Goal: Task Accomplishment & Management: Use online tool/utility

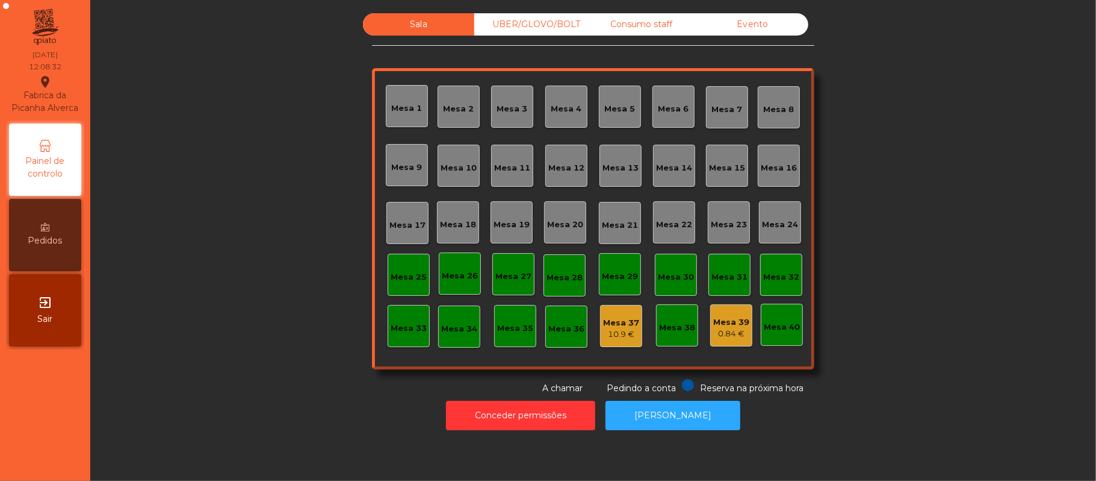
click at [714, 328] on div "0.84 €" at bounding box center [732, 334] width 36 height 12
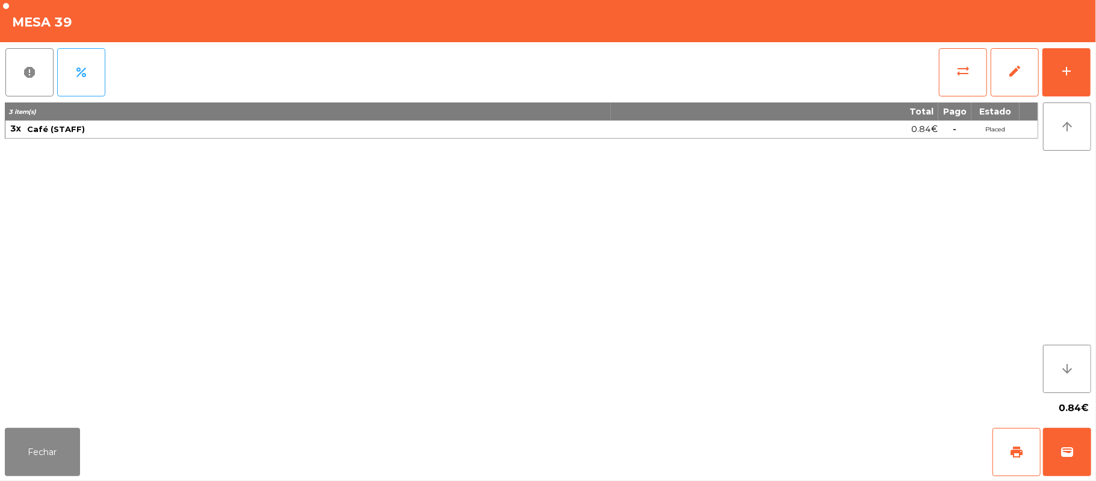
click at [386, 393] on div "0.84€" at bounding box center [548, 408] width 1087 height 30
click at [40, 446] on button "Fechar" at bounding box center [42, 452] width 75 height 48
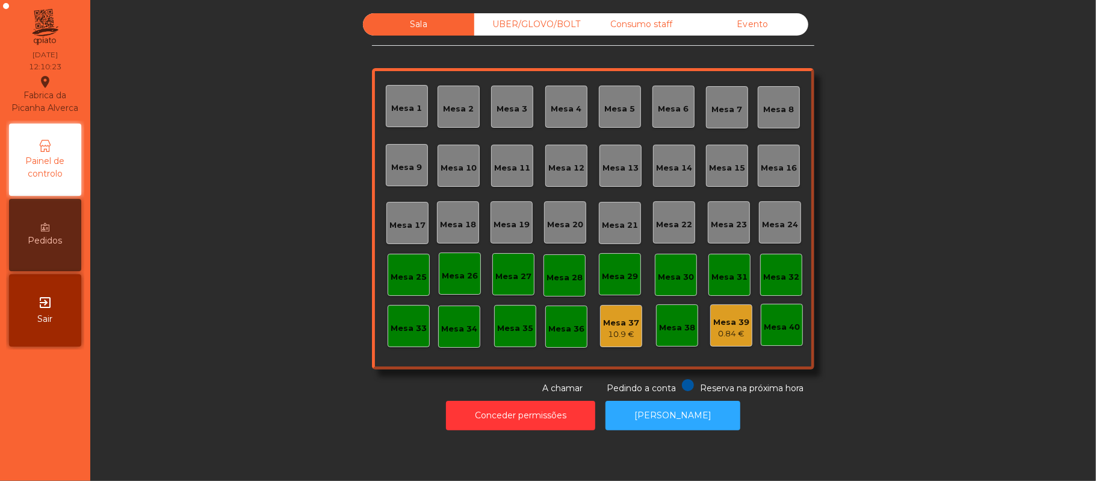
click at [735, 345] on div "Mesa 39 0.84 €" at bounding box center [732, 325] width 42 height 42
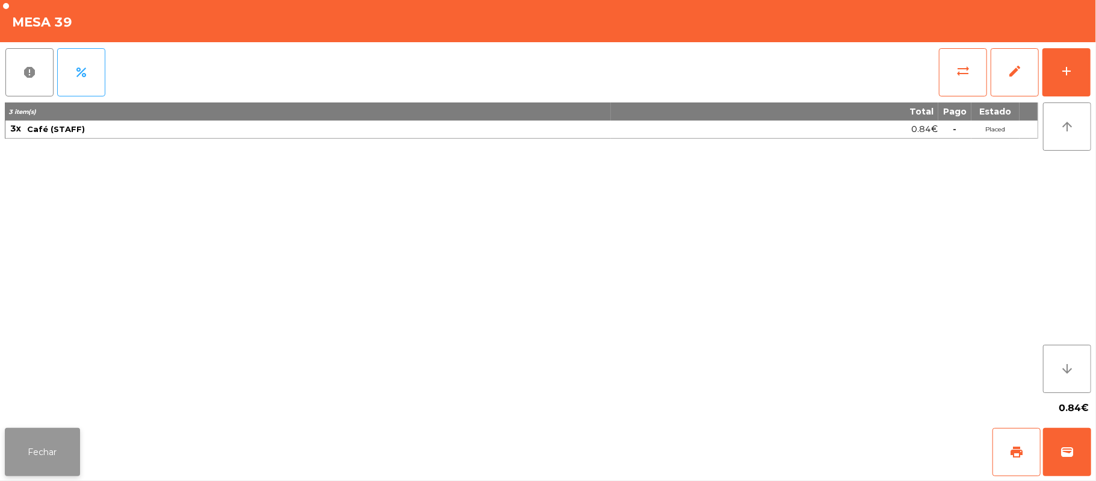
click at [48, 465] on button "Fechar" at bounding box center [42, 452] width 75 height 48
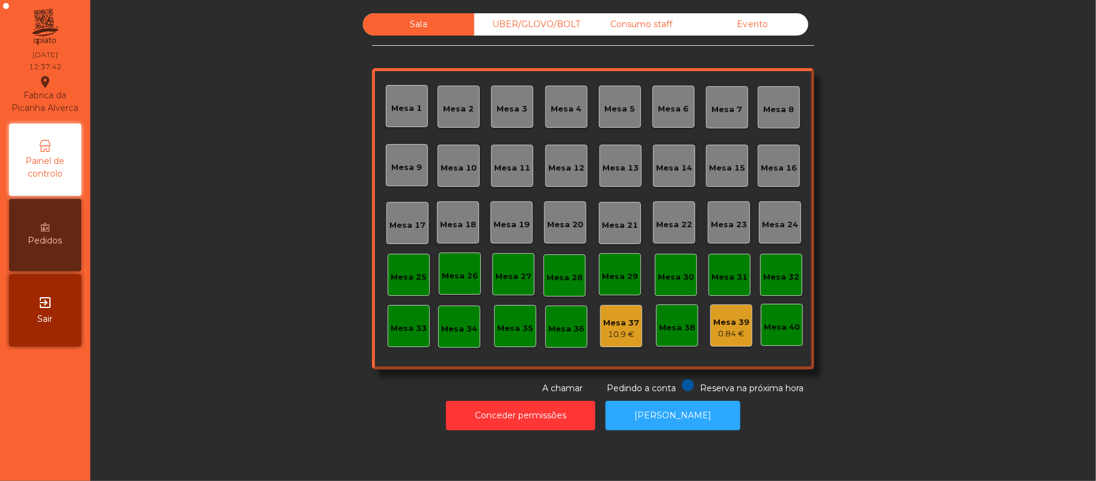
click at [552, 172] on div "Mesa 12" at bounding box center [567, 168] width 36 height 12
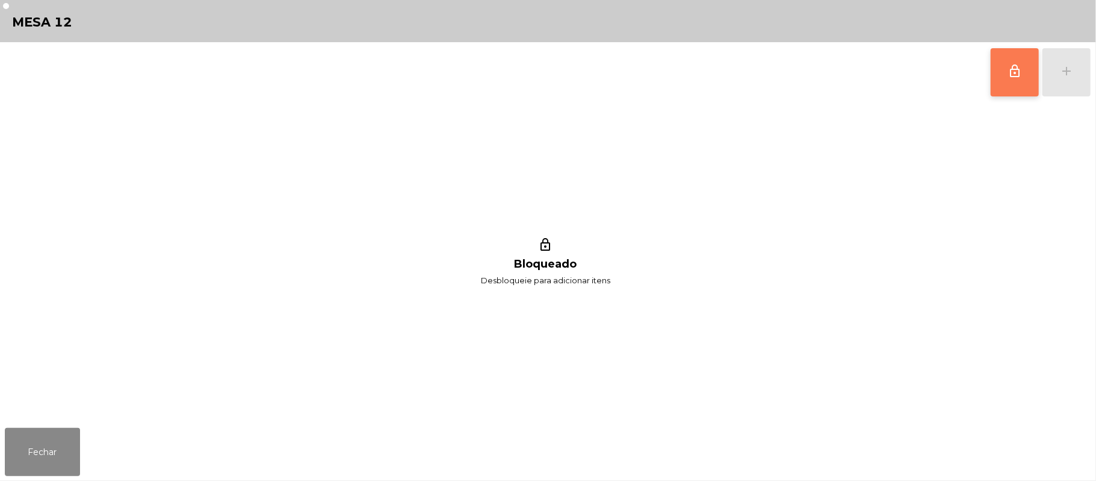
click at [1007, 81] on button "lock_outline" at bounding box center [1015, 72] width 48 height 48
click at [1084, 75] on button "add" at bounding box center [1067, 72] width 48 height 48
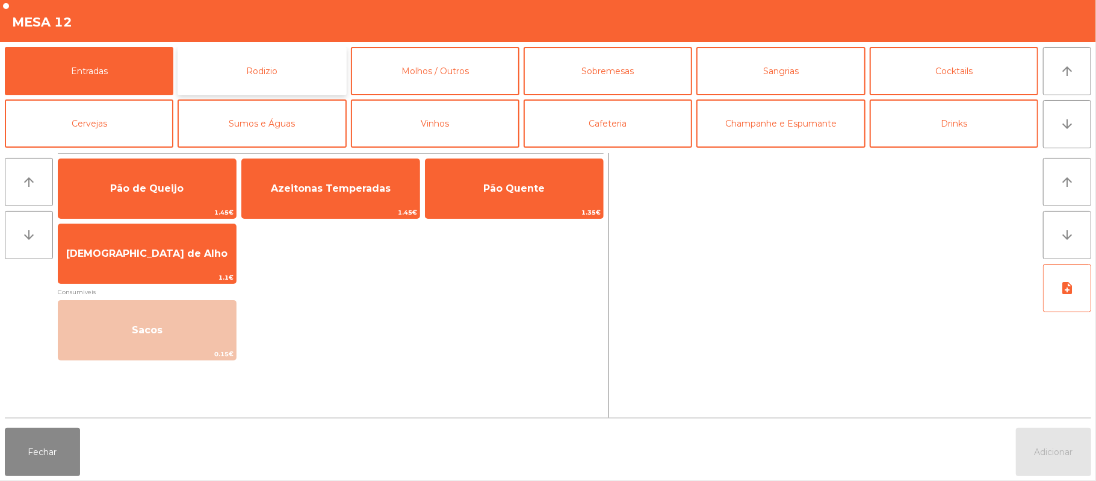
click at [223, 73] on button "Rodizio" at bounding box center [262, 71] width 169 height 48
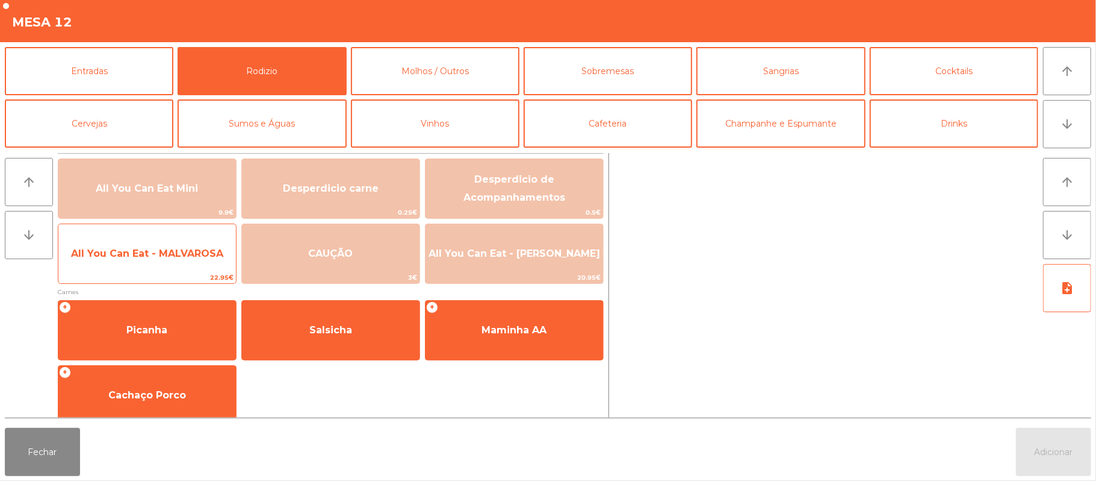
click at [146, 261] on span "All You Can Eat - MALVAROSA" at bounding box center [147, 253] width 178 height 33
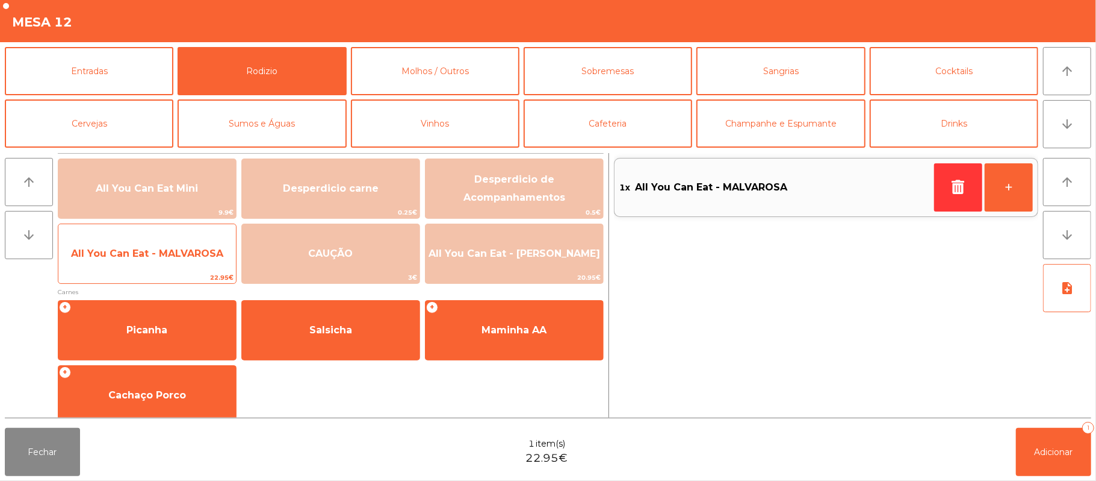
click at [152, 256] on span "All You Can Eat - MALVAROSA" at bounding box center [147, 252] width 152 height 11
click at [157, 253] on span "All You Can Eat - MALVAROSA" at bounding box center [147, 252] width 152 height 11
click at [148, 268] on span "All You Can Eat - MALVAROSA" at bounding box center [147, 253] width 178 height 33
click at [147, 267] on span "All You Can Eat - MALVAROSA" at bounding box center [147, 253] width 178 height 33
click at [143, 270] on span "All You Can Eat - MALVAROSA" at bounding box center [147, 253] width 178 height 33
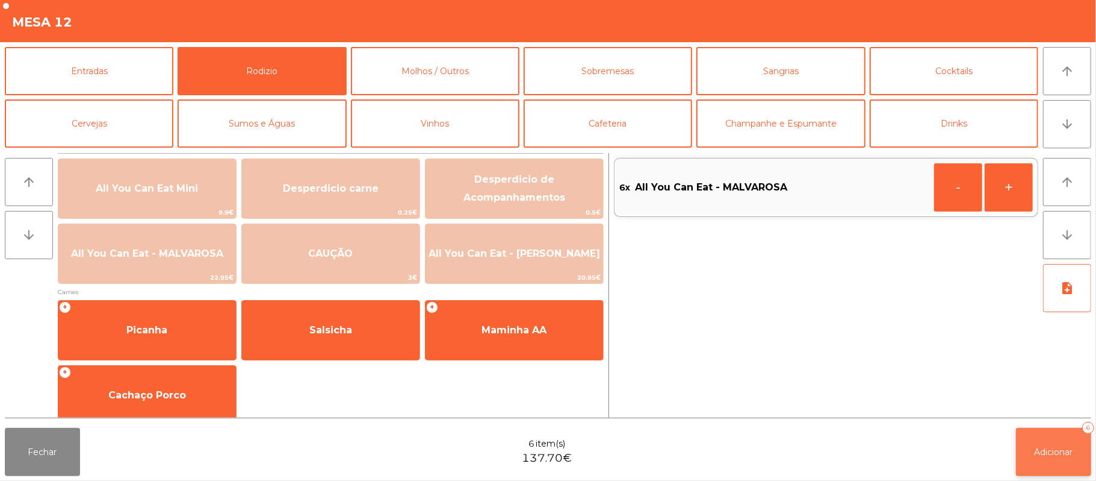
click at [1047, 452] on span "Adicionar" at bounding box center [1054, 451] width 39 height 11
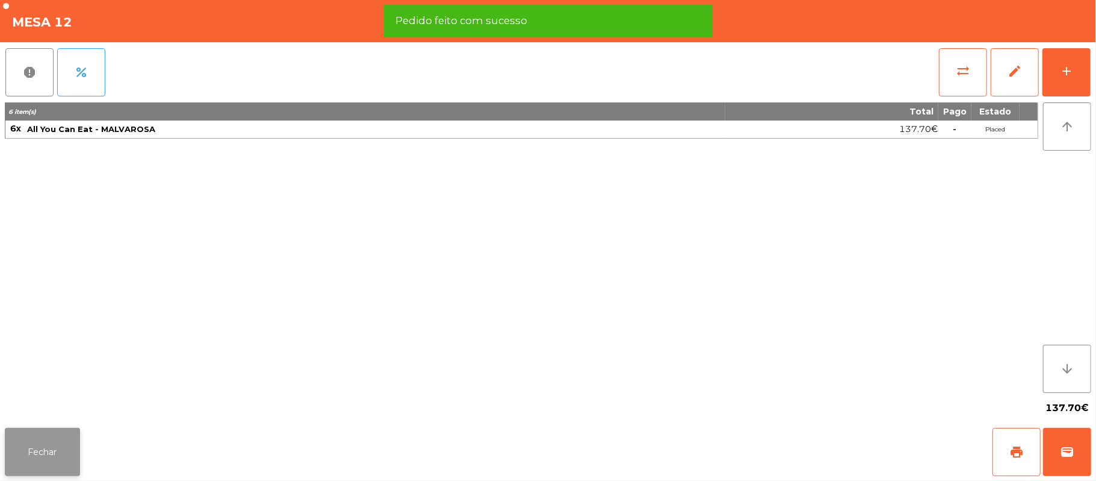
click at [47, 456] on button "Fechar" at bounding box center [42, 452] width 75 height 48
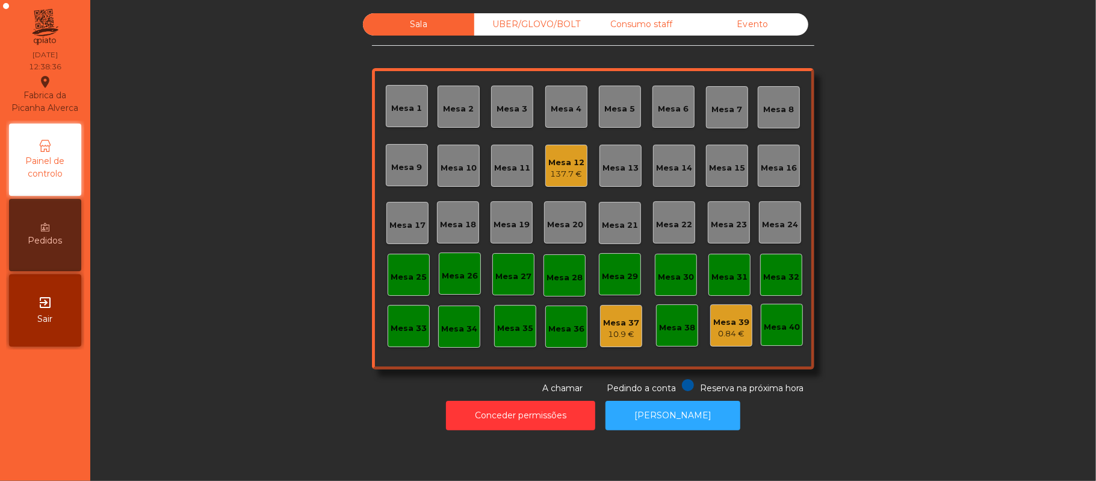
click at [659, 224] on div "Mesa 22" at bounding box center [674, 225] width 36 height 12
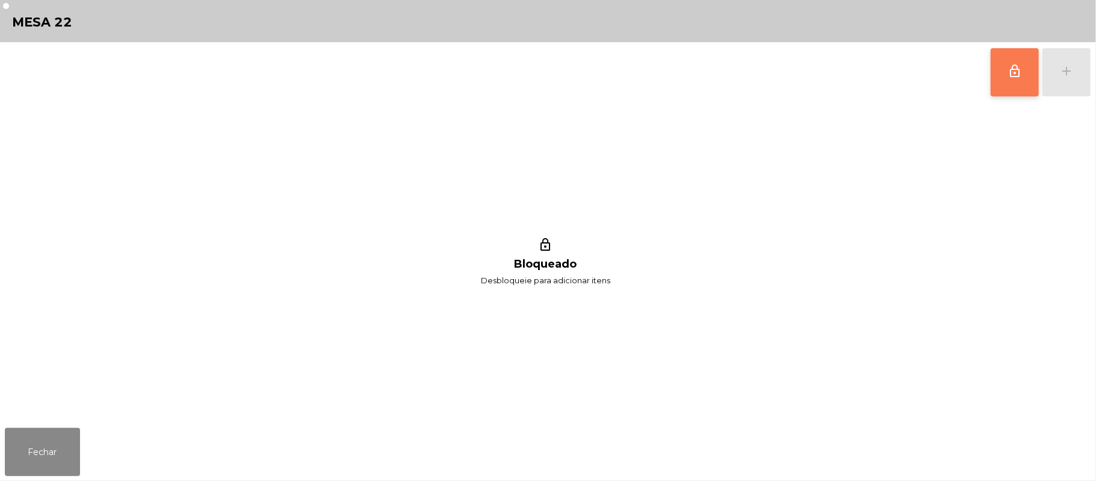
click at [1009, 69] on span "lock_outline" at bounding box center [1015, 71] width 14 height 14
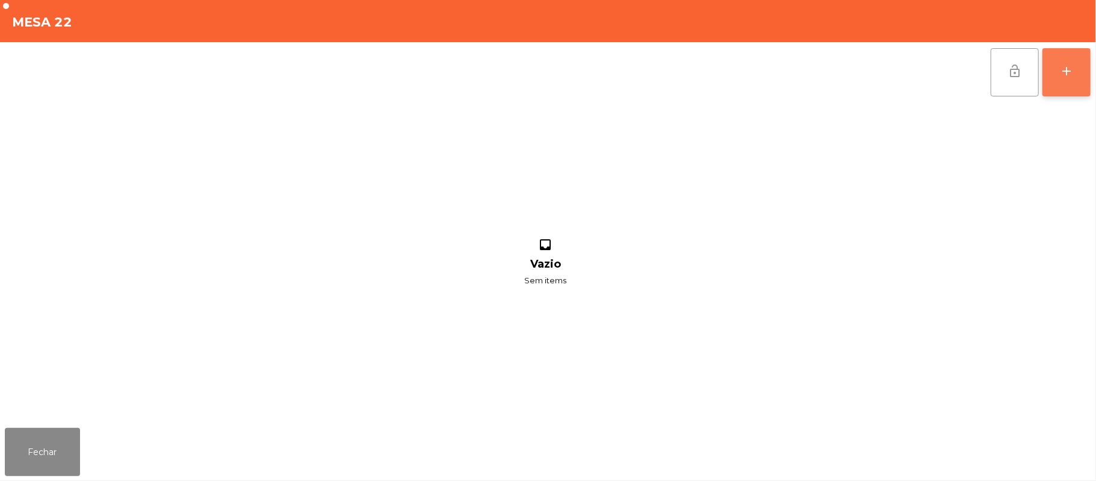
click at [1072, 78] on button "add" at bounding box center [1067, 72] width 48 height 48
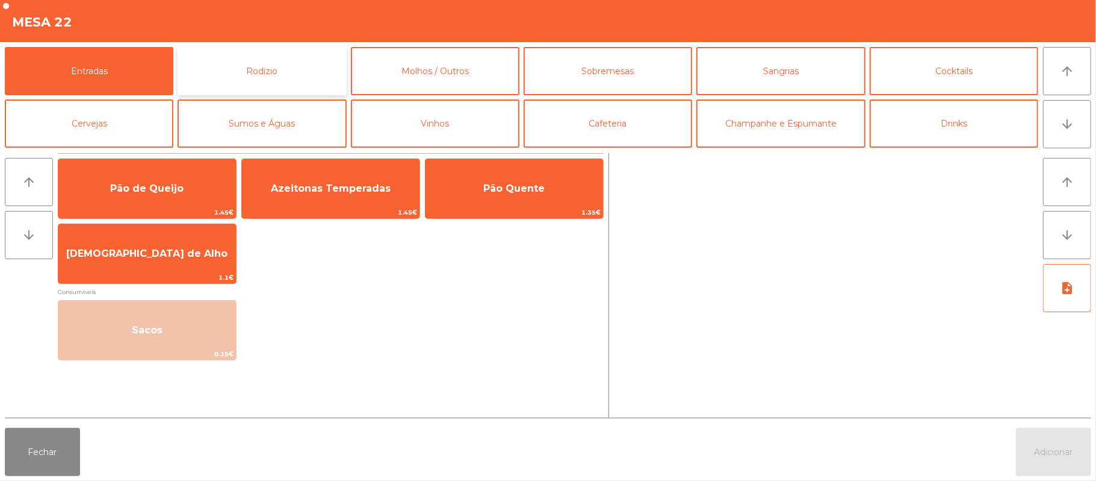
click at [249, 90] on button "Rodizio" at bounding box center [262, 71] width 169 height 48
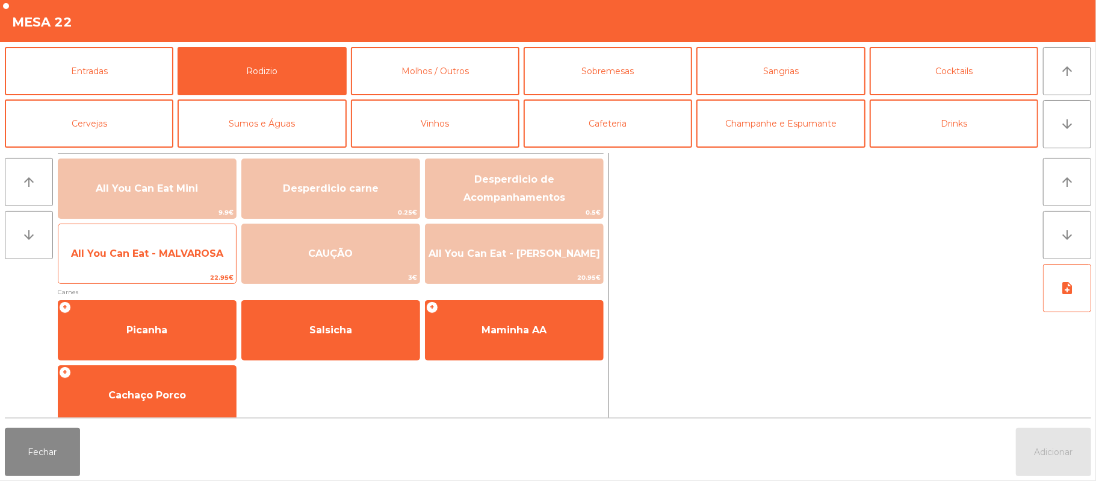
click at [124, 258] on span "All You Can Eat - MALVAROSA" at bounding box center [147, 252] width 152 height 11
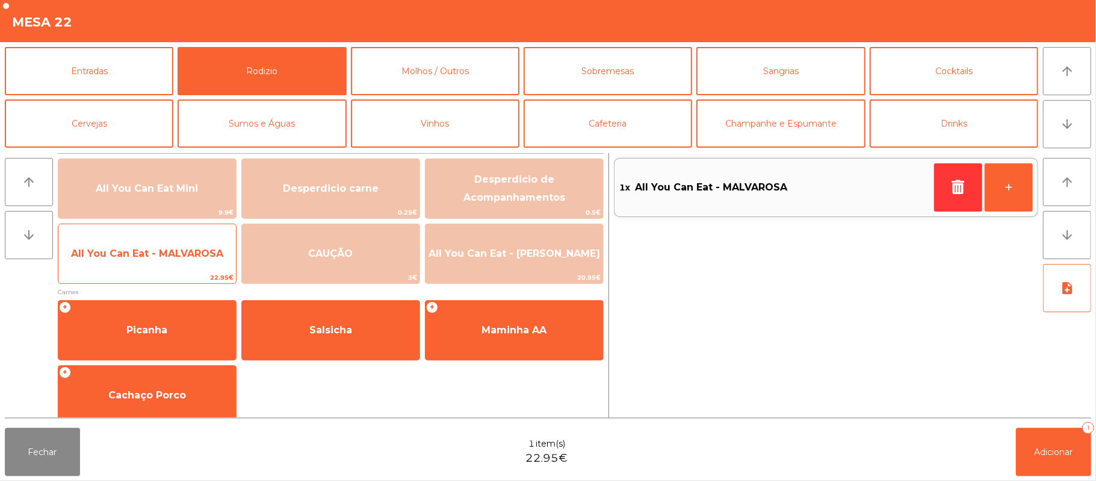
click at [117, 258] on span "All You Can Eat - MALVAROSA" at bounding box center [147, 252] width 152 height 11
click at [141, 253] on span "All You Can Eat - MALVAROSA" at bounding box center [147, 252] width 152 height 11
click at [143, 253] on span "All You Can Eat - MALVAROSA" at bounding box center [147, 252] width 152 height 11
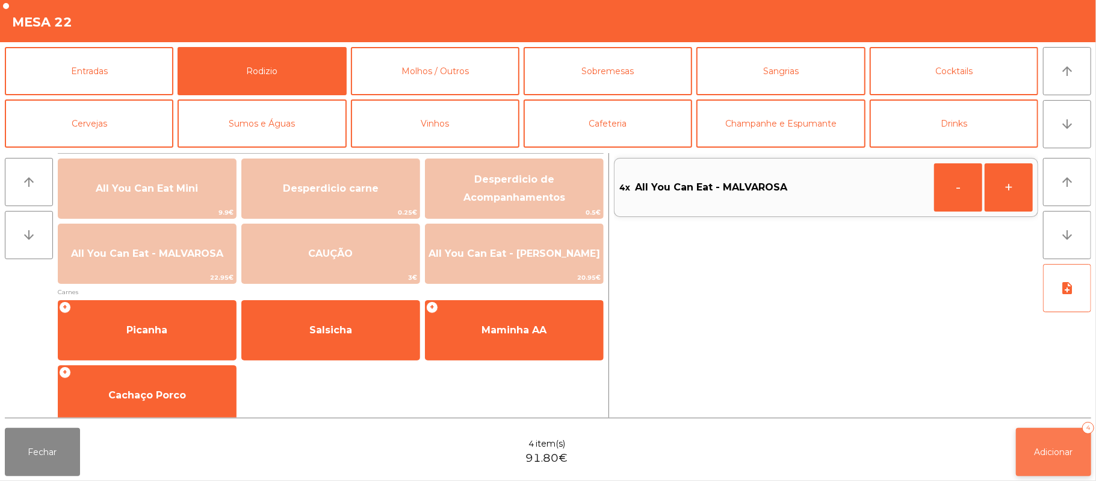
click at [1058, 471] on button "Adicionar 4" at bounding box center [1053, 452] width 75 height 48
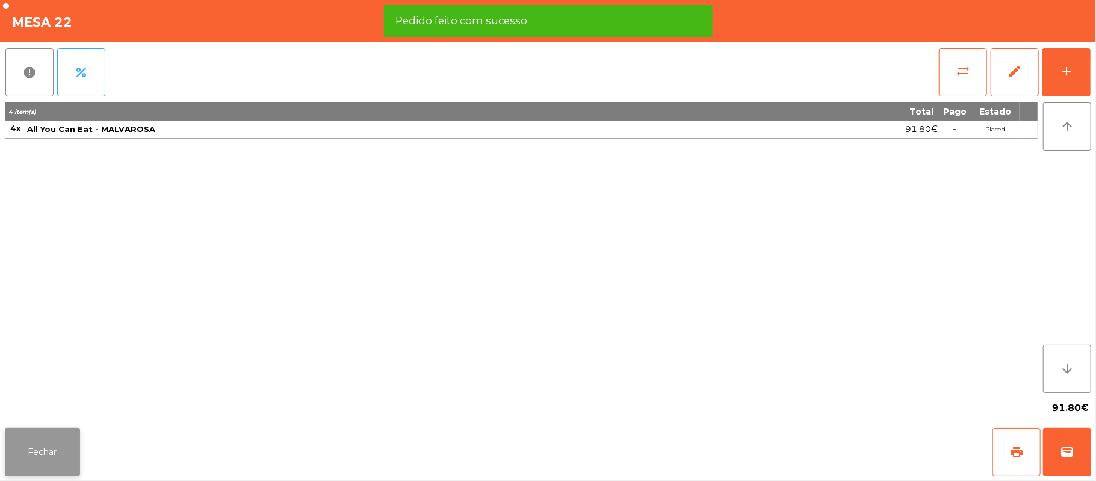
click at [60, 437] on button "Fechar" at bounding box center [42, 452] width 75 height 48
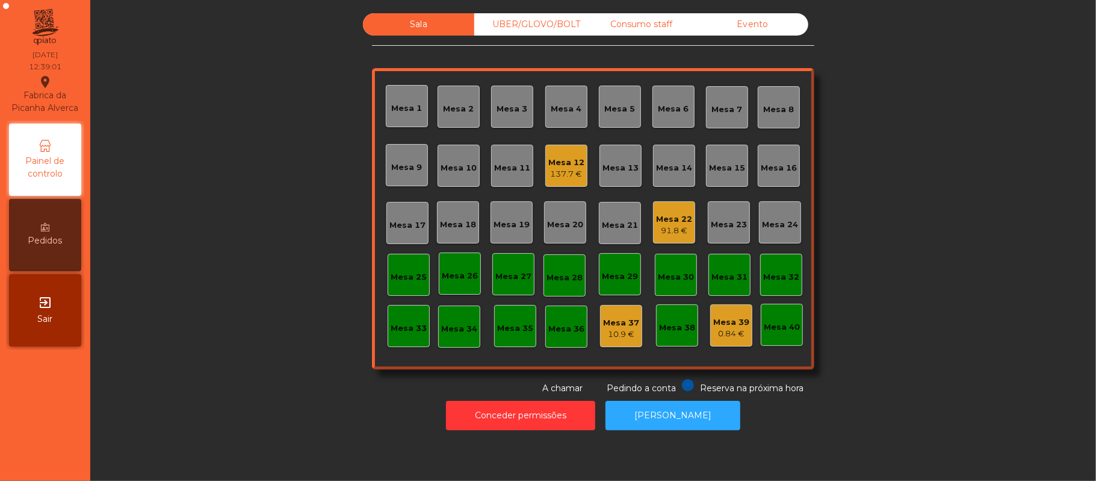
click at [412, 172] on div "Mesa 9" at bounding box center [407, 167] width 31 height 12
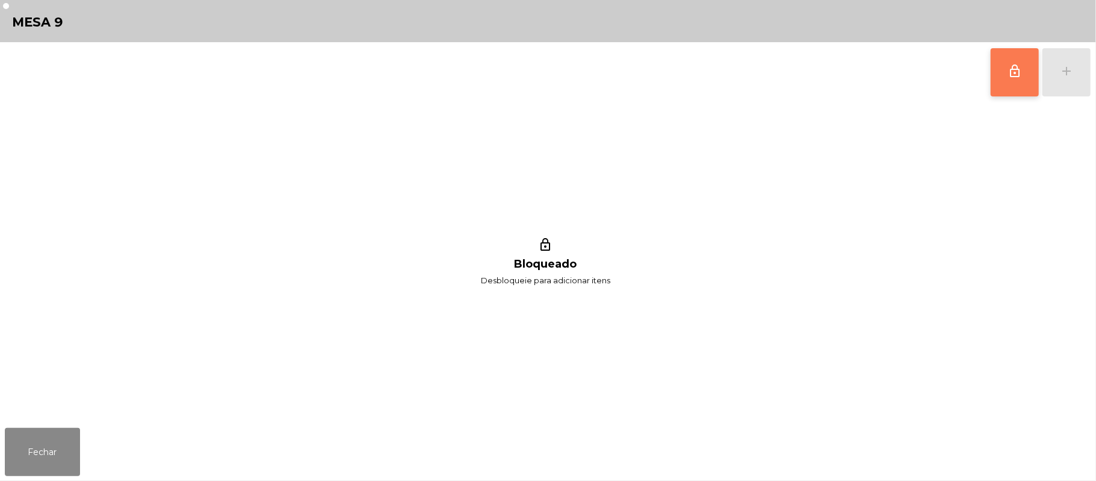
click at [1022, 75] on button "lock_outline" at bounding box center [1015, 72] width 48 height 48
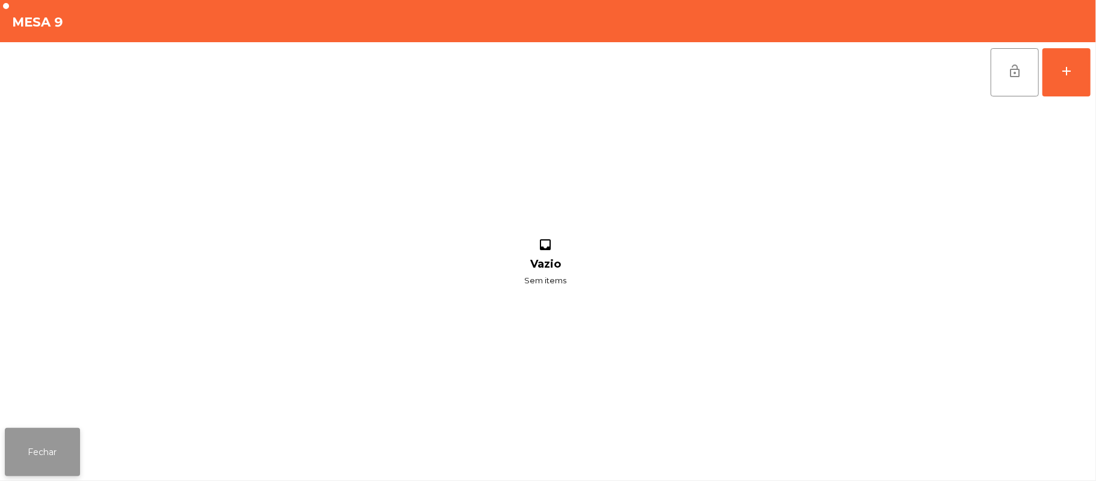
click at [22, 449] on button "Fechar" at bounding box center [42, 452] width 75 height 48
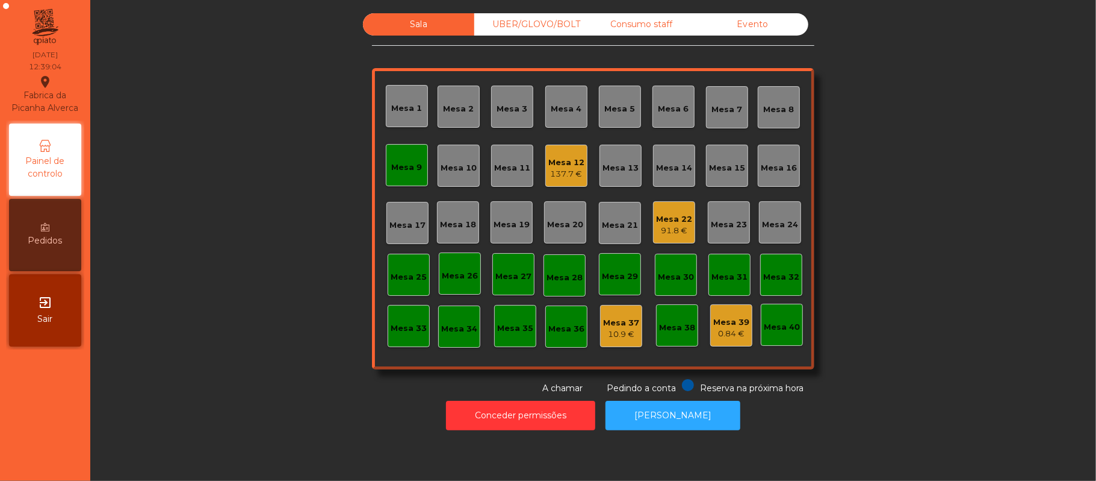
click at [557, 161] on div "Mesa 12" at bounding box center [567, 163] width 36 height 12
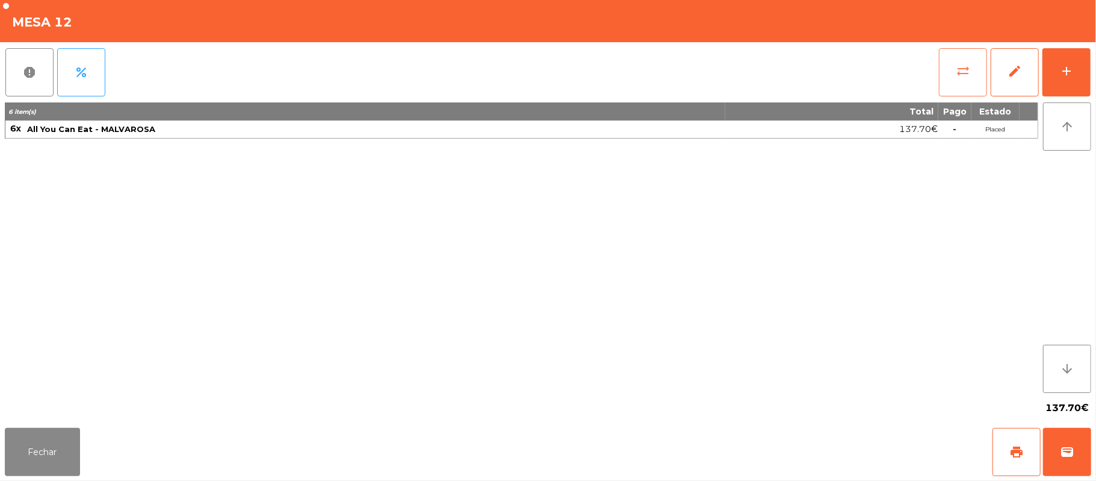
click at [951, 79] on button "sync_alt" at bounding box center [963, 72] width 48 height 48
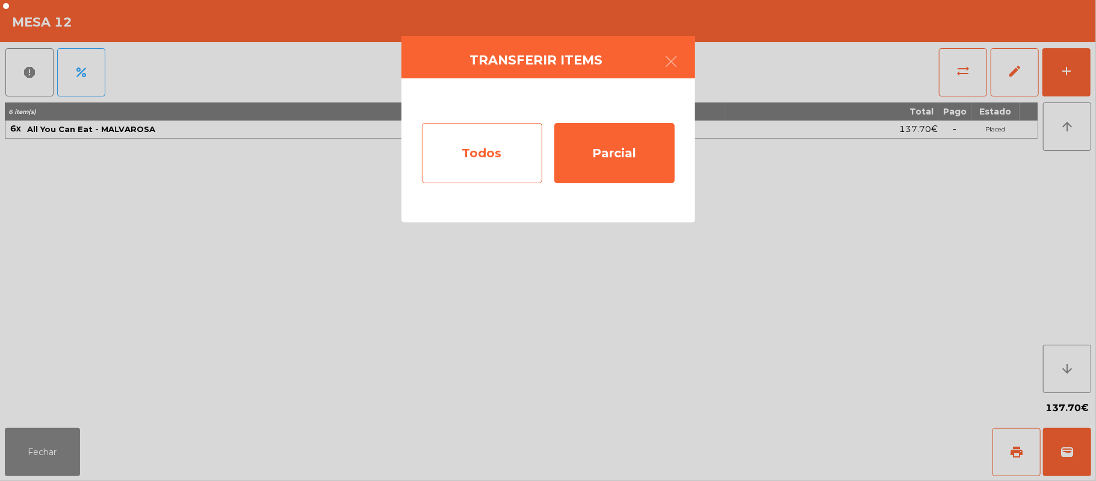
click at [501, 163] on div "Todos" at bounding box center [482, 153] width 120 height 60
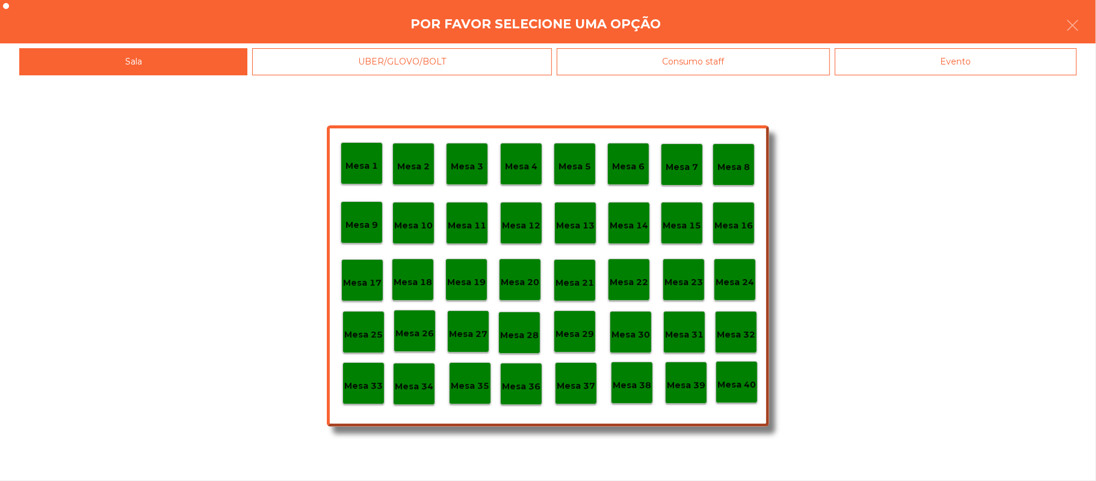
click at [367, 237] on div "Mesa 9" at bounding box center [362, 222] width 42 height 42
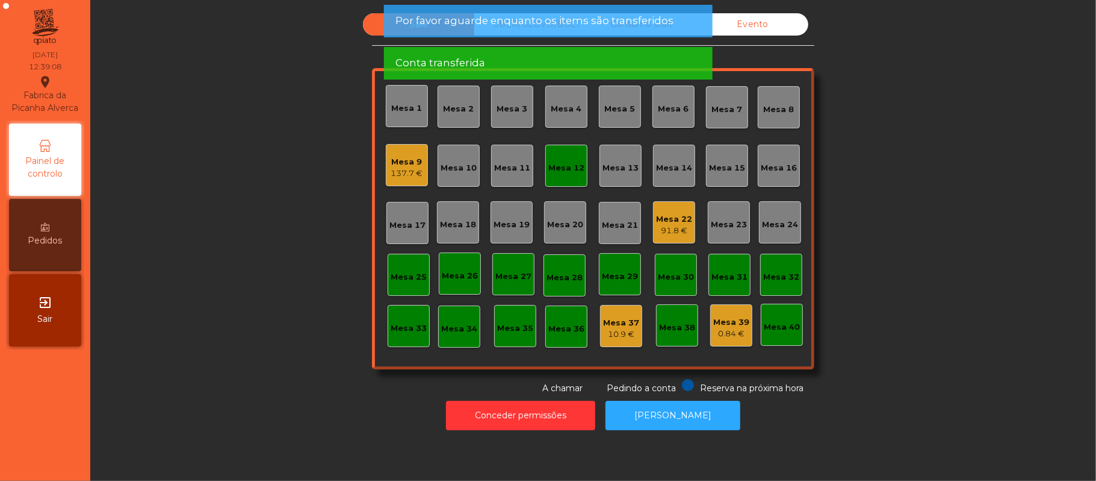
click at [566, 160] on div "Mesa 12" at bounding box center [567, 165] width 36 height 17
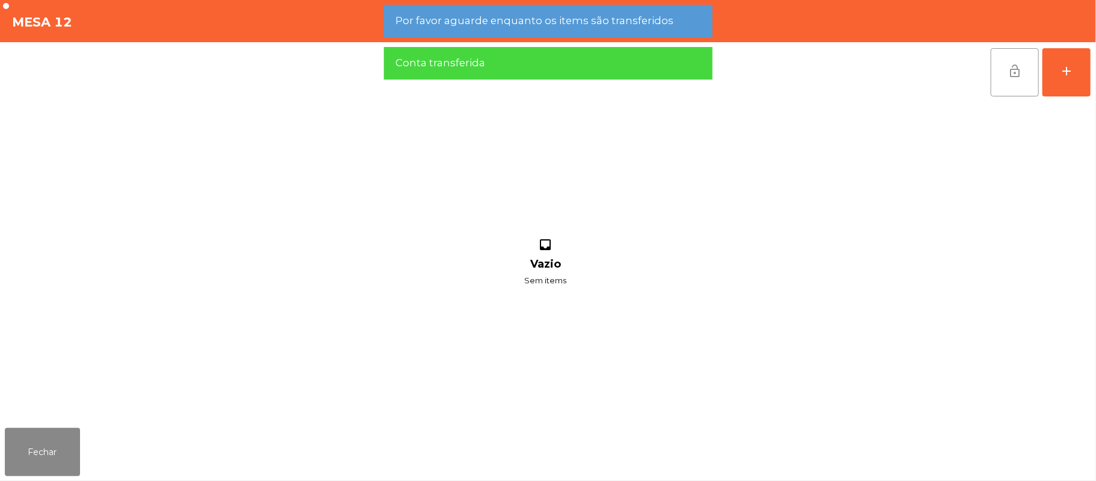
click at [1024, 63] on button "lock_open" at bounding box center [1015, 72] width 48 height 48
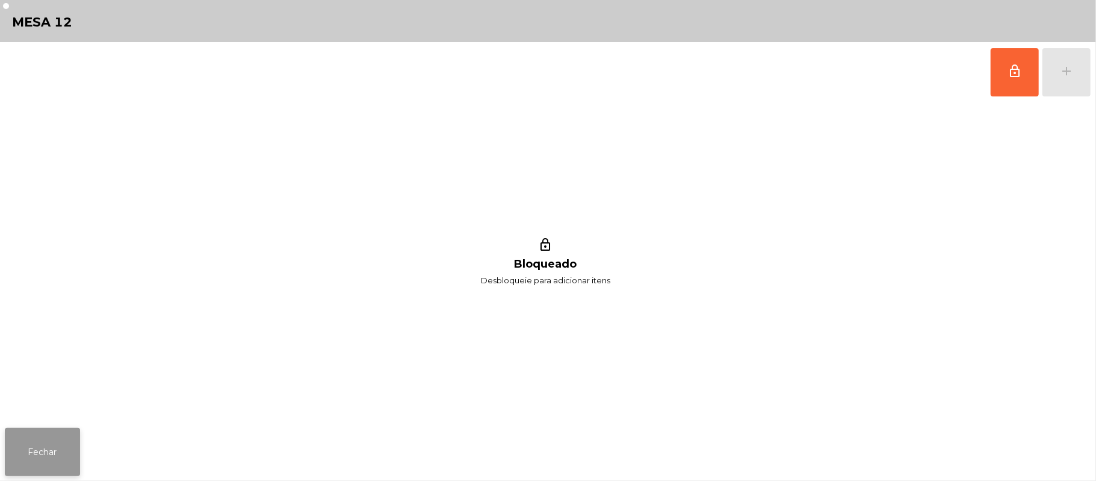
click at [10, 439] on button "Fechar" at bounding box center [42, 452] width 75 height 48
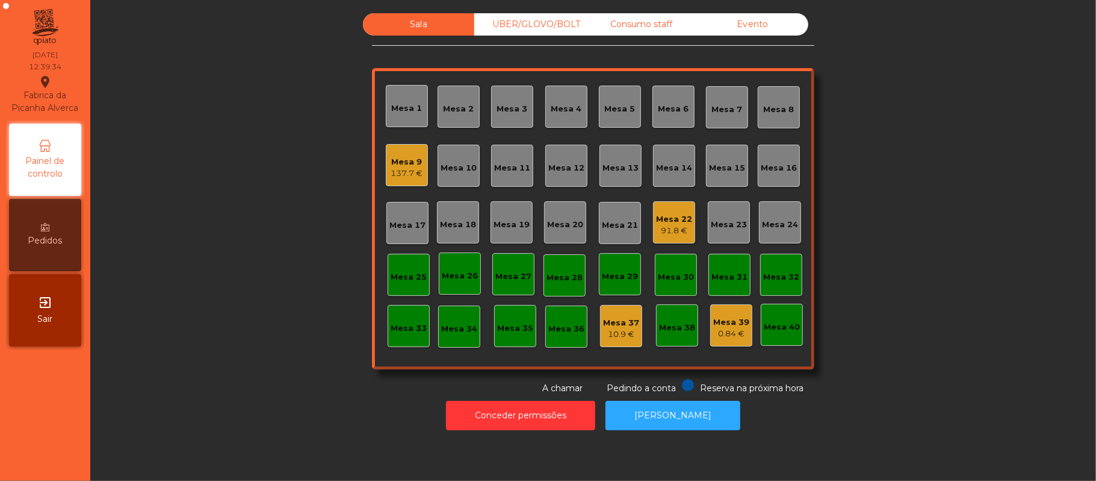
click at [399, 173] on div "137.7 €" at bounding box center [407, 173] width 32 height 12
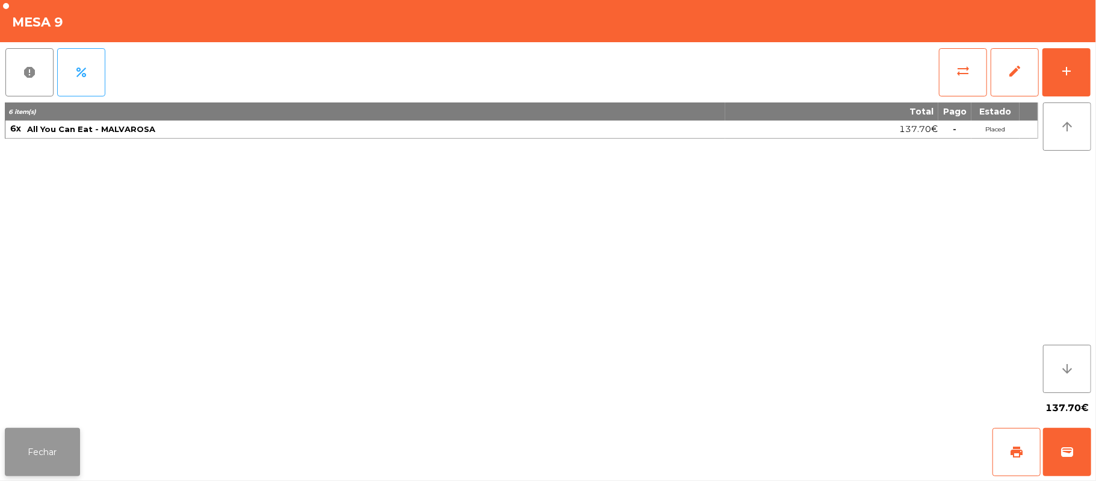
click at [32, 467] on button "Fechar" at bounding box center [42, 452] width 75 height 48
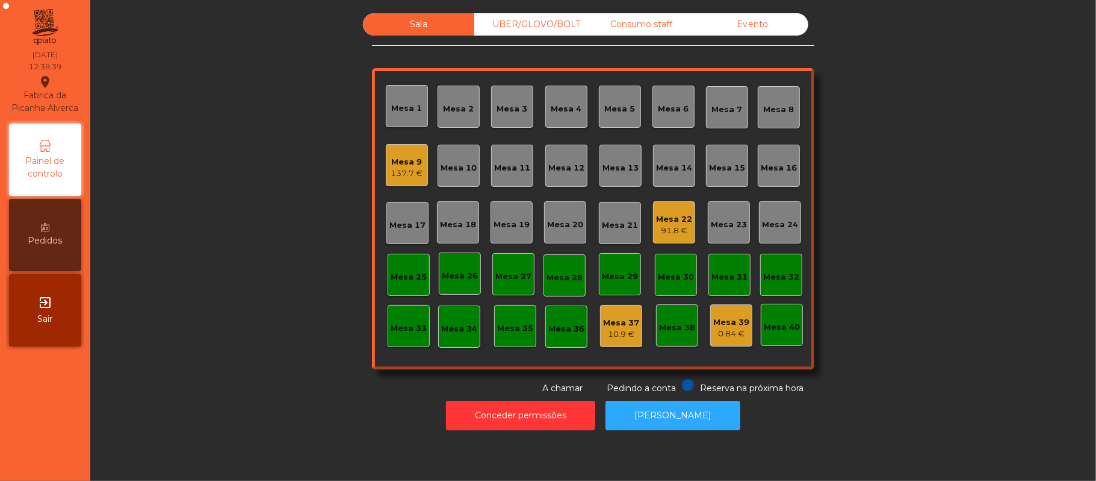
click at [677, 241] on div "Mesa 22 91.8 €" at bounding box center [674, 222] width 42 height 42
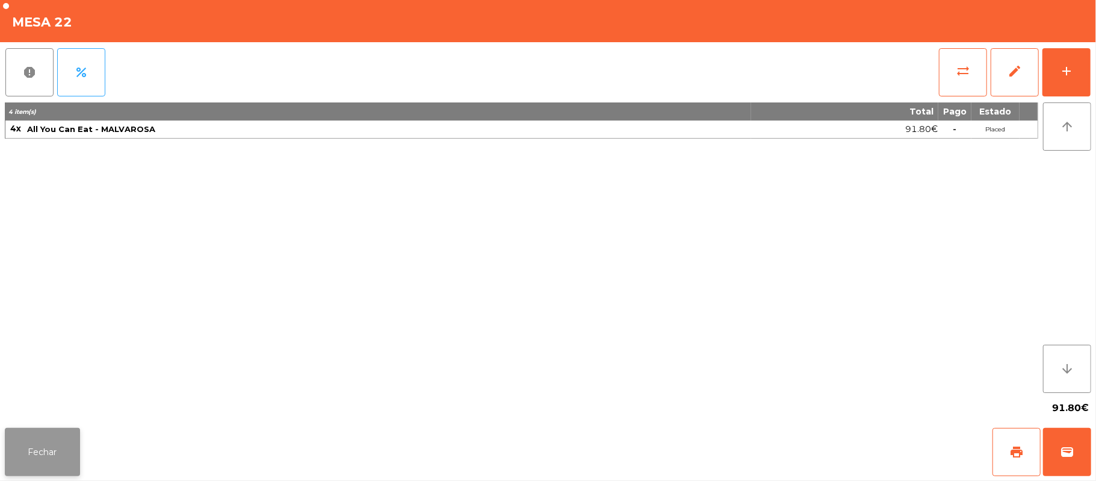
click at [33, 434] on button "Fechar" at bounding box center [42, 452] width 75 height 48
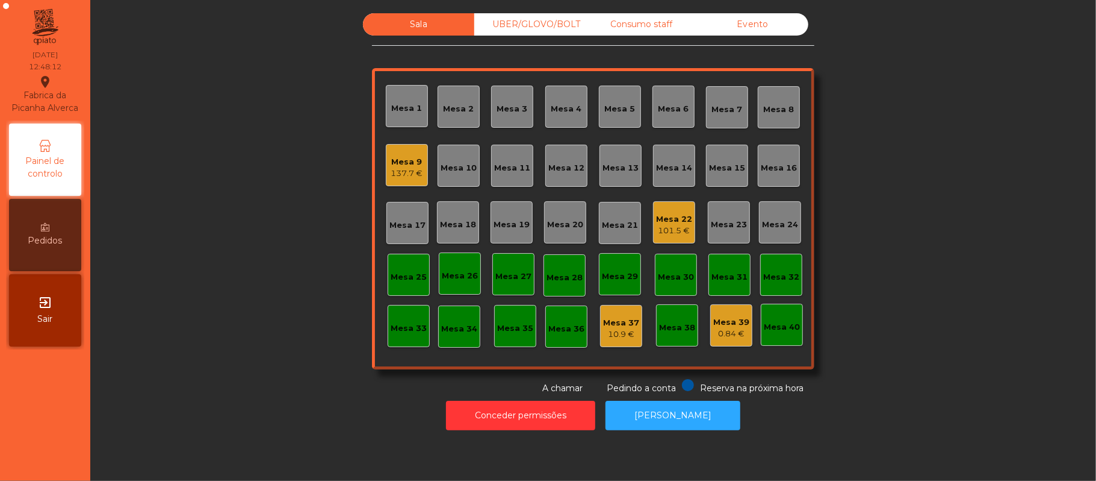
click at [391, 169] on div "137.7 €" at bounding box center [407, 173] width 32 height 12
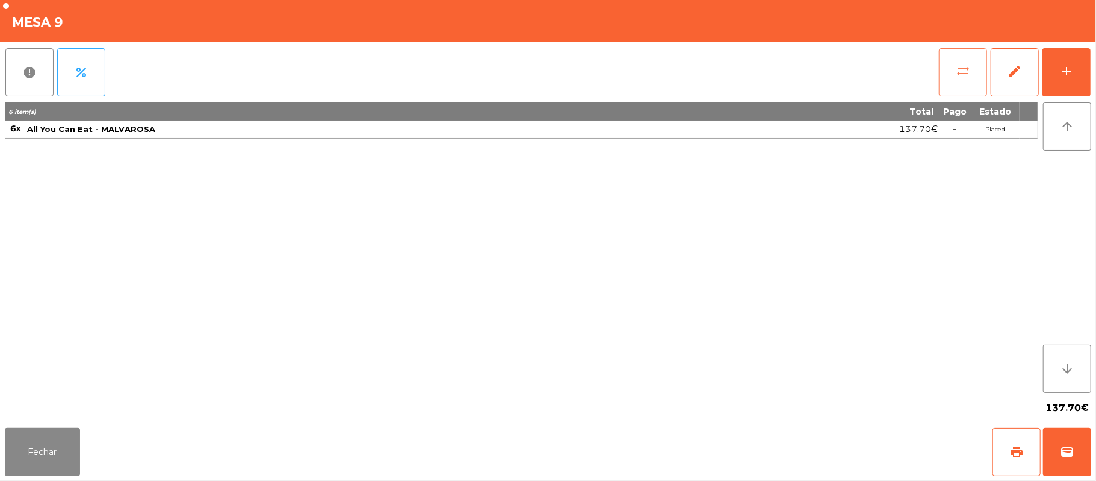
click at [968, 77] on span "sync_alt" at bounding box center [963, 71] width 14 height 14
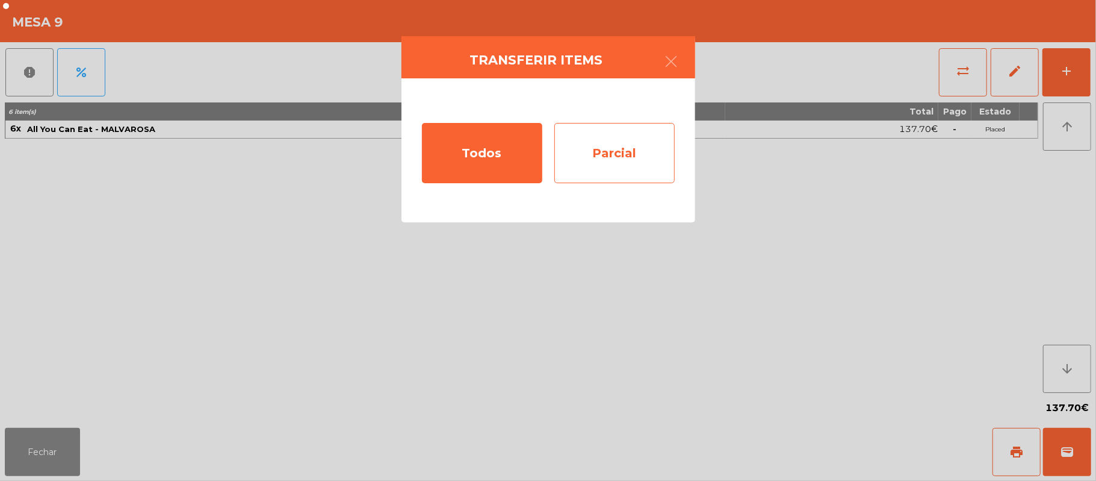
click at [619, 169] on div "Parcial" at bounding box center [615, 153] width 120 height 60
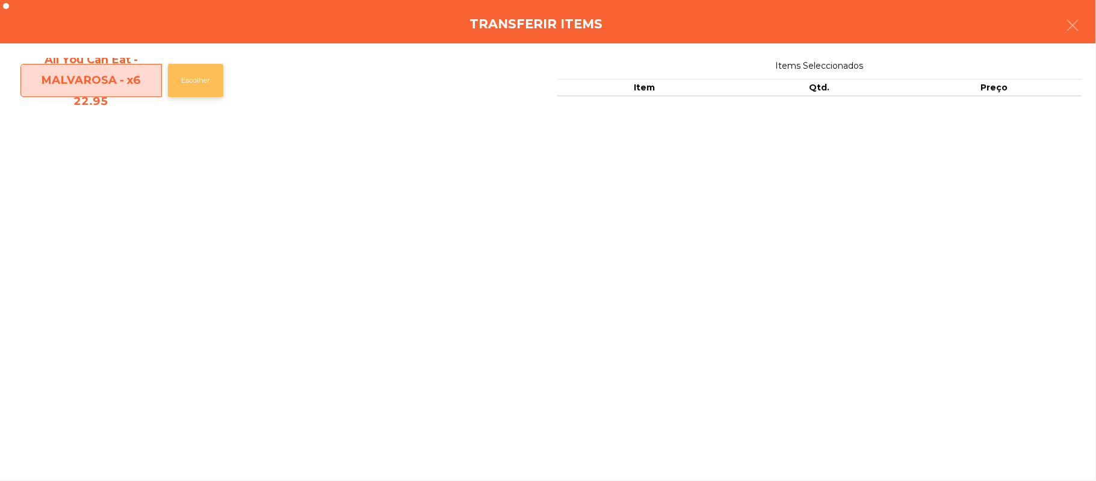
click at [197, 80] on button "Escolher" at bounding box center [195, 80] width 55 height 33
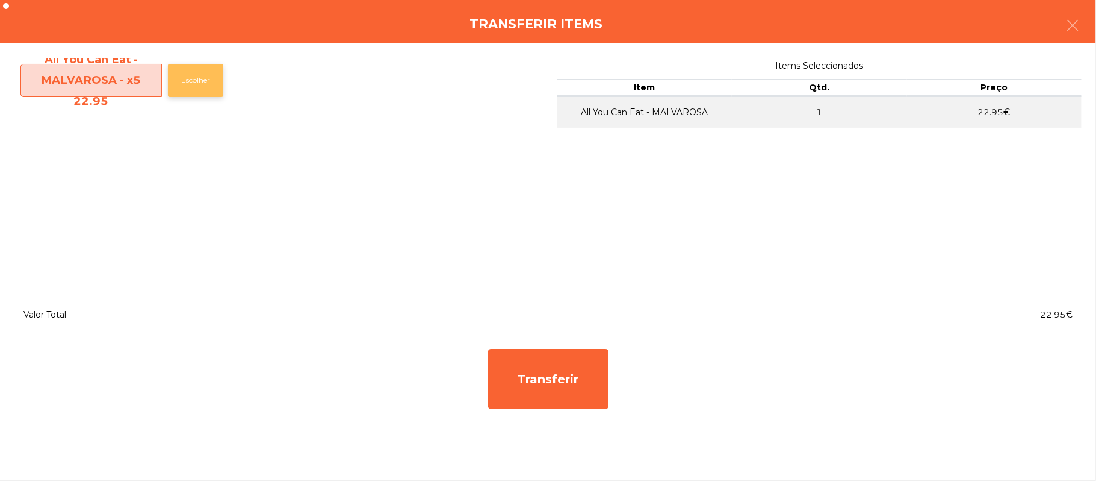
click at [199, 82] on button "Escolher" at bounding box center [195, 80] width 55 height 33
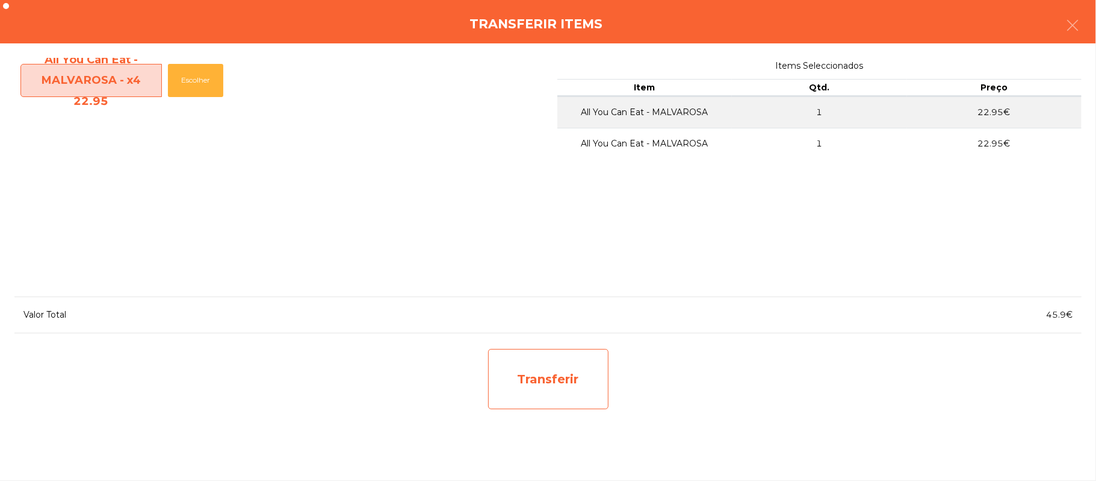
click at [535, 391] on div "Transferir" at bounding box center [548, 379] width 120 height 60
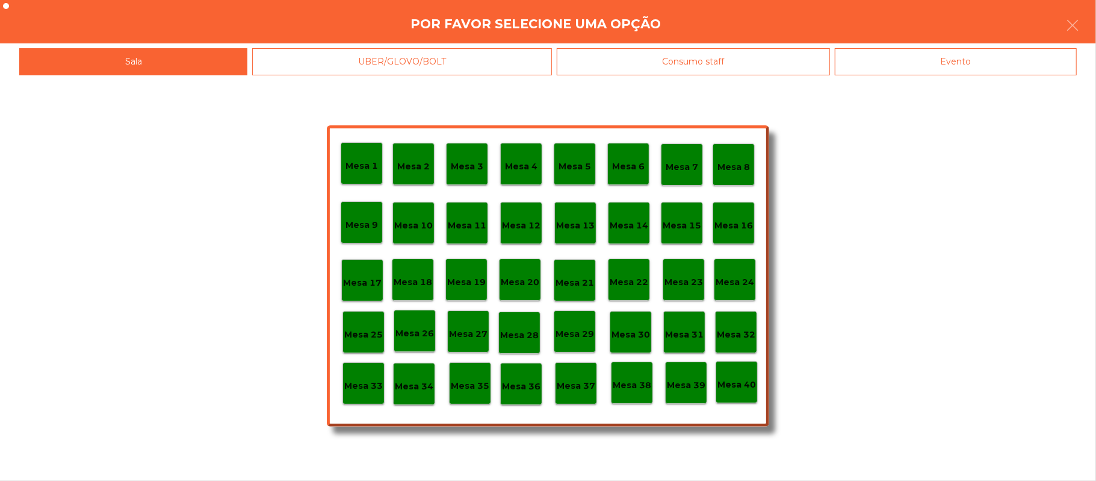
click at [576, 387] on p "Mesa 37" at bounding box center [576, 386] width 39 height 14
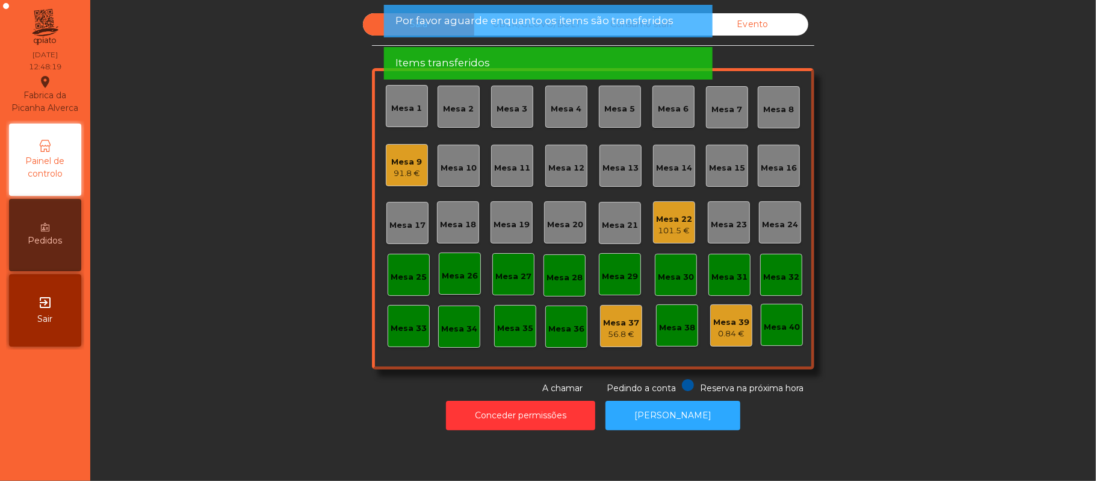
click at [392, 162] on div "Mesa 9" at bounding box center [407, 162] width 31 height 12
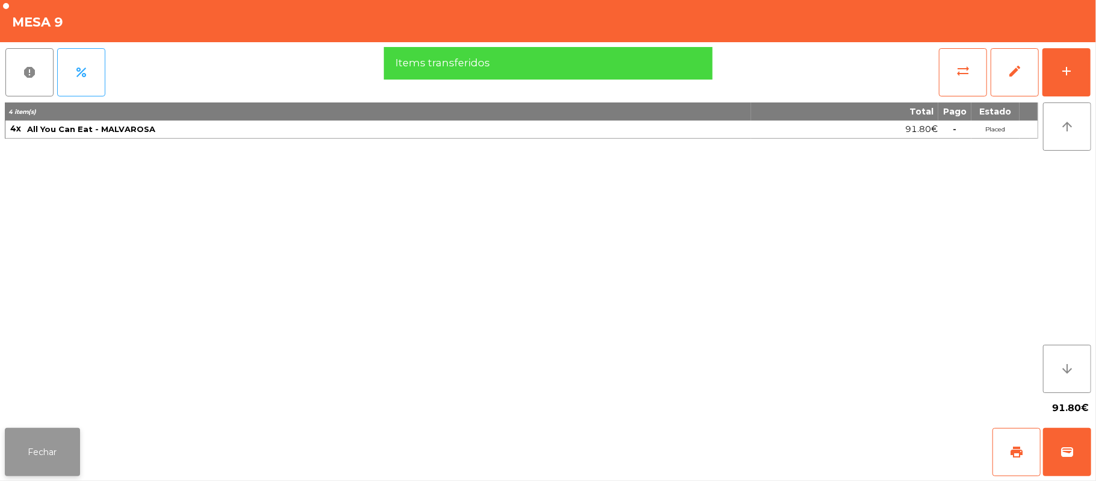
click at [63, 447] on button "Fechar" at bounding box center [42, 452] width 75 height 48
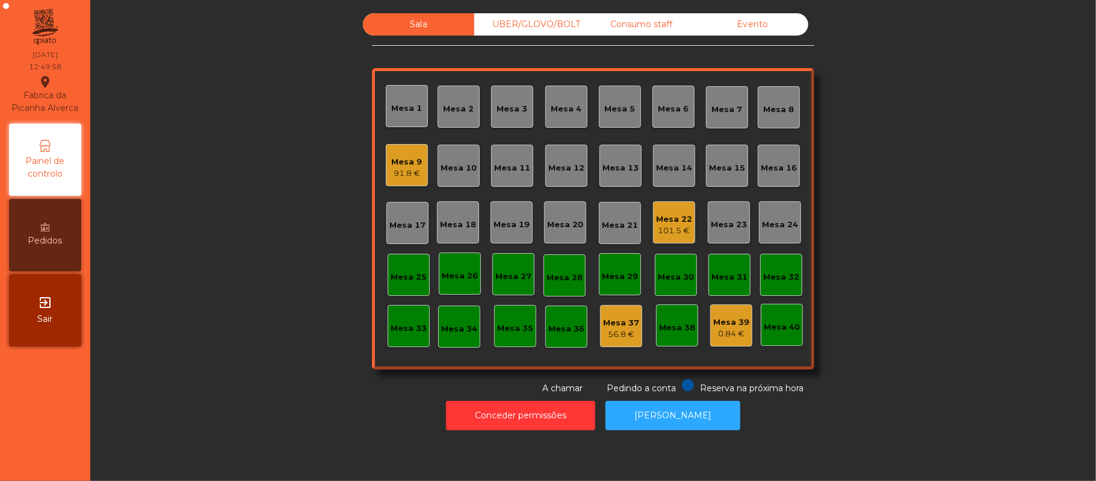
click at [412, 172] on div "91.8 €" at bounding box center [407, 173] width 31 height 12
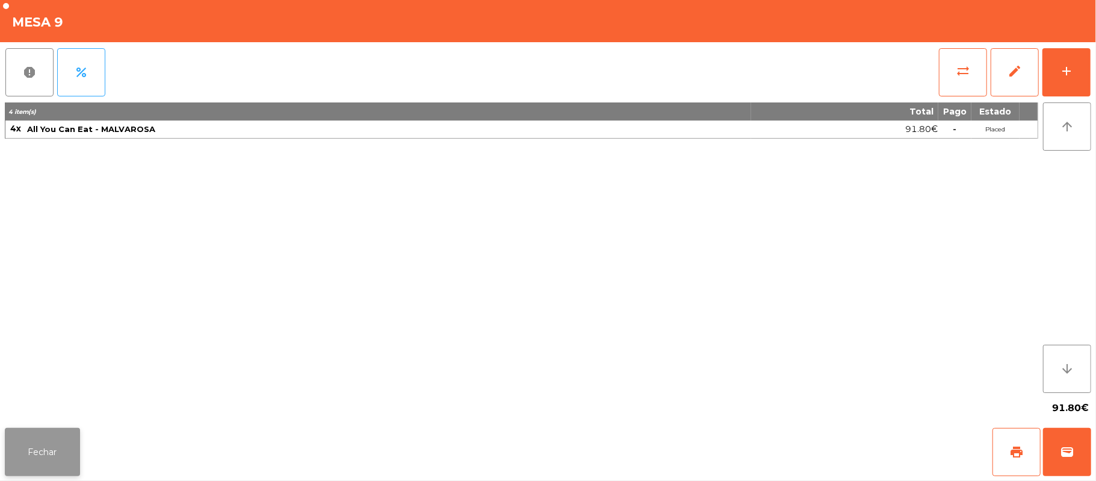
click at [39, 470] on button "Fechar" at bounding box center [42, 452] width 75 height 48
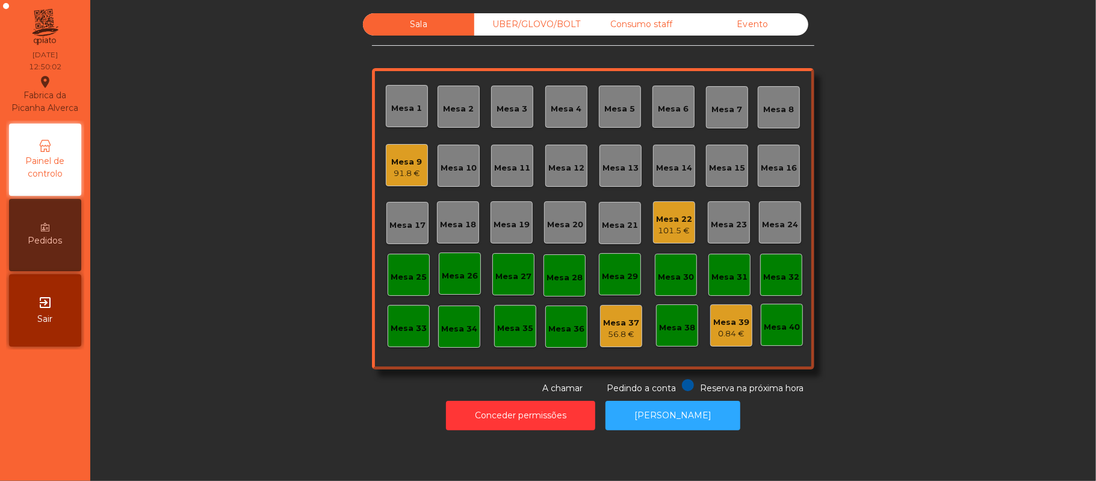
click at [674, 230] on div "101.5 €" at bounding box center [674, 231] width 36 height 12
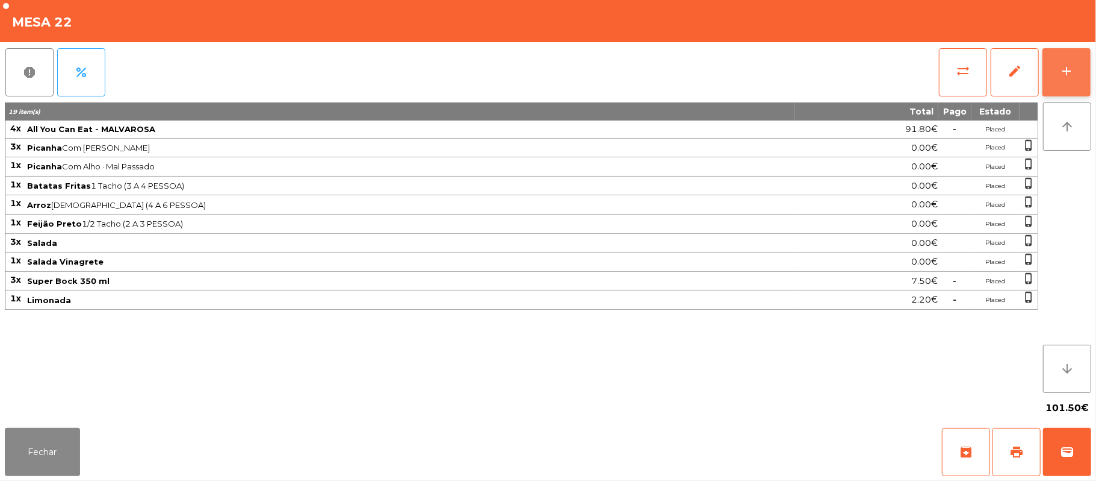
click at [1057, 75] on button "add" at bounding box center [1067, 72] width 48 height 48
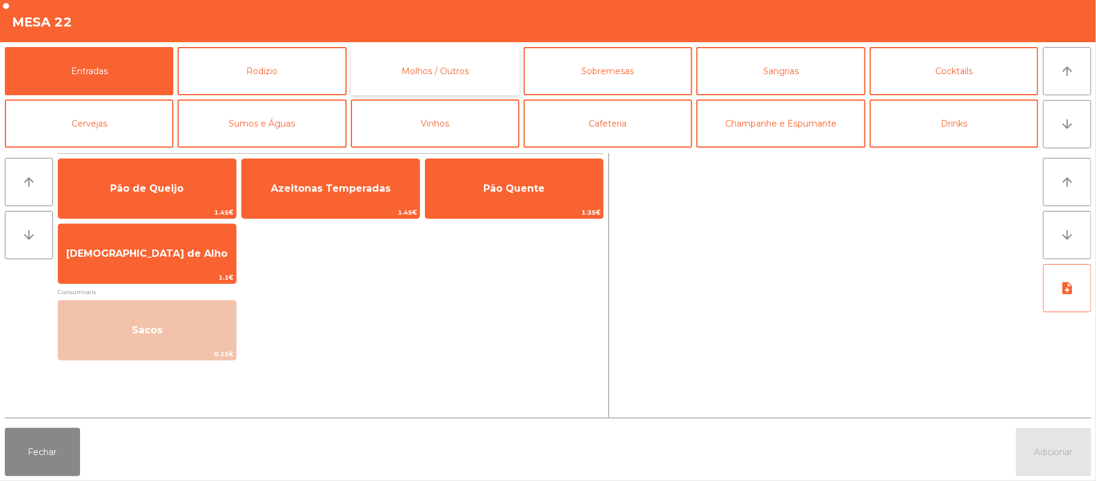
click at [458, 75] on button "Molhos / Outros" at bounding box center [435, 71] width 169 height 48
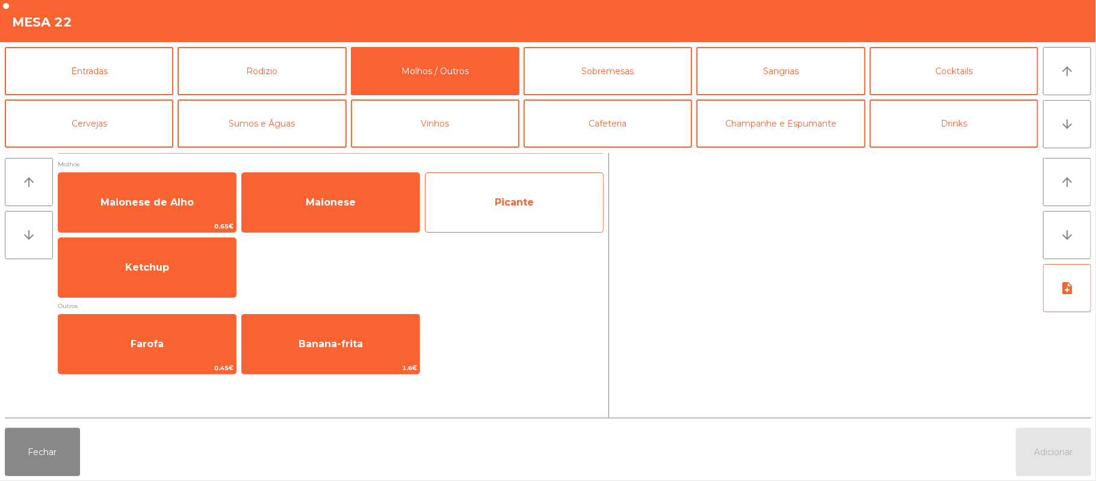
click at [519, 213] on span "Picante" at bounding box center [515, 202] width 178 height 33
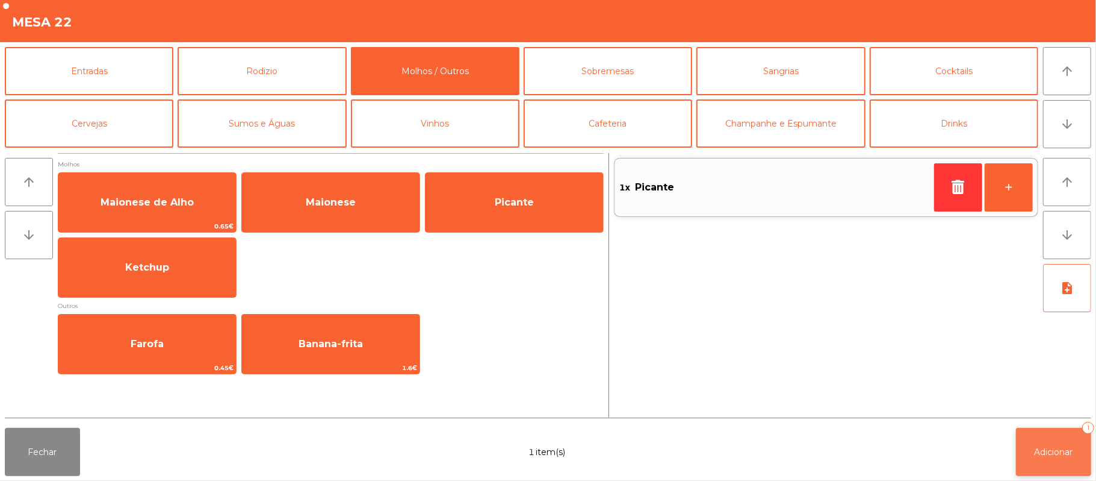
click at [1040, 446] on span "Adicionar" at bounding box center [1054, 451] width 39 height 11
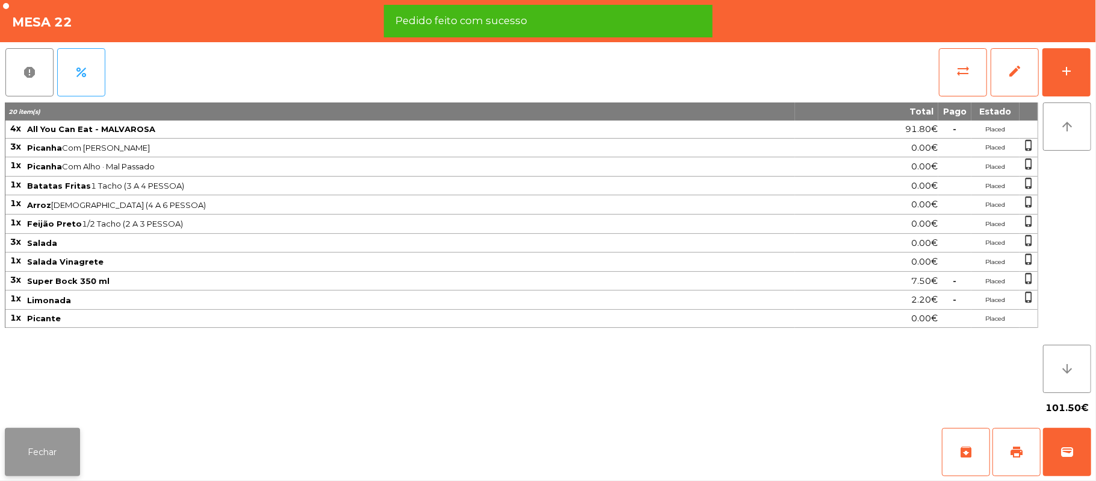
click at [36, 458] on button "Fechar" at bounding box center [42, 452] width 75 height 48
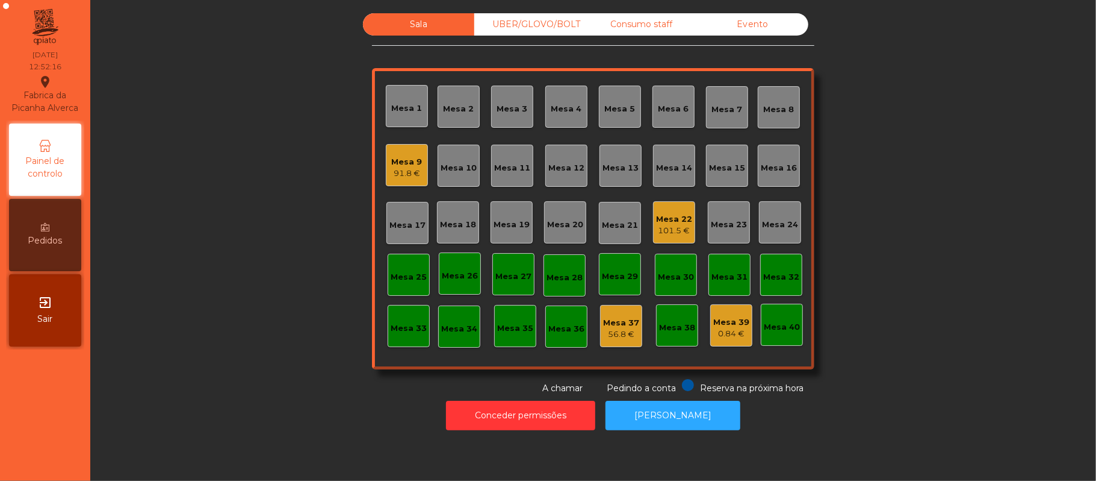
click at [658, 20] on div "Consumo staff" at bounding box center [641, 24] width 111 height 22
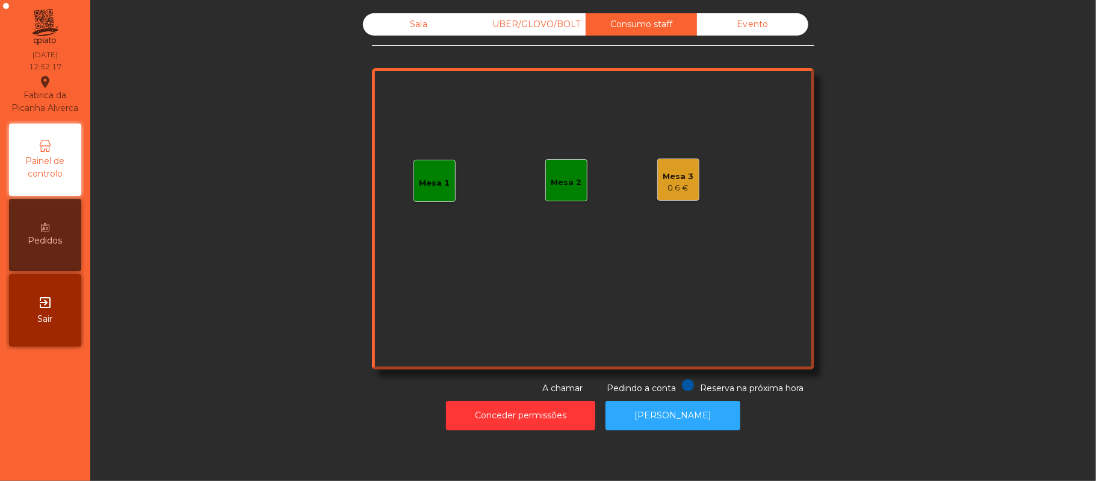
click at [412, 24] on div "Sala" at bounding box center [418, 24] width 111 height 22
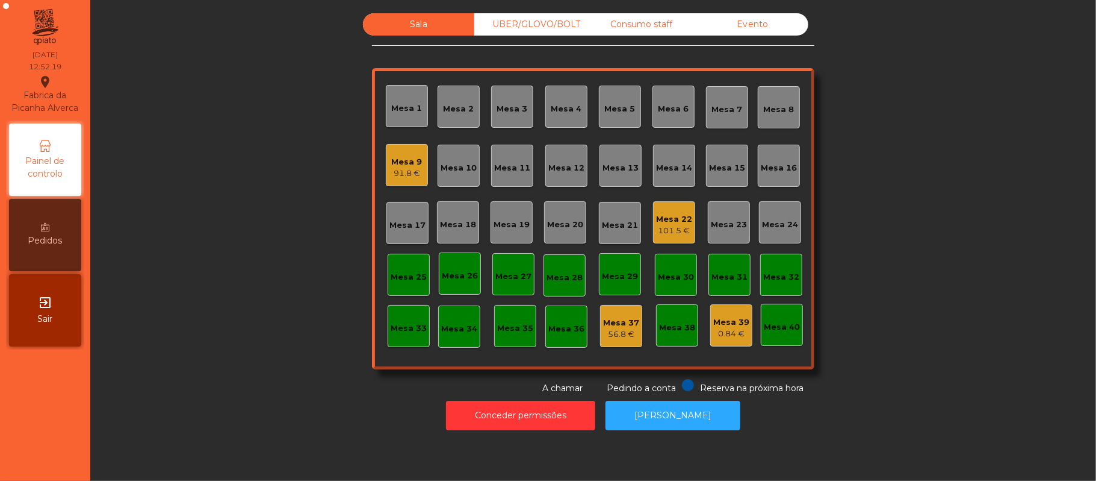
click at [614, 321] on div "Mesa 37" at bounding box center [621, 323] width 36 height 12
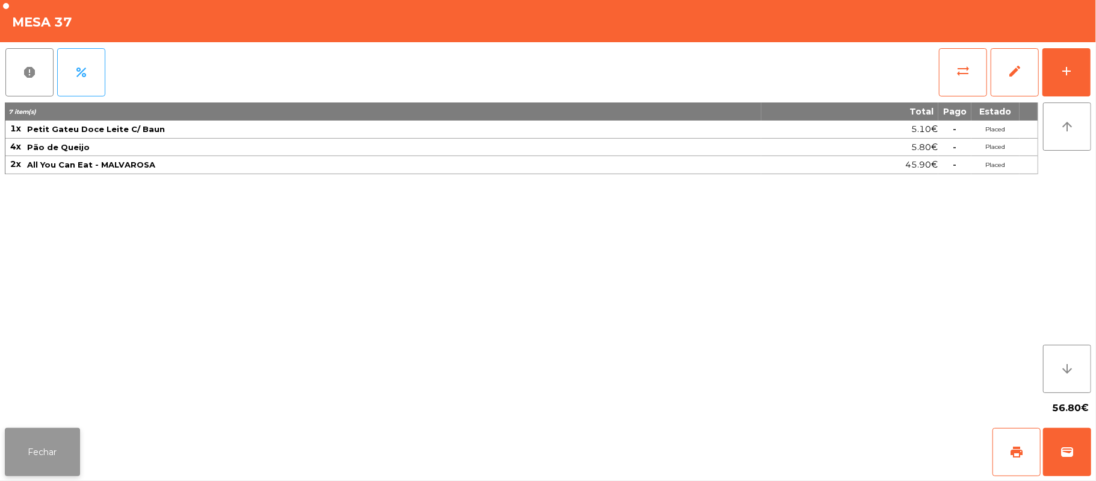
click at [41, 449] on button "Fechar" at bounding box center [42, 452] width 75 height 48
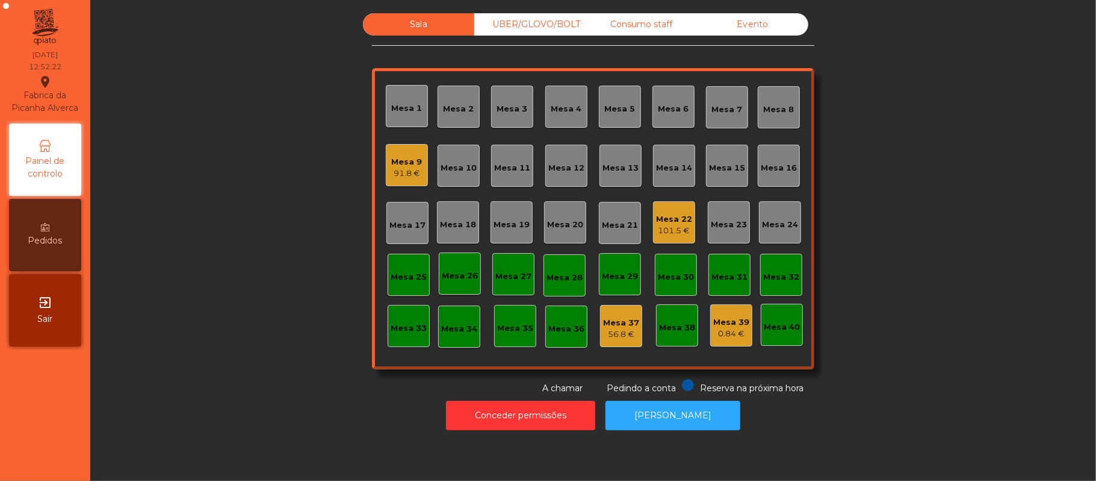
click at [547, 25] on div "UBER/GLOVO/BOLT" at bounding box center [529, 24] width 111 height 22
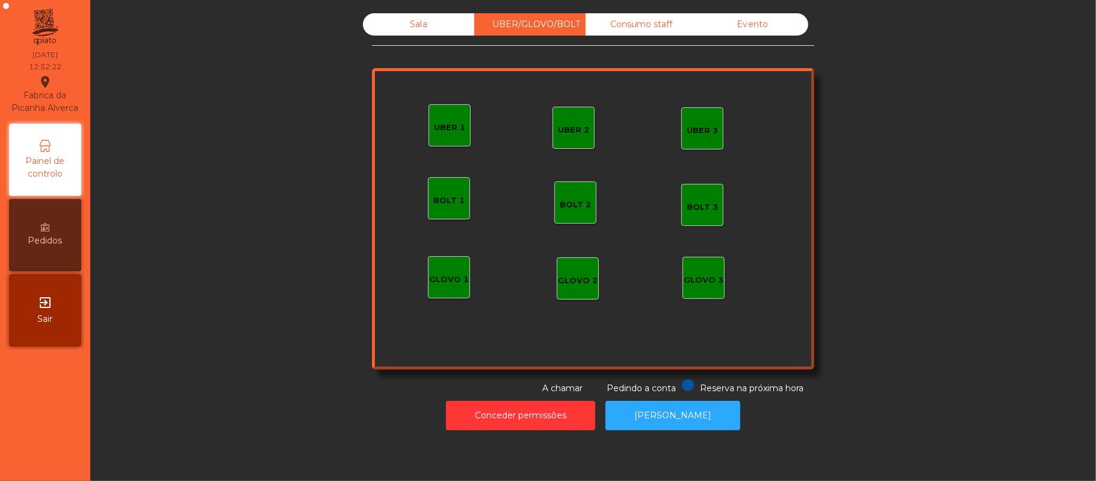
click at [636, 24] on div "Consumo staff" at bounding box center [641, 24] width 111 height 22
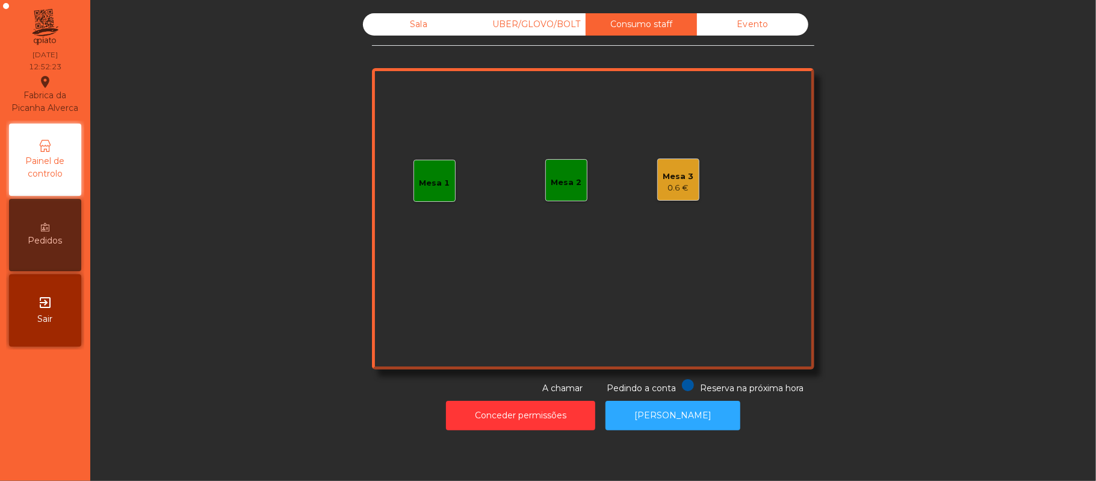
click at [425, 188] on div "Mesa 1" at bounding box center [435, 181] width 42 height 42
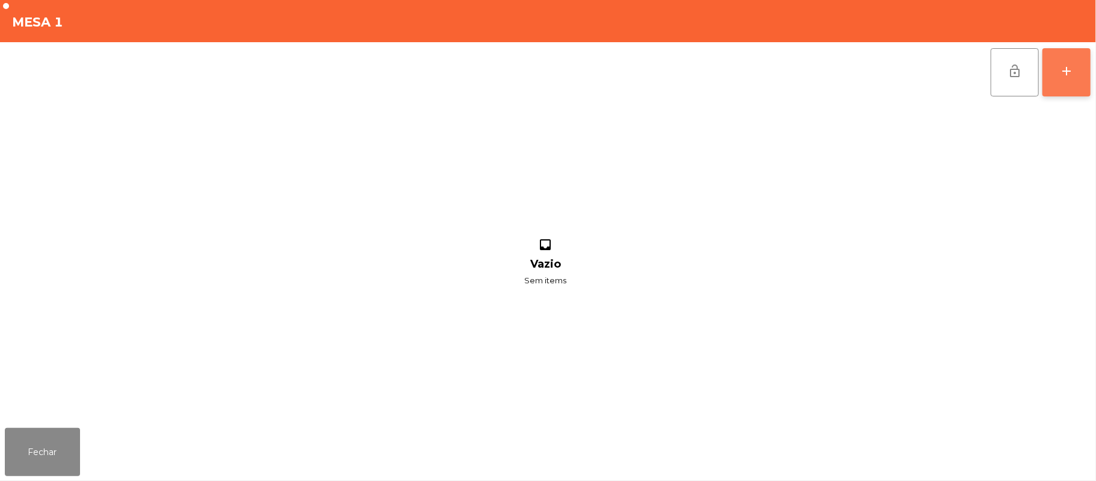
click at [1063, 70] on div "add" at bounding box center [1067, 71] width 14 height 14
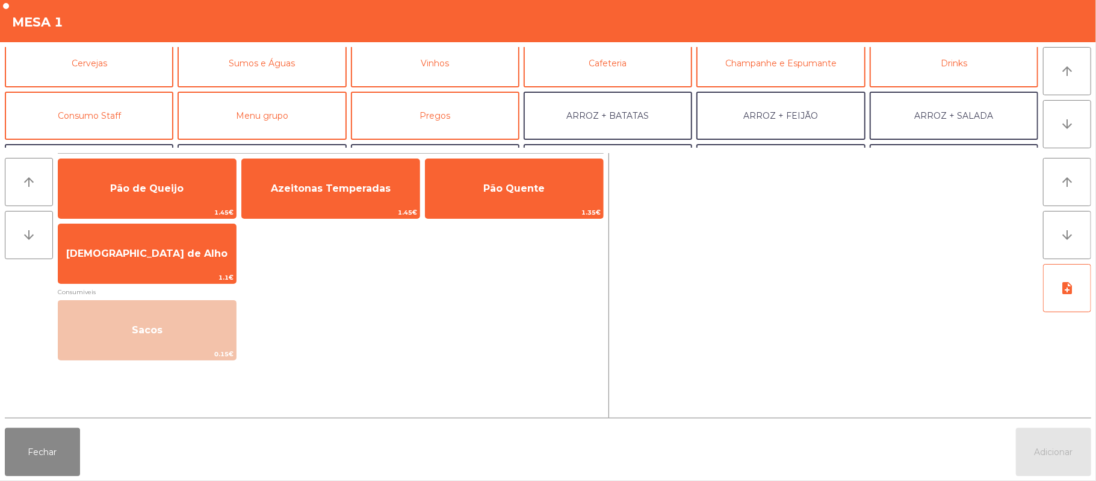
scroll to position [67, 0]
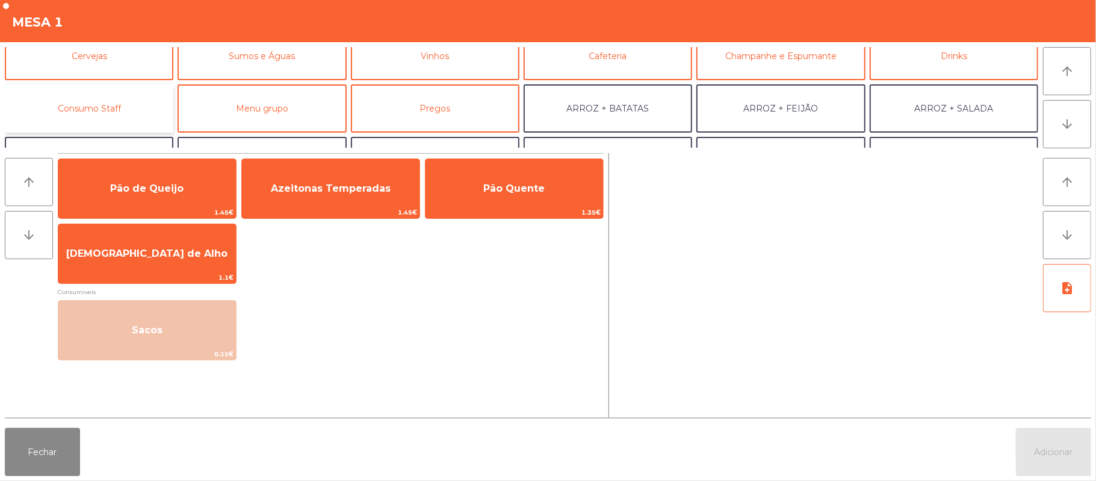
click at [129, 104] on button "Consumo Staff" at bounding box center [89, 108] width 169 height 48
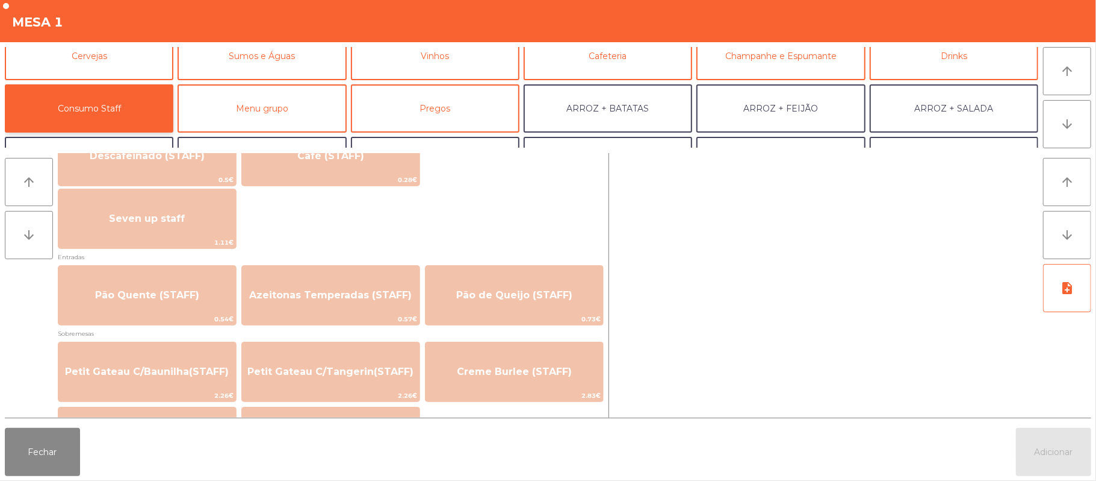
scroll to position [745, 0]
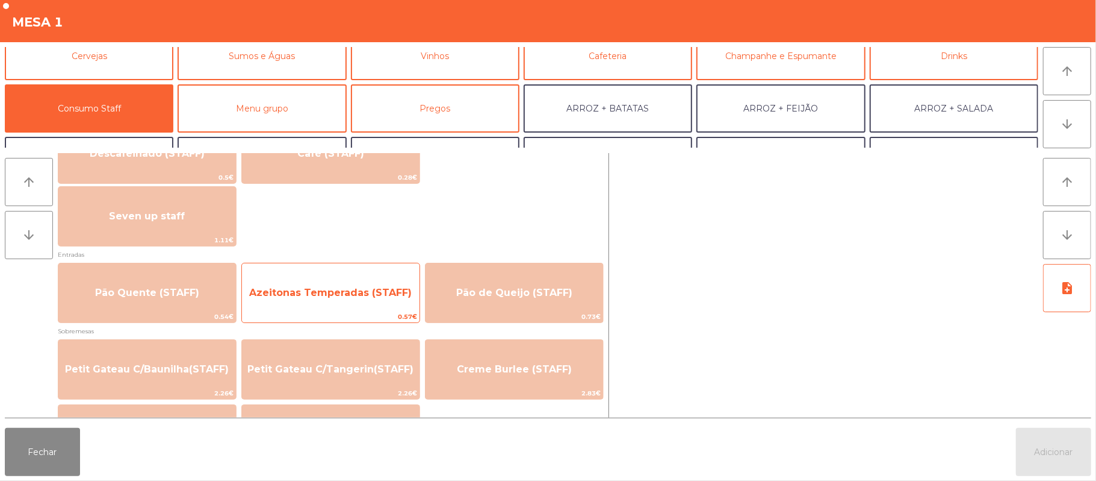
click at [335, 289] on span "Azeitonas Temperadas (STAFF)" at bounding box center [330, 292] width 163 height 11
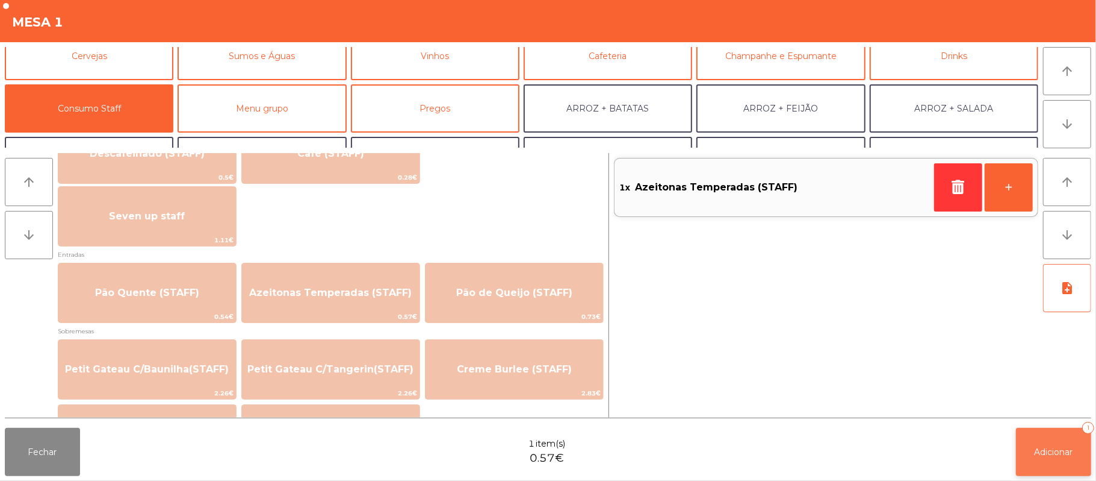
click at [1048, 448] on span "Adicionar" at bounding box center [1054, 451] width 39 height 11
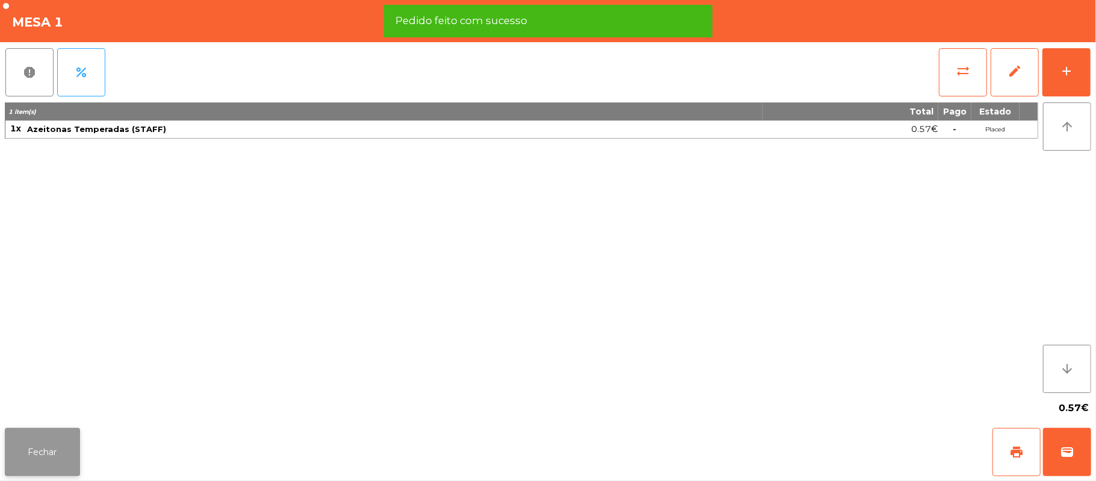
click at [65, 454] on button "Fechar" at bounding box center [42, 452] width 75 height 48
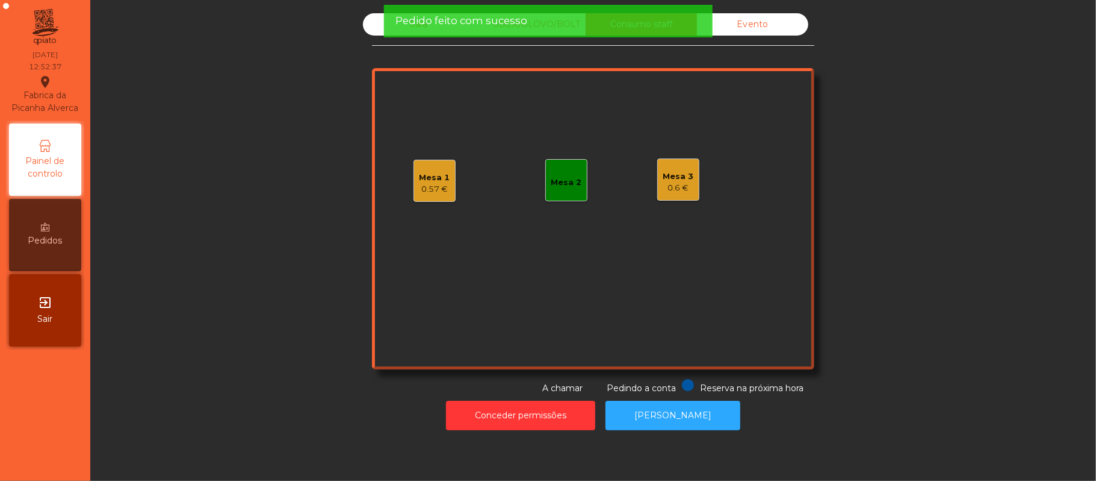
click at [420, 167] on div "Mesa 1 0.57 €" at bounding box center [435, 181] width 31 height 28
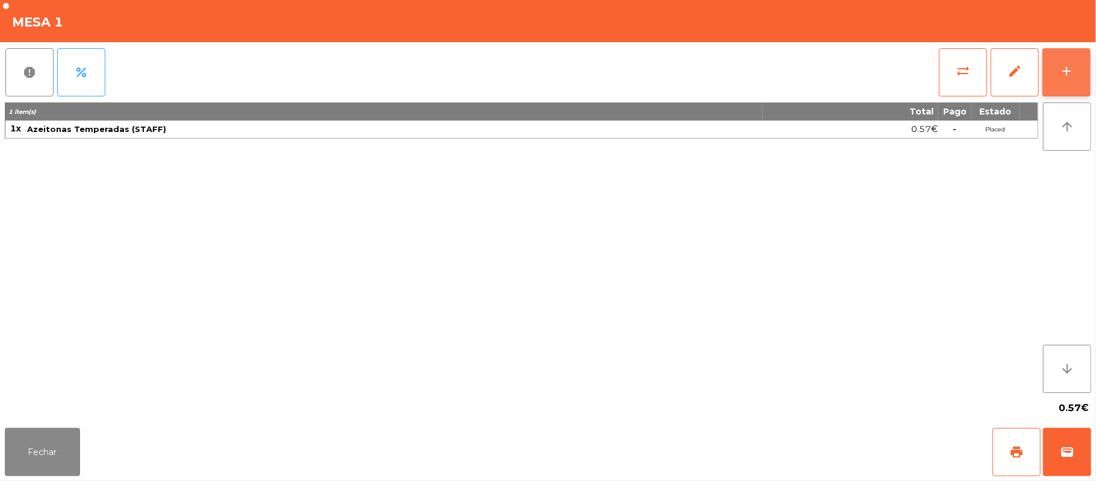
click at [1060, 75] on div "add" at bounding box center [1067, 71] width 14 height 14
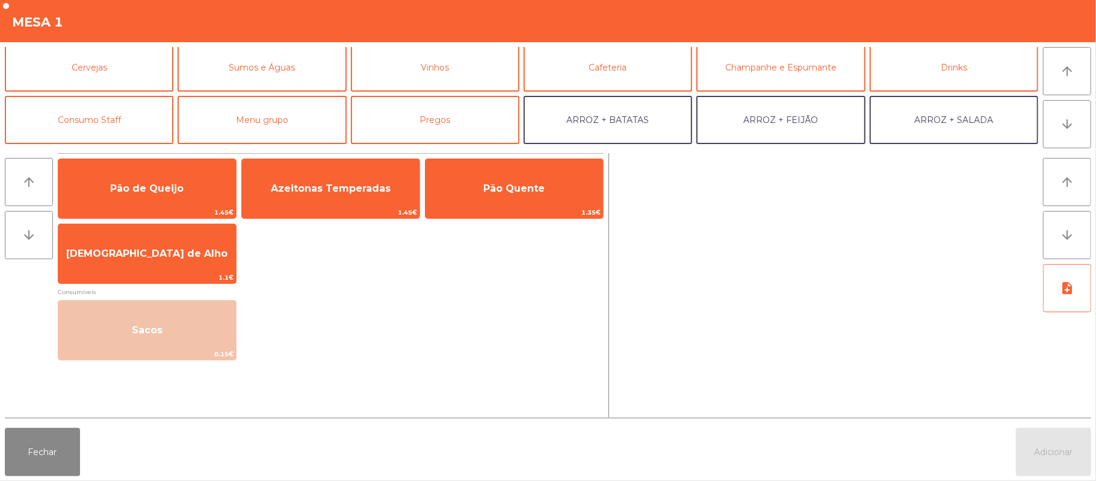
scroll to position [66, 0]
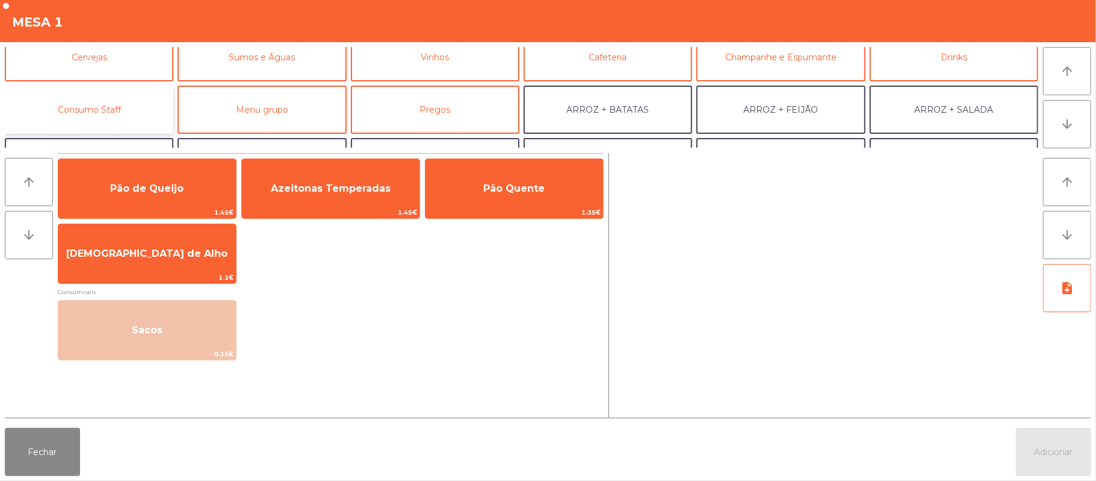
click at [137, 105] on button "Consumo Staff" at bounding box center [89, 110] width 169 height 48
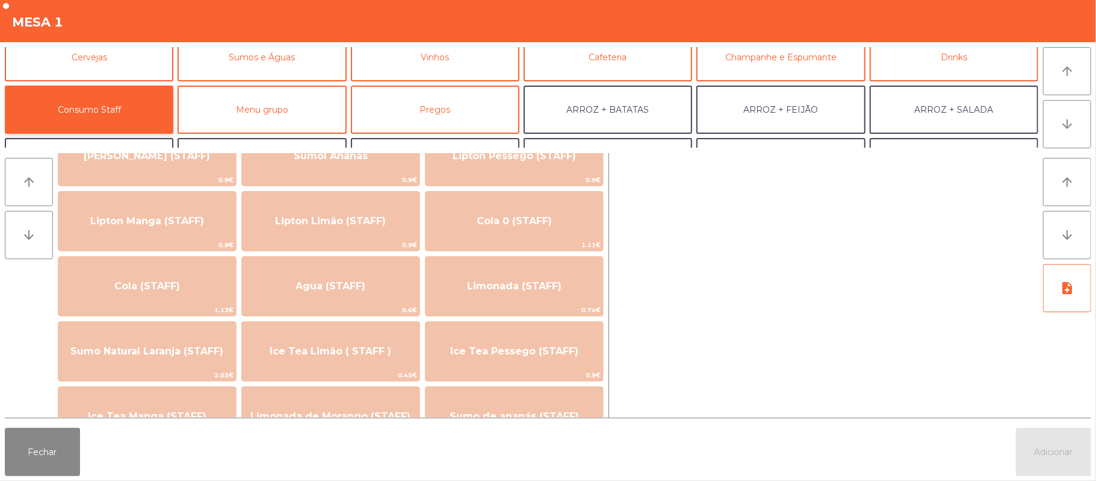
scroll to position [188, 0]
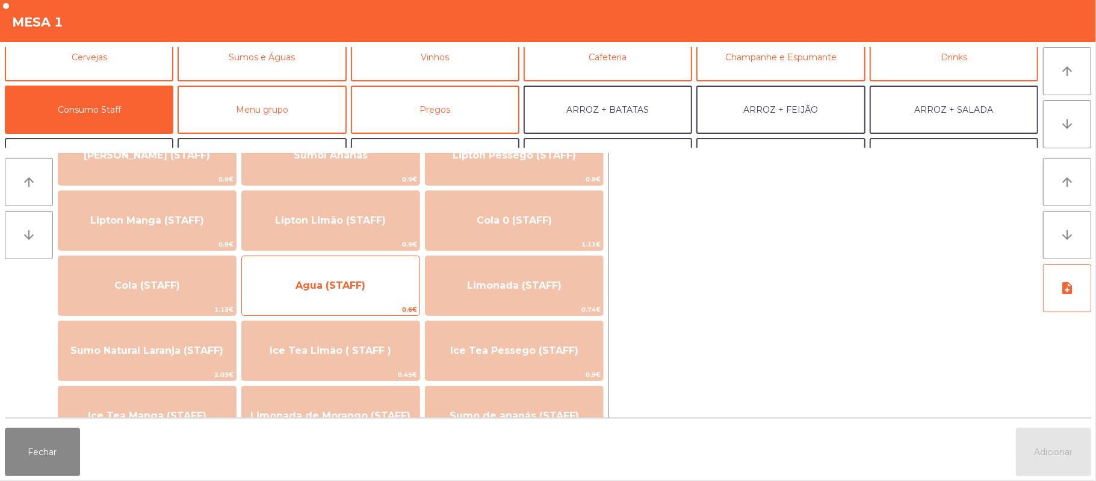
click at [332, 294] on span "Agua (STAFF)" at bounding box center [331, 285] width 178 height 33
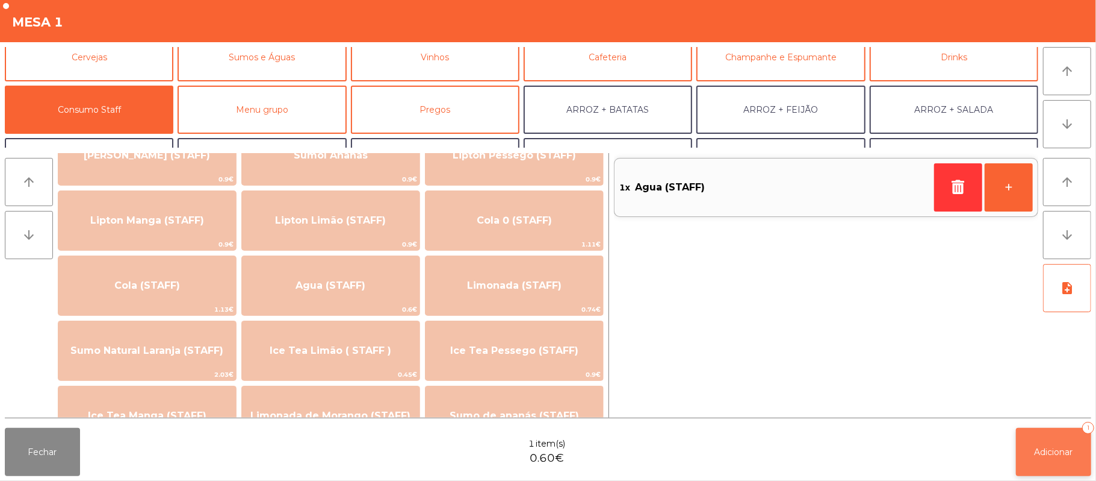
click at [1051, 456] on span "Adicionar" at bounding box center [1054, 451] width 39 height 11
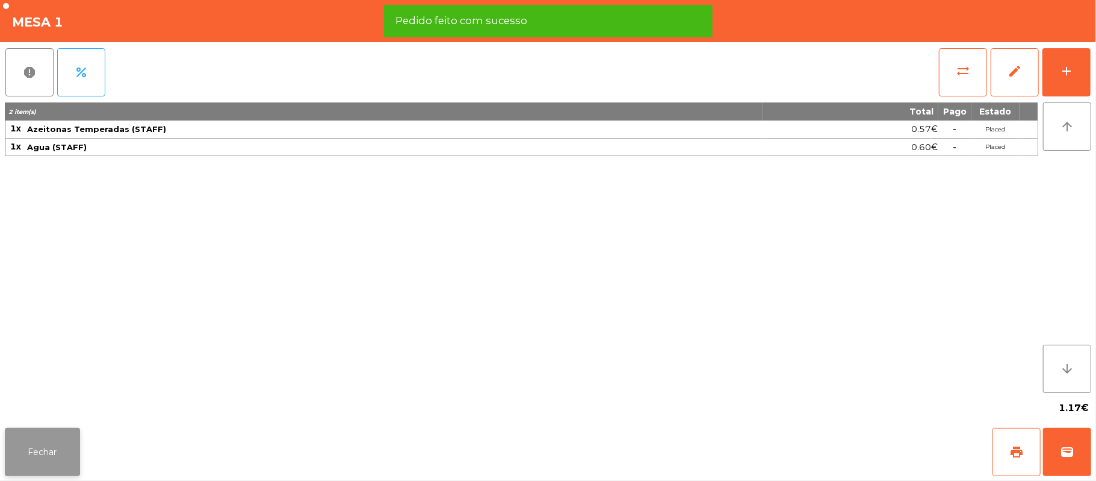
click at [30, 449] on button "Fechar" at bounding box center [42, 452] width 75 height 48
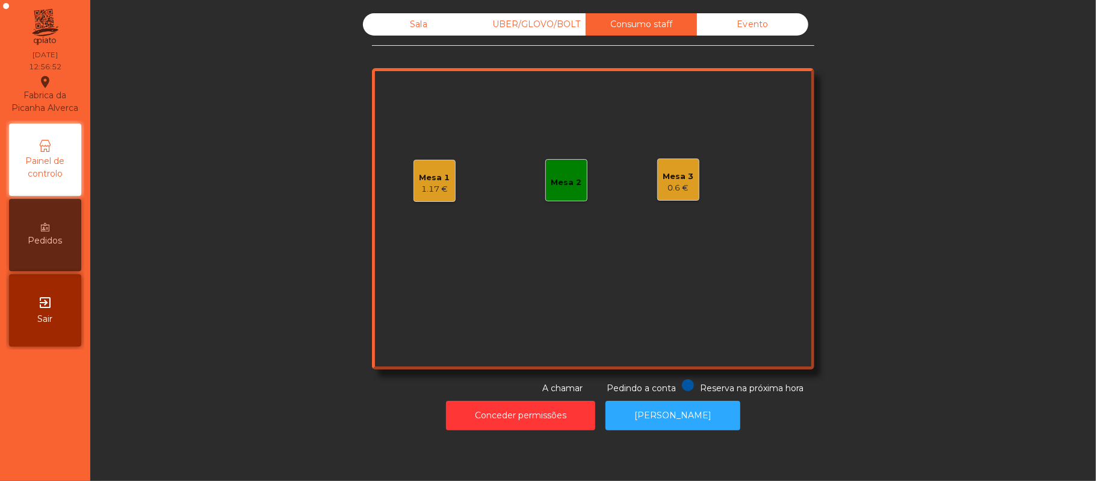
click at [417, 28] on div "Sala" at bounding box center [418, 24] width 111 height 22
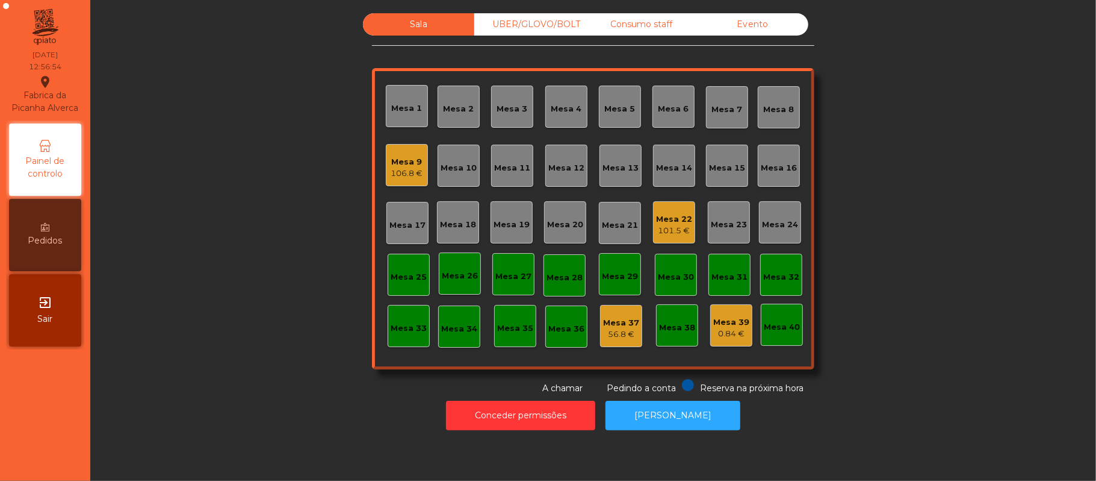
click at [407, 240] on div "Mesa 17" at bounding box center [408, 223] width 42 height 42
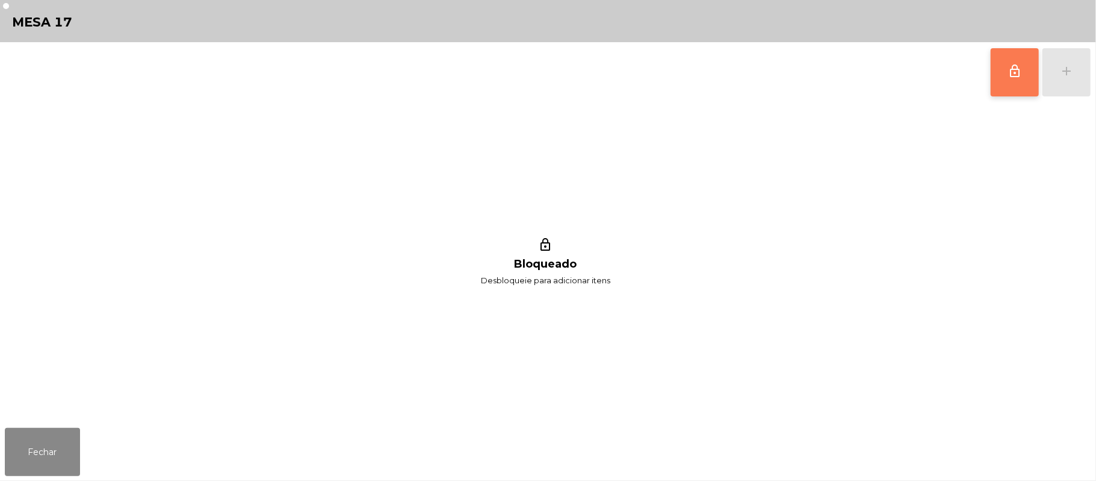
click at [1008, 76] on span "lock_outline" at bounding box center [1015, 71] width 14 height 14
click at [1066, 78] on button "add" at bounding box center [1067, 72] width 48 height 48
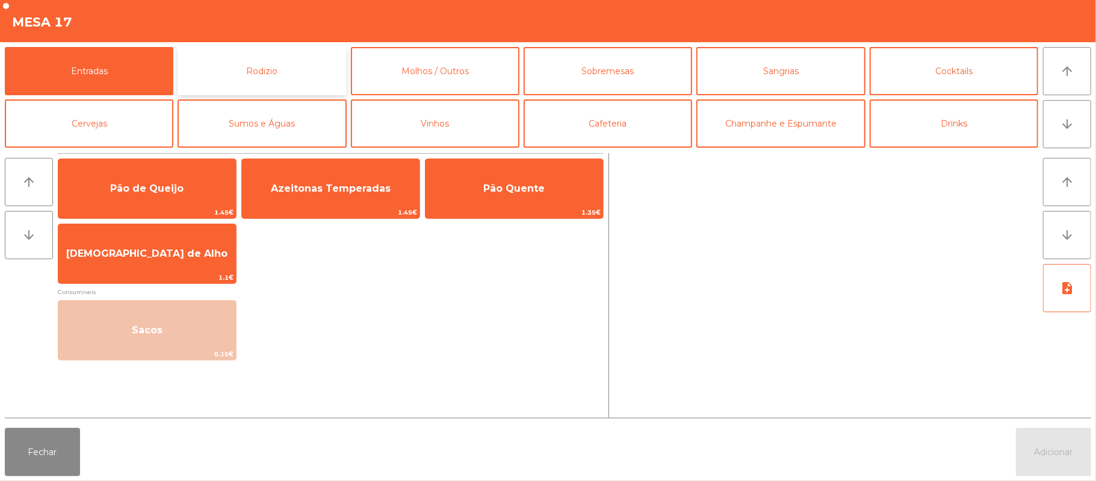
click at [229, 81] on button "Rodizio" at bounding box center [262, 71] width 169 height 48
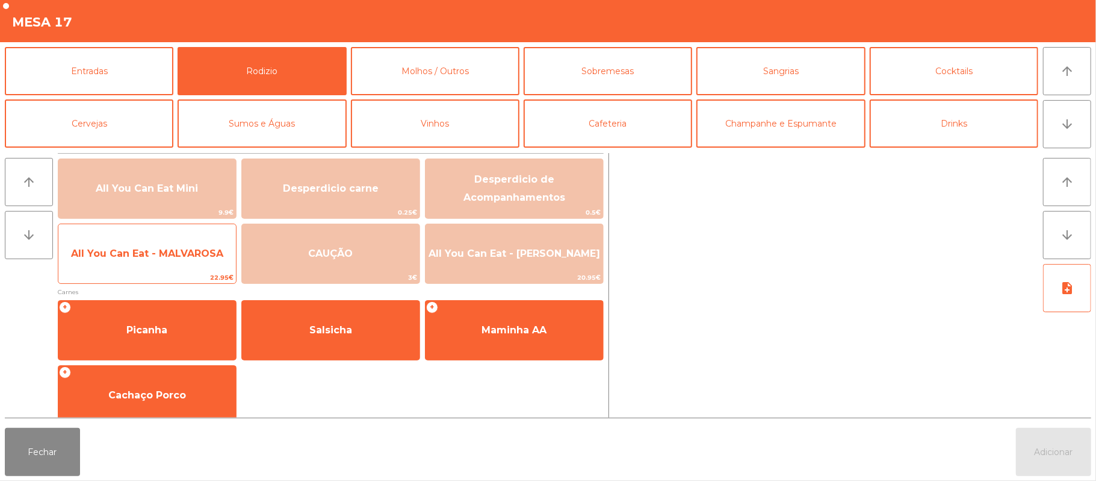
click at [121, 261] on span "All You Can Eat - MALVAROSA" at bounding box center [147, 253] width 178 height 33
click at [134, 257] on span "All You Can Eat - MALVAROSA" at bounding box center [147, 252] width 152 height 11
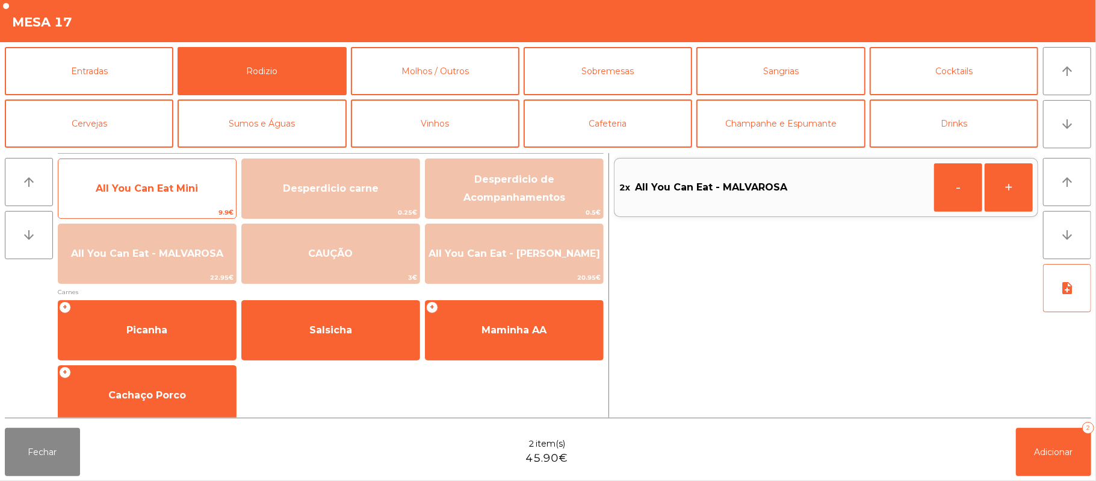
click at [158, 190] on span "All You Can Eat Mini" at bounding box center [147, 187] width 102 height 11
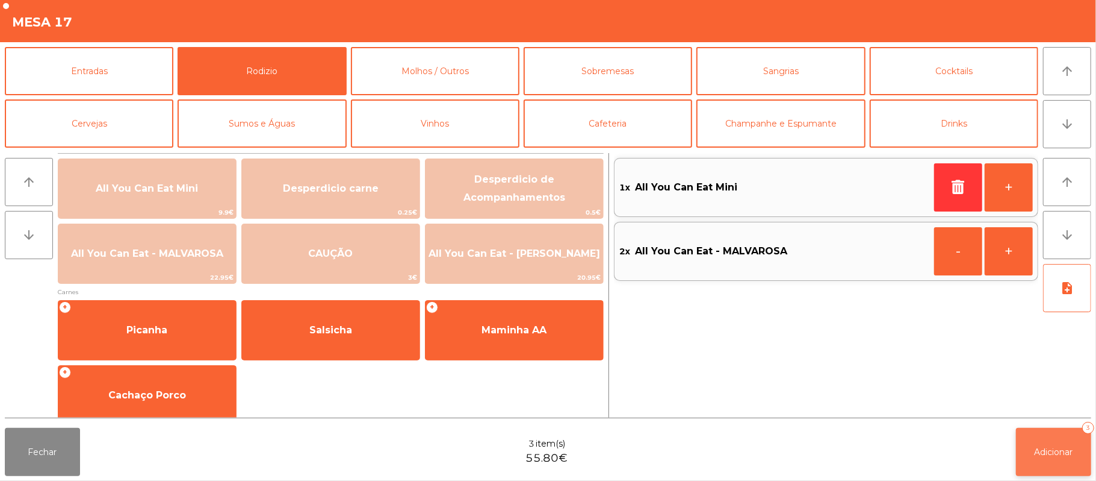
click at [1025, 437] on button "Adicionar 3" at bounding box center [1053, 452] width 75 height 48
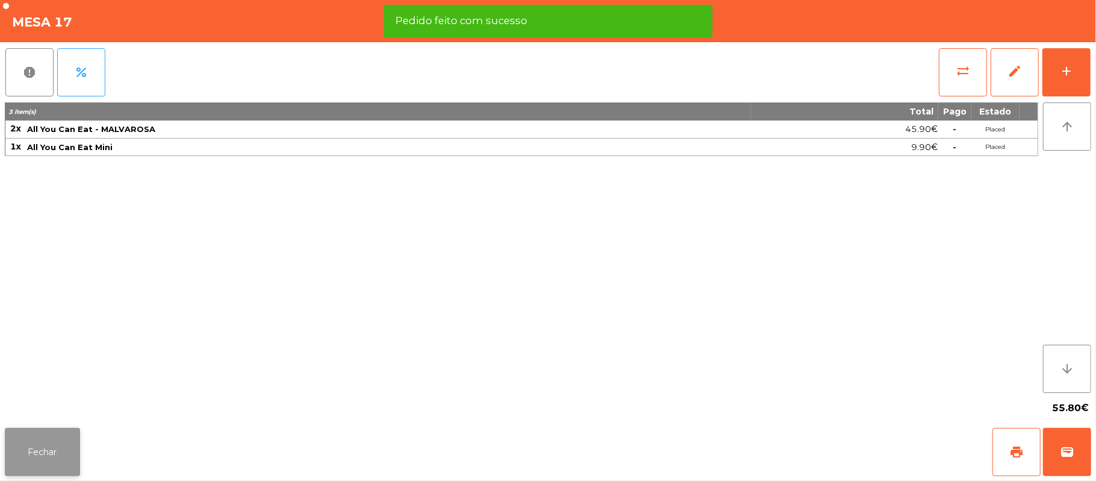
click at [54, 449] on button "Fechar" at bounding box center [42, 452] width 75 height 48
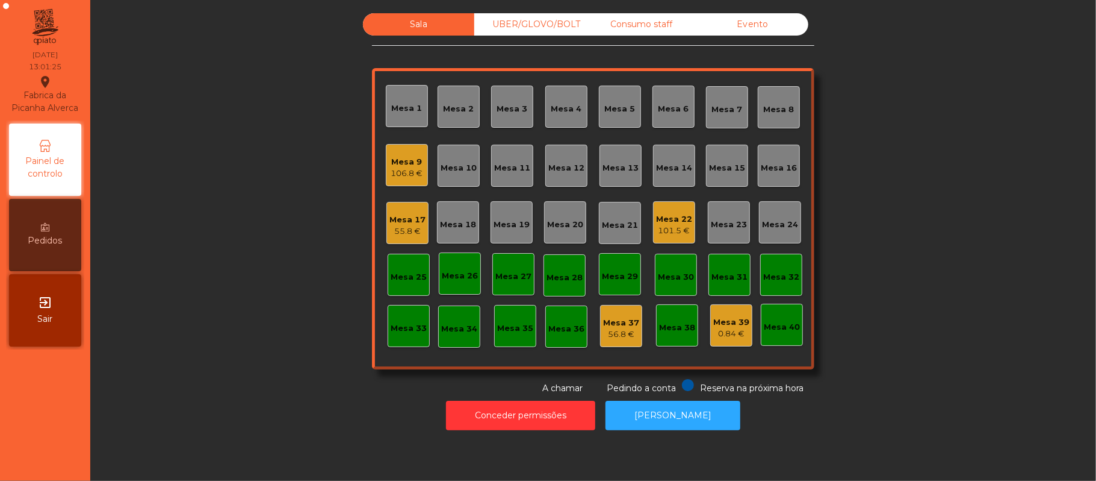
click at [511, 219] on div "Mesa 19" at bounding box center [512, 225] width 36 height 12
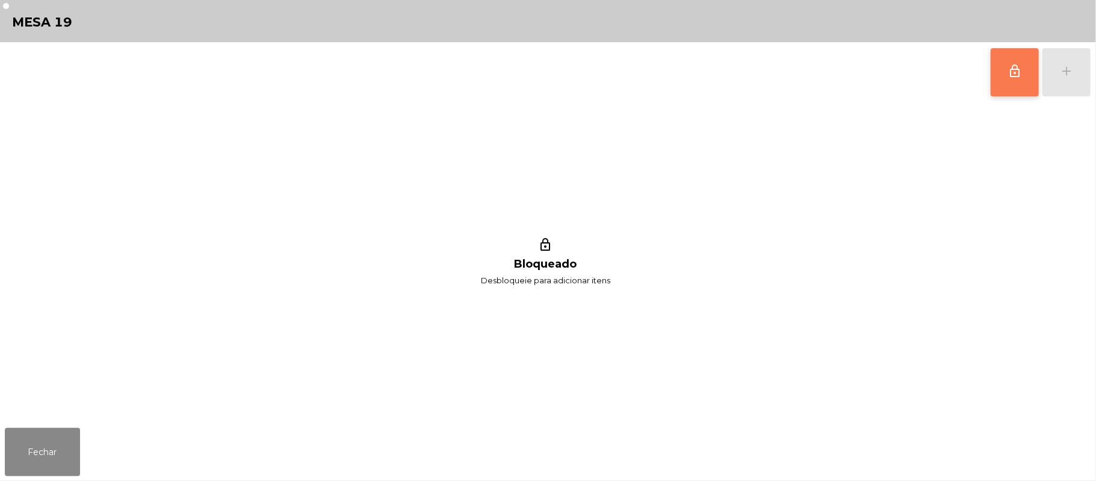
click at [1004, 78] on button "lock_outline" at bounding box center [1015, 72] width 48 height 48
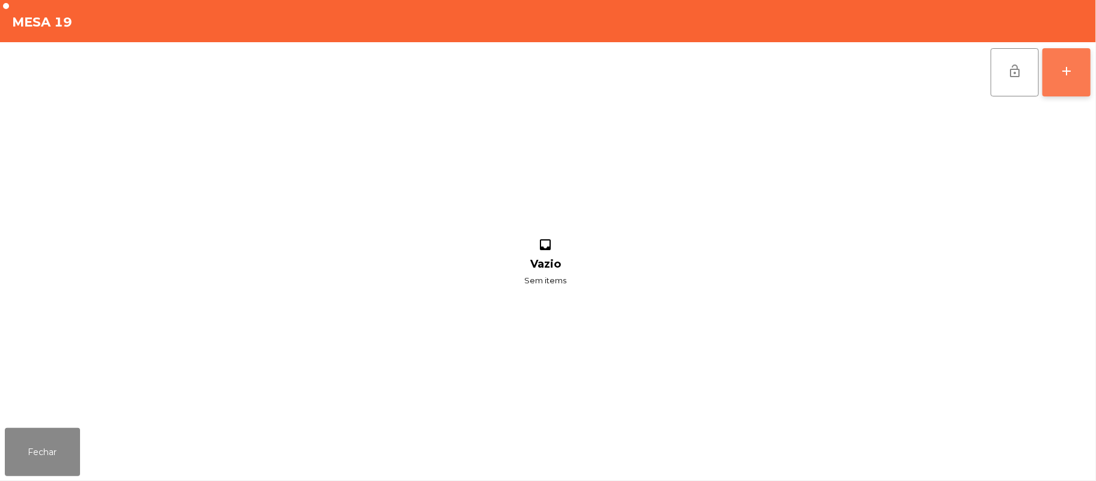
click at [1061, 68] on div "add" at bounding box center [1067, 71] width 14 height 14
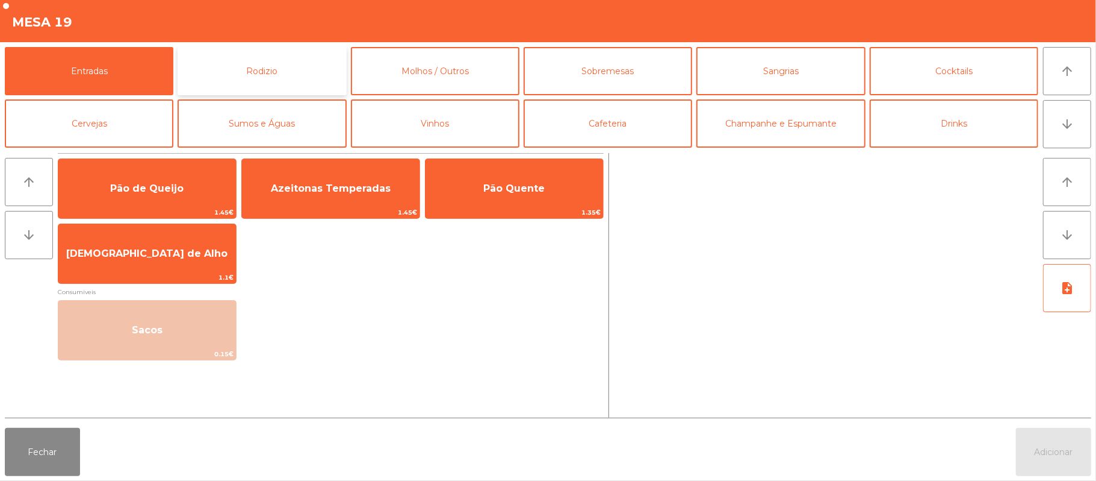
click at [288, 64] on button "Rodizio" at bounding box center [262, 71] width 169 height 48
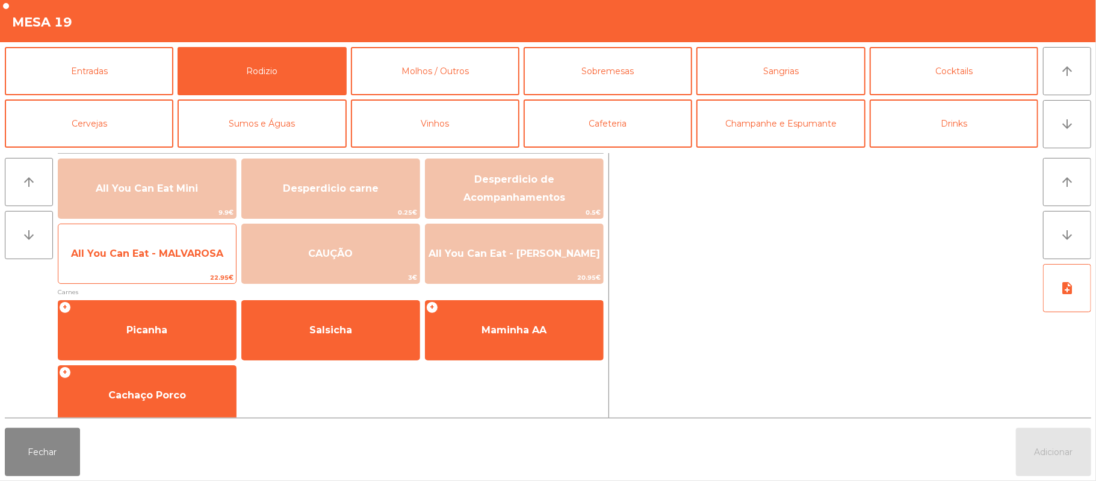
click at [133, 264] on span "All You Can Eat - MALVAROSA" at bounding box center [147, 253] width 178 height 33
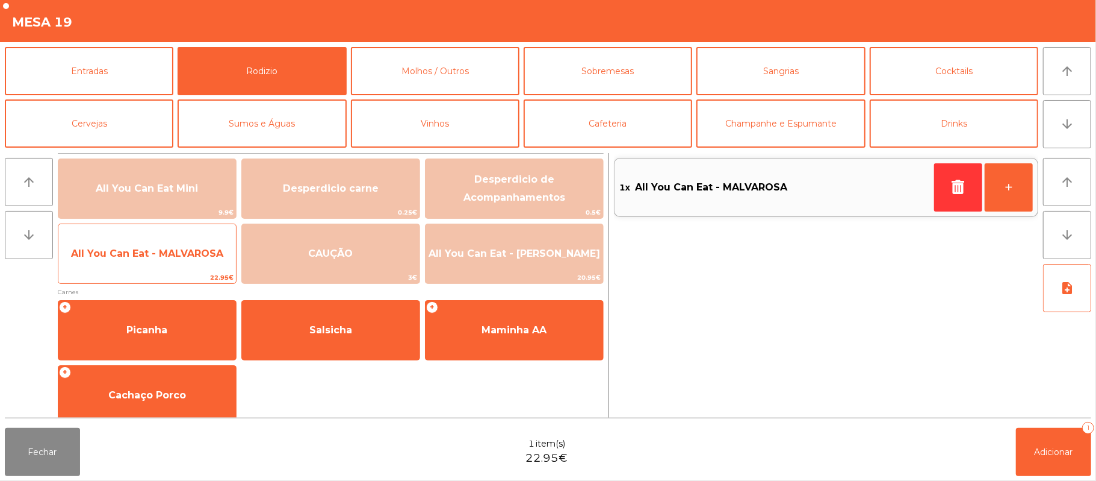
click at [138, 257] on span "All You Can Eat - MALVAROSA" at bounding box center [147, 252] width 152 height 11
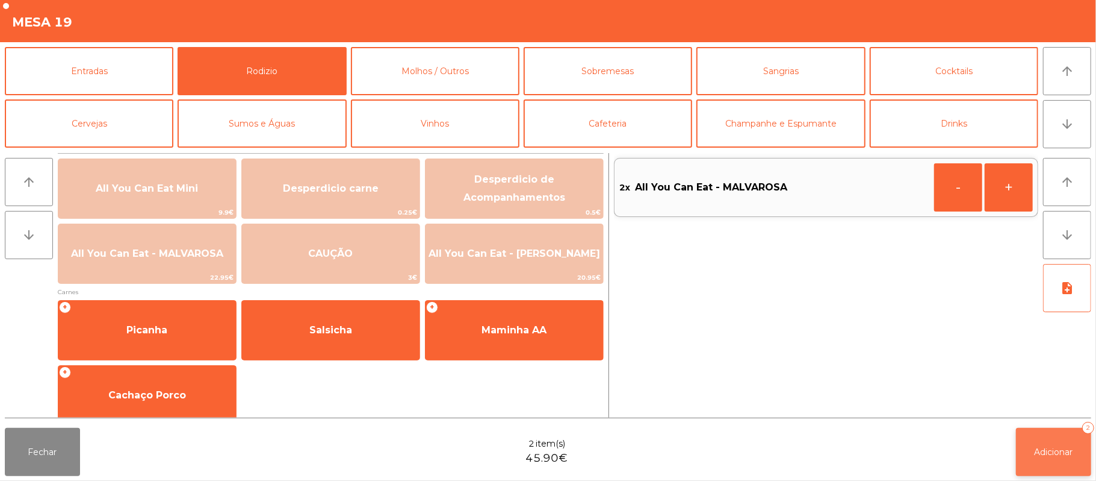
click at [1050, 454] on span "Adicionar" at bounding box center [1054, 451] width 39 height 11
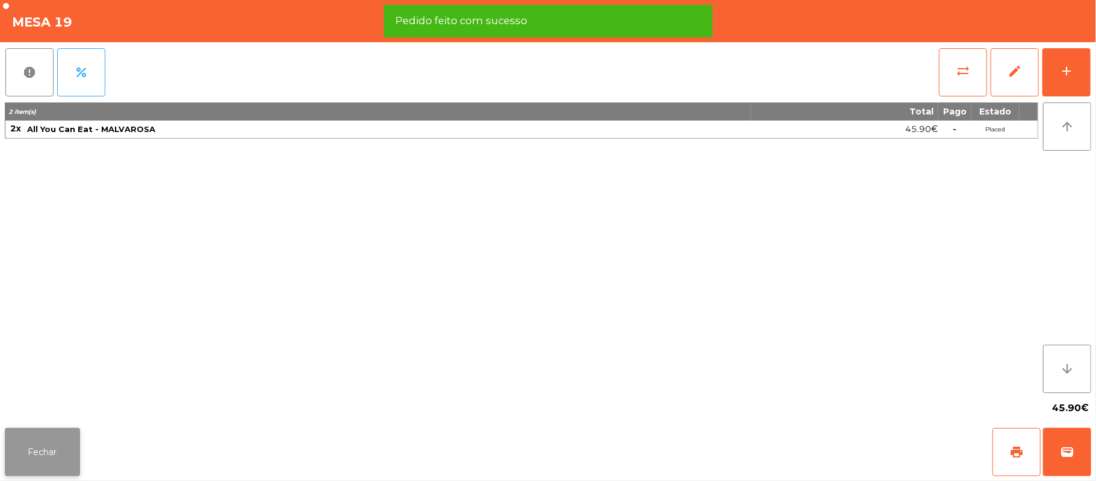
click at [48, 453] on button "Fechar" at bounding box center [42, 452] width 75 height 48
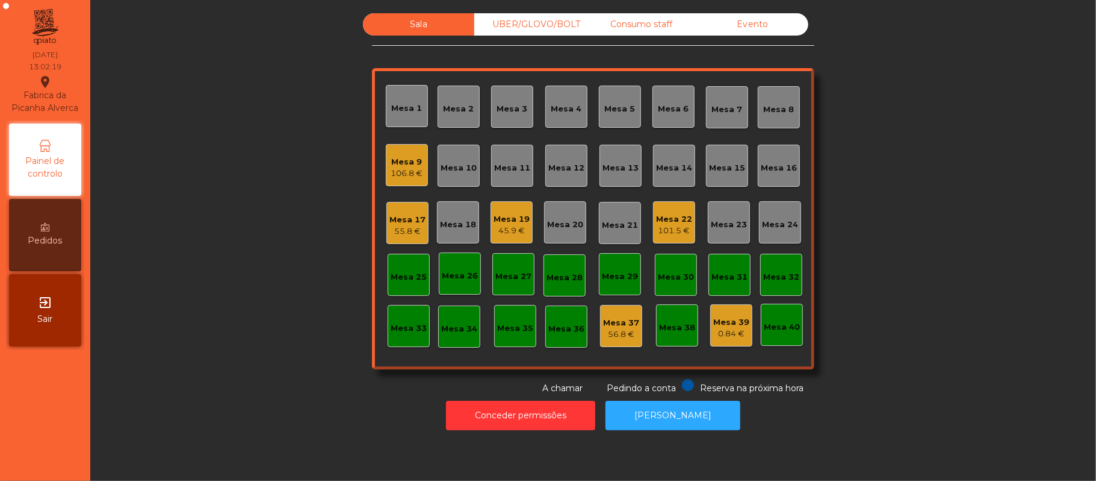
click at [509, 216] on div "Mesa 19" at bounding box center [512, 219] width 36 height 12
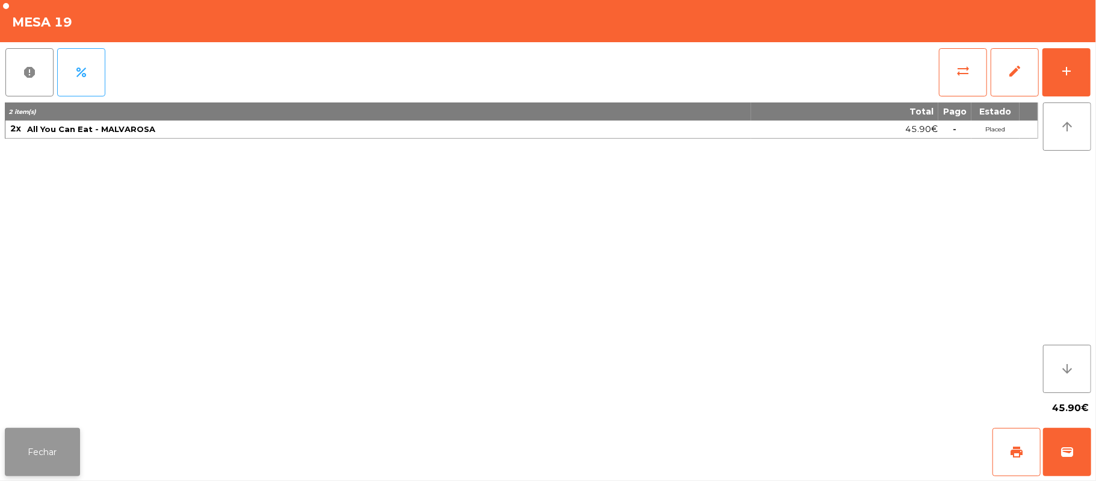
click at [58, 448] on button "Fechar" at bounding box center [42, 452] width 75 height 48
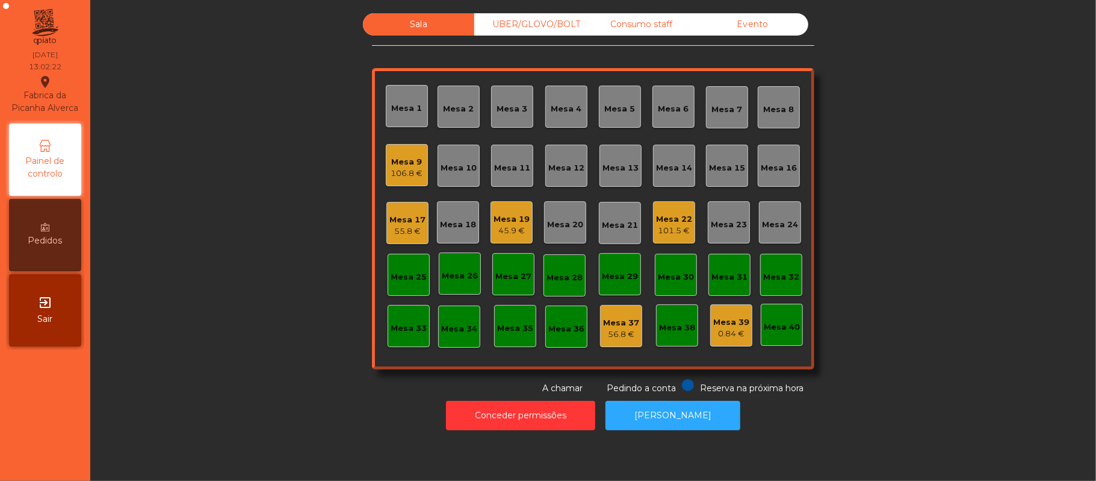
click at [661, 234] on div "101.5 €" at bounding box center [674, 231] width 36 height 12
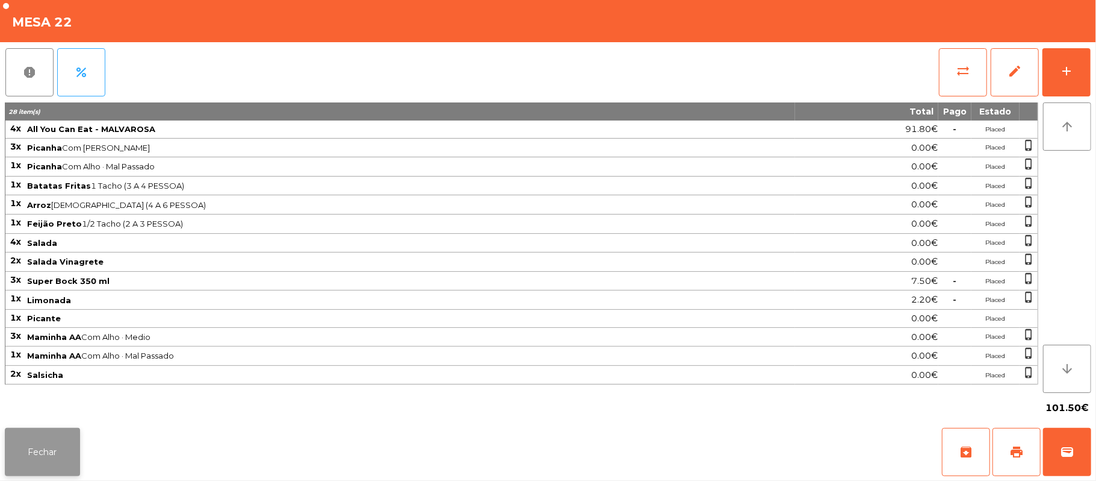
click at [10, 453] on button "Fechar" at bounding box center [42, 452] width 75 height 48
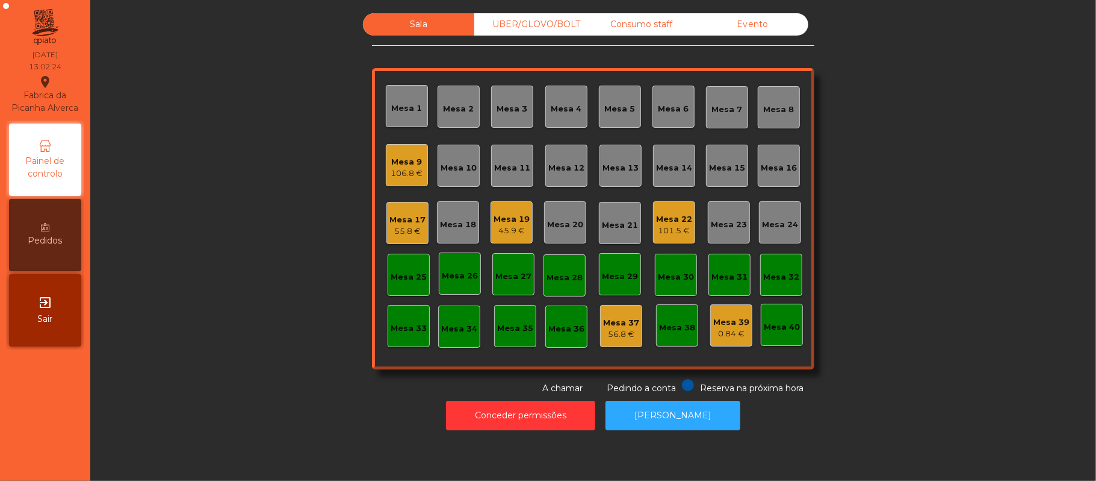
click at [497, 232] on div "45.9 €" at bounding box center [512, 231] width 36 height 12
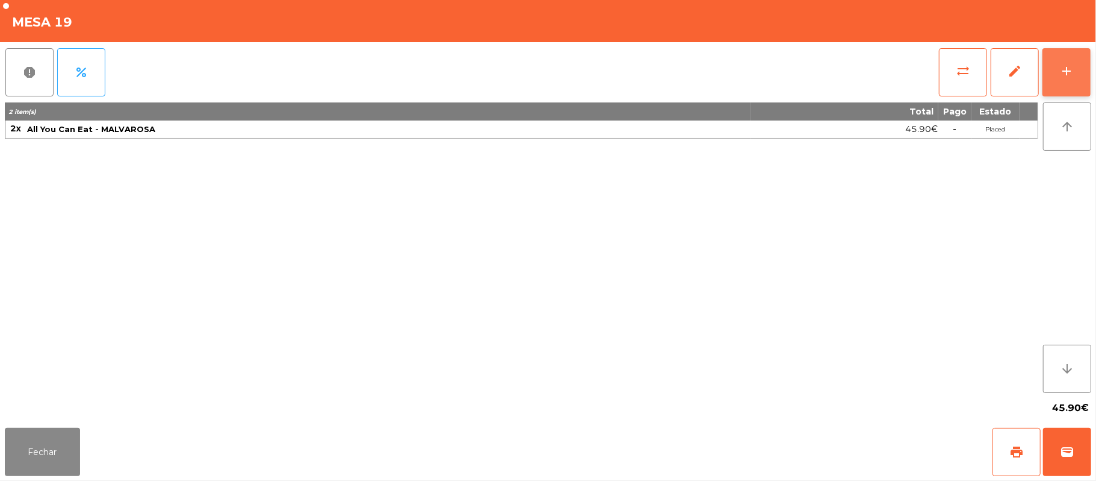
click at [1066, 61] on button "add" at bounding box center [1067, 72] width 48 height 48
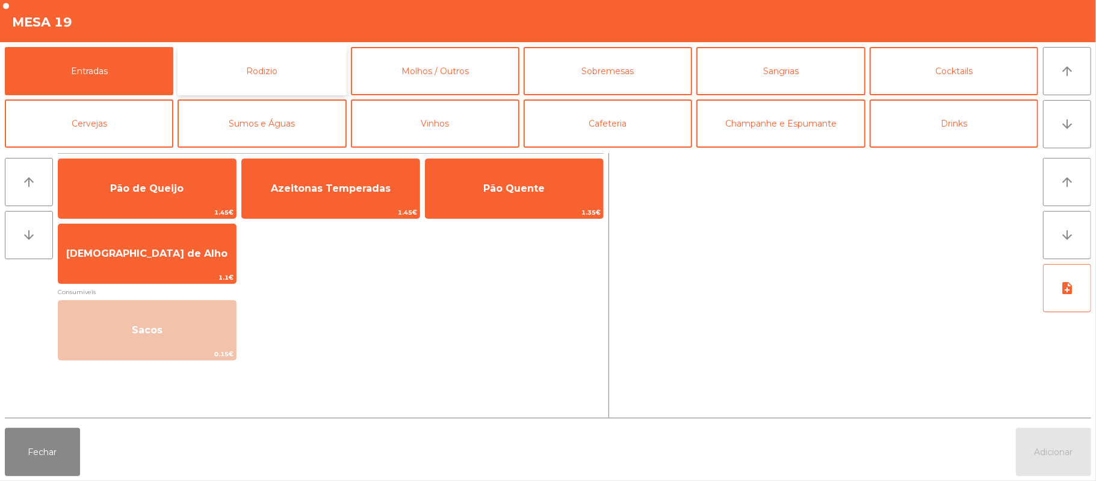
click at [259, 70] on button "Rodizio" at bounding box center [262, 71] width 169 height 48
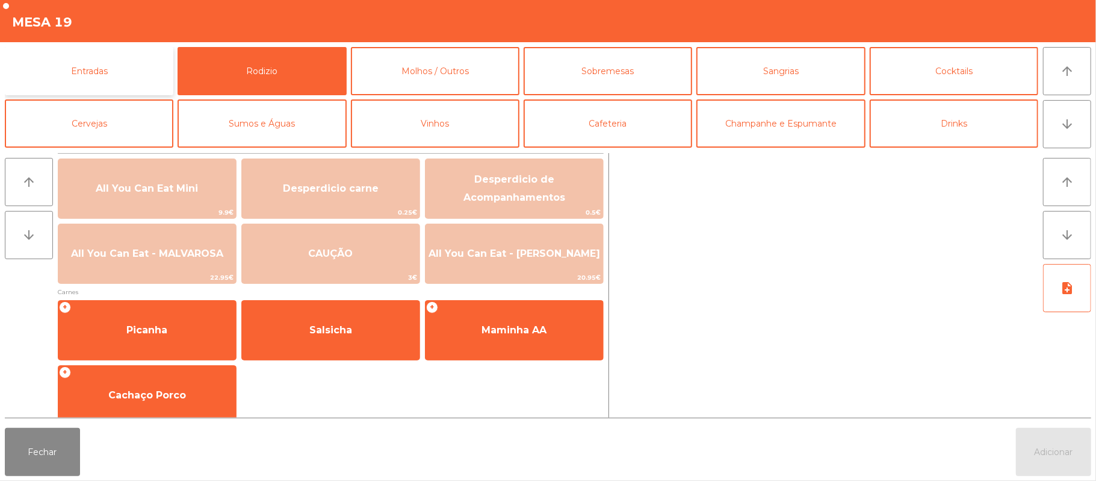
click at [123, 65] on button "Entradas" at bounding box center [89, 71] width 169 height 48
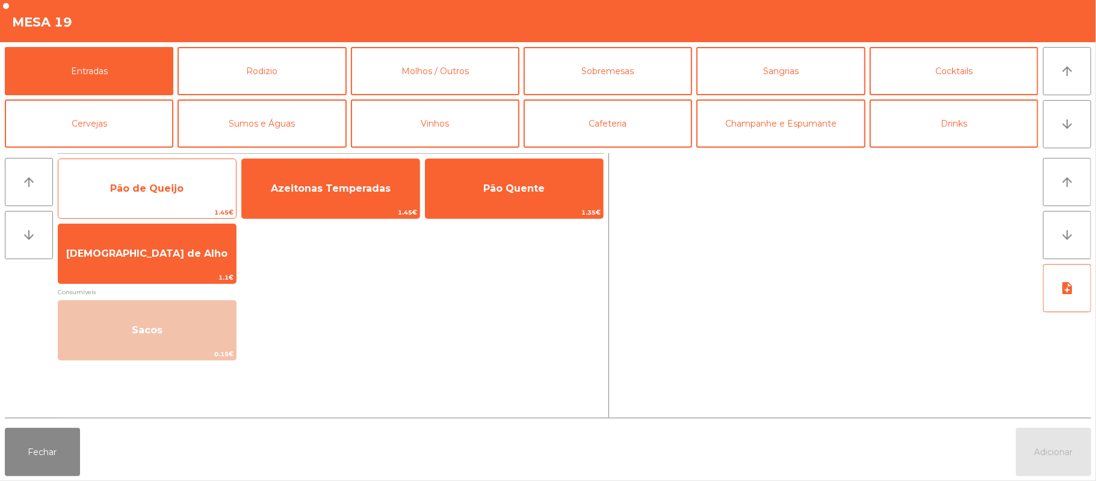
click at [142, 185] on span "Pão de Queijo" at bounding box center [146, 187] width 73 height 11
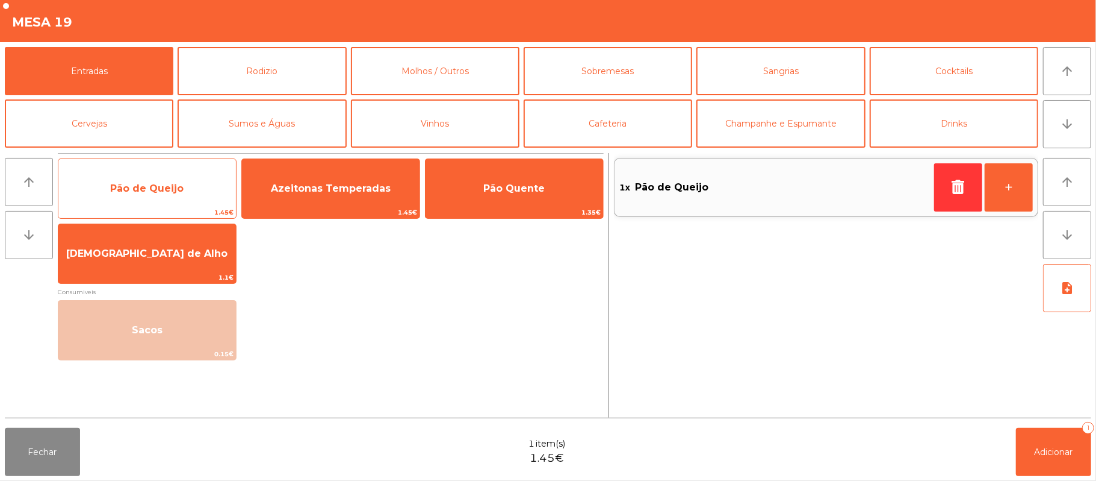
click at [135, 184] on span "Pão de Queijo" at bounding box center [146, 187] width 73 height 11
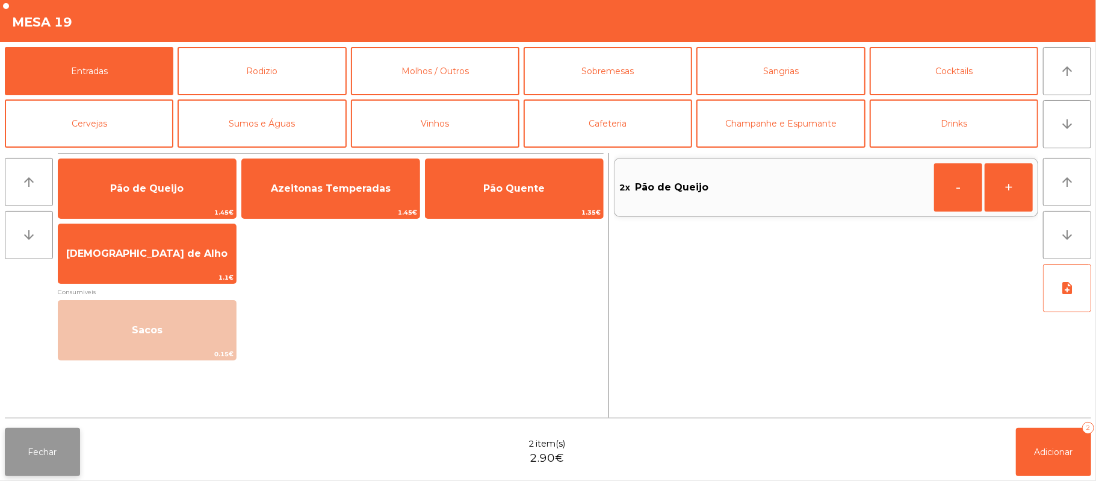
click at [42, 451] on button "Fechar" at bounding box center [42, 452] width 75 height 48
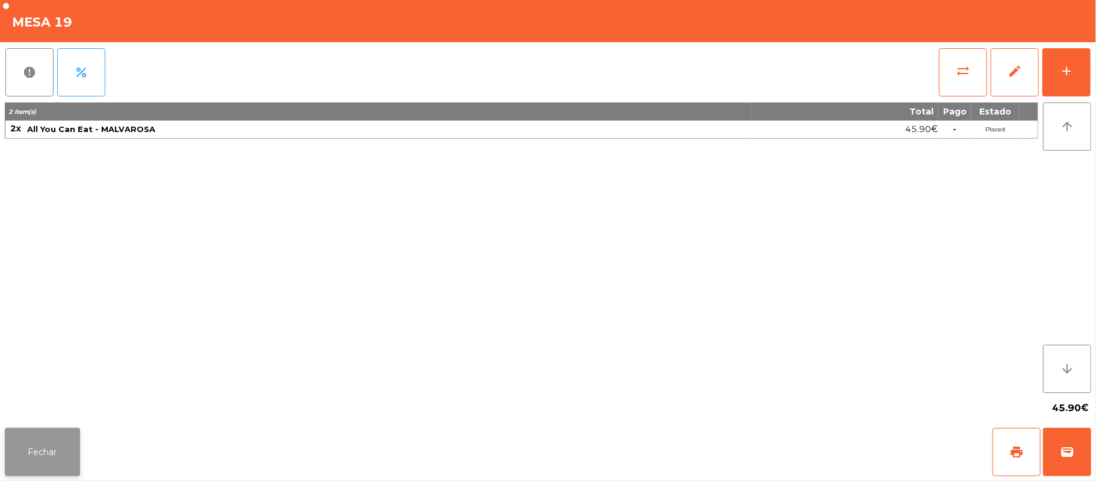
click at [37, 473] on button "Fechar" at bounding box center [42, 452] width 75 height 48
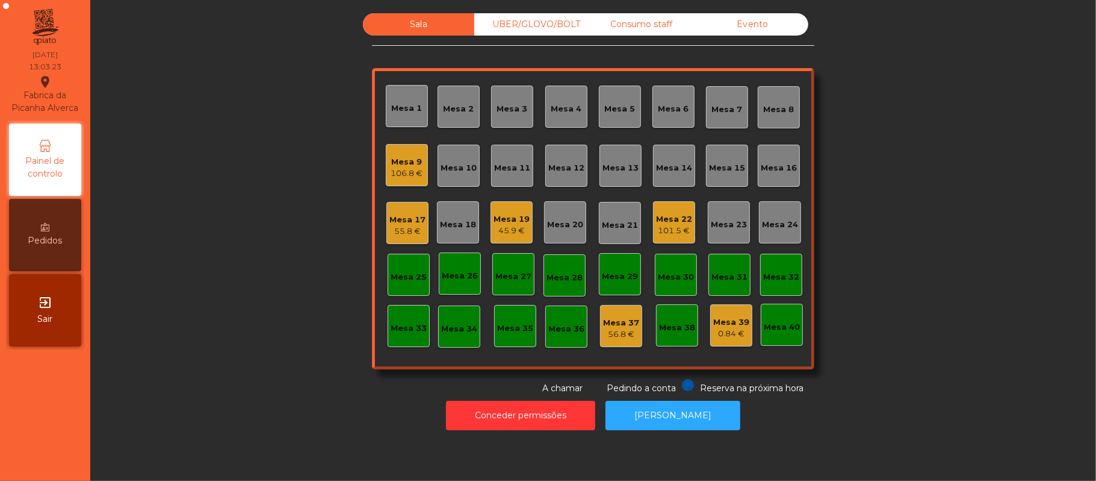
click at [410, 232] on div "55.8 €" at bounding box center [408, 231] width 36 height 12
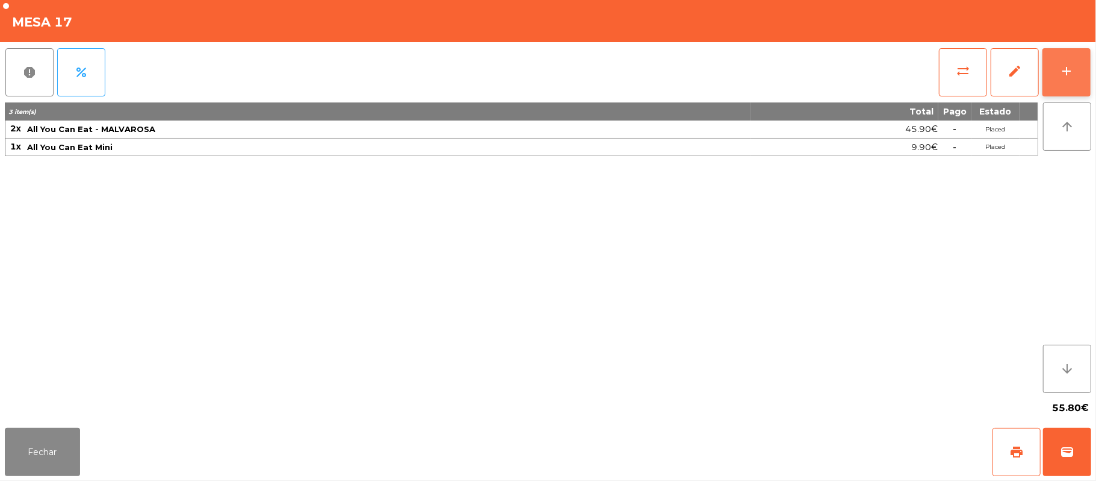
click at [1071, 69] on div "add" at bounding box center [1067, 71] width 14 height 14
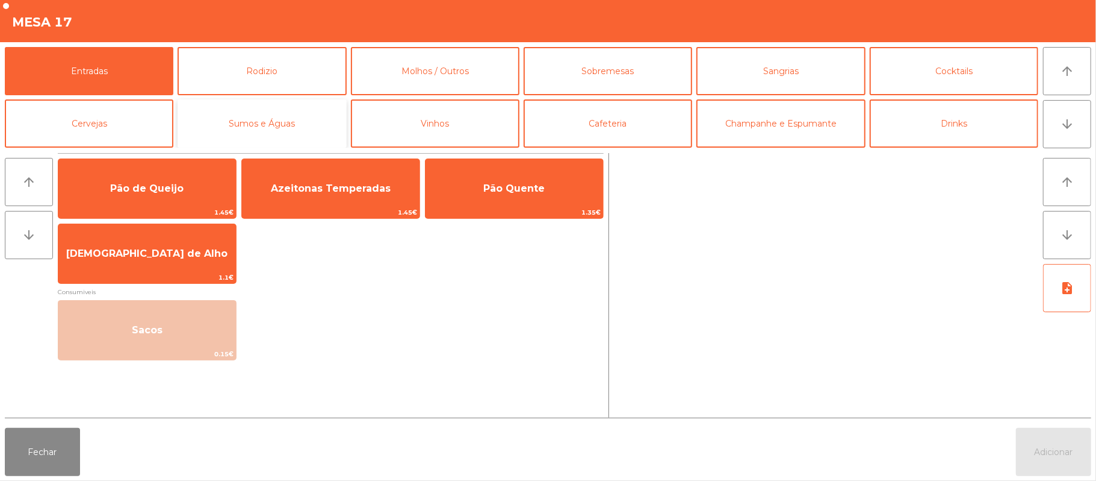
click at [288, 125] on button "Sumos e Águas" at bounding box center [262, 123] width 169 height 48
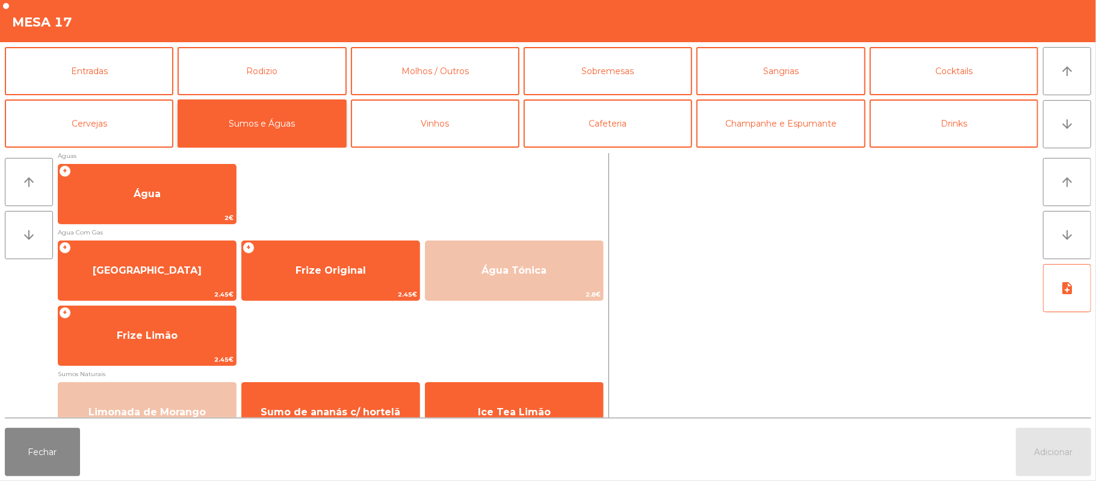
scroll to position [374, 0]
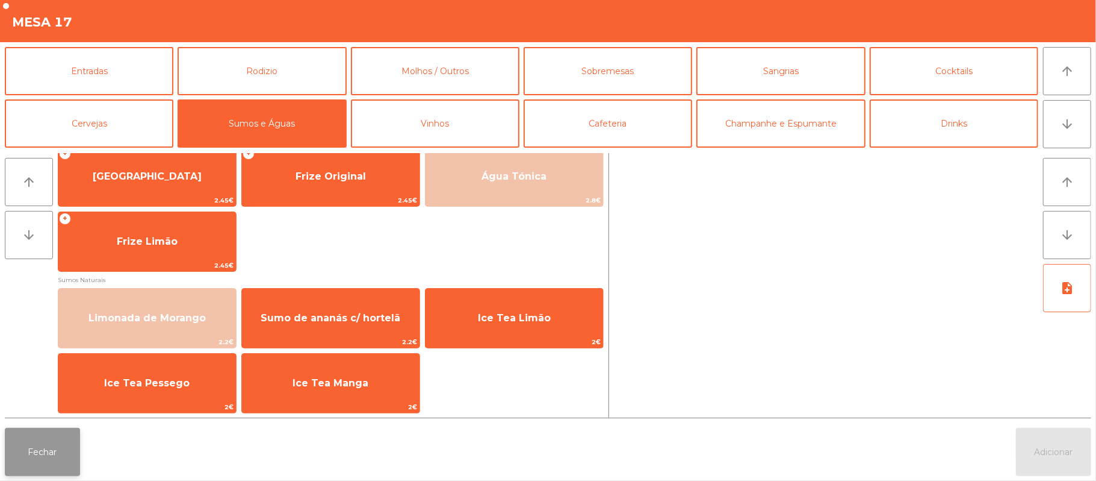
click at [70, 456] on button "Fechar" at bounding box center [42, 452] width 75 height 48
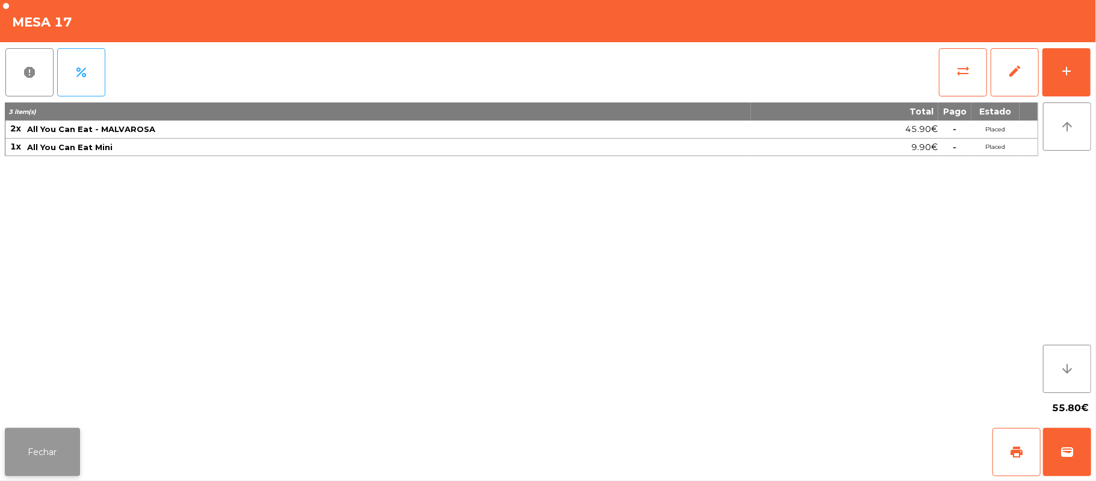
click at [39, 461] on button "Fechar" at bounding box center [42, 452] width 75 height 48
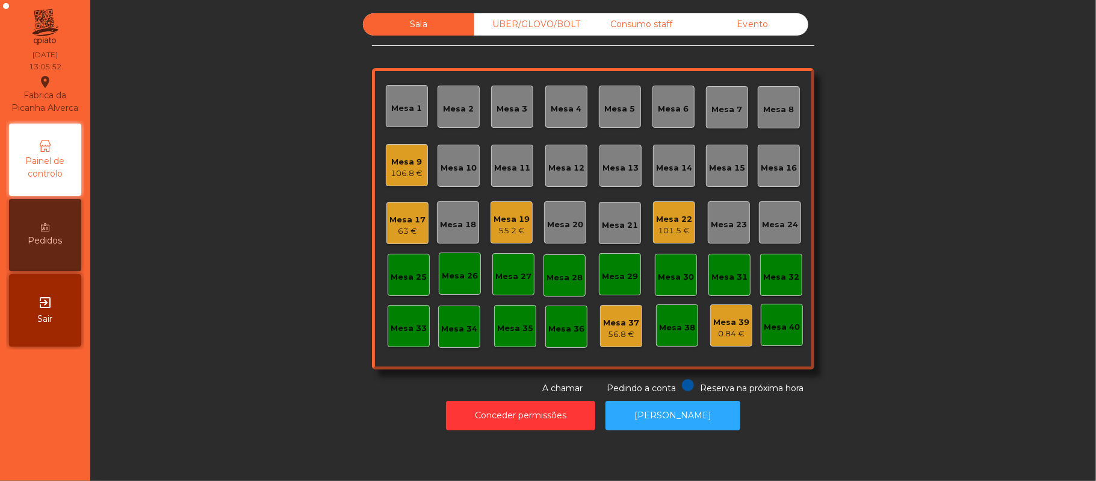
click at [403, 231] on div "63 €" at bounding box center [408, 231] width 36 height 12
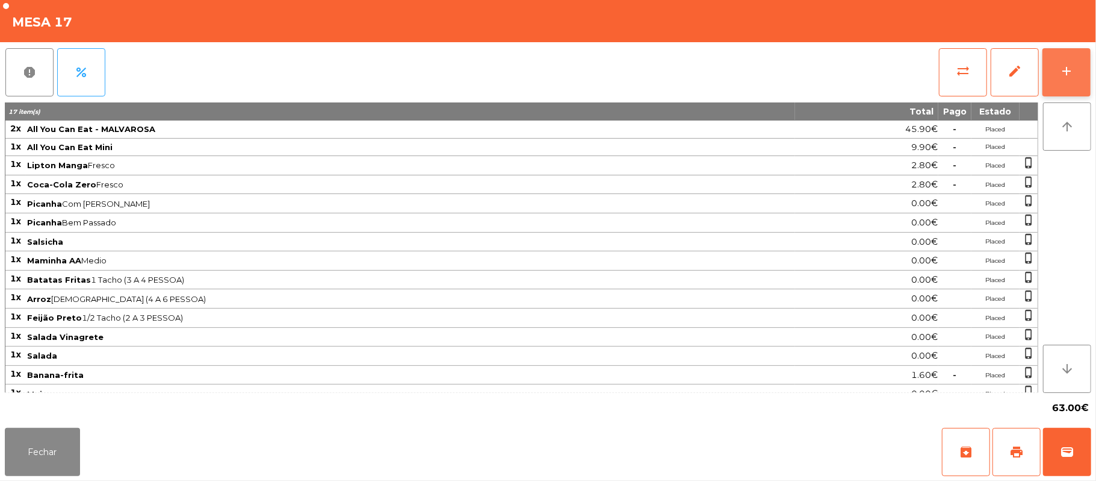
click at [1080, 54] on button "add" at bounding box center [1067, 72] width 48 height 48
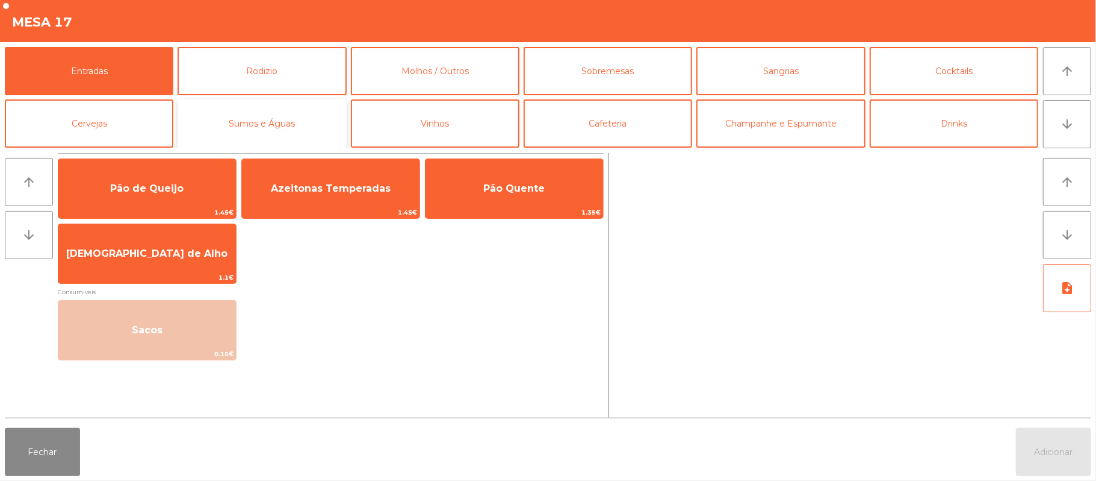
click at [234, 126] on button "Sumos e Águas" at bounding box center [262, 123] width 169 height 48
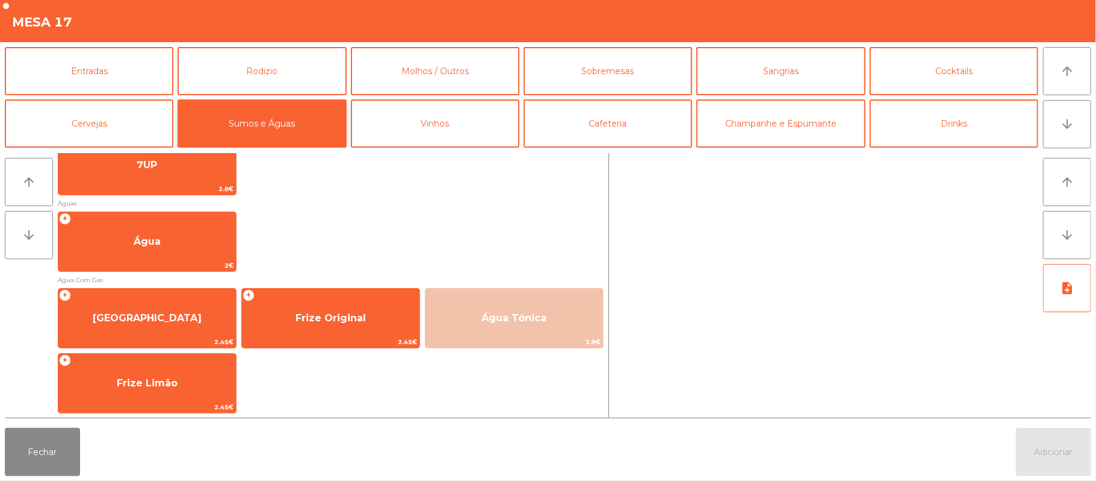
scroll to position [234, 0]
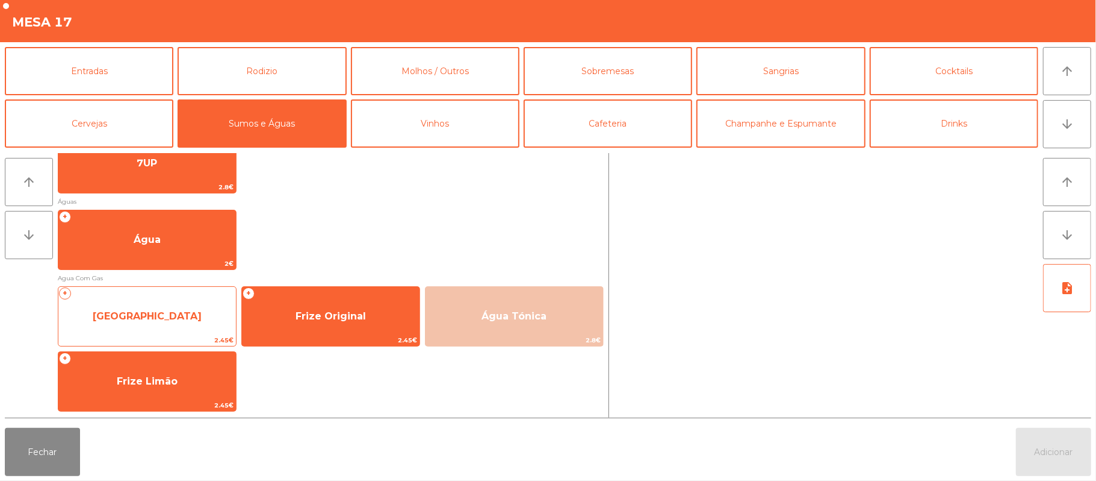
click at [104, 297] on div "+ Agua Castelo 2.45€" at bounding box center [147, 316] width 179 height 60
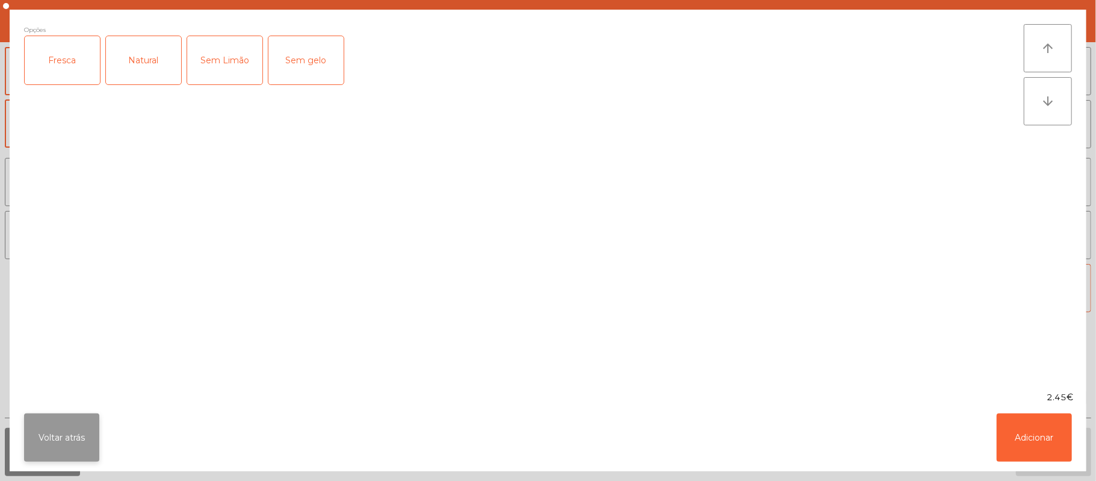
click at [70, 415] on button "Voltar atrás" at bounding box center [61, 437] width 75 height 48
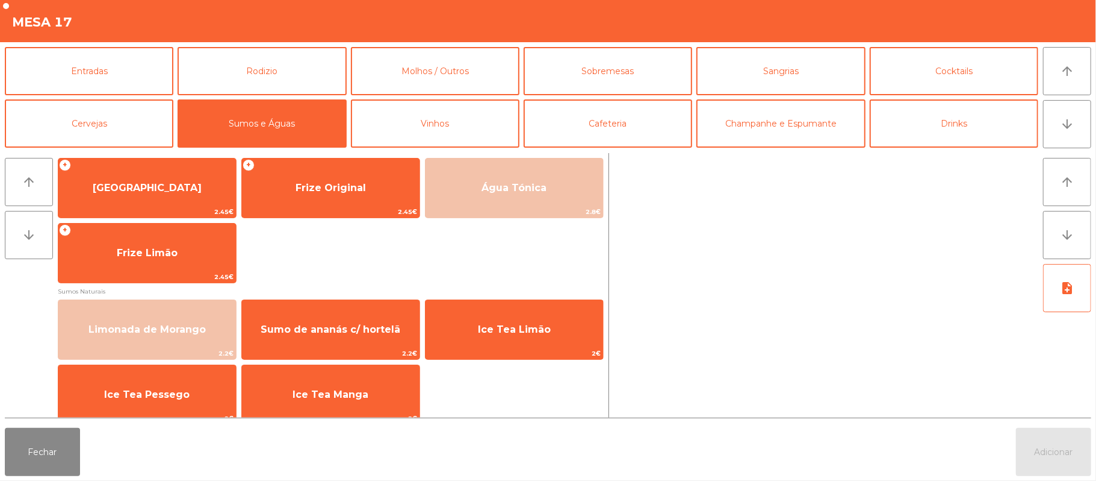
scroll to position [374, 0]
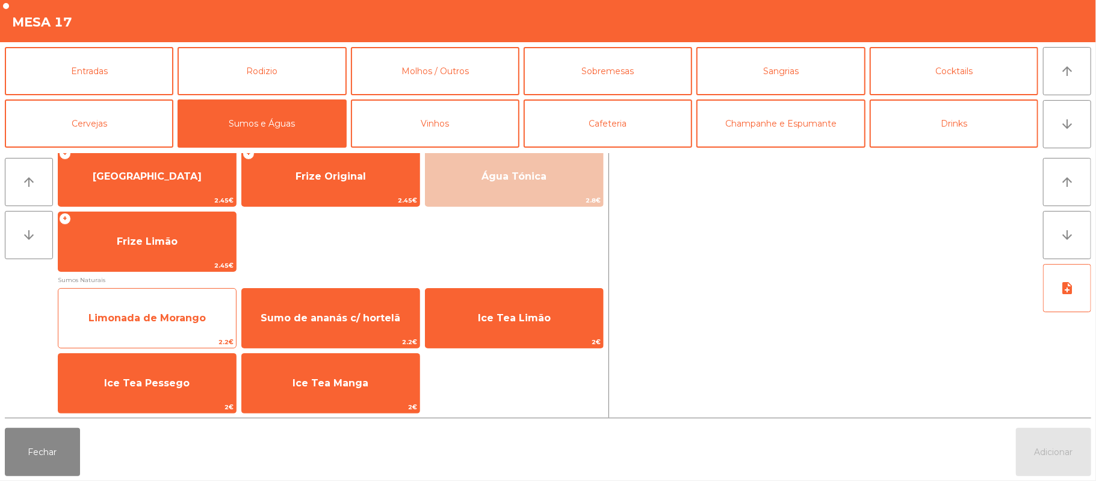
click at [118, 317] on span "Limonada de Morango" at bounding box center [147, 317] width 117 height 11
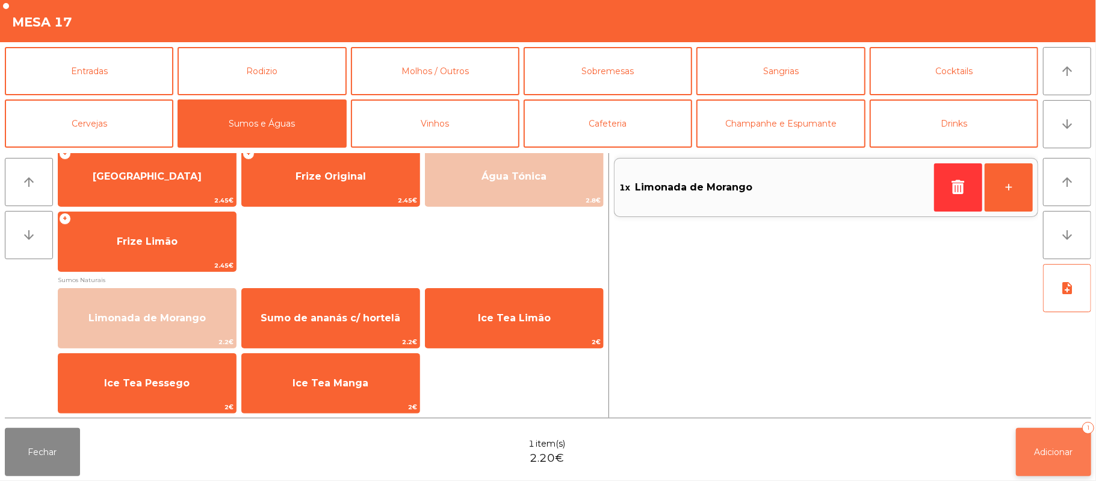
click at [1031, 446] on button "Adicionar 1" at bounding box center [1053, 452] width 75 height 48
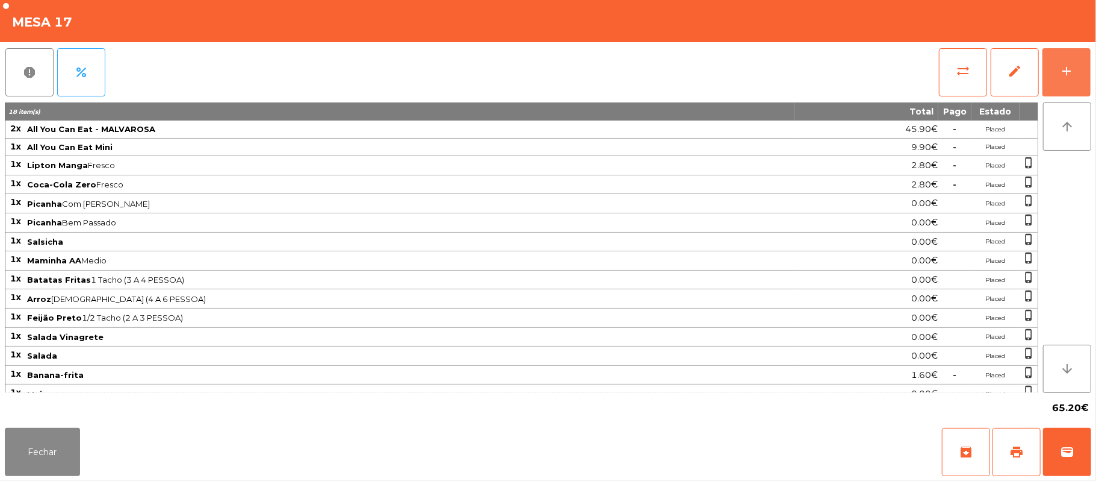
scroll to position [56, 0]
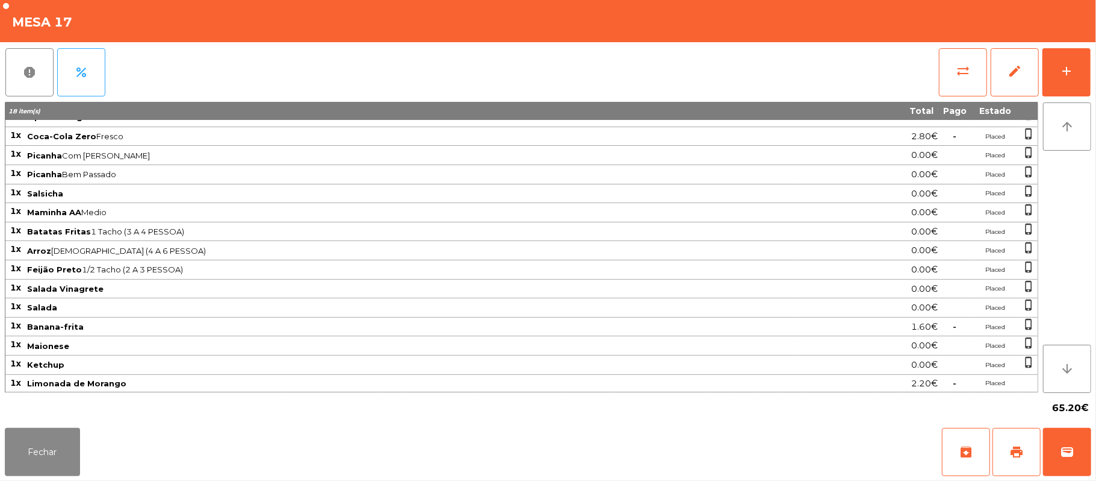
click at [466, 112] on div "18 item(s)" at bounding box center [400, 110] width 789 height 11
click at [951, 71] on button "sync_alt" at bounding box center [963, 72] width 48 height 48
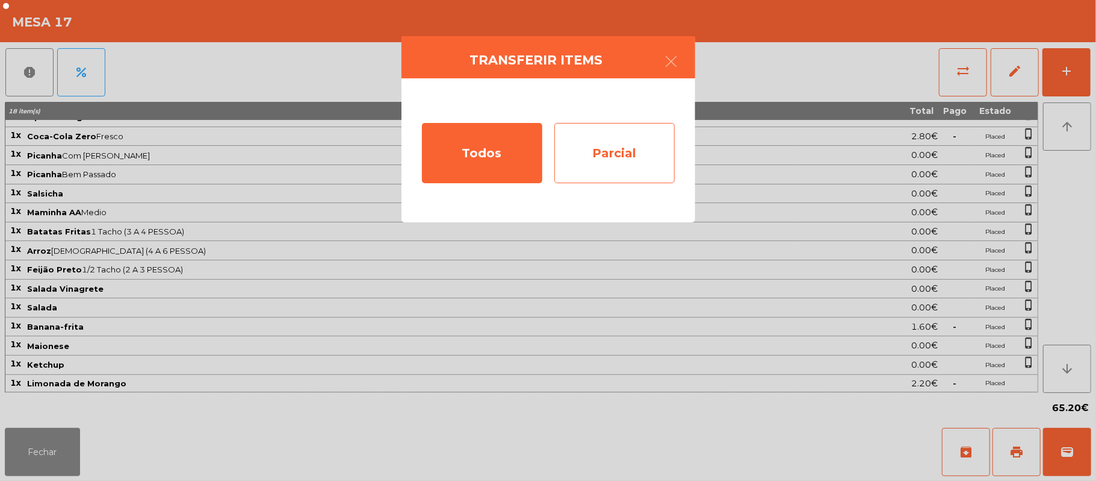
click at [592, 142] on div "Parcial" at bounding box center [615, 153] width 120 height 60
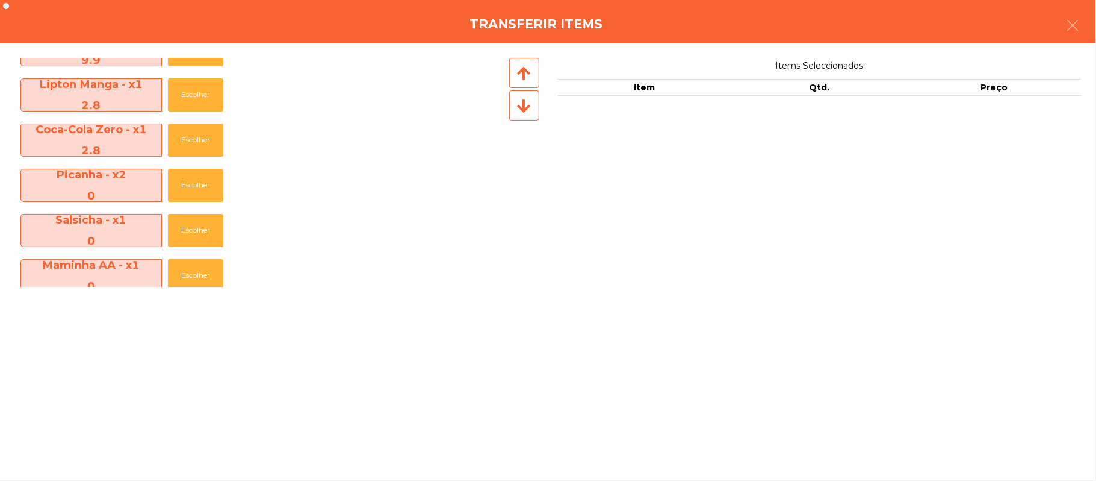
scroll to position [77, 0]
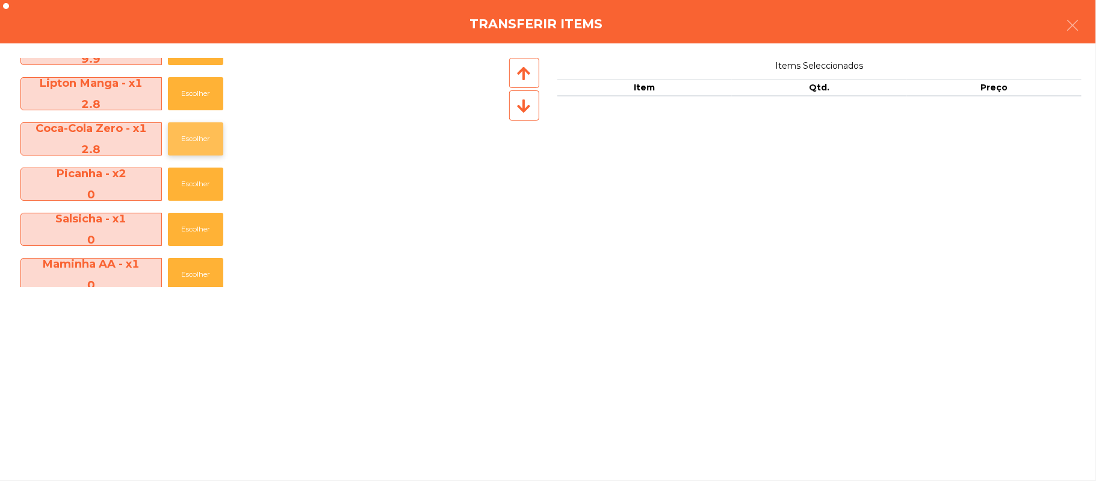
click at [175, 130] on button "Escolher" at bounding box center [195, 138] width 55 height 33
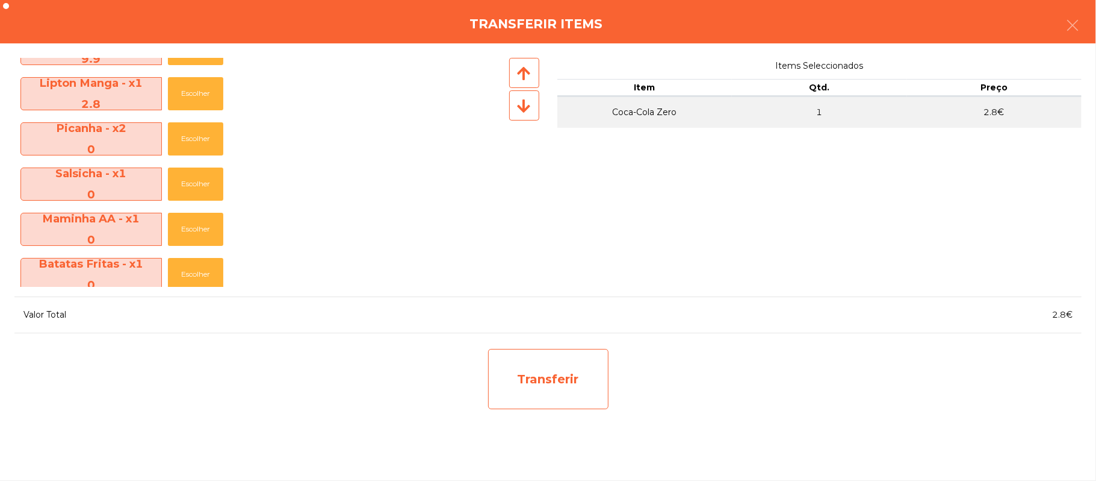
click at [550, 377] on div "Transferir" at bounding box center [548, 379] width 120 height 60
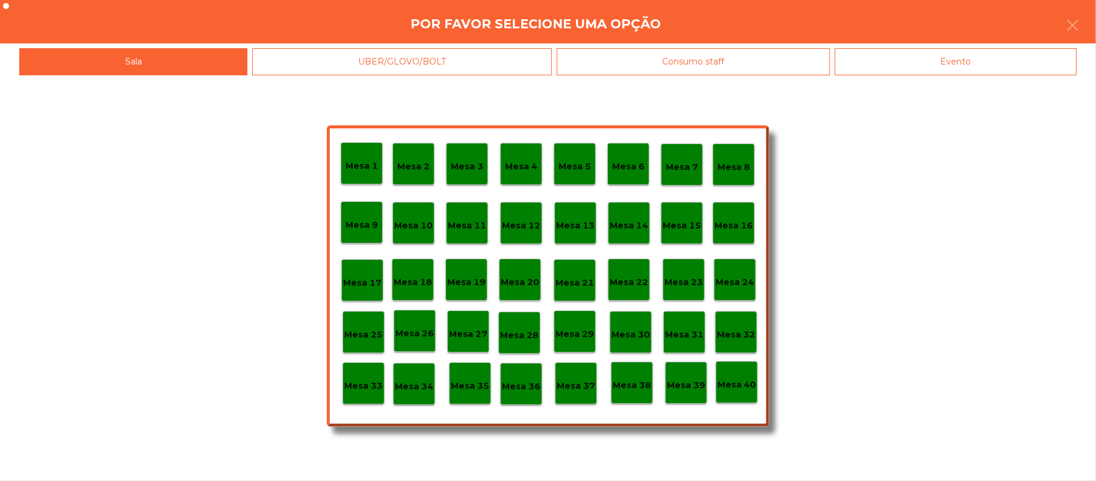
click at [566, 384] on p "Mesa 37" at bounding box center [576, 386] width 39 height 14
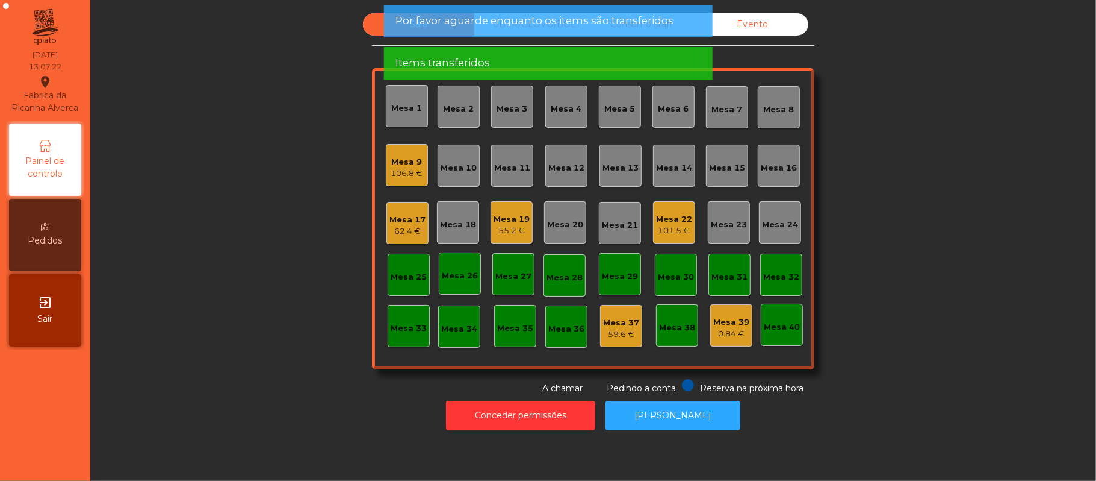
click at [403, 225] on div "62.4 €" at bounding box center [408, 231] width 36 height 12
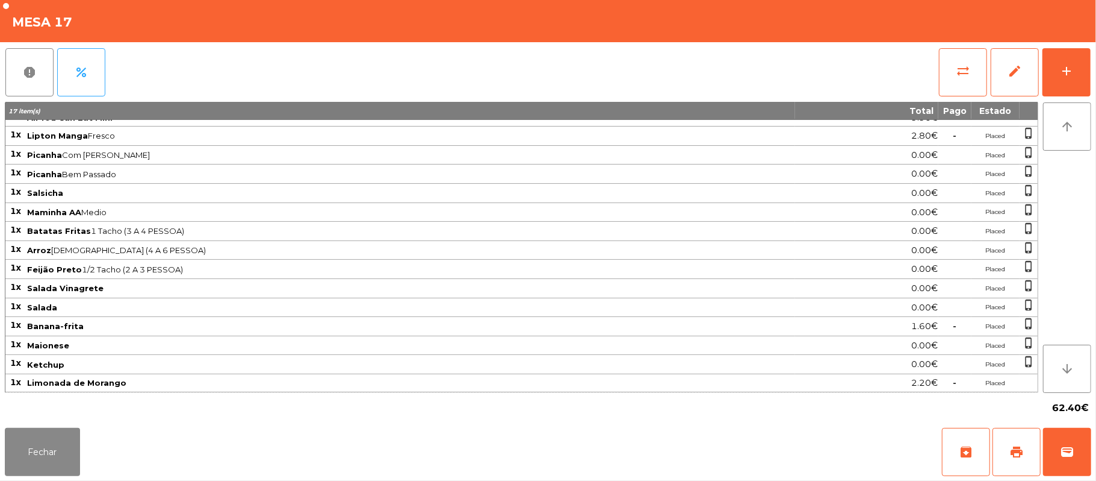
scroll to position [37, 0]
click at [1061, 65] on div "add" at bounding box center [1067, 71] width 14 height 14
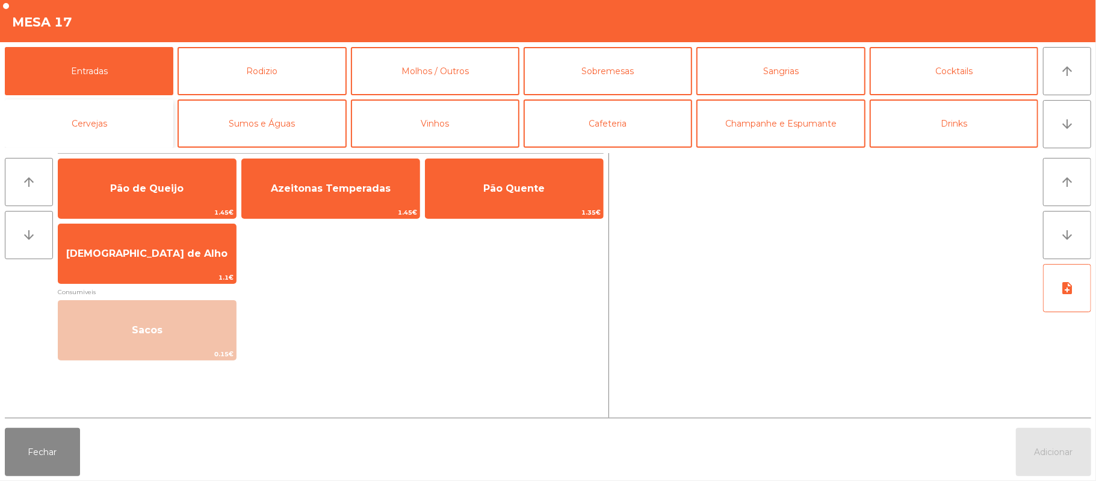
click at [132, 128] on button "Cervejas" at bounding box center [89, 123] width 169 height 48
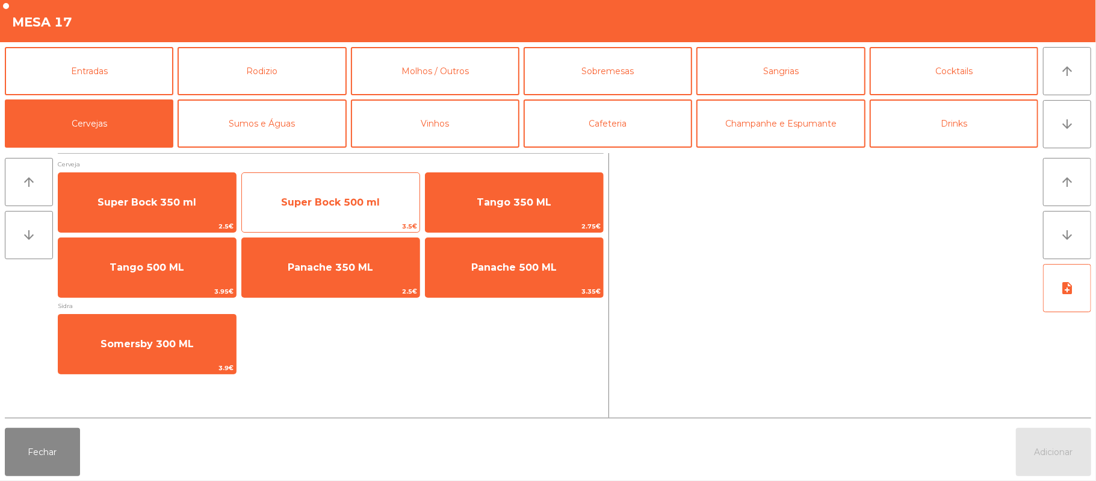
click at [301, 199] on span "Super Bock 500 ml" at bounding box center [330, 201] width 99 height 11
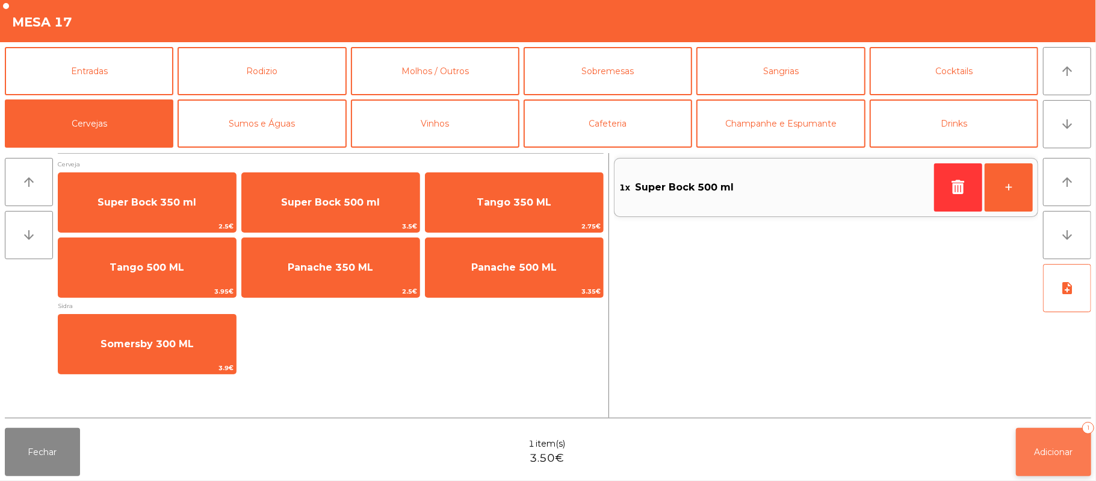
click at [1036, 468] on button "Adicionar 1" at bounding box center [1053, 452] width 75 height 48
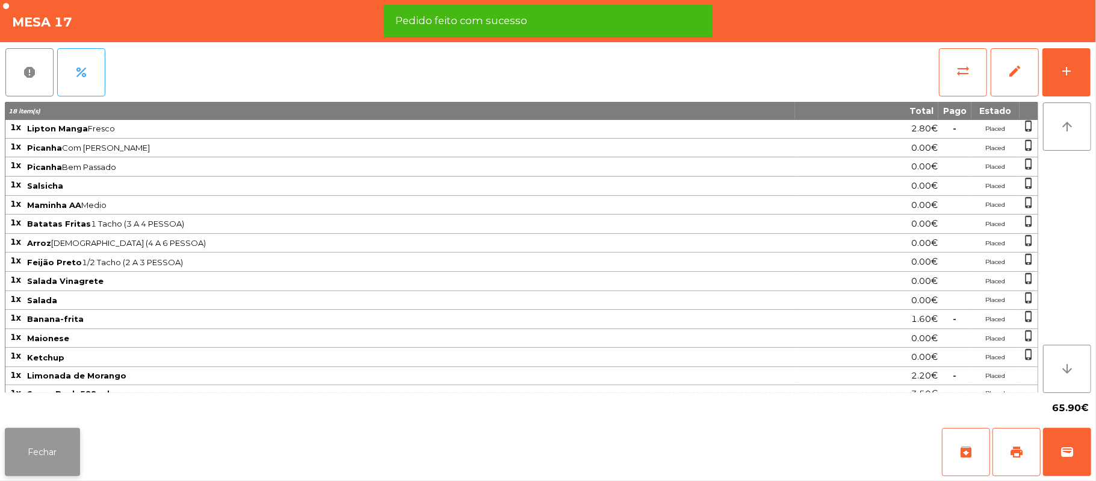
click at [37, 454] on button "Fechar" at bounding box center [42, 452] width 75 height 48
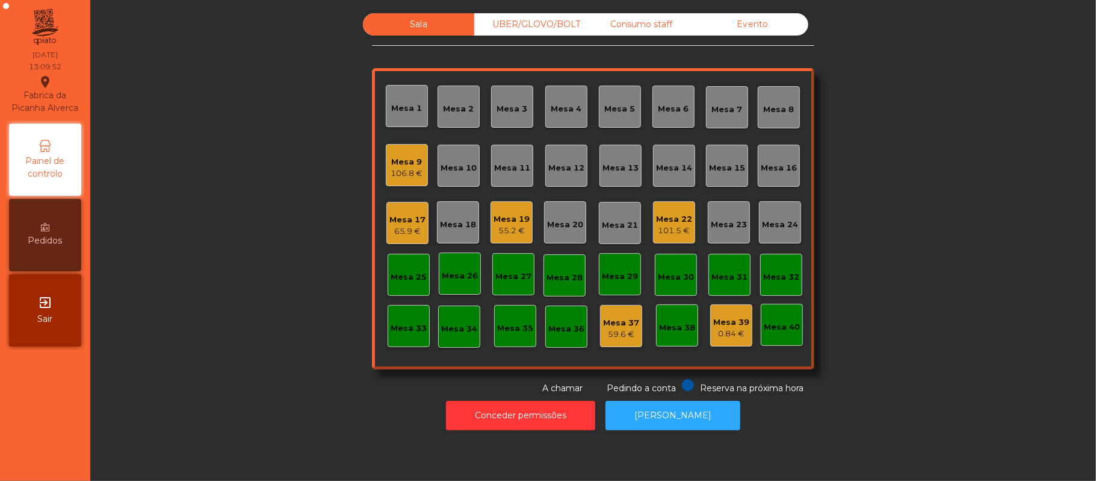
click at [396, 172] on div "106.8 €" at bounding box center [407, 173] width 32 height 12
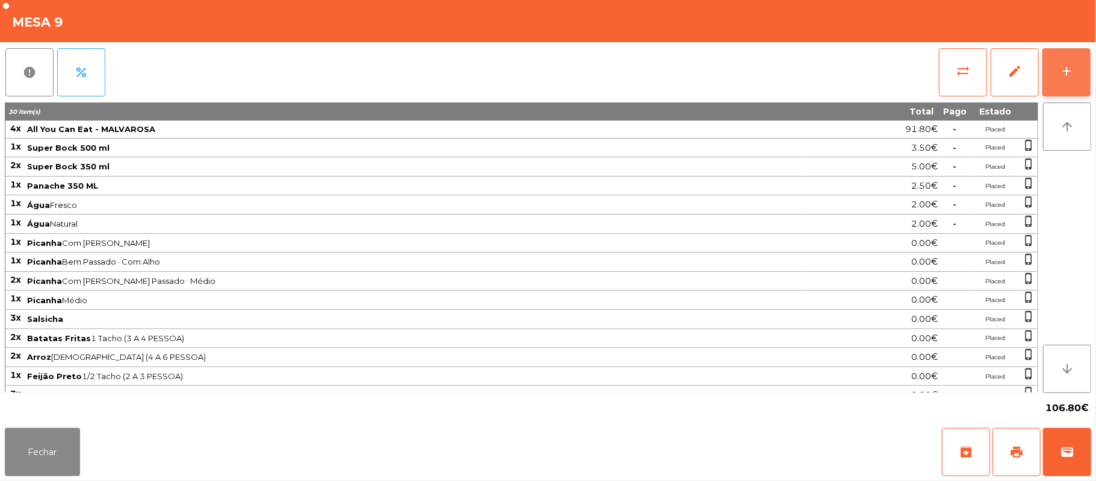
click at [1062, 71] on div "add" at bounding box center [1067, 71] width 14 height 14
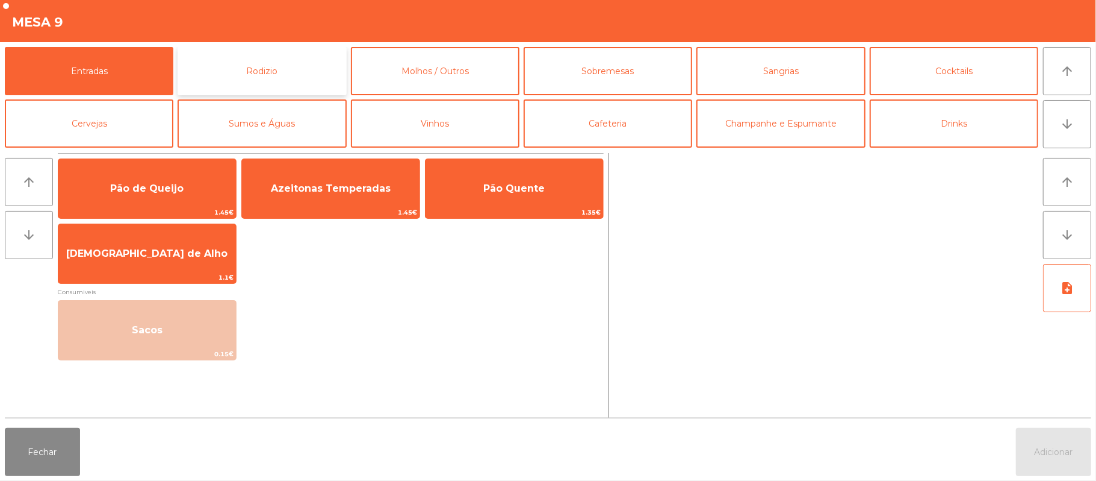
click at [294, 78] on button "Rodizio" at bounding box center [262, 71] width 169 height 48
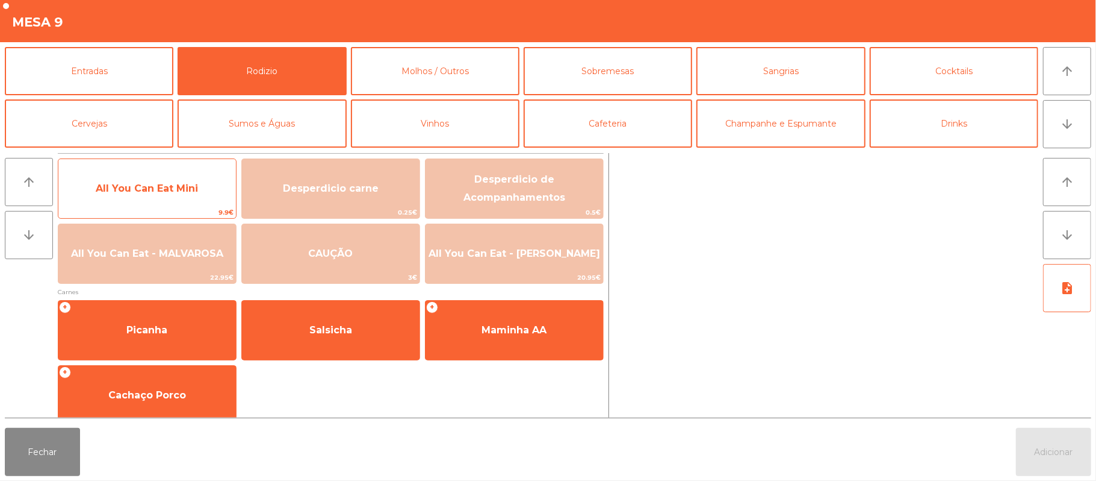
click at [147, 189] on span "All You Can Eat Mini" at bounding box center [147, 187] width 102 height 11
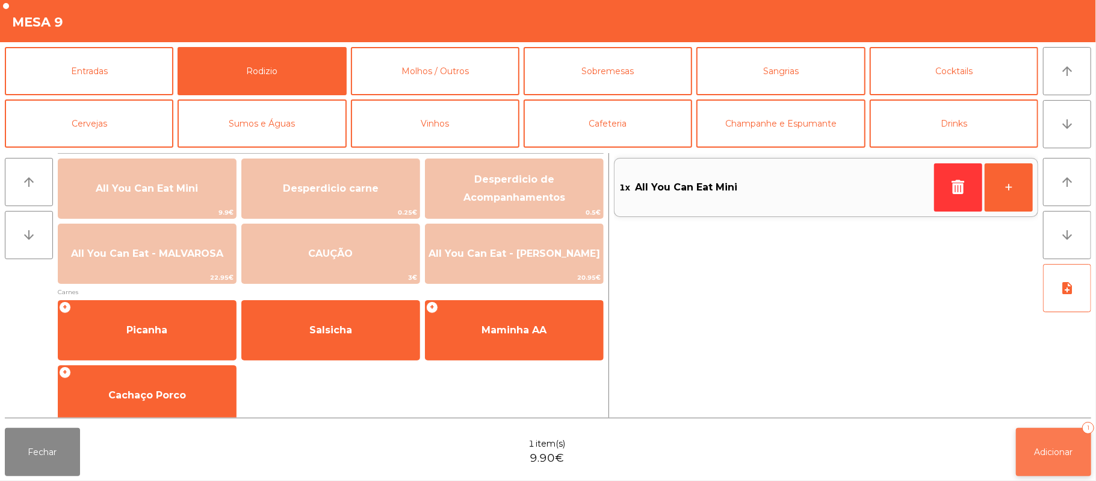
click at [1043, 444] on button "Adicionar 1" at bounding box center [1053, 452] width 75 height 48
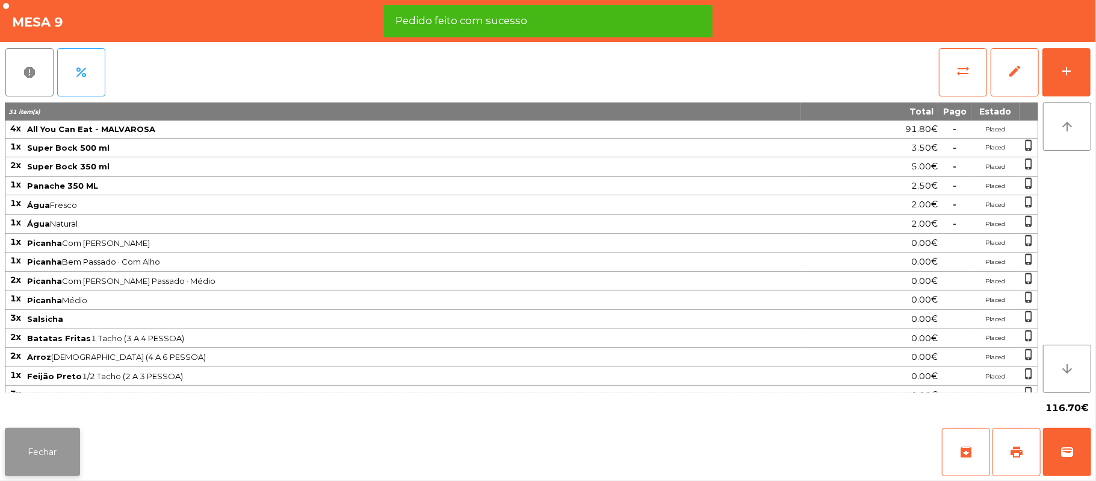
click at [36, 456] on button "Fechar" at bounding box center [42, 452] width 75 height 48
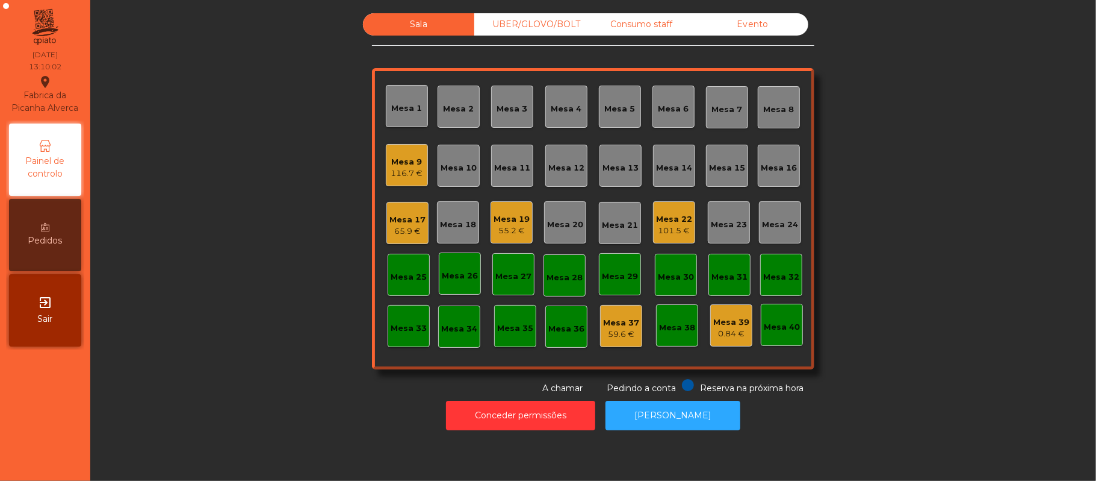
click at [391, 164] on div "Mesa 9" at bounding box center [407, 162] width 32 height 12
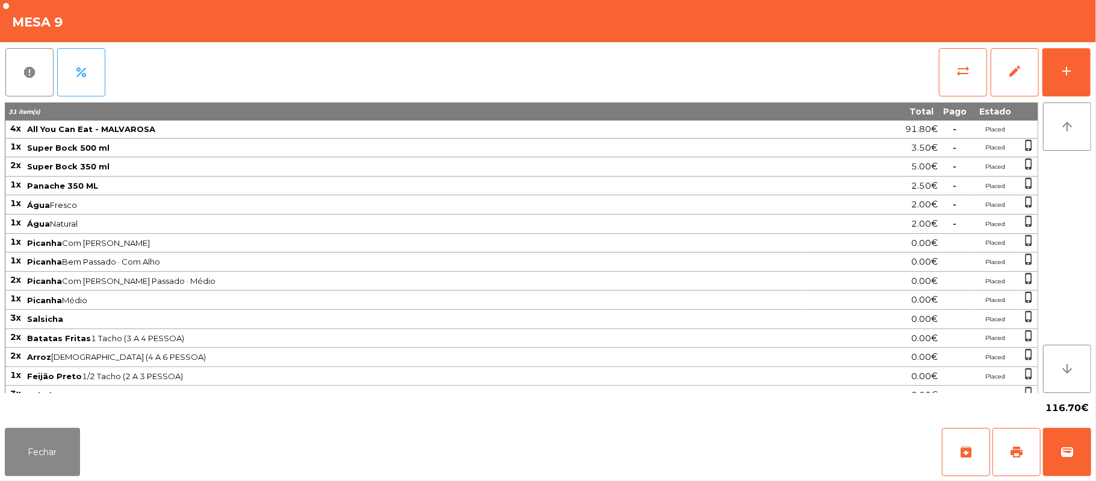
scroll to position [77, 0]
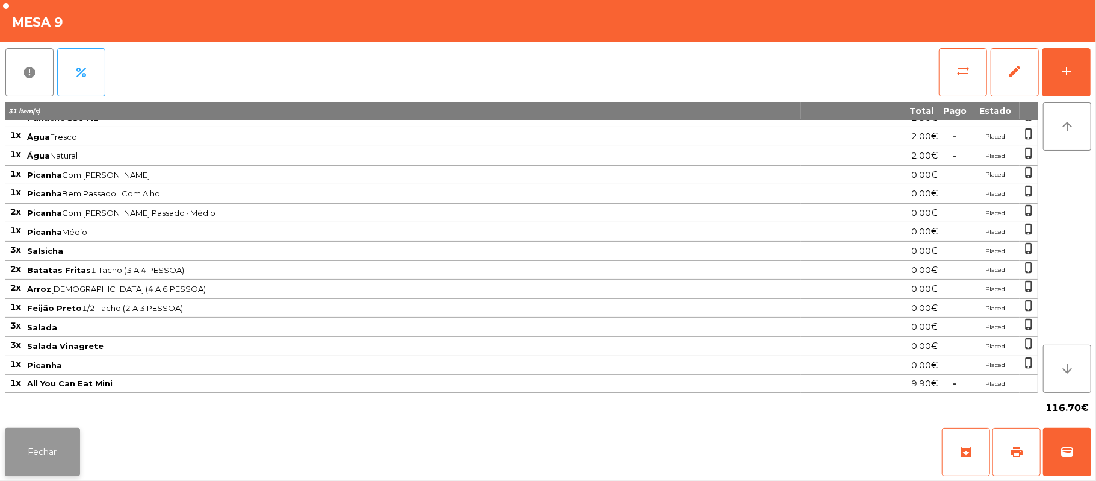
click at [41, 455] on button "Fechar" at bounding box center [42, 452] width 75 height 48
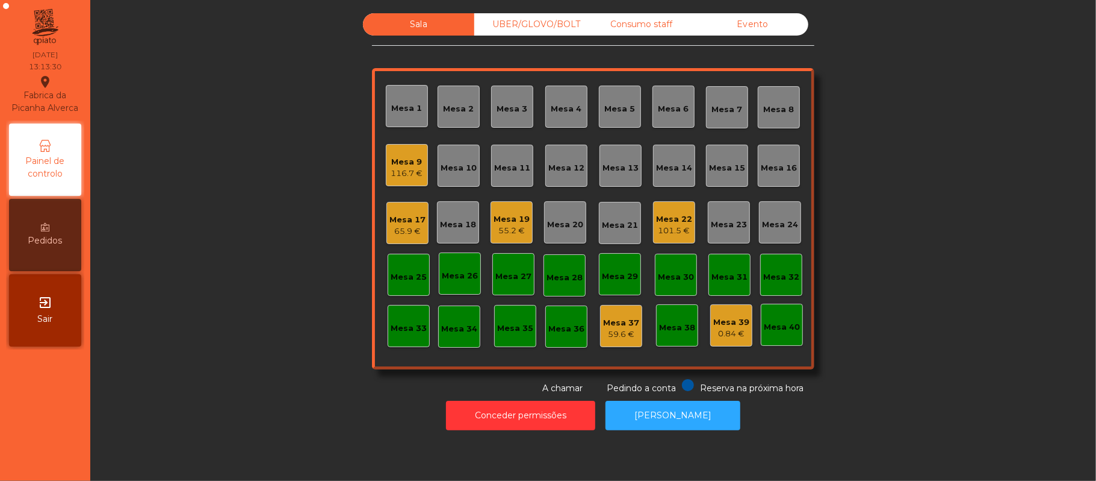
click at [407, 183] on div "Mesa 9 116.7 €" at bounding box center [407, 165] width 42 height 42
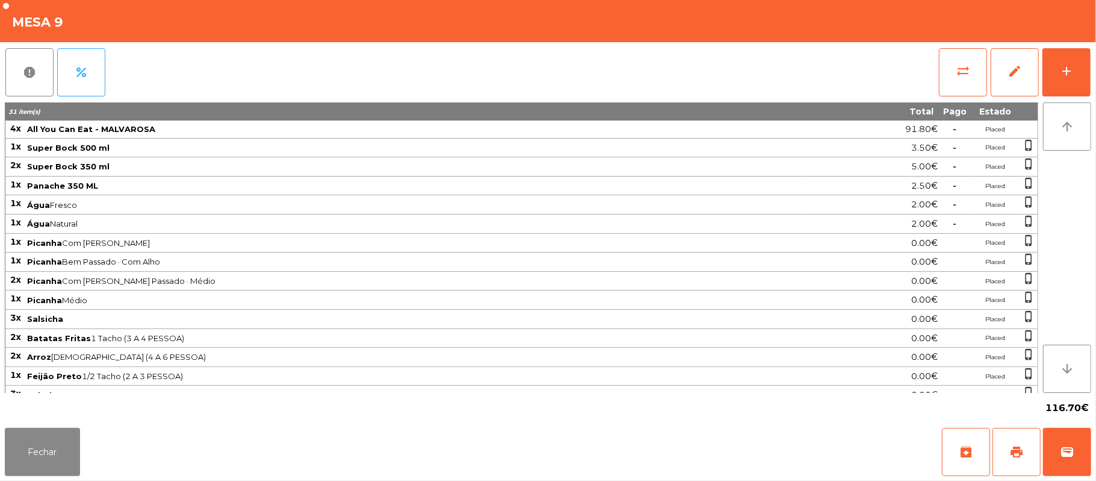
click at [1093, 61] on div "report percent sync_alt edit add 31 item(s) Total Pago Estado 4x All You Can Ea…" at bounding box center [548, 232] width 1096 height 381
click at [1081, 63] on button "add" at bounding box center [1067, 72] width 48 height 48
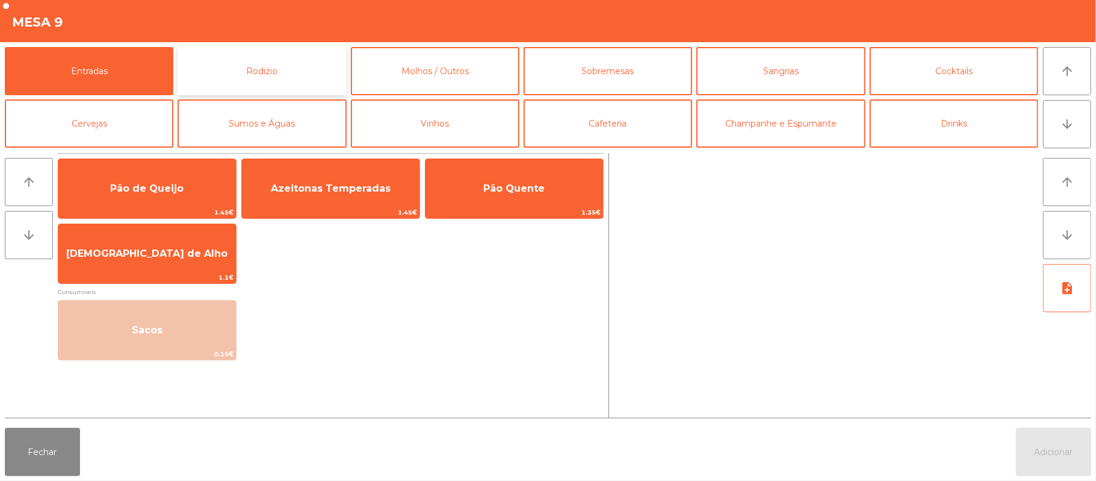
click at [283, 73] on button "Rodizio" at bounding box center [262, 71] width 169 height 48
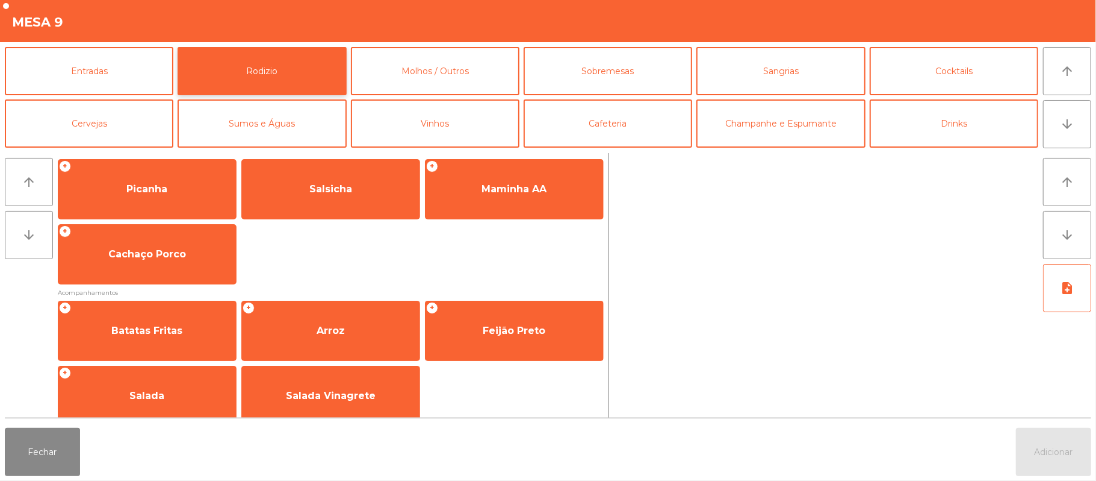
scroll to position [143, 0]
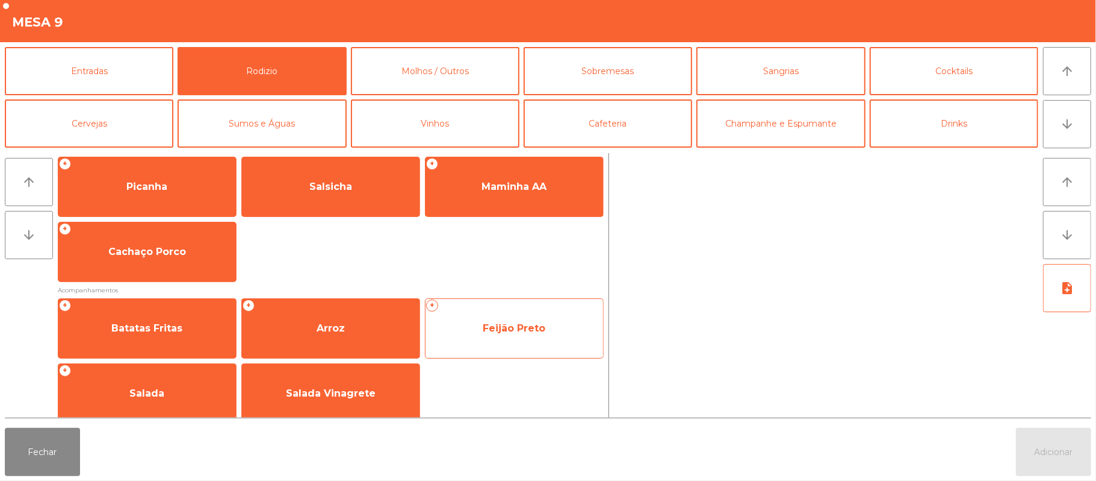
click at [542, 328] on span "Feijão Preto" at bounding box center [514, 327] width 63 height 11
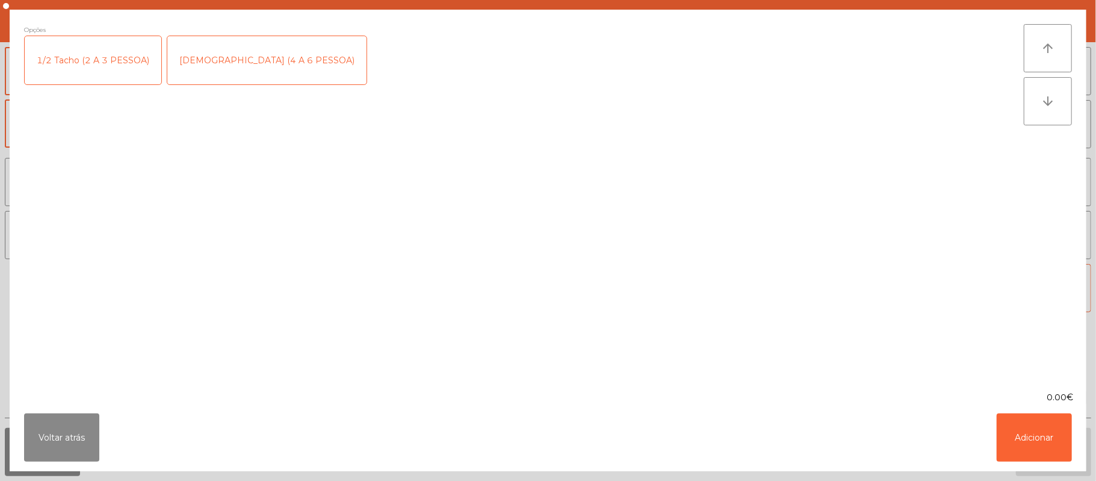
click at [119, 63] on div "1/2 Tacho (2 A 3 PESSOA)" at bounding box center [93, 60] width 137 height 48
click at [1038, 430] on button "Adicionar" at bounding box center [1034, 437] width 75 height 48
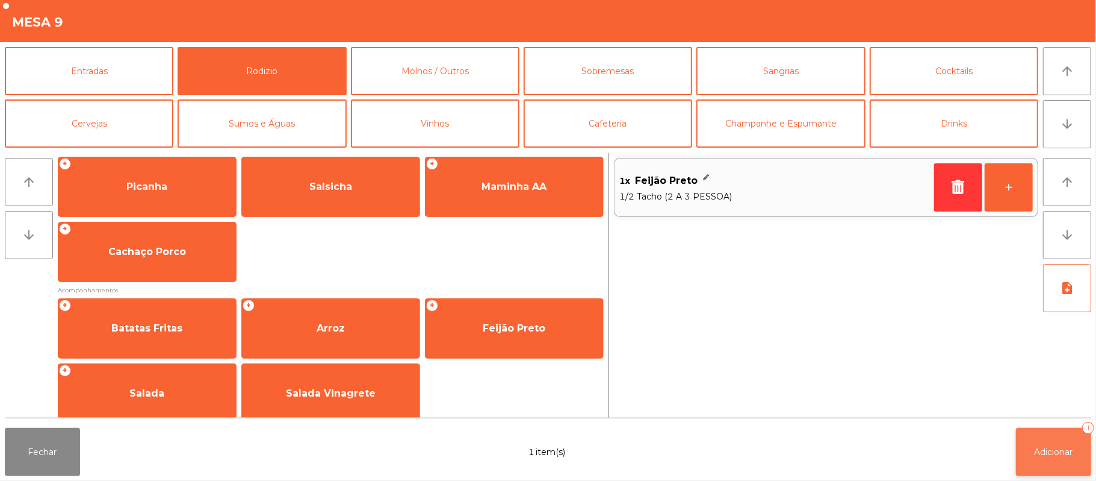
click at [1066, 455] on span "Adicionar" at bounding box center [1054, 451] width 39 height 11
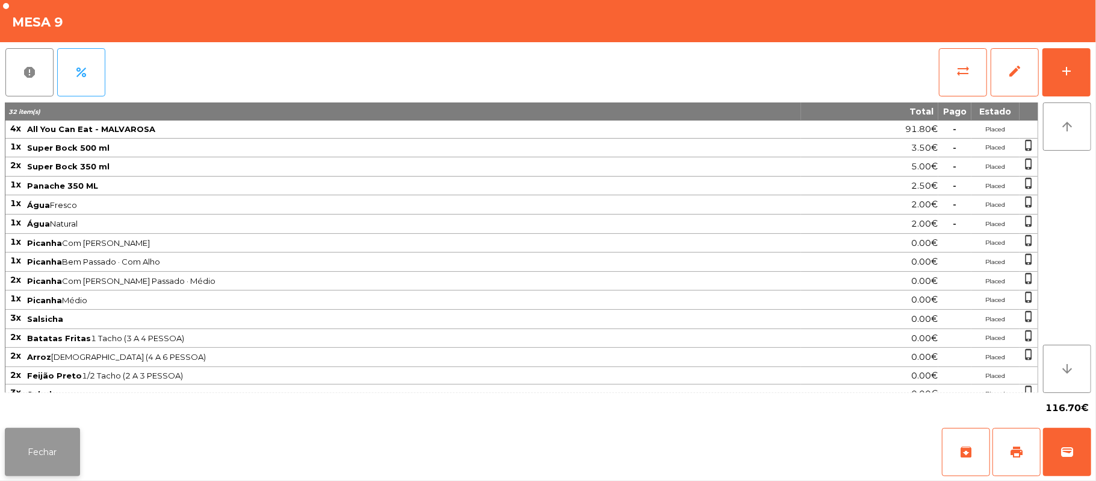
click at [5, 450] on button "Fechar" at bounding box center [42, 452] width 75 height 48
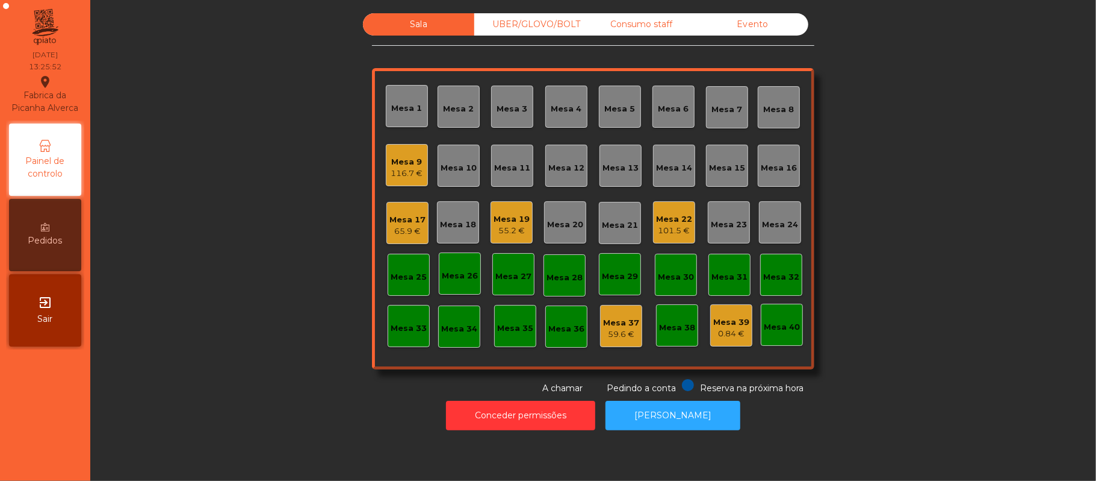
click at [403, 177] on div "116.7 €" at bounding box center [407, 173] width 32 height 12
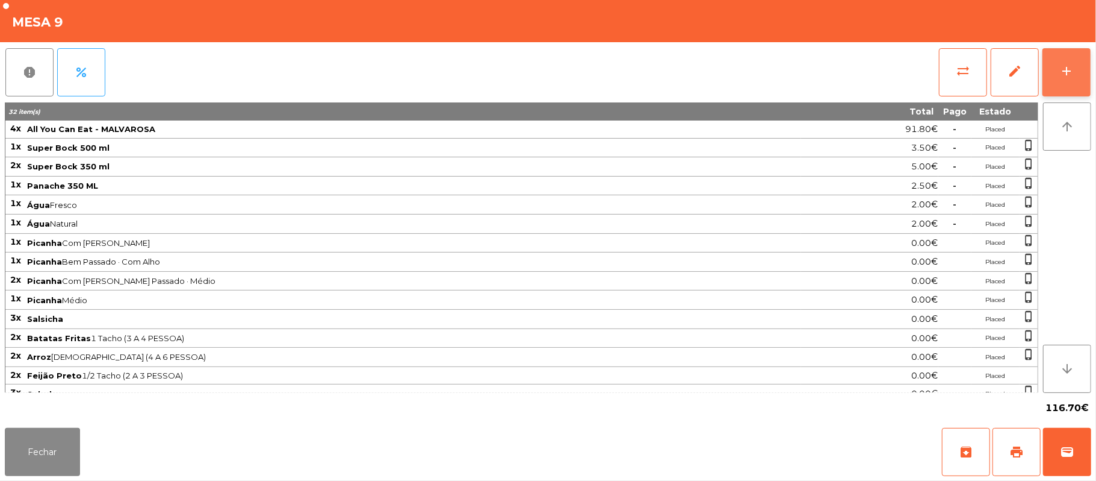
click at [1080, 57] on button "add" at bounding box center [1067, 72] width 48 height 48
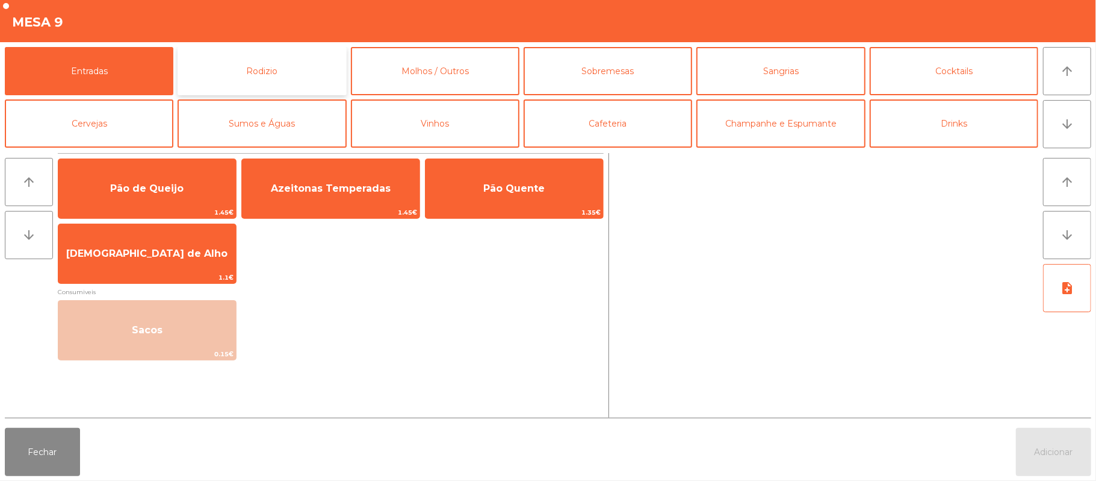
click at [288, 58] on button "Rodizio" at bounding box center [262, 71] width 169 height 48
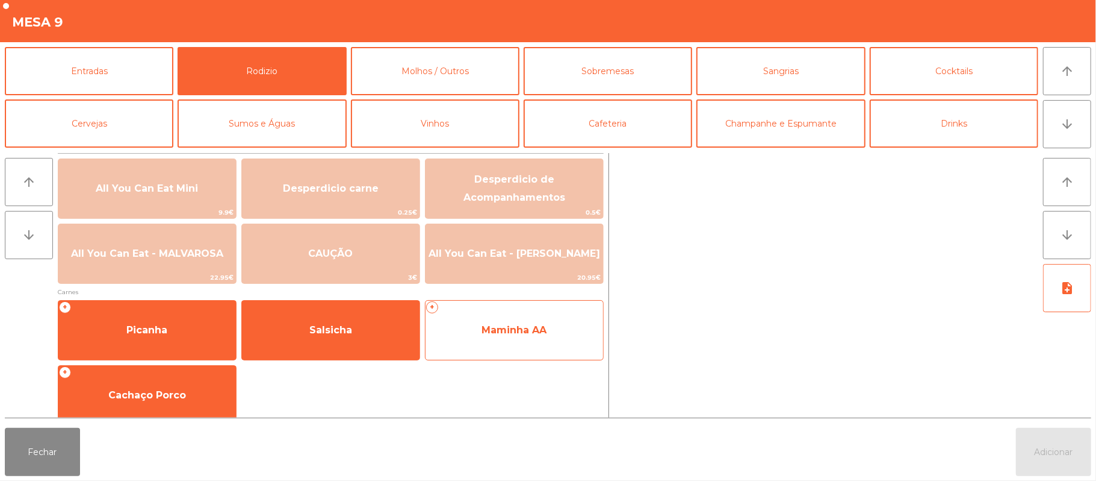
click at [538, 325] on span "Maminha AA" at bounding box center [514, 329] width 65 height 11
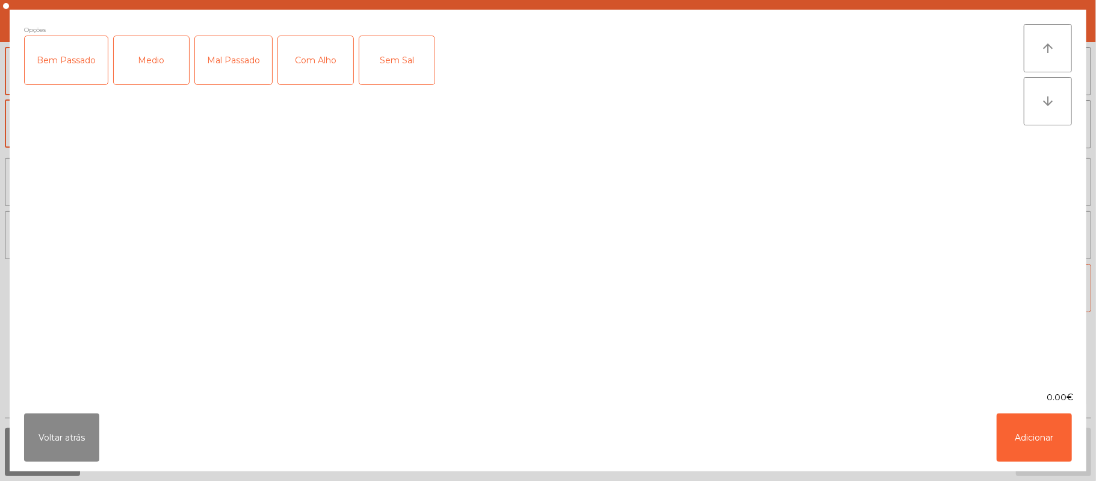
click at [153, 60] on div "Medio" at bounding box center [151, 60] width 75 height 48
click at [220, 56] on div "Mal Passado" at bounding box center [233, 60] width 77 height 48
click at [328, 58] on div "Com Alho" at bounding box center [315, 60] width 75 height 48
click at [1032, 432] on button "Adicionar" at bounding box center [1034, 437] width 75 height 48
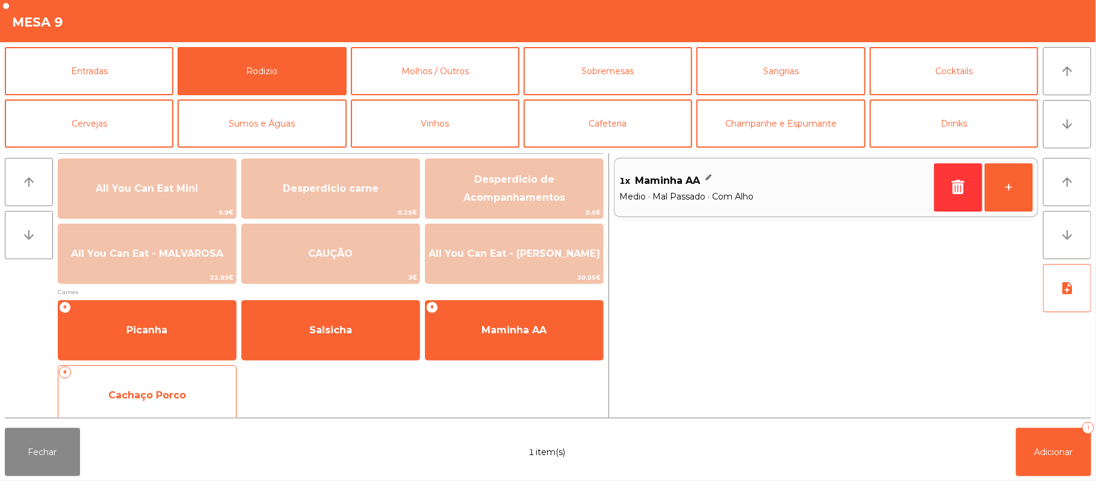
click at [200, 385] on span "Cachaço Porco" at bounding box center [147, 395] width 178 height 33
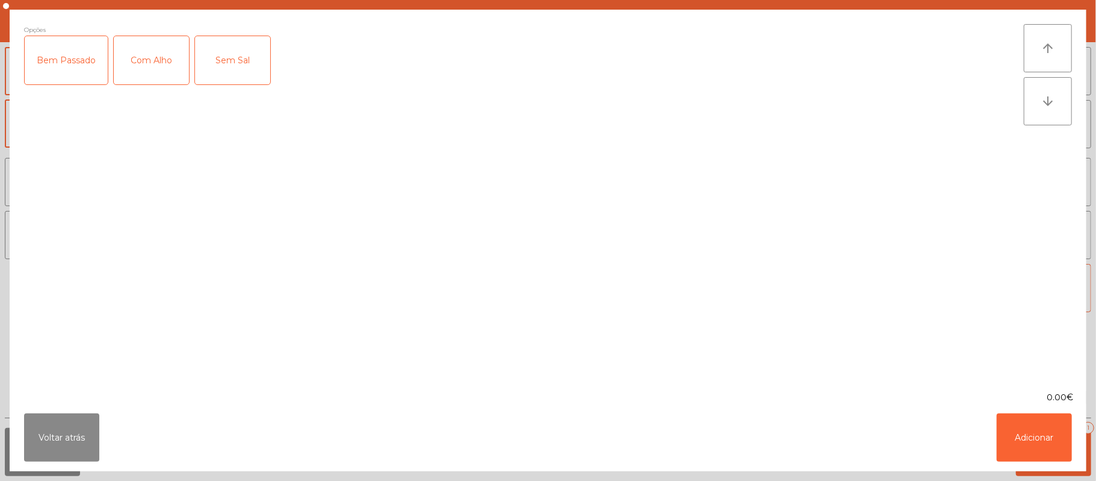
click at [68, 52] on div "Bem Passado" at bounding box center [66, 60] width 83 height 48
click at [148, 48] on div "Com Alho" at bounding box center [151, 60] width 75 height 48
click at [75, 68] on div "Bem Passado" at bounding box center [66, 60] width 83 height 48
click at [1033, 427] on button "Adicionar" at bounding box center [1034, 437] width 75 height 48
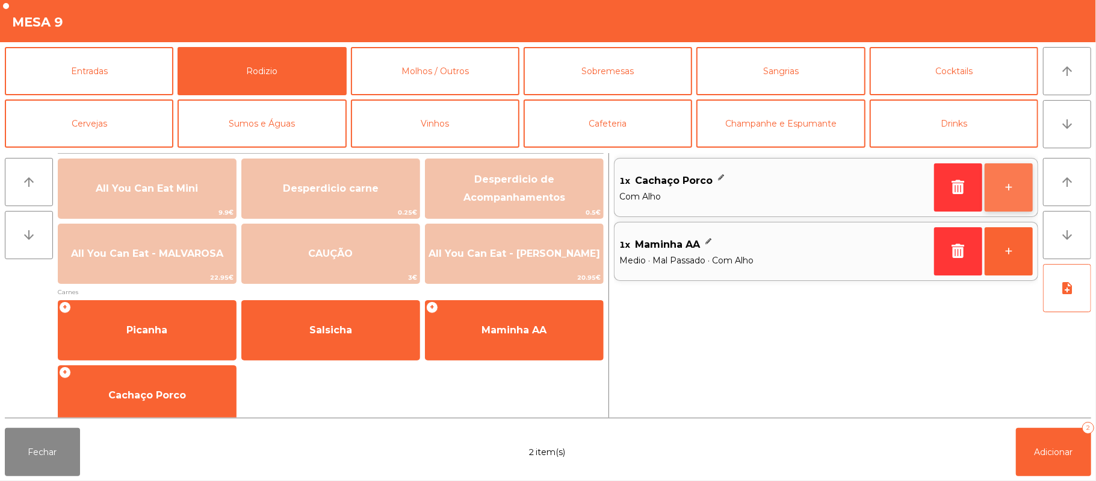
click at [1013, 191] on button "+" at bounding box center [1009, 187] width 48 height 48
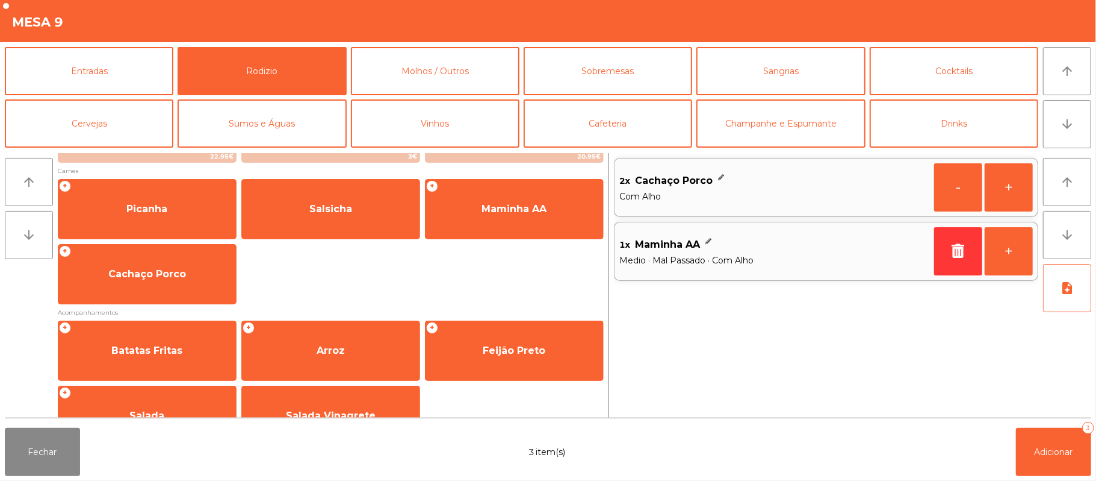
scroll to position [154, 0]
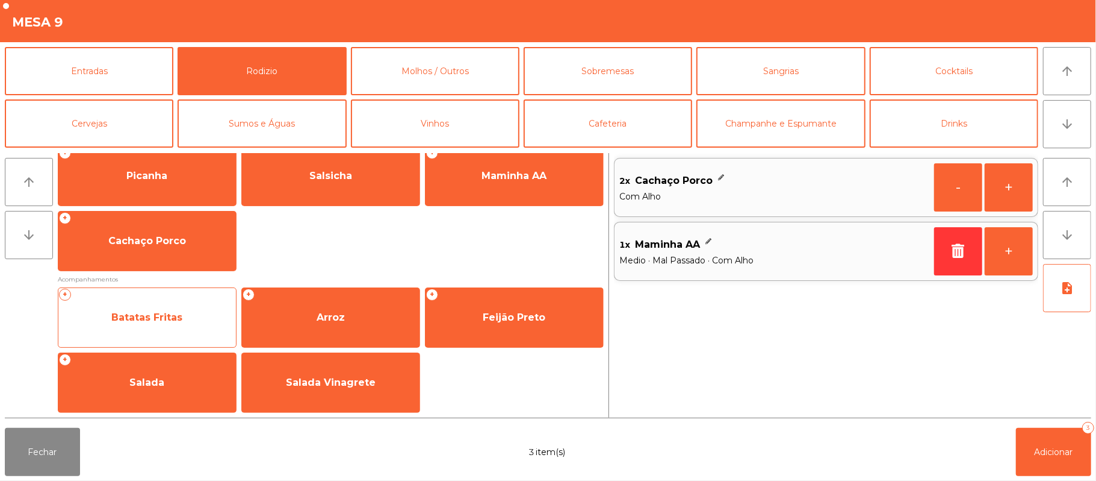
click at [178, 322] on span "Batatas Fritas" at bounding box center [146, 316] width 71 height 11
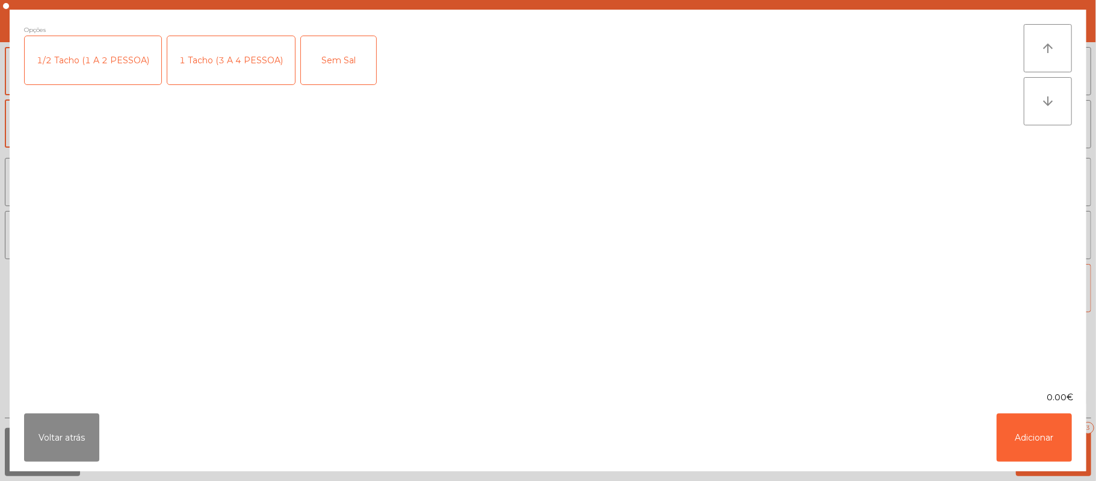
click at [246, 72] on div "1 Tacho (3 A 4 PESSOA)" at bounding box center [231, 60] width 128 height 48
click at [1036, 431] on button "Adicionar" at bounding box center [1034, 437] width 75 height 48
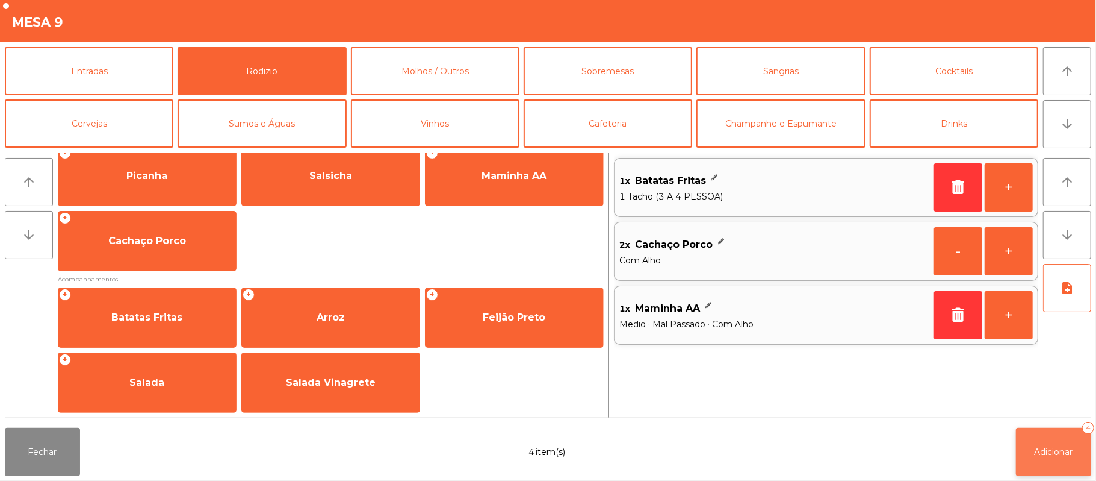
click at [1053, 466] on button "Adicionar 4" at bounding box center [1053, 452] width 75 height 48
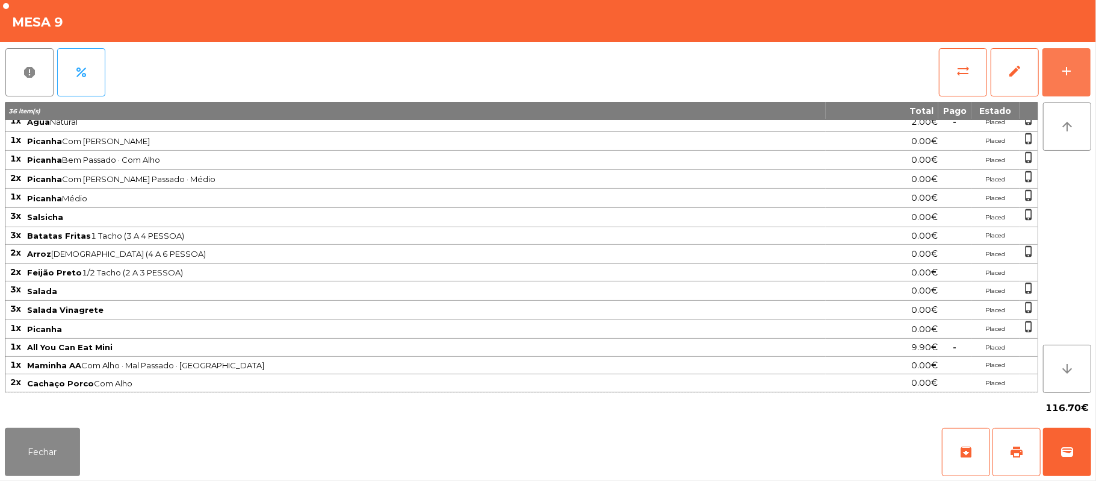
scroll to position [111, 0]
click at [41, 451] on button "Fechar" at bounding box center [42, 452] width 75 height 48
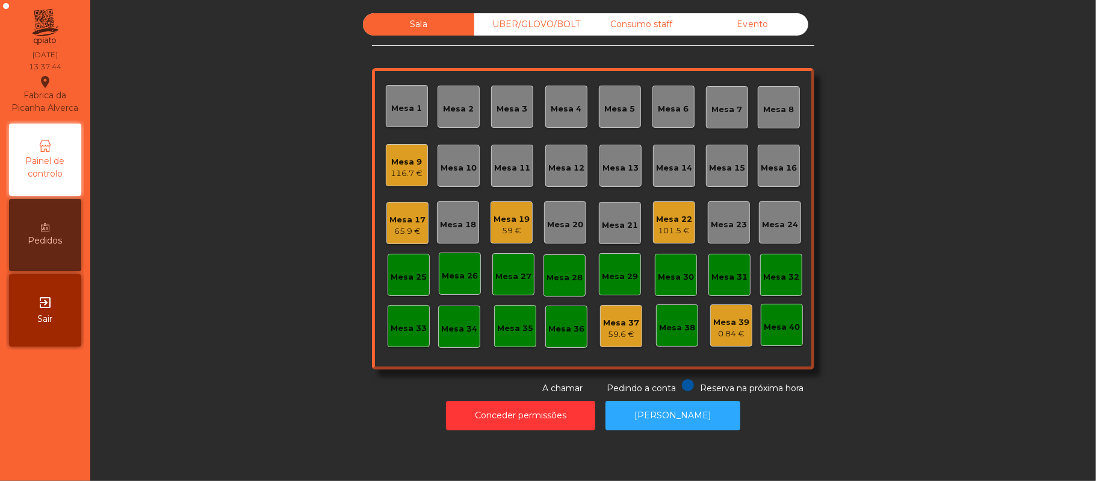
click at [497, 24] on div "UBER/GLOVO/BOLT" at bounding box center [529, 24] width 111 height 22
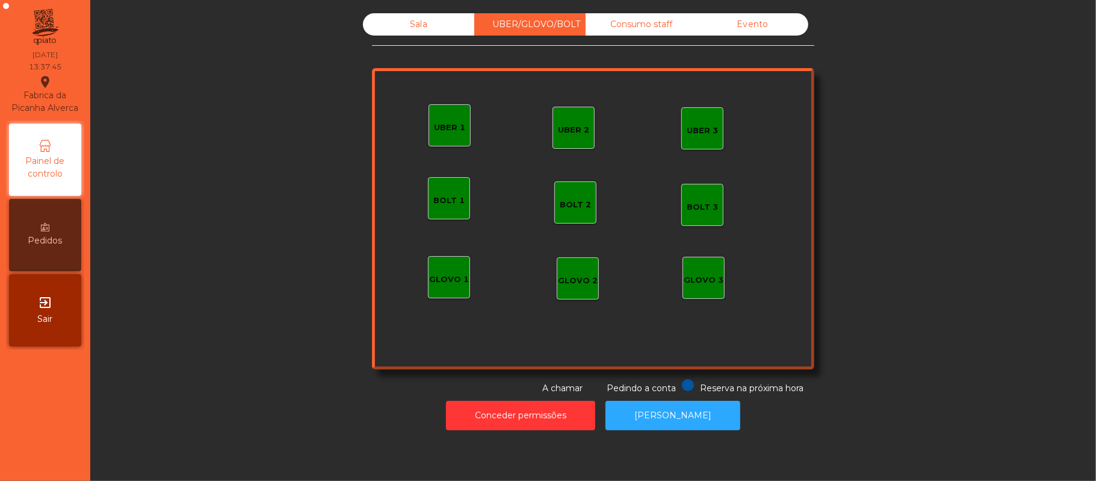
click at [443, 126] on div "UBER 1" at bounding box center [449, 128] width 31 height 12
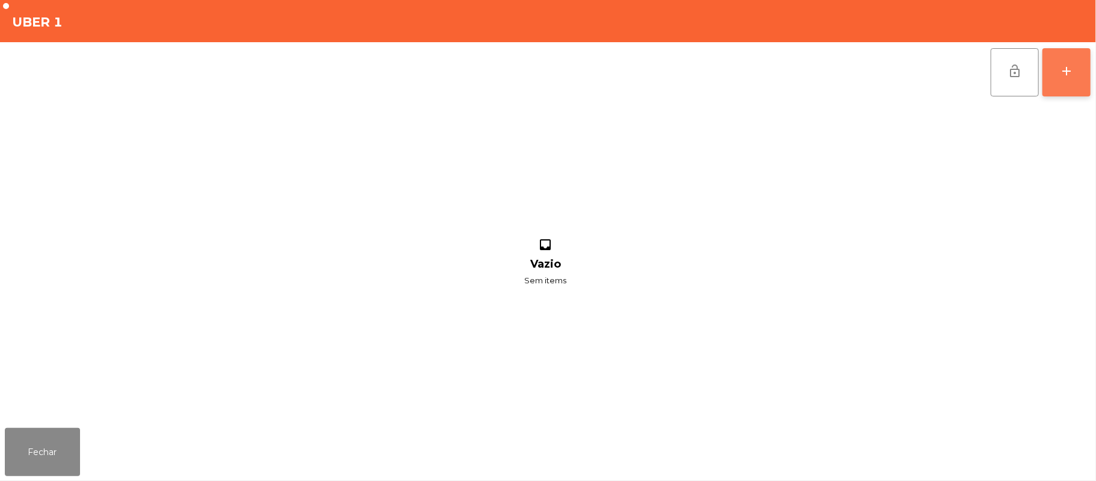
click at [1089, 75] on button "add" at bounding box center [1067, 72] width 48 height 48
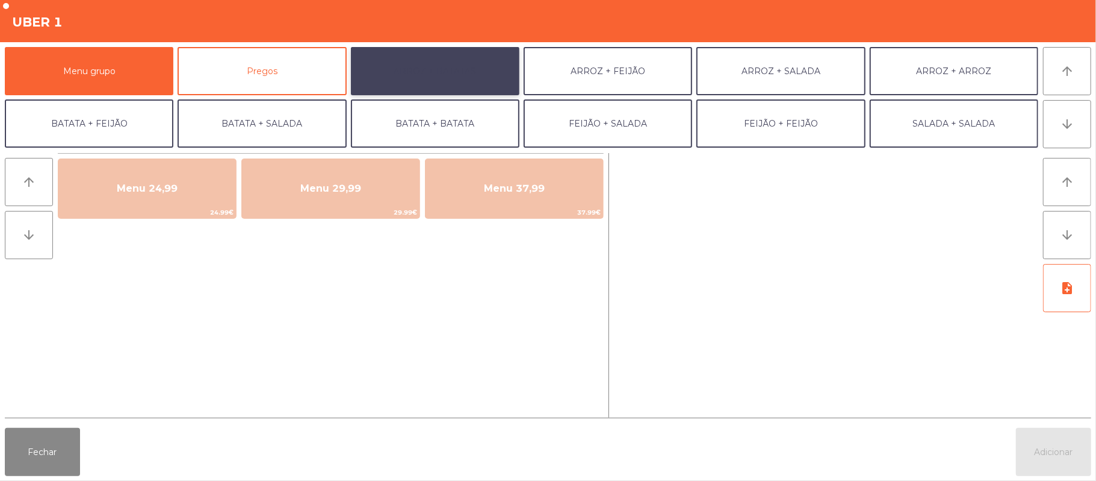
click at [456, 70] on button "ARROZ + BATATAS" at bounding box center [435, 71] width 169 height 48
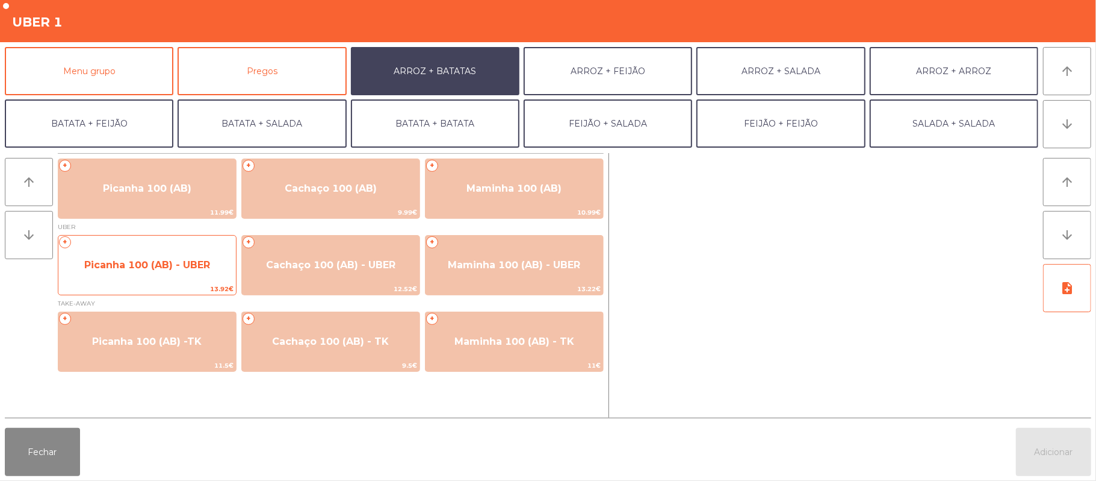
click at [143, 268] on span "Picanha 100 (AB) - UBER" at bounding box center [147, 264] width 126 height 11
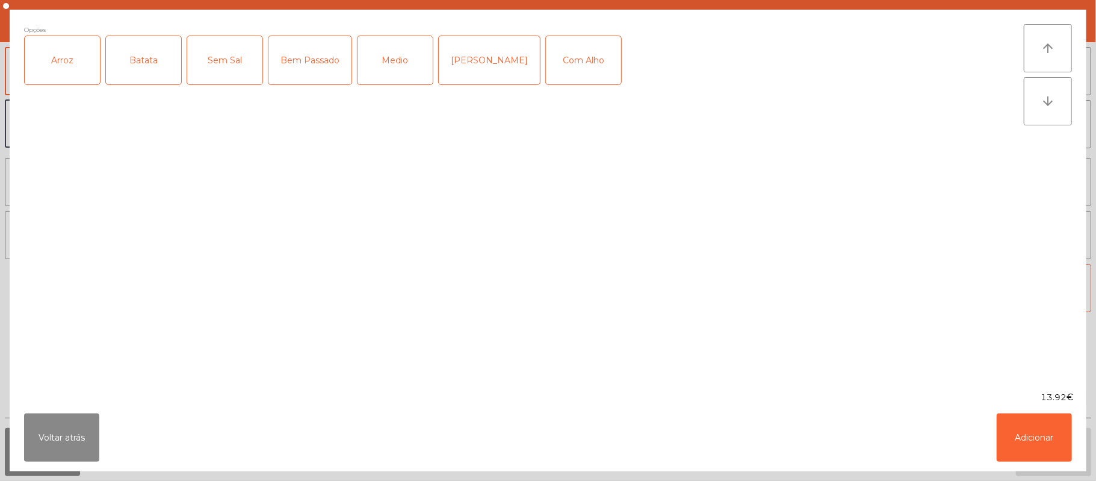
click at [86, 72] on div "Arroz" at bounding box center [62, 60] width 75 height 48
click at [153, 67] on div "Batata" at bounding box center [143, 60] width 75 height 48
click at [309, 75] on div "Bem Passado" at bounding box center [310, 60] width 83 height 48
click at [1034, 435] on button "Adicionar" at bounding box center [1034, 437] width 75 height 48
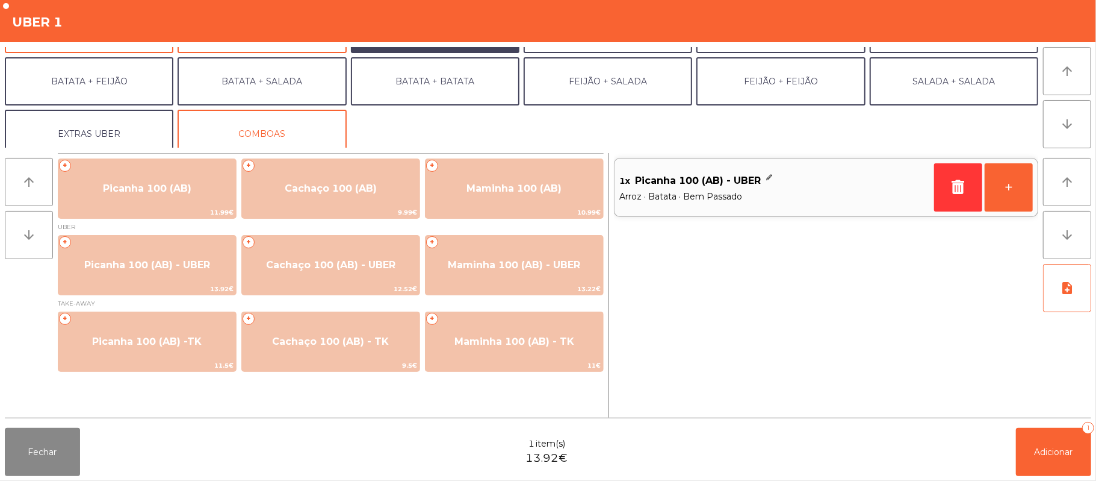
scroll to position [47, 0]
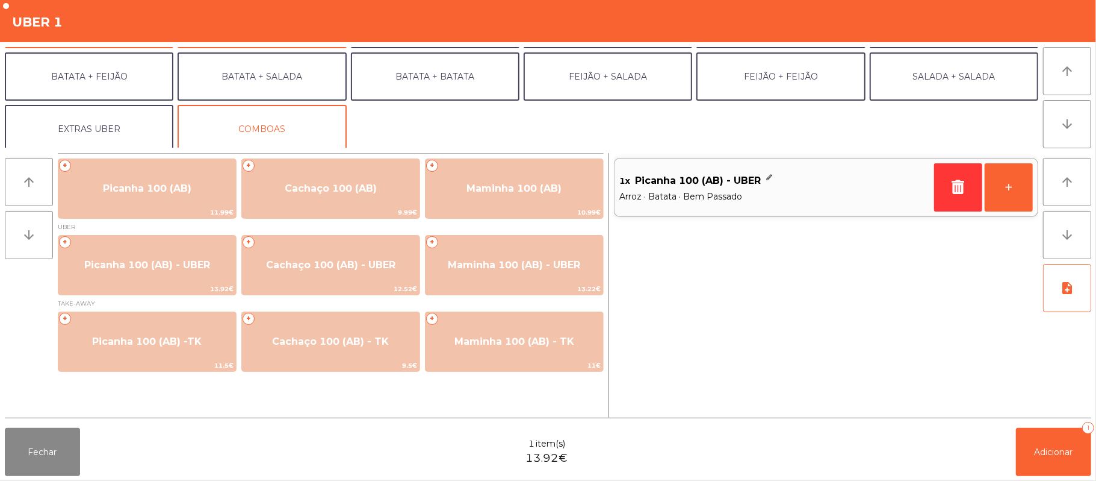
click at [88, 148] on div "arrow_upward arrow_downward + Picanha 100 (AB) 11.99€ + Cachaço 100 (AB) 9.99€ …" at bounding box center [548, 285] width 1096 height 275
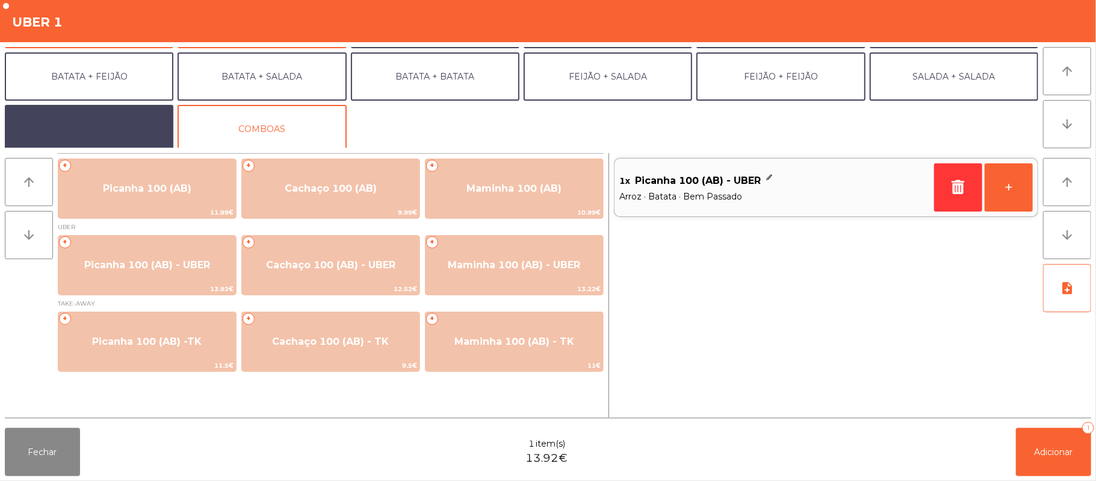
click at [99, 126] on button "EXTRAS UBER" at bounding box center [89, 129] width 169 height 48
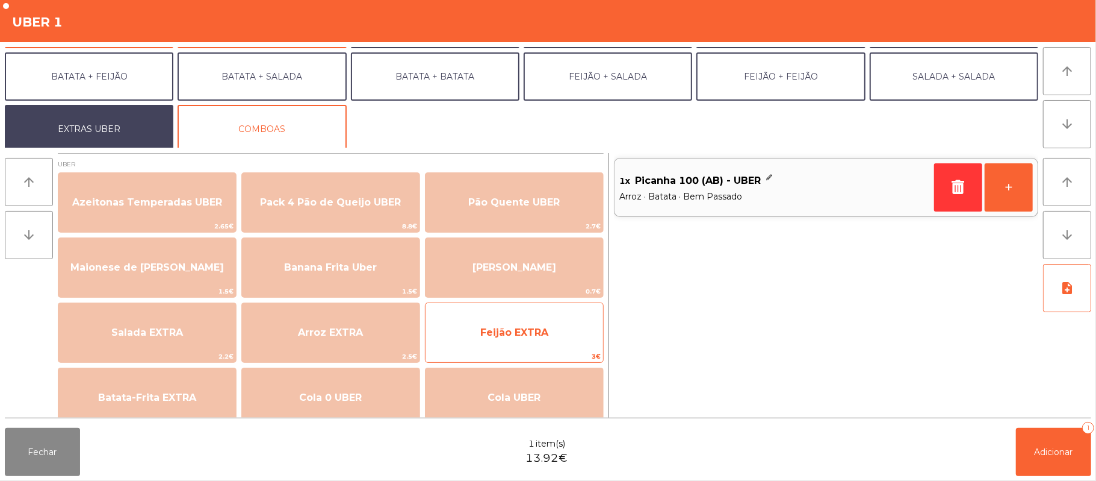
click at [514, 340] on span "Feijão EXTRA" at bounding box center [515, 332] width 178 height 33
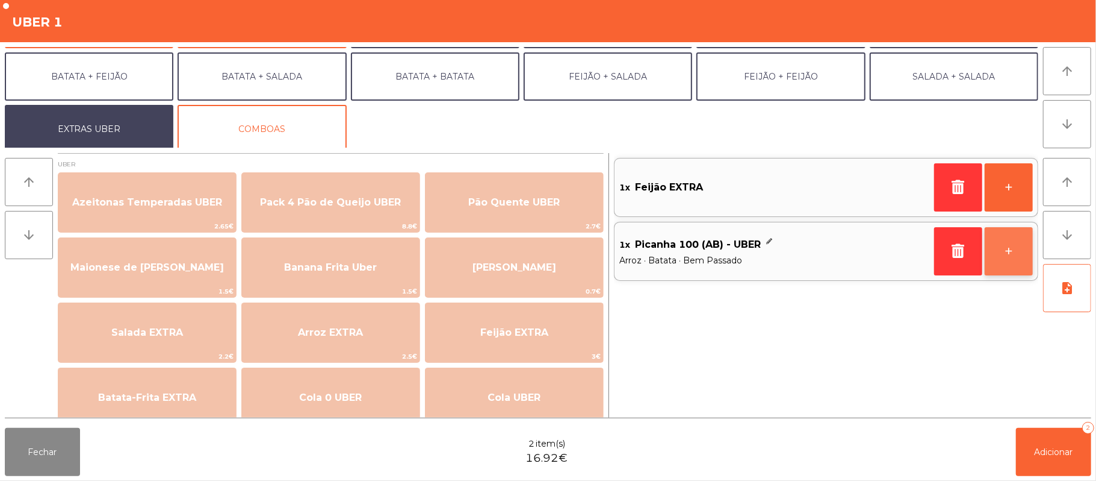
click at [1010, 259] on button "+" at bounding box center [1009, 251] width 48 height 48
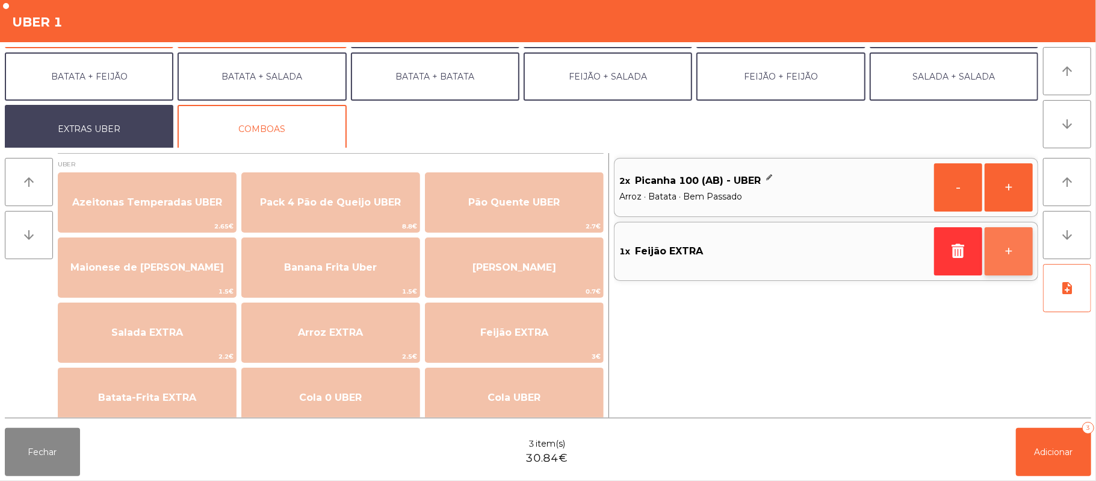
click at [1004, 257] on button "+" at bounding box center [1009, 251] width 48 height 48
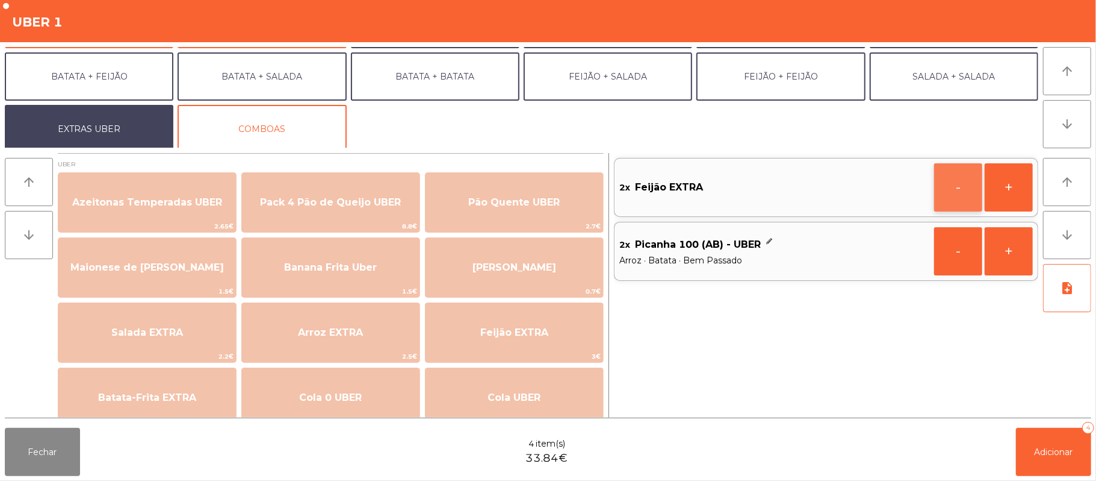
click at [950, 187] on button "-" at bounding box center [959, 187] width 48 height 48
click at [1003, 191] on button "+" at bounding box center [1009, 187] width 48 height 48
click at [1001, 190] on button "+" at bounding box center [1009, 187] width 48 height 48
click at [1004, 260] on button "+" at bounding box center [1009, 251] width 48 height 48
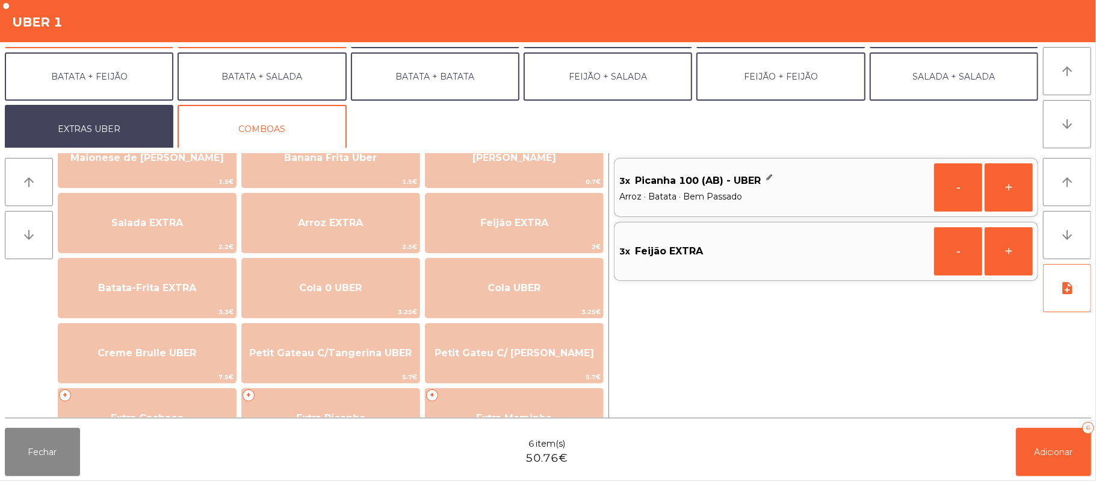
scroll to position [141, 0]
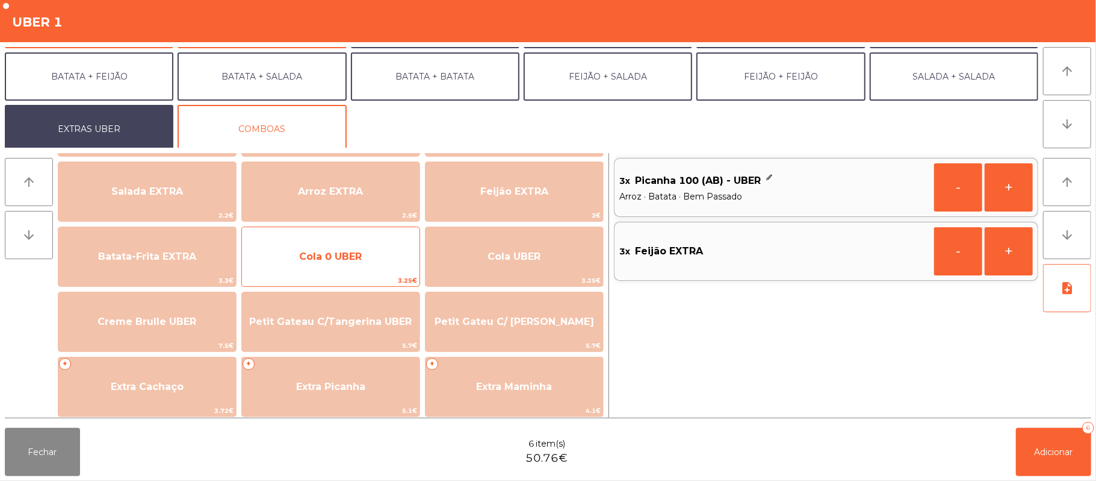
click at [356, 261] on span "Cola 0 UBER" at bounding box center [330, 255] width 63 height 11
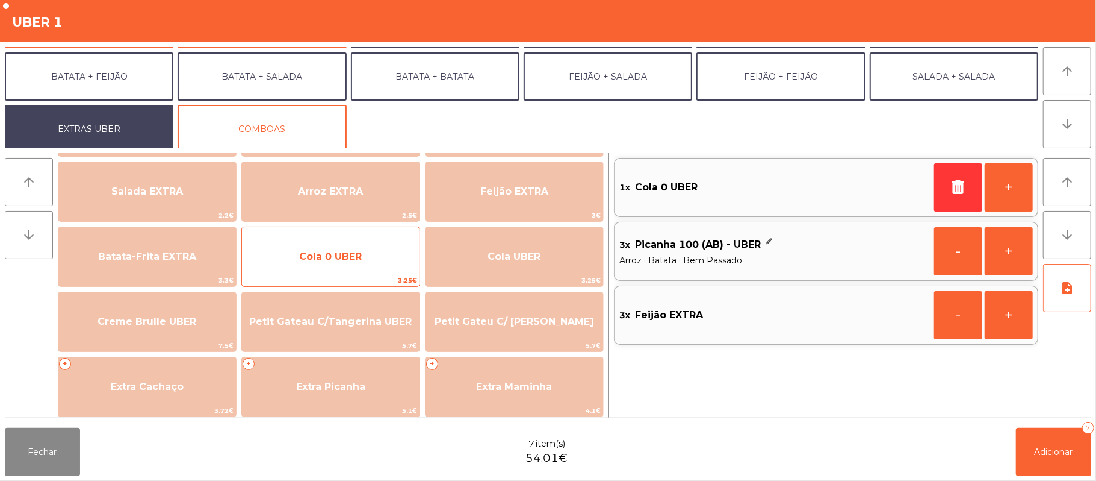
click at [360, 256] on span "Cola 0 UBER" at bounding box center [330, 255] width 63 height 11
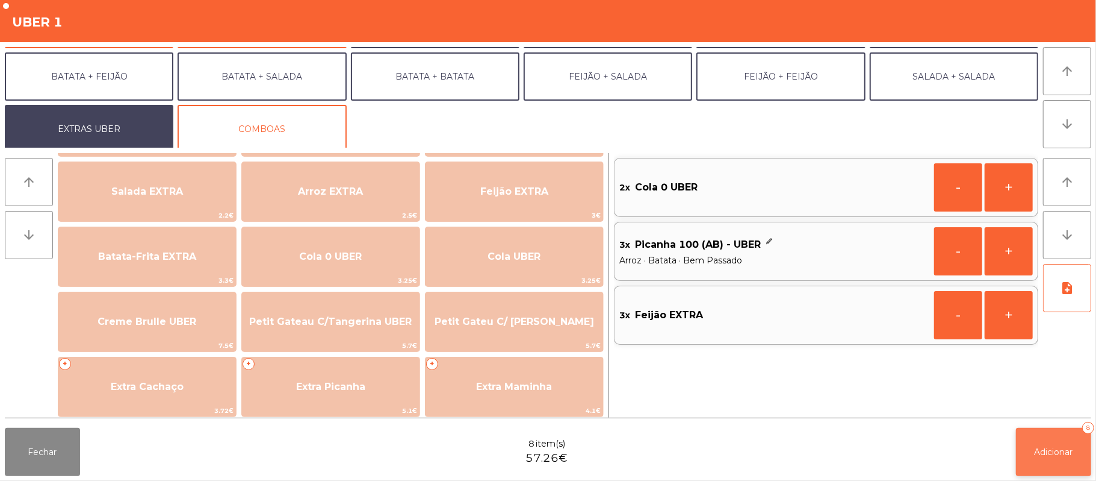
click at [1060, 449] on span "Adicionar" at bounding box center [1054, 451] width 39 height 11
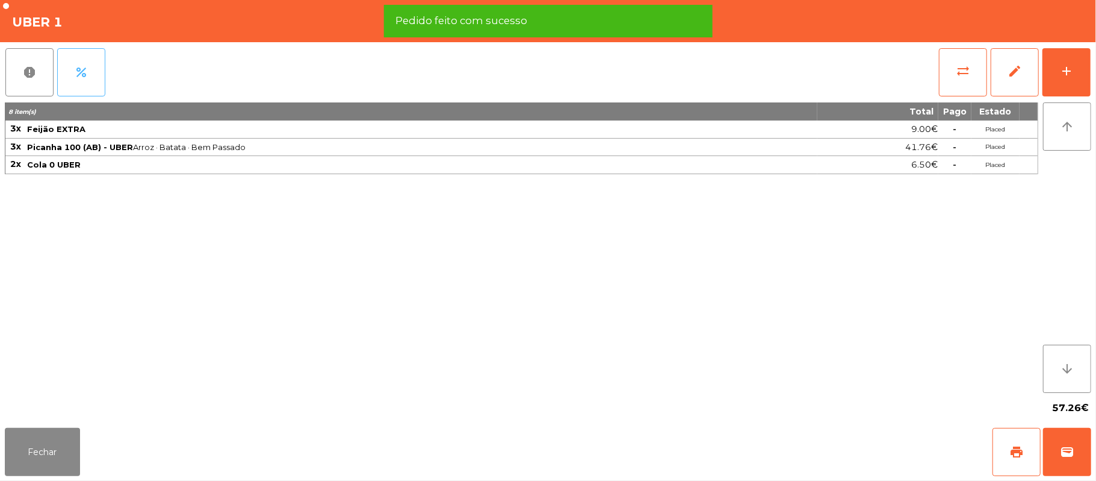
click at [89, 70] on button "percent" at bounding box center [81, 72] width 48 height 48
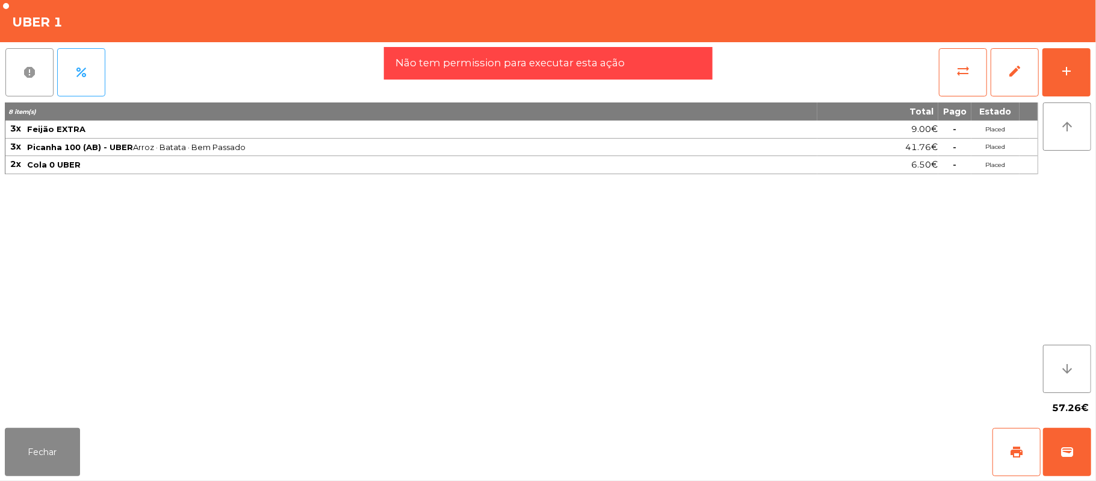
click at [8, 55] on button "report" at bounding box center [29, 72] width 48 height 48
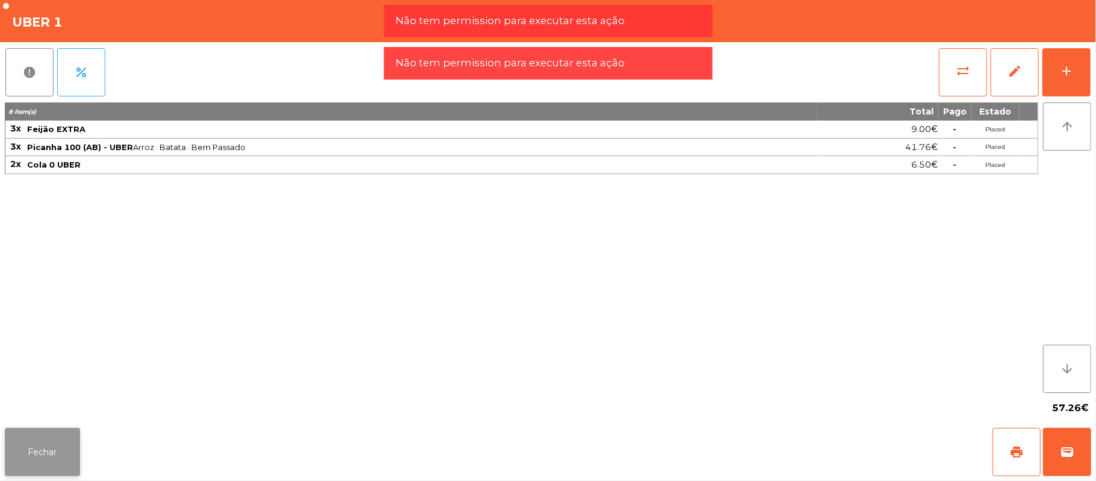
click at [32, 444] on button "Fechar" at bounding box center [42, 452] width 75 height 48
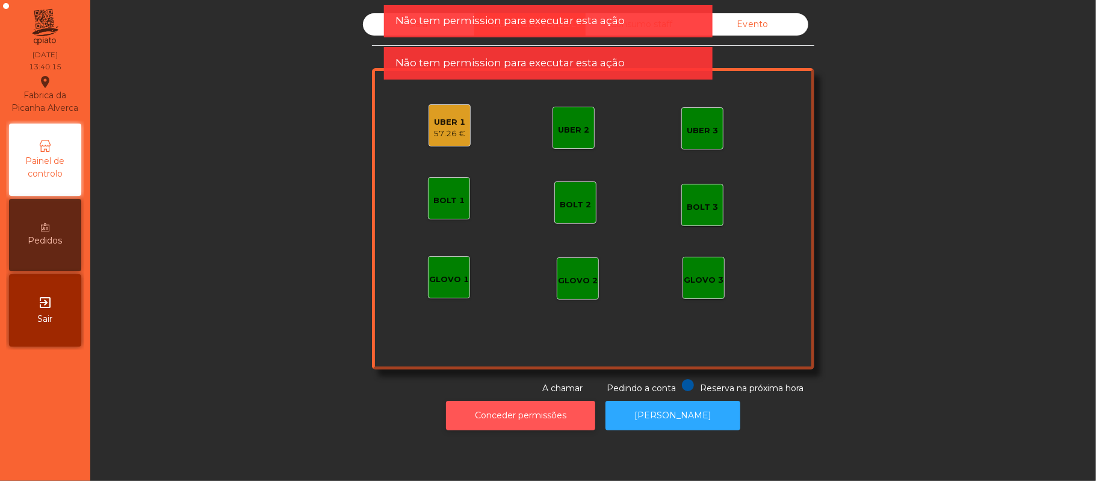
click at [511, 417] on button "Conceder permissões" at bounding box center [520, 415] width 149 height 30
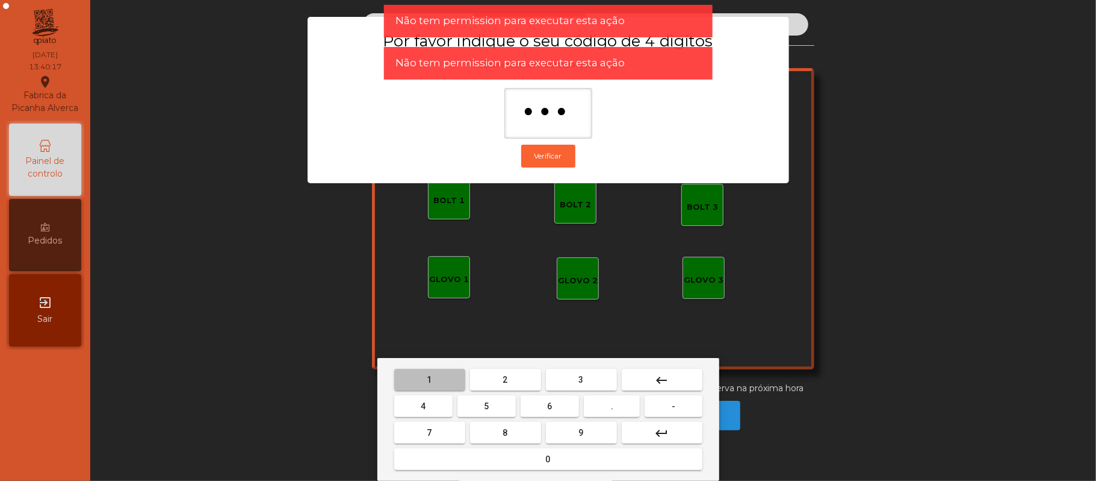
type input "****"
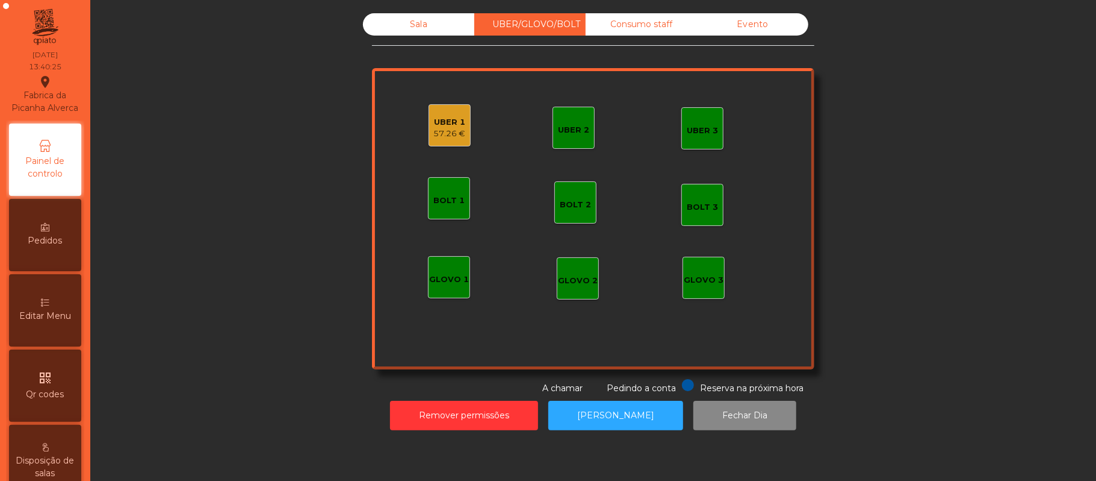
click at [417, 24] on div "Sala" at bounding box center [418, 24] width 111 height 22
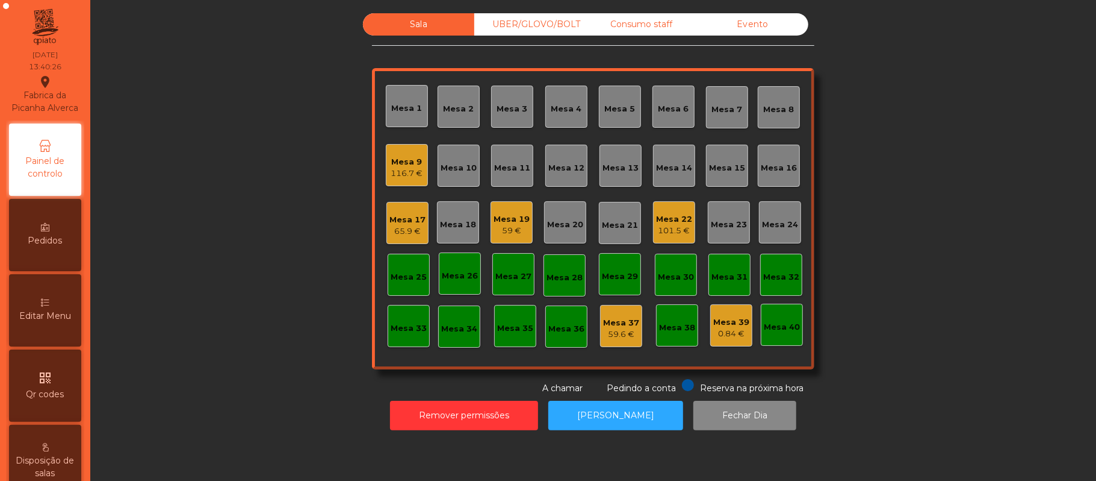
click at [569, 179] on div "Mesa 12" at bounding box center [567, 166] width 42 height 42
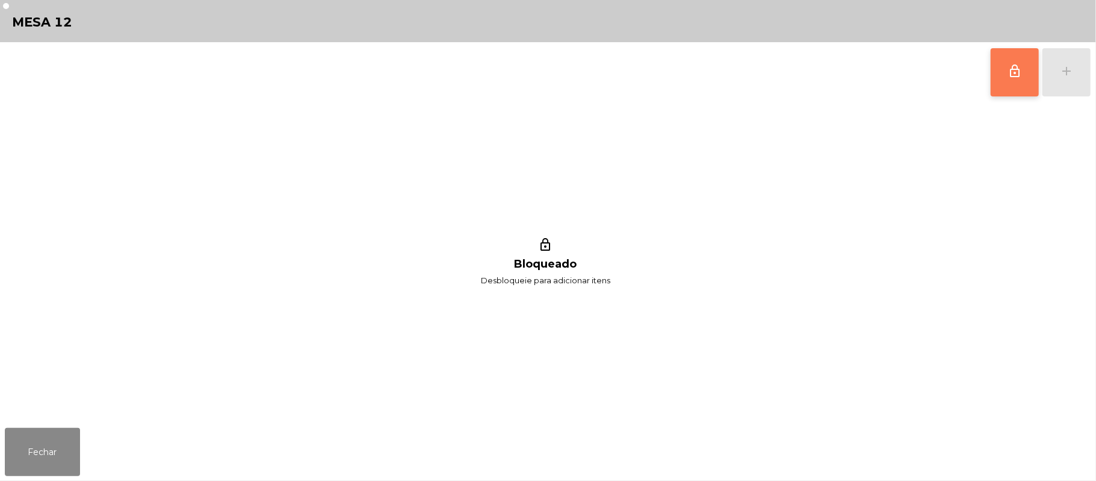
click at [1019, 60] on button "lock_outline" at bounding box center [1015, 72] width 48 height 48
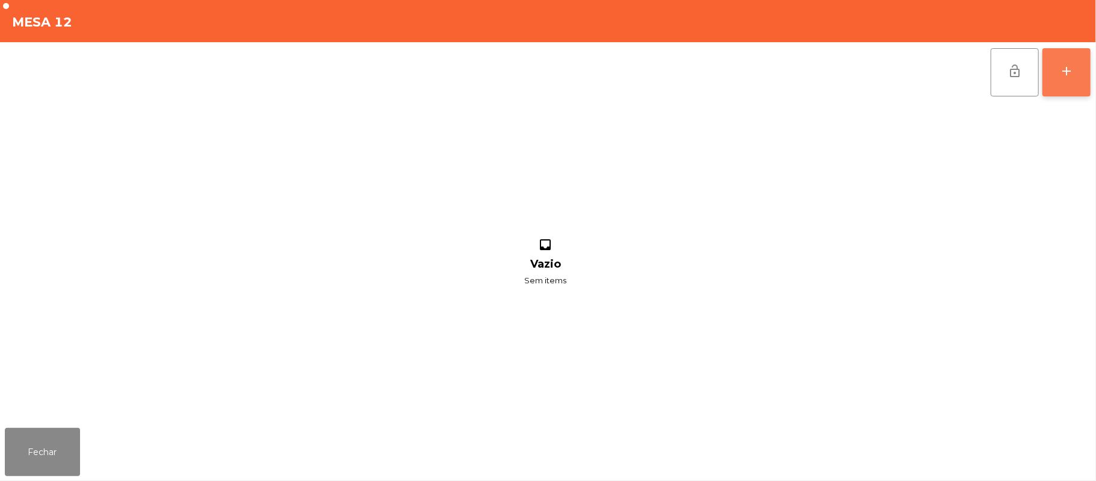
click at [1067, 70] on div "add" at bounding box center [1067, 71] width 14 height 14
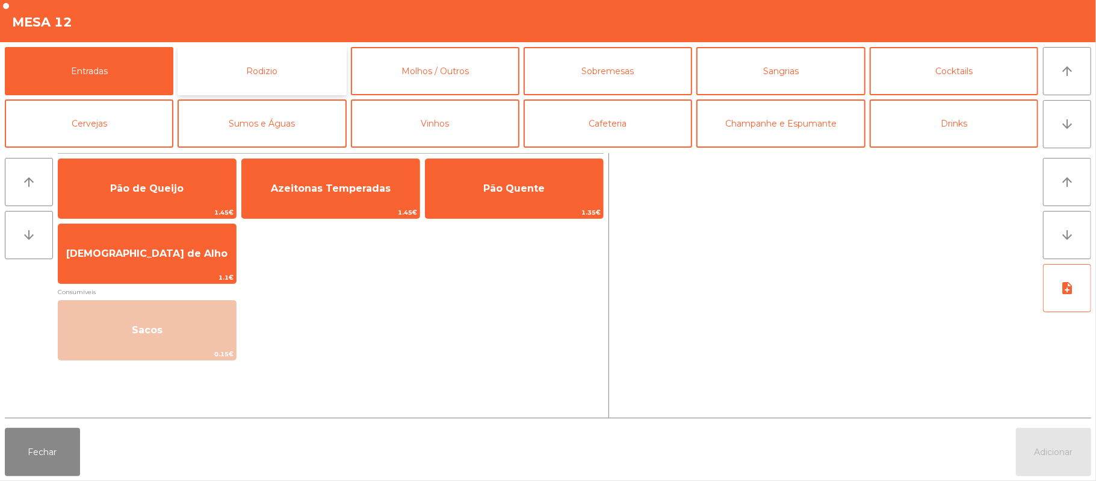
click at [275, 75] on button "Rodizio" at bounding box center [262, 71] width 169 height 48
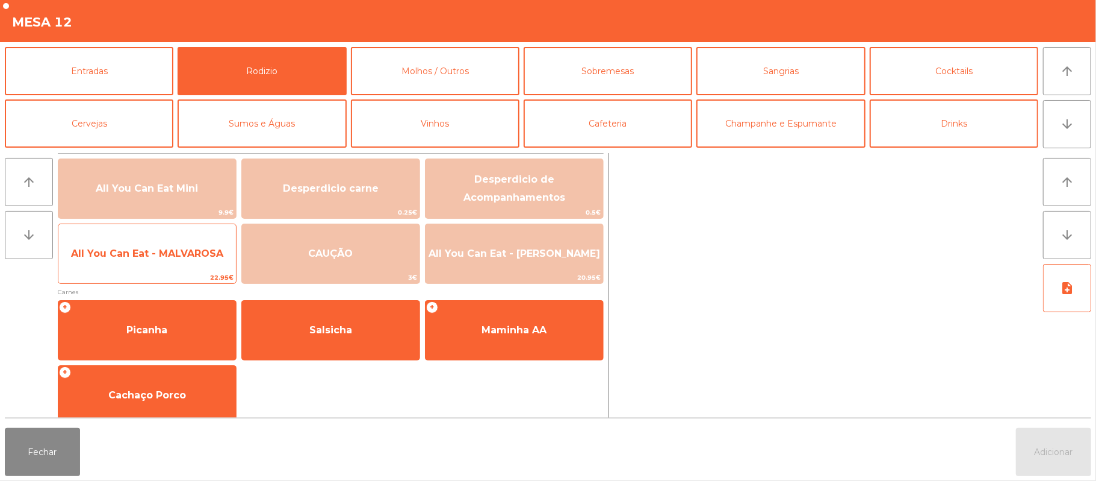
click at [166, 264] on span "All You Can Eat - MALVAROSA" at bounding box center [147, 253] width 178 height 33
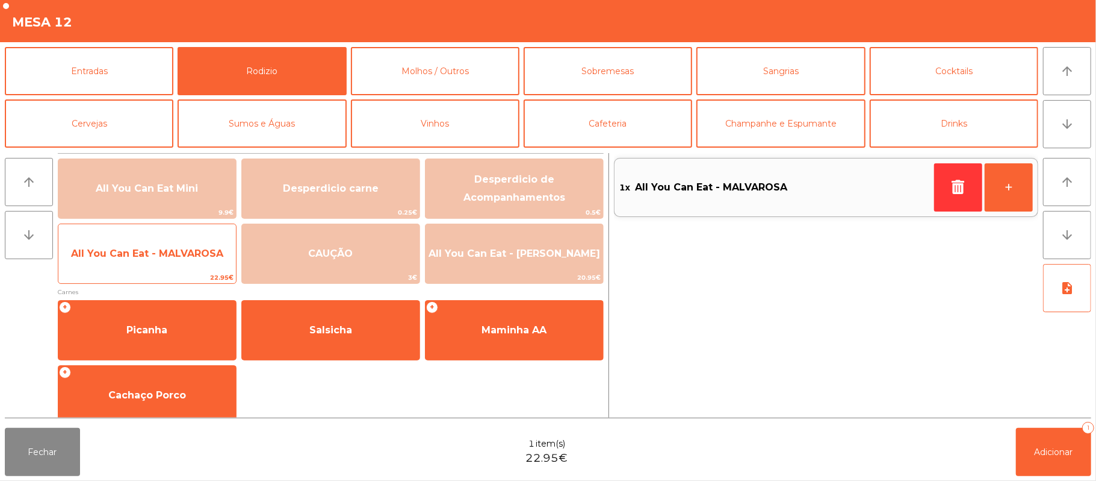
click at [164, 263] on span "All You Can Eat - MALVAROSA" at bounding box center [147, 253] width 178 height 33
click at [172, 253] on span "All You Can Eat - MALVAROSA" at bounding box center [147, 252] width 152 height 11
click at [174, 258] on span "All You Can Eat - MALVAROSA" at bounding box center [147, 252] width 152 height 11
click at [174, 253] on span "All You Can Eat - MALVAROSA" at bounding box center [147, 252] width 152 height 11
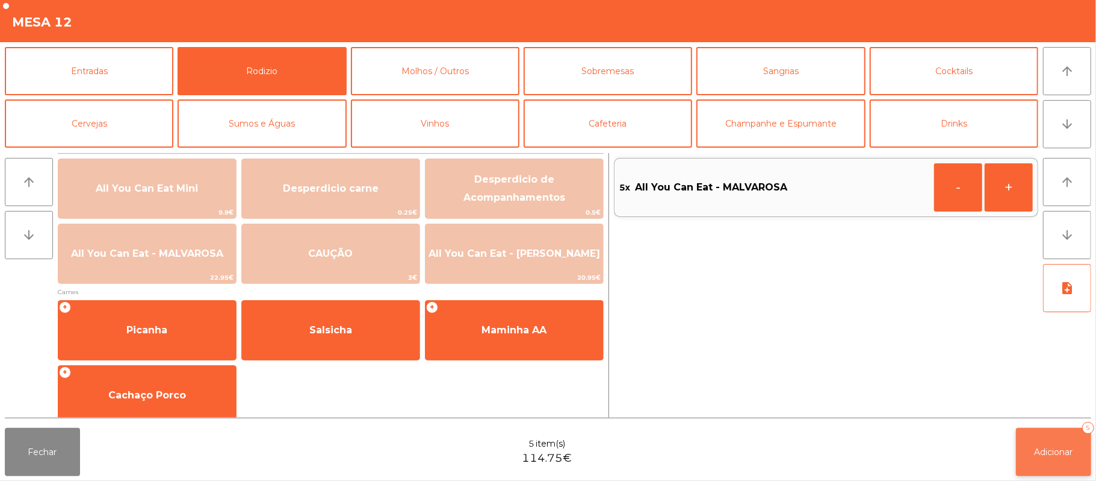
click at [1043, 434] on button "Adicionar 5" at bounding box center [1053, 452] width 75 height 48
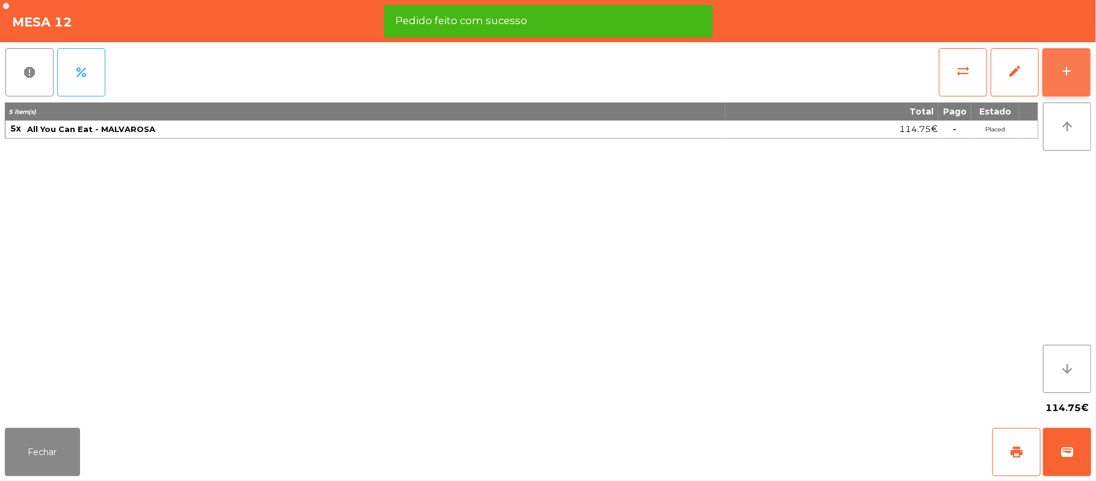
click at [1068, 70] on div "add" at bounding box center [1067, 71] width 14 height 14
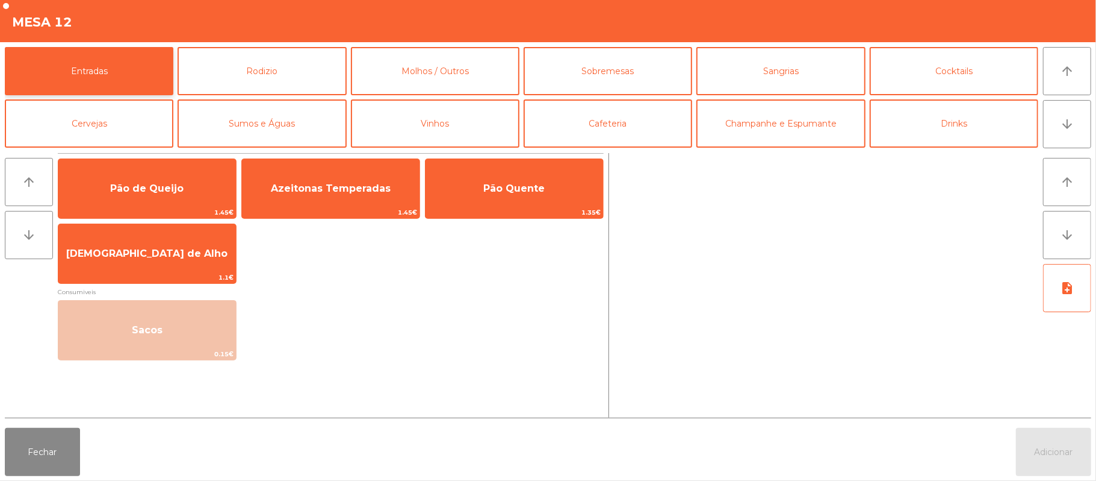
click at [131, 66] on button "Entradas" at bounding box center [89, 71] width 169 height 48
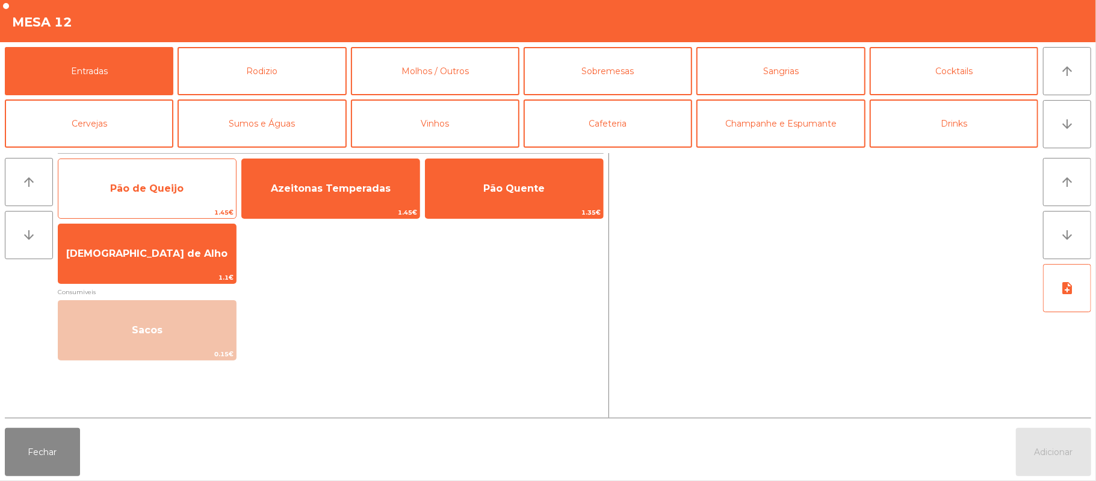
click at [203, 184] on span "Pão de Queijo" at bounding box center [147, 188] width 178 height 33
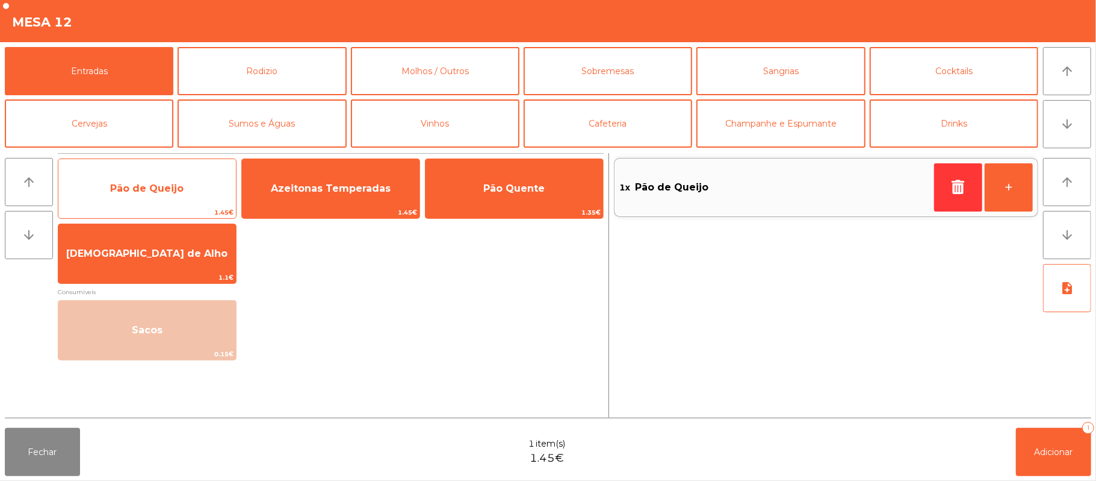
click at [178, 194] on span "Pão de Queijo" at bounding box center [147, 188] width 178 height 33
click at [182, 201] on span "Pão de Queijo" at bounding box center [147, 188] width 178 height 33
click at [185, 203] on span "Pão de Queijo" at bounding box center [147, 188] width 178 height 33
click at [194, 195] on span "Pão de Queijo" at bounding box center [147, 188] width 178 height 33
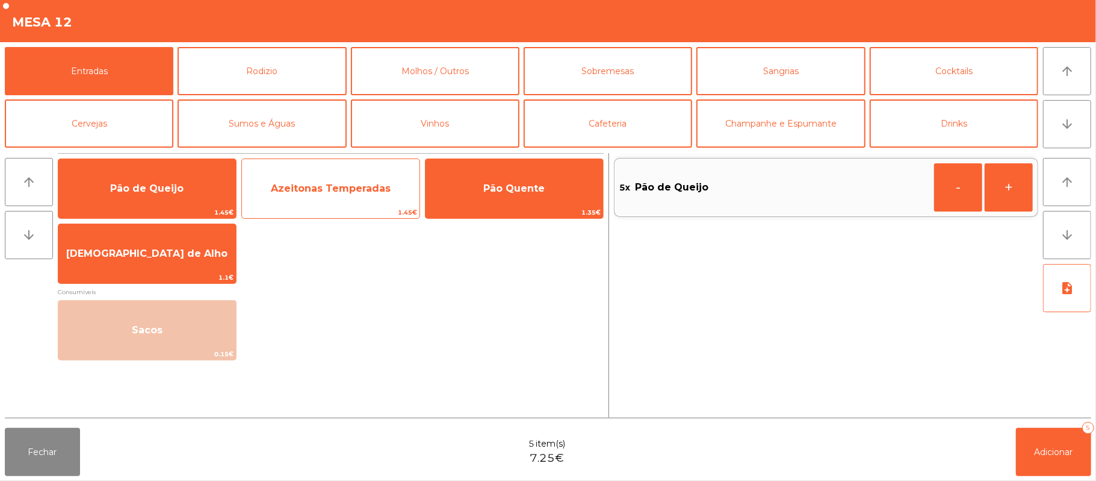
click at [309, 188] on span "Azeitonas Temperadas" at bounding box center [331, 187] width 120 height 11
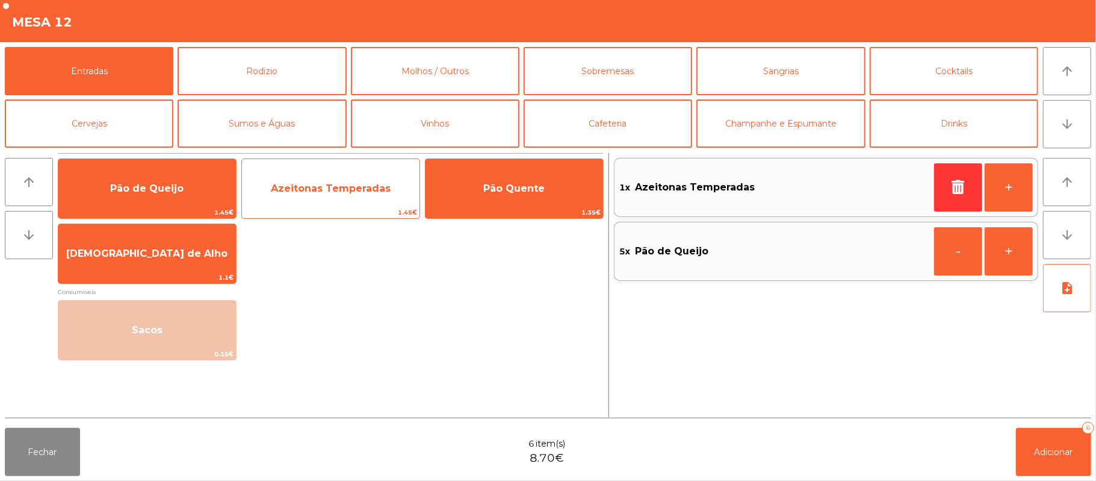
click at [312, 191] on span "Azeitonas Temperadas" at bounding box center [331, 187] width 120 height 11
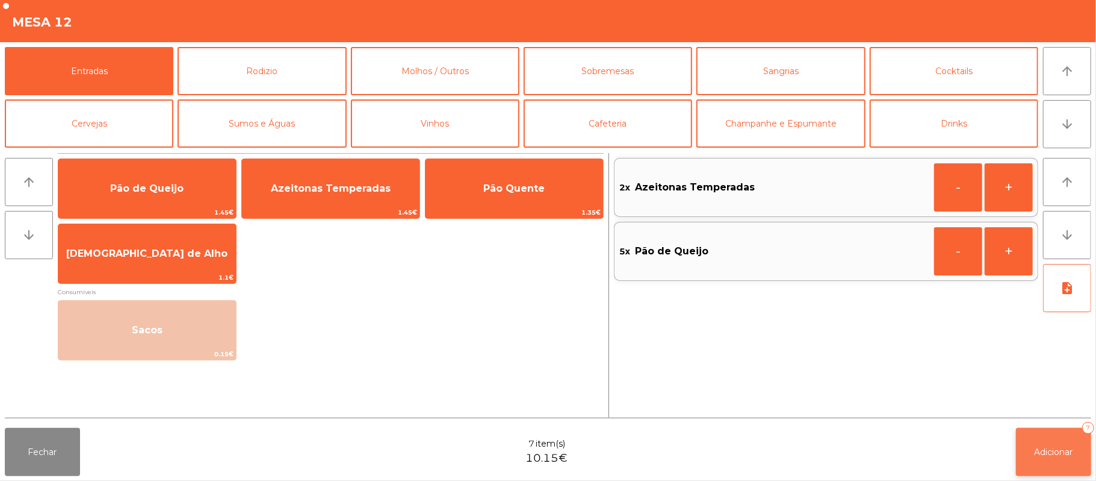
click at [1082, 458] on button "Adicionar 7" at bounding box center [1053, 452] width 75 height 48
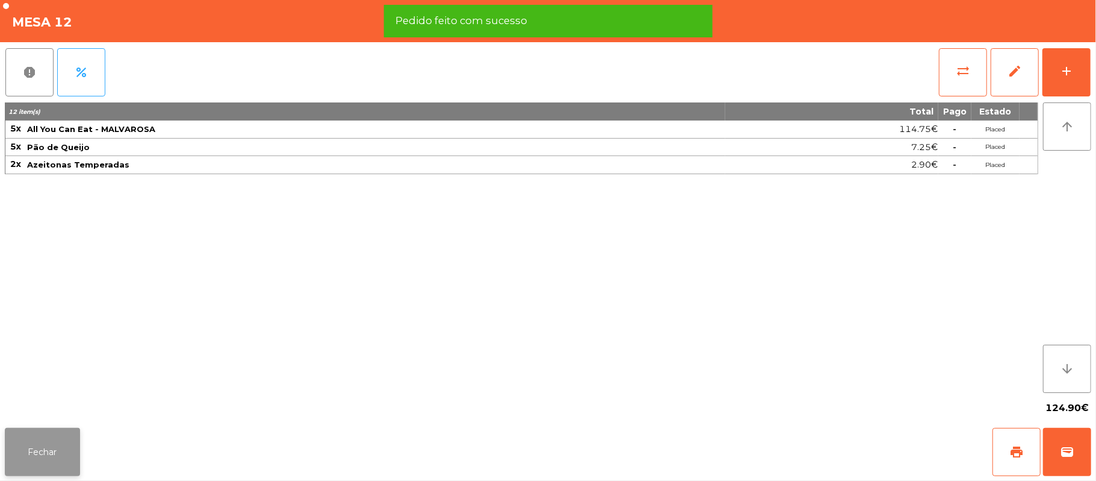
click at [58, 474] on button "Fechar" at bounding box center [42, 452] width 75 height 48
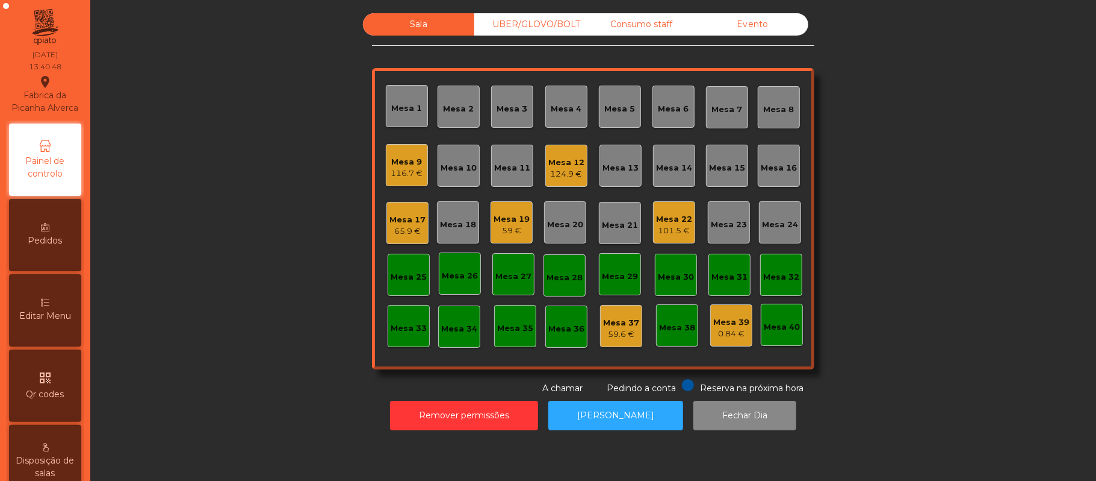
click at [521, 26] on div "UBER/GLOVO/BOLT" at bounding box center [529, 24] width 111 height 22
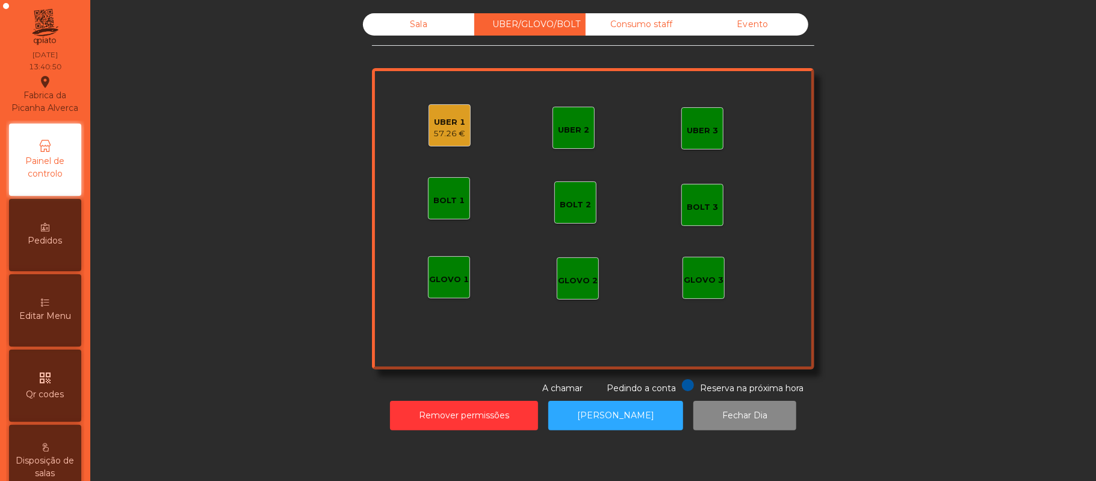
click at [441, 131] on div "57.26 €" at bounding box center [450, 134] width 32 height 12
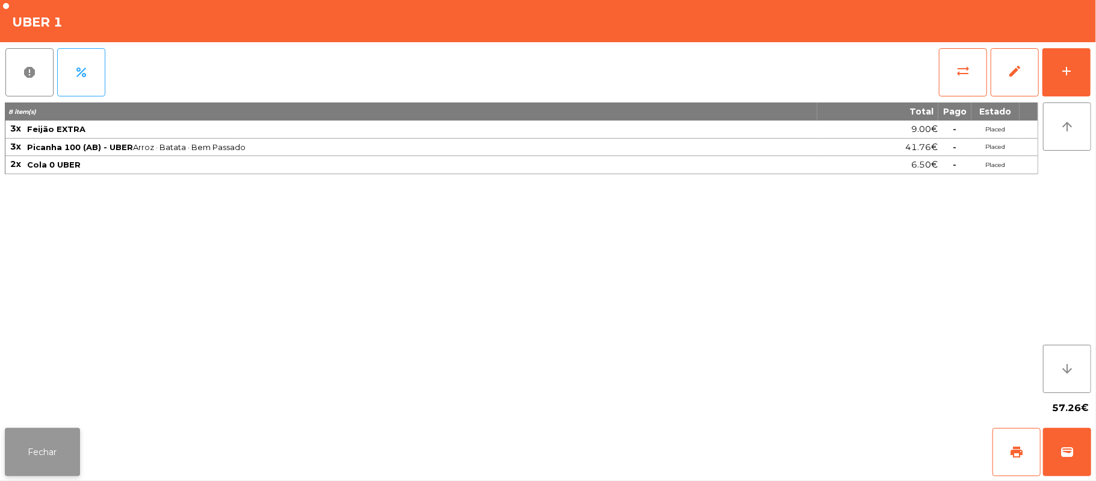
click at [40, 450] on button "Fechar" at bounding box center [42, 452] width 75 height 48
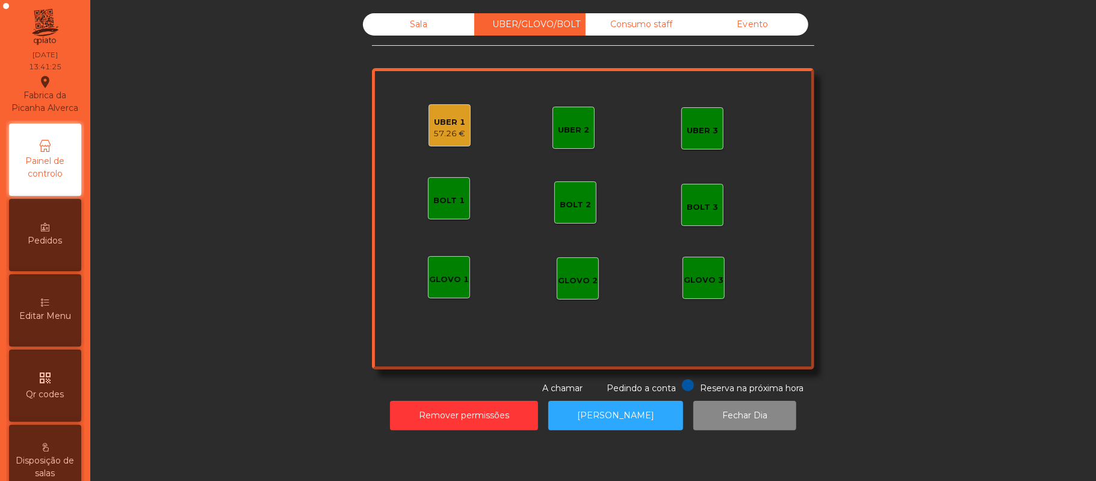
click at [444, 120] on div "UBER 1" at bounding box center [450, 122] width 32 height 12
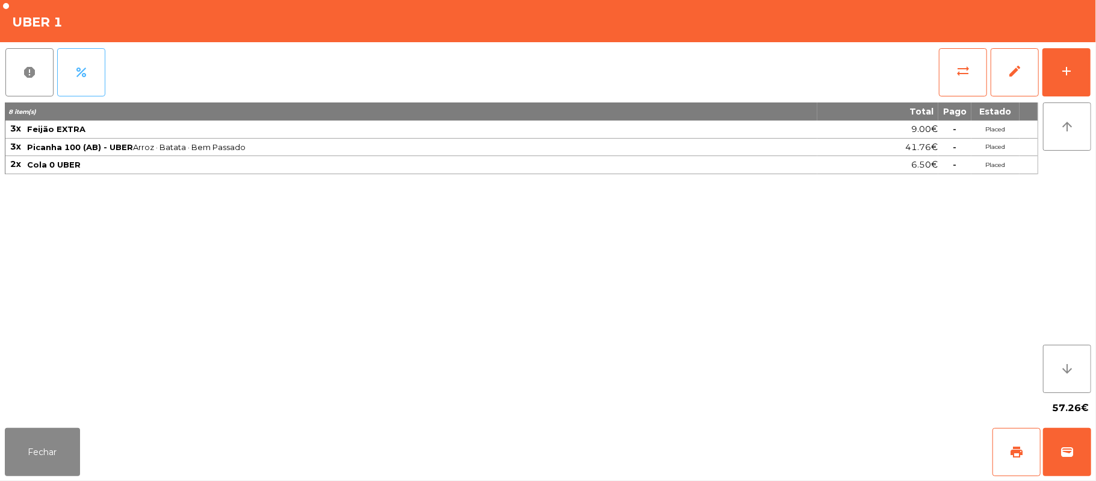
click at [88, 79] on button "percent" at bounding box center [81, 72] width 48 height 48
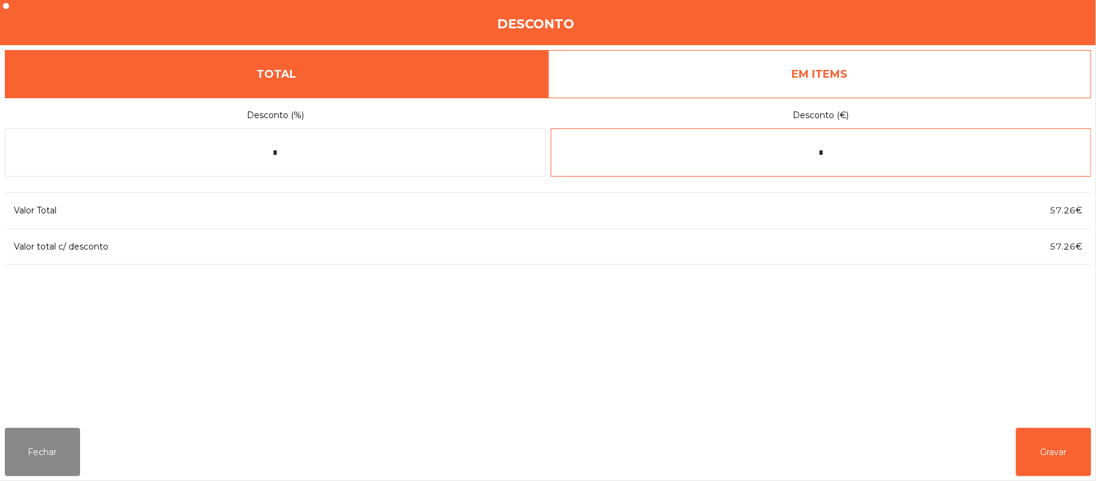
click at [948, 152] on input "*" at bounding box center [821, 152] width 541 height 48
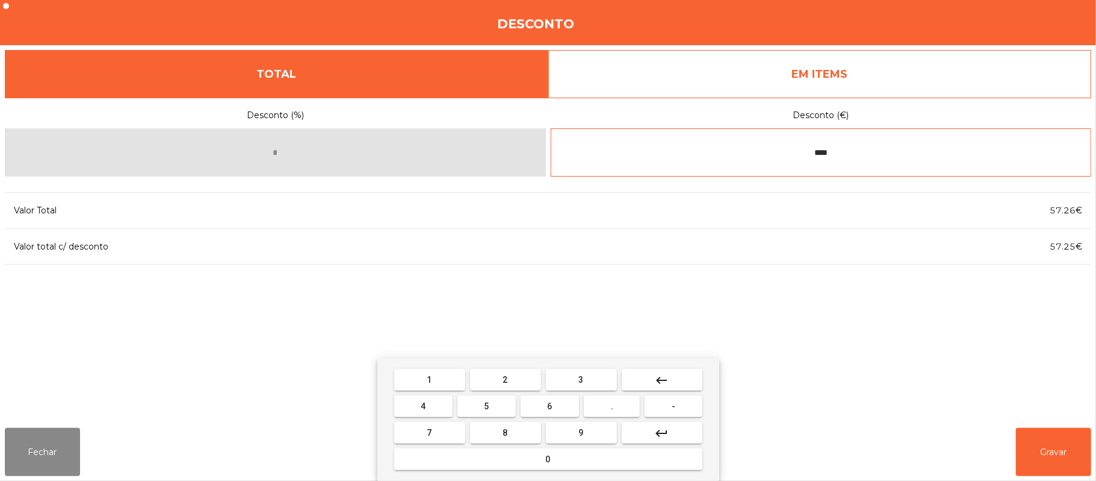
type input "****"
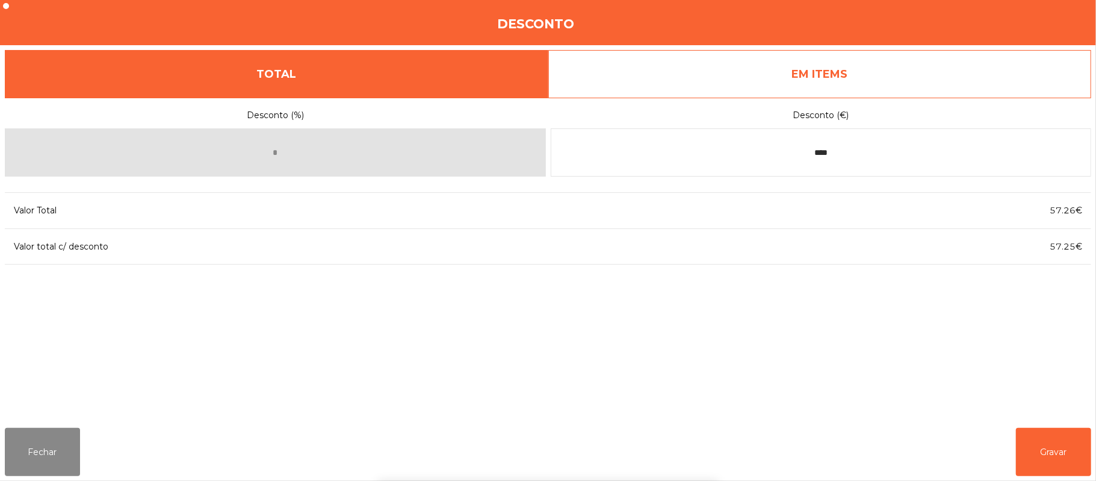
click at [843, 347] on div "Desconto (%) * Desconto (€) **** Valor Total 57.26€ Valor total c/ desconto 57.…" at bounding box center [548, 258] width 1087 height 320
click at [1065, 444] on button "Gravar" at bounding box center [1053, 452] width 75 height 48
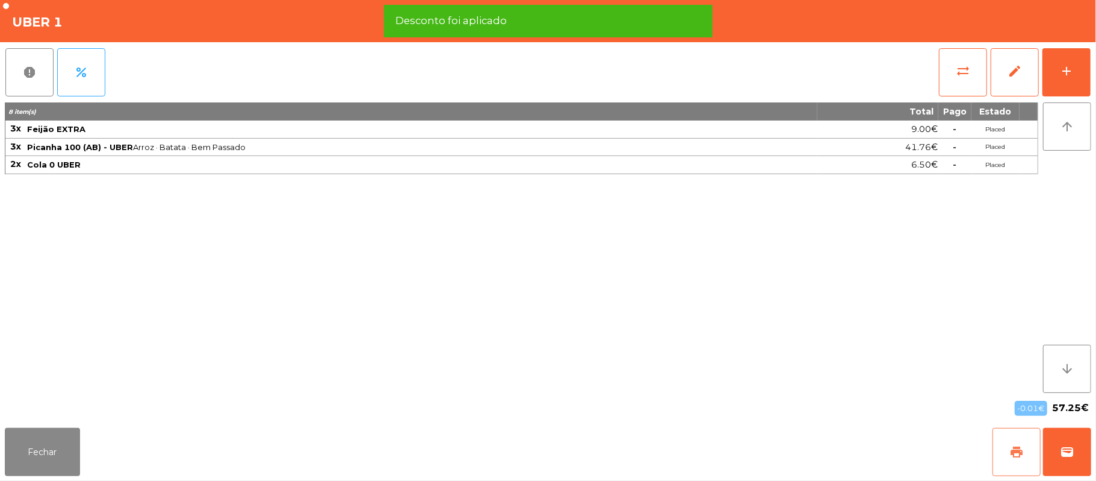
click at [1010, 462] on button "print" at bounding box center [1017, 452] width 48 height 48
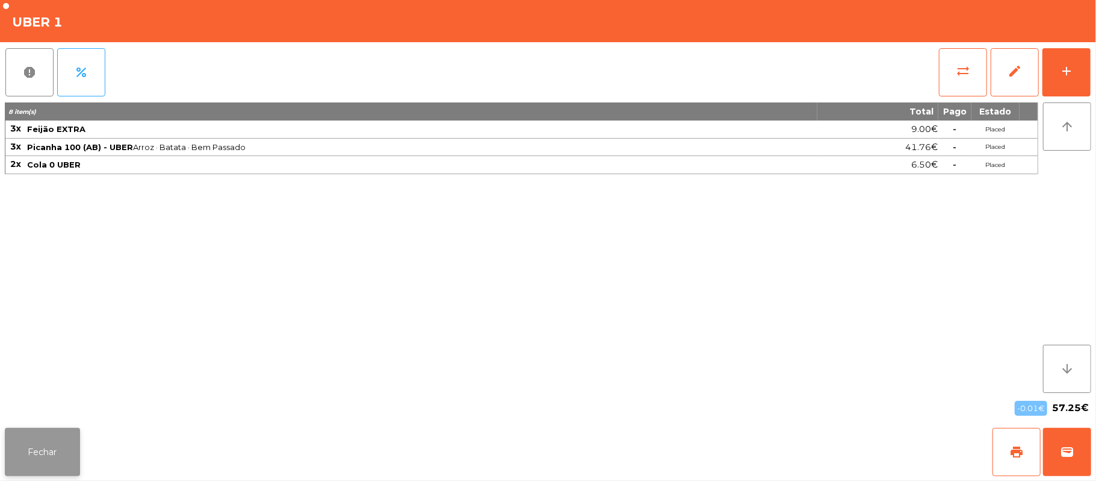
click at [51, 434] on button "Fechar" at bounding box center [42, 452] width 75 height 48
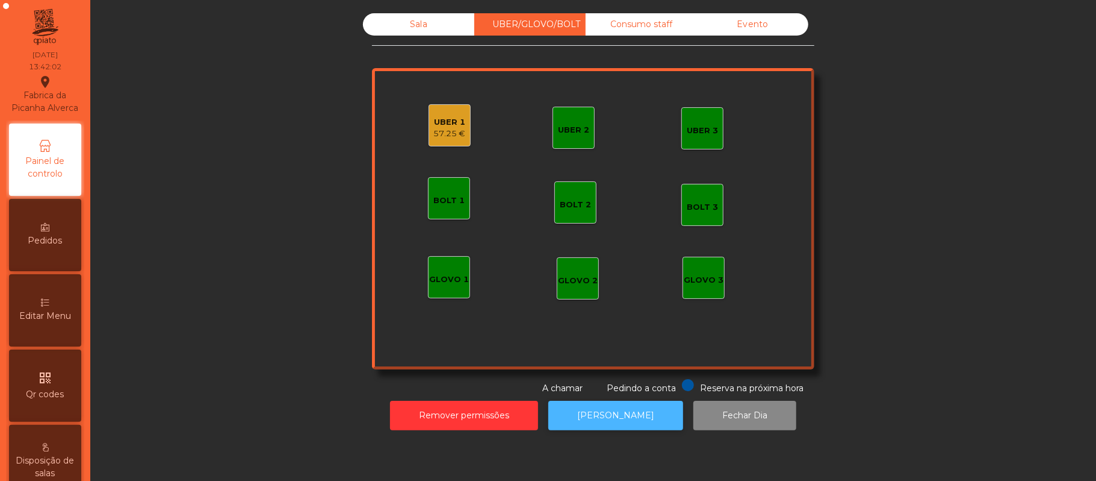
click at [626, 417] on button "[PERSON_NAME]" at bounding box center [616, 415] width 135 height 30
click at [440, 118] on div "UBER 1" at bounding box center [450, 122] width 32 height 12
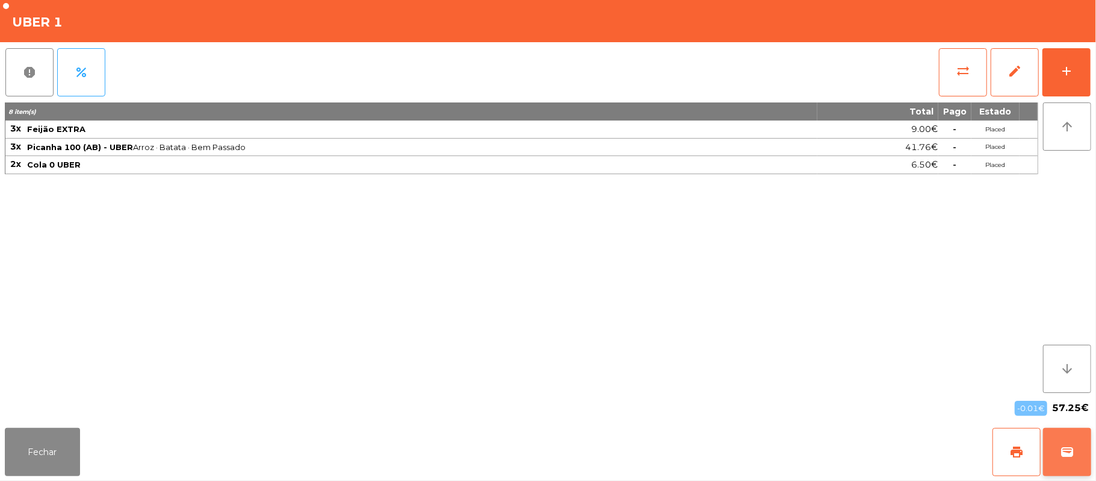
click at [1067, 459] on button "wallet" at bounding box center [1067, 452] width 48 height 48
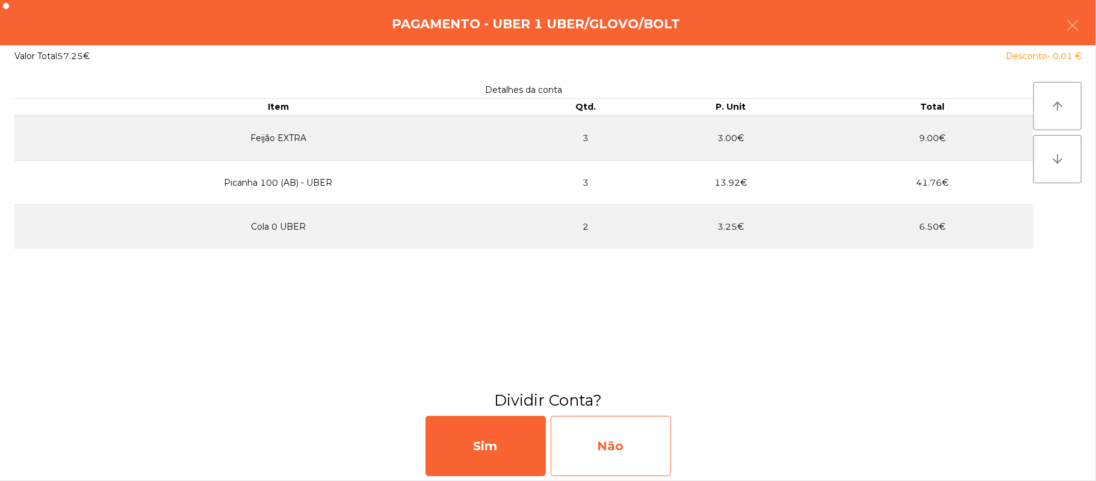
click at [617, 443] on div "Não" at bounding box center [611, 445] width 120 height 60
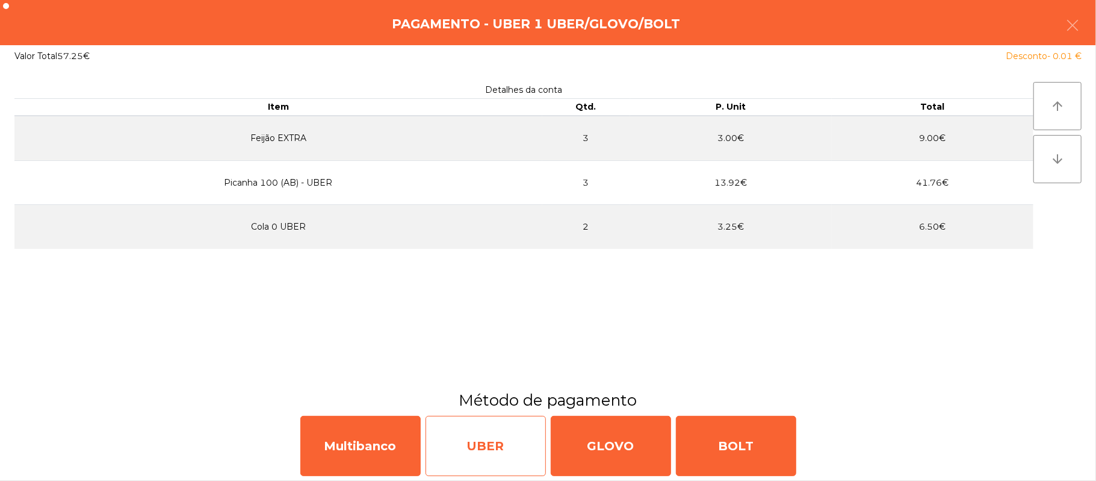
click at [463, 437] on div "UBER" at bounding box center [486, 445] width 120 height 60
select select "**"
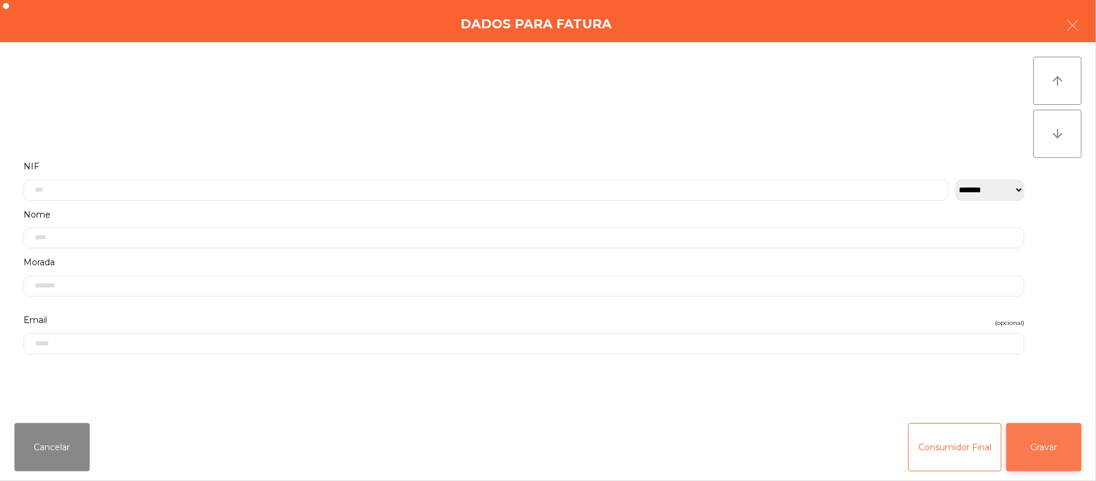
click at [1043, 456] on button "Gravar" at bounding box center [1044, 447] width 75 height 48
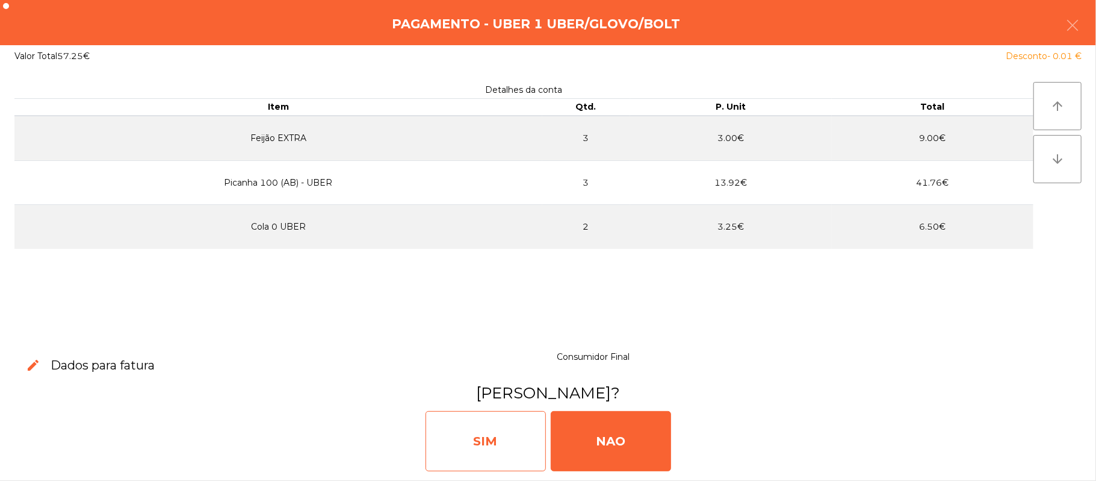
click at [496, 447] on div "SIM" at bounding box center [486, 441] width 120 height 60
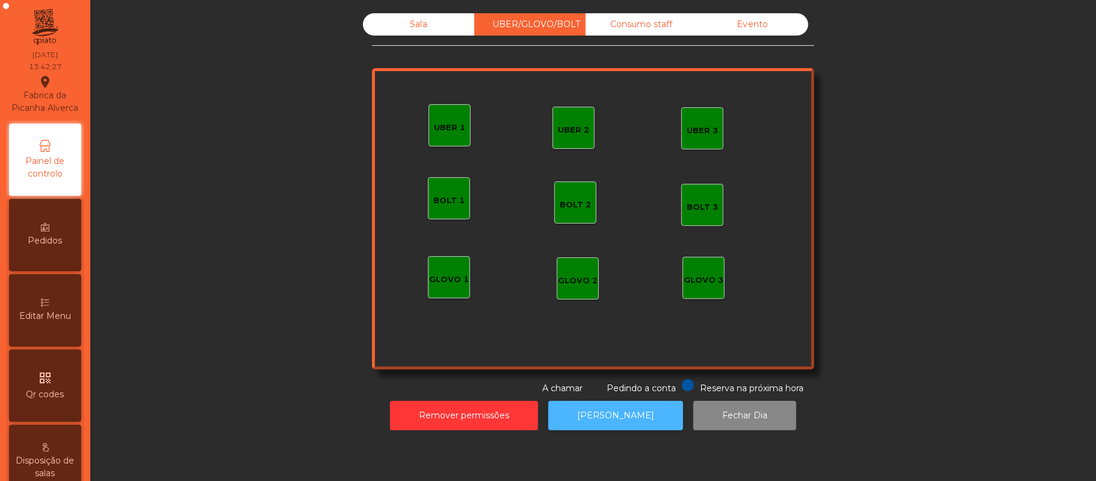
click at [632, 422] on button "[PERSON_NAME]" at bounding box center [616, 415] width 135 height 30
click at [421, 23] on div "Sala" at bounding box center [418, 24] width 111 height 22
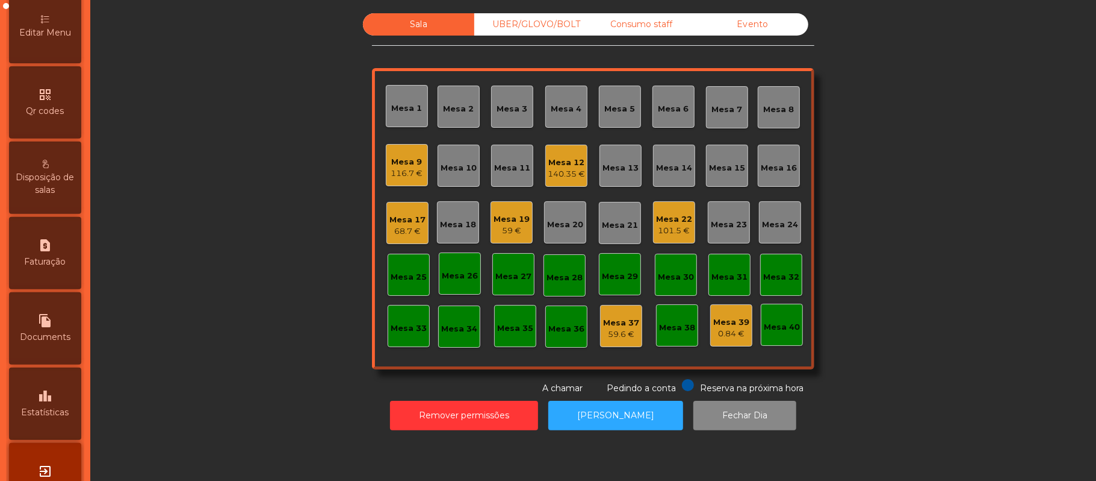
click at [52, 252] on icon "request_page" at bounding box center [45, 245] width 14 height 14
select select "*"
select select "****"
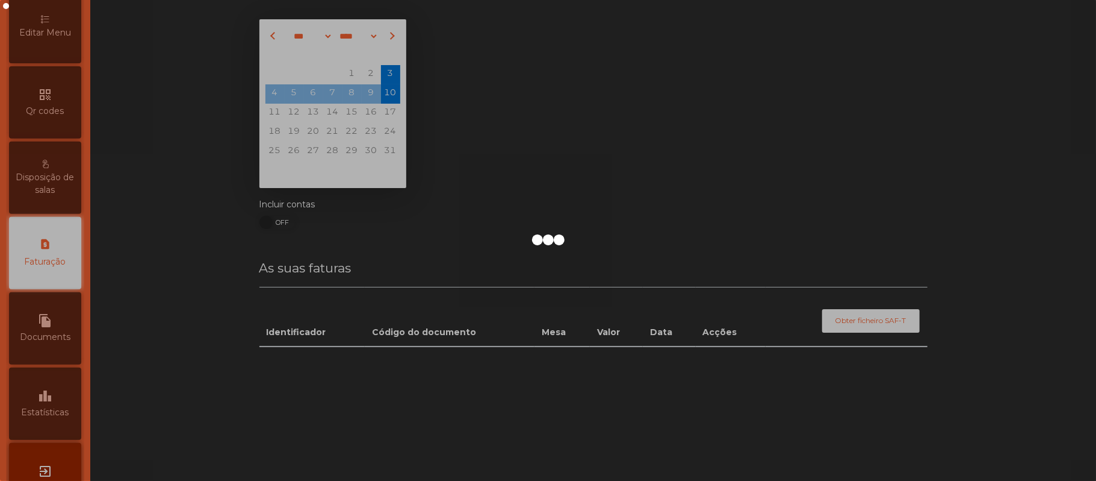
scroll to position [308, 0]
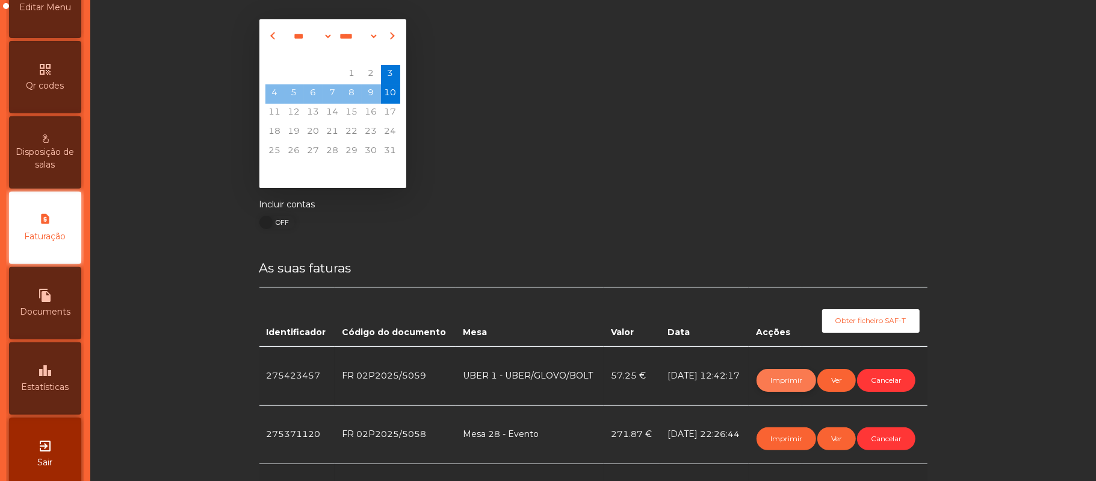
click at [784, 381] on button "Imprimir" at bounding box center [787, 380] width 60 height 23
click at [788, 381] on button "Imprimir" at bounding box center [787, 380] width 60 height 23
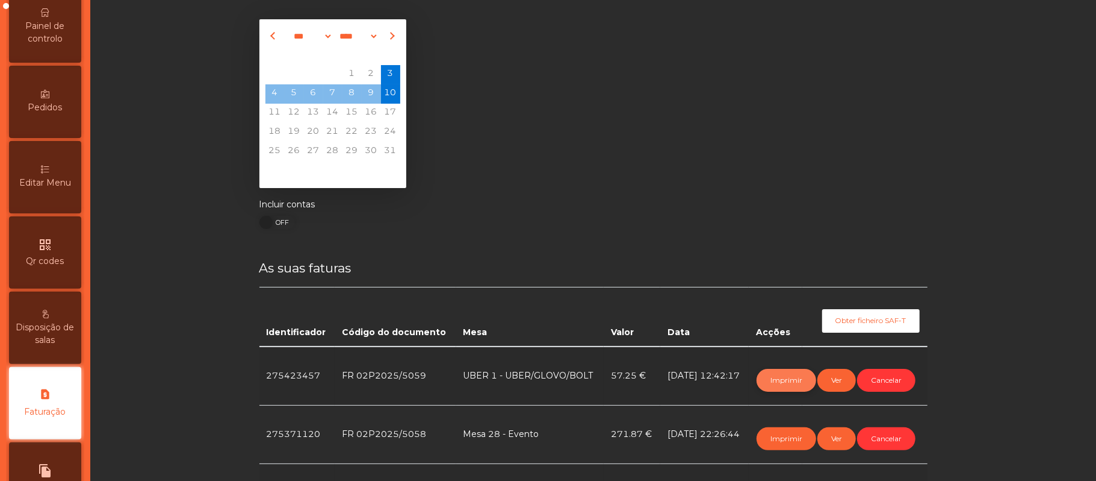
scroll to position [70, 0]
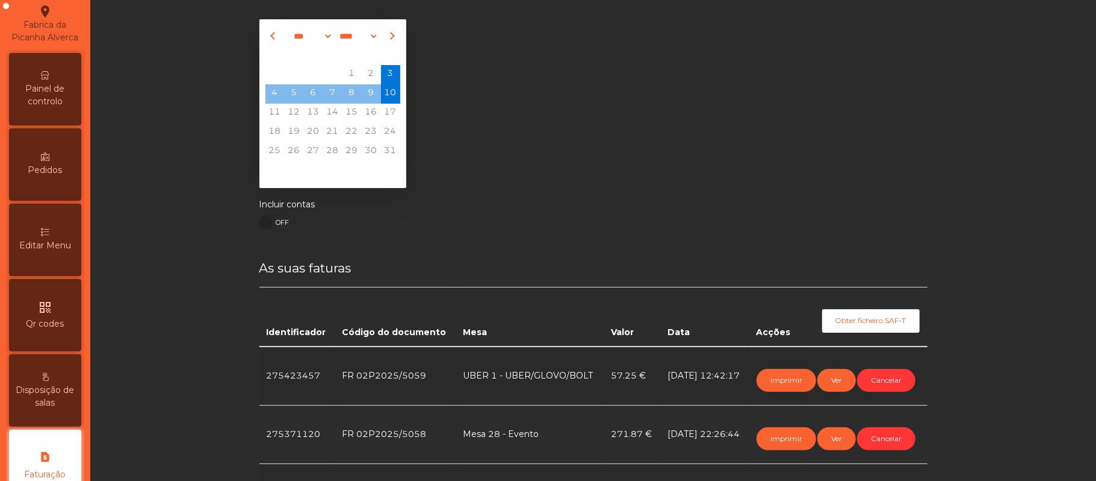
click at [72, 104] on span "Painel de controlo" at bounding box center [45, 94] width 66 height 25
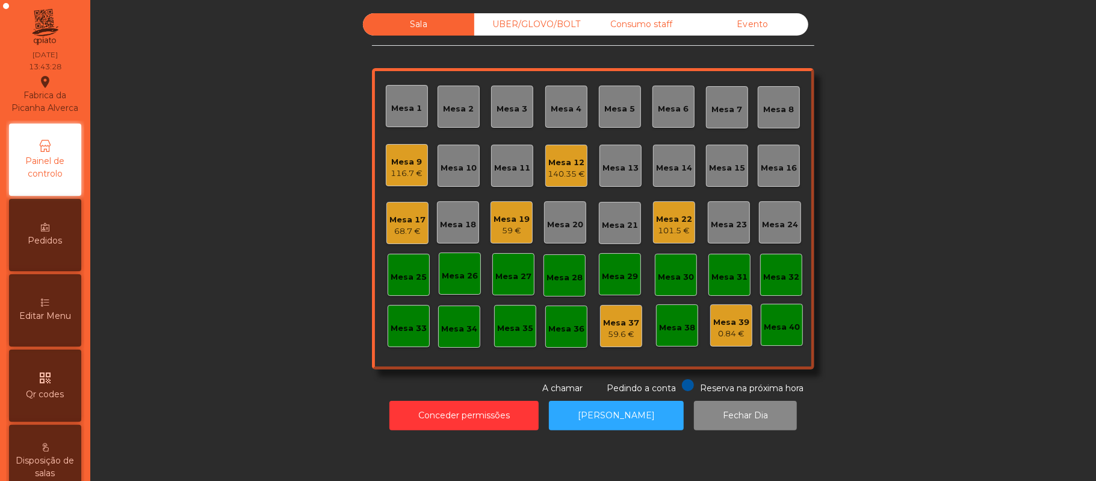
click at [518, 24] on div "UBER/GLOVO/BOLT" at bounding box center [529, 24] width 111 height 22
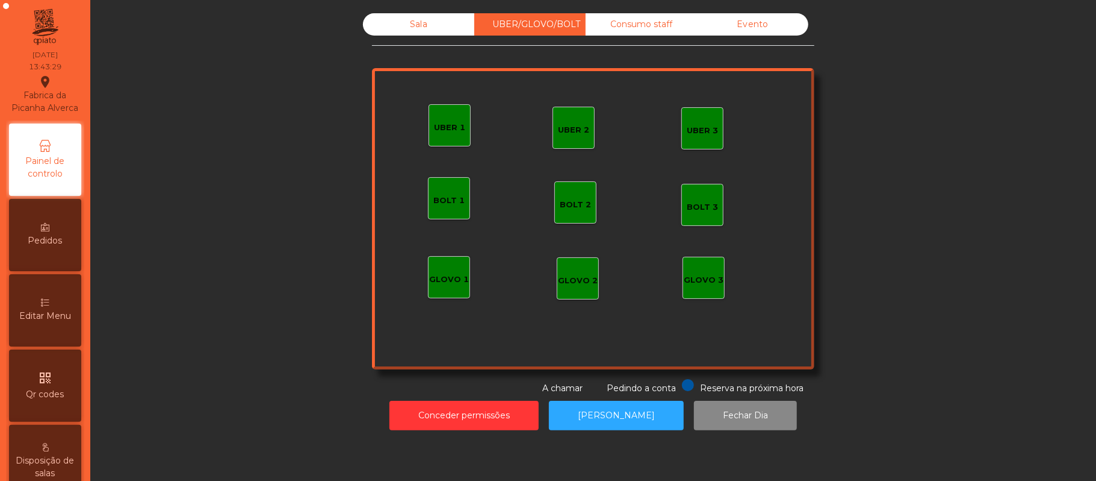
click at [687, 128] on div "UBER 3" at bounding box center [702, 131] width 31 height 12
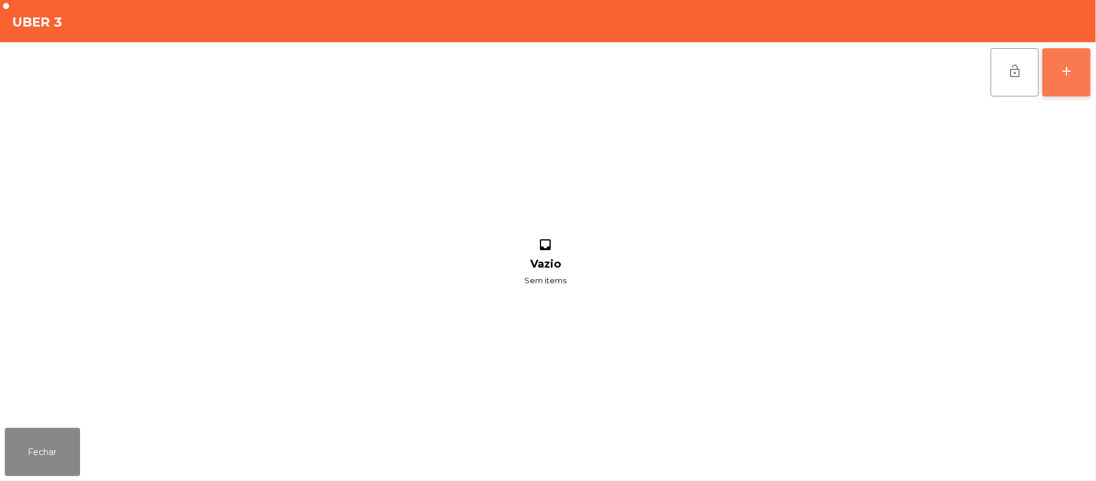
click at [1060, 72] on div "add" at bounding box center [1067, 71] width 14 height 14
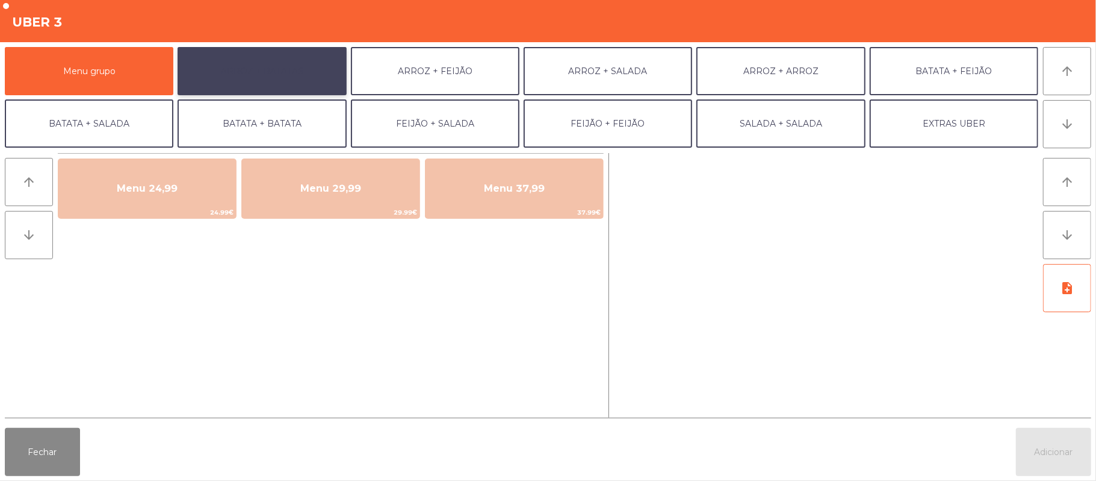
click at [299, 68] on button "ARROZ + BATATAS" at bounding box center [262, 71] width 169 height 48
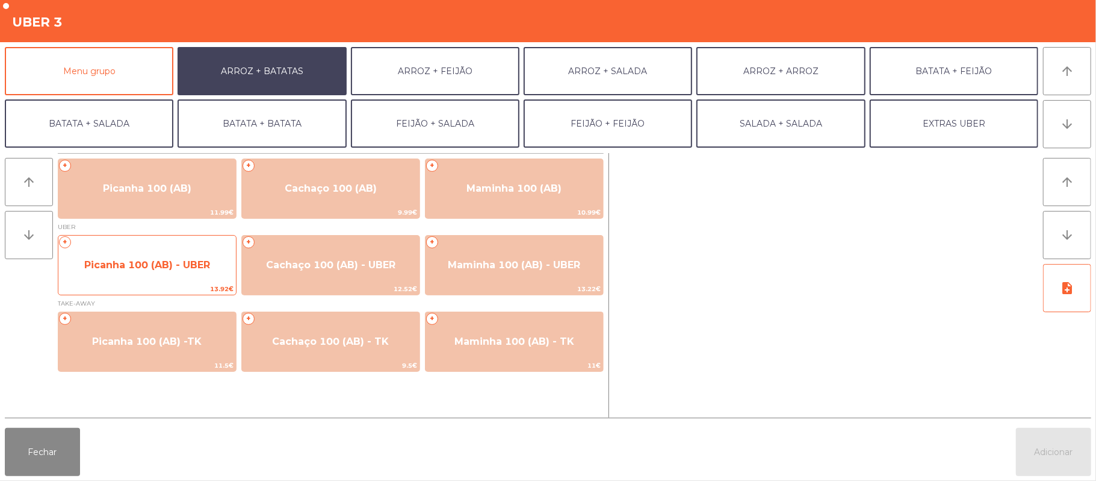
click at [131, 264] on span "Picanha 100 (AB) - UBER" at bounding box center [147, 264] width 126 height 11
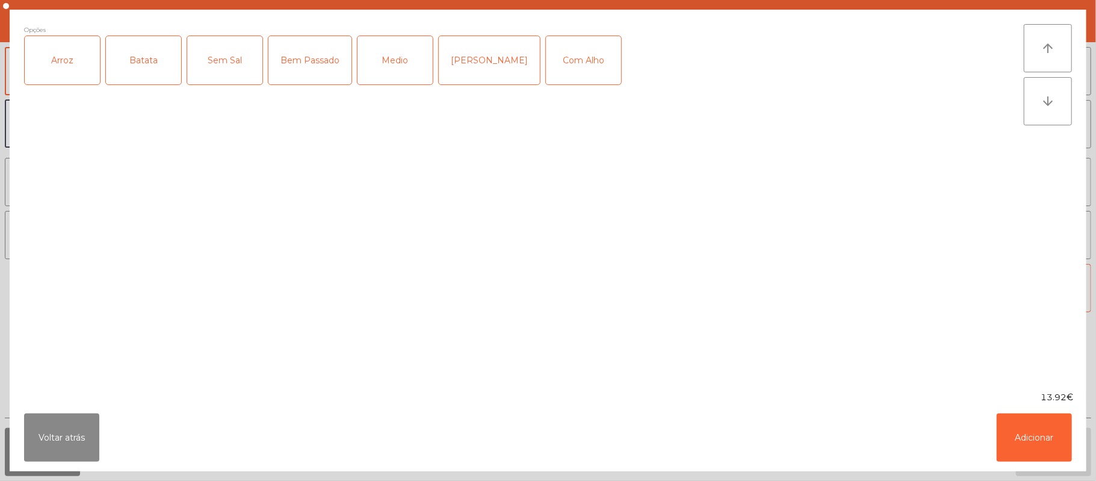
click at [64, 69] on div "Arroz" at bounding box center [62, 60] width 75 height 48
click at [123, 68] on div "Batata" at bounding box center [143, 60] width 75 height 48
click at [411, 63] on div "Medio" at bounding box center [395, 60] width 75 height 48
click at [571, 57] on div "Com Alho" at bounding box center [583, 60] width 75 height 48
click at [1039, 441] on button "Adicionar" at bounding box center [1034, 437] width 75 height 48
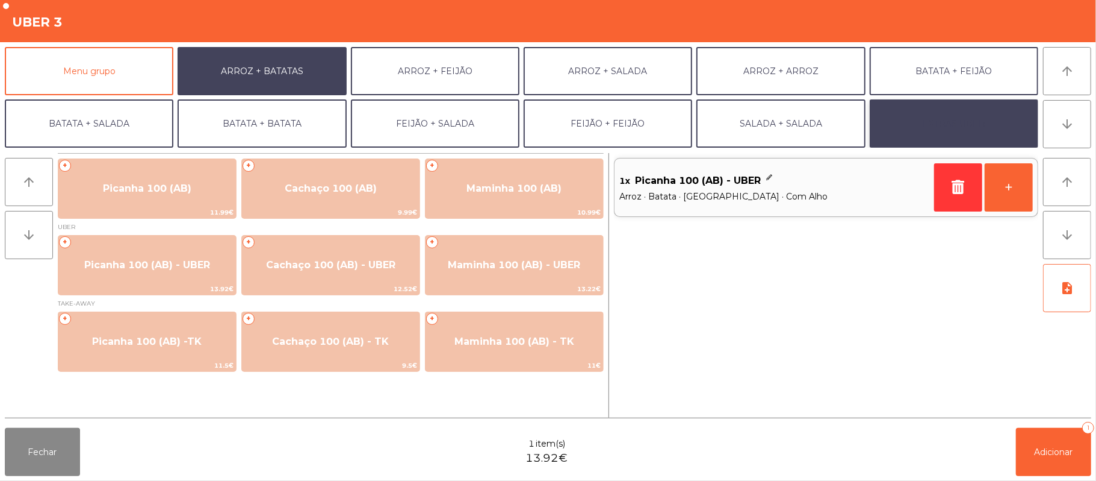
click at [980, 126] on button "EXTRAS UBER" at bounding box center [954, 123] width 169 height 48
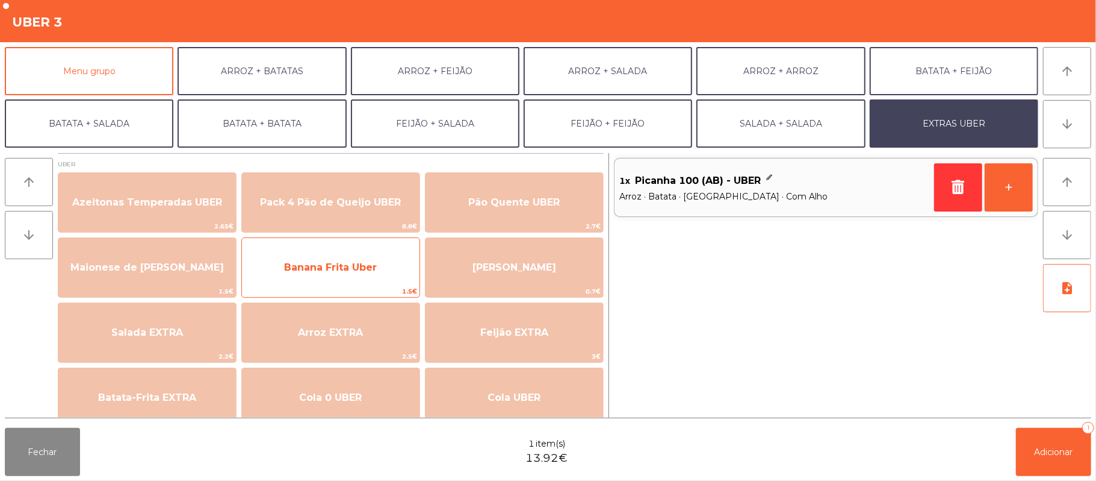
click at [328, 285] on span "1.5€" at bounding box center [331, 290] width 178 height 11
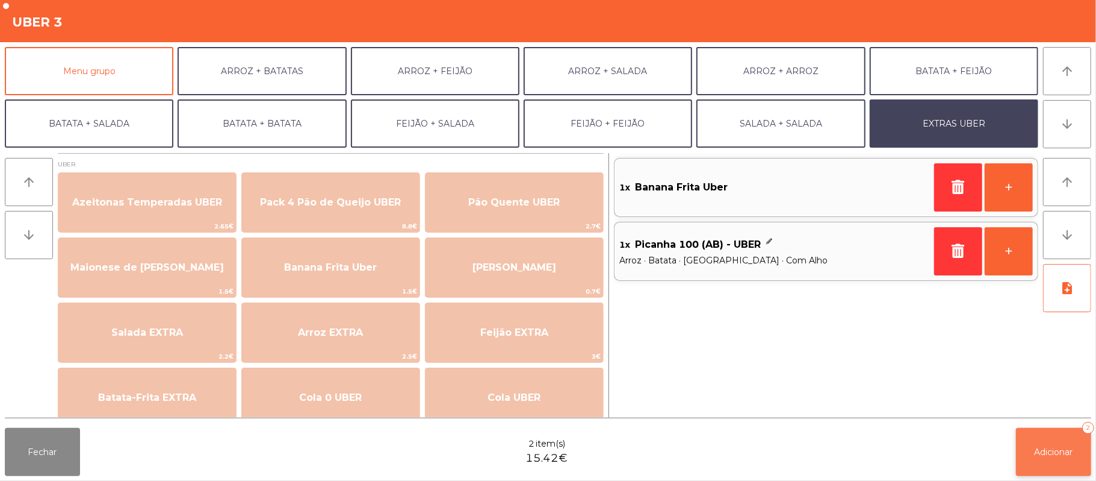
click at [1048, 446] on span "Adicionar" at bounding box center [1054, 451] width 39 height 11
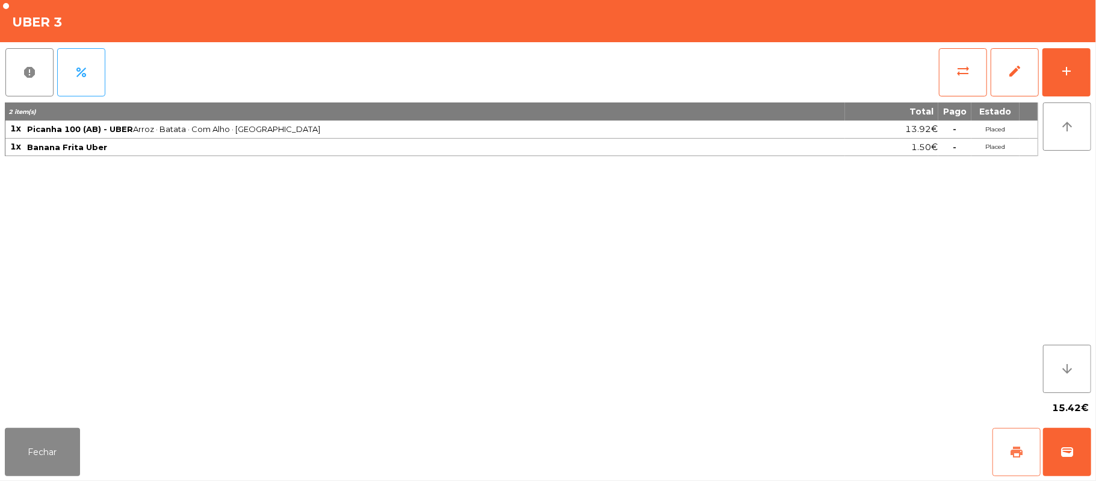
click at [1022, 456] on span "print" at bounding box center [1017, 451] width 14 height 14
click at [32, 452] on button "Fechar" at bounding box center [42, 452] width 75 height 48
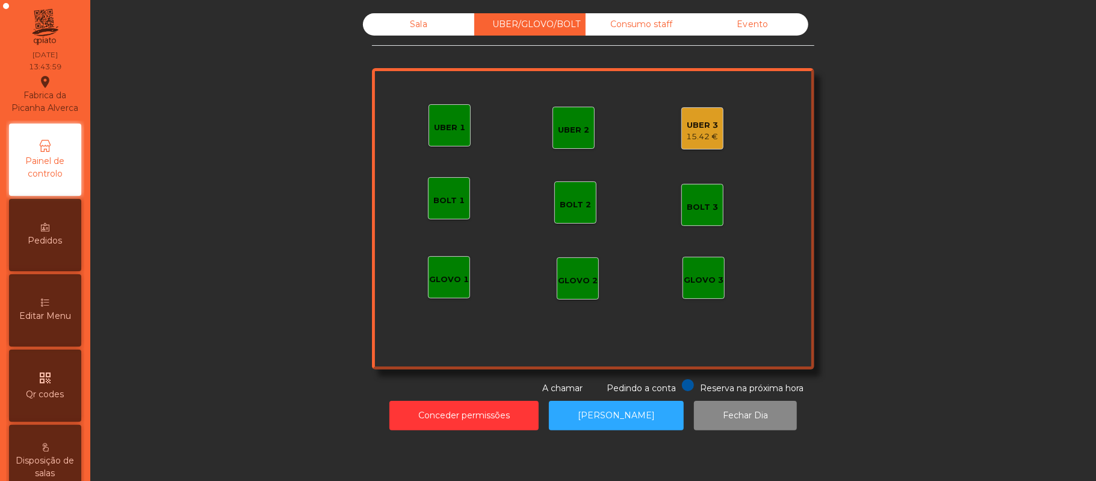
click at [410, 25] on div "Sala" at bounding box center [418, 24] width 111 height 22
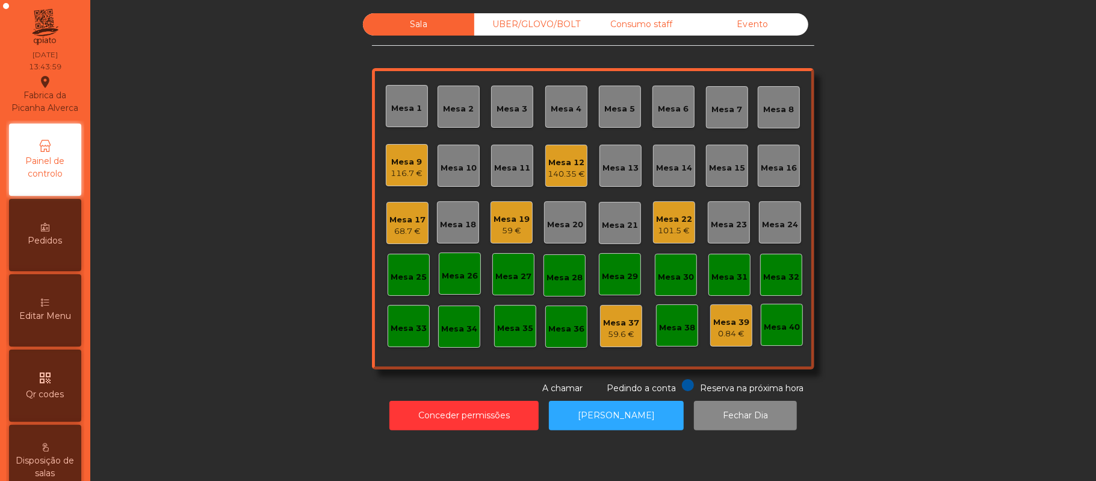
click at [398, 158] on div "Mesa 9" at bounding box center [407, 162] width 32 height 12
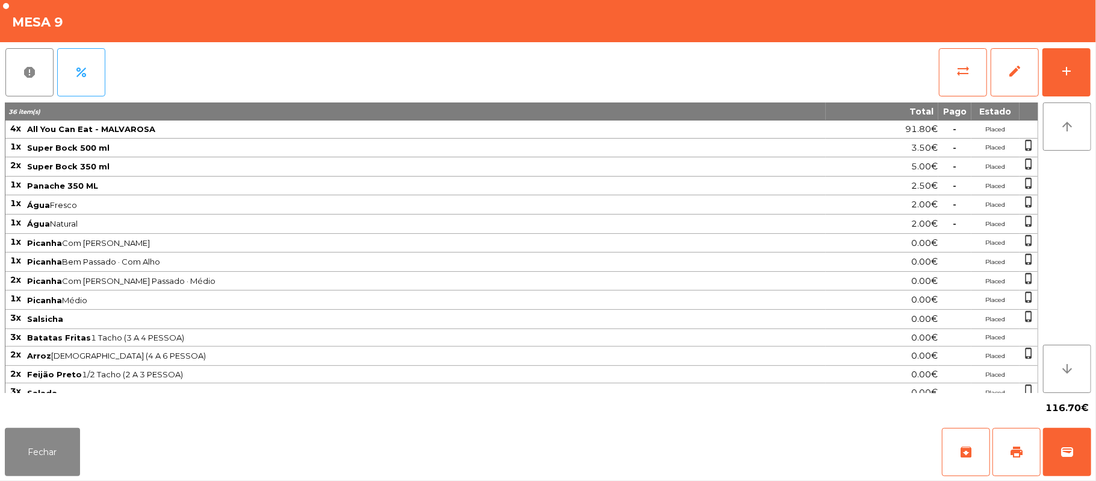
click at [1092, 99] on div "report percent sync_alt edit add 36 item(s) Total Pago Estado 4x All You Can Ea…" at bounding box center [548, 232] width 1096 height 381
click at [1061, 51] on button "add" at bounding box center [1067, 72] width 48 height 48
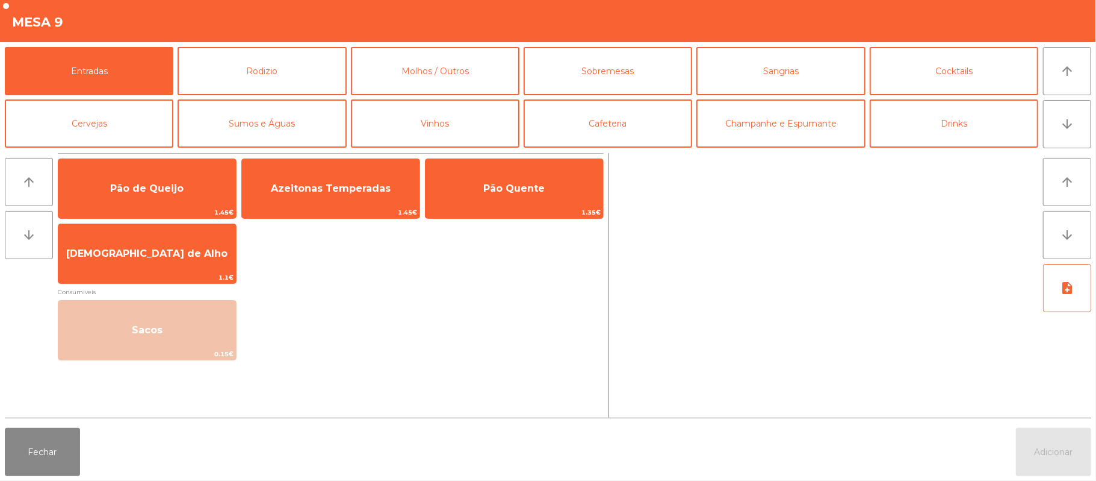
click at [1095, 54] on div "Entradas Rodizio Molhos / Outros Sobremesas Sangrias Cocktails Cervejas Sumos e…" at bounding box center [548, 95] width 1096 height 106
click at [302, 78] on button "Rodizio" at bounding box center [262, 71] width 169 height 48
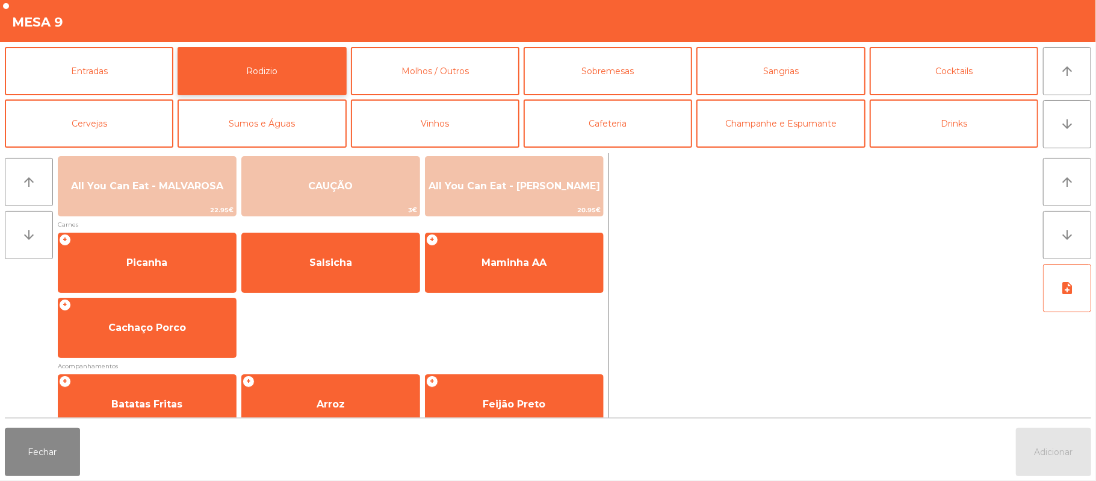
scroll to position [87, 0]
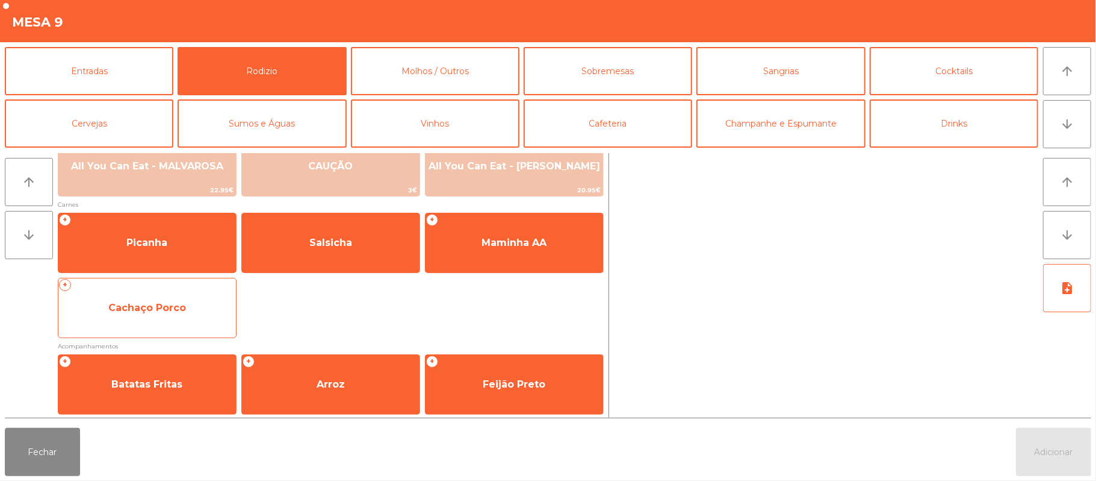
click at [191, 318] on span "Cachaço Porco" at bounding box center [147, 307] width 178 height 33
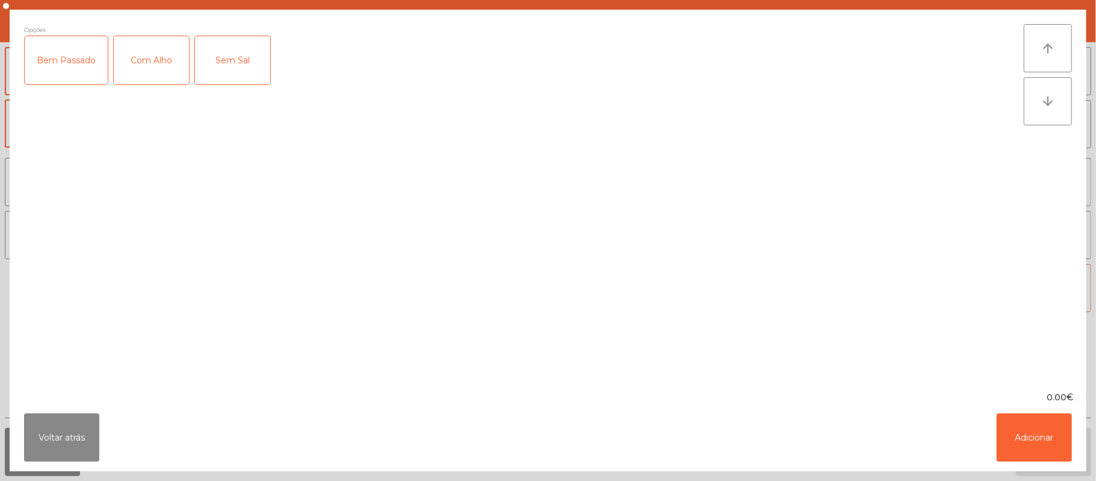
click at [173, 67] on div "Com Alho" at bounding box center [151, 60] width 75 height 48
click at [1048, 441] on button "Adicionar" at bounding box center [1034, 437] width 75 height 48
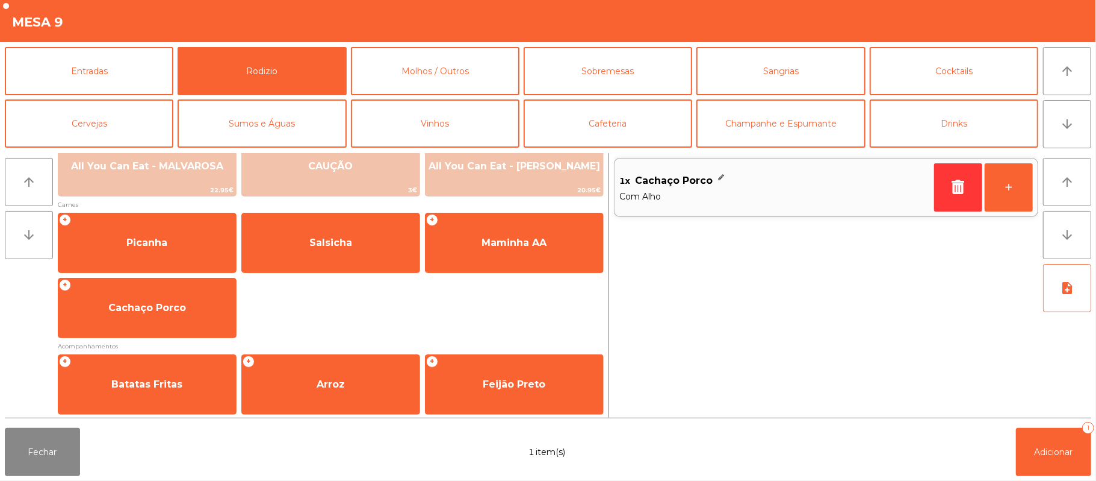
click at [1093, 449] on div "Fechar 1 item(s) Adicionar 1" at bounding box center [548, 452] width 1096 height 58
click at [1055, 448] on span "Adicionar" at bounding box center [1054, 451] width 39 height 11
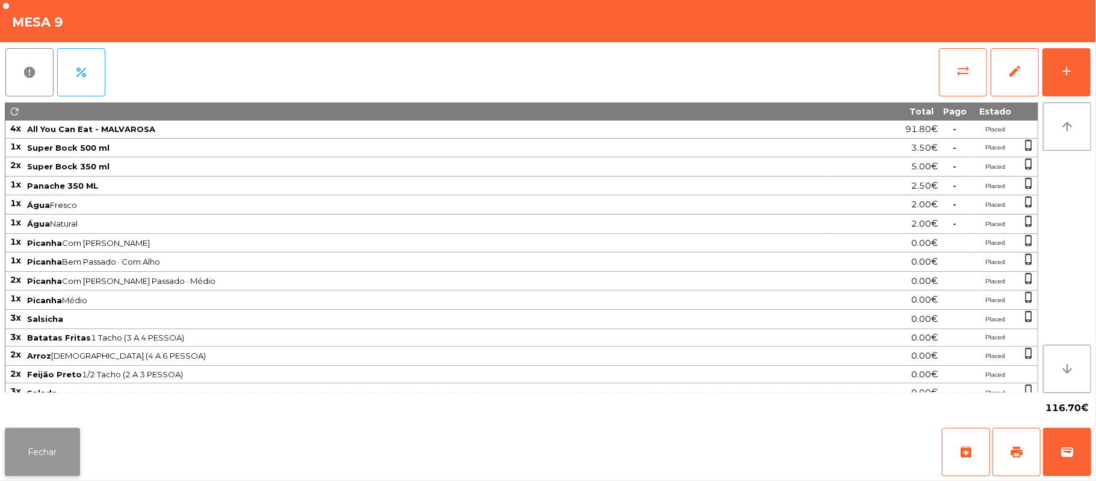
click at [47, 452] on button "Fechar" at bounding box center [42, 452] width 75 height 48
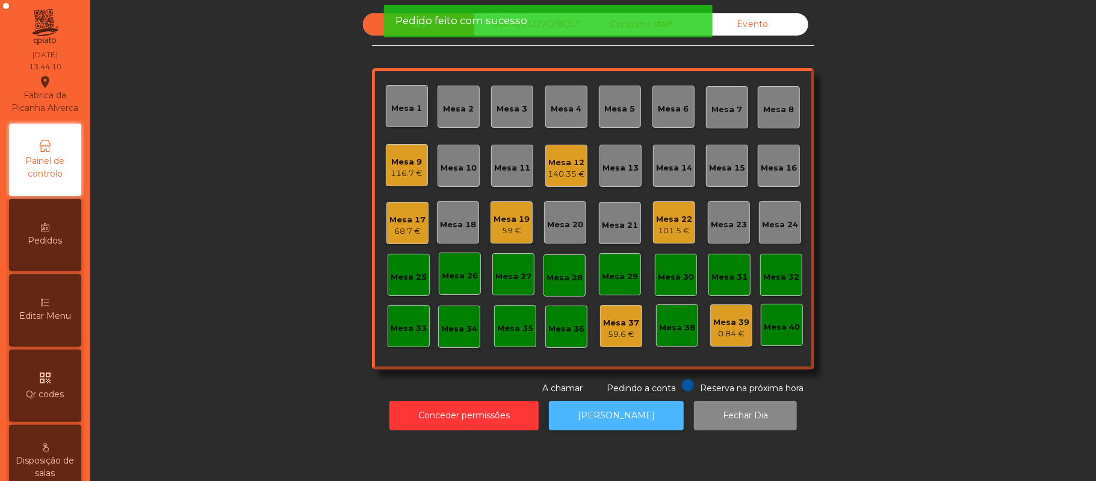
click at [605, 415] on button "[PERSON_NAME]" at bounding box center [616, 415] width 135 height 30
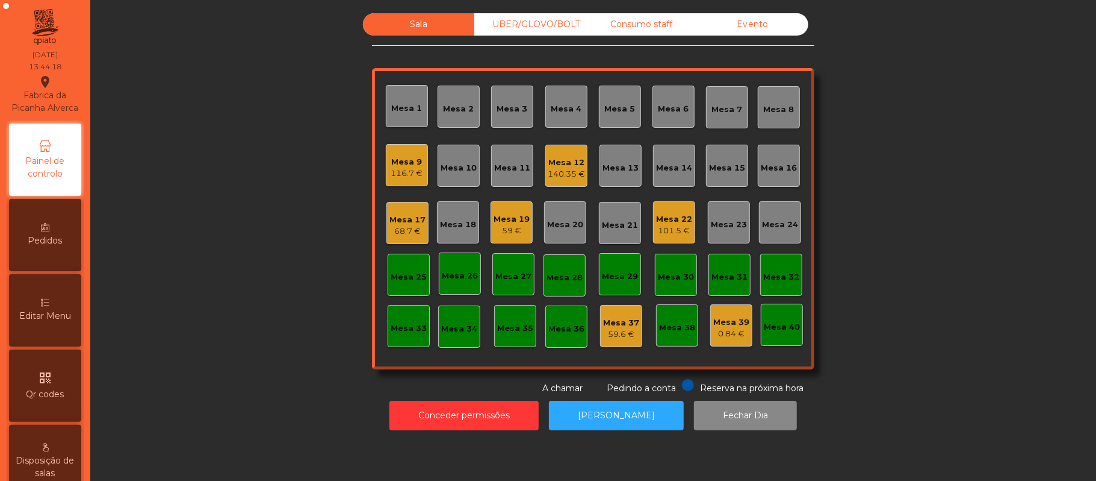
click at [511, 31] on div "UBER/GLOVO/BOLT" at bounding box center [529, 24] width 111 height 22
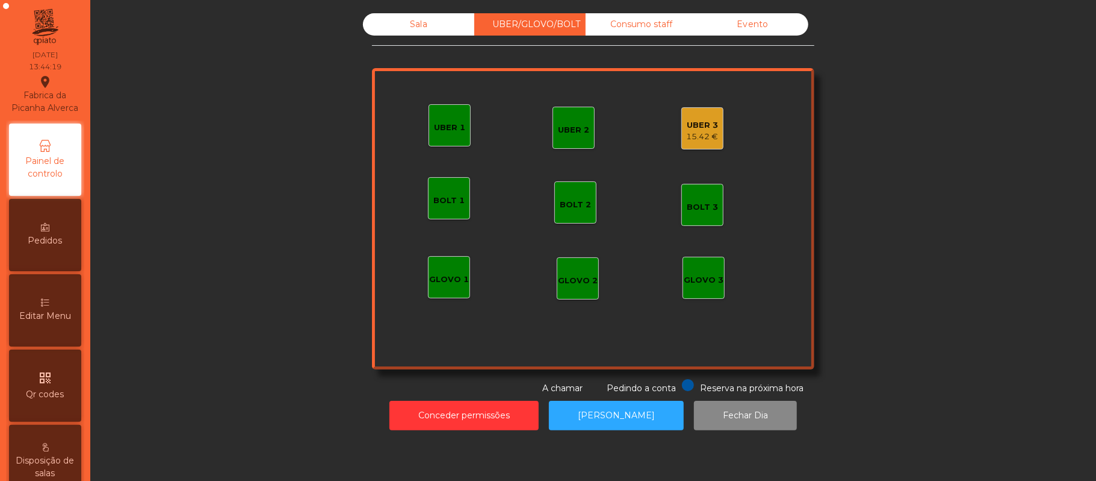
click at [698, 132] on div "15.42 €" at bounding box center [703, 137] width 32 height 12
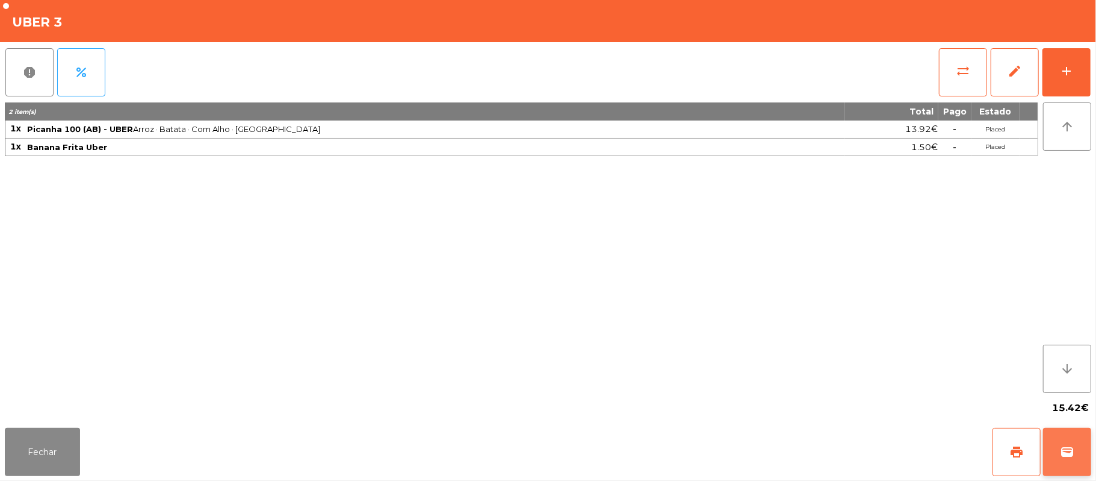
click at [1080, 453] on button "wallet" at bounding box center [1067, 452] width 48 height 48
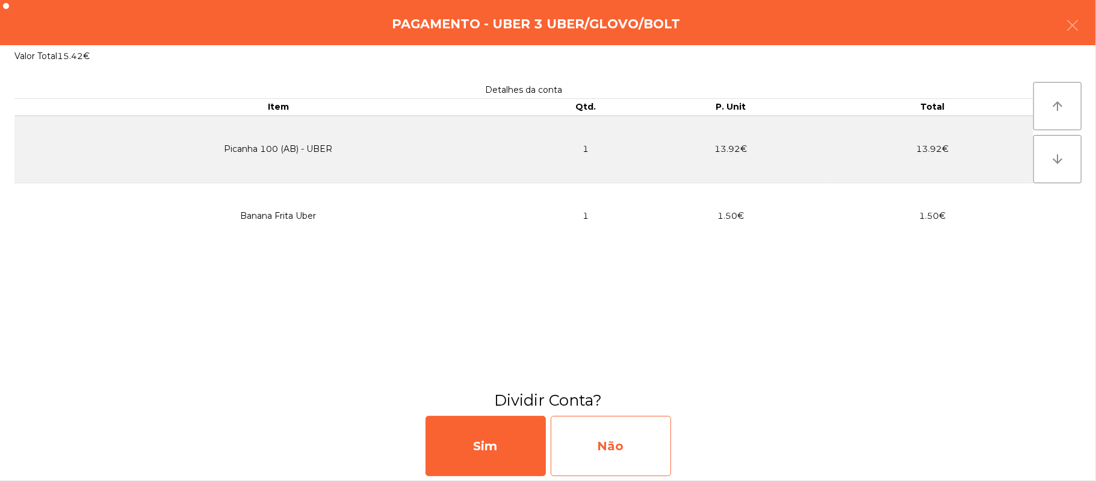
click at [629, 449] on div "Não" at bounding box center [611, 445] width 120 height 60
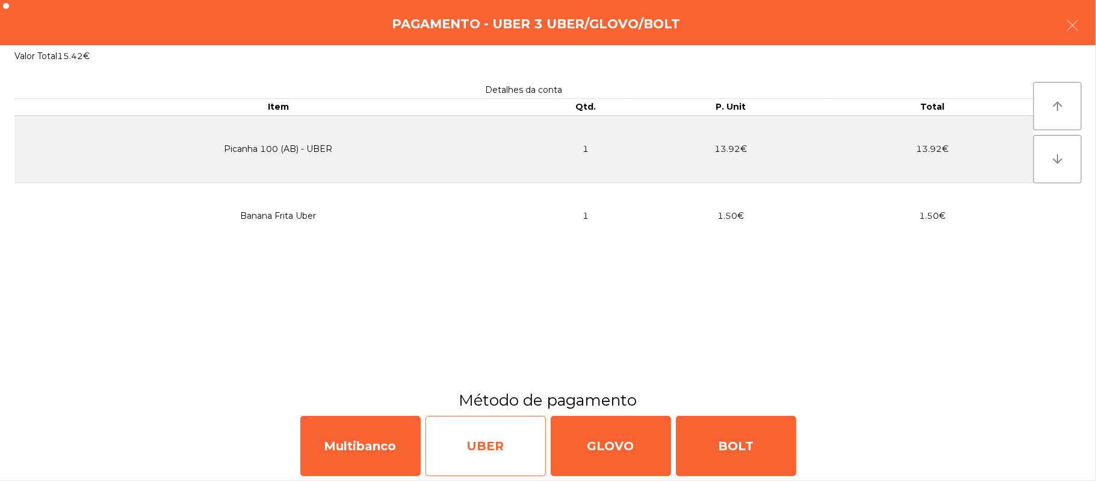
click at [473, 450] on div "UBER" at bounding box center [486, 445] width 120 height 60
select select "**"
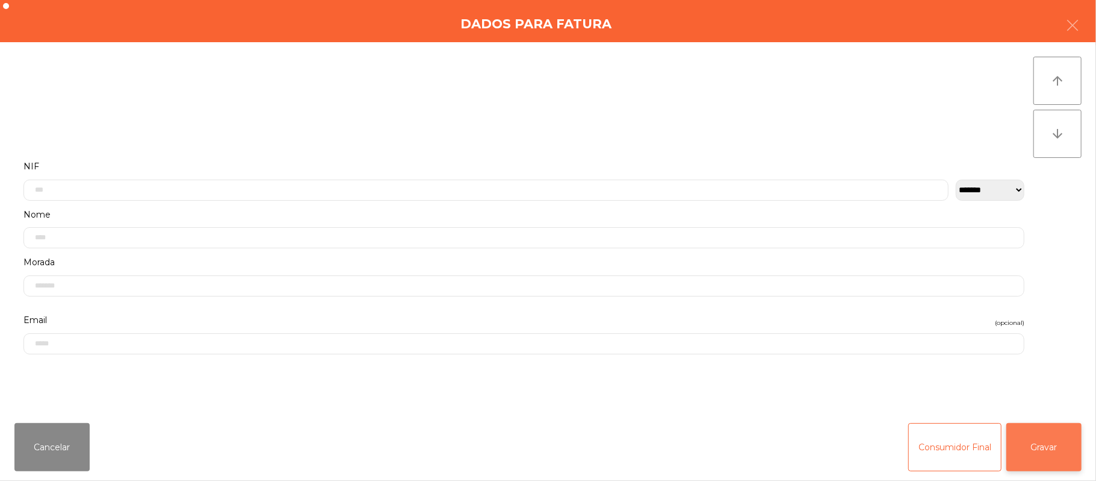
click at [1032, 446] on button "Gravar" at bounding box center [1044, 447] width 75 height 48
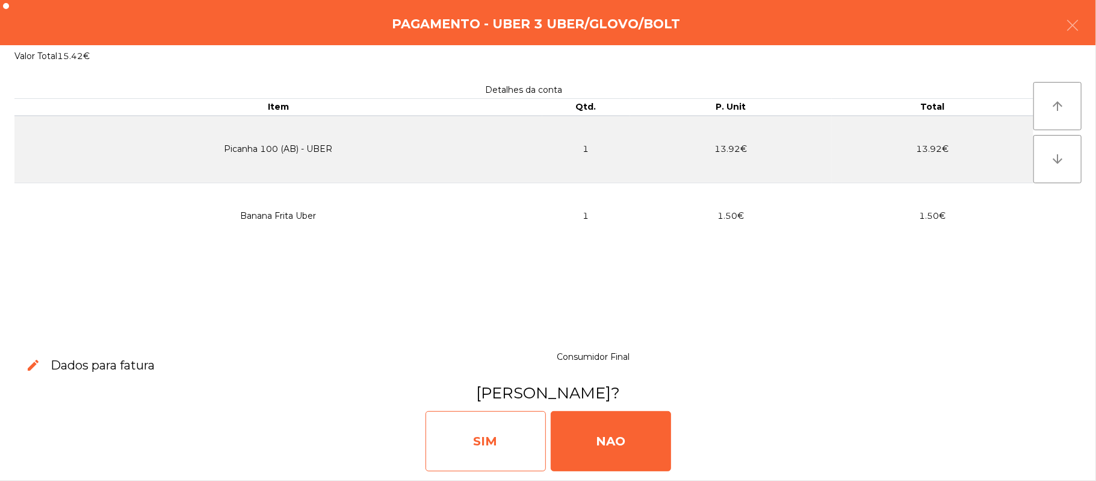
click at [500, 444] on div "SIM" at bounding box center [486, 441] width 120 height 60
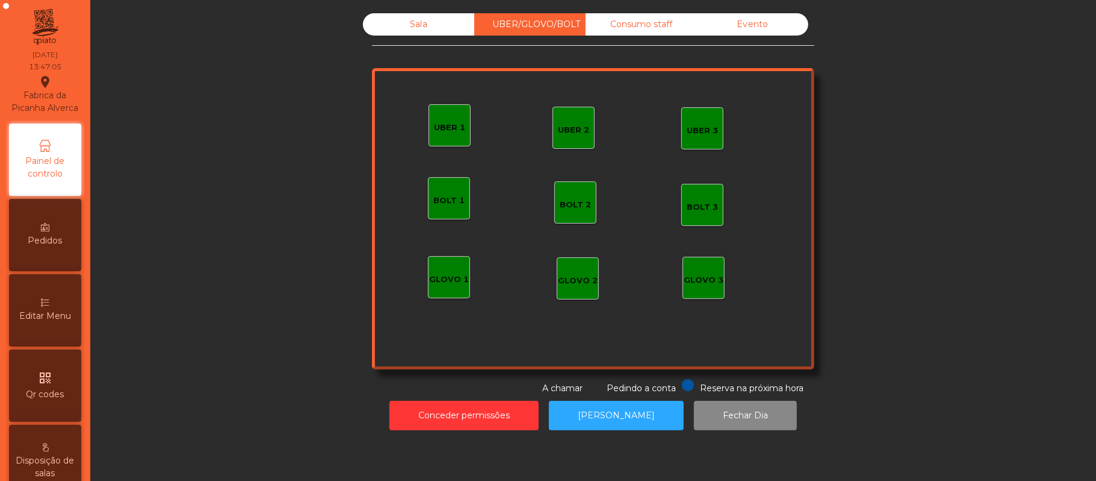
click at [417, 23] on div "Sala" at bounding box center [418, 24] width 111 height 22
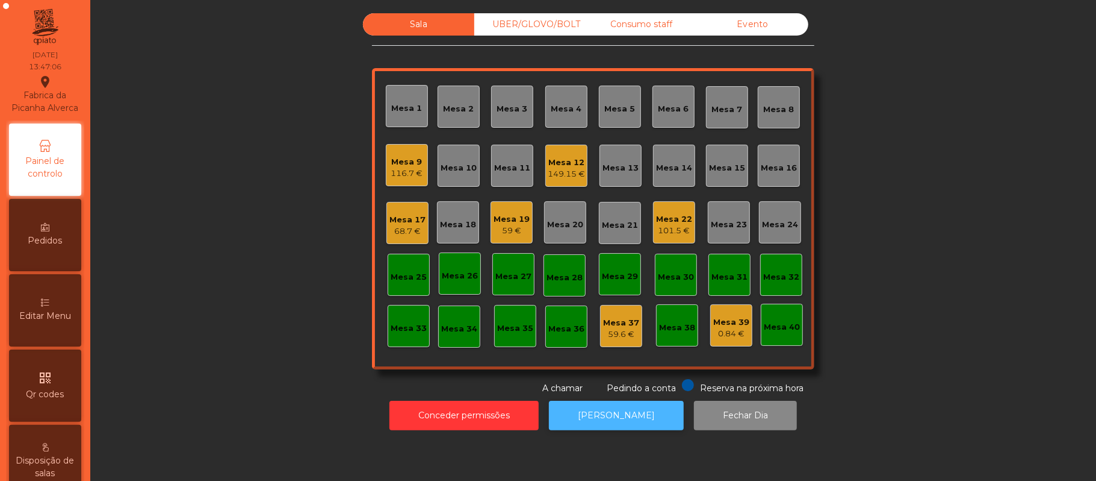
click at [626, 410] on button "[PERSON_NAME]" at bounding box center [616, 415] width 135 height 30
click at [549, 173] on div "149.15 €" at bounding box center [566, 174] width 37 height 12
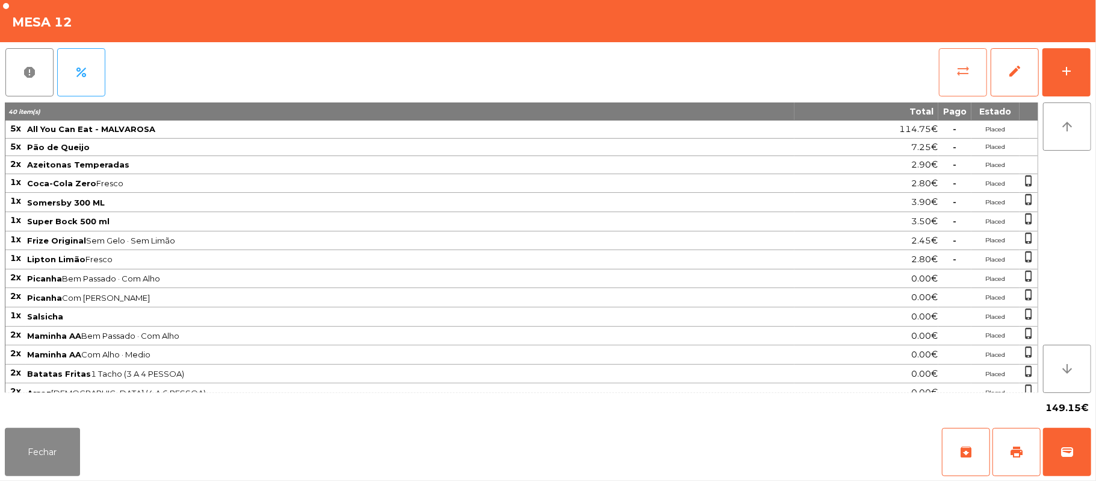
click at [957, 78] on button "sync_alt" at bounding box center [963, 72] width 48 height 48
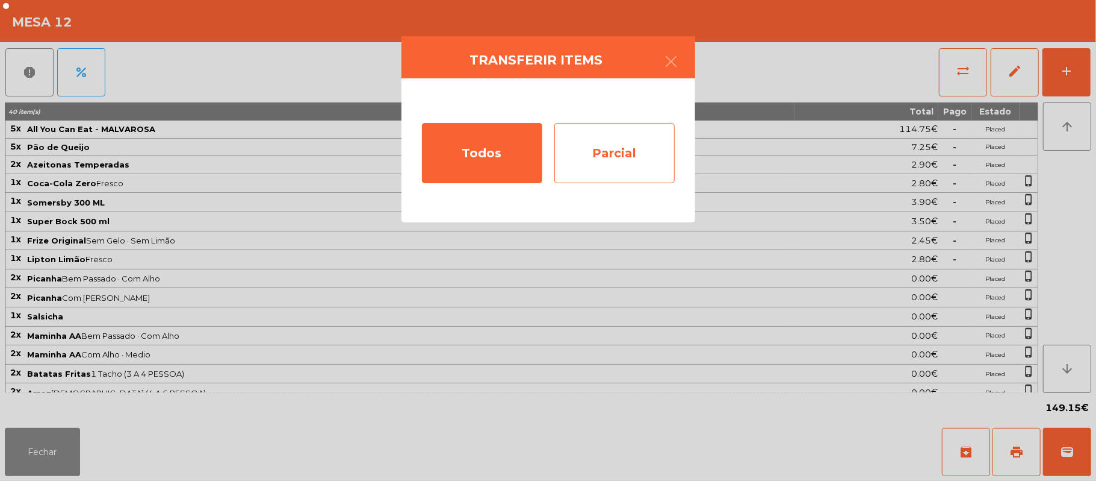
click at [615, 167] on div "Parcial" at bounding box center [615, 153] width 120 height 60
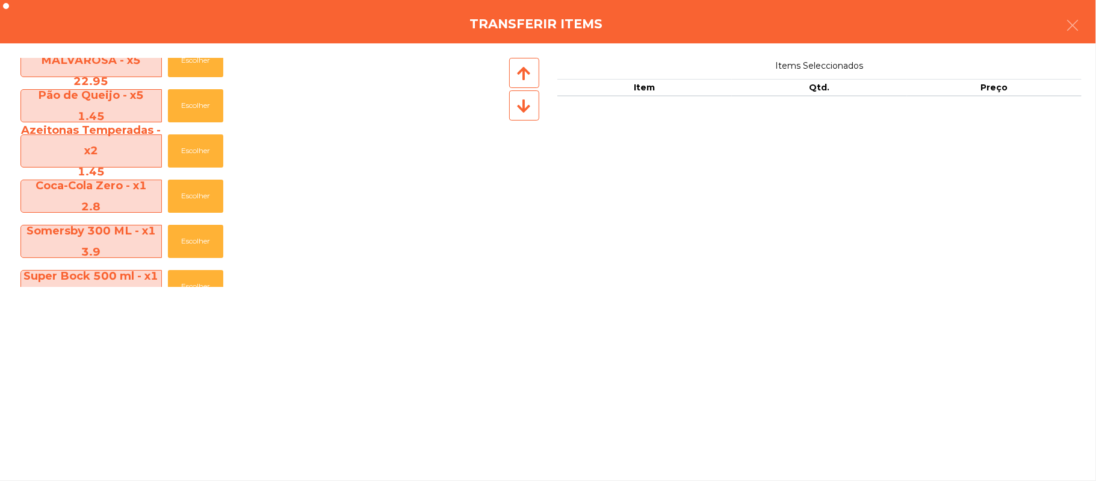
scroll to position [29, 0]
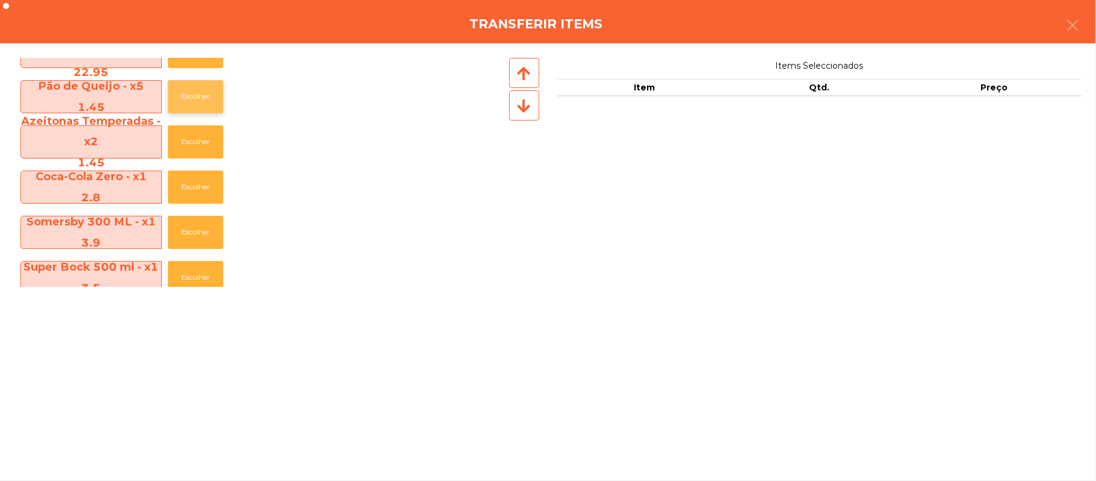
click at [179, 102] on button "Escolher" at bounding box center [195, 96] width 55 height 33
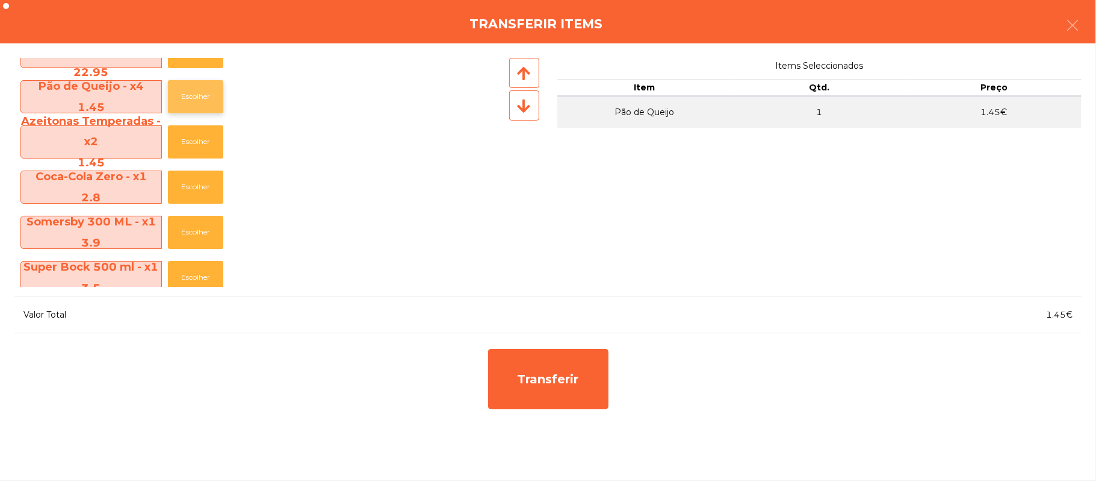
click at [184, 102] on button "Escolher" at bounding box center [195, 96] width 55 height 33
click at [185, 100] on button "Escolher" at bounding box center [195, 96] width 55 height 33
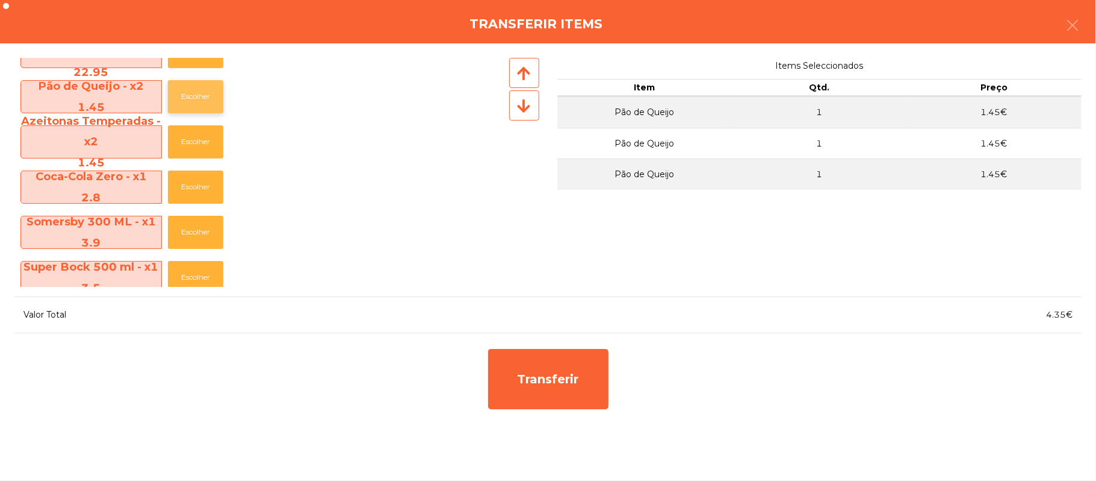
click at [181, 101] on button "Escolher" at bounding box center [195, 96] width 55 height 33
click at [182, 102] on button "Escolher" at bounding box center [195, 96] width 55 height 33
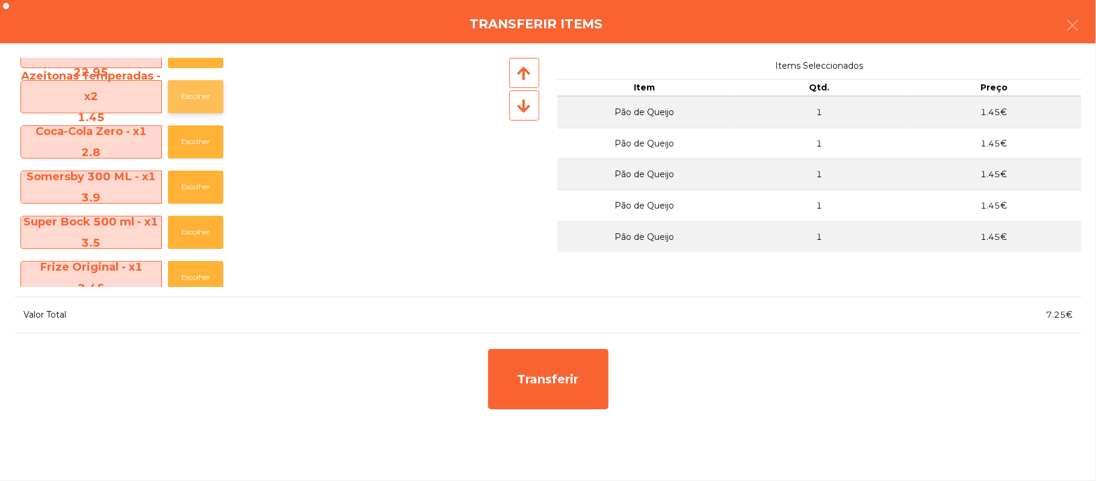
click at [196, 98] on button "Escolher" at bounding box center [195, 96] width 55 height 33
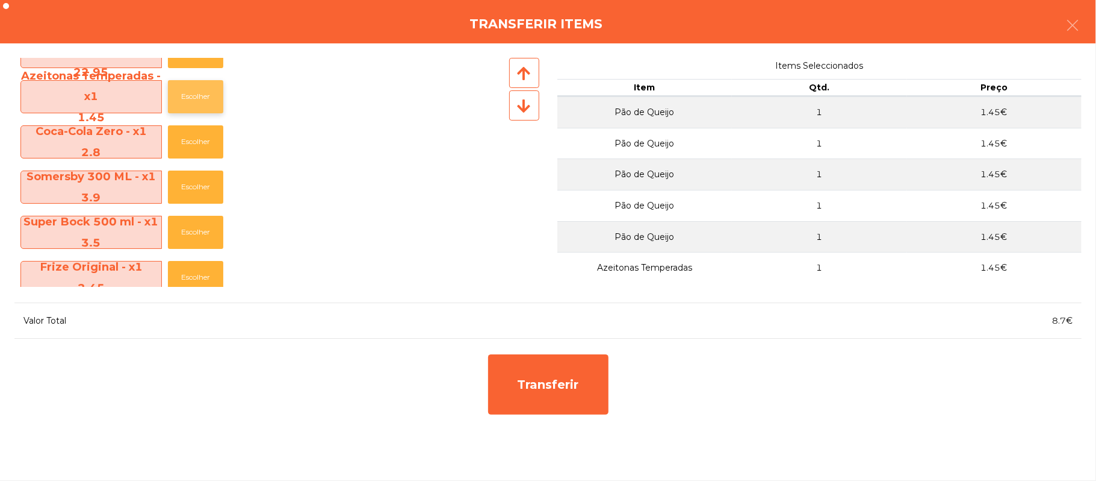
click at [181, 102] on button "Escolher" at bounding box center [195, 96] width 55 height 33
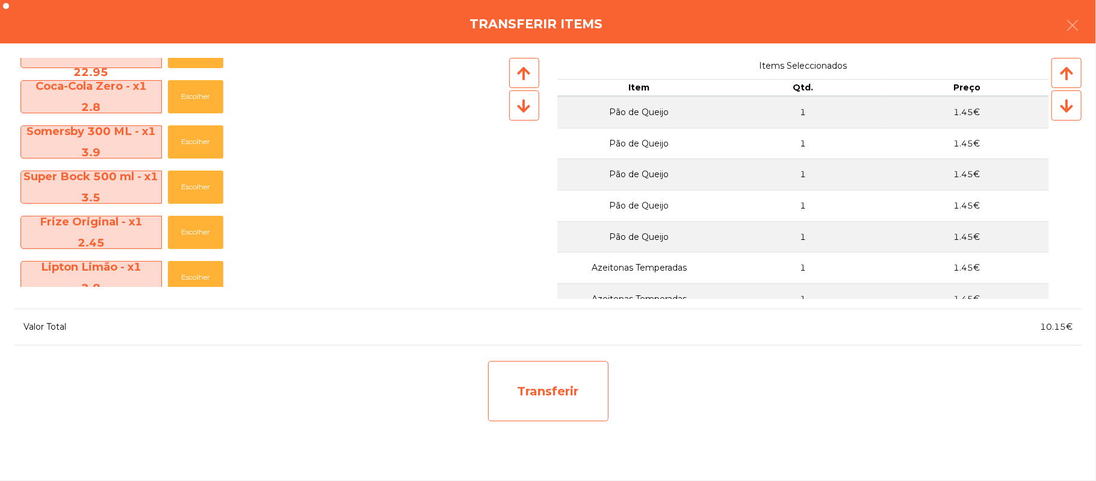
click at [567, 417] on div "Transferir" at bounding box center [548, 391] width 120 height 60
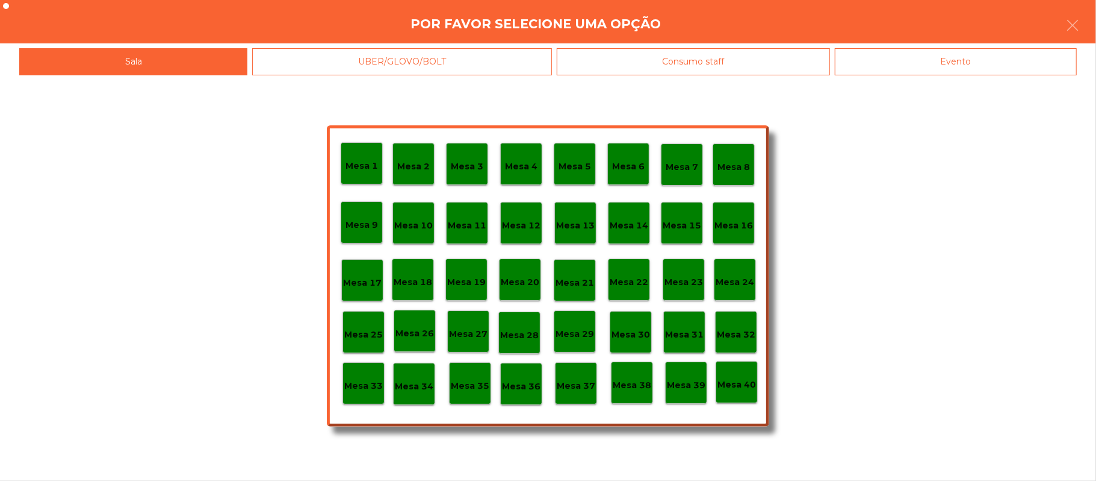
click at [571, 396] on div "Mesa 37" at bounding box center [576, 383] width 42 height 42
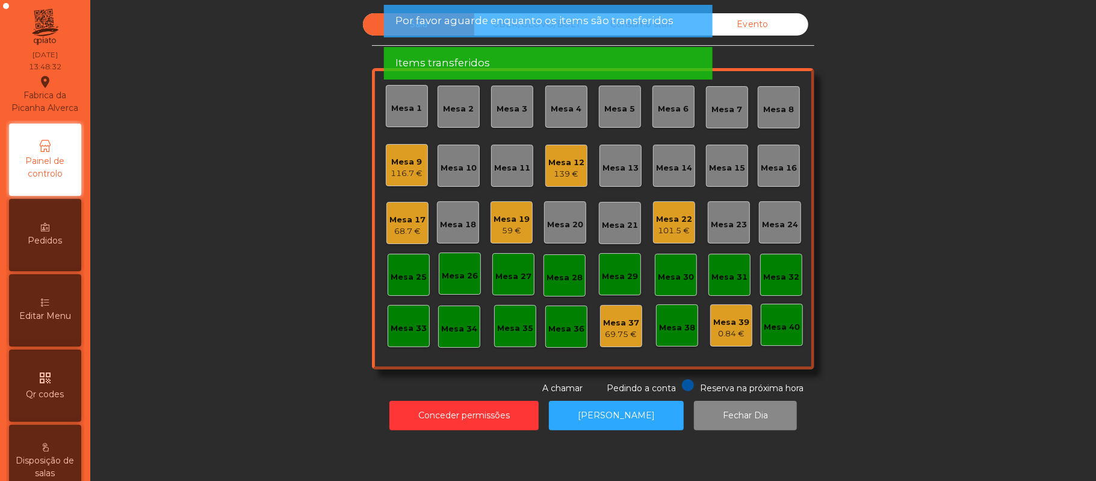
click at [244, 336] on div "Sala UBER/GLOVO/BOLT Consumo staff Evento Mesa 1 Mesa 2 Mesa 3 Mesa 4 Mesa 5 Me…" at bounding box center [594, 203] width 974 height 381
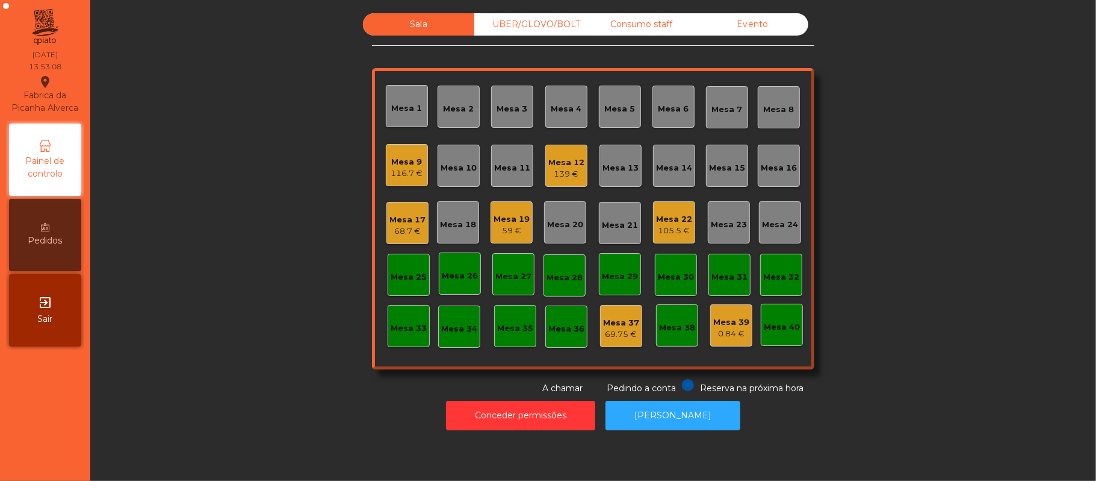
click at [673, 234] on div "105.5 €" at bounding box center [674, 231] width 36 height 12
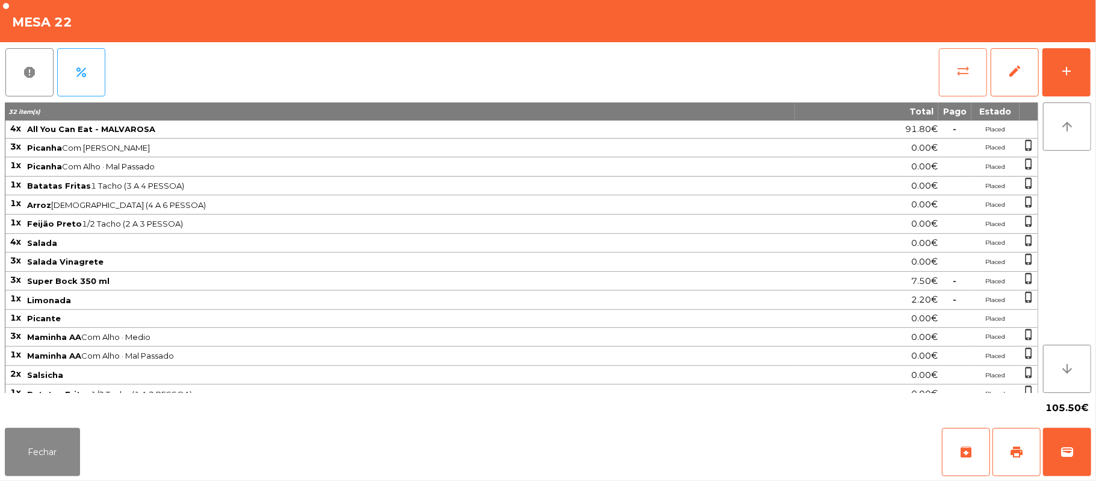
click at [949, 78] on button "sync_alt" at bounding box center [963, 72] width 48 height 48
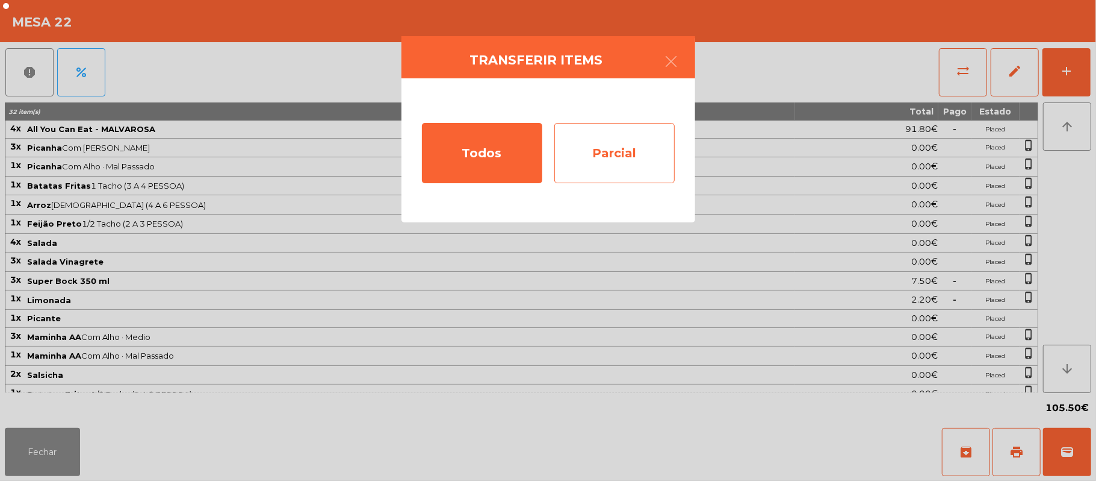
click at [653, 154] on div "Parcial" at bounding box center [615, 153] width 120 height 60
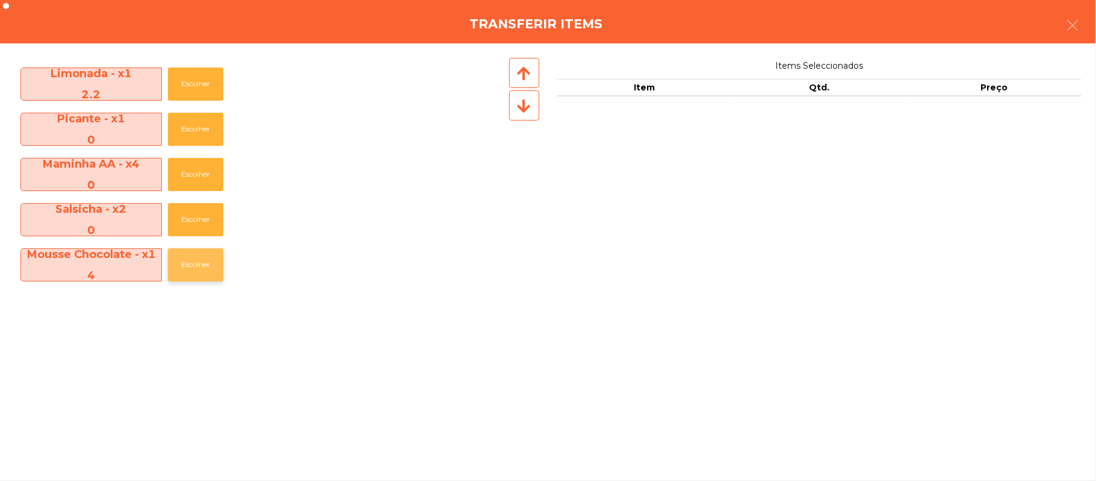
click at [200, 265] on button "Escolher" at bounding box center [195, 264] width 55 height 33
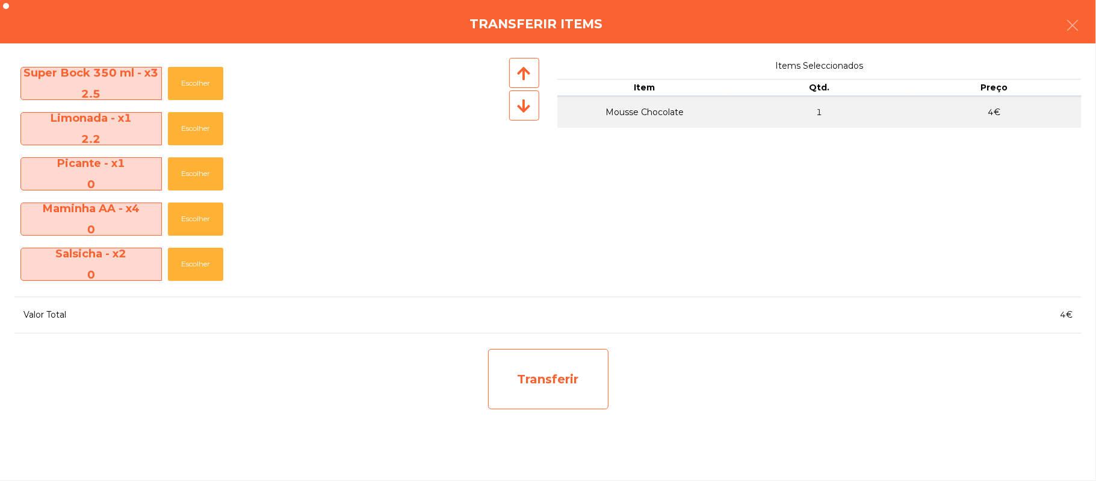
click at [571, 400] on div "Transferir" at bounding box center [548, 379] width 120 height 60
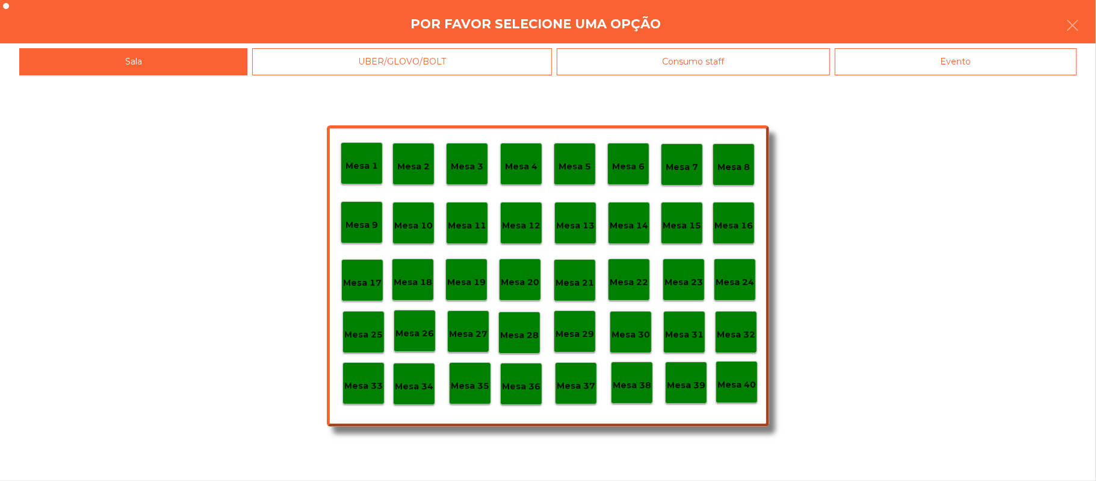
click at [578, 386] on p "Mesa 37" at bounding box center [576, 386] width 39 height 14
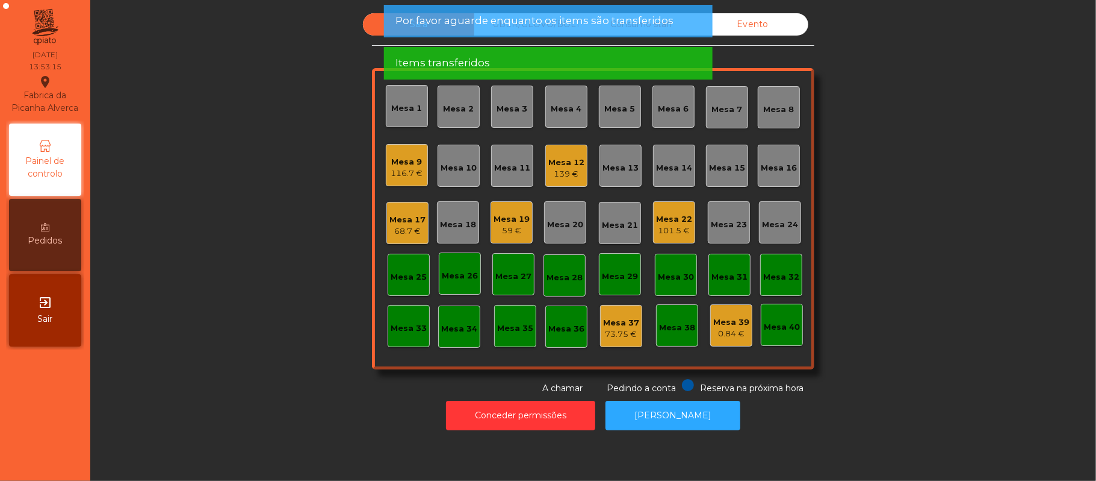
click at [284, 362] on div "Sala UBER/GLOVO/BOLT Consumo staff Evento Mesa 1 Mesa 2 Mesa 3 Mesa 4 Mesa 5 Me…" at bounding box center [594, 203] width 974 height 381
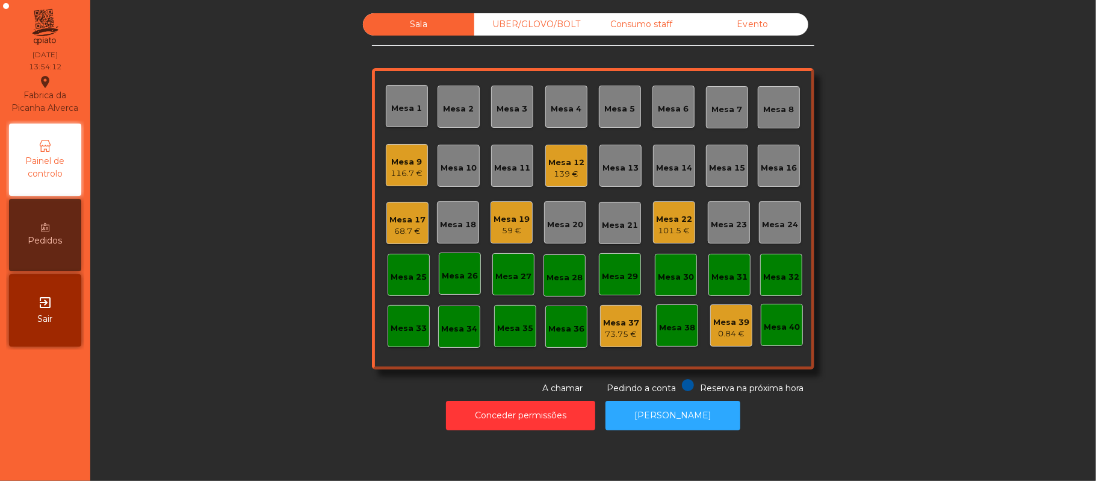
click at [767, 173] on div "Mesa 16" at bounding box center [779, 168] width 36 height 12
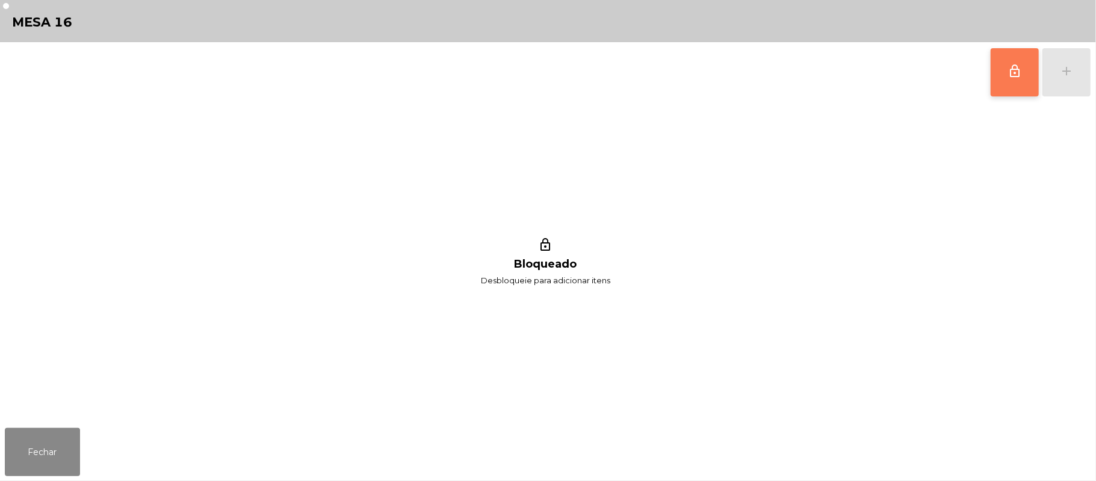
click at [1002, 80] on button "lock_outline" at bounding box center [1015, 72] width 48 height 48
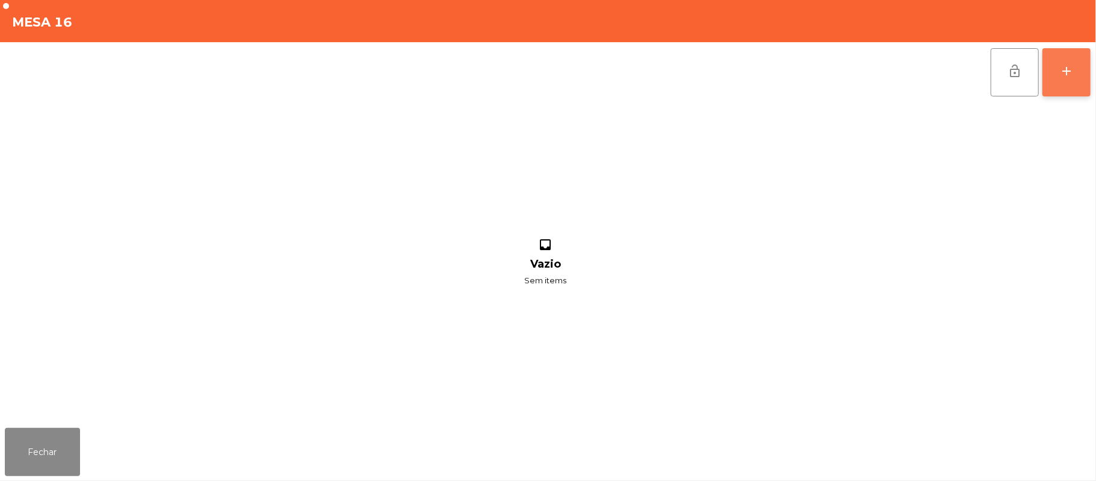
click at [1066, 79] on button "add" at bounding box center [1067, 72] width 48 height 48
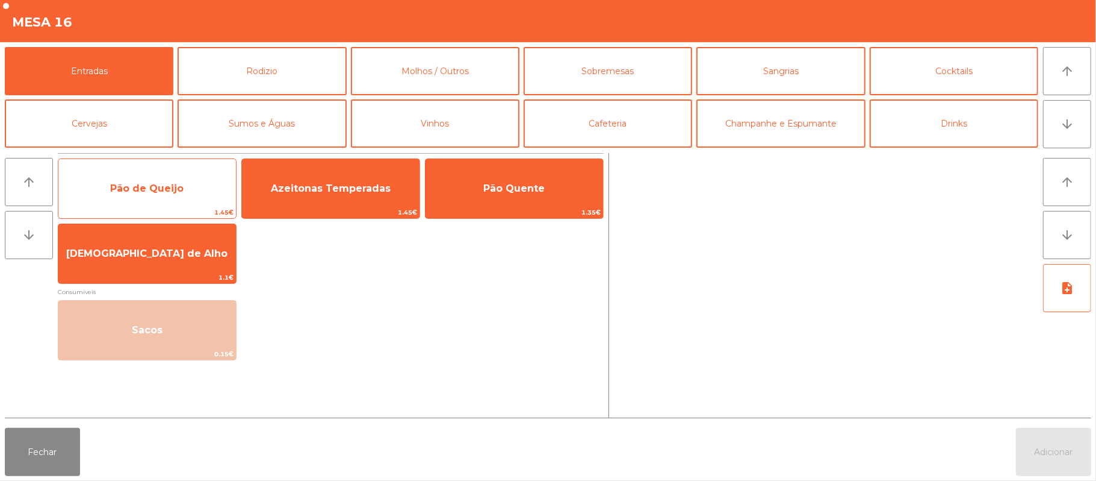
click at [157, 186] on span "Pão de Queijo" at bounding box center [146, 187] width 73 height 11
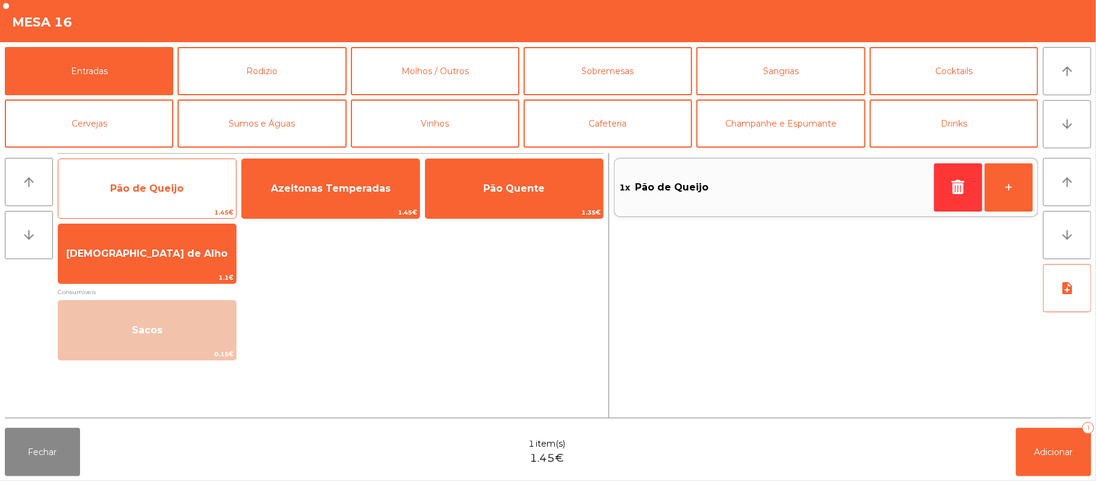
click at [155, 184] on span "Pão de Queijo" at bounding box center [146, 187] width 73 height 11
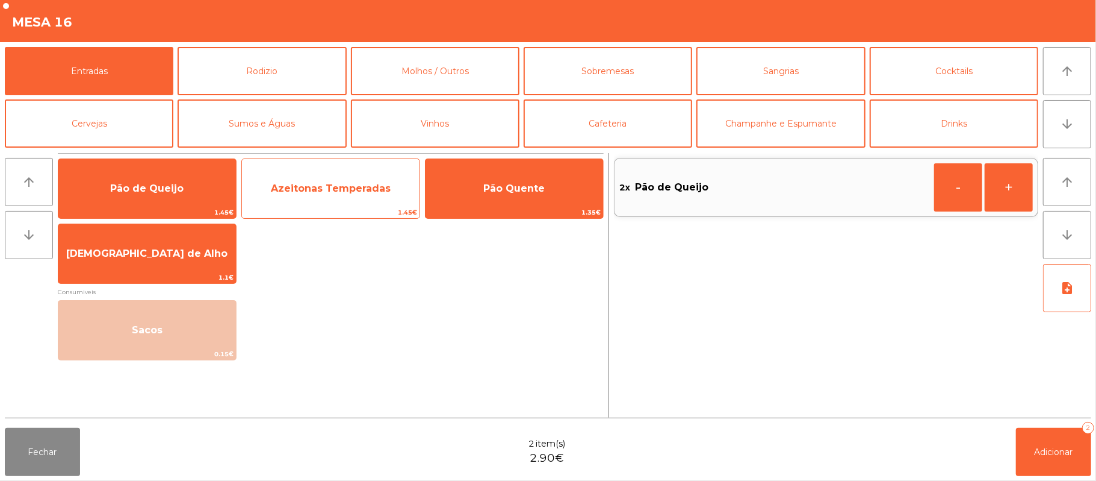
click at [359, 179] on span "Azeitonas Temperadas" at bounding box center [331, 188] width 178 height 33
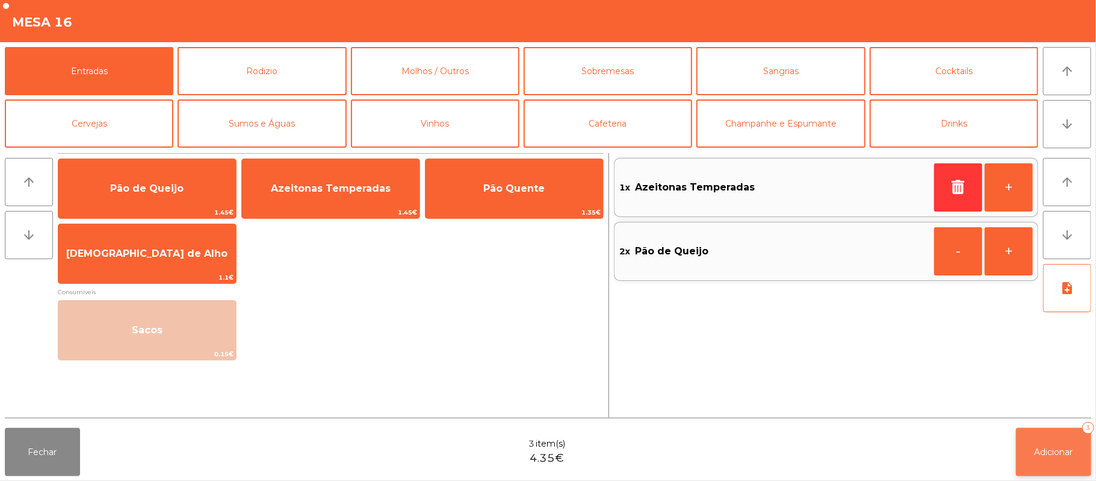
click at [1059, 444] on button "Adicionar 3" at bounding box center [1053, 452] width 75 height 48
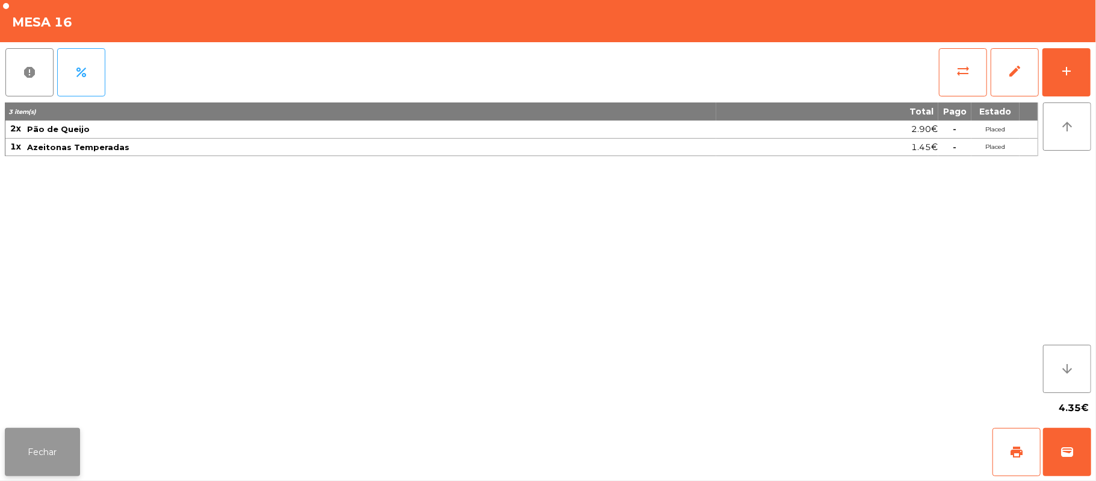
click at [46, 453] on button "Fechar" at bounding box center [42, 452] width 75 height 48
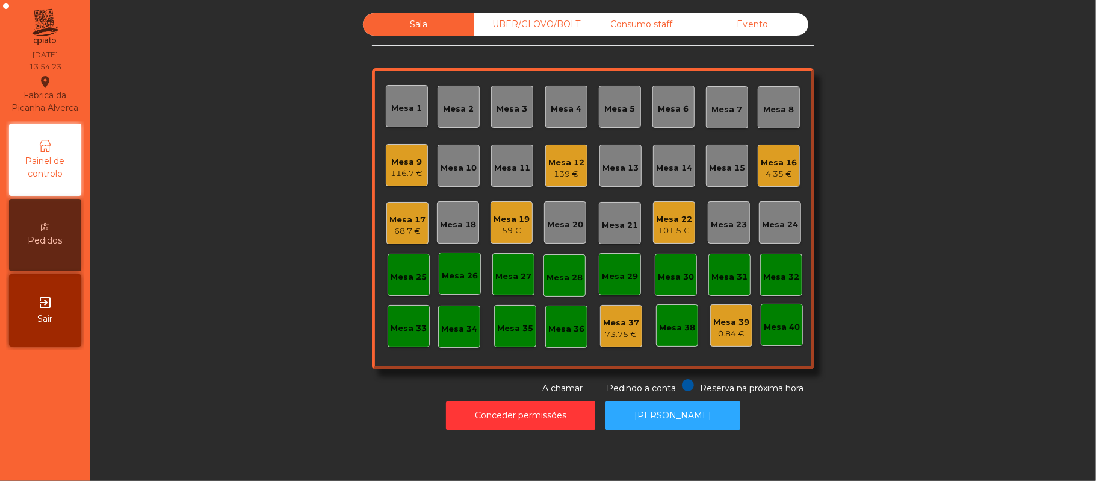
click at [781, 166] on div "Mesa 16" at bounding box center [779, 163] width 36 height 12
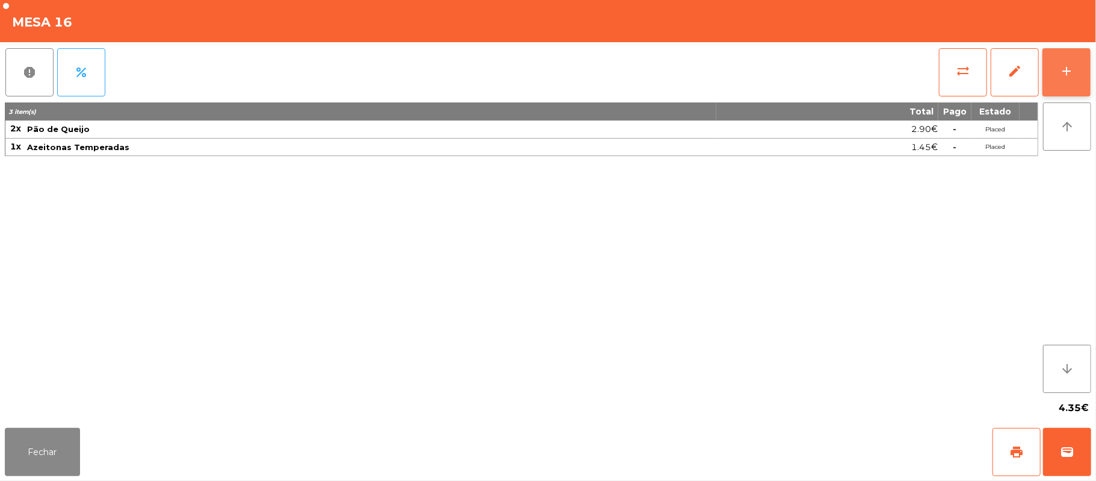
click at [1061, 78] on button "add" at bounding box center [1067, 72] width 48 height 48
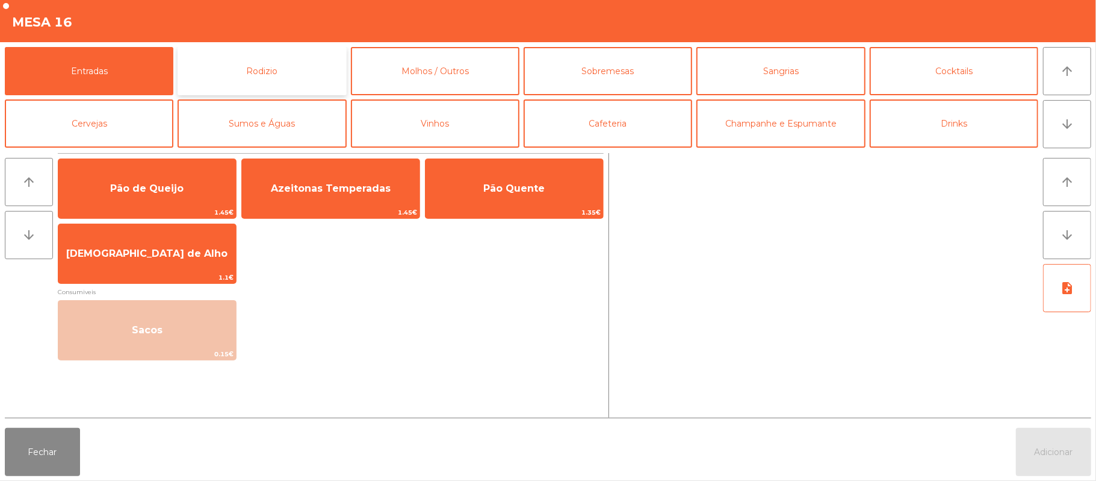
click at [247, 60] on button "Rodizio" at bounding box center [262, 71] width 169 height 48
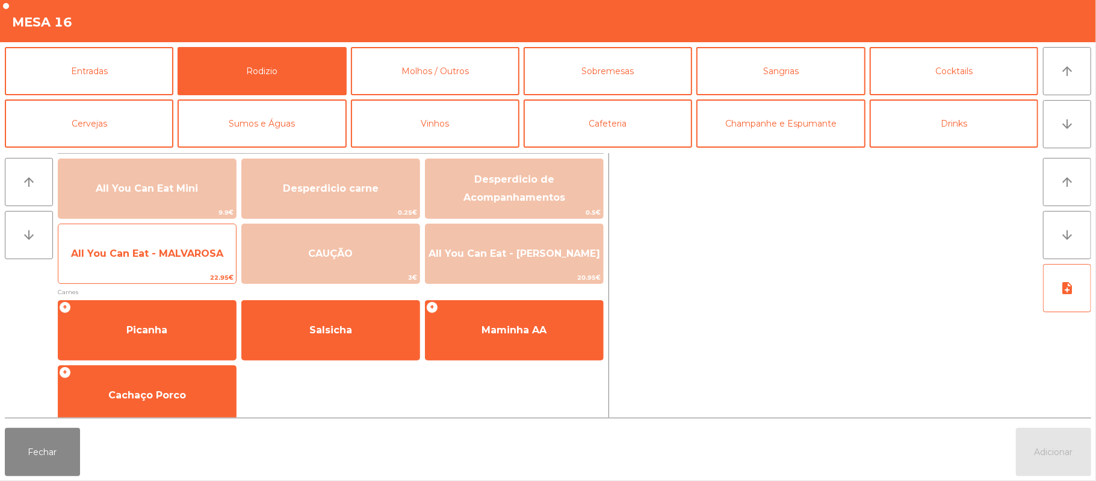
click at [196, 237] on span "All You Can Eat - MALVAROSA" at bounding box center [147, 253] width 178 height 33
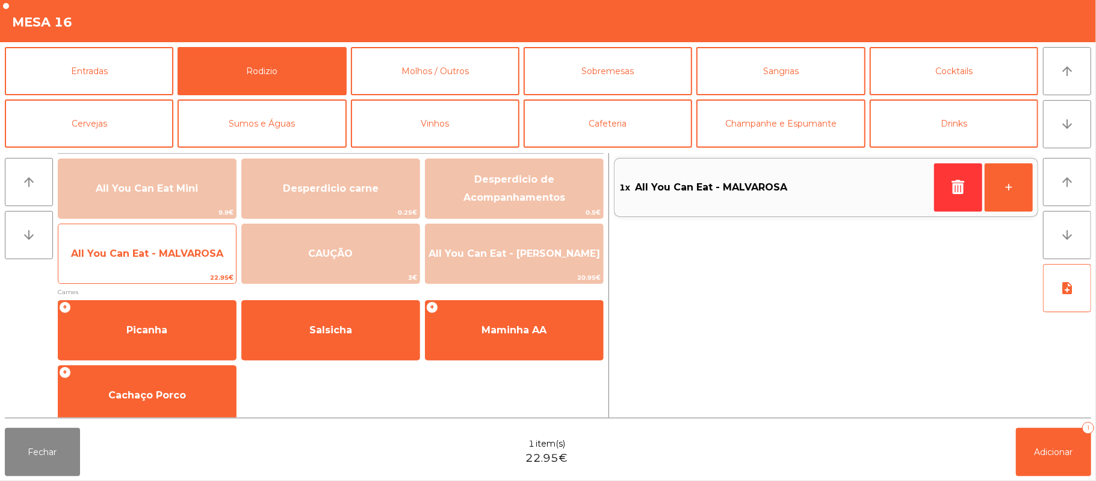
click at [164, 253] on span "All You Can Eat - MALVAROSA" at bounding box center [147, 252] width 152 height 11
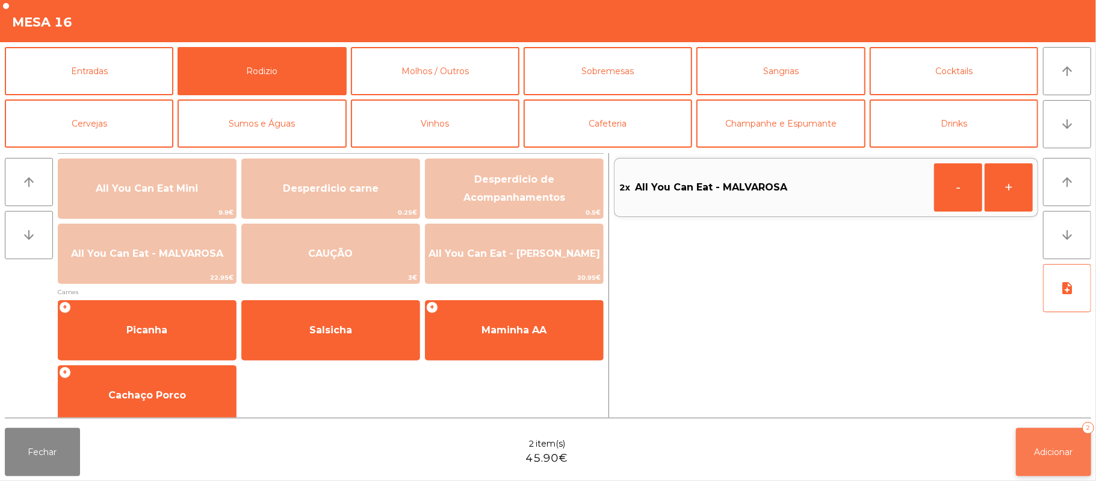
click at [1051, 447] on span "Adicionar" at bounding box center [1054, 451] width 39 height 11
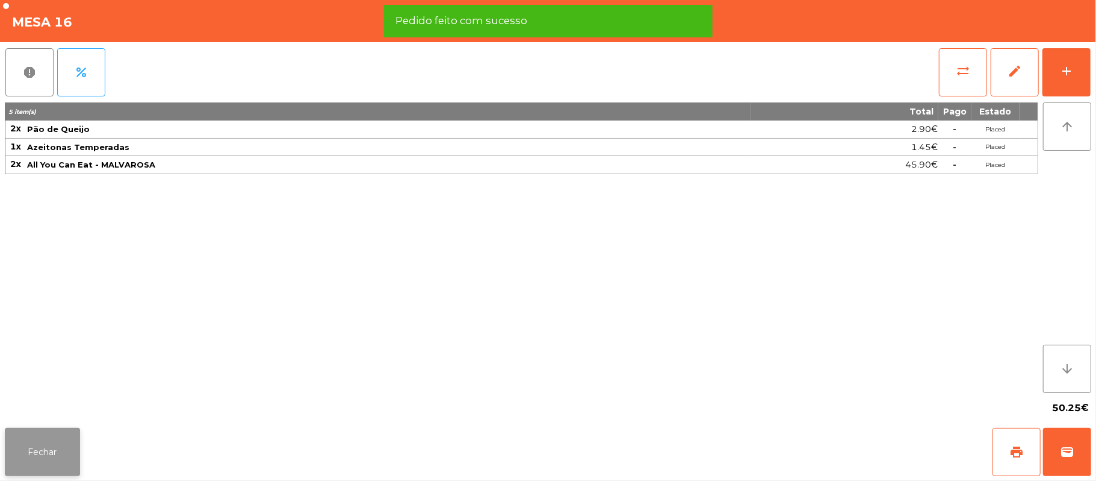
click at [43, 458] on button "Fechar" at bounding box center [42, 452] width 75 height 48
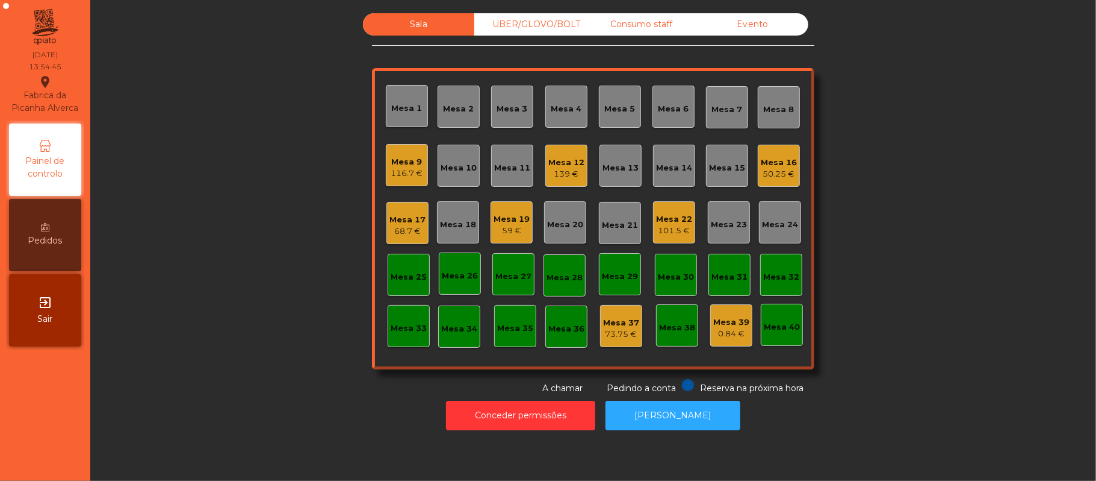
click at [559, 161] on div "Mesa 12" at bounding box center [567, 163] width 36 height 12
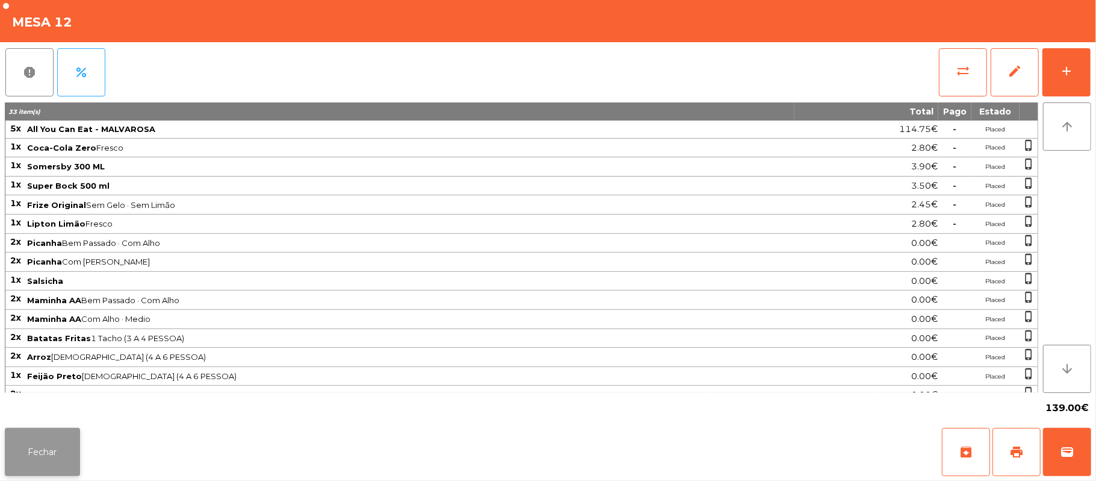
click at [37, 461] on button "Fechar" at bounding box center [42, 452] width 75 height 48
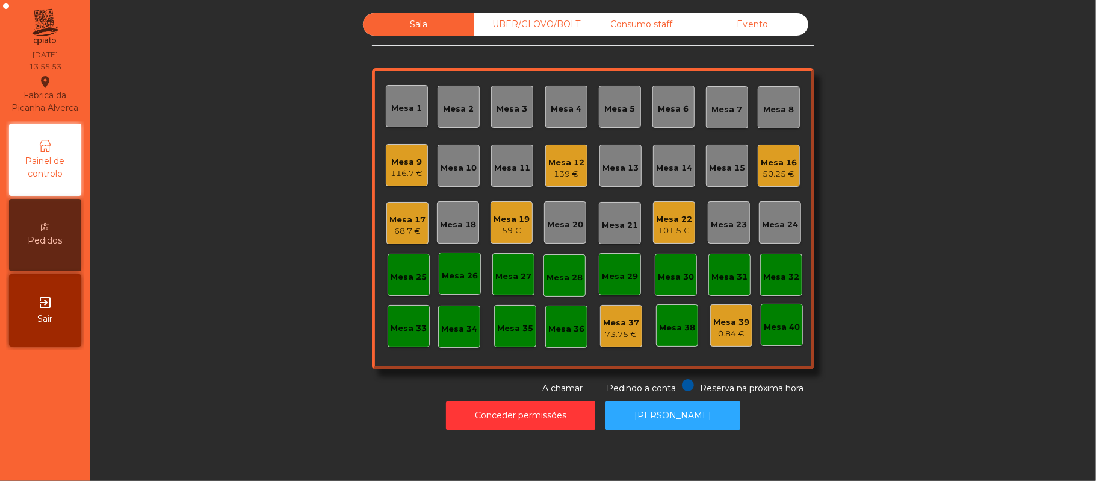
click at [621, 164] on div "Mesa 13" at bounding box center [621, 168] width 36 height 12
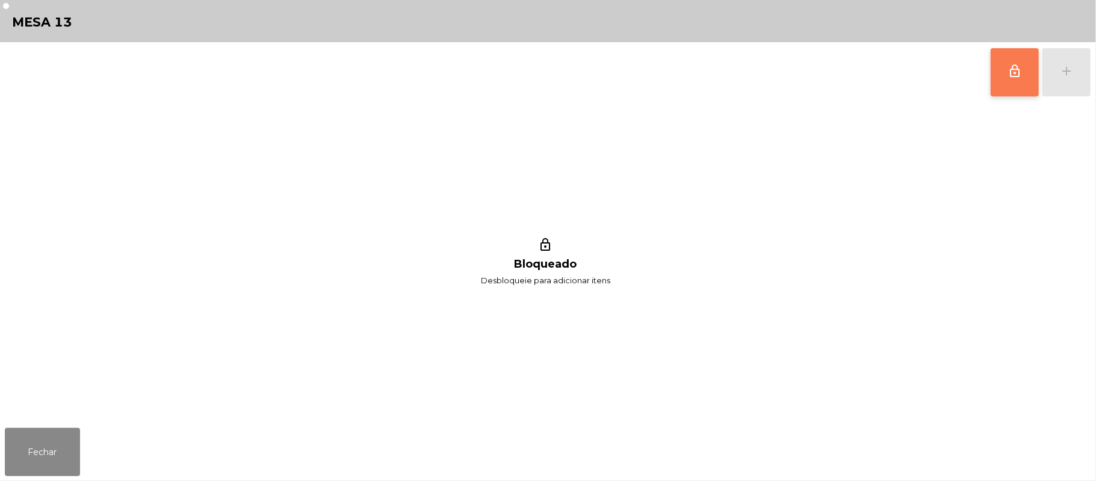
click at [1000, 73] on button "lock_outline" at bounding box center [1015, 72] width 48 height 48
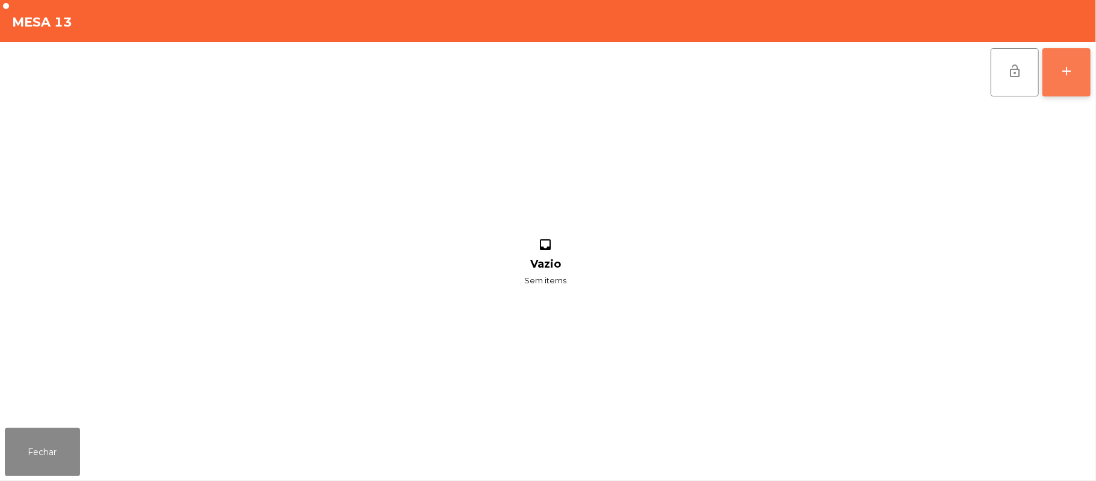
click at [1056, 77] on button "add" at bounding box center [1067, 72] width 48 height 48
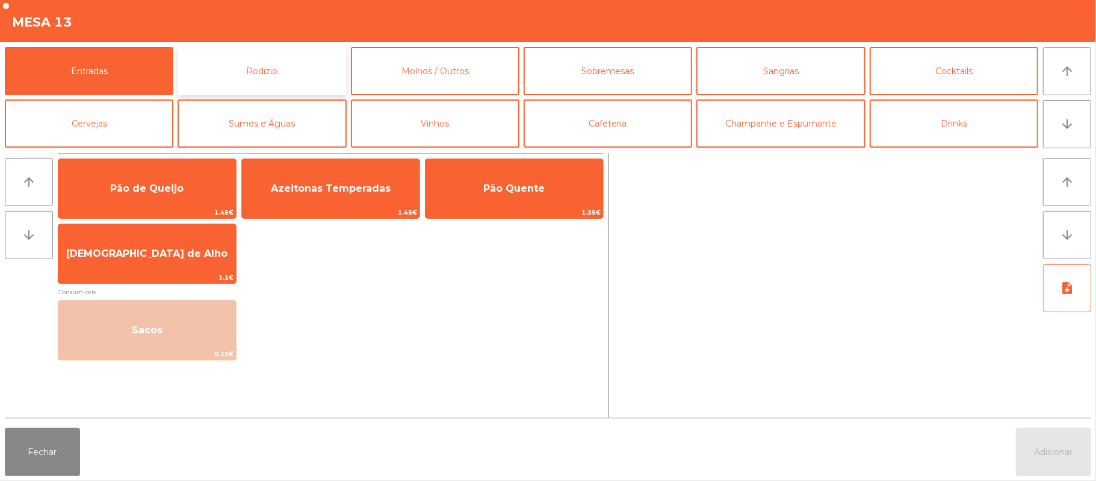
click at [297, 66] on button "Rodizio" at bounding box center [262, 71] width 169 height 48
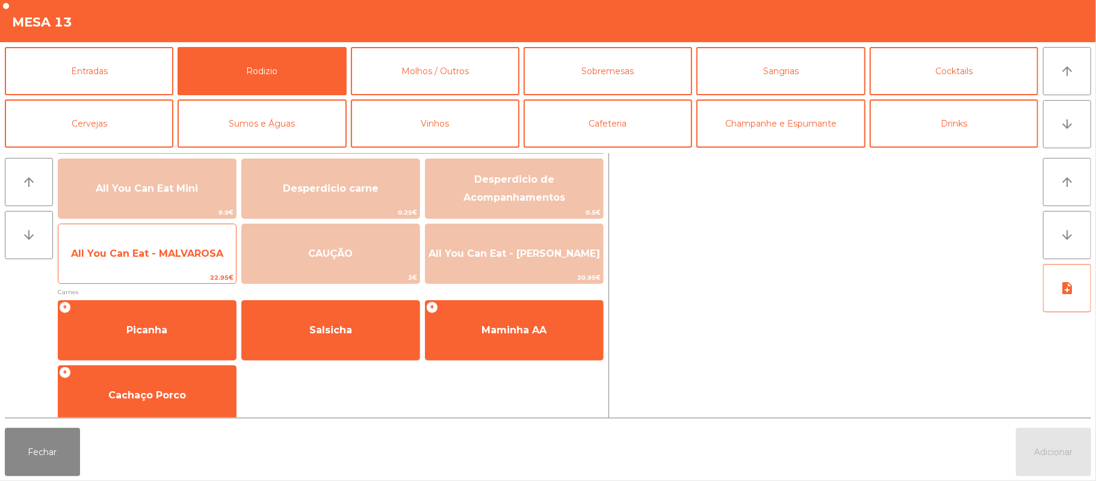
click at [145, 252] on span "All You Can Eat - MALVAROSA" at bounding box center [147, 252] width 152 height 11
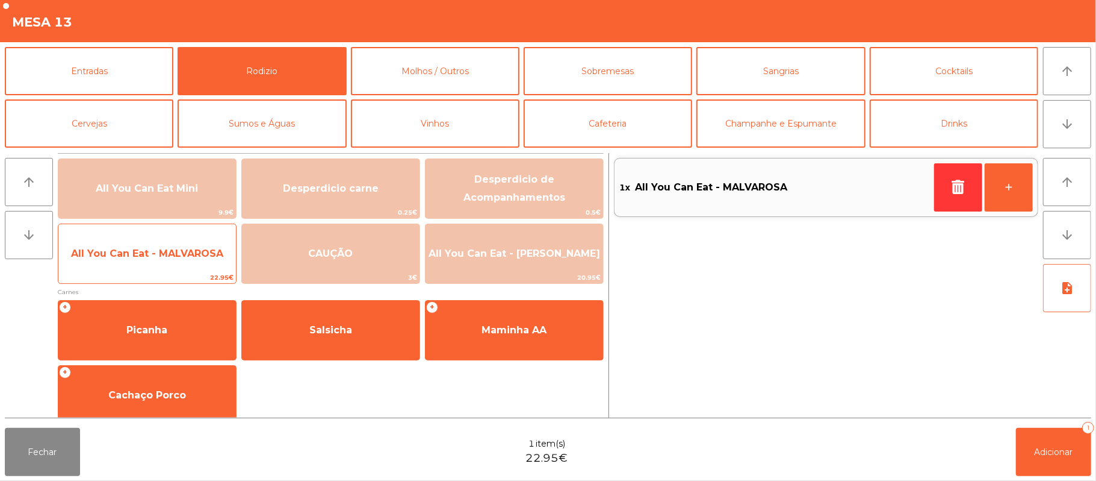
click at [172, 253] on span "All You Can Eat - MALVAROSA" at bounding box center [147, 252] width 152 height 11
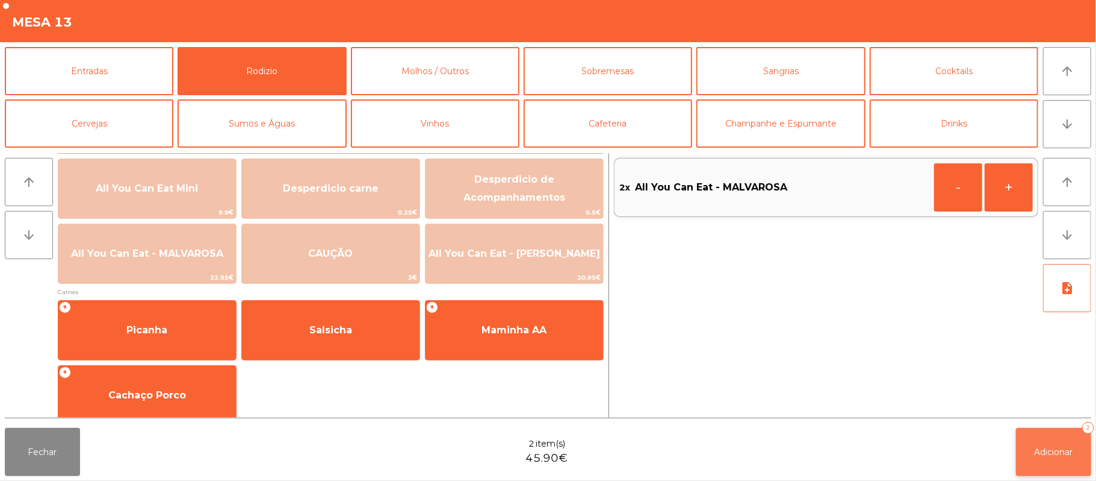
click at [1058, 458] on button "Adicionar 2" at bounding box center [1053, 452] width 75 height 48
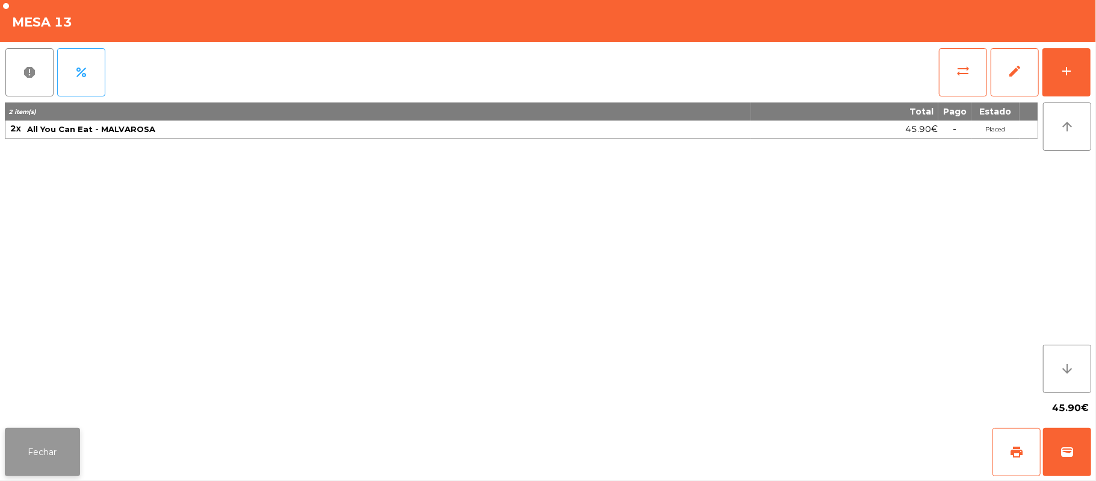
click at [25, 446] on button "Fechar" at bounding box center [42, 452] width 75 height 48
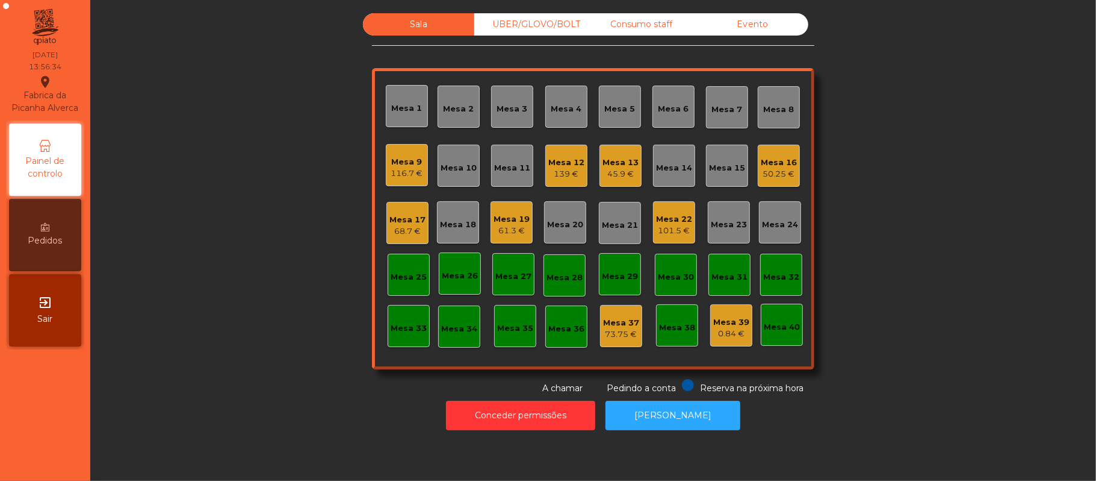
click at [617, 176] on div "45.9 €" at bounding box center [621, 174] width 36 height 12
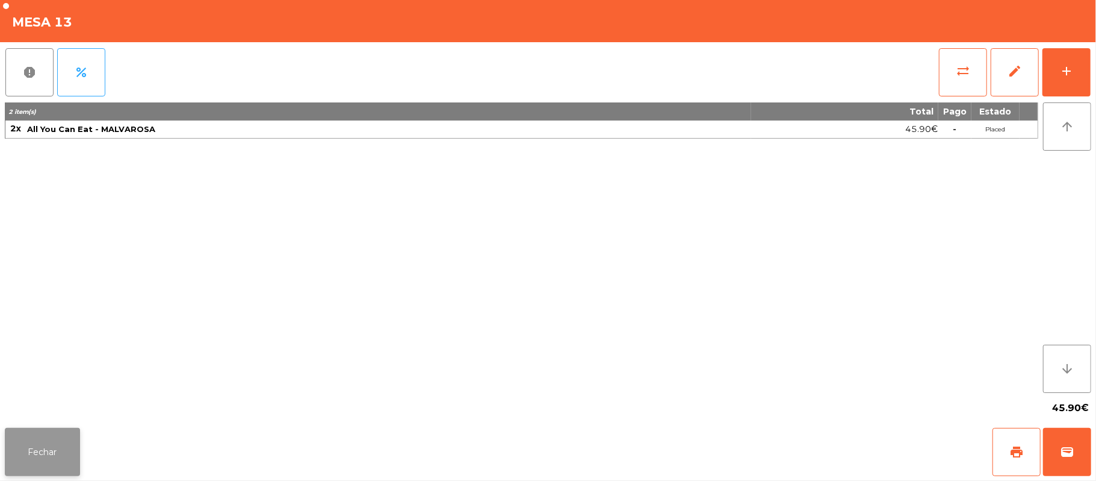
click at [42, 456] on button "Fechar" at bounding box center [42, 452] width 75 height 48
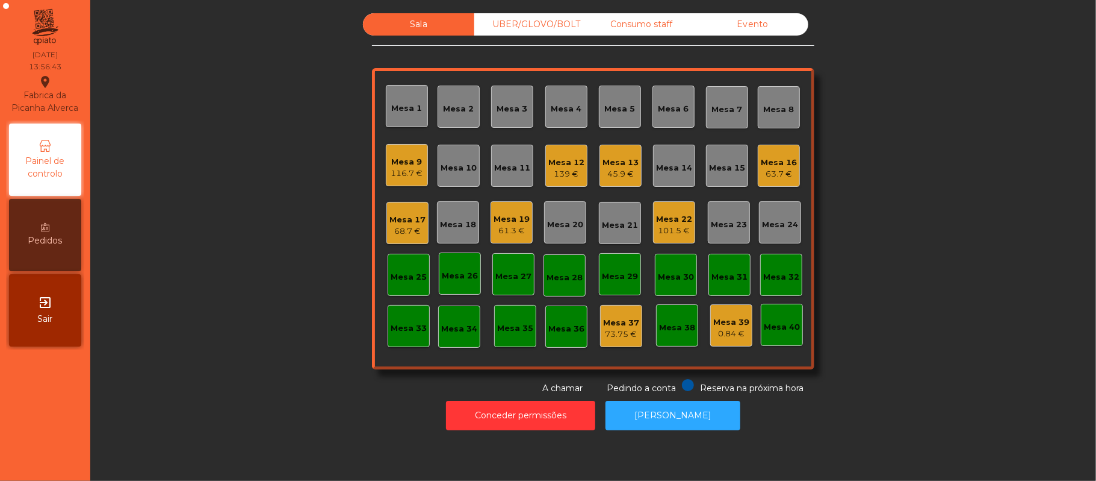
click at [629, 171] on div "45.9 €" at bounding box center [621, 174] width 36 height 12
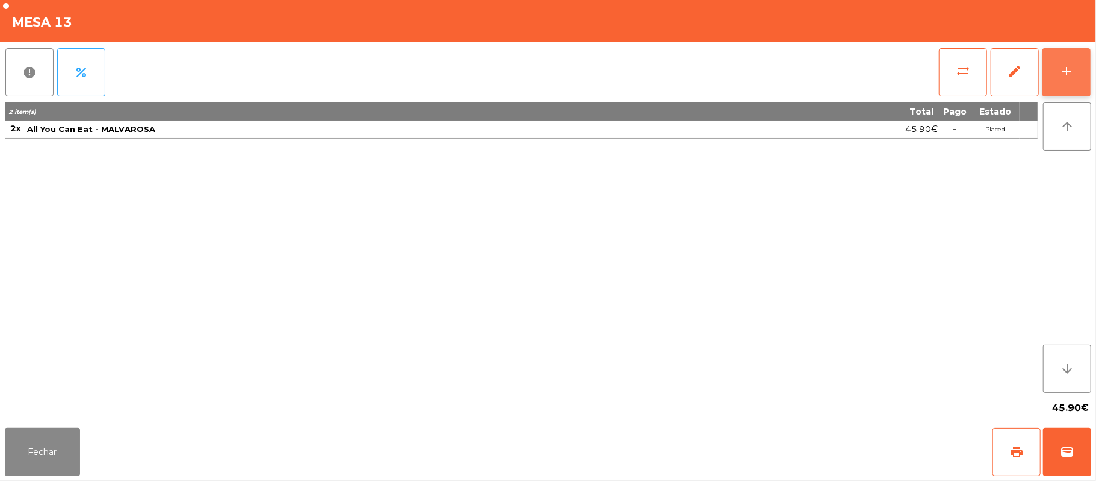
click at [1063, 75] on div "add" at bounding box center [1067, 71] width 14 height 14
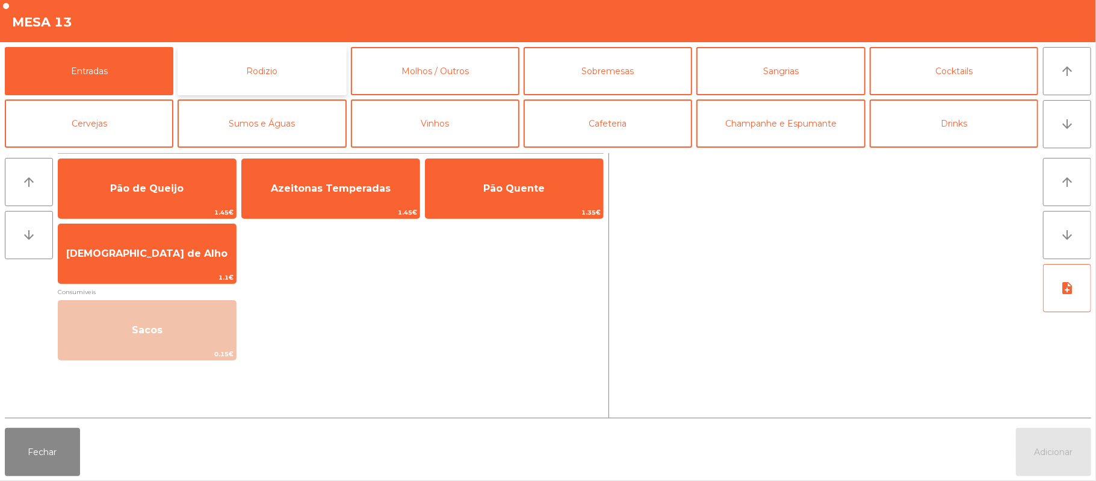
click at [304, 77] on button "Rodizio" at bounding box center [262, 71] width 169 height 48
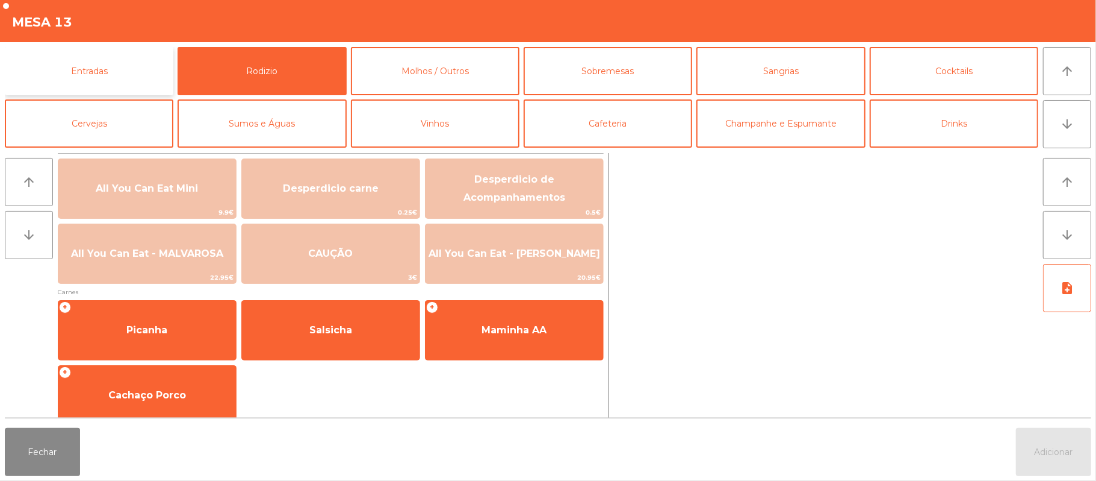
click at [124, 80] on button "Entradas" at bounding box center [89, 71] width 169 height 48
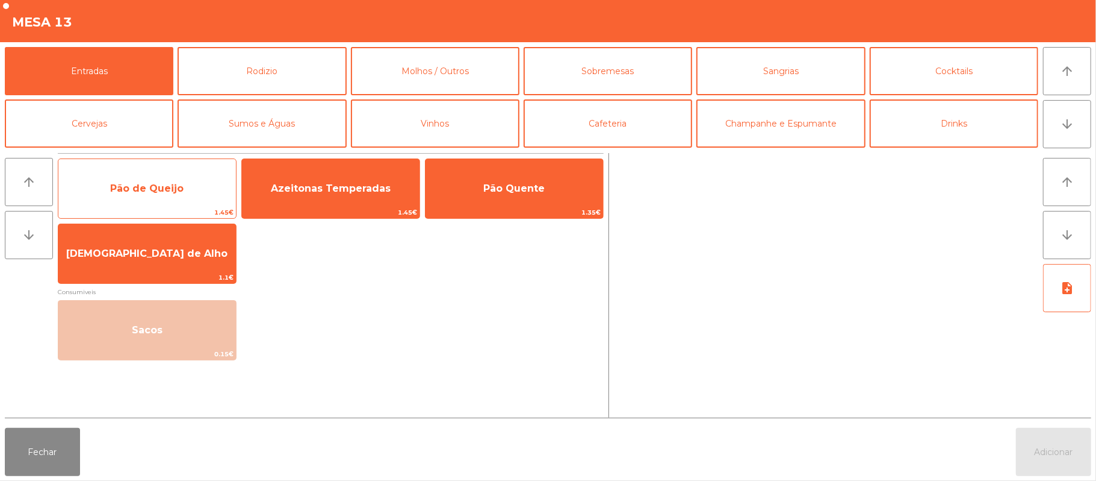
click at [142, 186] on span "Pão de Queijo" at bounding box center [146, 187] width 73 height 11
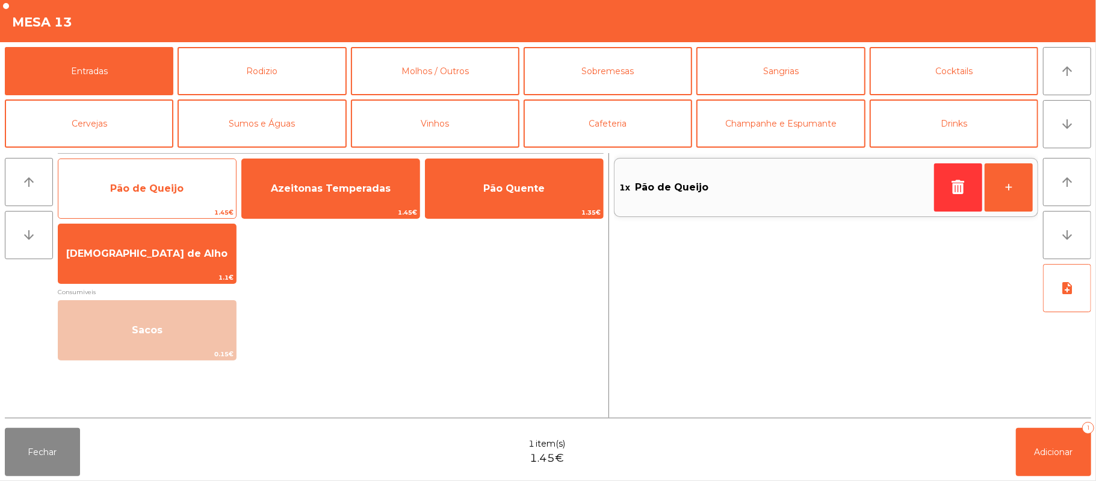
click at [149, 179] on span "Pão de Queijo" at bounding box center [147, 188] width 178 height 33
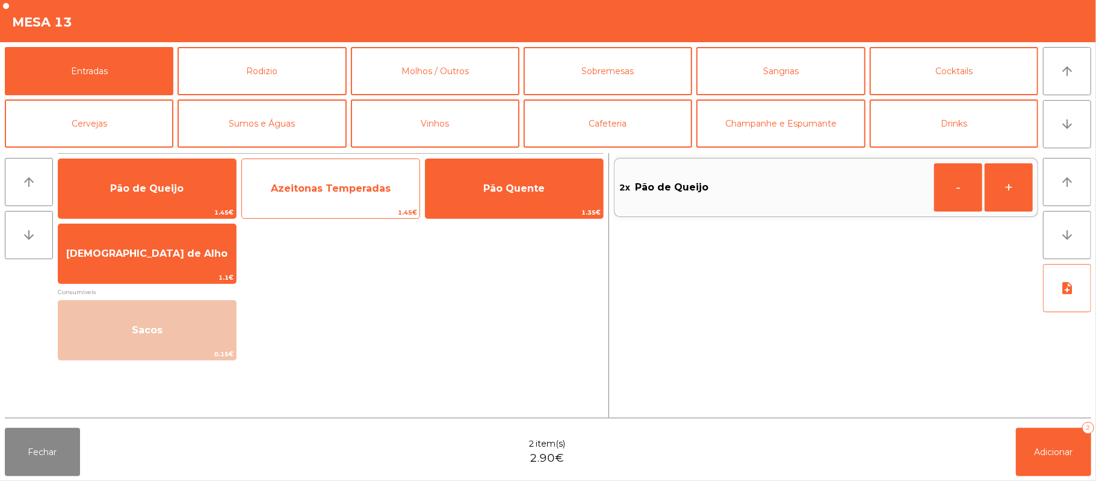
click at [359, 188] on span "Azeitonas Temperadas" at bounding box center [331, 187] width 120 height 11
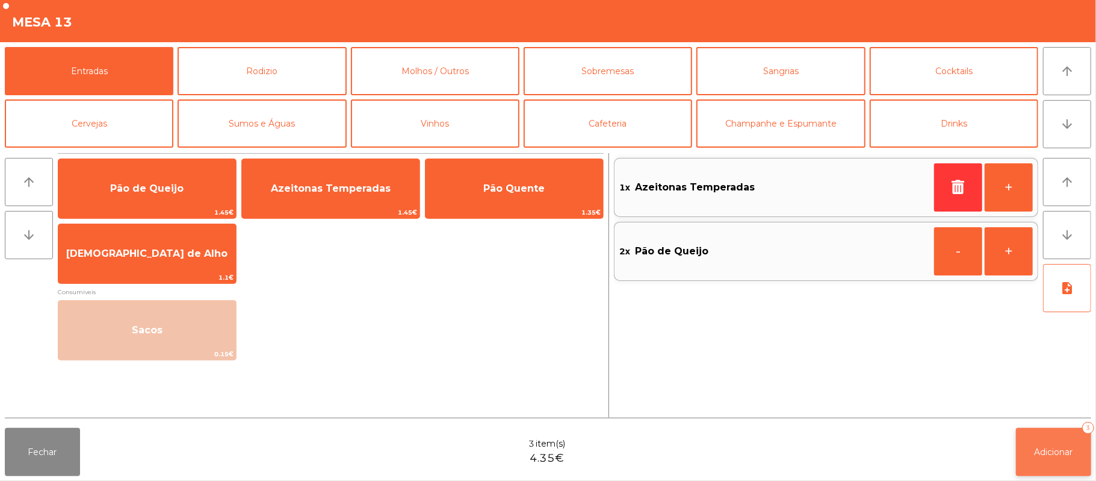
click at [1048, 435] on button "Adicionar 3" at bounding box center [1053, 452] width 75 height 48
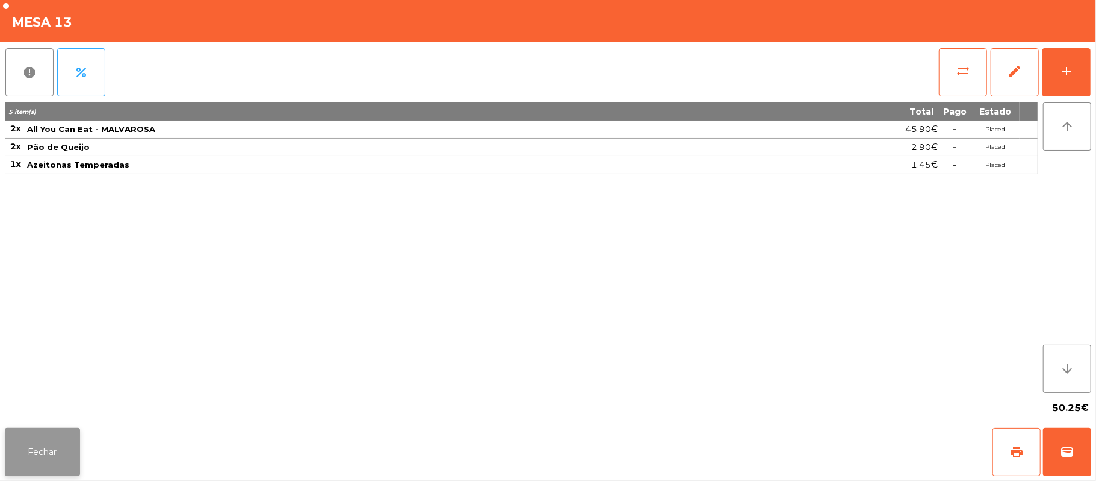
click at [49, 470] on button "Fechar" at bounding box center [42, 452] width 75 height 48
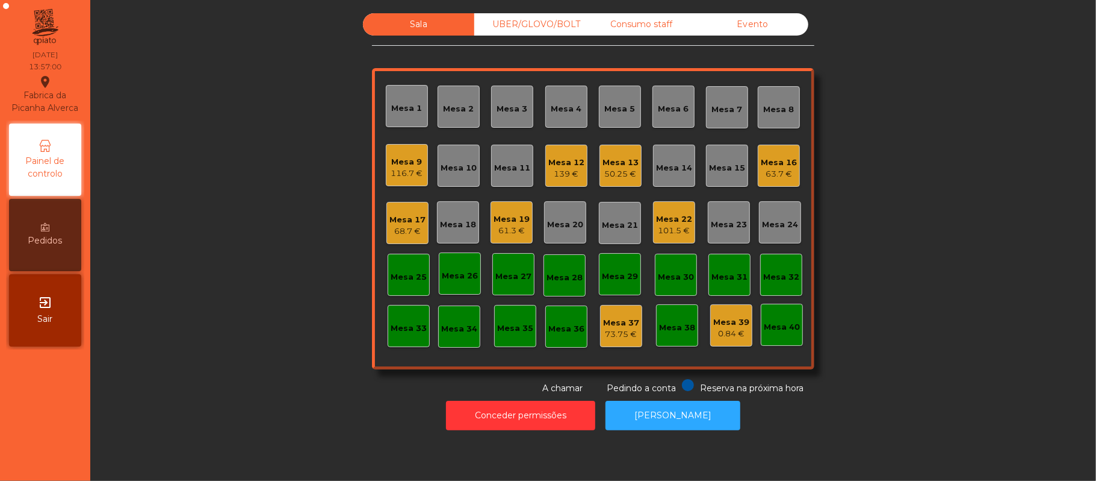
click at [621, 174] on div "50.25 €" at bounding box center [621, 174] width 36 height 12
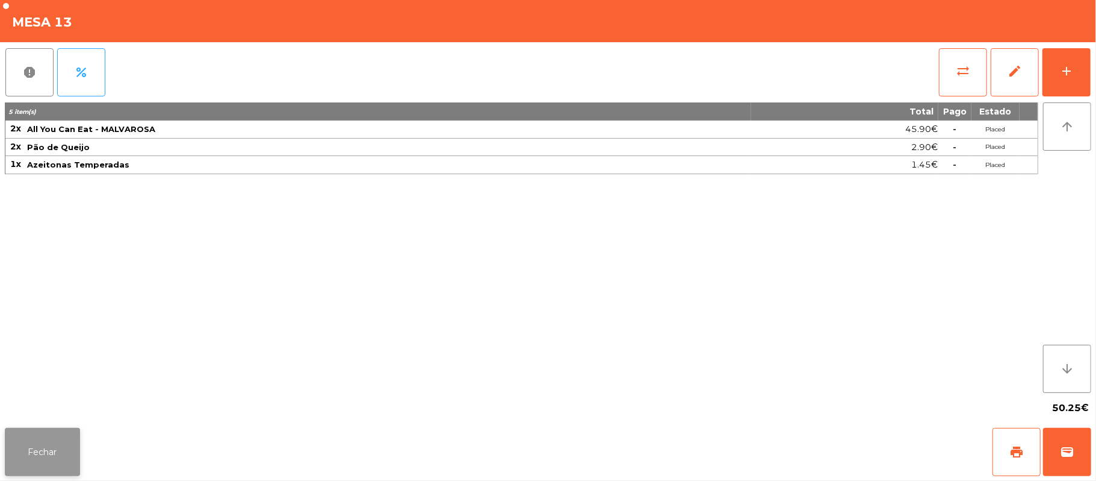
click at [63, 447] on button "Fechar" at bounding box center [42, 452] width 75 height 48
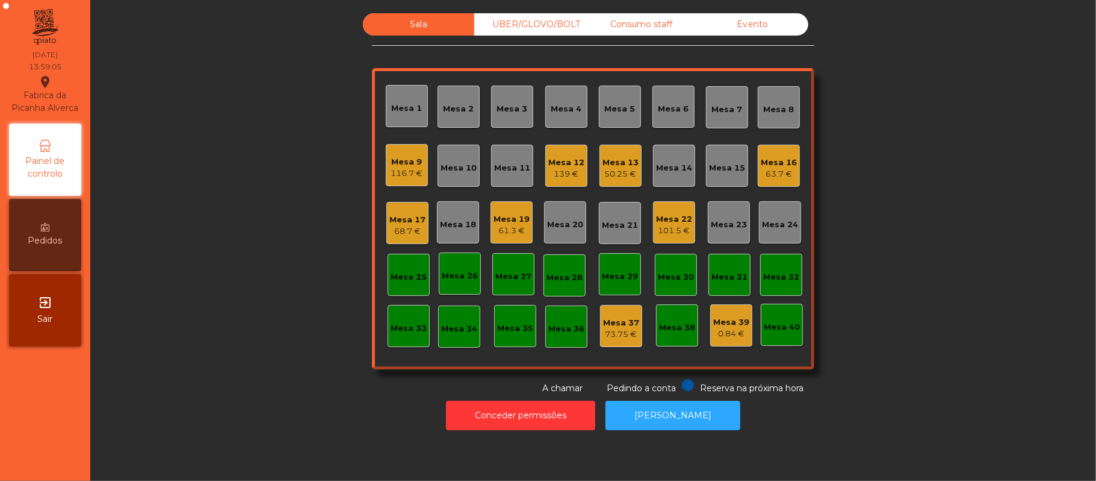
click at [609, 174] on div "50.25 €" at bounding box center [621, 174] width 36 height 12
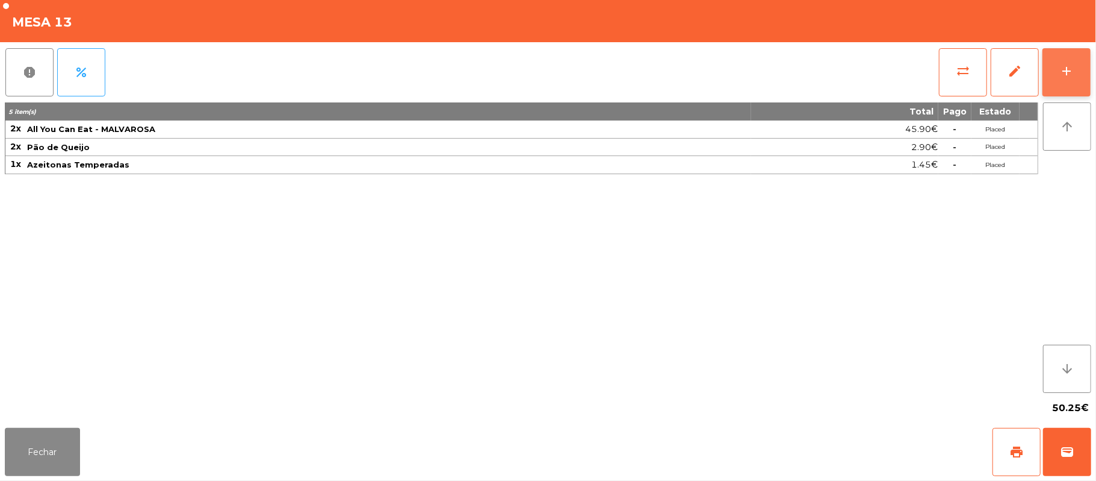
click at [1090, 73] on button "add" at bounding box center [1067, 72] width 48 height 48
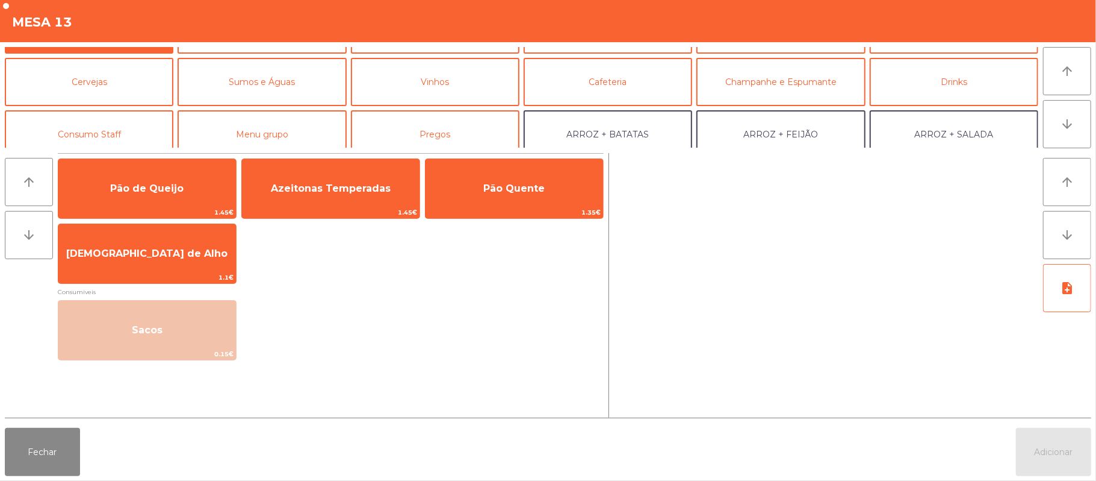
scroll to position [29, 0]
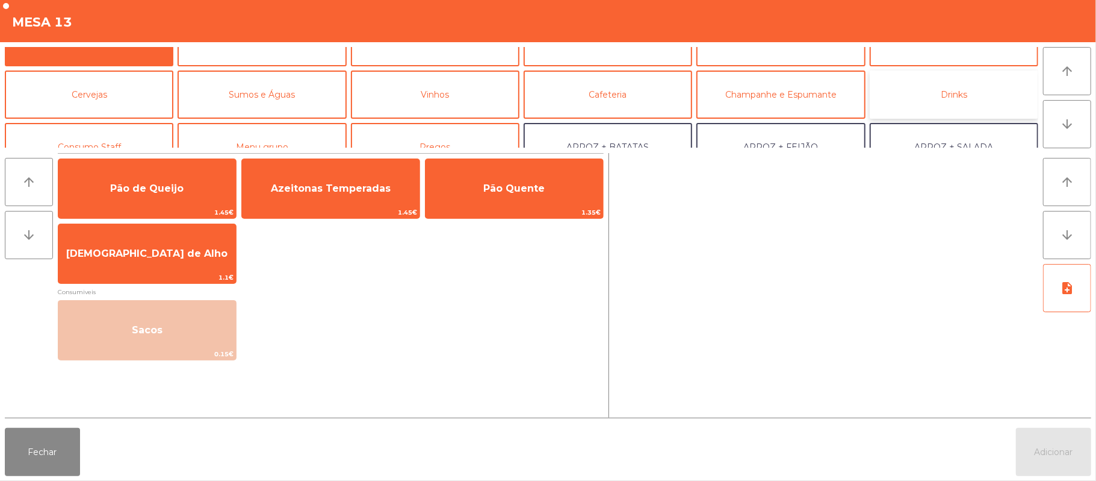
click at [925, 89] on button "Drinks" at bounding box center [954, 94] width 169 height 48
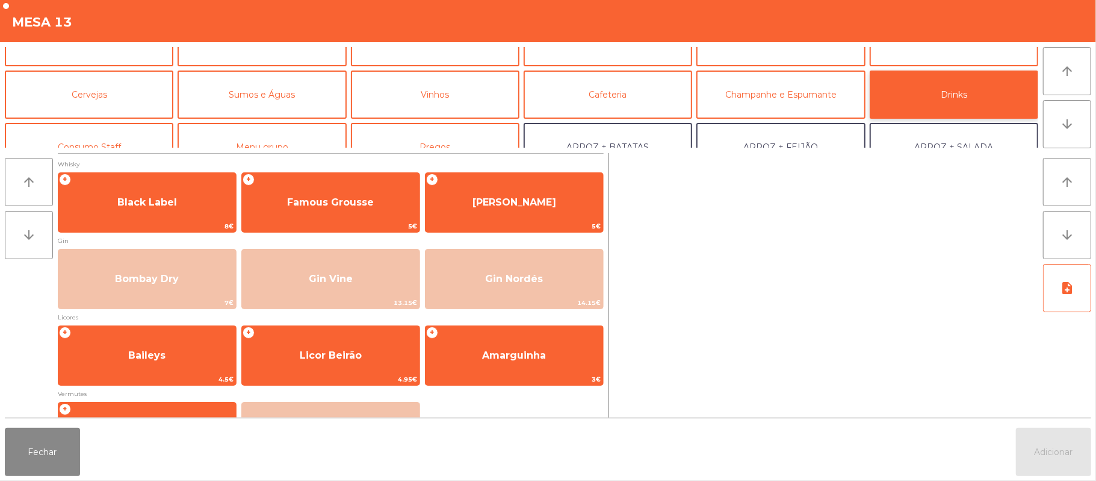
scroll to position [0, 0]
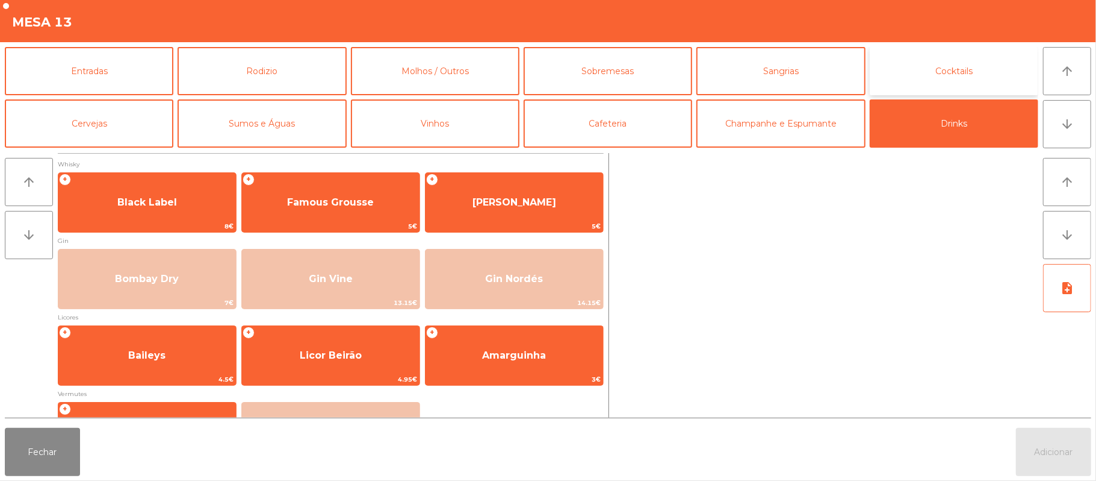
click at [925, 75] on button "Cocktails" at bounding box center [954, 71] width 169 height 48
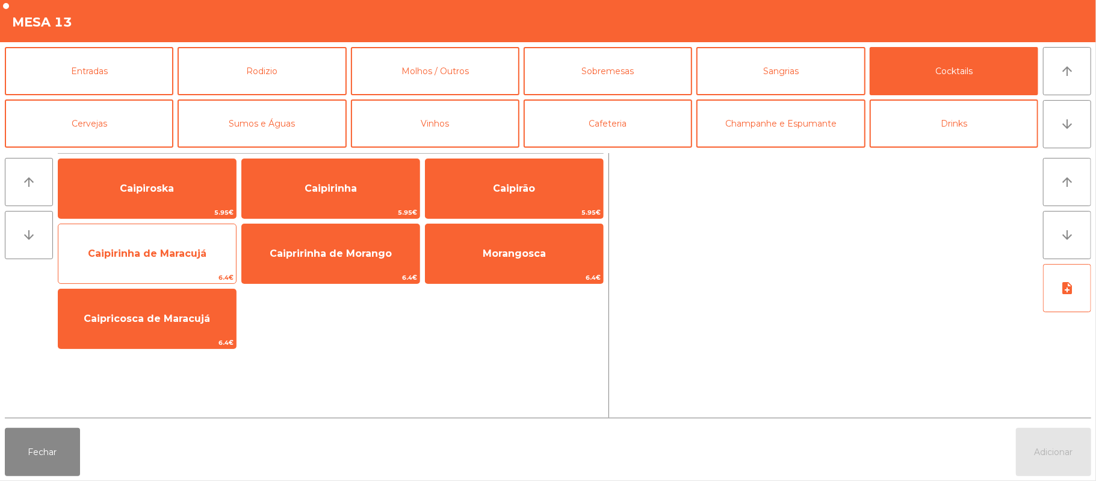
click at [112, 266] on span "Caipirinha de Maracujá" at bounding box center [147, 253] width 178 height 33
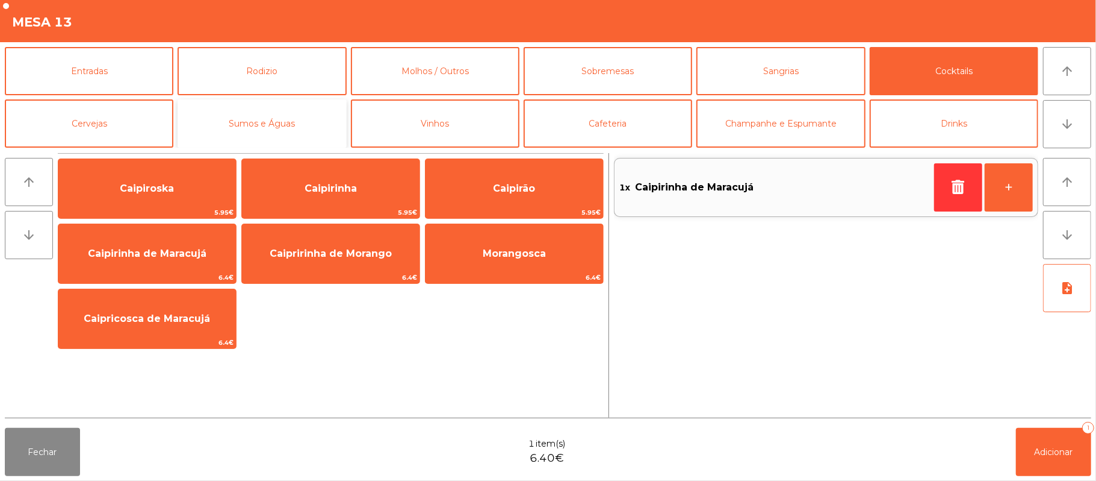
click at [243, 132] on button "Sumos e Águas" at bounding box center [262, 123] width 169 height 48
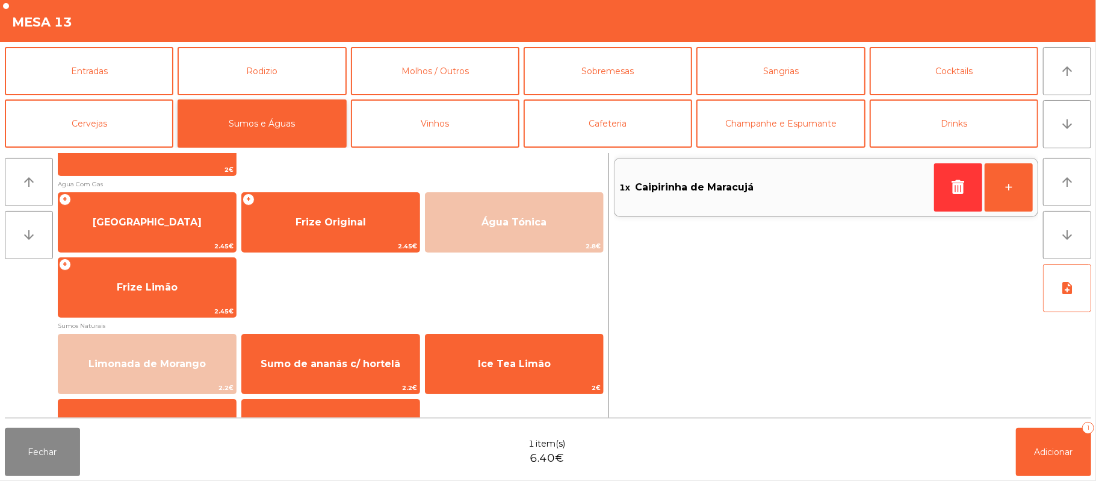
scroll to position [374, 0]
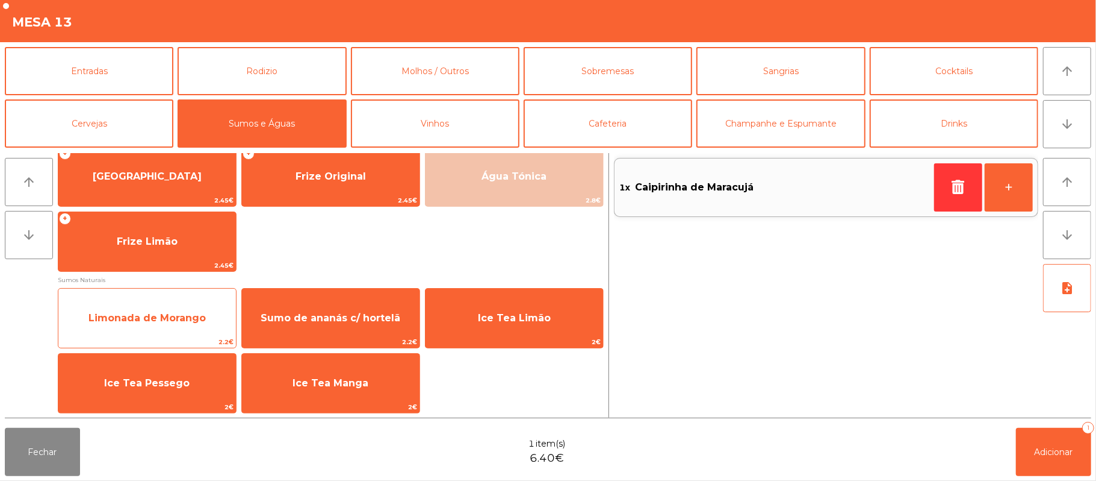
click at [148, 309] on span "Limonada de Morango" at bounding box center [147, 318] width 178 height 33
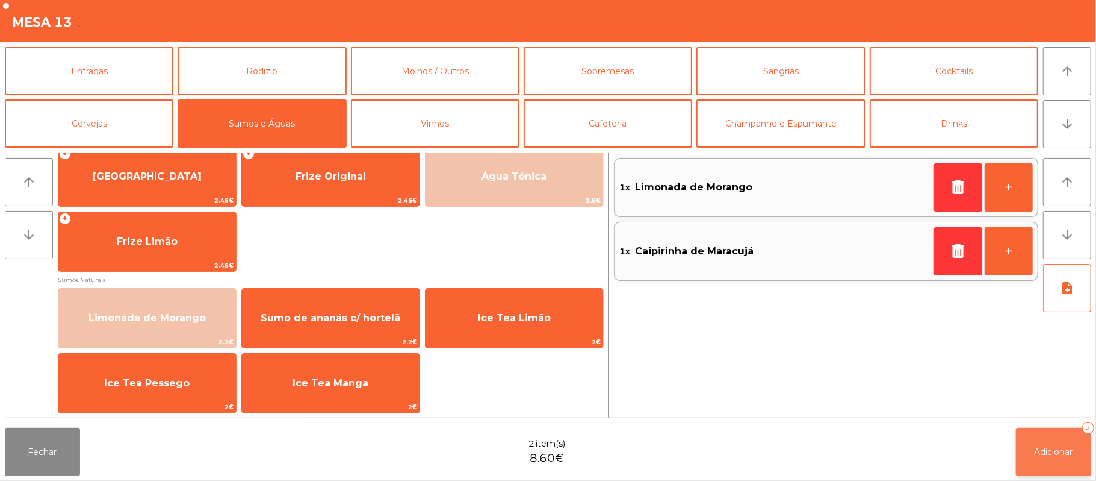
click at [1050, 453] on span "Adicionar" at bounding box center [1054, 451] width 39 height 11
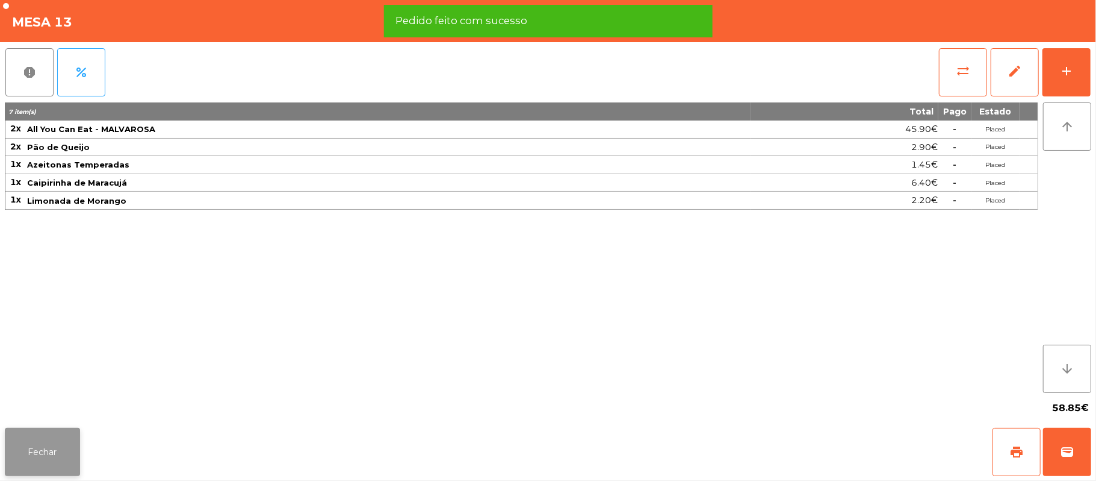
click at [46, 449] on button "Fechar" at bounding box center [42, 452] width 75 height 48
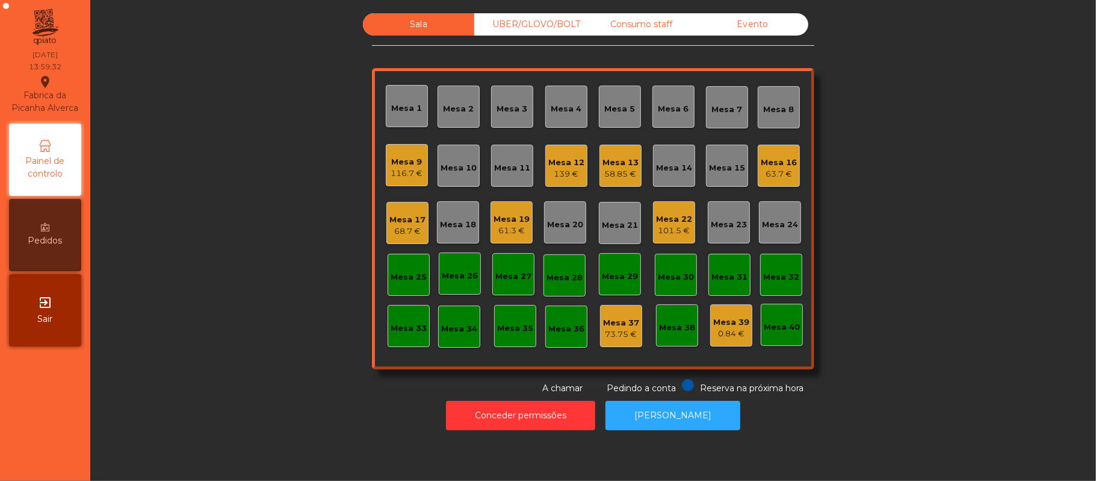
click at [614, 176] on div "58.85 €" at bounding box center [621, 174] width 36 height 12
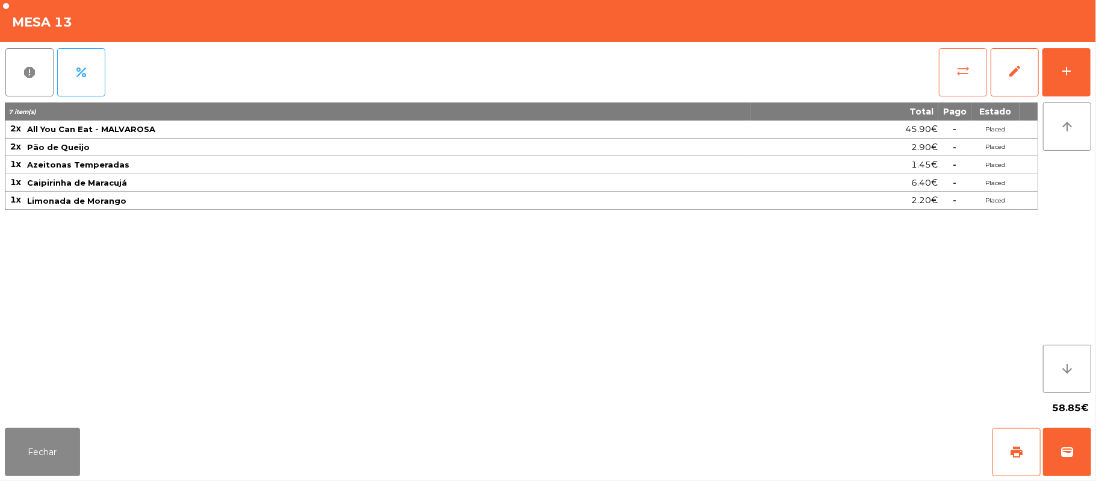
click at [971, 75] on button "sync_alt" at bounding box center [963, 72] width 48 height 48
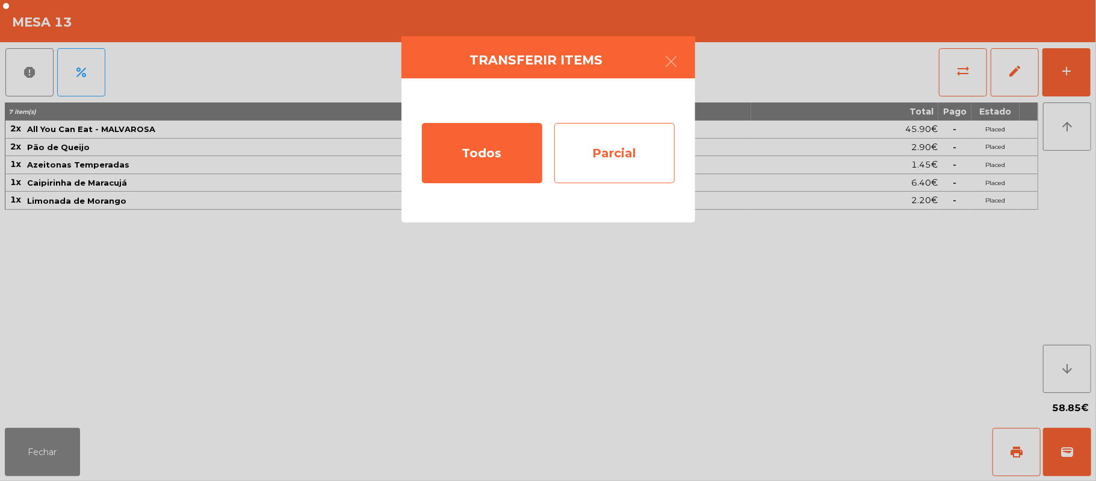
click at [626, 155] on div "Parcial" at bounding box center [615, 153] width 120 height 60
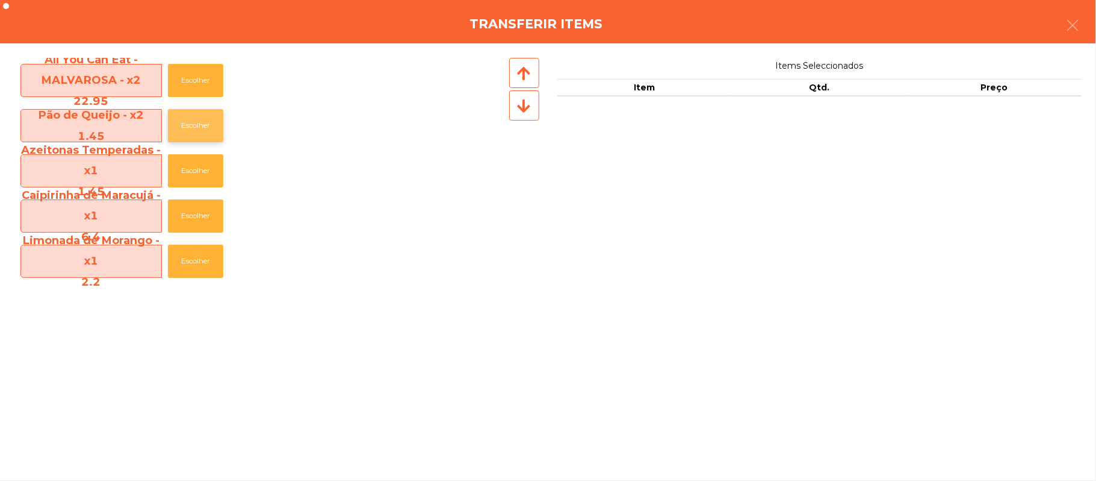
click at [203, 126] on button "Escolher" at bounding box center [195, 125] width 55 height 33
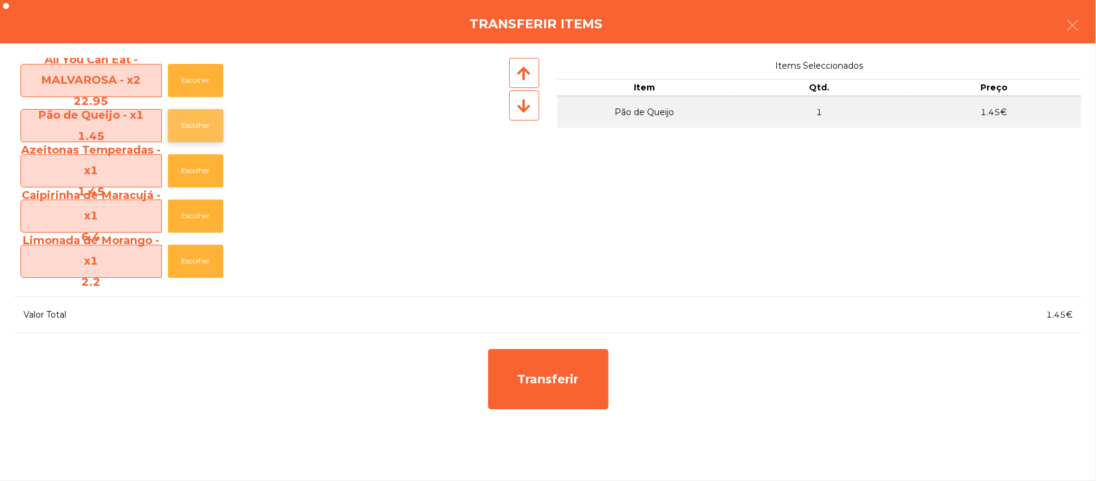
click at [200, 125] on button "Escolher" at bounding box center [195, 125] width 55 height 33
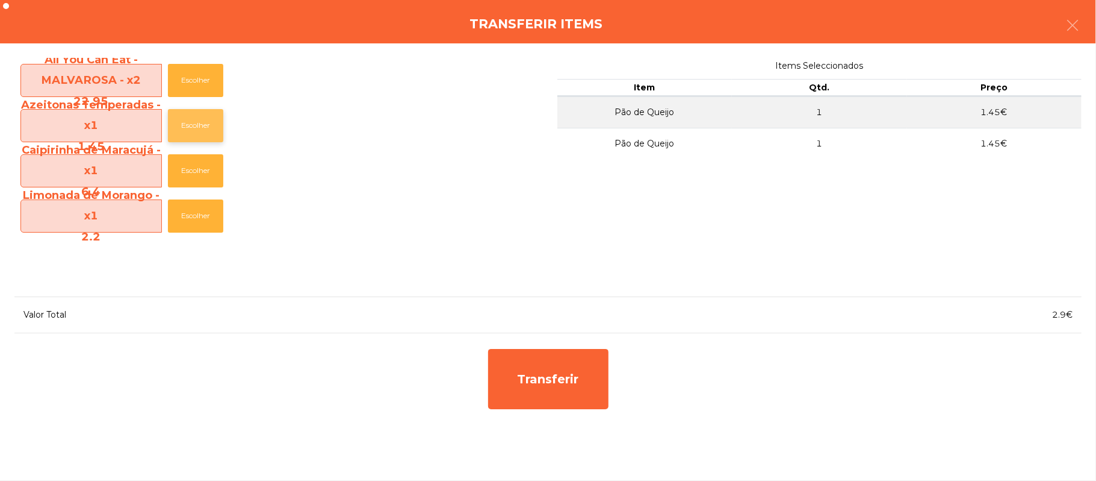
click at [201, 128] on button "Escolher" at bounding box center [195, 125] width 55 height 33
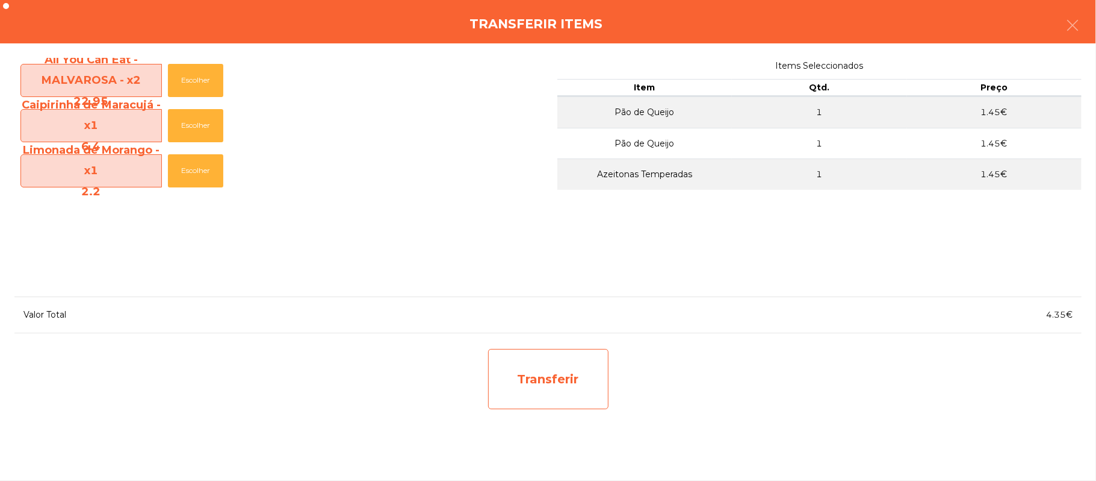
click at [540, 377] on div "Transferir" at bounding box center [548, 379] width 120 height 60
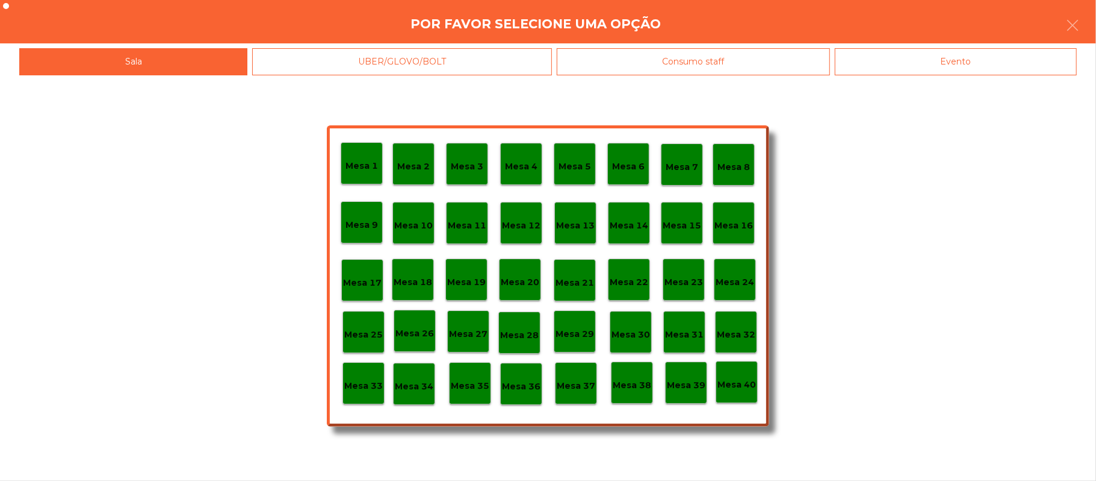
click at [574, 379] on p "Mesa 37" at bounding box center [576, 386] width 39 height 14
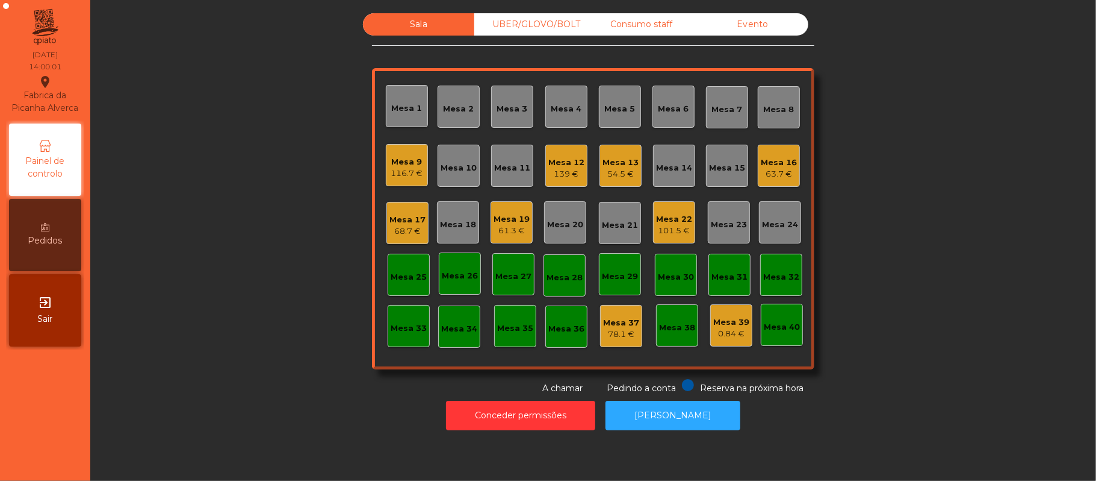
click at [670, 232] on div "101.5 €" at bounding box center [674, 231] width 36 height 12
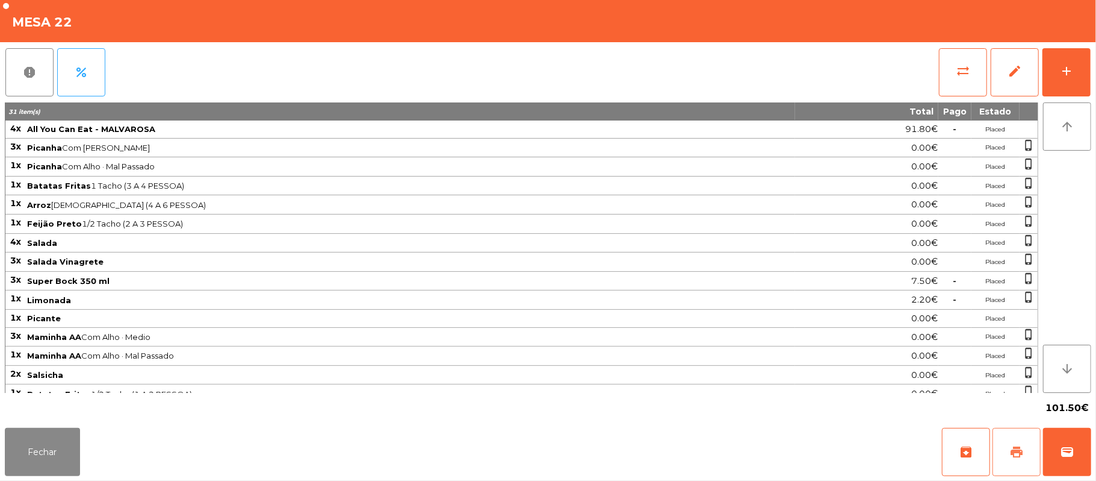
click at [1012, 448] on span "print" at bounding box center [1017, 451] width 14 height 14
click at [1075, 462] on button "wallet" at bounding box center [1067, 452] width 48 height 48
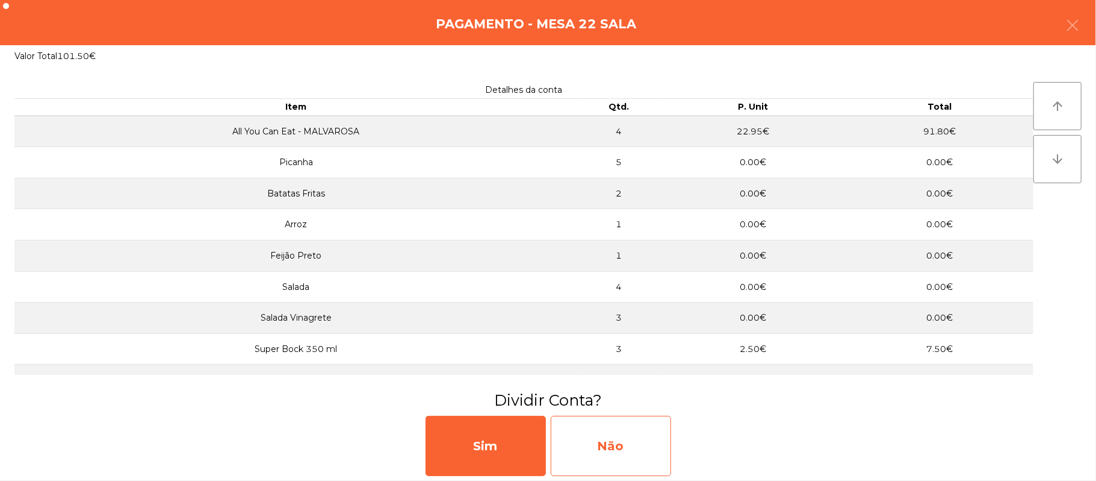
click at [632, 453] on div "Não" at bounding box center [611, 445] width 120 height 60
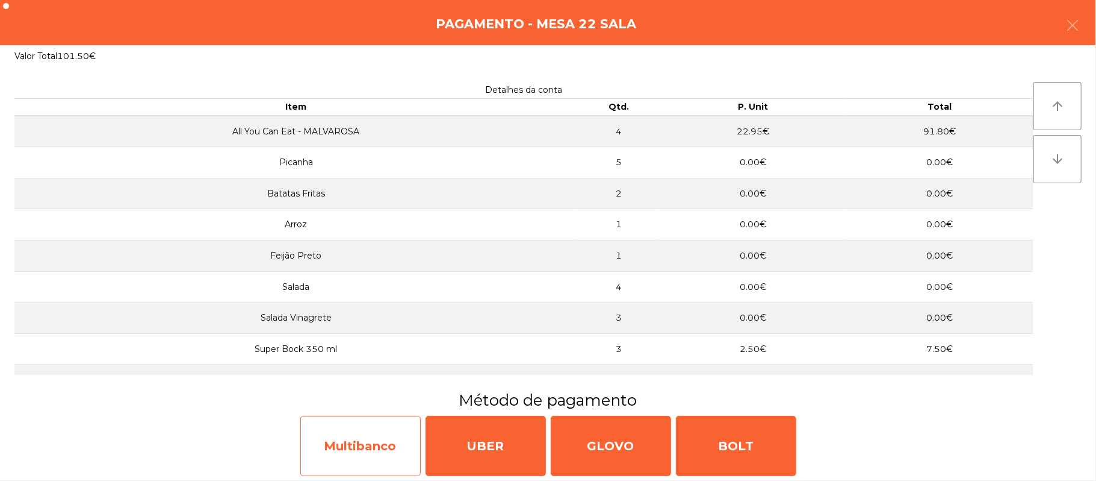
click at [356, 451] on div "Multibanco" at bounding box center [360, 445] width 120 height 60
select select "**"
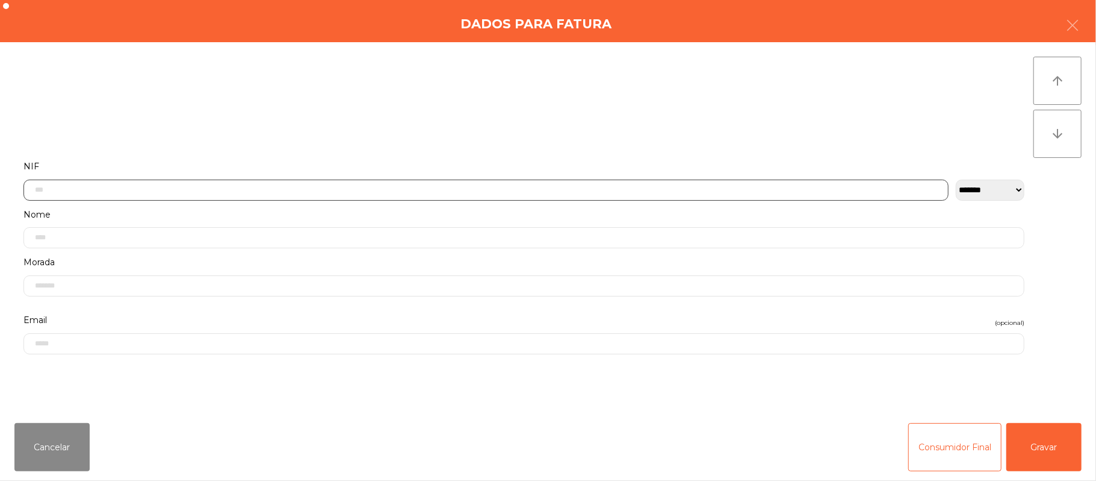
click at [438, 186] on input "text" at bounding box center [485, 189] width 925 height 21
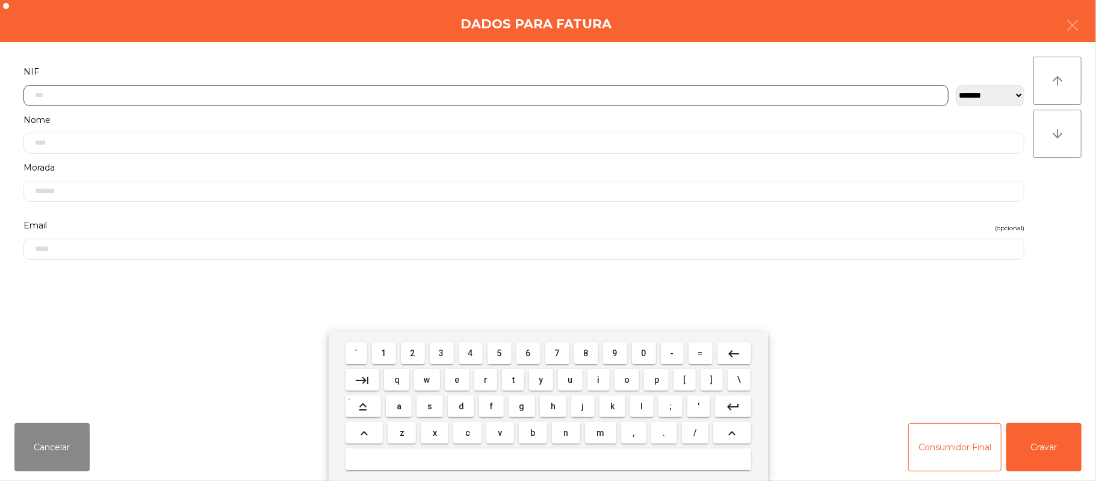
scroll to position [101, 0]
type input "*********"
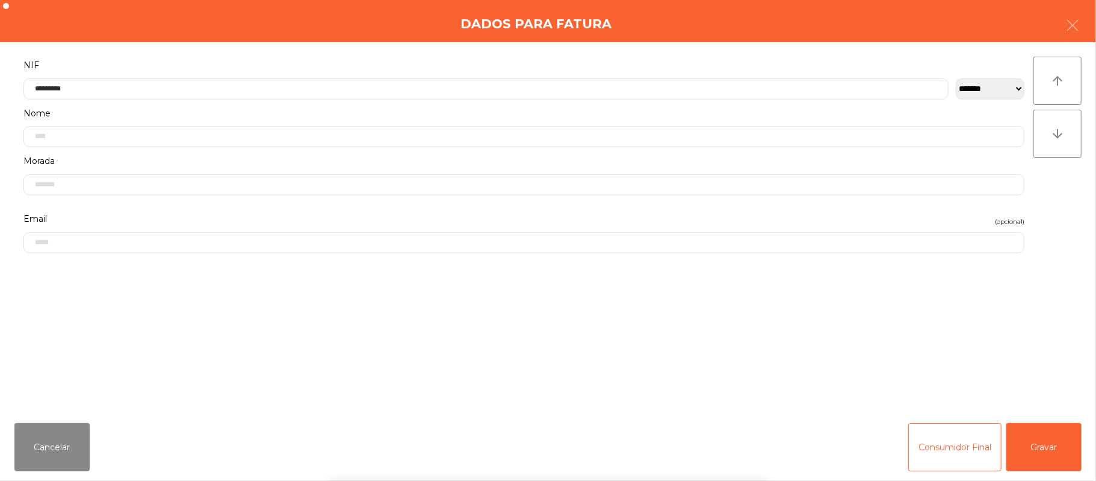
click at [1030, 453] on div "` 1 2 3 4 5 6 7 8 9 0 - = keyboard_backspace keyboard_tab q w e r t y u i o p […" at bounding box center [548, 405] width 1096 height 149
click at [1039, 456] on button "Gravar" at bounding box center [1044, 447] width 75 height 48
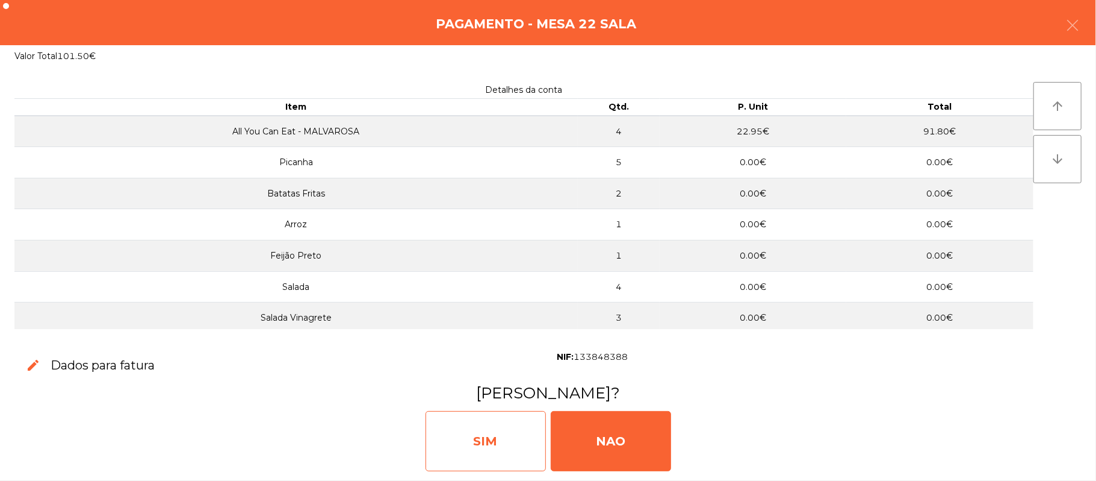
click at [492, 448] on div "SIM" at bounding box center [486, 441] width 120 height 60
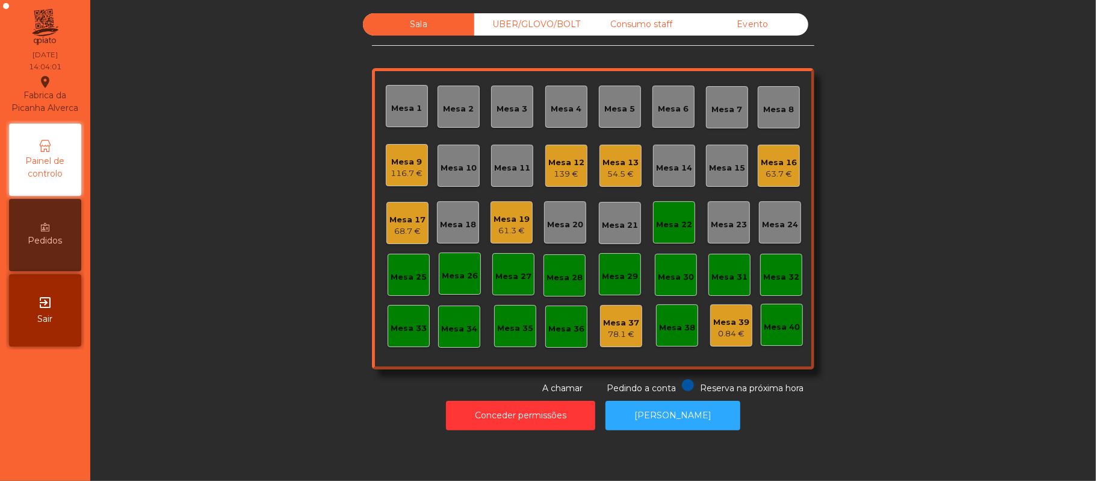
click at [656, 220] on div "Mesa 22" at bounding box center [674, 225] width 36 height 12
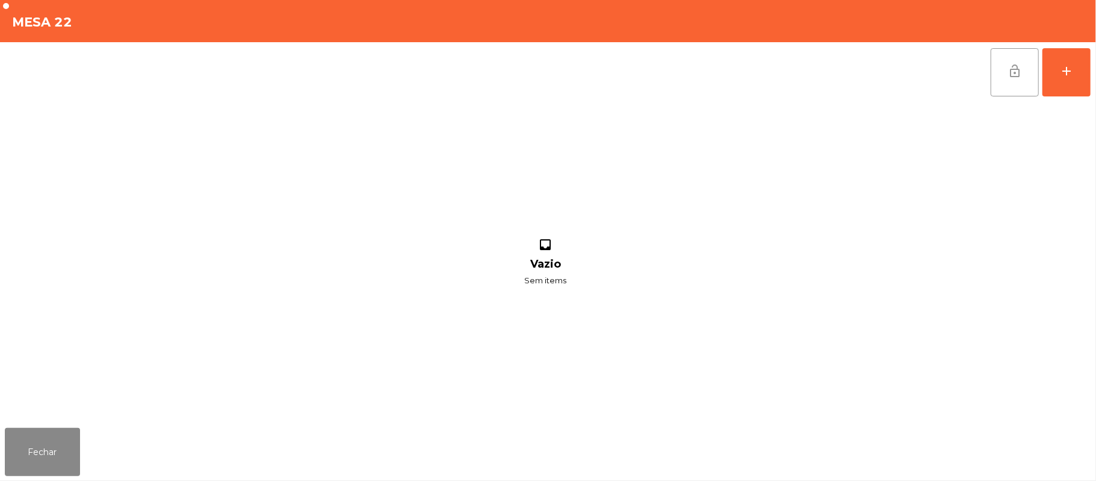
click at [1003, 76] on button "lock_open" at bounding box center [1015, 72] width 48 height 48
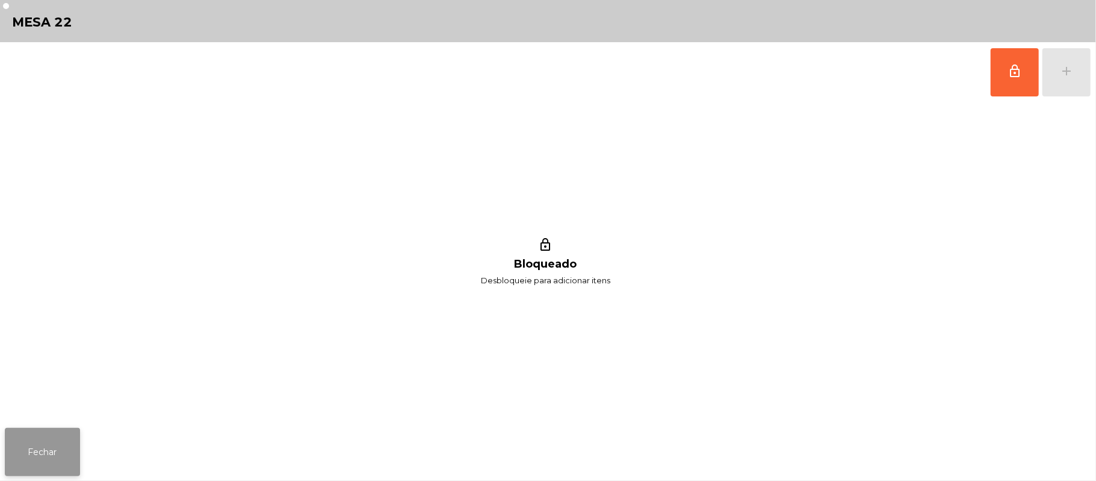
click at [22, 452] on button "Fechar" at bounding box center [42, 452] width 75 height 48
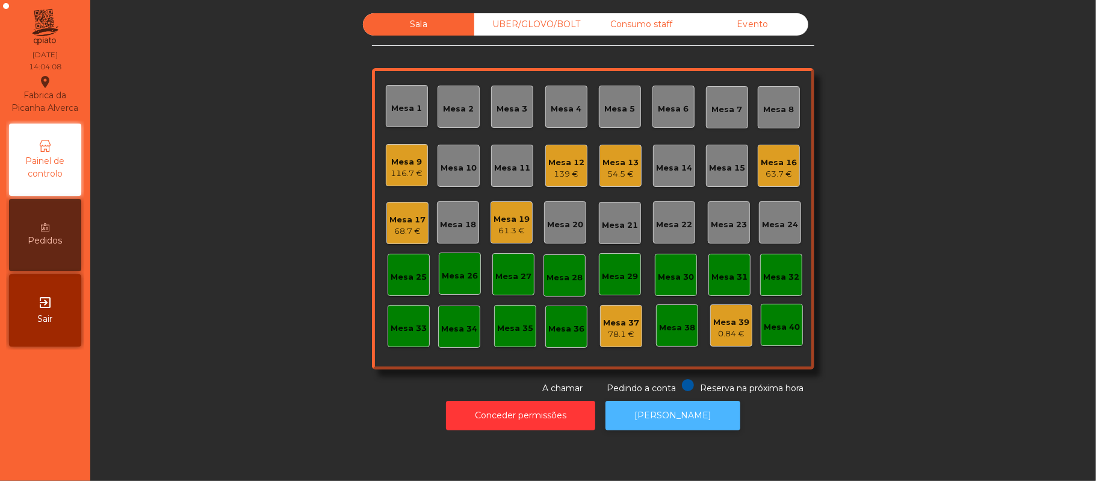
click at [678, 419] on button "[PERSON_NAME]" at bounding box center [673, 415] width 135 height 30
click at [520, 23] on div "UBER/GLOVO/BOLT" at bounding box center [529, 24] width 111 height 22
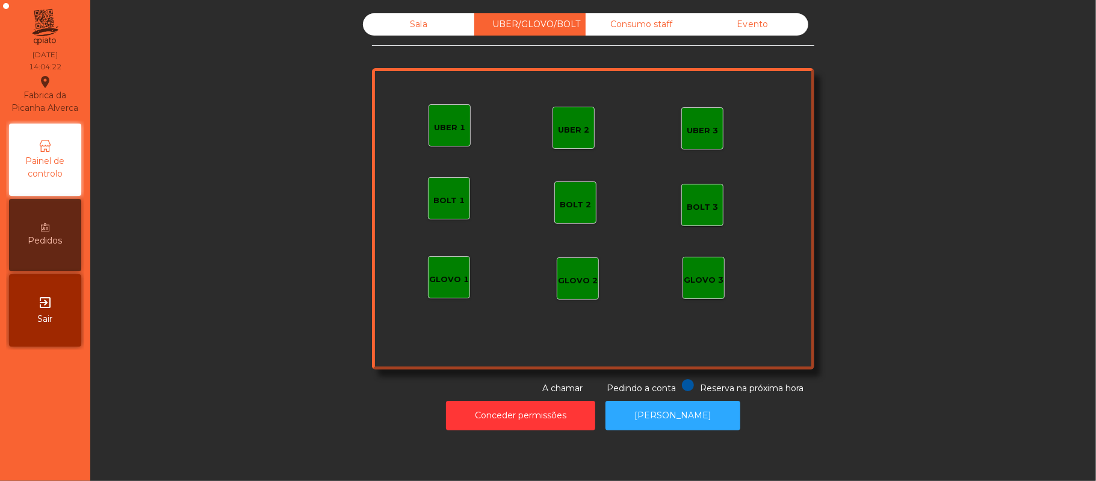
click at [461, 135] on div "UBER 1" at bounding box center [450, 125] width 42 height 42
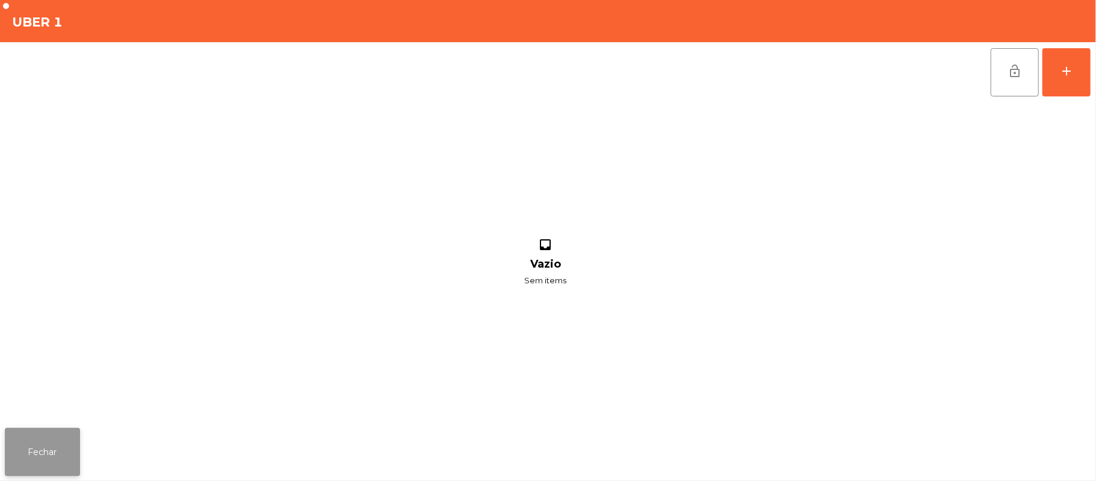
click at [58, 443] on button "Fechar" at bounding box center [42, 452] width 75 height 48
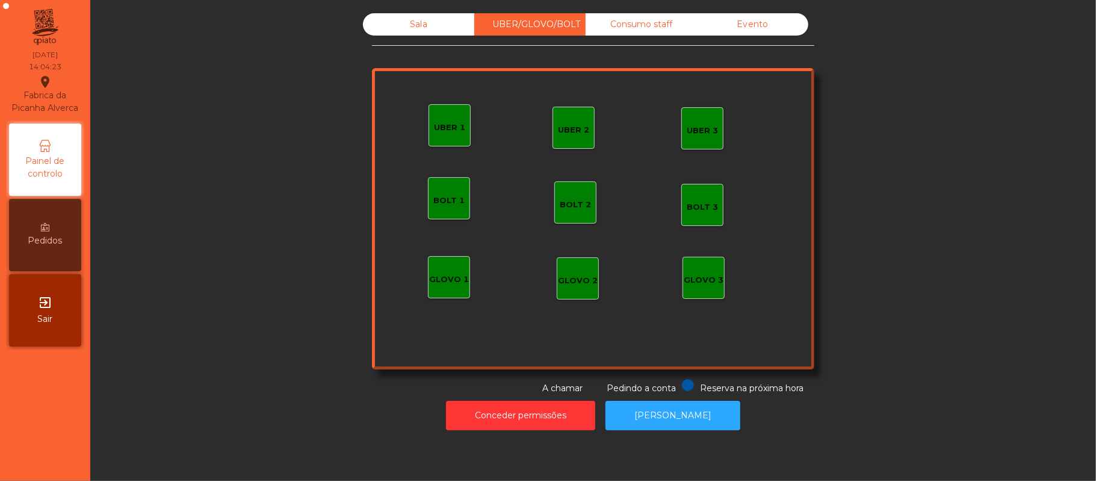
click at [432, 136] on div "UBER 1" at bounding box center [450, 125] width 42 height 42
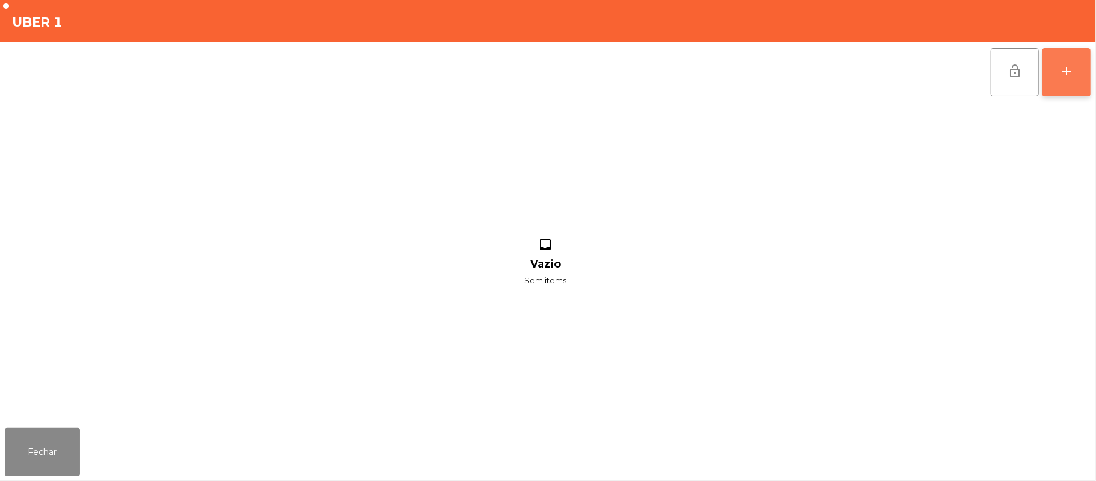
click at [1044, 79] on button "add" at bounding box center [1067, 72] width 48 height 48
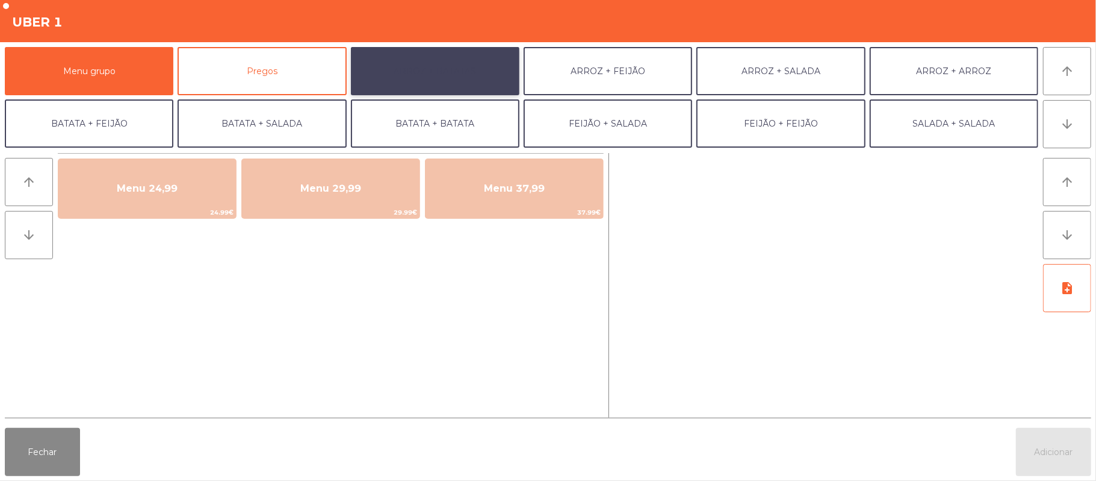
click at [438, 68] on button "ARROZ + BATATAS" at bounding box center [435, 71] width 169 height 48
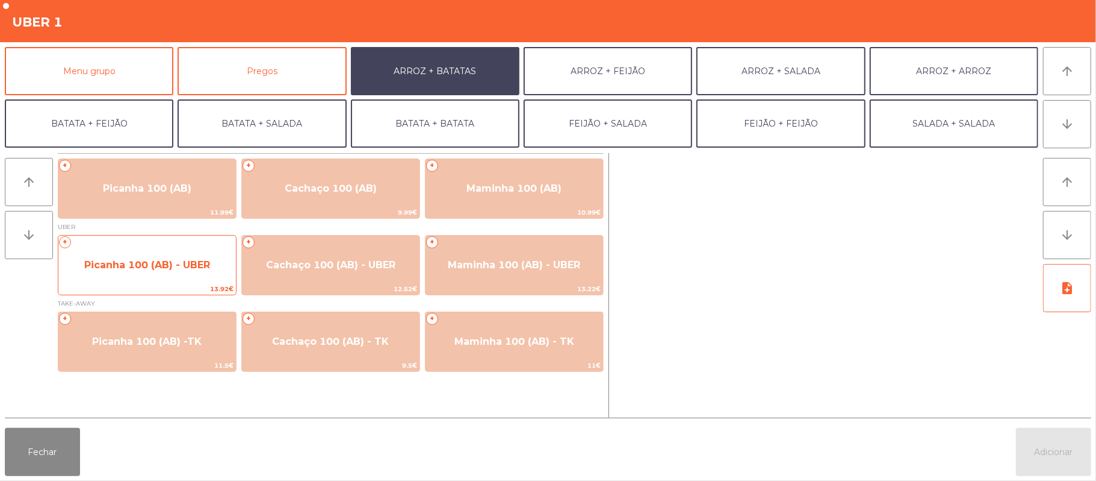
click at [143, 266] on span "Picanha 100 (AB) - UBER" at bounding box center [147, 264] width 126 height 11
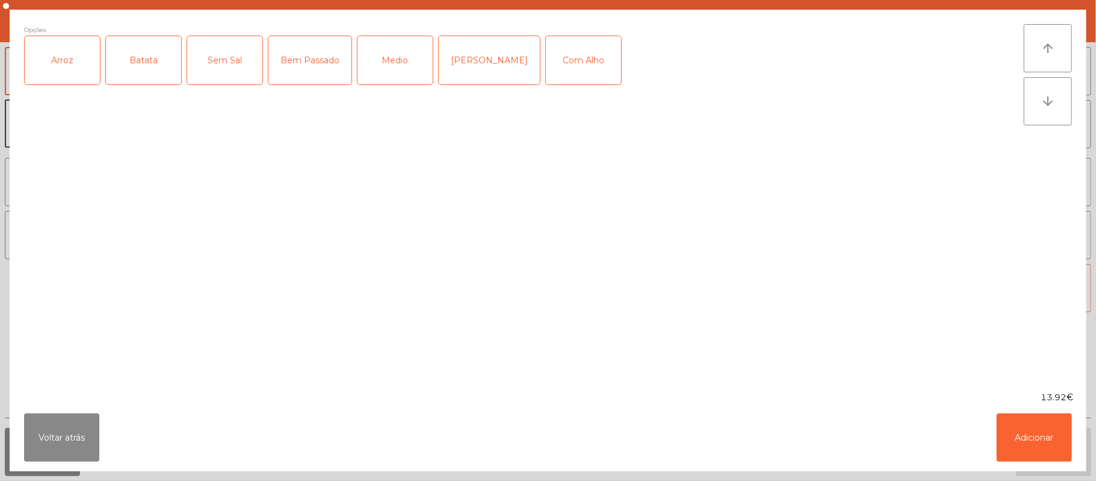
click at [45, 76] on div "Arroz" at bounding box center [62, 60] width 75 height 48
click at [120, 66] on div "Batata" at bounding box center [143, 60] width 75 height 48
click at [403, 58] on div "Medio" at bounding box center [395, 60] width 75 height 48
click at [1009, 421] on button "Adicionar" at bounding box center [1034, 437] width 75 height 48
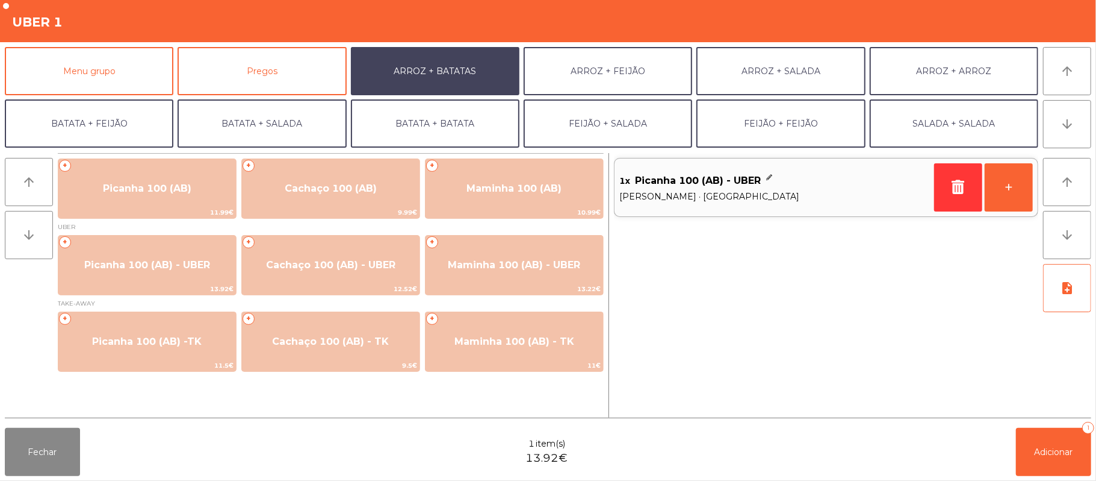
scroll to position [52, 0]
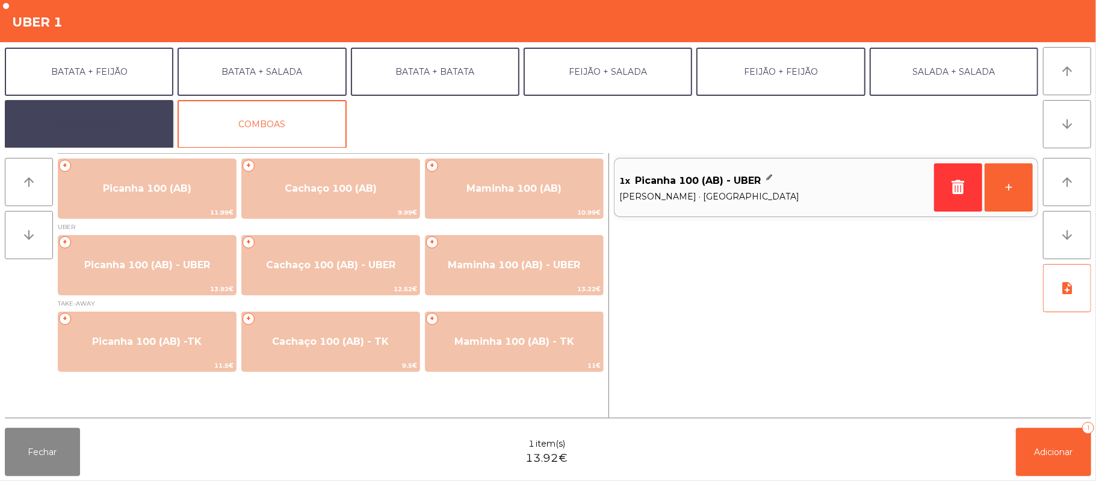
click at [119, 125] on button "EXTRAS UBER" at bounding box center [89, 124] width 169 height 48
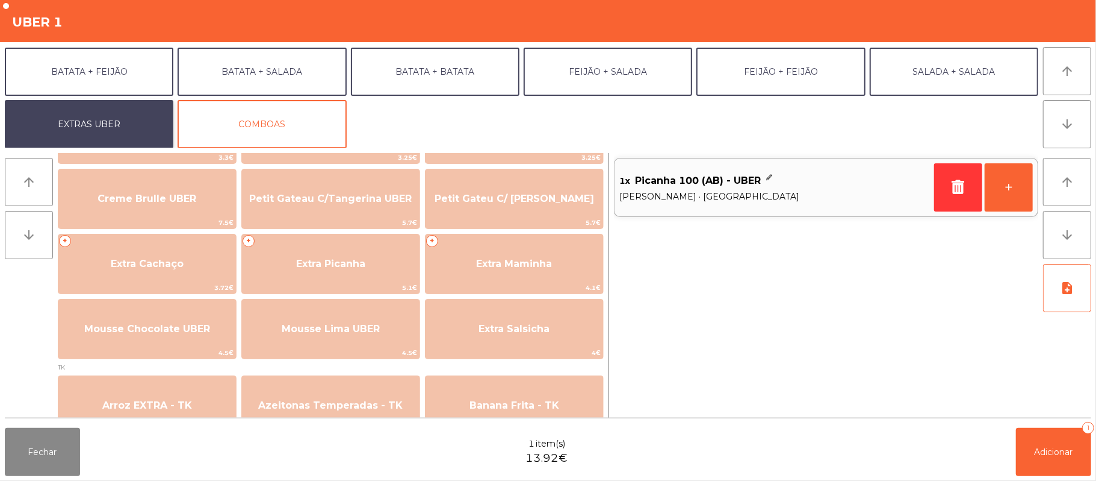
scroll to position [295, 0]
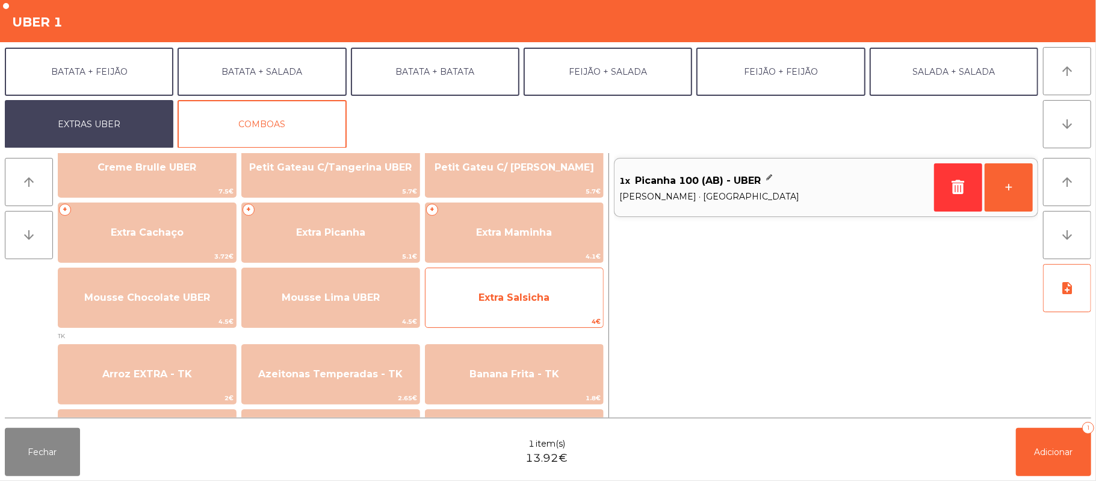
click at [524, 309] on span "Extra Salsicha" at bounding box center [515, 297] width 178 height 33
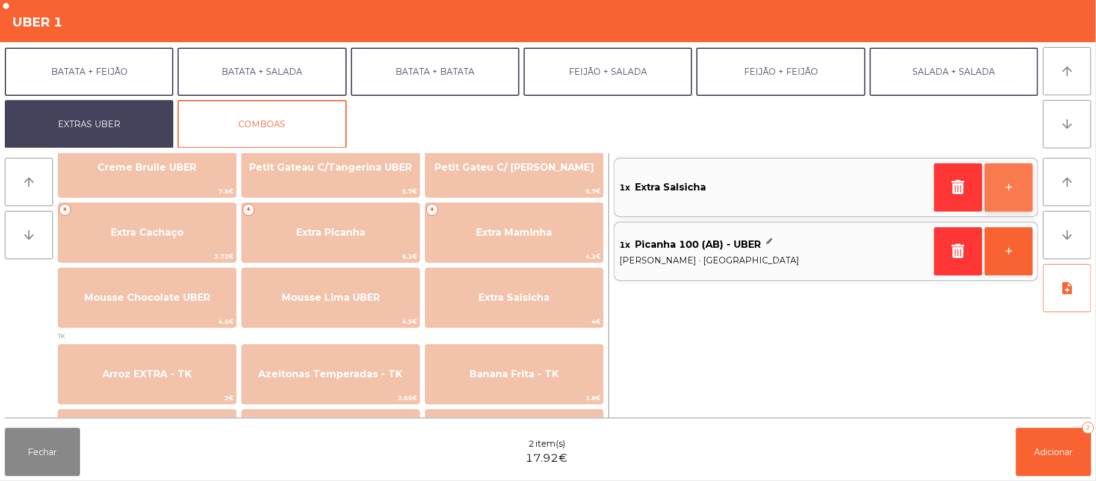
click at [1006, 188] on button "+" at bounding box center [1009, 187] width 48 height 48
click at [1012, 189] on button "+" at bounding box center [1009, 187] width 48 height 48
click at [1012, 188] on button "+" at bounding box center [1009, 187] width 48 height 48
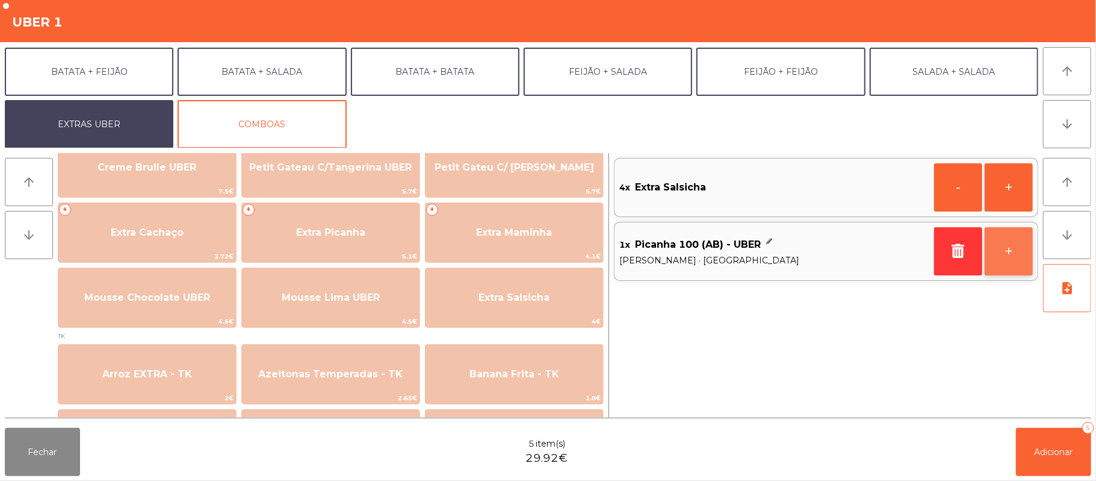
click at [1015, 255] on button "+" at bounding box center [1009, 251] width 48 height 48
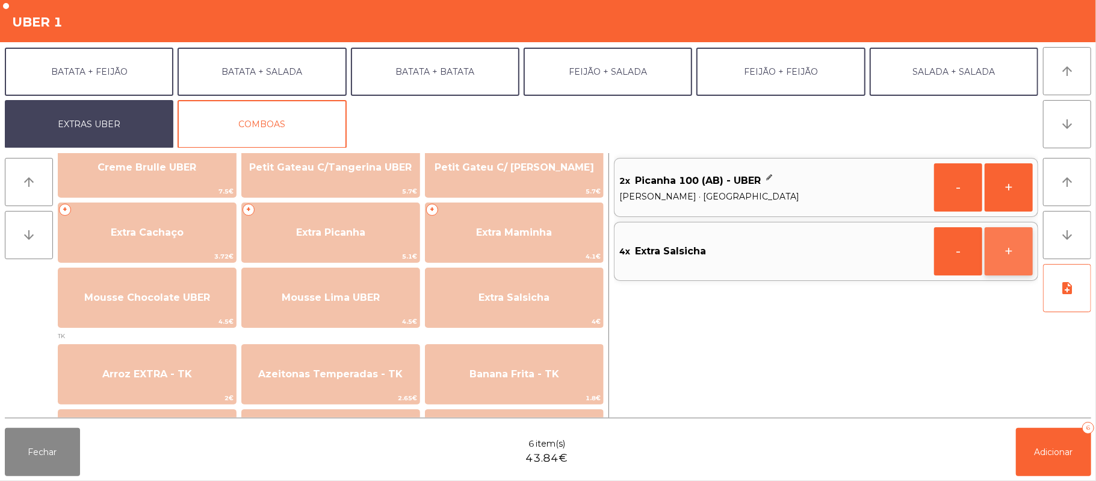
click at [1010, 256] on button "+" at bounding box center [1009, 251] width 48 height 48
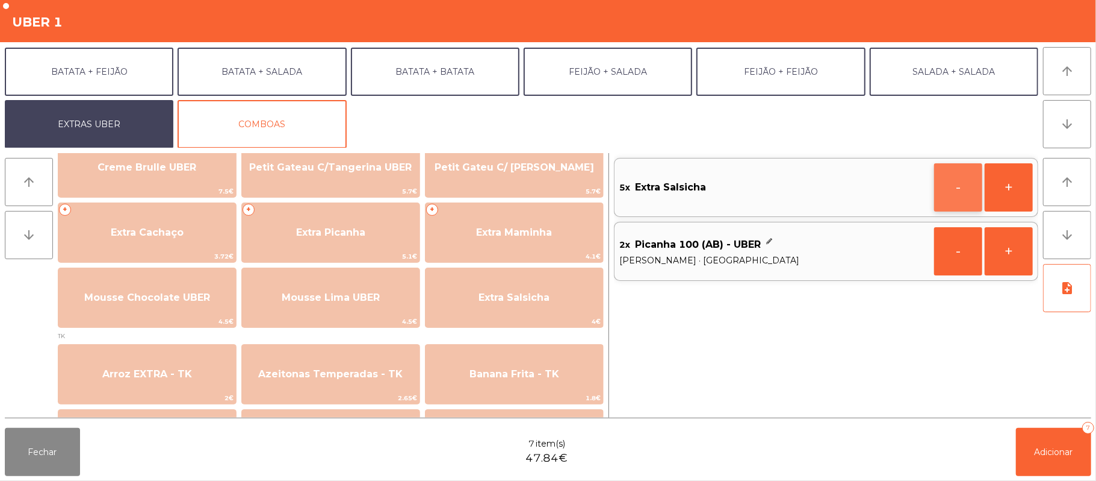
click at [953, 188] on button "-" at bounding box center [959, 187] width 48 height 48
click at [1013, 254] on button "+" at bounding box center [1009, 251] width 48 height 48
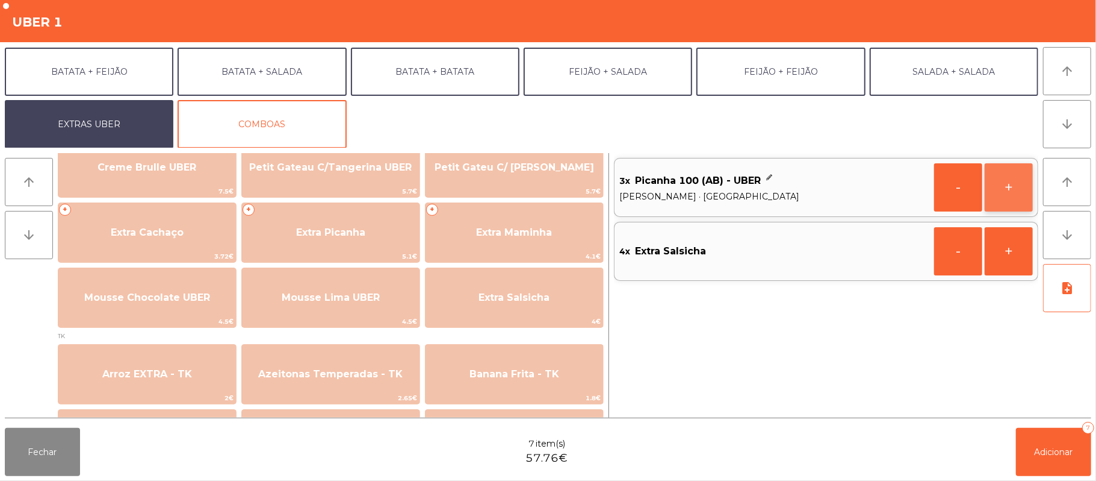
click at [1003, 199] on button "+" at bounding box center [1009, 187] width 48 height 48
click at [1055, 453] on span "Adicionar" at bounding box center [1054, 451] width 39 height 11
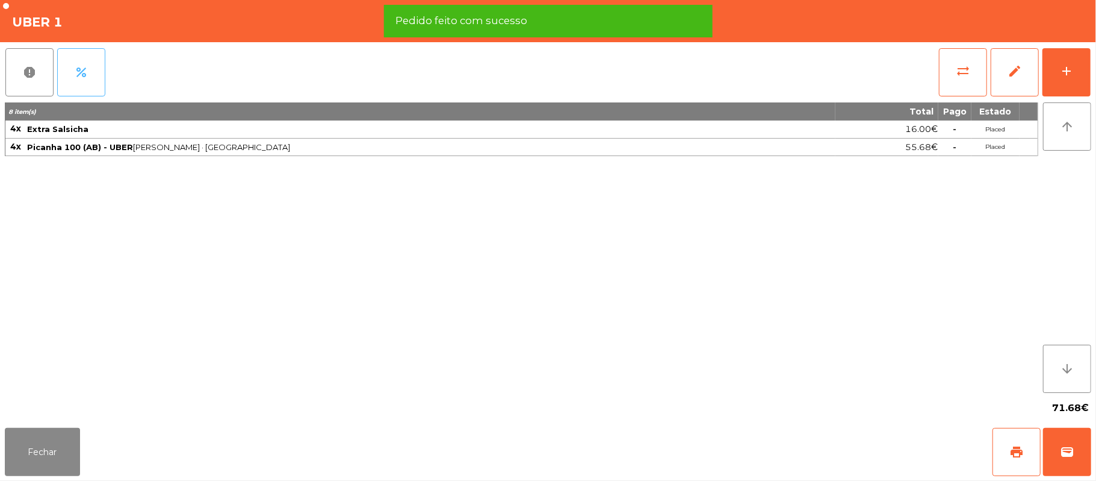
click at [90, 70] on button "percent" at bounding box center [81, 72] width 48 height 48
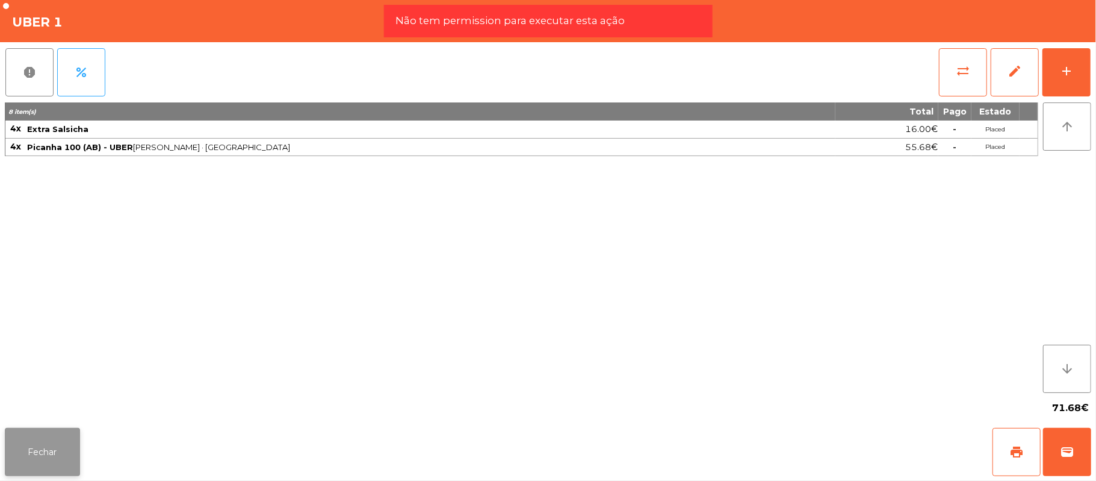
click at [30, 441] on button "Fechar" at bounding box center [42, 452] width 75 height 48
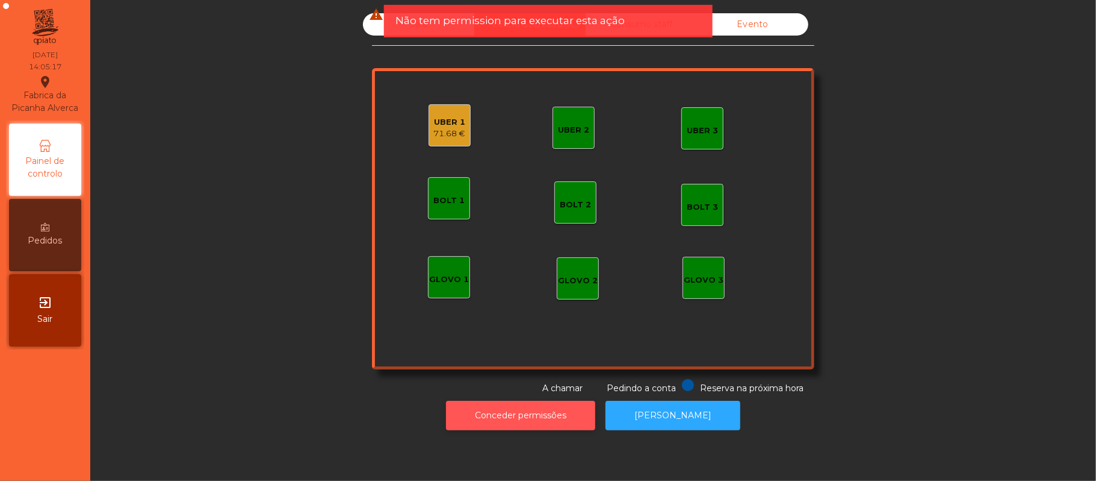
click at [497, 412] on button "Conceder permissões" at bounding box center [520, 415] width 149 height 30
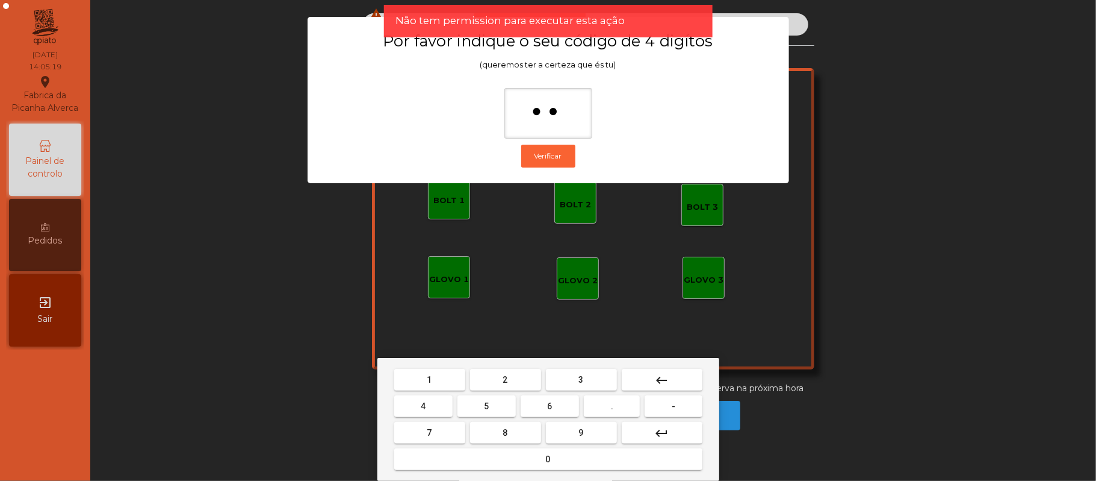
type input "***"
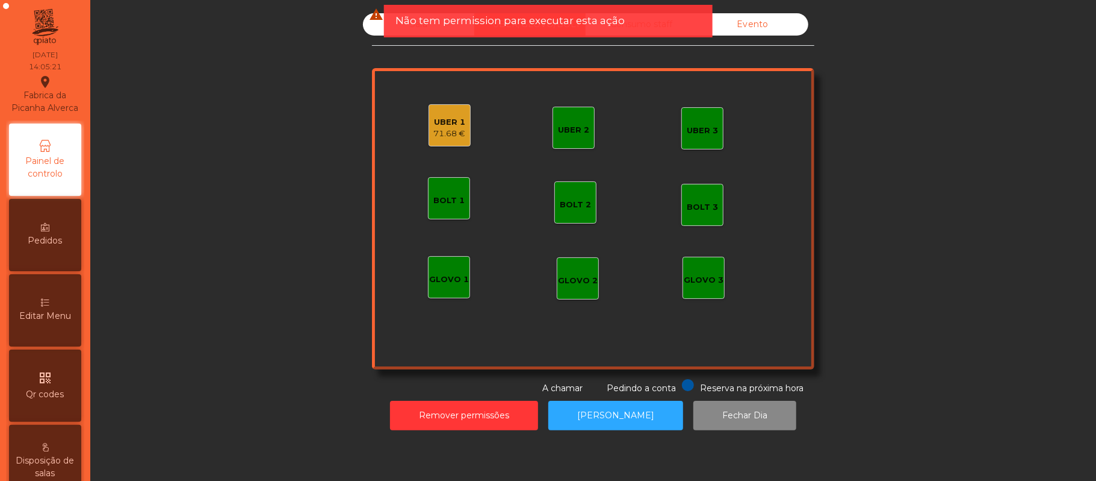
click at [441, 120] on div "UBER 1" at bounding box center [450, 122] width 32 height 12
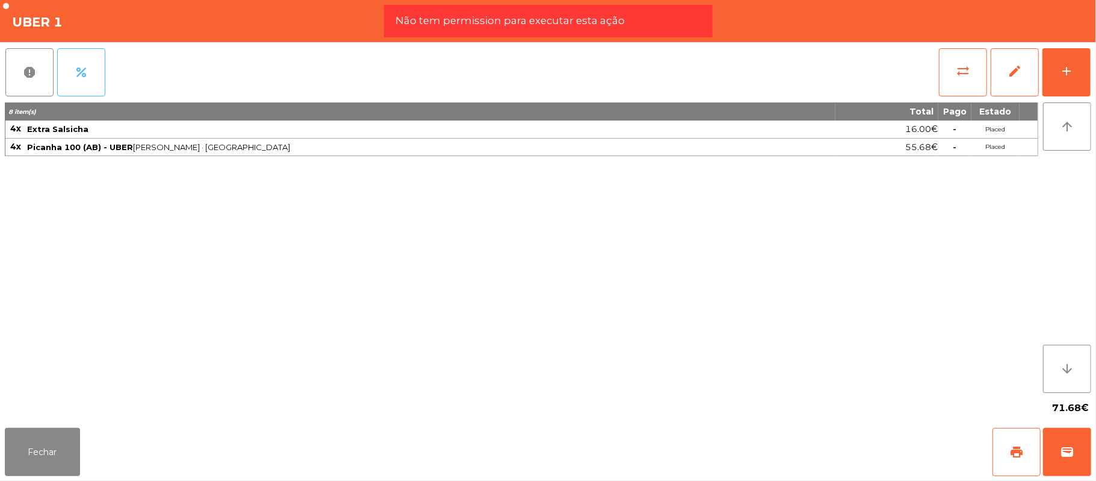
click at [84, 72] on span "percent" at bounding box center [81, 72] width 14 height 14
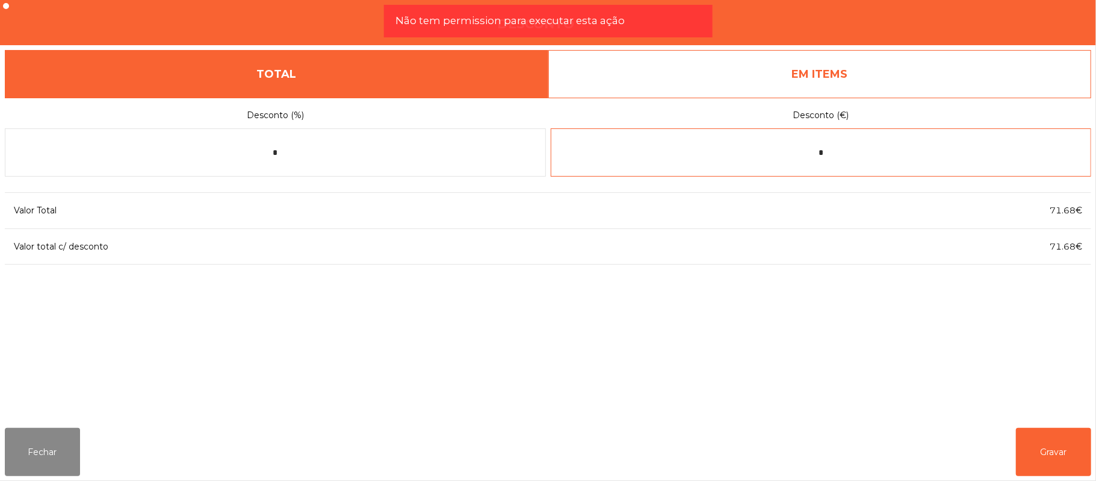
click at [861, 157] on input "*" at bounding box center [821, 152] width 541 height 48
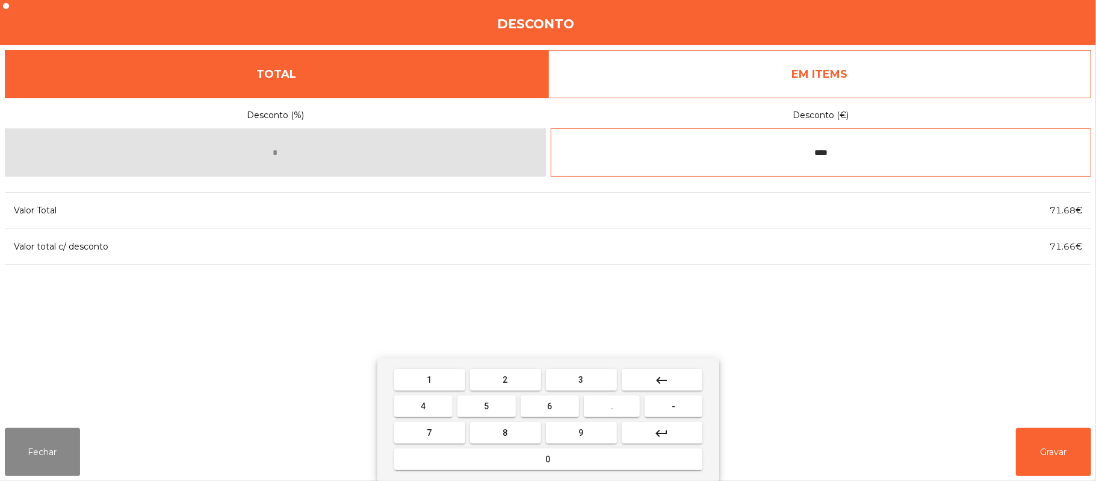
type input "****"
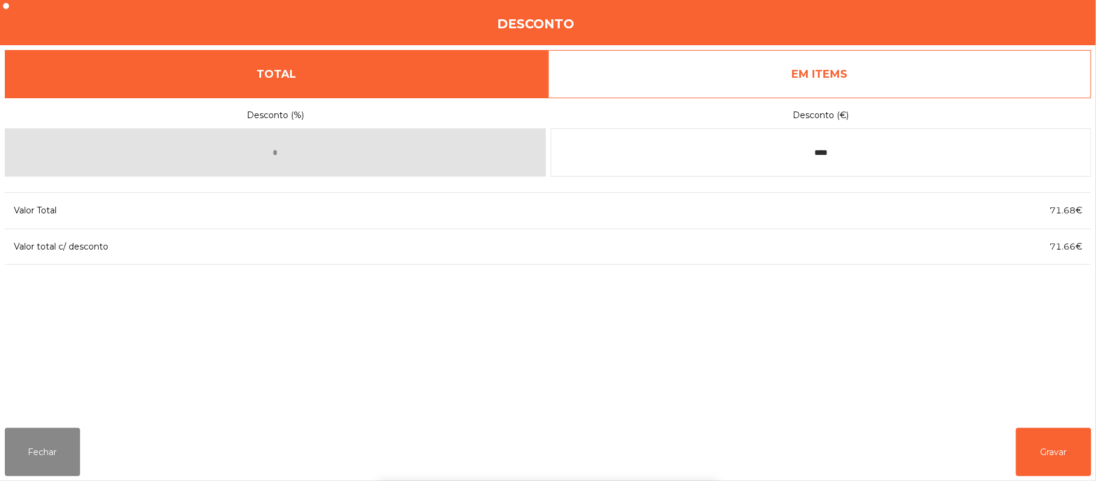
click at [1059, 452] on div "1 2 3 keyboard_backspace 4 5 6 . - 7 8 9 keyboard_return 0" at bounding box center [548, 419] width 1096 height 123
click at [1056, 449] on button "Gravar" at bounding box center [1053, 452] width 75 height 48
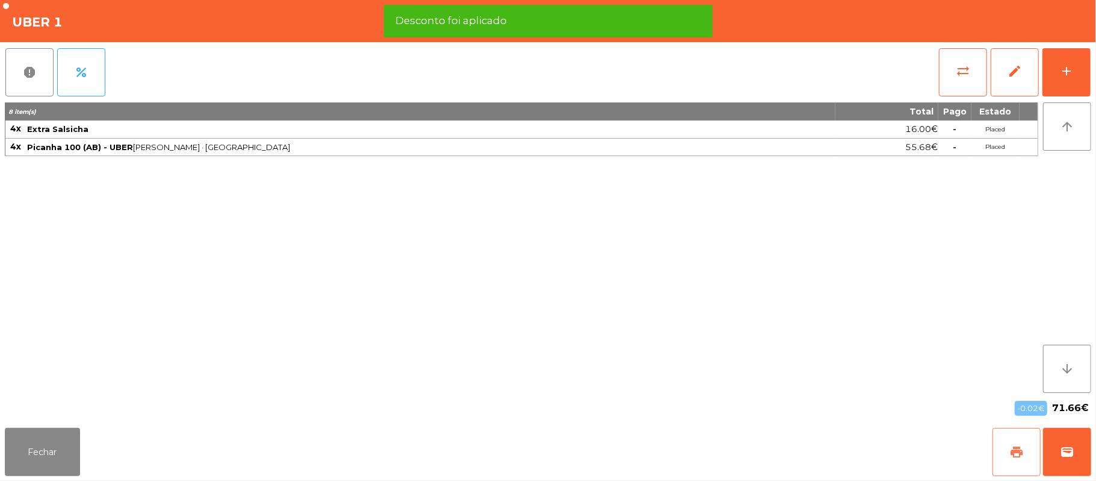
click at [1003, 456] on button "print" at bounding box center [1017, 452] width 48 height 48
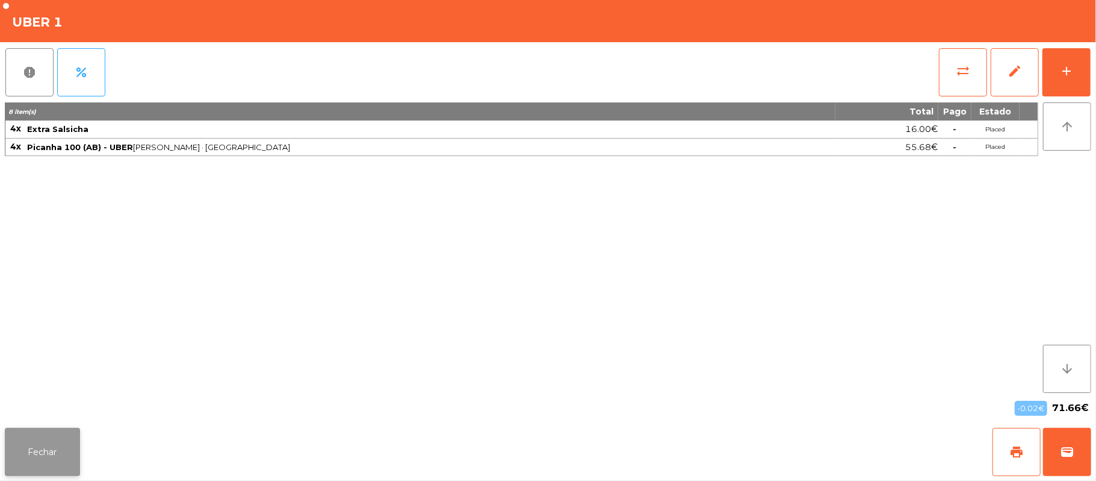
click at [33, 451] on button "Fechar" at bounding box center [42, 452] width 75 height 48
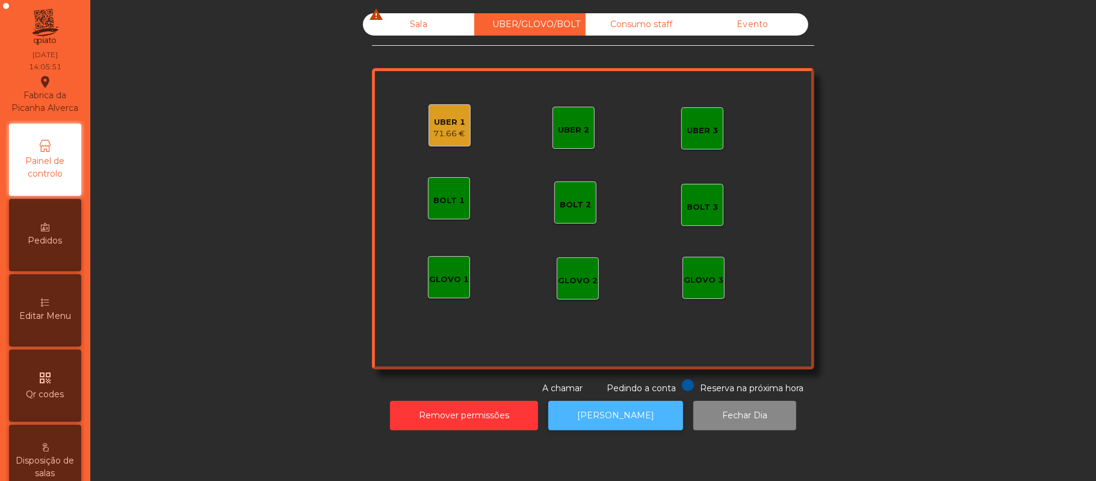
click at [606, 428] on button "[PERSON_NAME]" at bounding box center [616, 415] width 135 height 30
click at [451, 136] on div "71.66 €" at bounding box center [450, 134] width 32 height 12
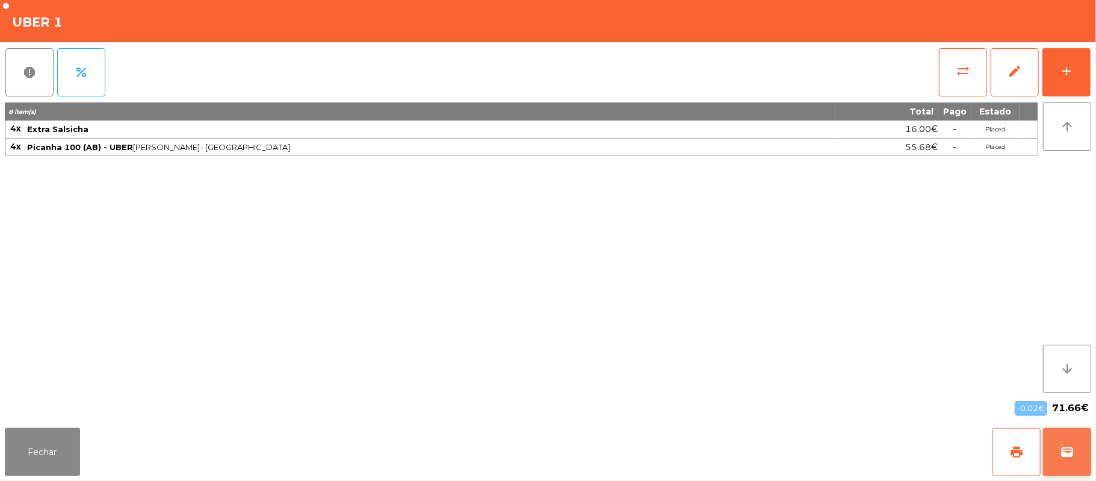
click at [1089, 468] on button "wallet" at bounding box center [1067, 452] width 48 height 48
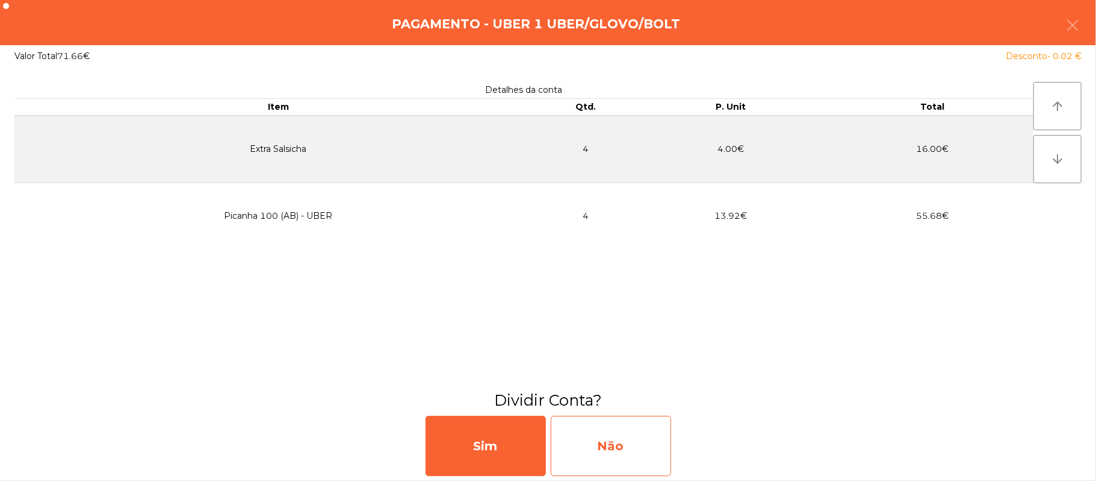
click at [626, 439] on div "Não" at bounding box center [611, 445] width 120 height 60
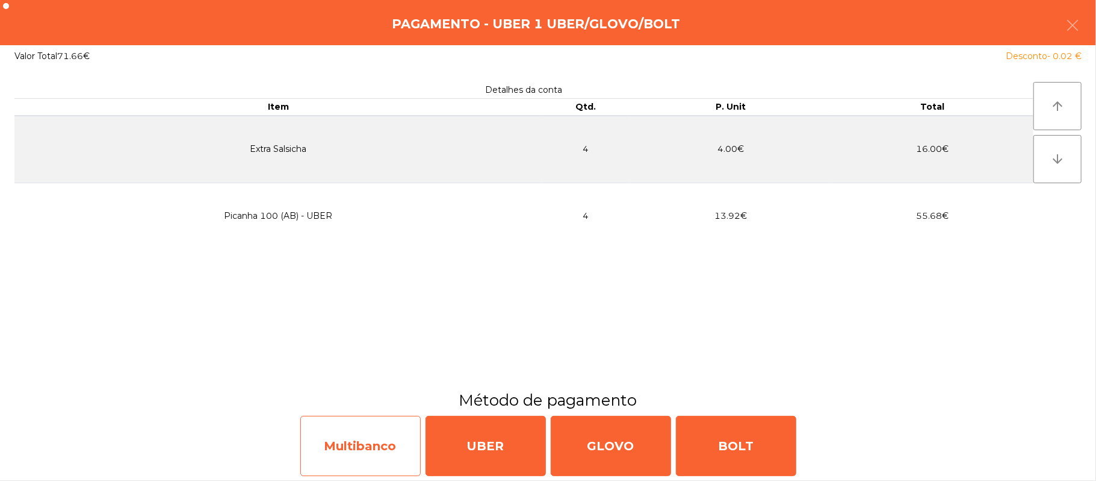
click at [333, 464] on div "Multibanco" at bounding box center [360, 445] width 120 height 60
select select "**"
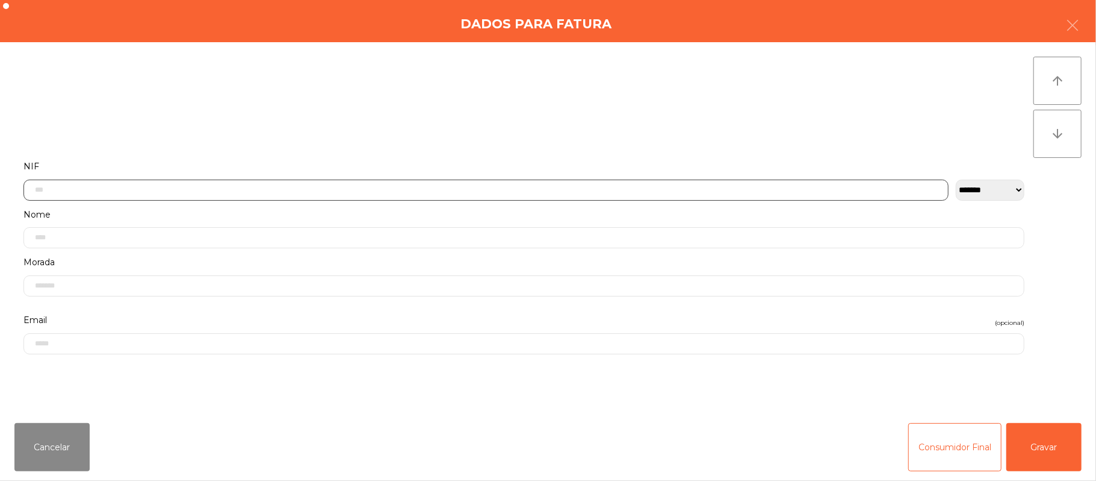
click at [413, 193] on input "text" at bounding box center [485, 189] width 925 height 21
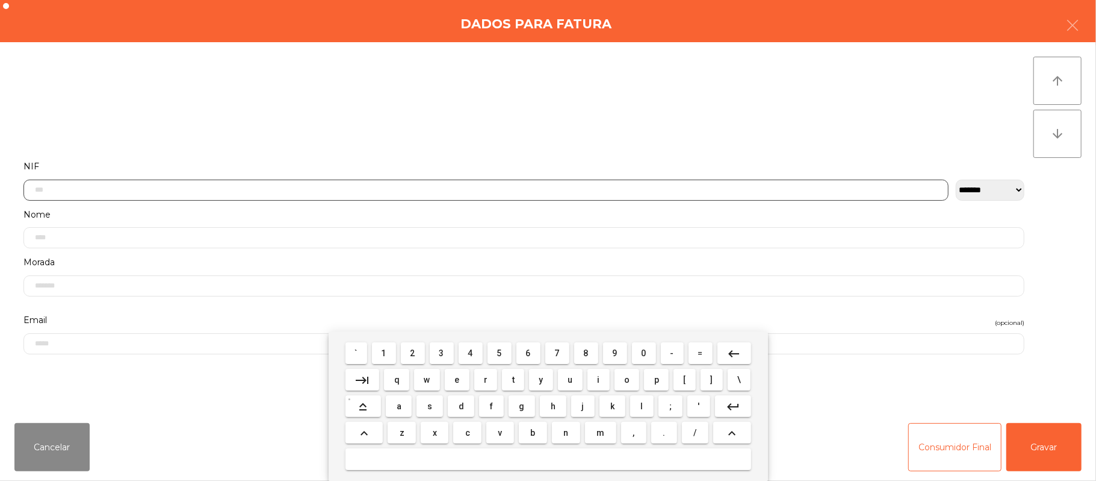
scroll to position [101, 0]
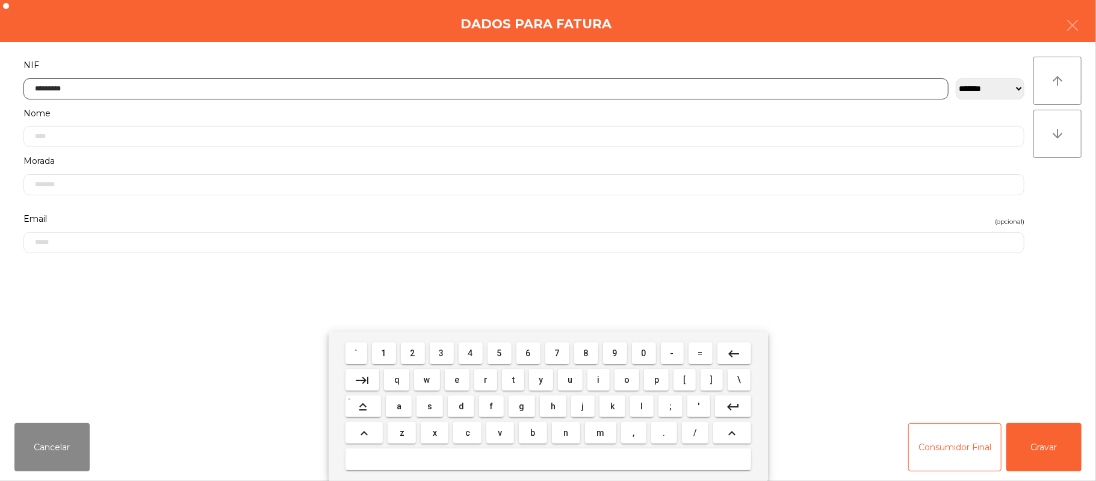
type input "*********"
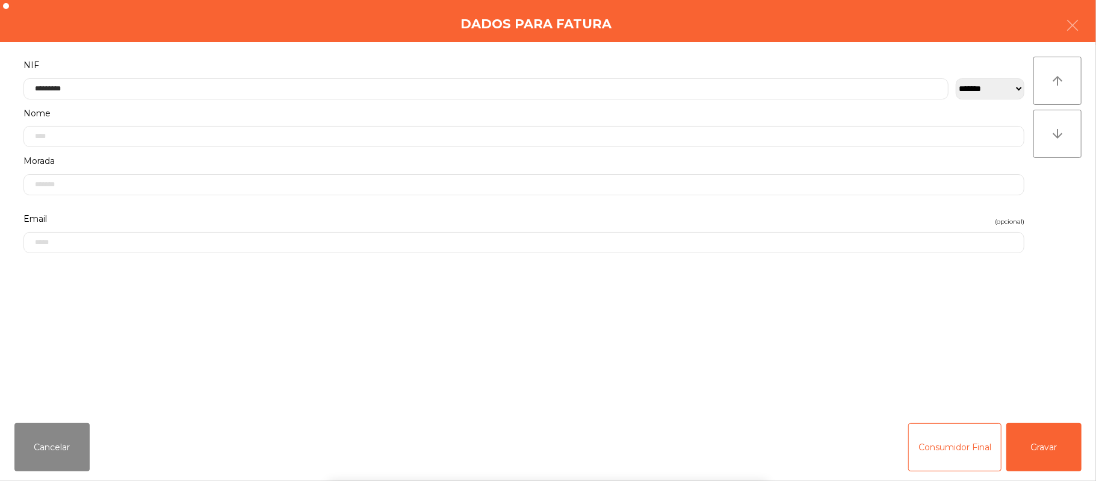
click at [1038, 437] on div "` 1 2 3 4 5 6 7 8 9 0 - = keyboard_backspace keyboard_tab q w e r t y u i o p […" at bounding box center [548, 405] width 1096 height 149
click at [1049, 435] on button "Gravar" at bounding box center [1044, 447] width 75 height 48
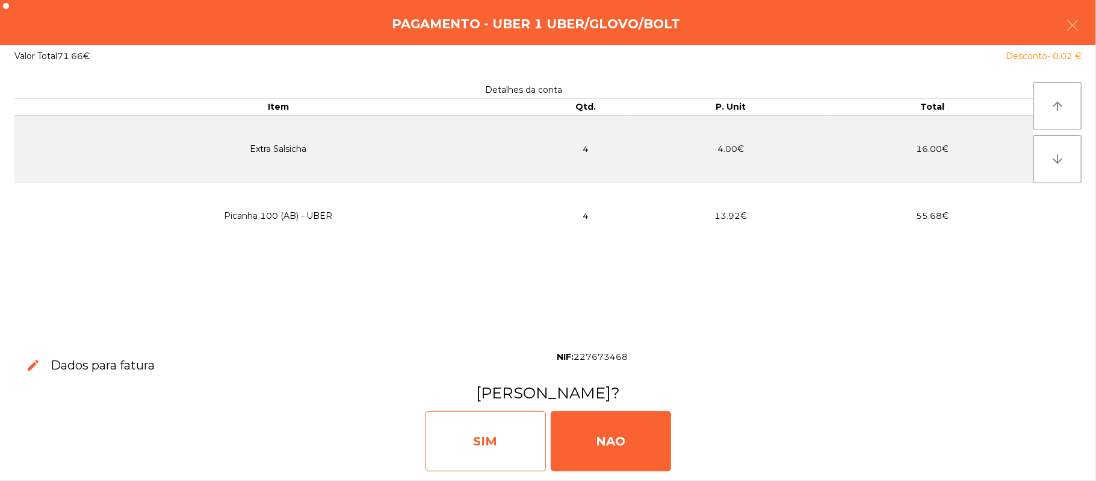
click at [477, 437] on div "SIM" at bounding box center [486, 441] width 120 height 60
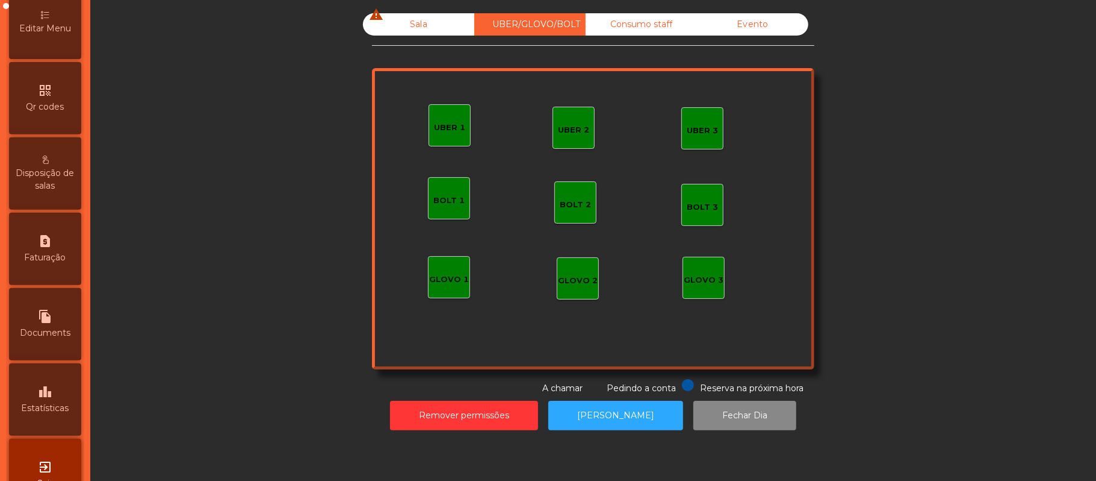
click at [56, 264] on span "Faturação" at bounding box center [46, 257] width 42 height 13
select select "*"
select select "****"
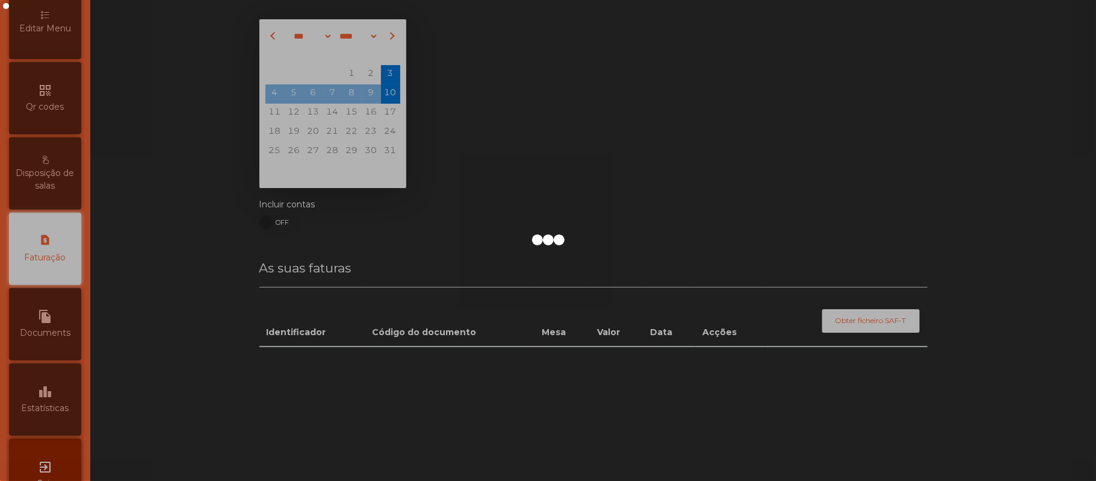
scroll to position [308, 0]
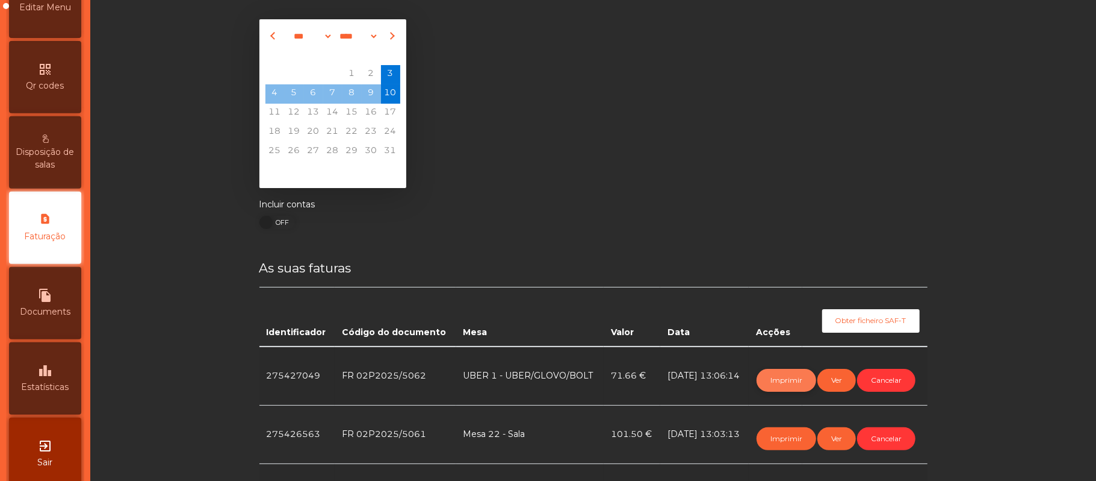
click at [766, 388] on button "Imprimir" at bounding box center [787, 380] width 60 height 23
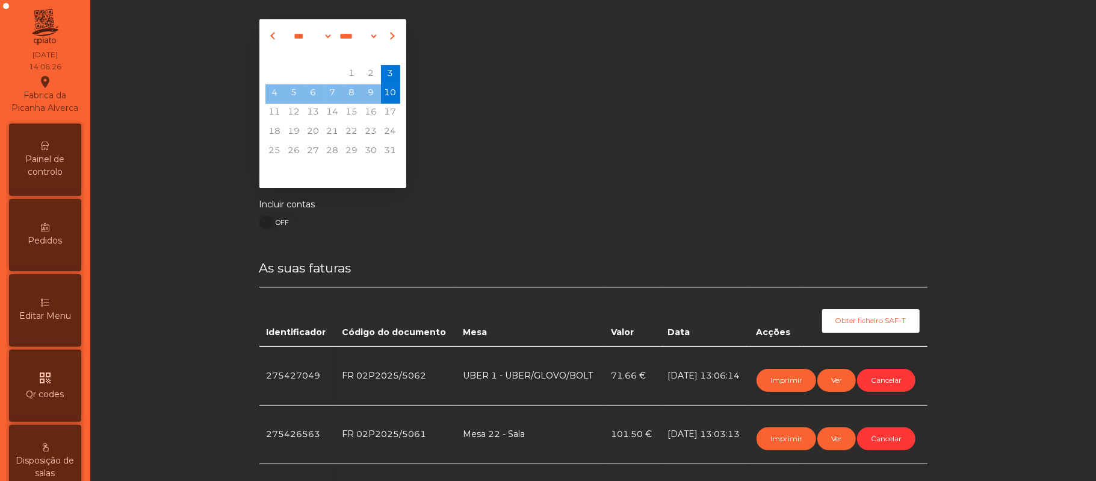
click at [41, 155] on div "Painel de controlo" at bounding box center [45, 159] width 72 height 72
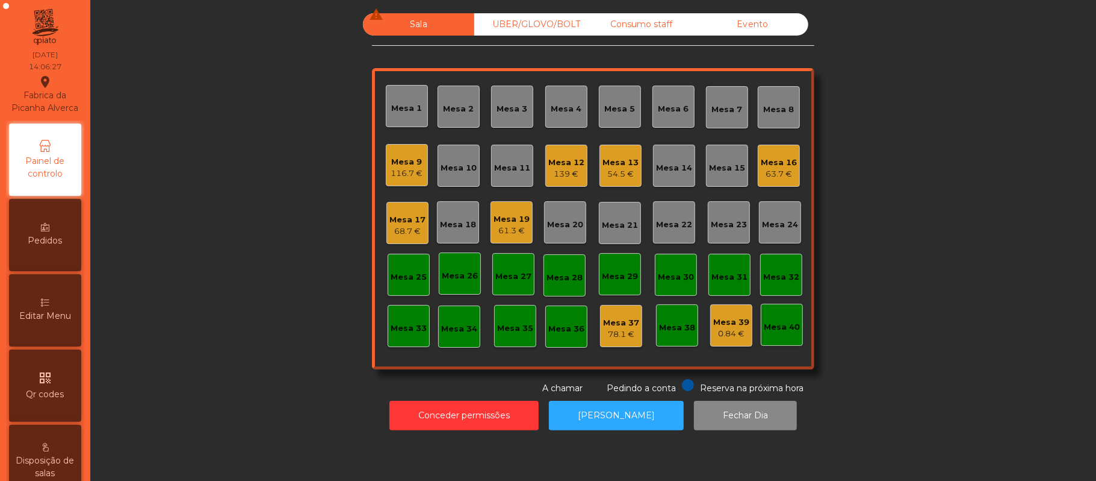
click at [394, 22] on div "Sala warning" at bounding box center [418, 24] width 111 height 22
click at [516, 219] on div "Mesa 19" at bounding box center [512, 219] width 36 height 12
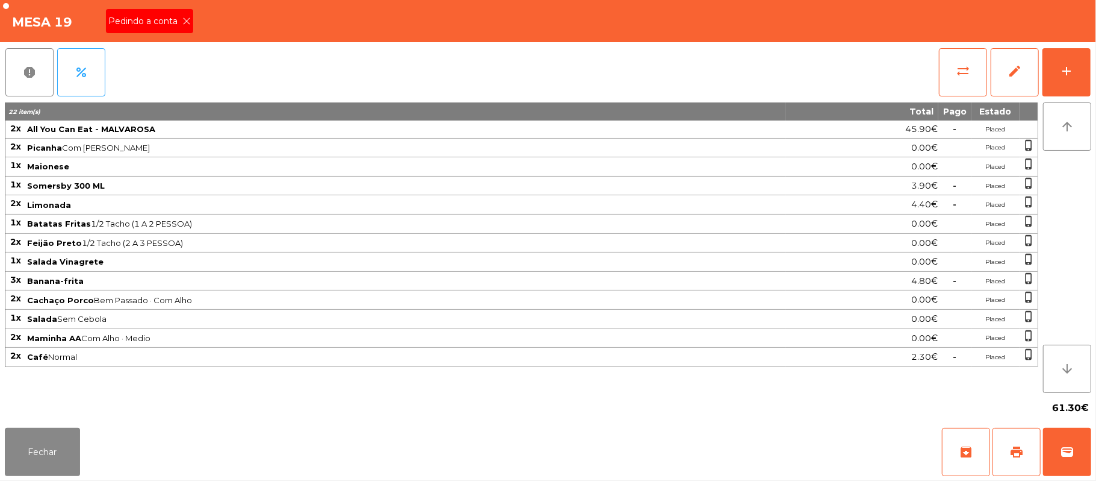
click at [155, 27] on span "Pedindo a conta" at bounding box center [145, 21] width 74 height 13
click at [5, 449] on button "Fechar" at bounding box center [42, 452] width 75 height 48
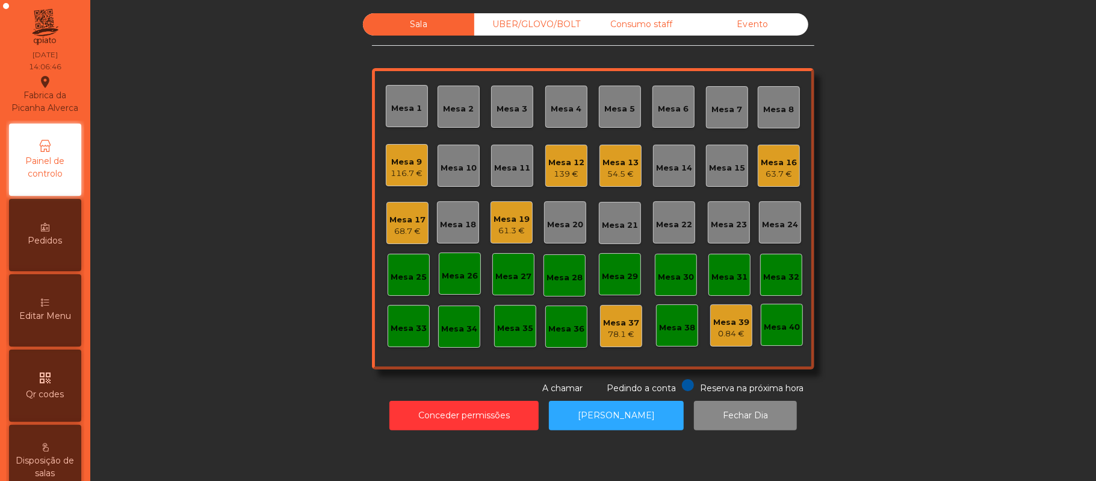
click at [612, 227] on div "Mesa 21" at bounding box center [620, 225] width 36 height 12
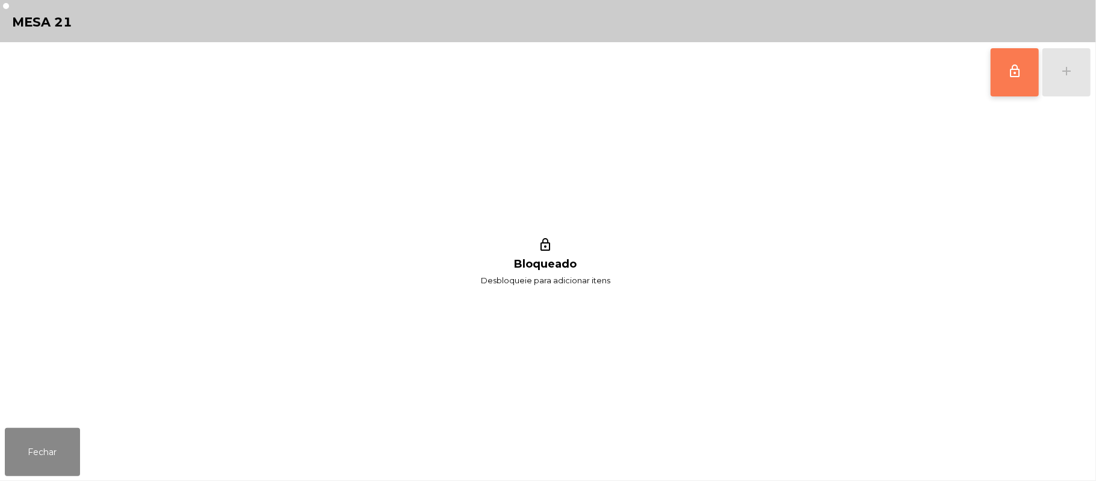
click at [1002, 82] on button "lock_outline" at bounding box center [1015, 72] width 48 height 48
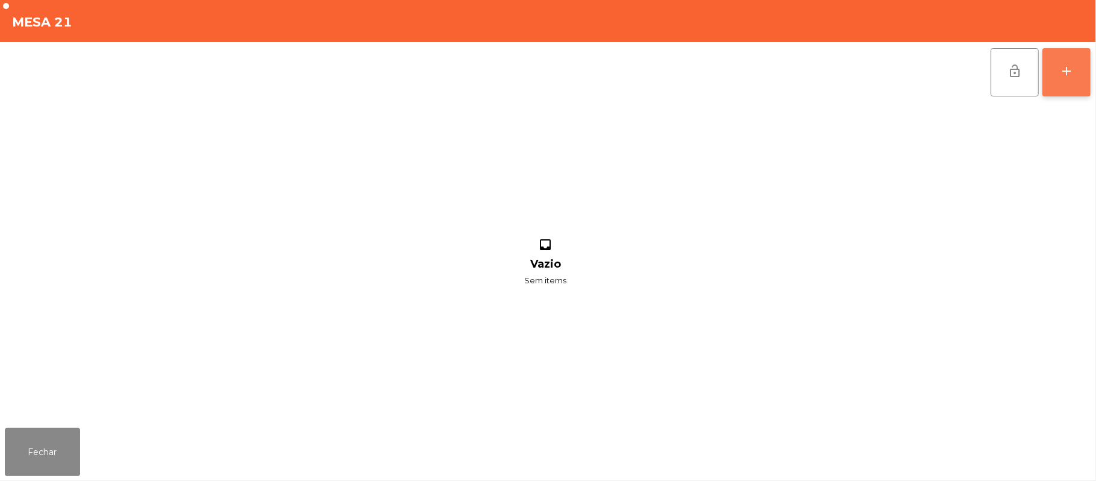
click at [1061, 73] on div "add" at bounding box center [1067, 71] width 14 height 14
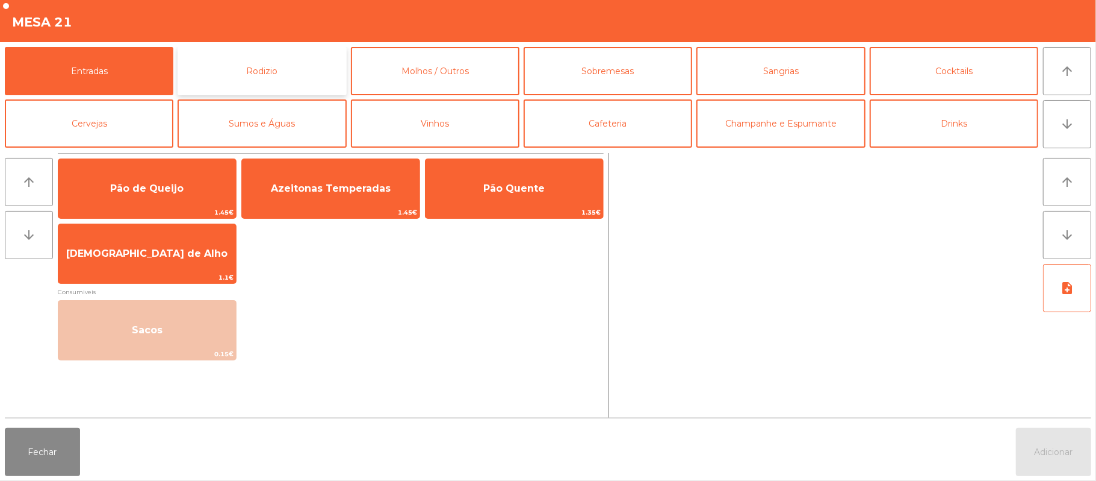
click at [276, 75] on button "Rodizio" at bounding box center [262, 71] width 169 height 48
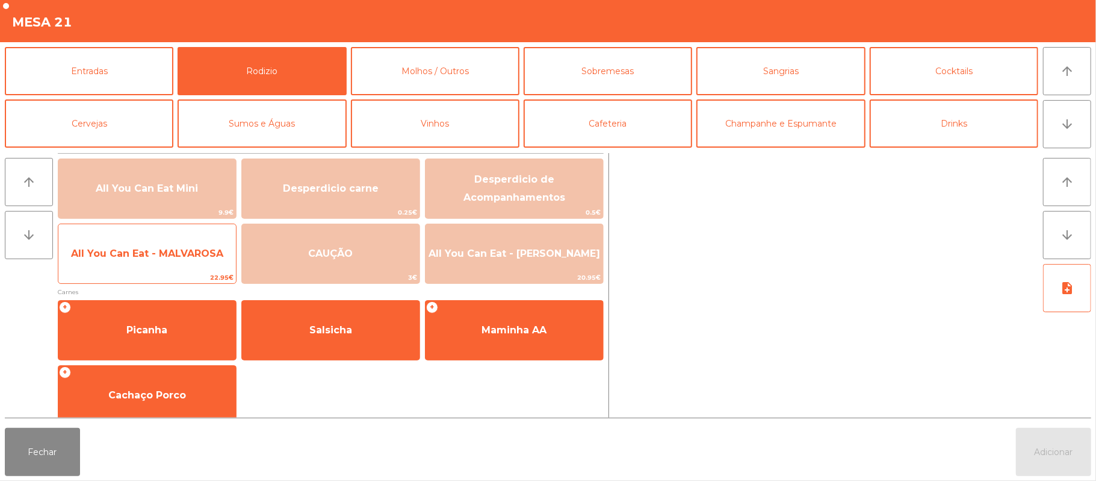
click at [148, 266] on span "All You Can Eat - MALVAROSA" at bounding box center [147, 253] width 178 height 33
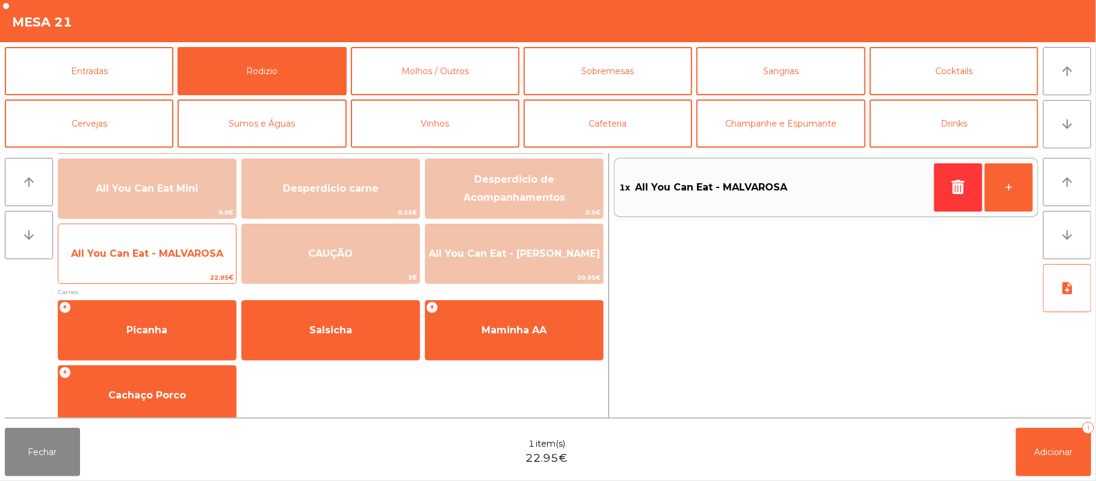
click at [146, 247] on span "All You Can Eat - MALVAROSA" at bounding box center [147, 252] width 152 height 11
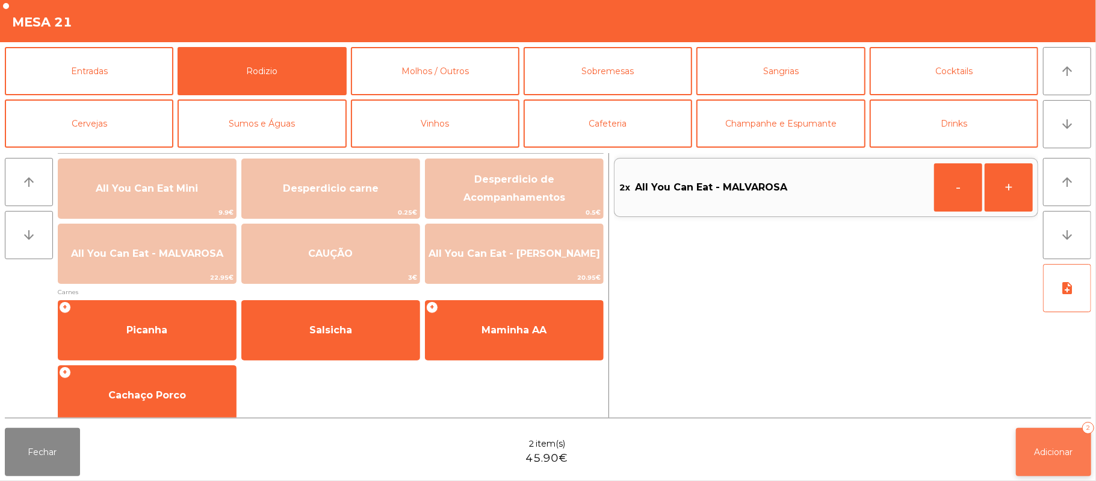
click at [1033, 454] on button "Adicionar 2" at bounding box center [1053, 452] width 75 height 48
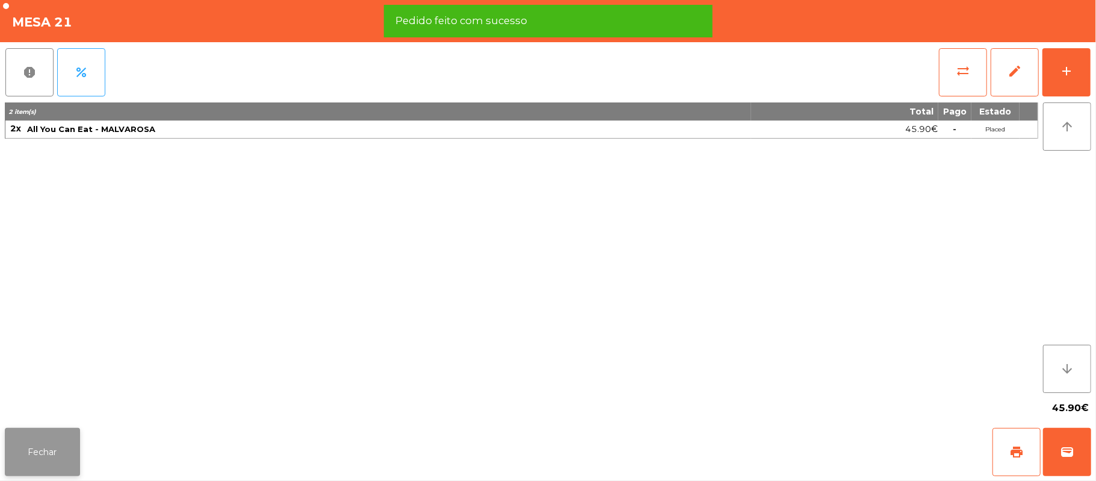
click at [49, 444] on button "Fechar" at bounding box center [42, 452] width 75 height 48
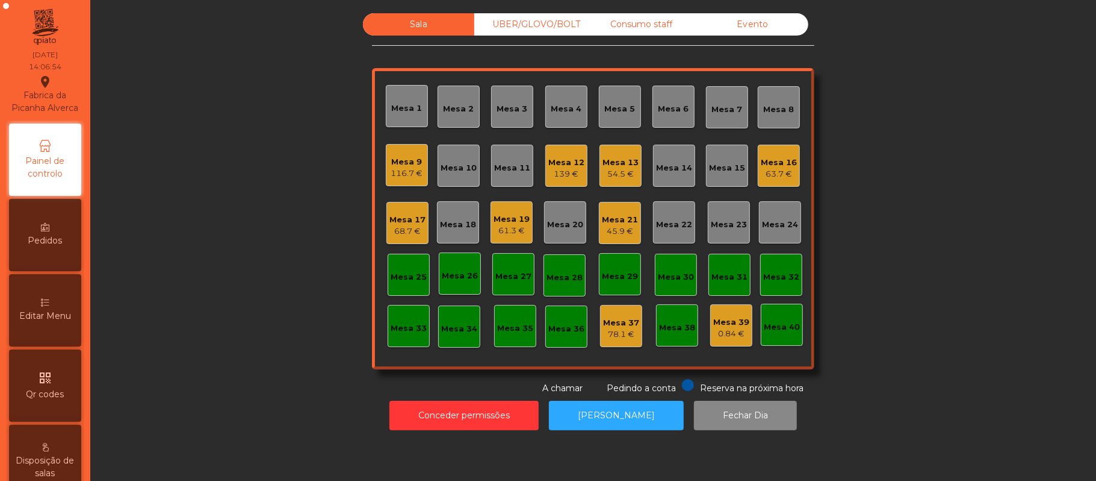
click at [505, 218] on div "Mesa 19" at bounding box center [512, 219] width 36 height 12
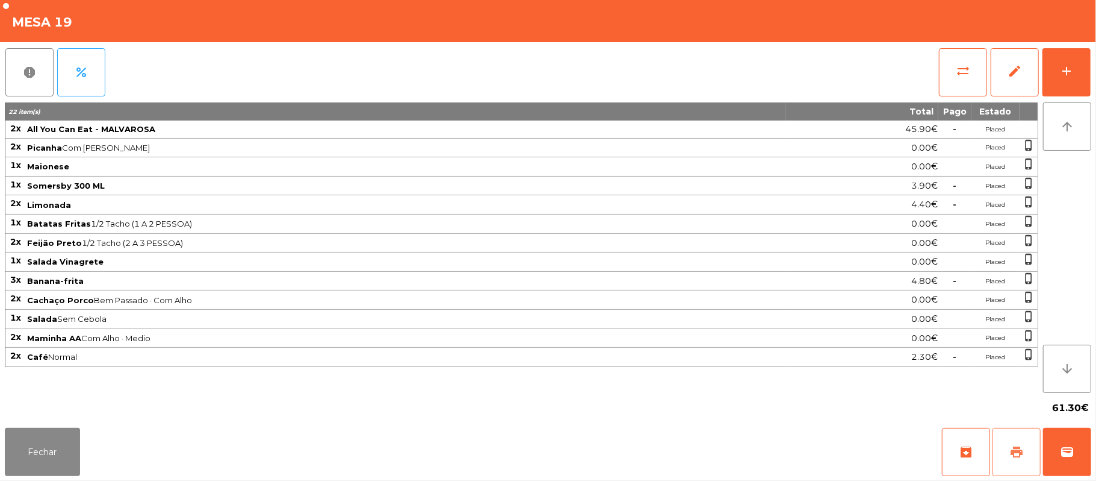
click at [1010, 446] on span "print" at bounding box center [1017, 451] width 14 height 14
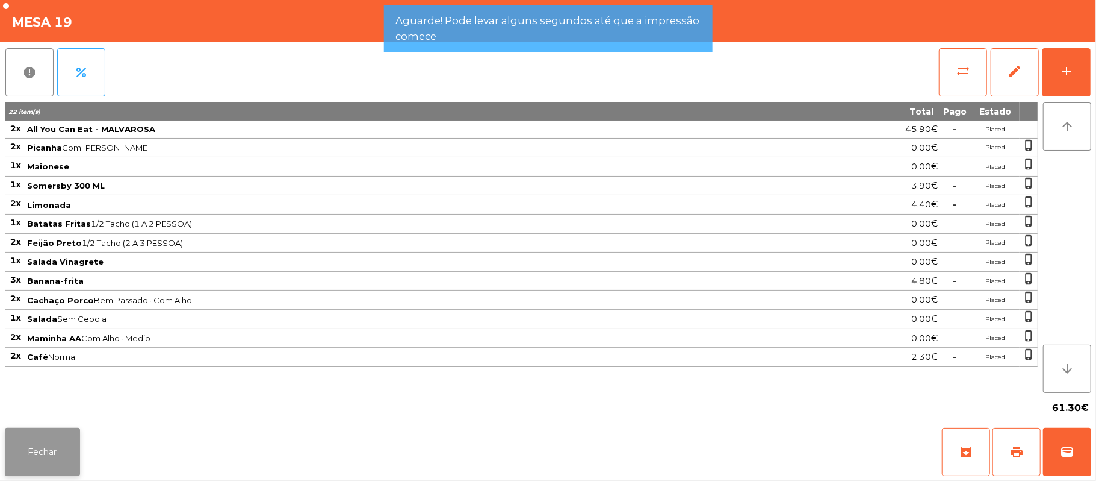
click at [51, 428] on button "Fechar" at bounding box center [42, 452] width 75 height 48
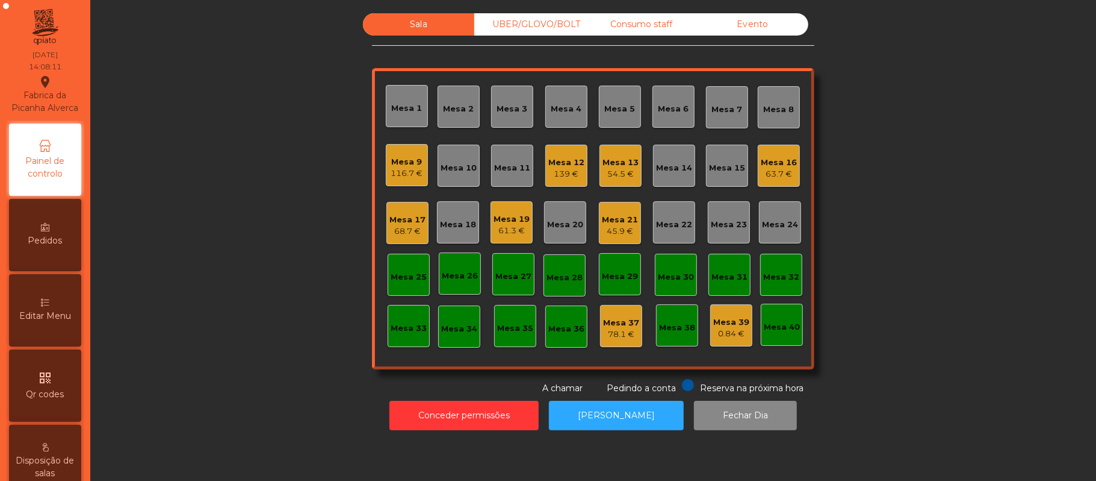
click at [721, 316] on div "Mesa 39" at bounding box center [732, 322] width 36 height 12
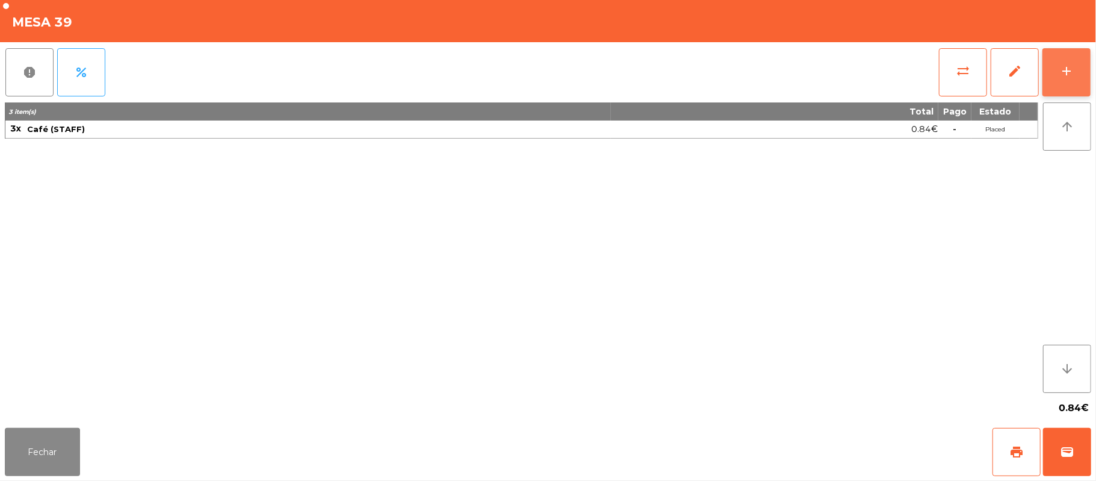
click at [1059, 63] on button "add" at bounding box center [1067, 72] width 48 height 48
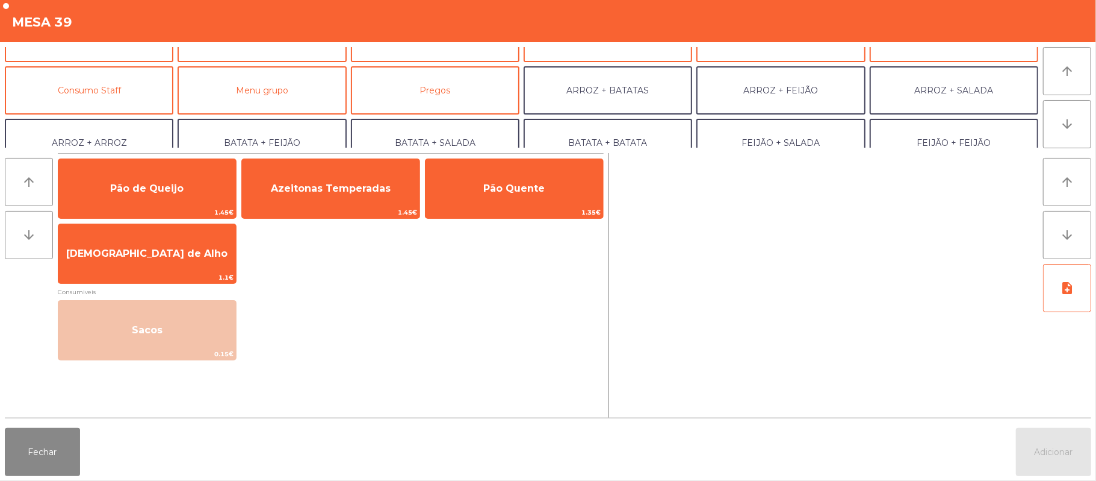
scroll to position [92, 0]
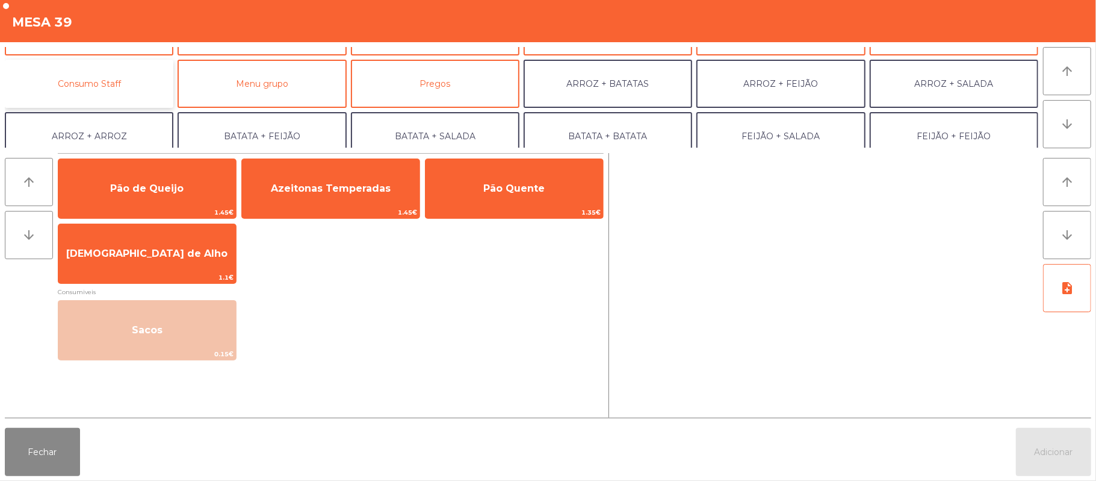
click at [118, 77] on button "Consumo Staff" at bounding box center [89, 84] width 169 height 48
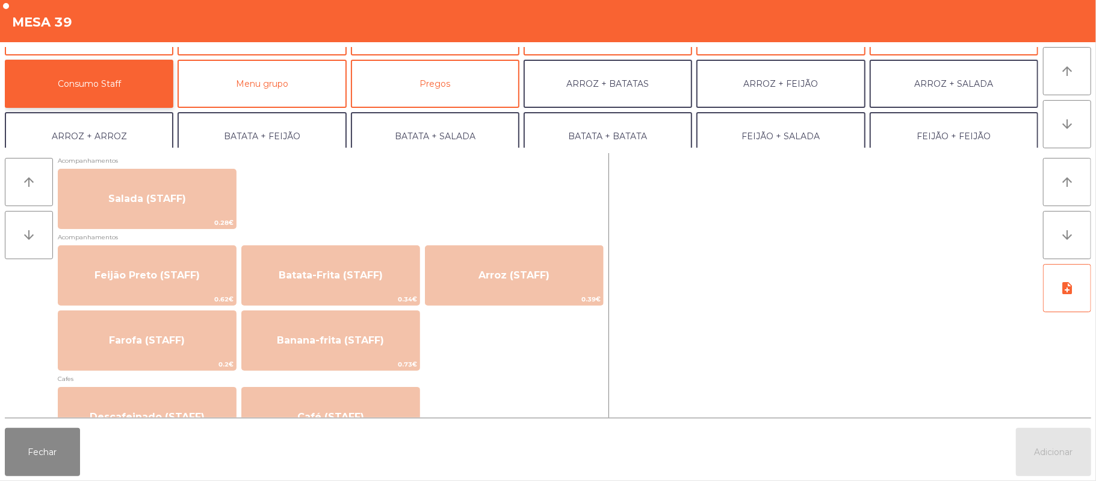
scroll to position [562, 0]
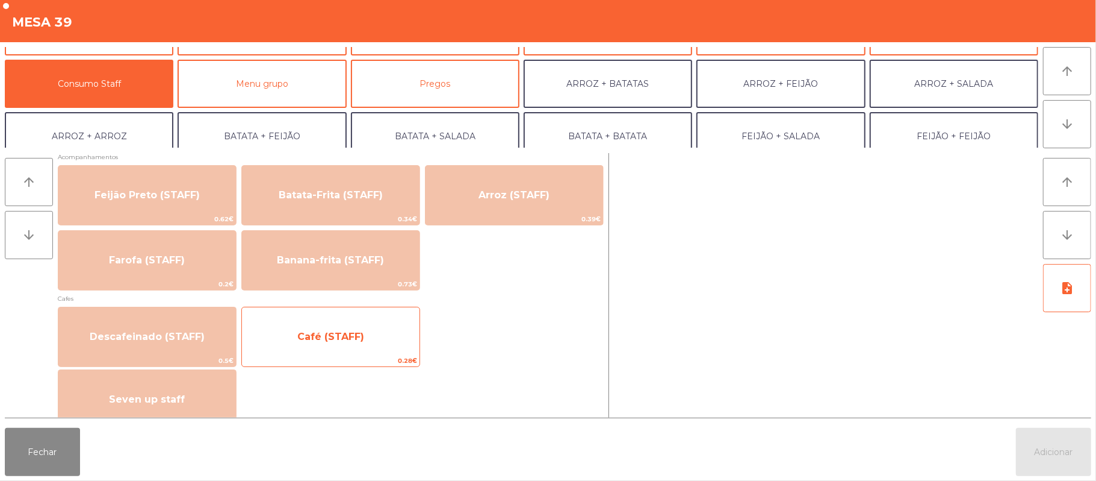
click at [373, 328] on span "Café (STAFF)" at bounding box center [331, 336] width 178 height 33
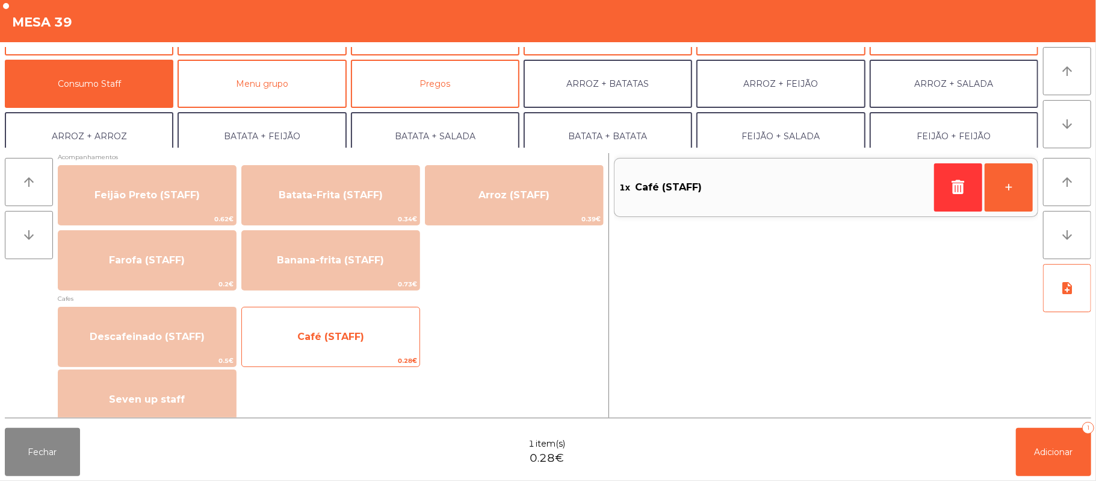
click at [364, 326] on span "Café (STAFF)" at bounding box center [331, 336] width 178 height 33
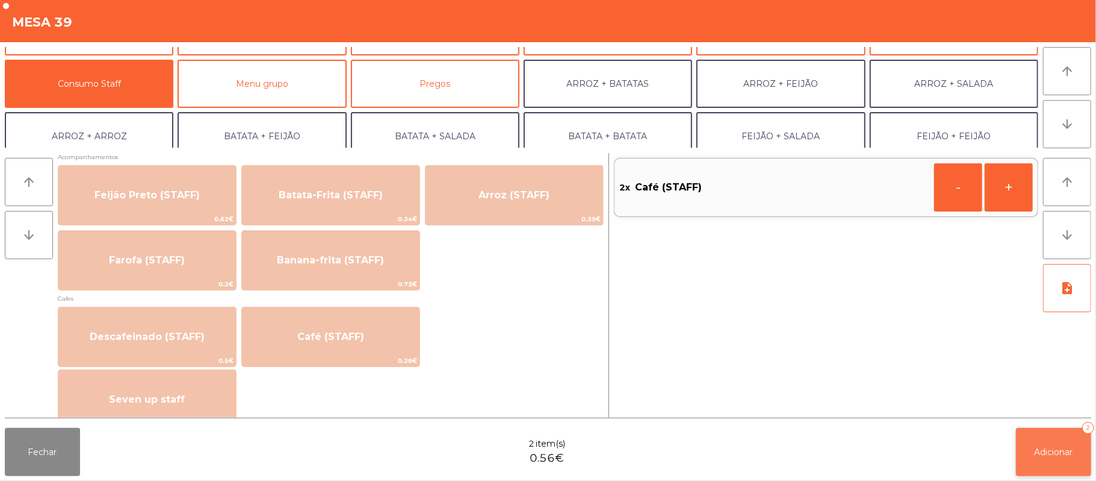
click at [1059, 459] on button "Adicionar 2" at bounding box center [1053, 452] width 75 height 48
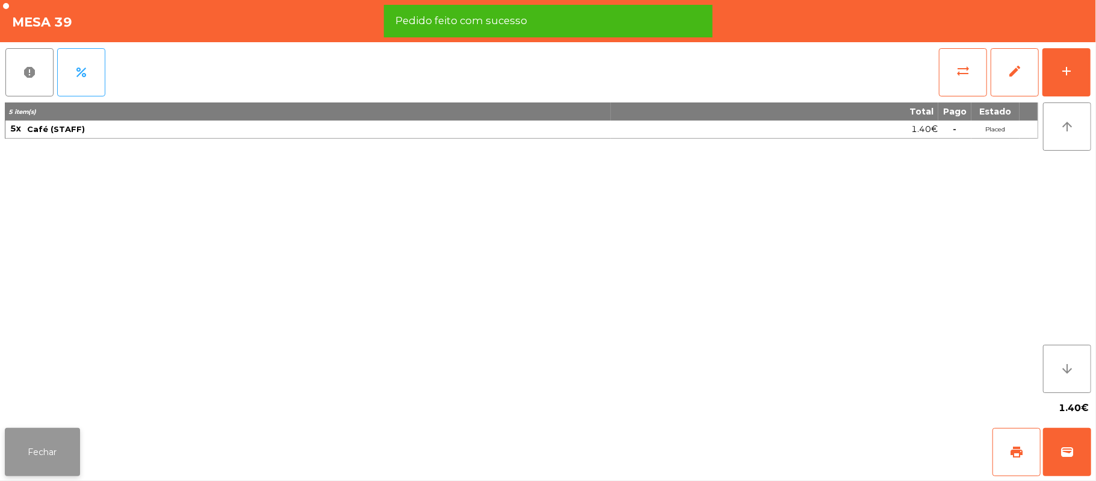
click at [37, 428] on button "Fechar" at bounding box center [42, 452] width 75 height 48
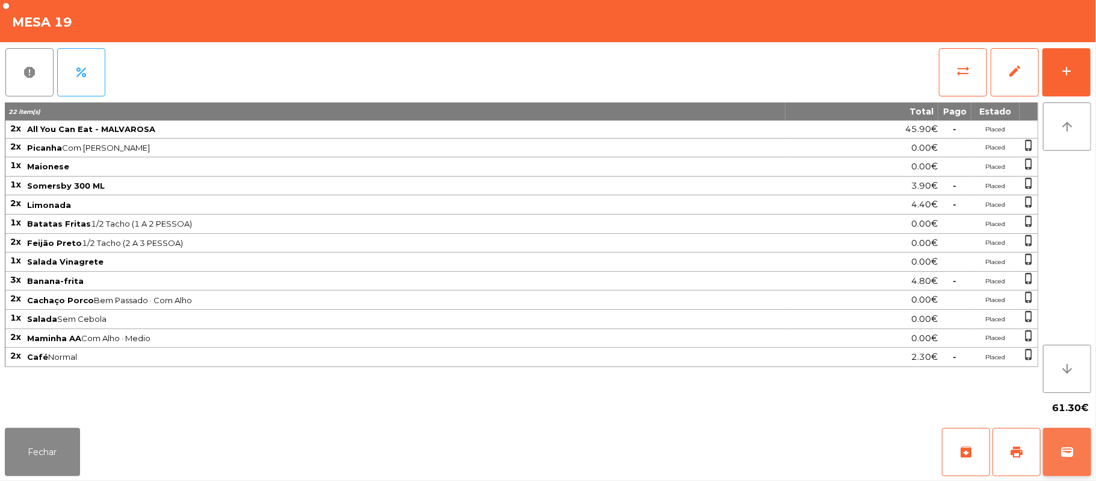
click at [1065, 454] on span "wallet" at bounding box center [1067, 451] width 14 height 14
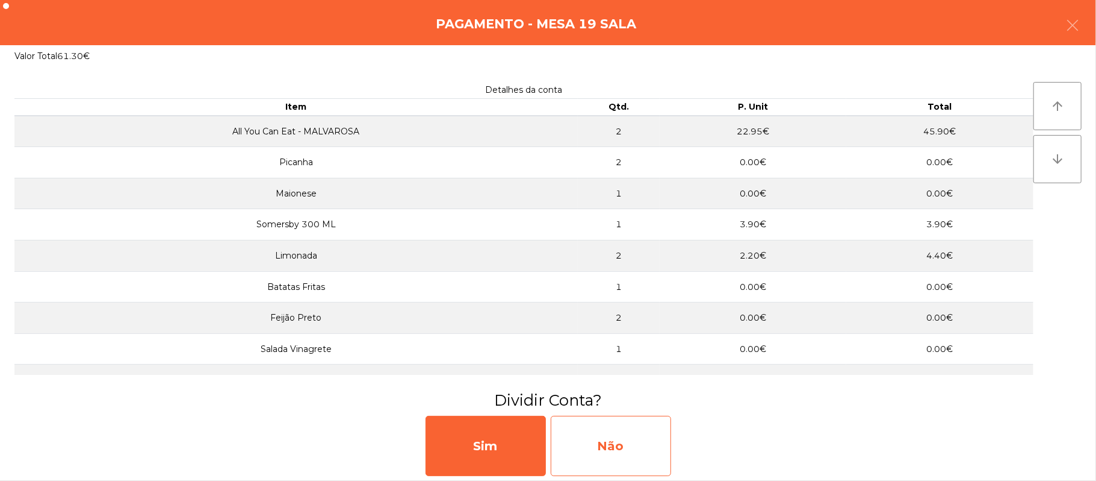
click at [650, 438] on div "Não" at bounding box center [611, 445] width 120 height 60
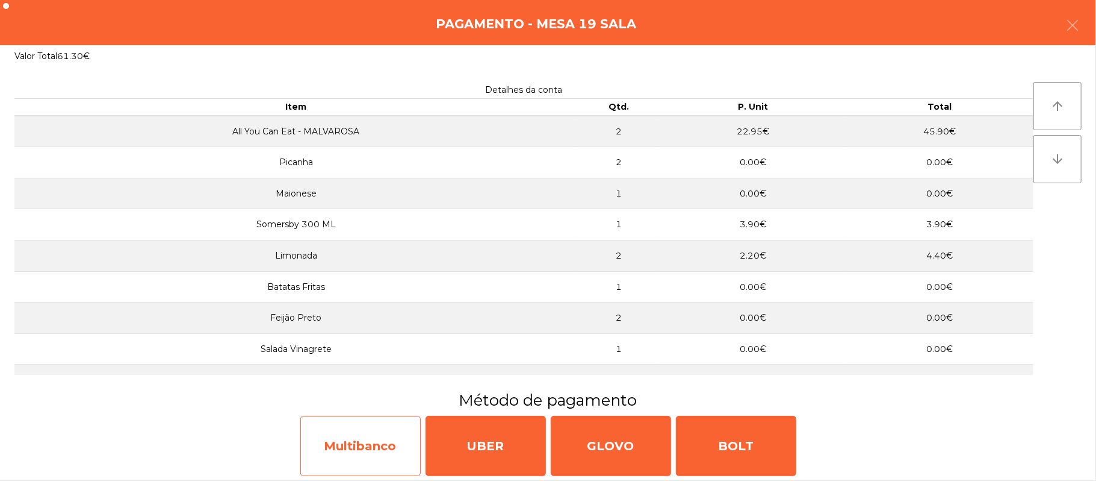
click at [359, 444] on div "Multibanco" at bounding box center [360, 445] width 120 height 60
select select "**"
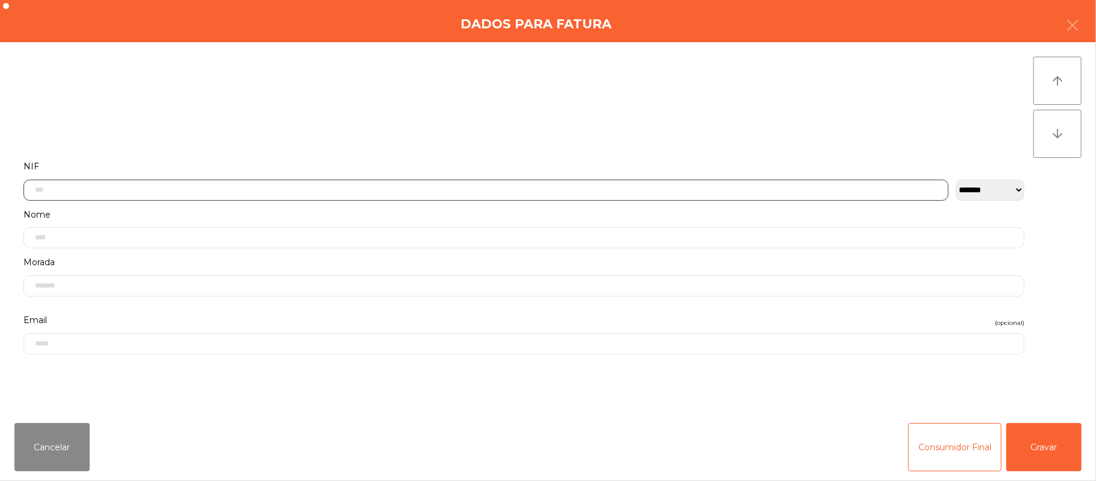
click at [287, 189] on input "text" at bounding box center [485, 189] width 925 height 21
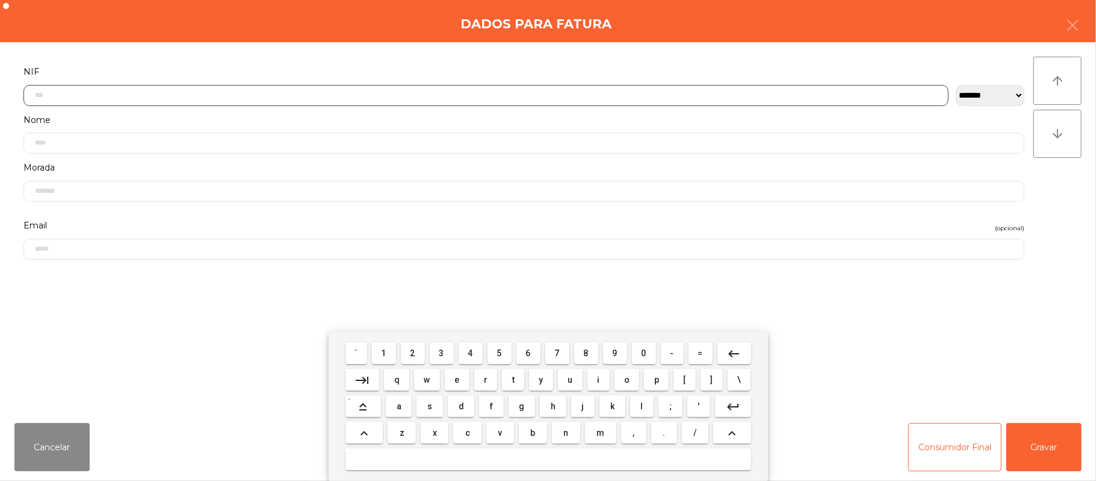
scroll to position [101, 0]
type input "*********"
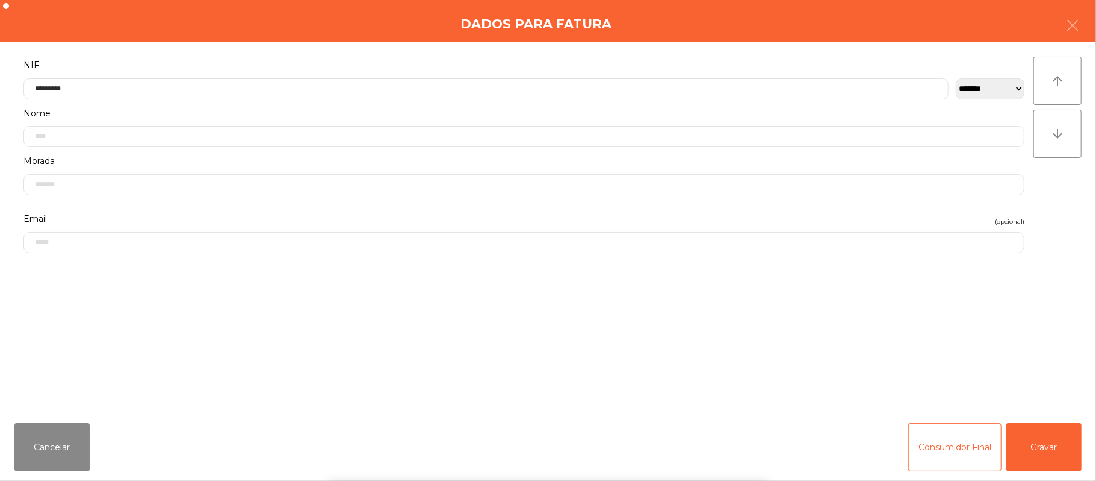
click at [1056, 436] on div "` 1 2 3 4 5 6 7 8 9 0 - = keyboard_backspace keyboard_tab q w e r t y u i o p […" at bounding box center [548, 405] width 1096 height 149
click at [1036, 453] on button "Gravar" at bounding box center [1044, 447] width 75 height 48
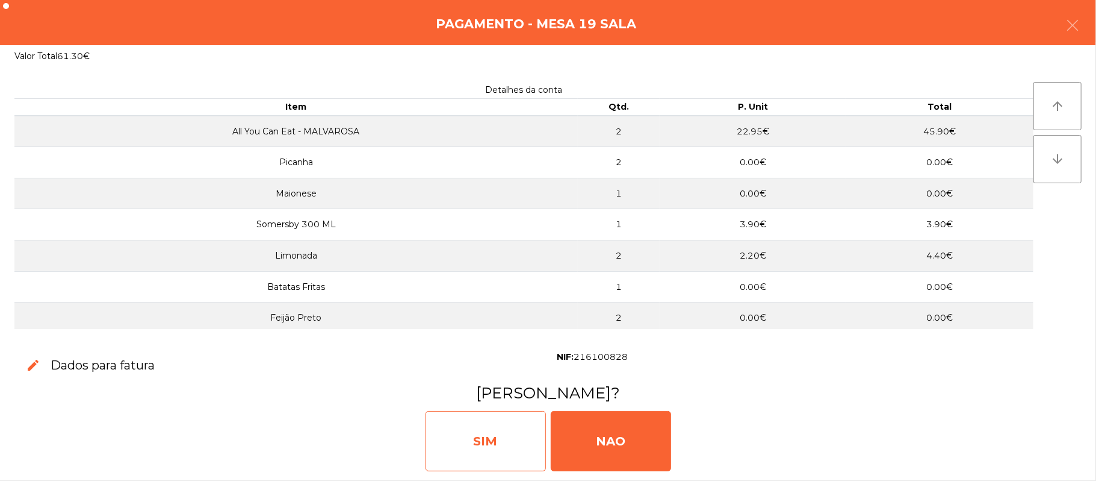
click at [495, 444] on div "SIM" at bounding box center [486, 441] width 120 height 60
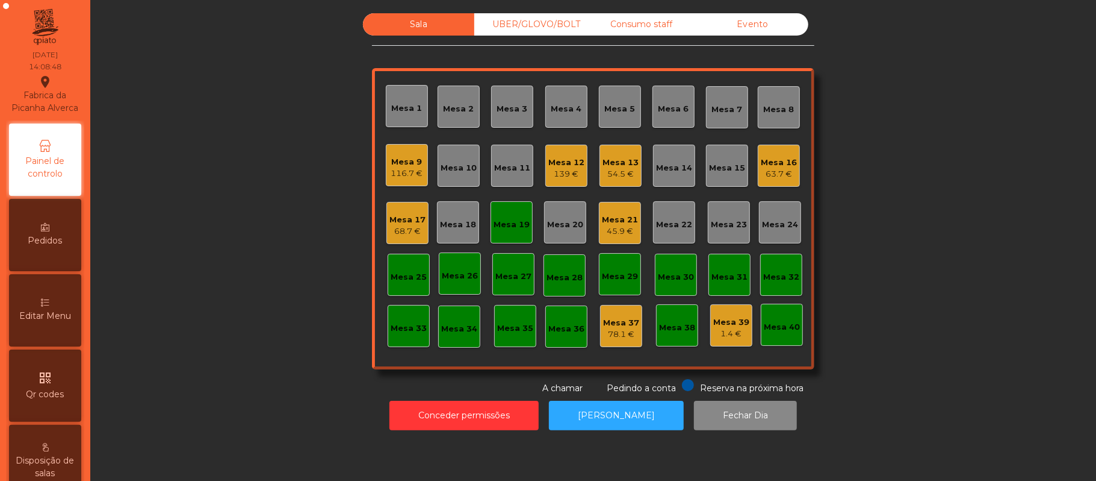
click at [515, 234] on div "Mesa 19" at bounding box center [512, 222] width 42 height 42
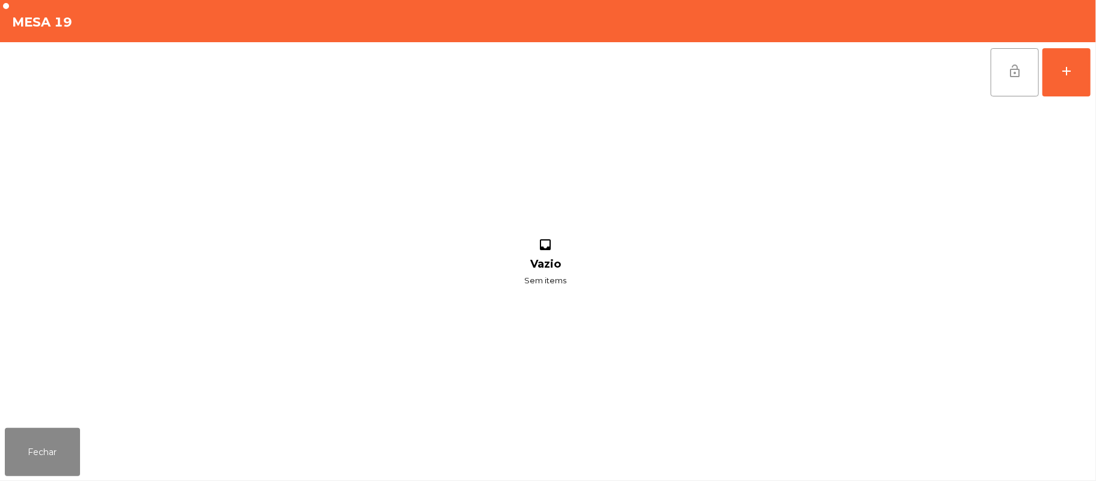
click at [1010, 64] on span "lock_open" at bounding box center [1015, 71] width 14 height 14
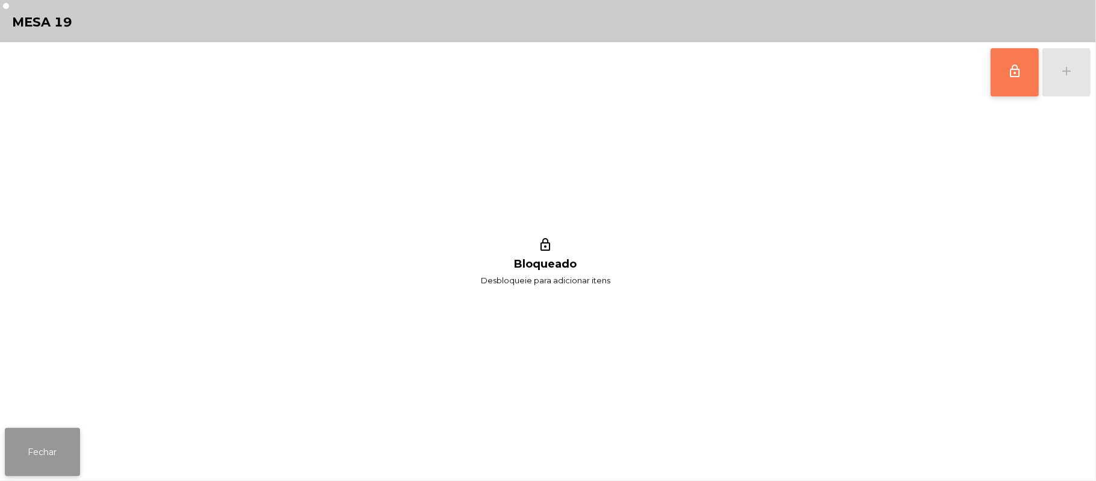
click at [15, 429] on button "Fechar" at bounding box center [42, 452] width 75 height 48
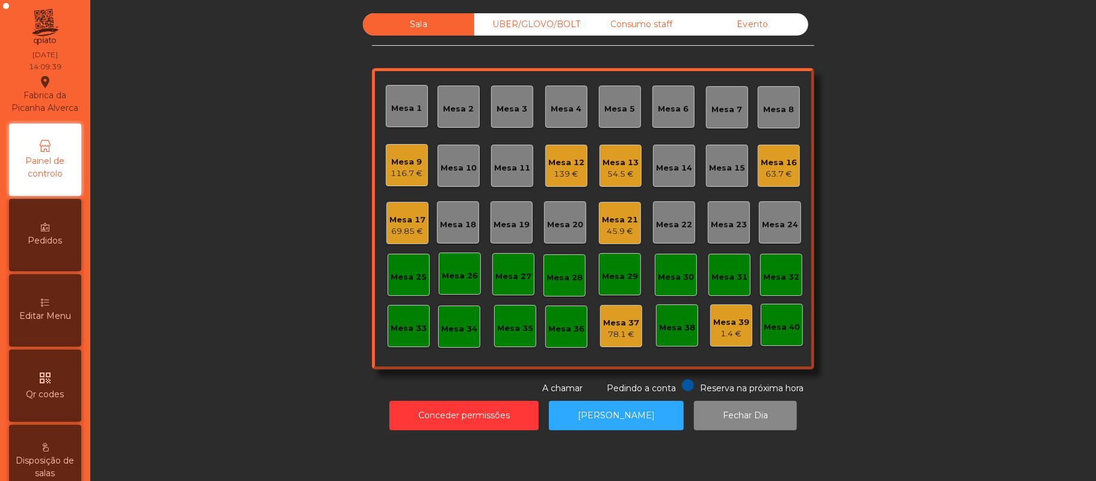
click at [391, 178] on div "116.7 €" at bounding box center [407, 173] width 32 height 12
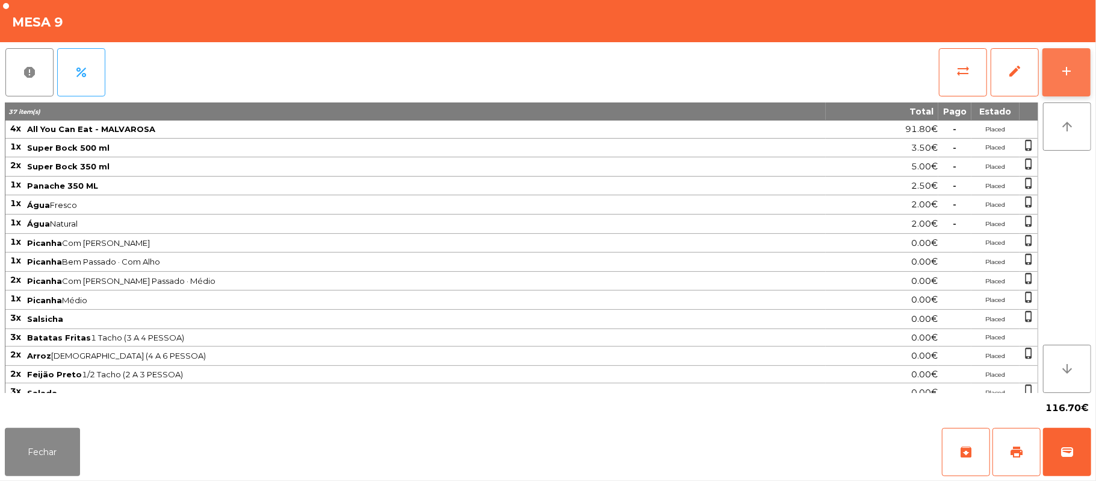
click at [1057, 56] on button "add" at bounding box center [1067, 72] width 48 height 48
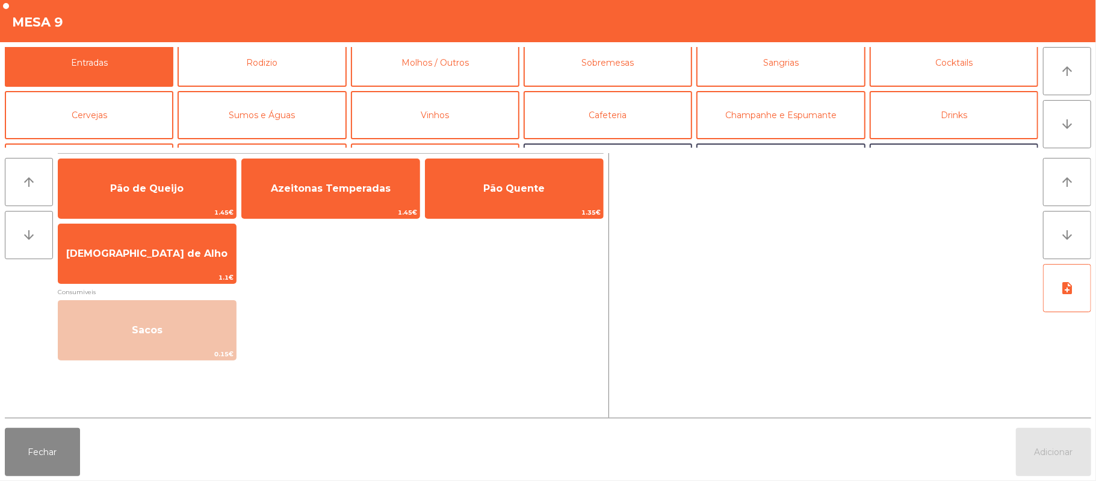
scroll to position [0, 0]
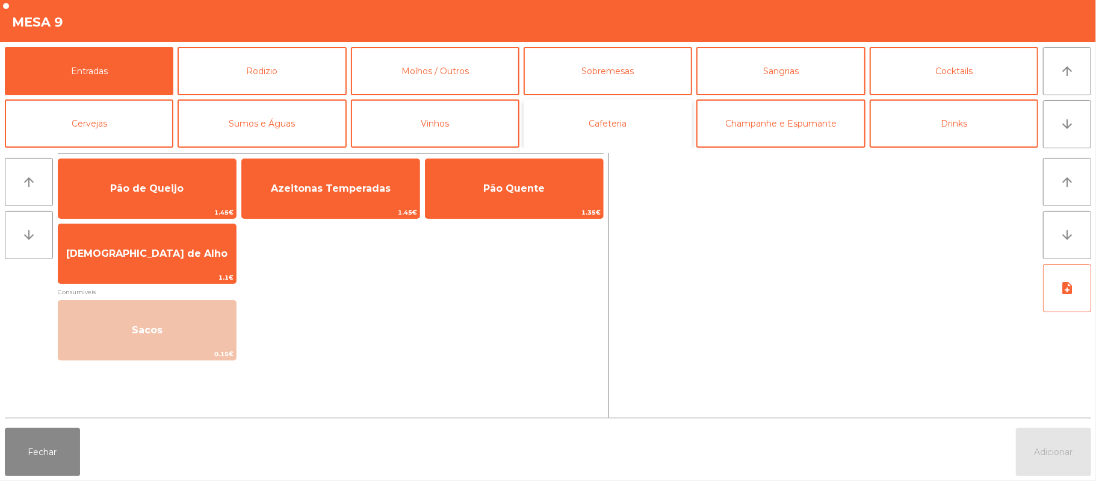
click at [629, 136] on button "Cafeteria" at bounding box center [608, 123] width 169 height 48
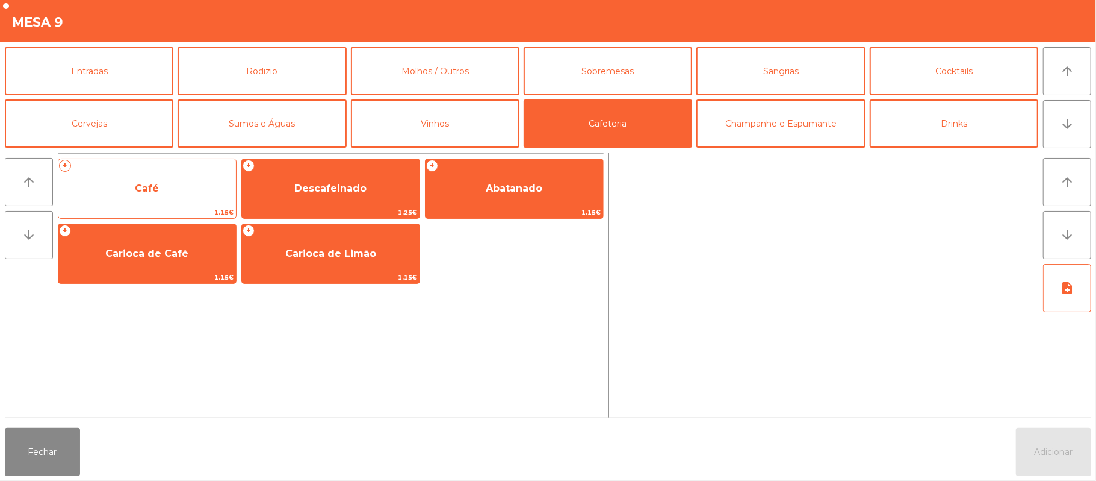
click at [176, 191] on span "Café" at bounding box center [147, 188] width 178 height 33
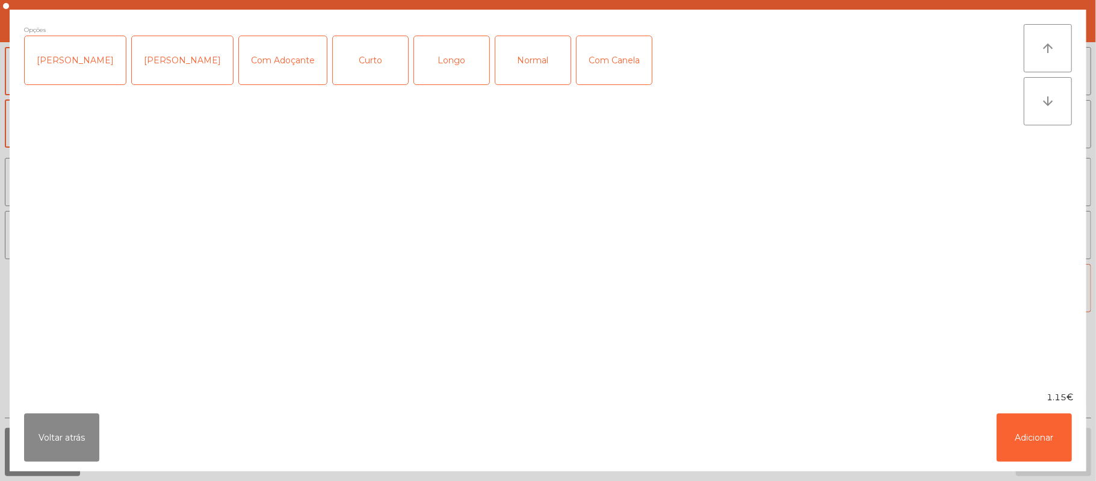
click at [513, 55] on div "Normal" at bounding box center [533, 60] width 75 height 48
click at [1022, 434] on button "Adicionar" at bounding box center [1034, 437] width 75 height 48
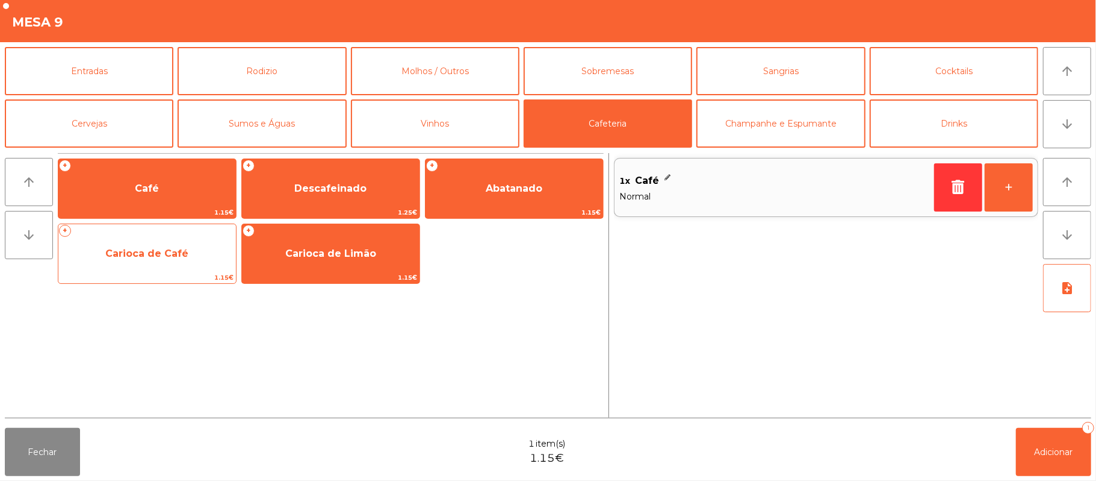
click at [175, 241] on span "Carioca de Café" at bounding box center [147, 253] width 178 height 33
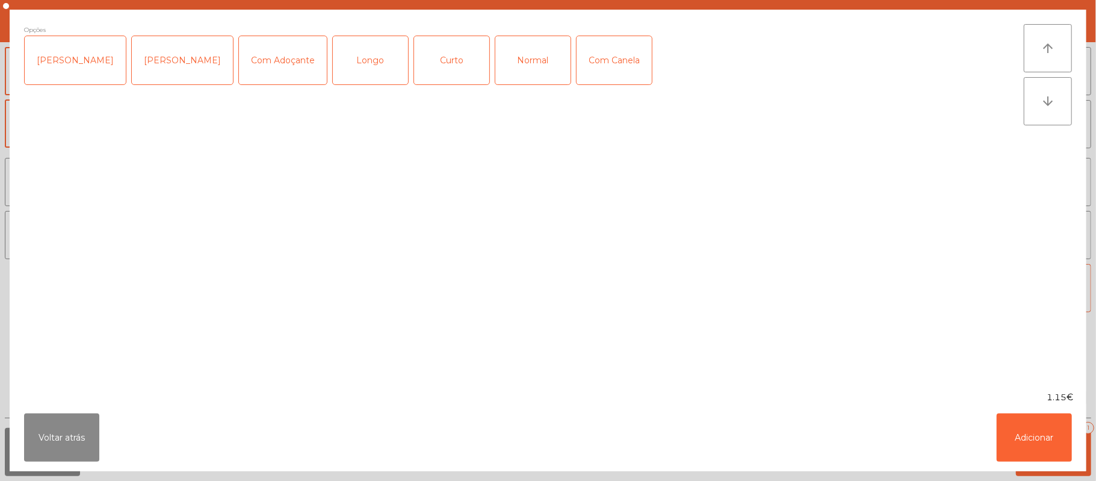
click at [523, 56] on div "Normal" at bounding box center [533, 60] width 75 height 48
click at [1025, 437] on button "Adicionar" at bounding box center [1034, 437] width 75 height 48
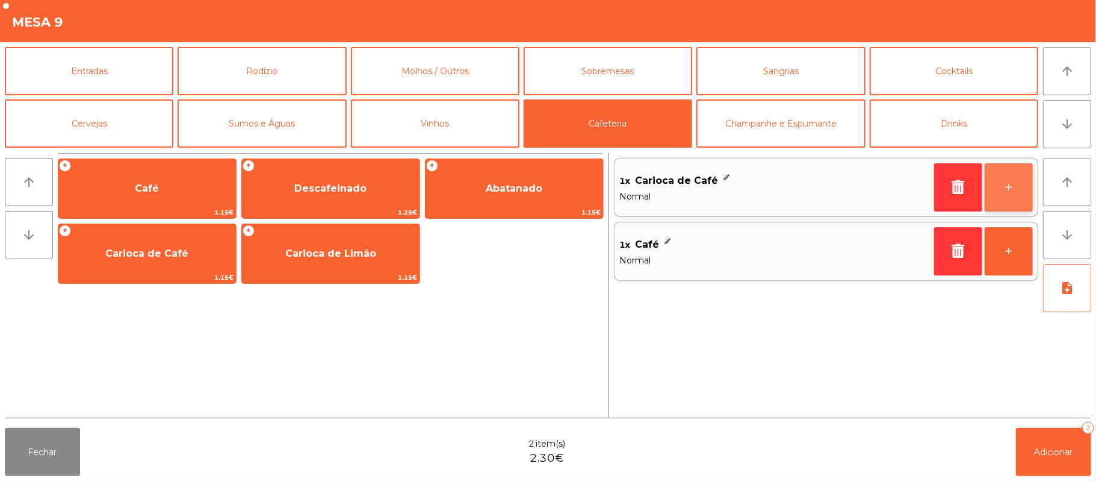
click at [1002, 179] on button "+" at bounding box center [1009, 187] width 48 height 48
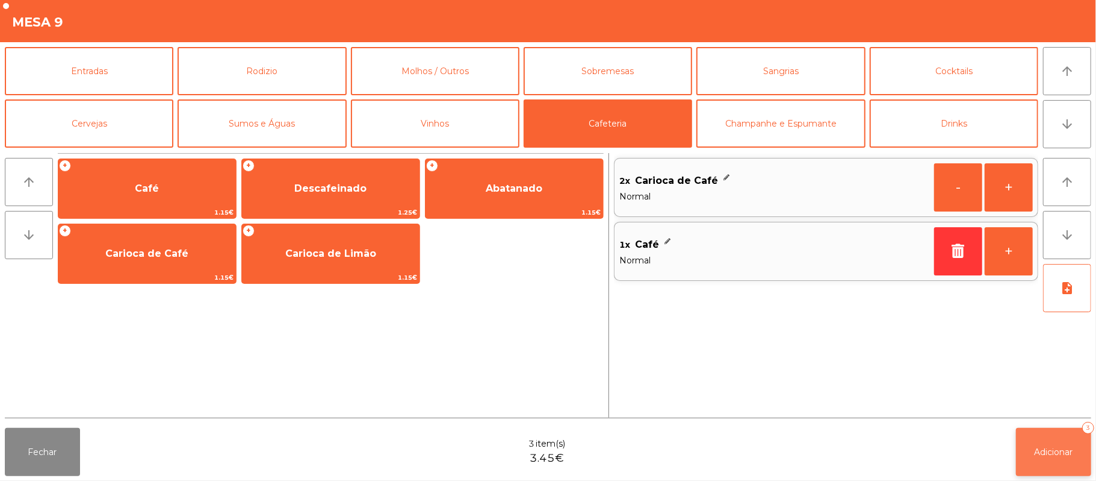
click at [1050, 442] on button "Adicionar 3" at bounding box center [1053, 452] width 75 height 48
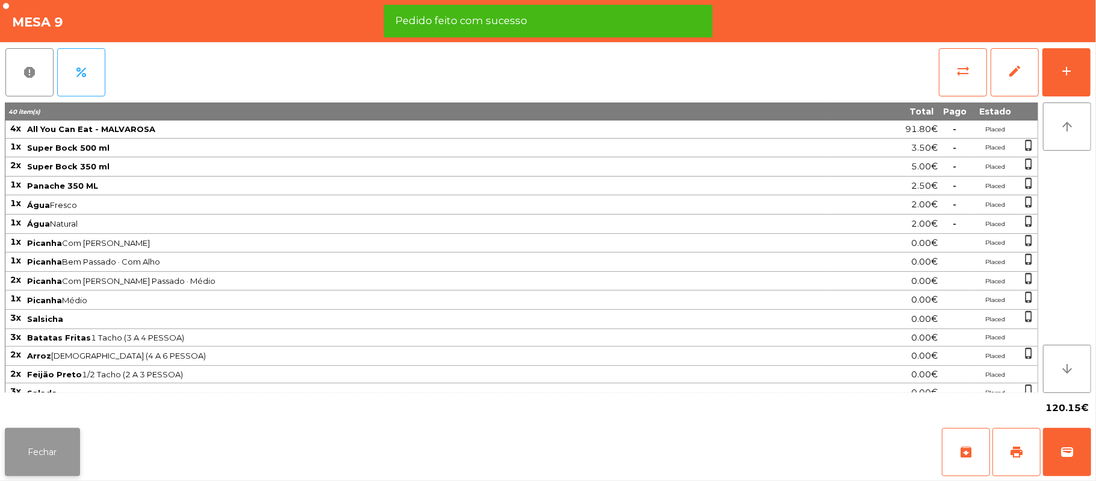
click at [41, 470] on button "Fechar" at bounding box center [42, 452] width 75 height 48
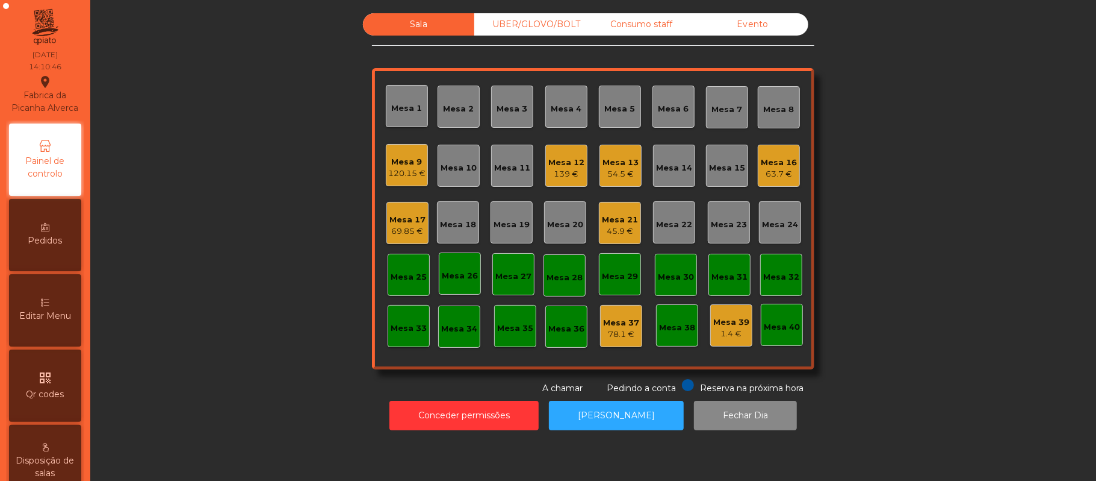
click at [607, 219] on div "Mesa 21" at bounding box center [620, 220] width 36 height 12
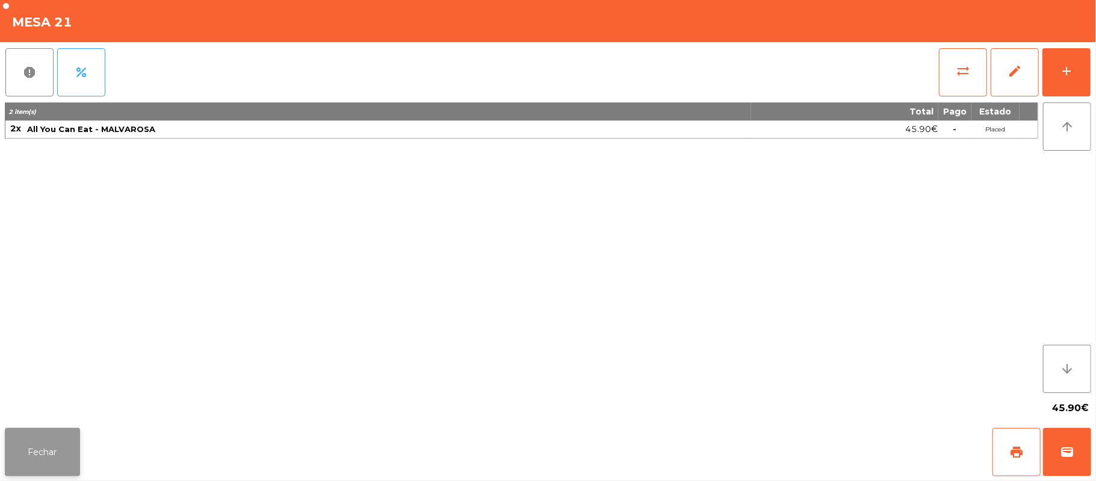
click at [39, 456] on button "Fechar" at bounding box center [42, 452] width 75 height 48
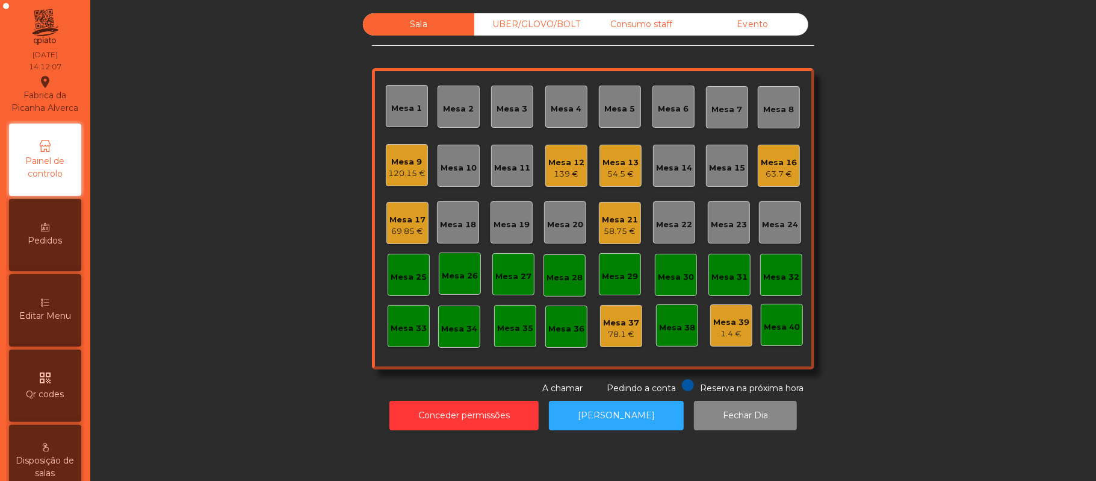
click at [501, 170] on div "Mesa 11" at bounding box center [512, 168] width 36 height 12
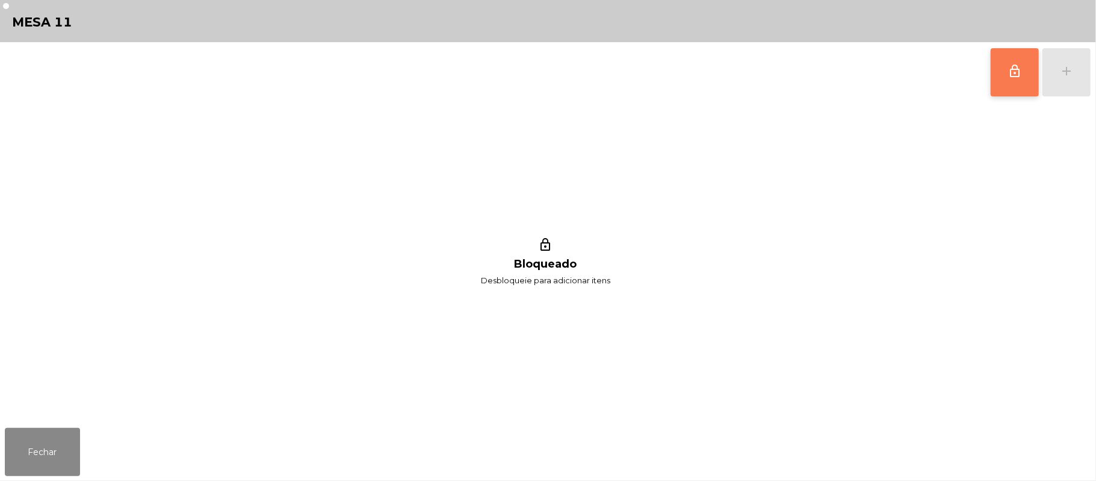
click at [1004, 73] on button "lock_outline" at bounding box center [1015, 72] width 48 height 48
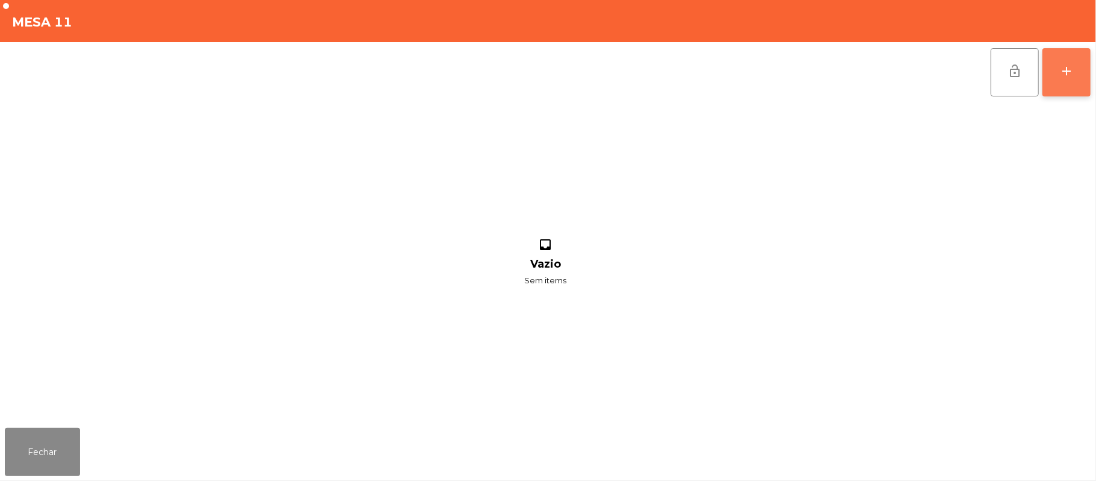
click at [1053, 75] on button "add" at bounding box center [1067, 72] width 48 height 48
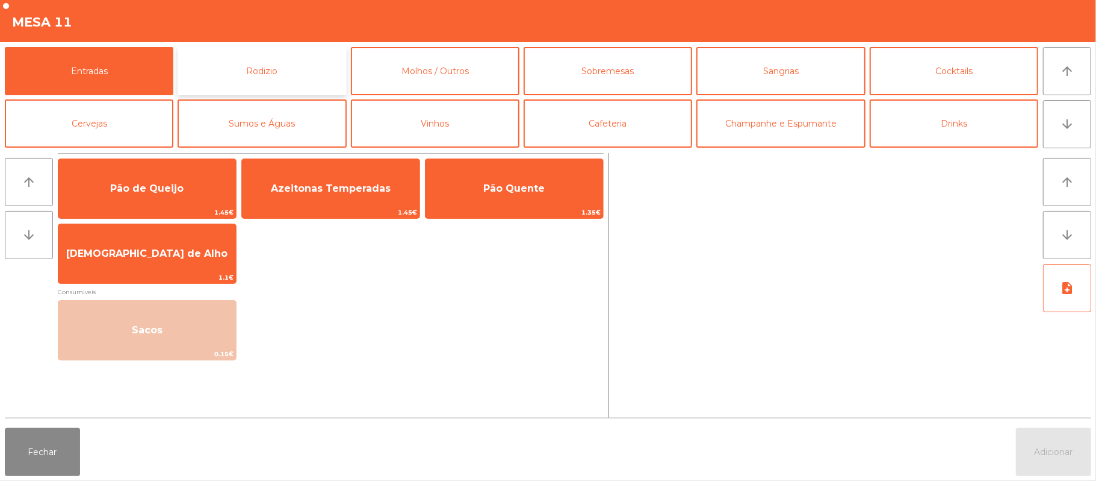
click at [281, 72] on button "Rodizio" at bounding box center [262, 71] width 169 height 48
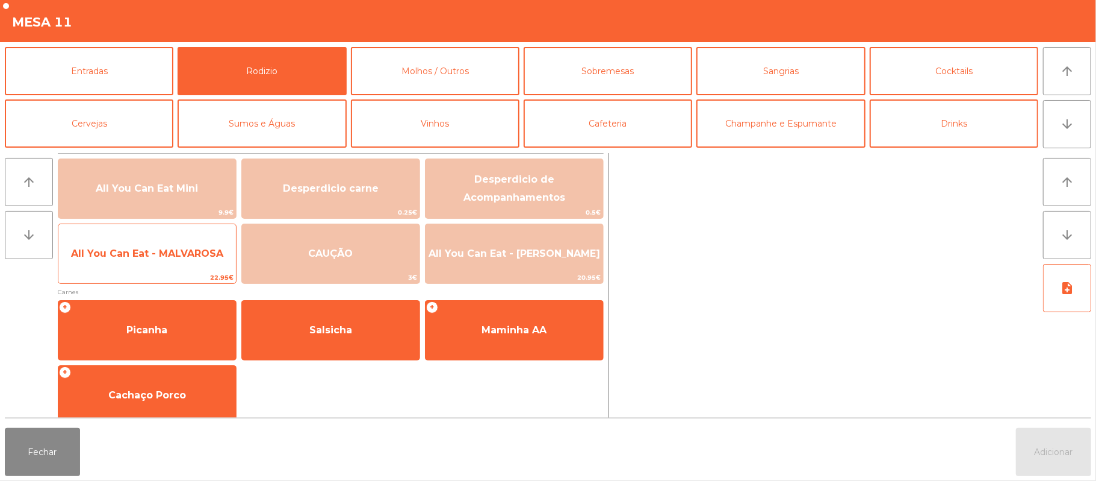
click at [161, 263] on span "All You Can Eat - MALVAROSA" at bounding box center [147, 253] width 178 height 33
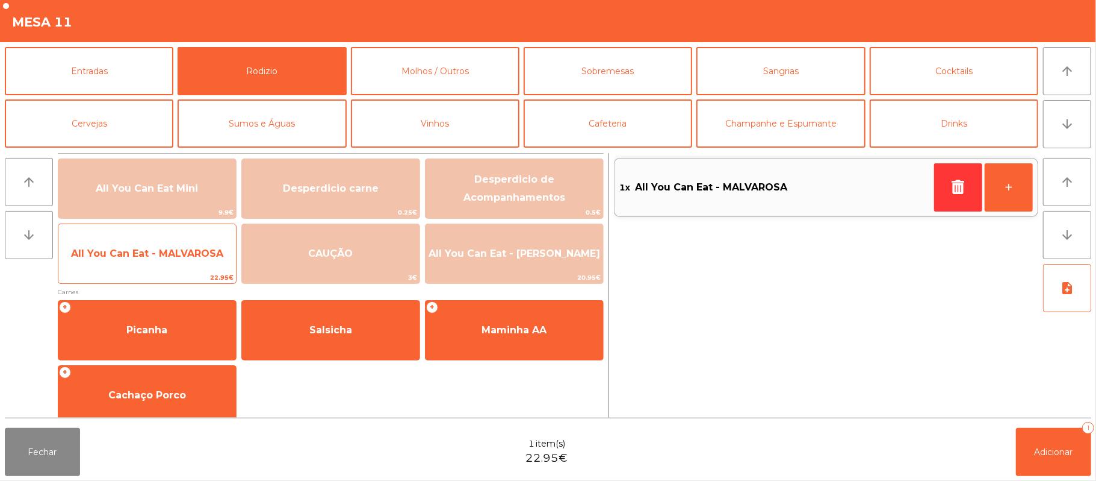
click at [143, 247] on span "All You Can Eat - MALVAROSA" at bounding box center [147, 252] width 152 height 11
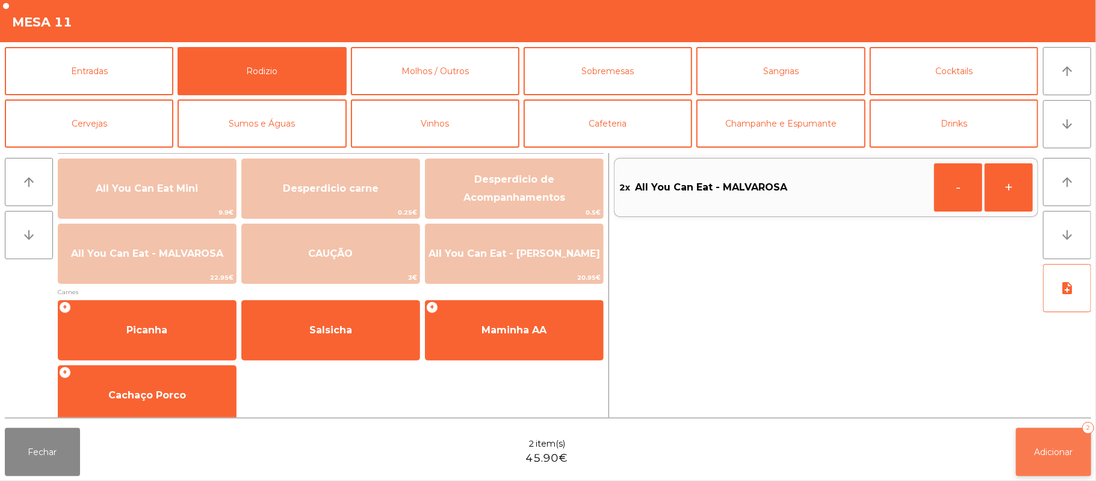
click at [1048, 430] on button "Adicionar 2" at bounding box center [1053, 452] width 75 height 48
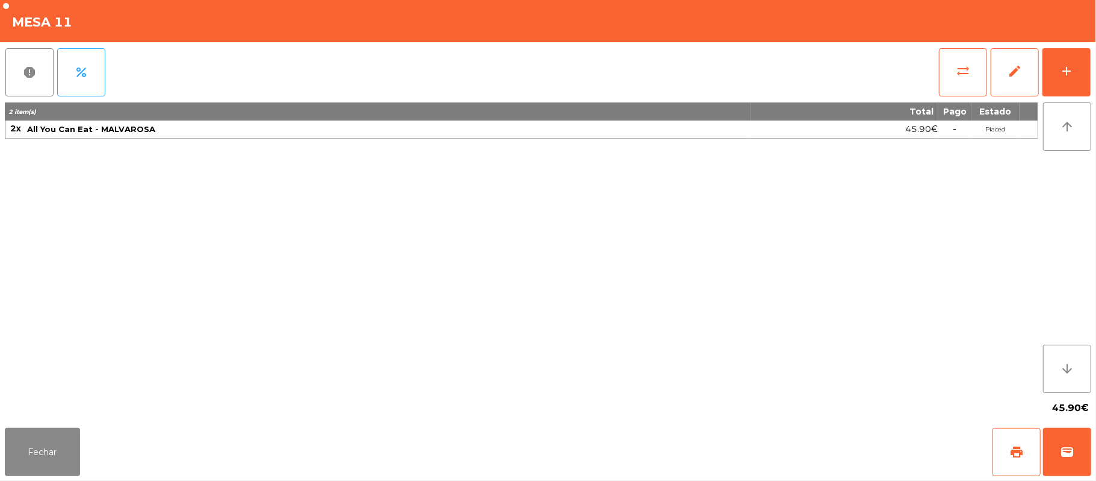
click at [4, 452] on div "Fechar print wallet" at bounding box center [548, 452] width 1096 height 58
click at [39, 454] on button "Fechar" at bounding box center [42, 452] width 75 height 48
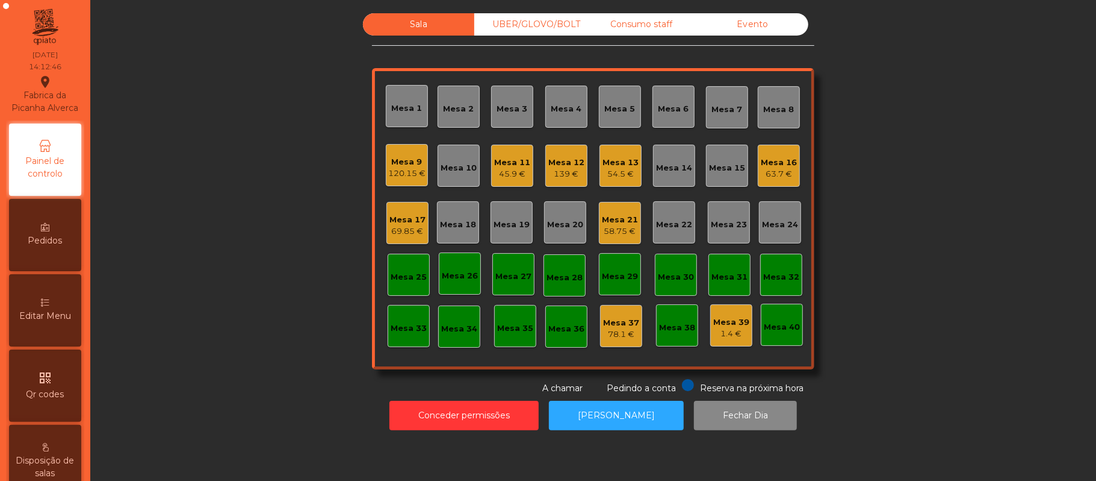
click at [521, 176] on div "45.9 €" at bounding box center [512, 174] width 36 height 12
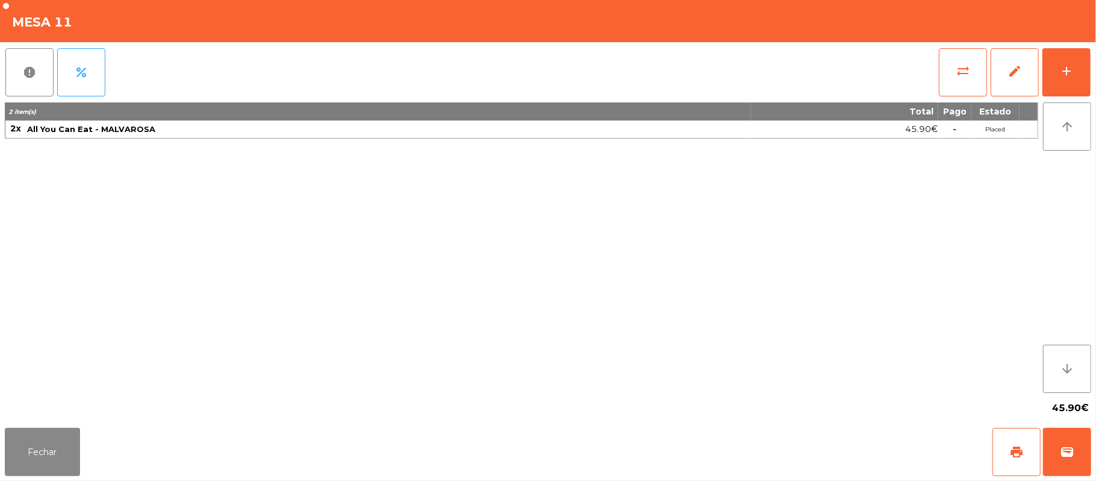
click at [4, 452] on div "Fechar print wallet" at bounding box center [548, 452] width 1096 height 58
click at [43, 444] on button "Fechar" at bounding box center [42, 452] width 75 height 48
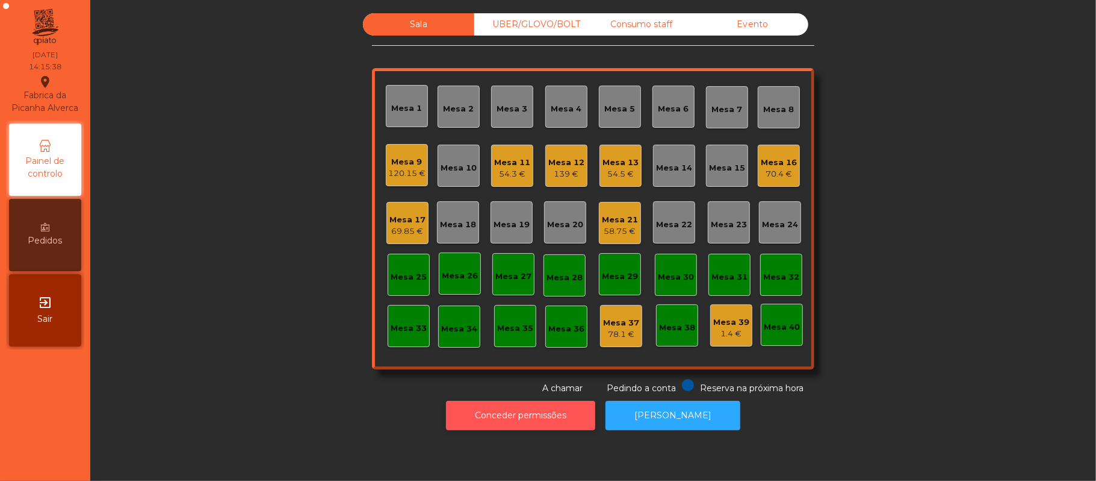
click at [548, 415] on button "Conceder permissões" at bounding box center [520, 415] width 149 height 30
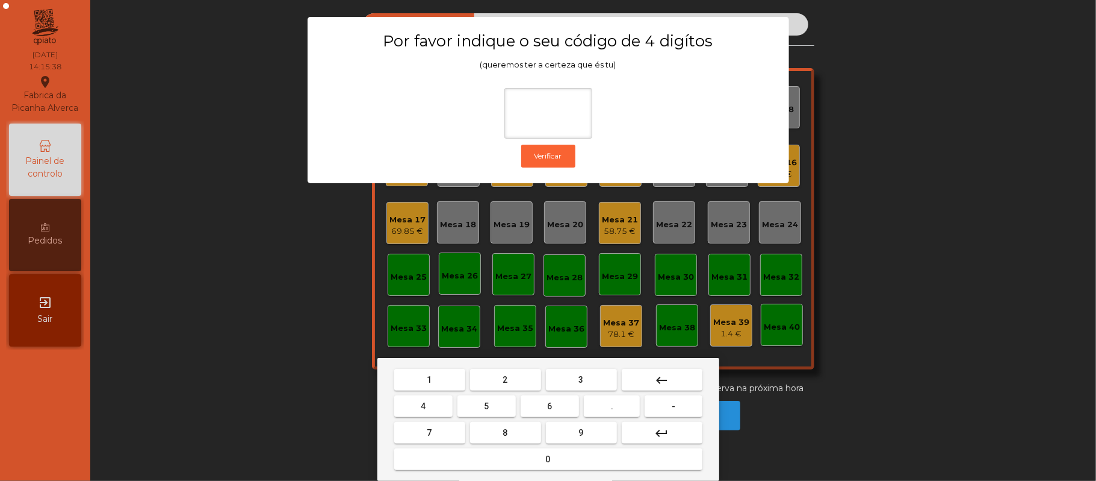
click at [503, 375] on span "2" at bounding box center [505, 380] width 5 height 10
click at [550, 406] on span "6" at bounding box center [550, 406] width 5 height 10
click at [439, 376] on button "1" at bounding box center [429, 380] width 71 height 22
click at [475, 412] on button "5" at bounding box center [487, 406] width 58 height 22
type input "****"
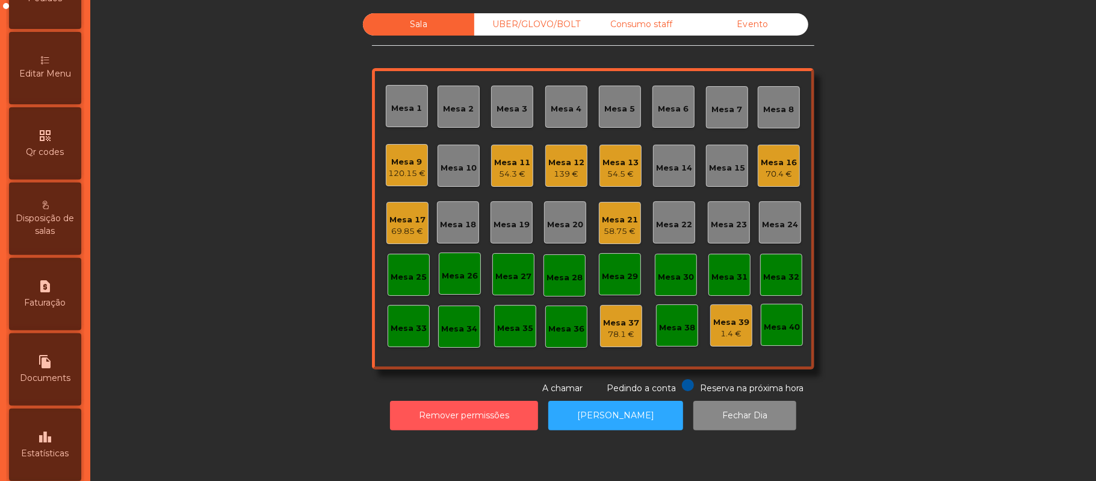
scroll to position [252, 0]
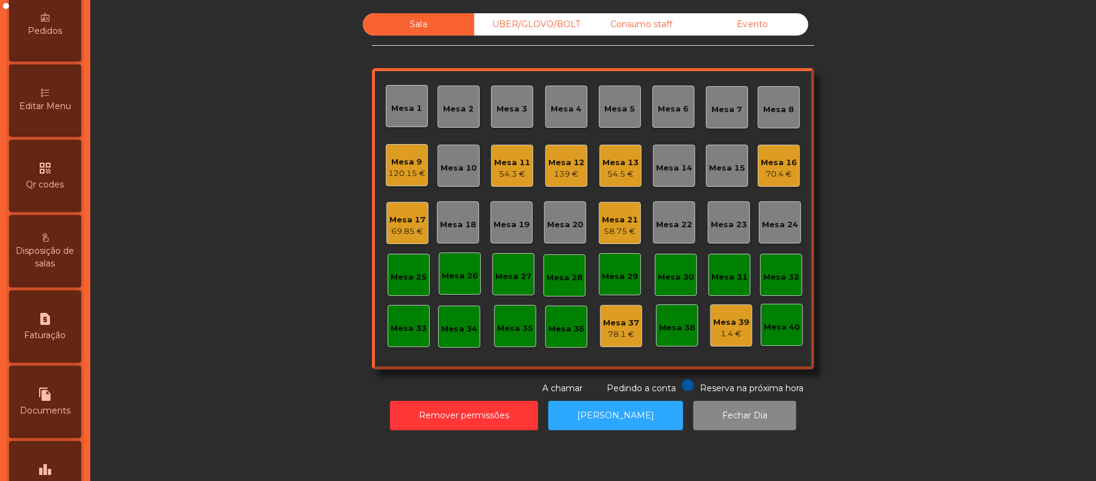
click at [57, 113] on span "Editar Menu" at bounding box center [45, 106] width 52 height 13
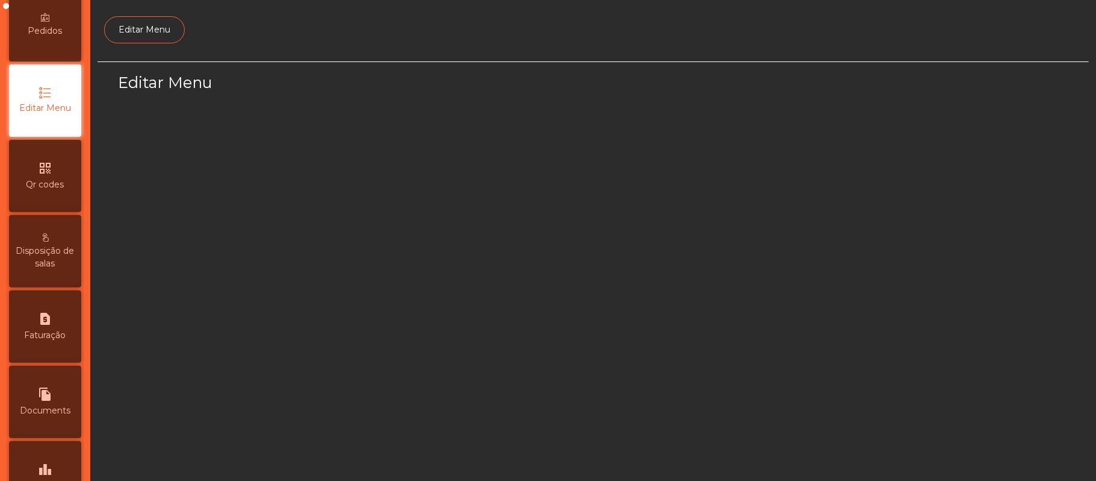
scroll to position [82, 0]
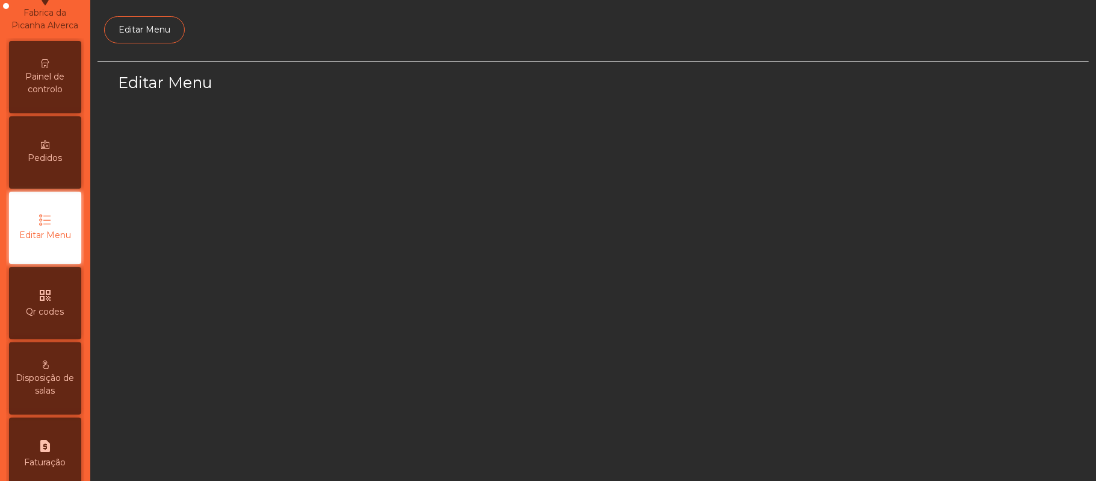
select select "*"
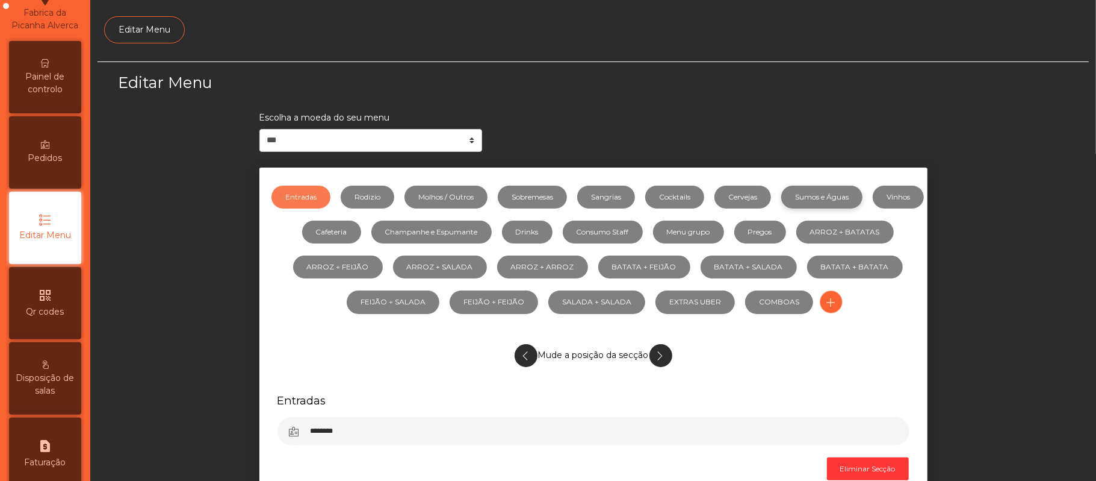
click at [863, 191] on link "Sumos e Águas" at bounding box center [822, 196] width 81 height 23
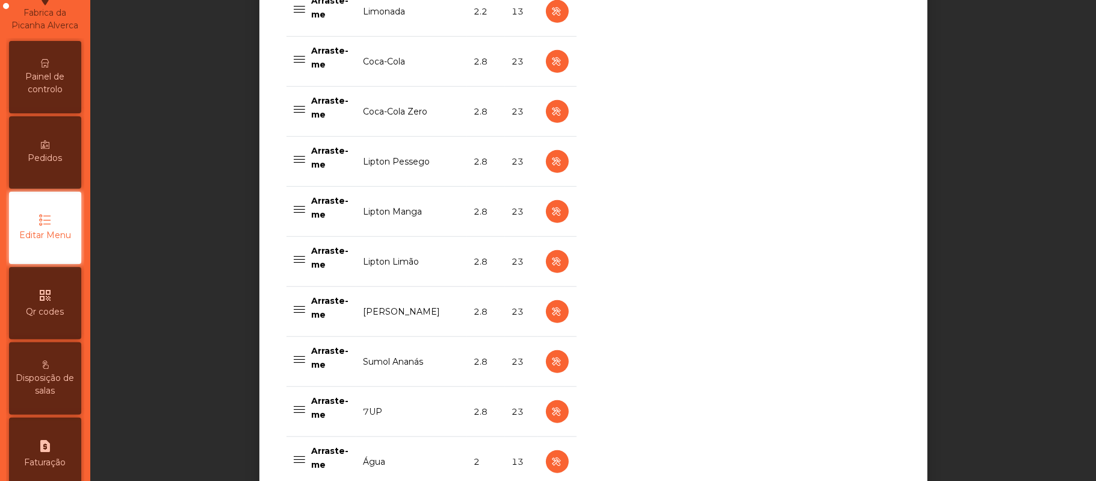
scroll to position [658, 0]
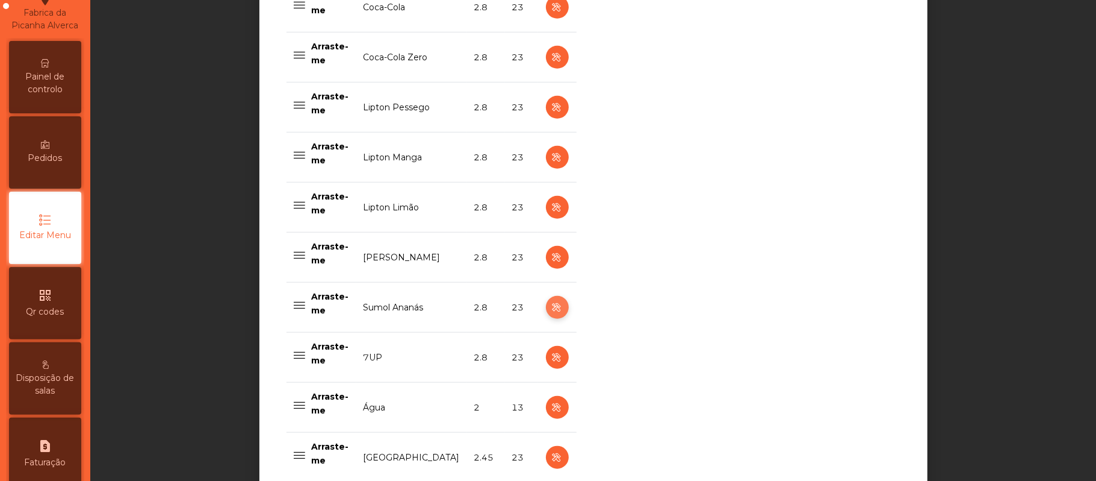
click at [552, 313] on icon "button" at bounding box center [557, 307] width 14 height 15
select select "***"
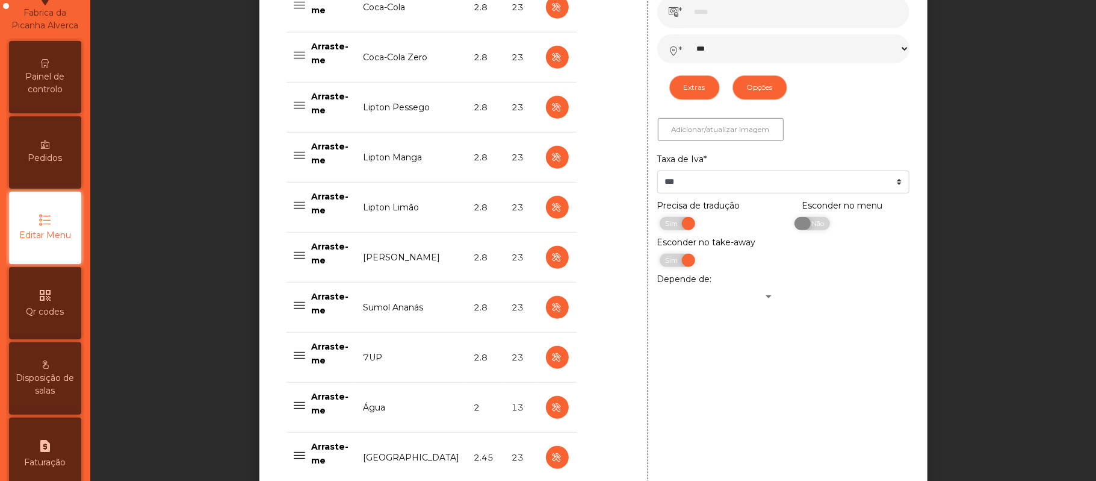
click at [812, 229] on span "Não" at bounding box center [816, 223] width 30 height 13
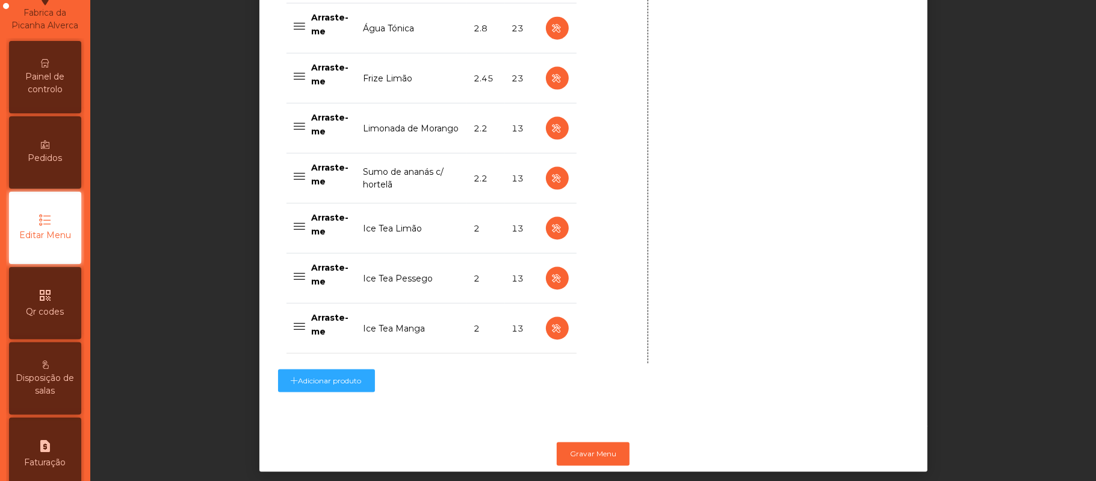
scroll to position [1218, 0]
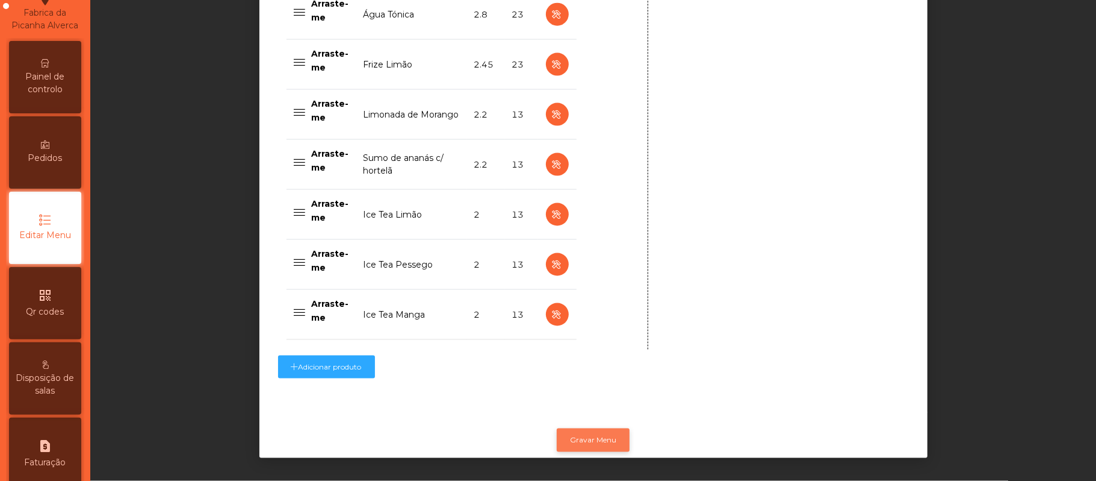
click at [605, 428] on button "Gravar Menu" at bounding box center [593, 439] width 73 height 23
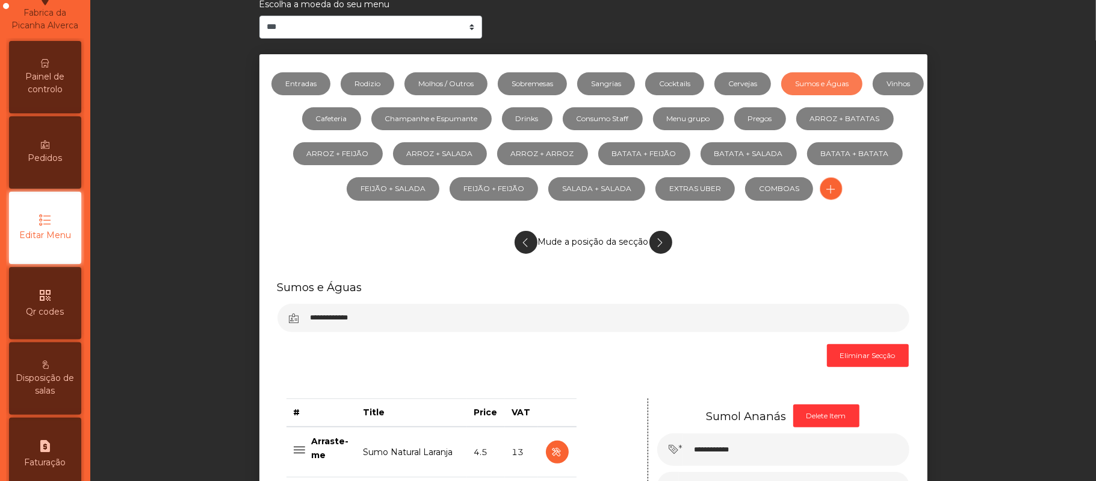
scroll to position [107, 0]
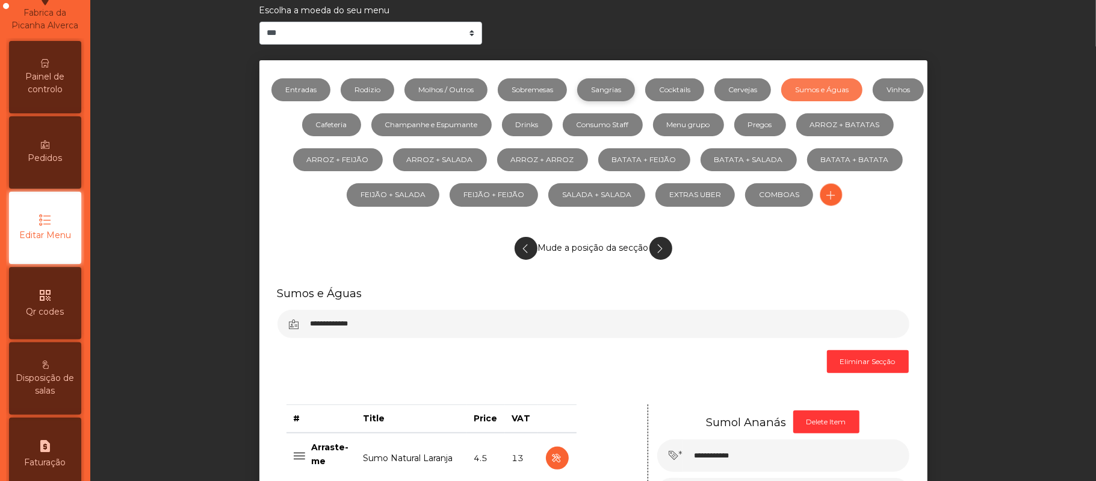
click at [630, 89] on link "Sangrias" at bounding box center [606, 89] width 58 height 23
select select "***"
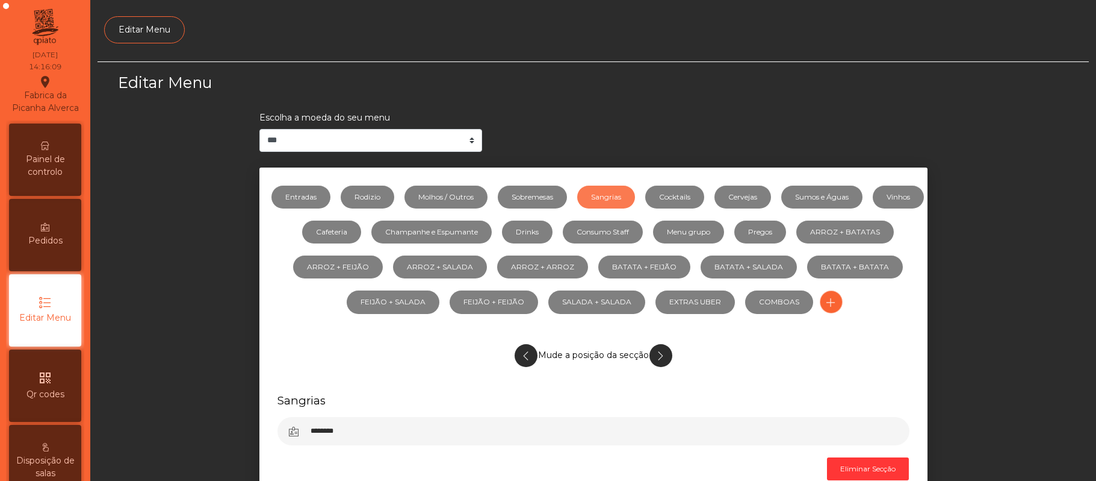
select select "*"
select select "***"
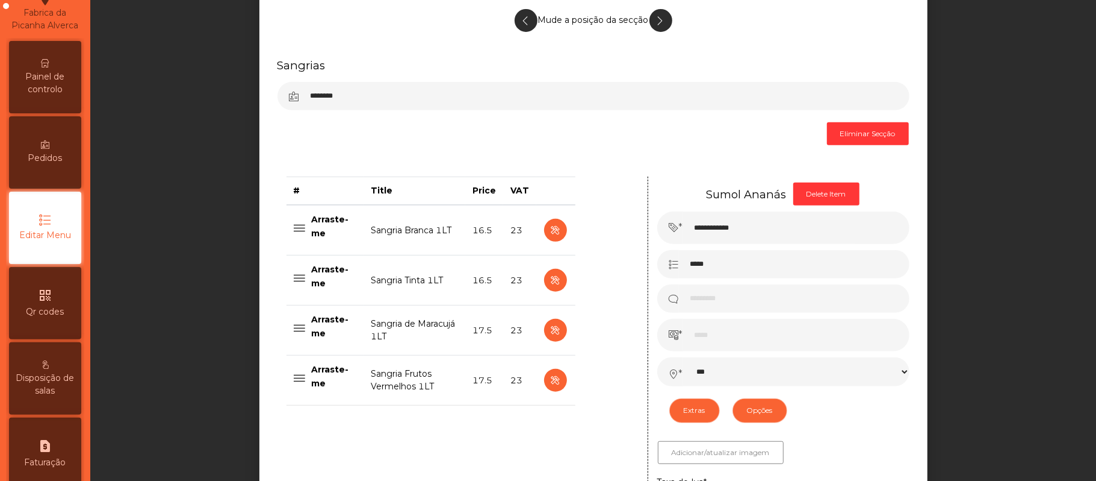
scroll to position [345, 0]
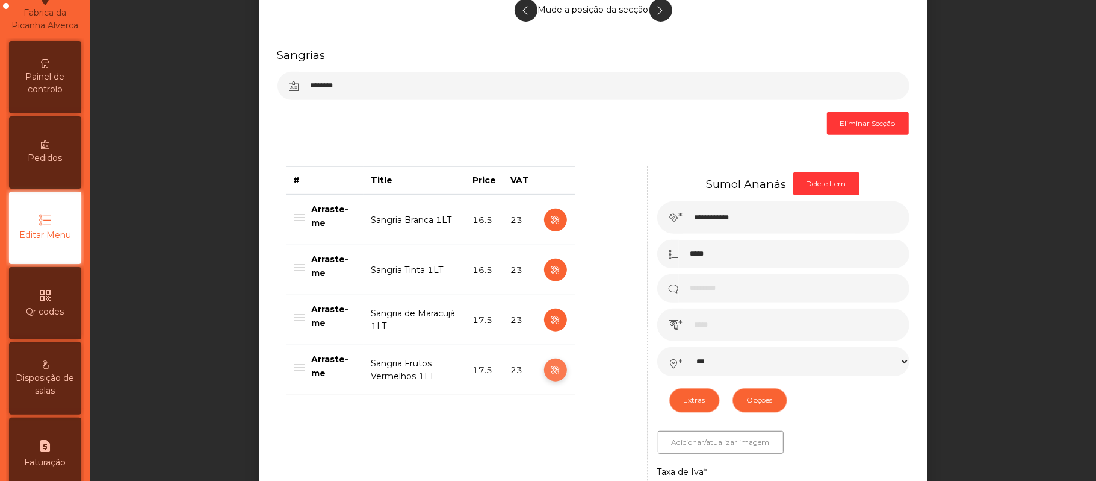
click at [552, 369] on icon "button" at bounding box center [556, 369] width 14 height 15
type input "**********"
type input "********"
type input "****"
select select "***"
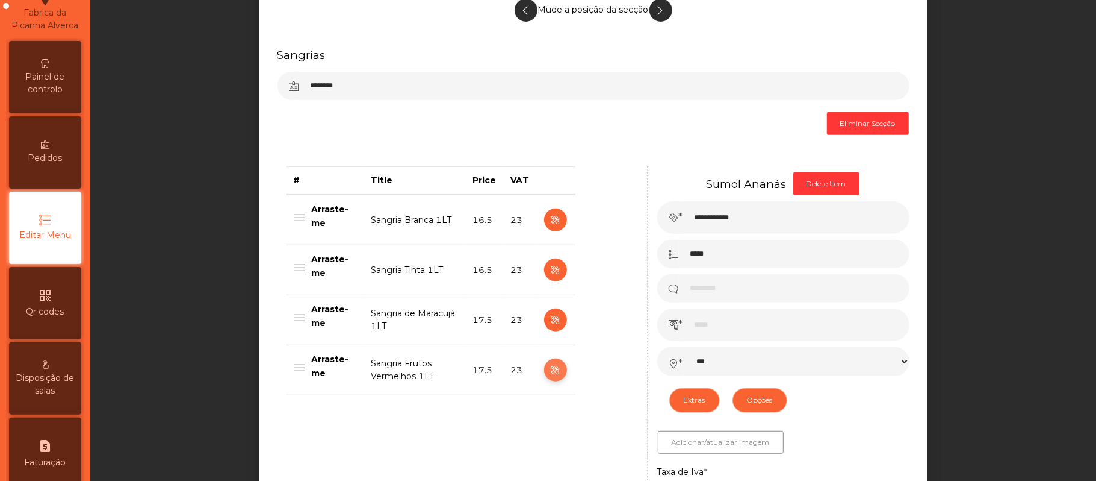
select select "**"
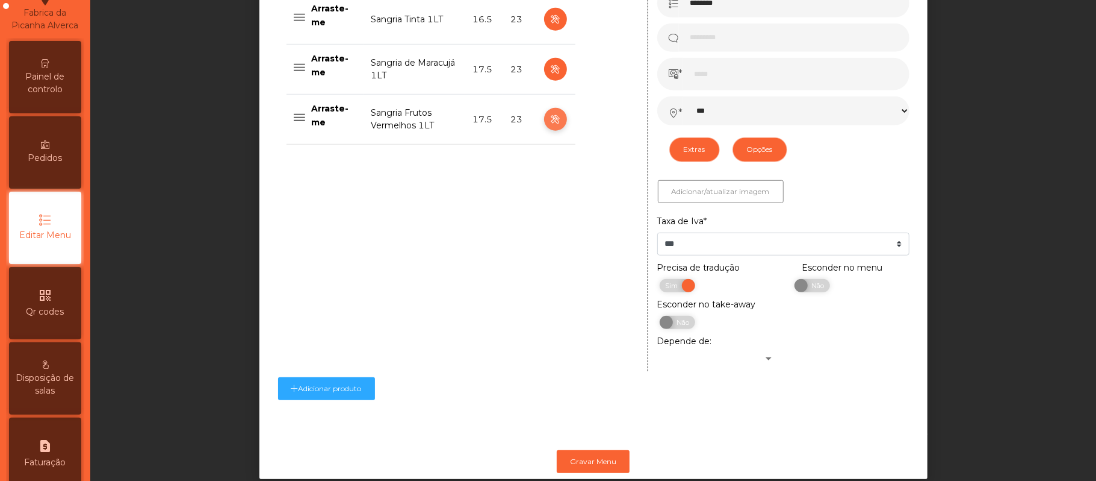
scroll to position [600, 0]
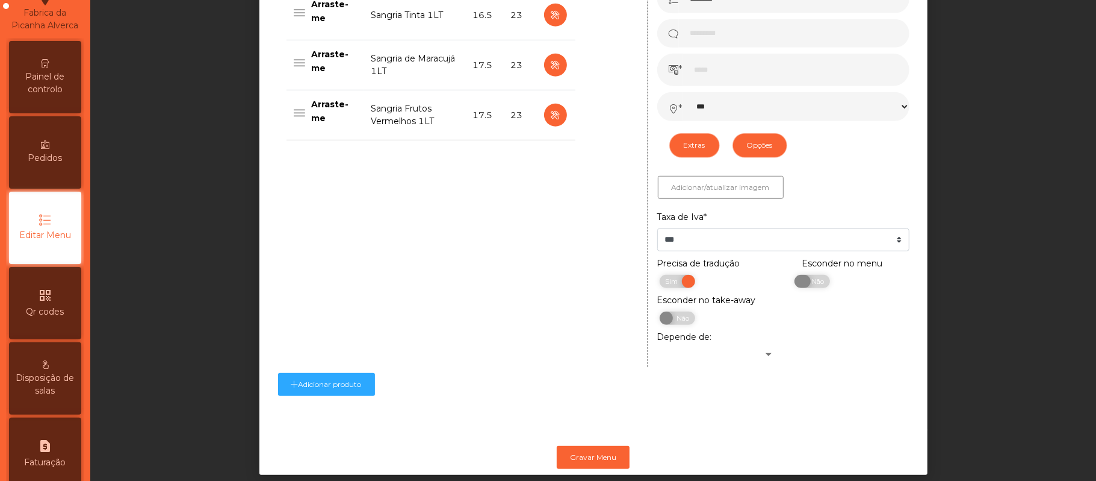
click at [813, 288] on span "Não" at bounding box center [816, 281] width 30 height 13
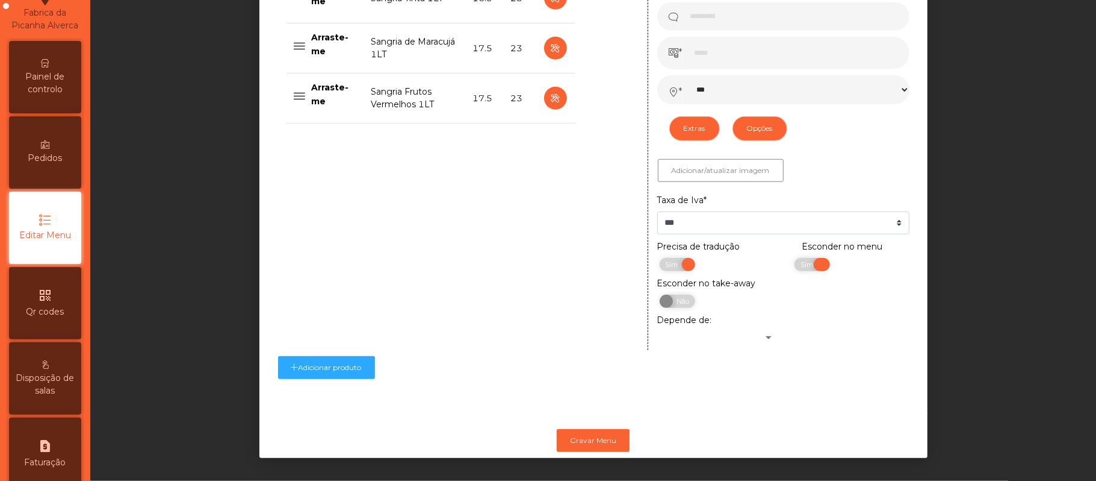
click at [794, 258] on span "Sim" at bounding box center [809, 264] width 30 height 13
click at [596, 429] on button "Gravar Menu" at bounding box center [593, 440] width 73 height 23
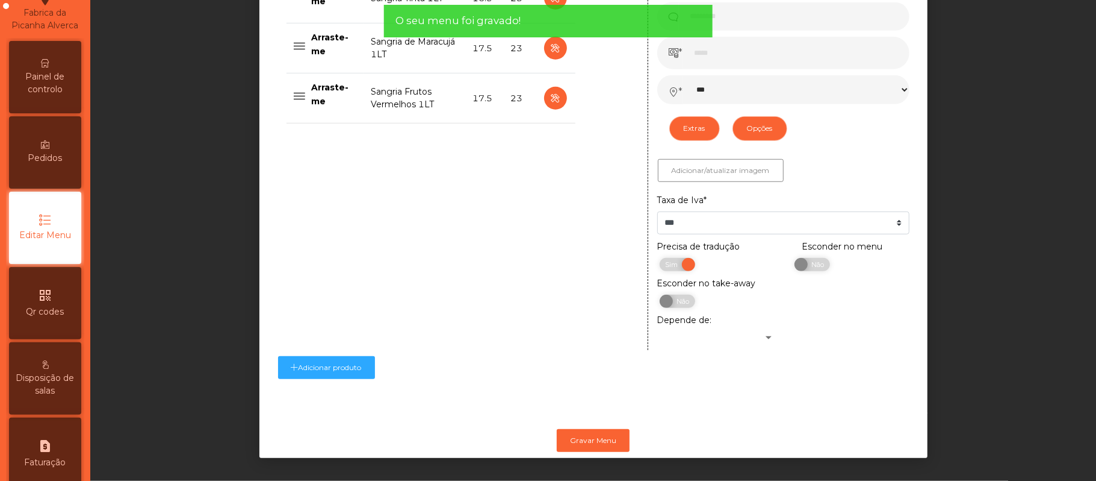
click at [48, 86] on span "Painel de controlo" at bounding box center [45, 82] width 66 height 25
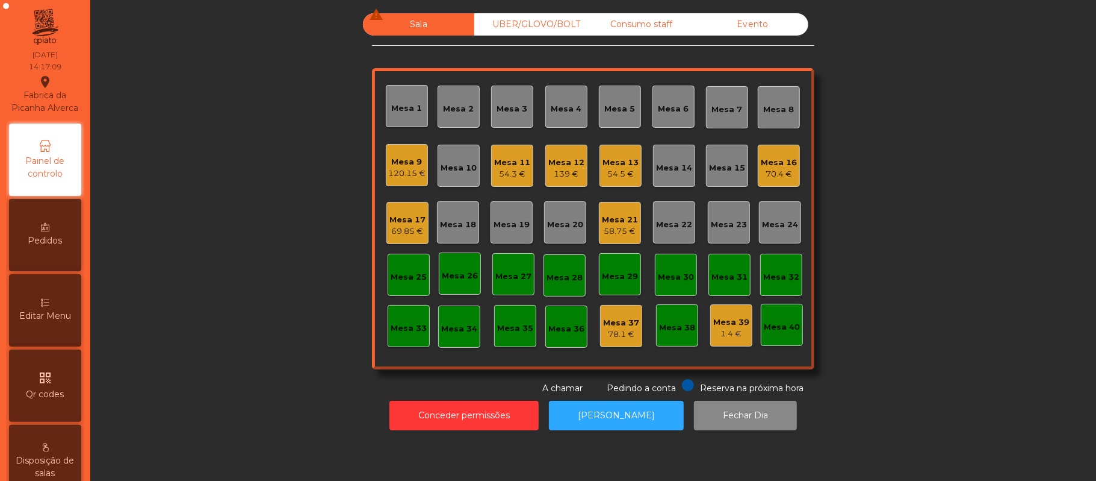
click at [390, 232] on div "69.85 €" at bounding box center [408, 231] width 36 height 12
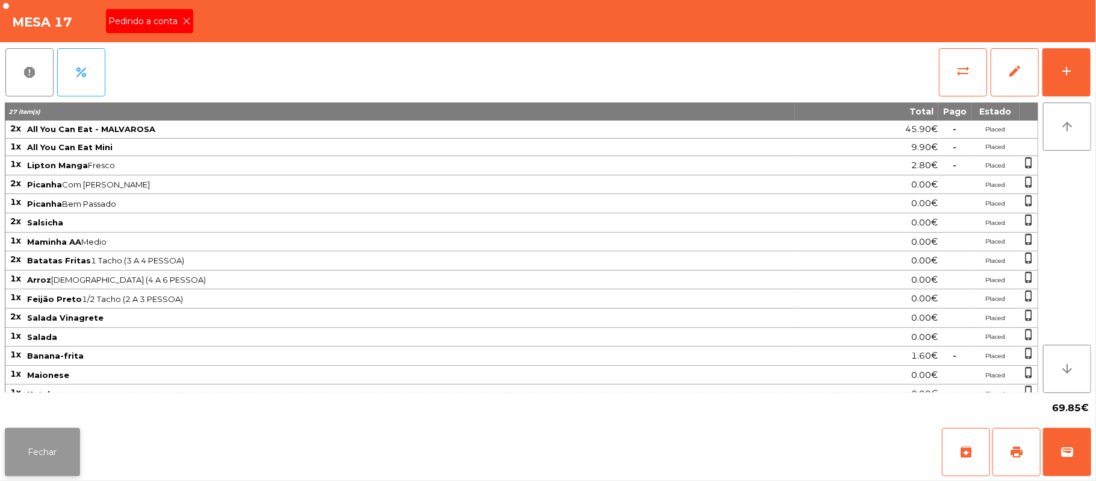
click at [66, 456] on button "Fechar" at bounding box center [42, 452] width 75 height 48
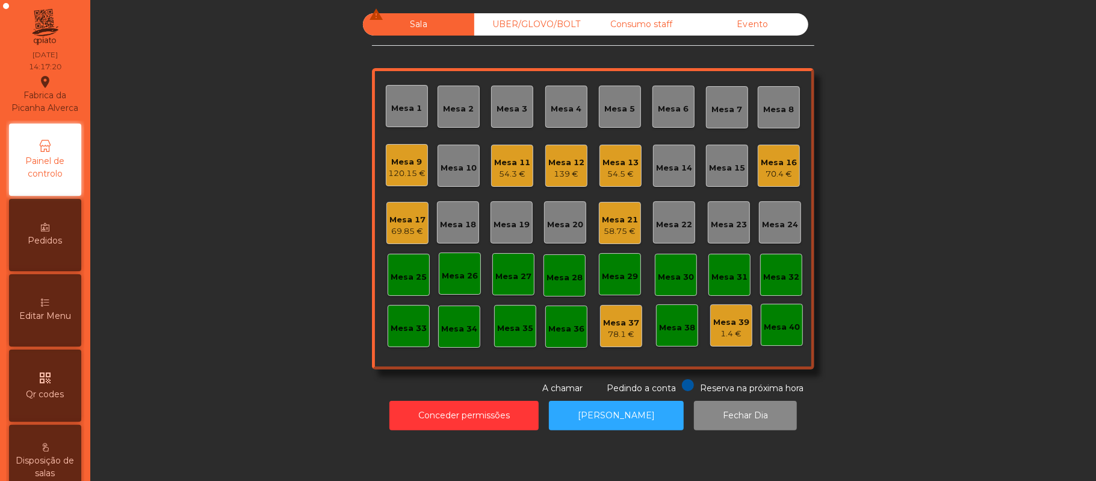
click at [530, 27] on div "UBER/GLOVO/BOLT" at bounding box center [529, 24] width 111 height 22
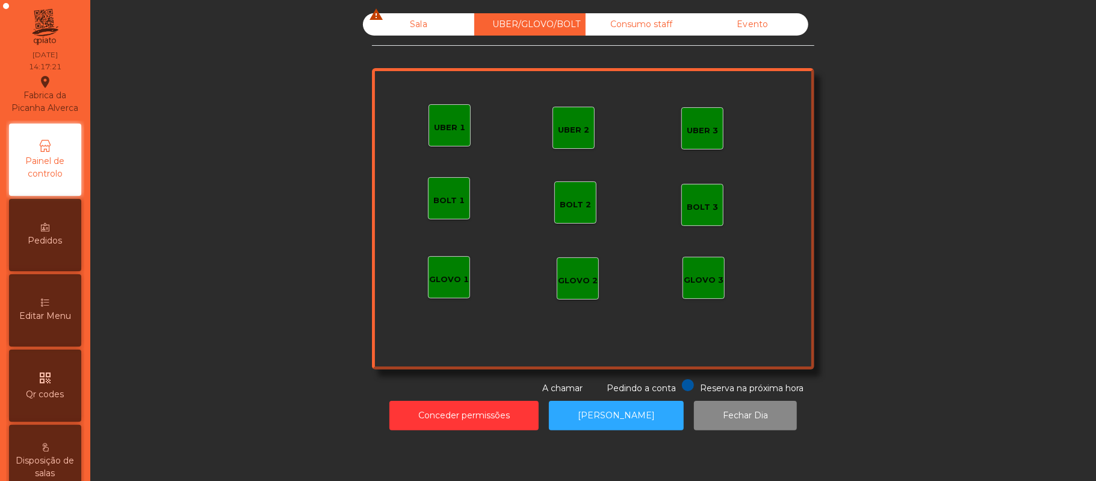
click at [439, 138] on div "UBER 1" at bounding box center [450, 125] width 42 height 42
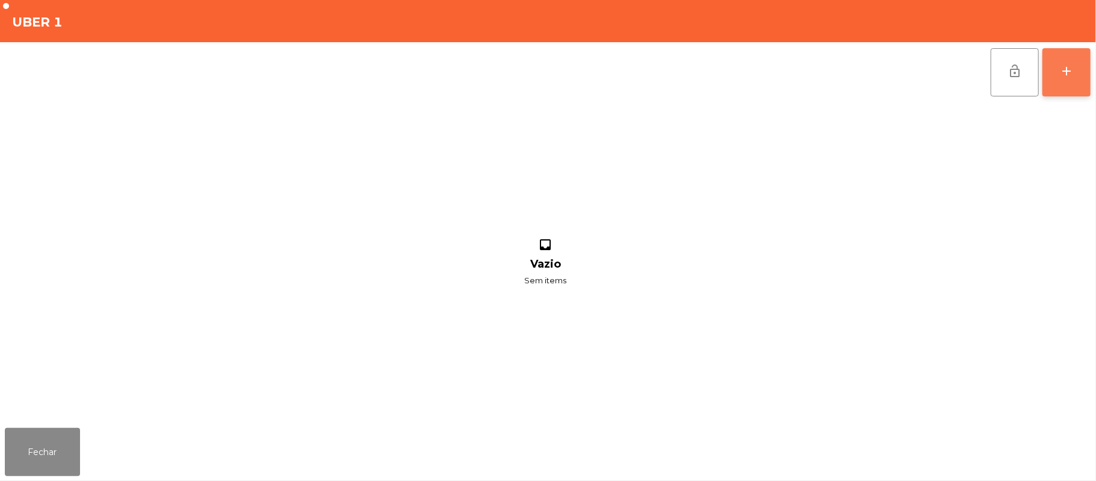
click at [1068, 77] on div "add" at bounding box center [1067, 71] width 14 height 14
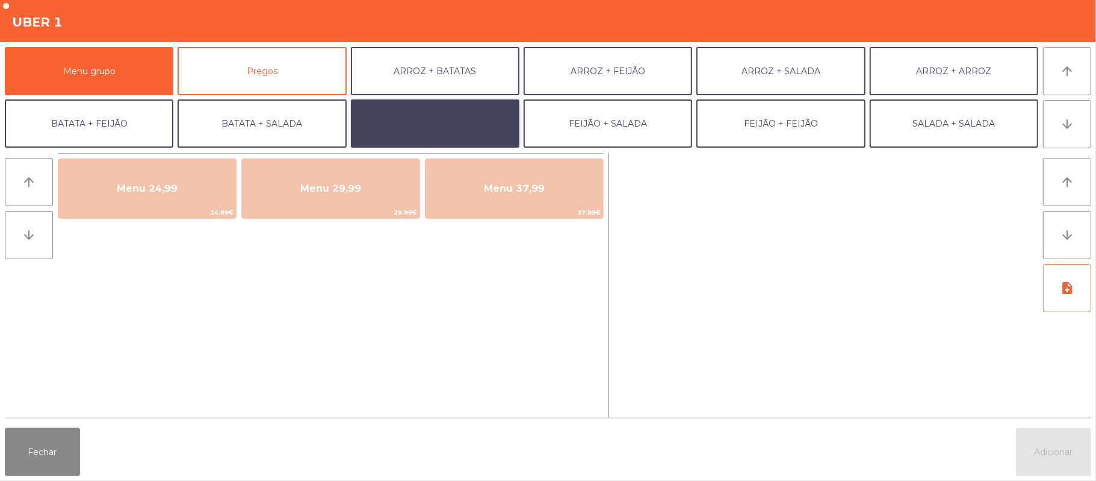
click at [470, 116] on button "BATATA + BATATA" at bounding box center [435, 123] width 169 height 48
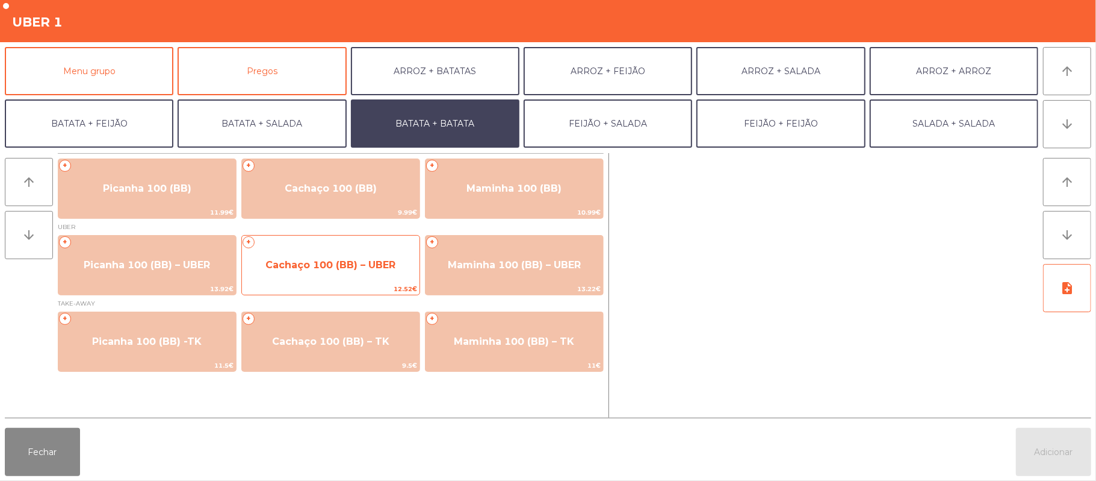
click at [330, 272] on span "Cachaço 100 (BB) – UBER" at bounding box center [331, 265] width 178 height 33
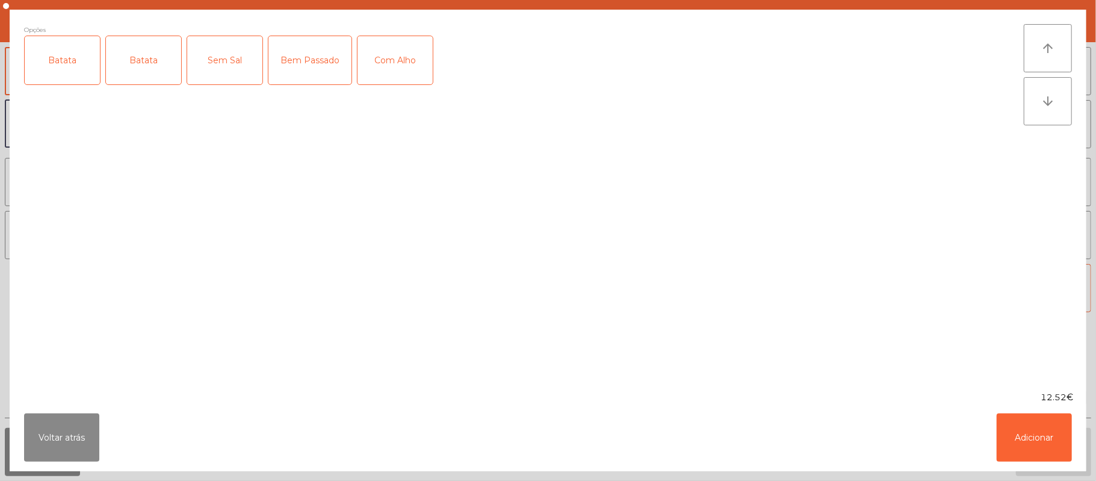
click at [60, 68] on div "Batata" at bounding box center [62, 60] width 75 height 48
click at [311, 72] on div "Bem Passado" at bounding box center [310, 60] width 83 height 48
click at [1041, 432] on button "Adicionar" at bounding box center [1034, 437] width 75 height 48
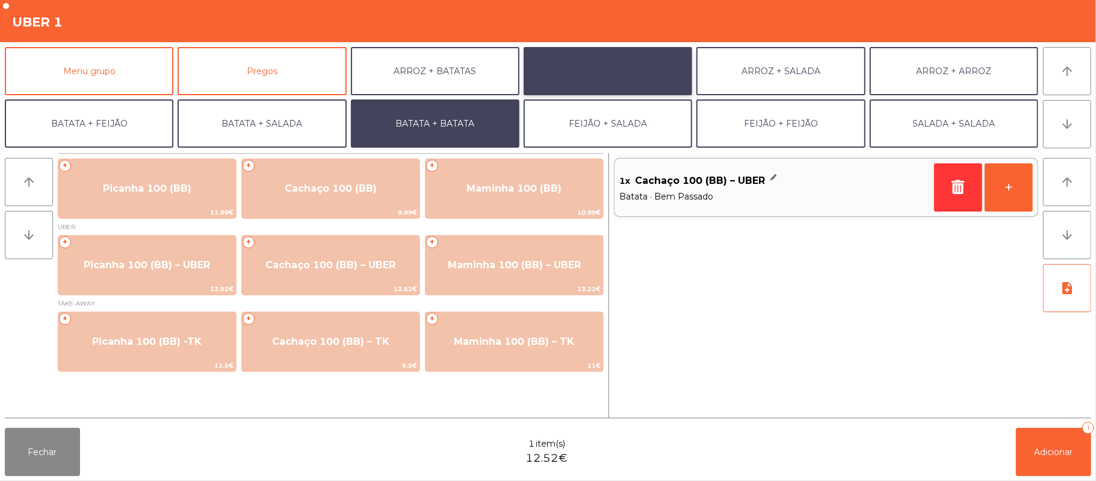
click at [608, 70] on button "ARROZ + FEIJÃO" at bounding box center [608, 71] width 169 height 48
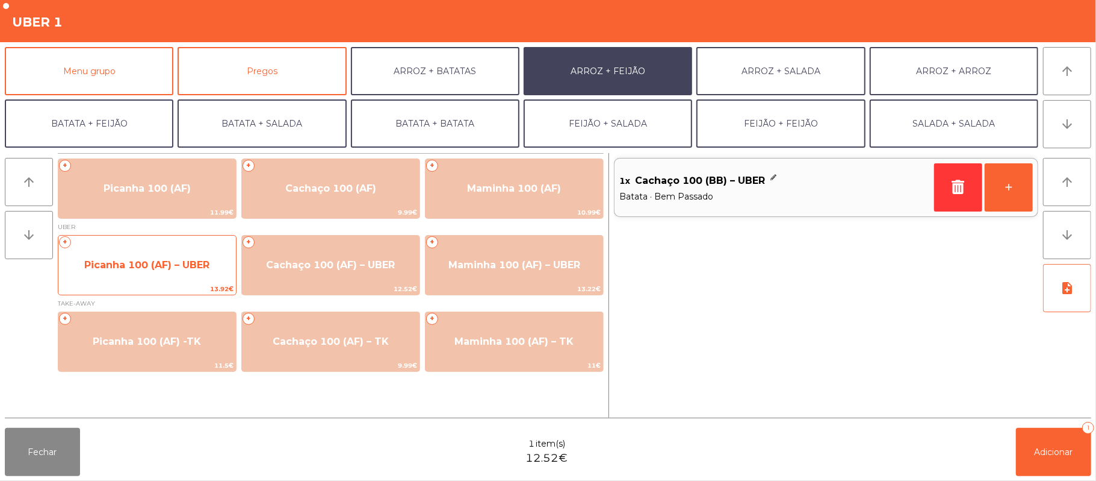
click at [131, 261] on span "Picanha 100 (AF) – UBER" at bounding box center [146, 264] width 125 height 11
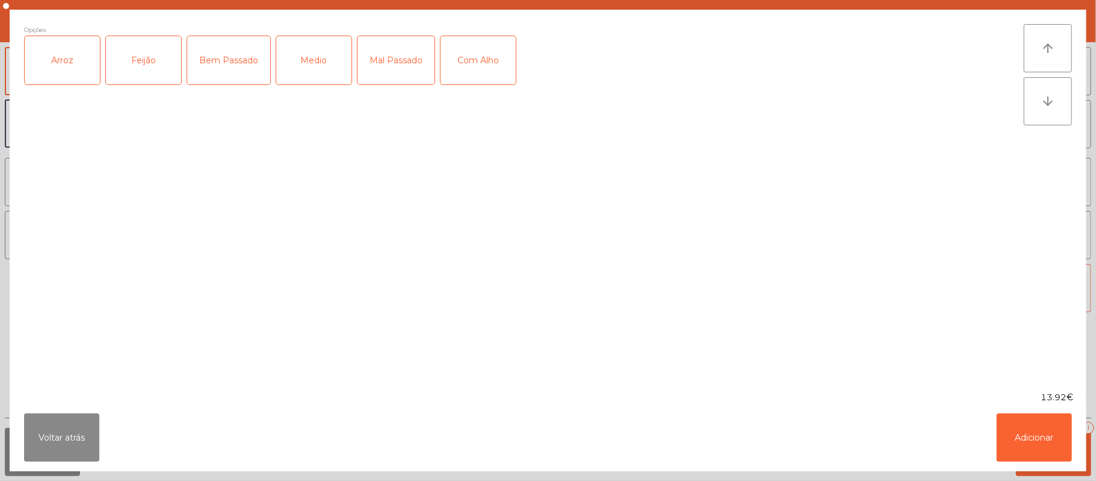
click at [71, 58] on div "Arroz" at bounding box center [62, 60] width 75 height 48
click at [135, 69] on div "Feijão" at bounding box center [143, 60] width 75 height 48
click at [317, 67] on div "Medio" at bounding box center [313, 60] width 75 height 48
click at [465, 65] on div "Com Alho" at bounding box center [478, 60] width 75 height 48
click at [1036, 446] on button "Adicionar" at bounding box center [1034, 437] width 75 height 48
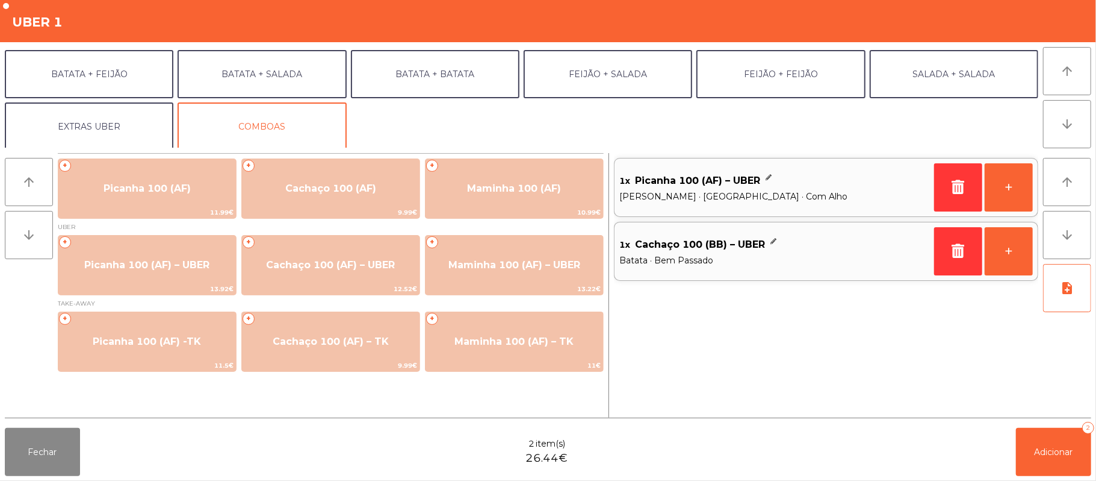
scroll to position [51, 0]
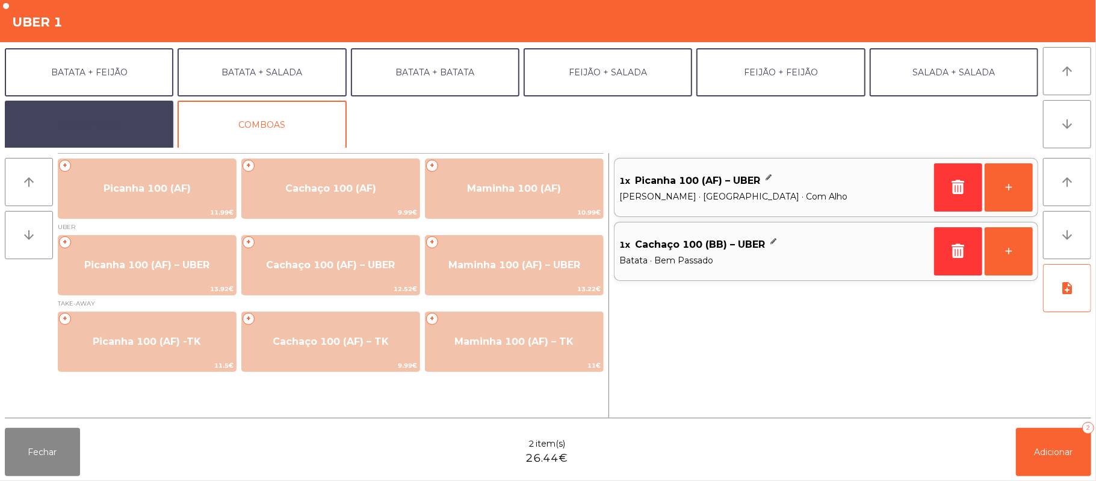
click at [95, 123] on button "EXTRAS UBER" at bounding box center [89, 125] width 169 height 48
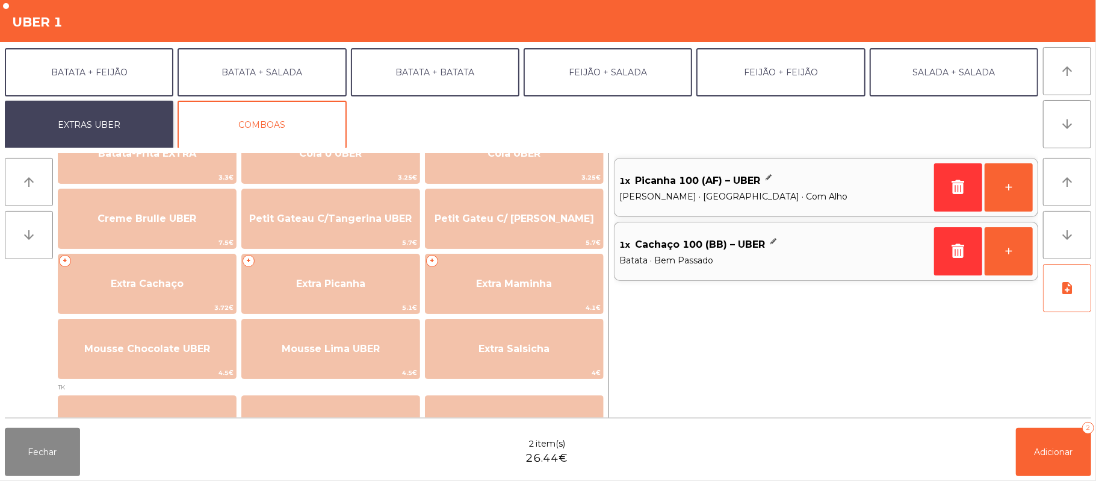
scroll to position [273, 0]
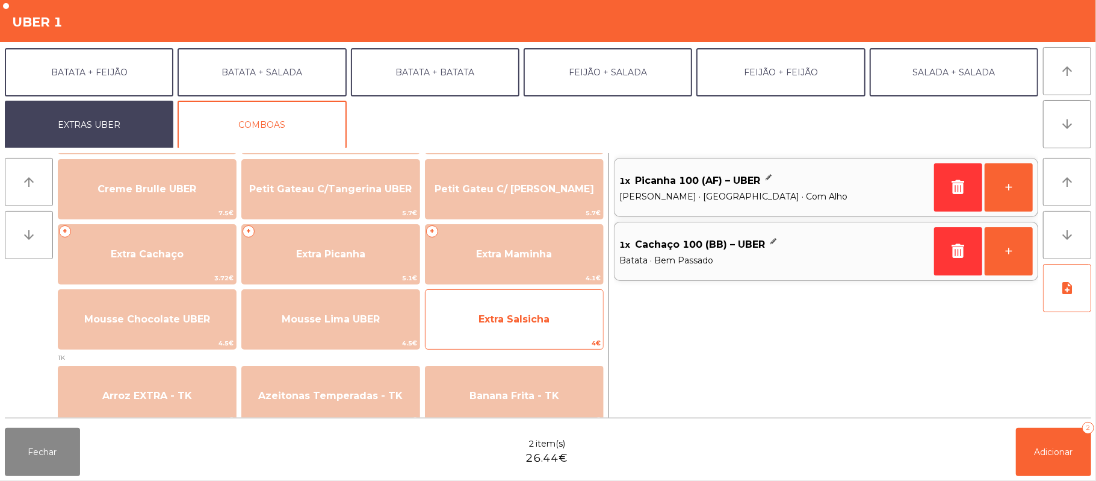
click at [518, 330] on span "Extra Salsicha" at bounding box center [515, 319] width 178 height 33
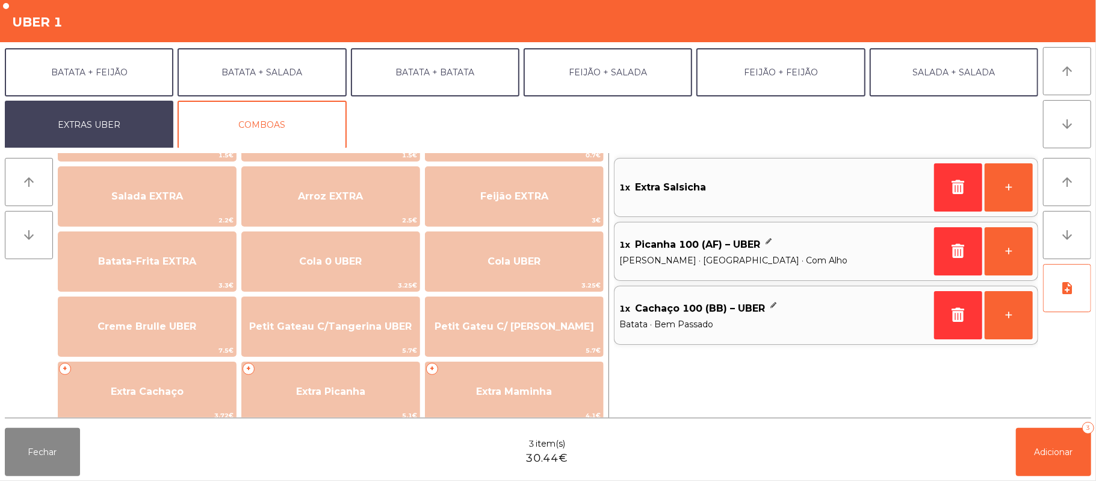
scroll to position [121, 0]
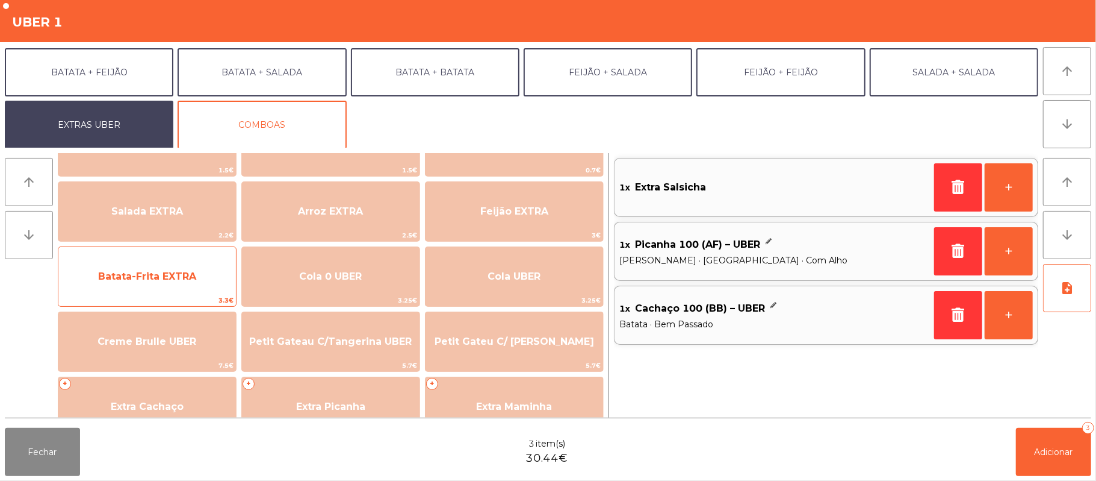
click at [173, 275] on span "Batata-Frita EXTRA" at bounding box center [147, 275] width 98 height 11
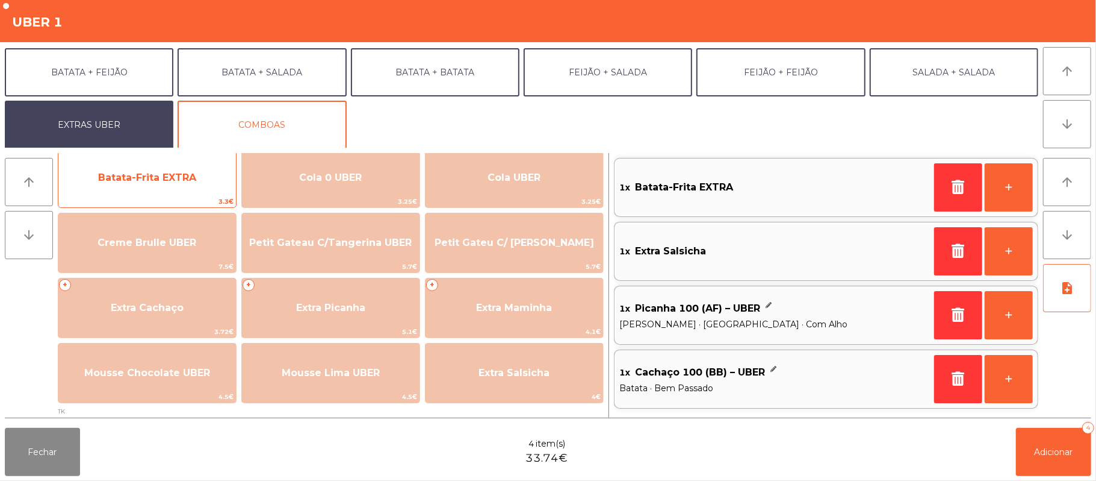
scroll to position [258, 0]
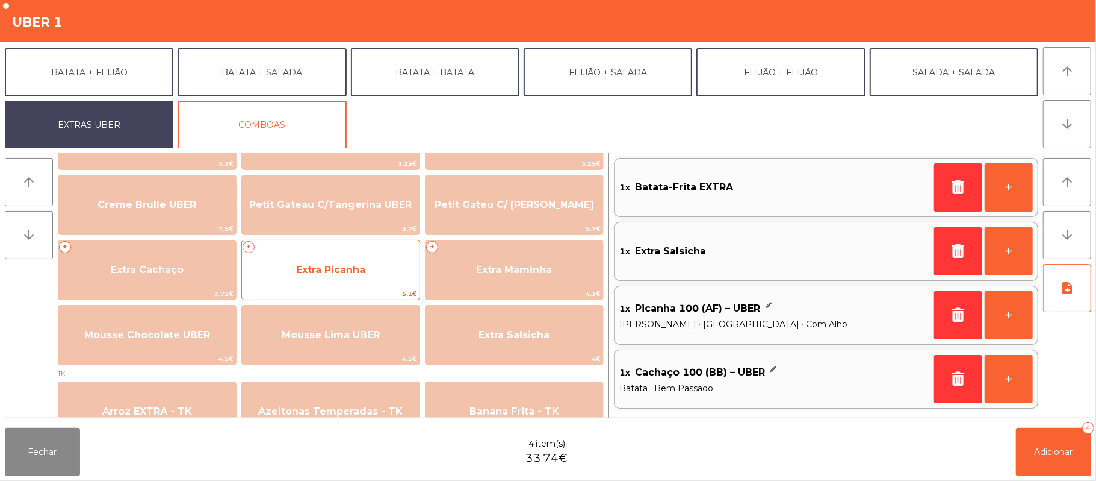
click at [338, 277] on span "Extra Picanha" at bounding box center [331, 269] width 178 height 33
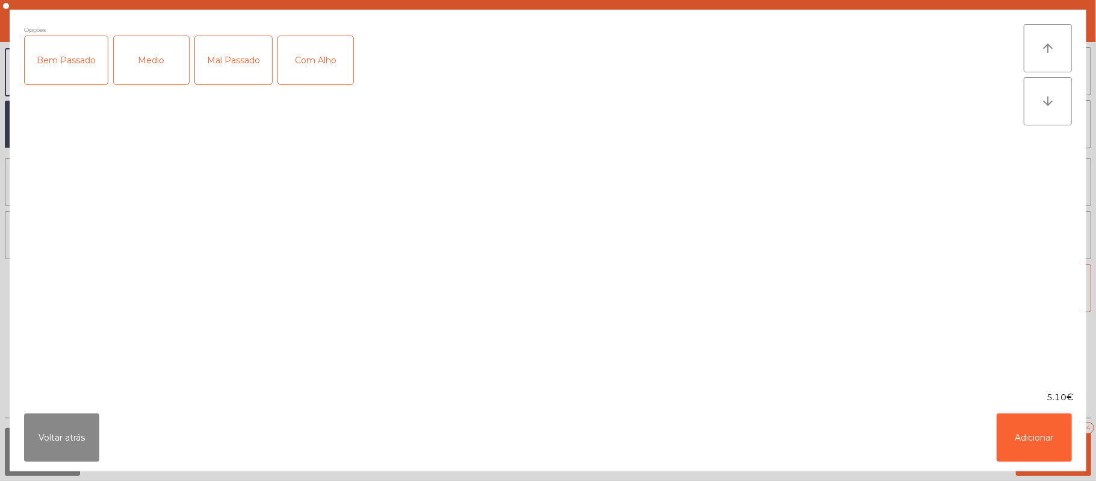
click at [150, 78] on div "Medio" at bounding box center [151, 60] width 75 height 48
click at [317, 63] on div "Com Alho" at bounding box center [315, 60] width 75 height 48
click at [1056, 447] on button "Adicionar" at bounding box center [1034, 437] width 75 height 48
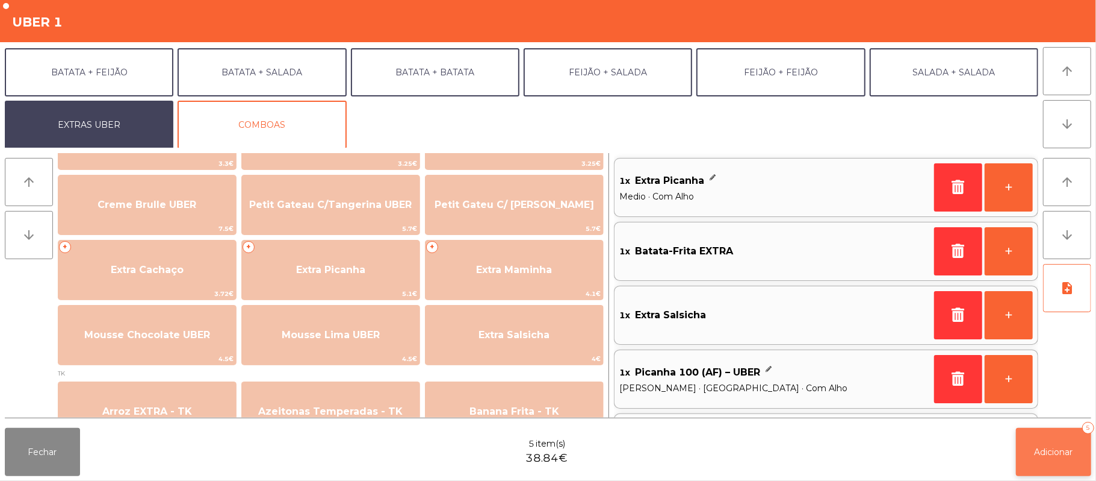
click at [1036, 449] on span "Adicionar" at bounding box center [1054, 451] width 39 height 11
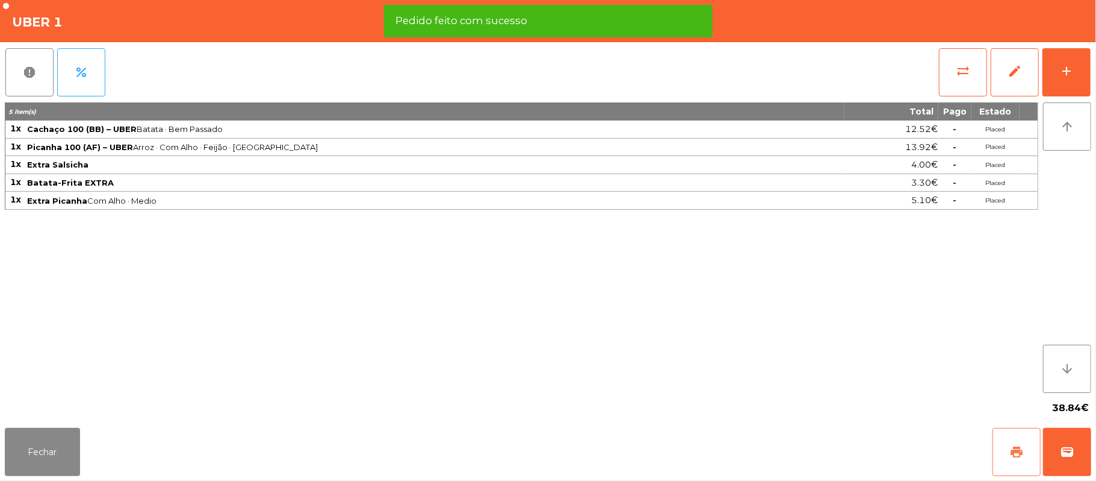
click at [1009, 458] on button "print" at bounding box center [1017, 452] width 48 height 48
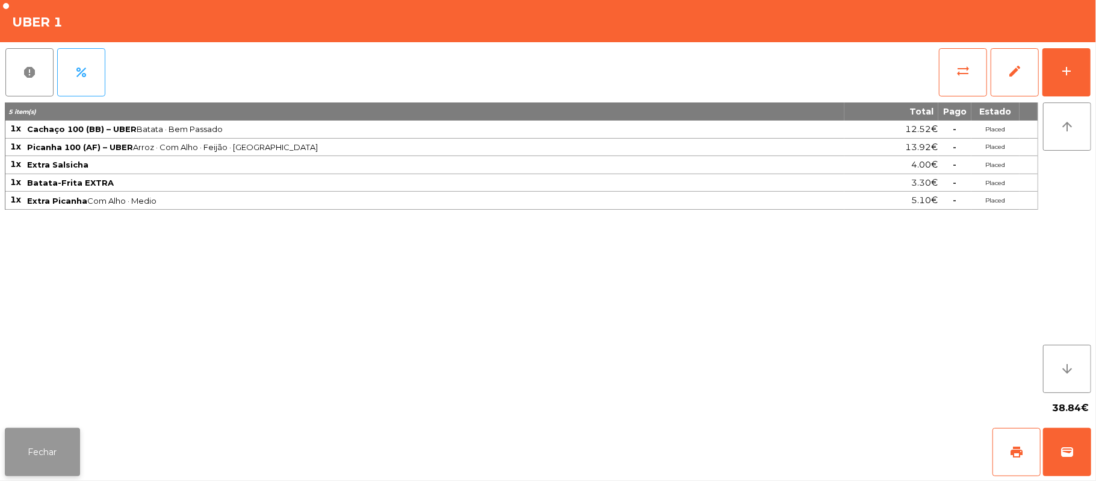
click at [33, 471] on button "Fechar" at bounding box center [42, 452] width 75 height 48
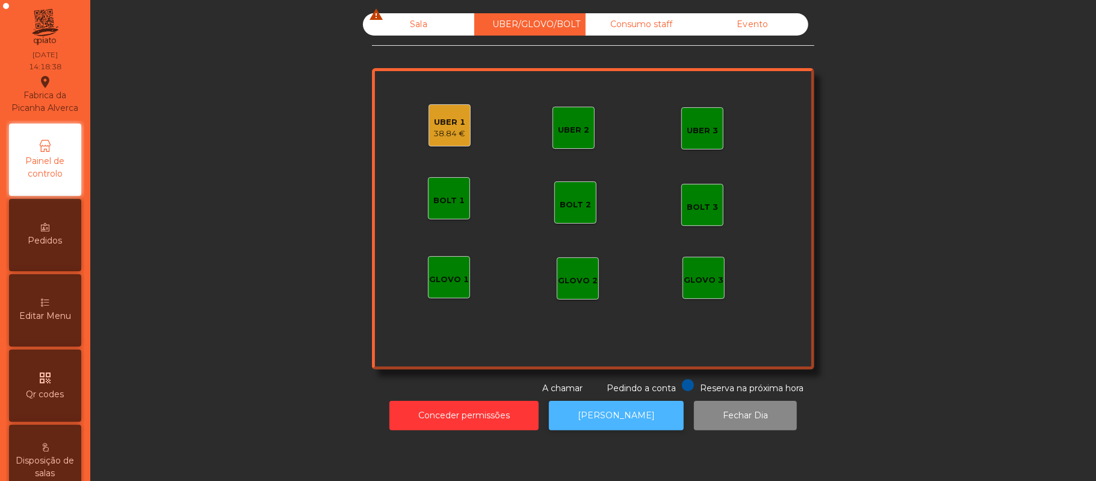
click at [632, 421] on button "[PERSON_NAME]" at bounding box center [616, 415] width 135 height 30
click at [449, 121] on div "UBER 1" at bounding box center [450, 122] width 32 height 12
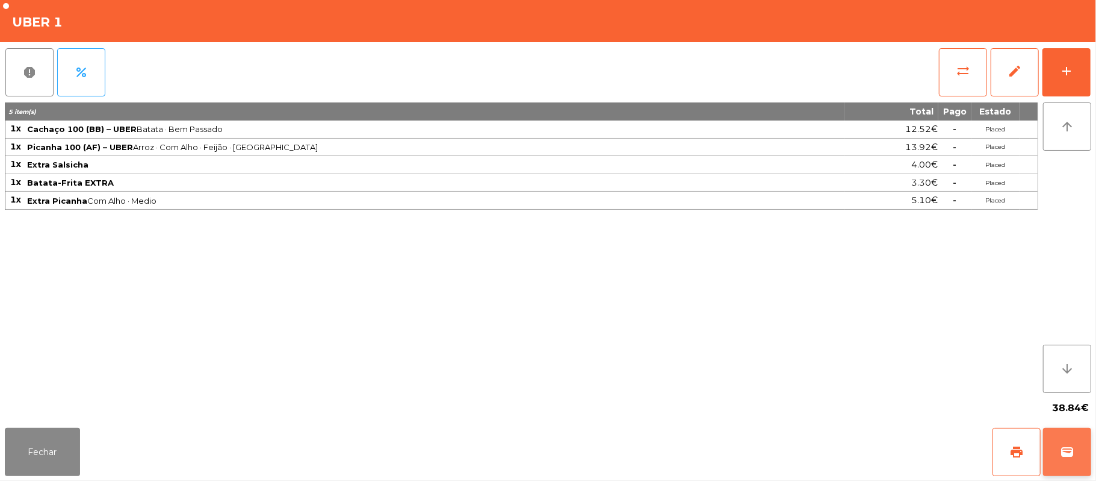
click at [1087, 465] on button "wallet" at bounding box center [1067, 452] width 48 height 48
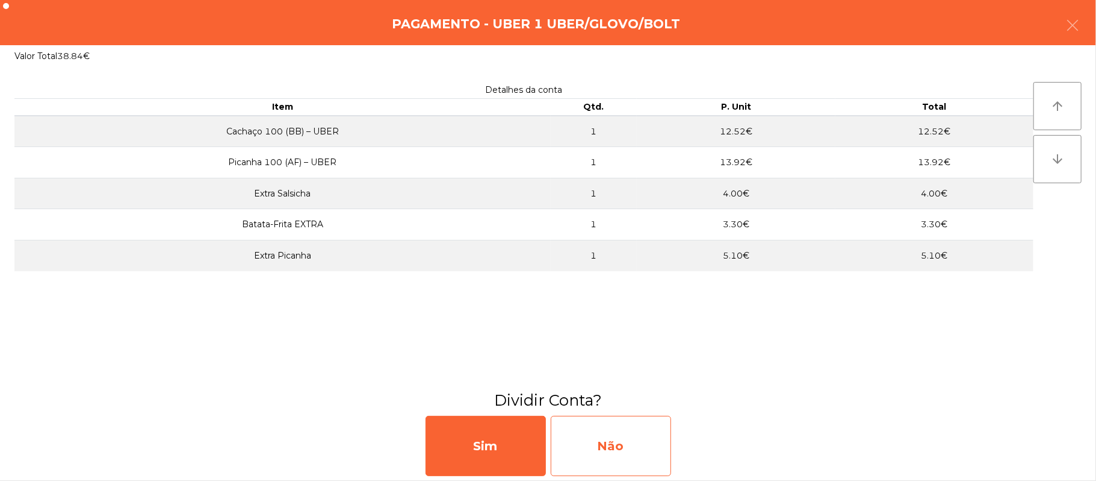
click at [619, 449] on div "Não" at bounding box center [611, 445] width 120 height 60
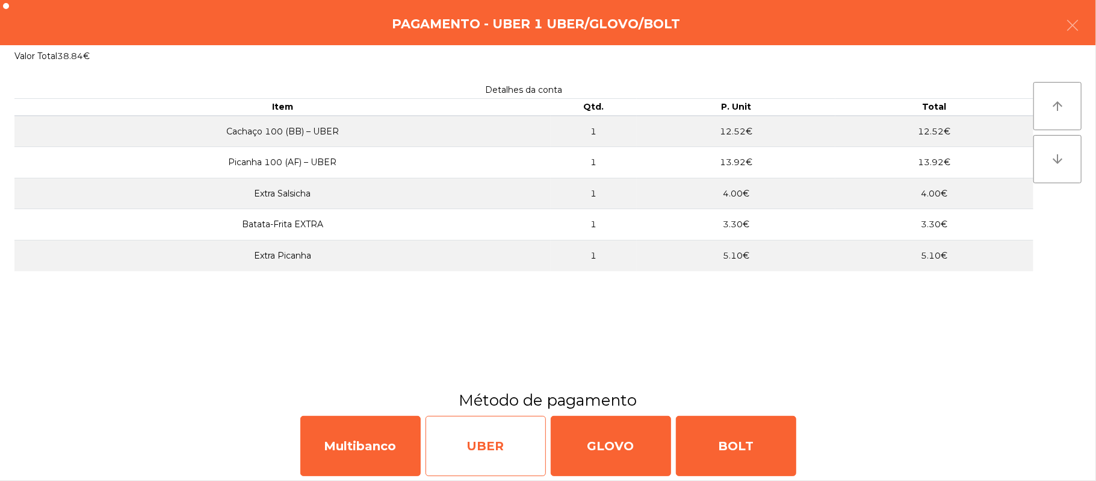
click at [468, 459] on div "UBER" at bounding box center [486, 445] width 120 height 60
select select "**"
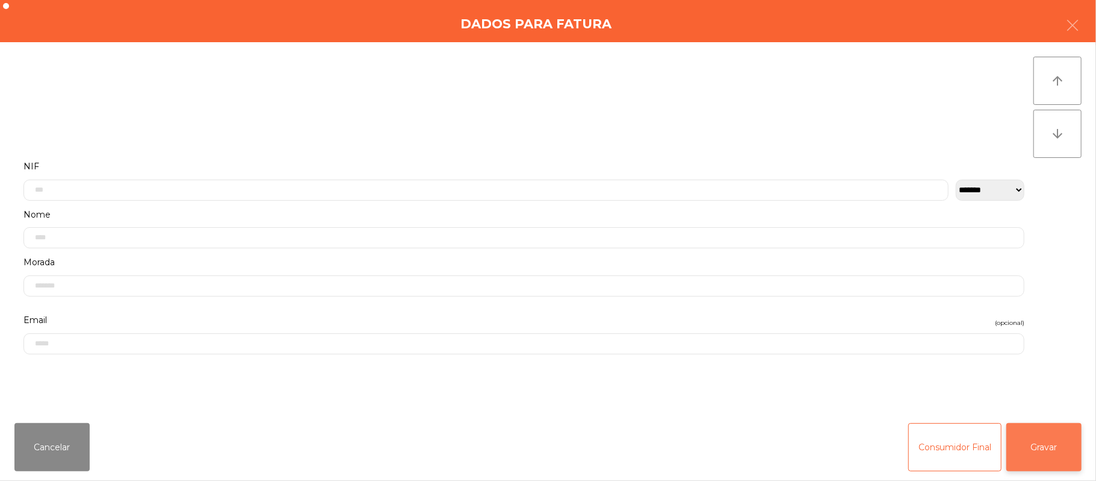
click at [1046, 437] on button "Gravar" at bounding box center [1044, 447] width 75 height 48
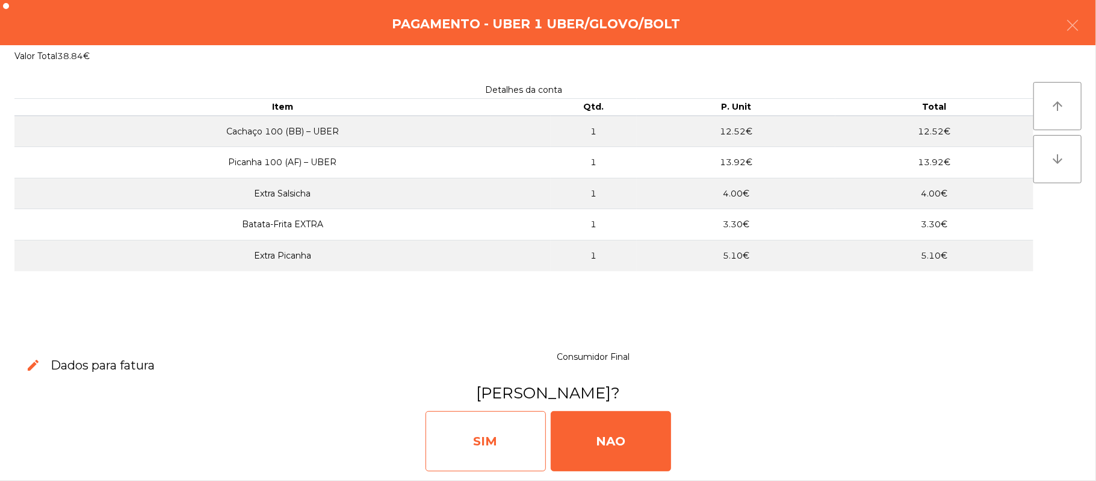
click at [503, 437] on div "SIM" at bounding box center [486, 441] width 120 height 60
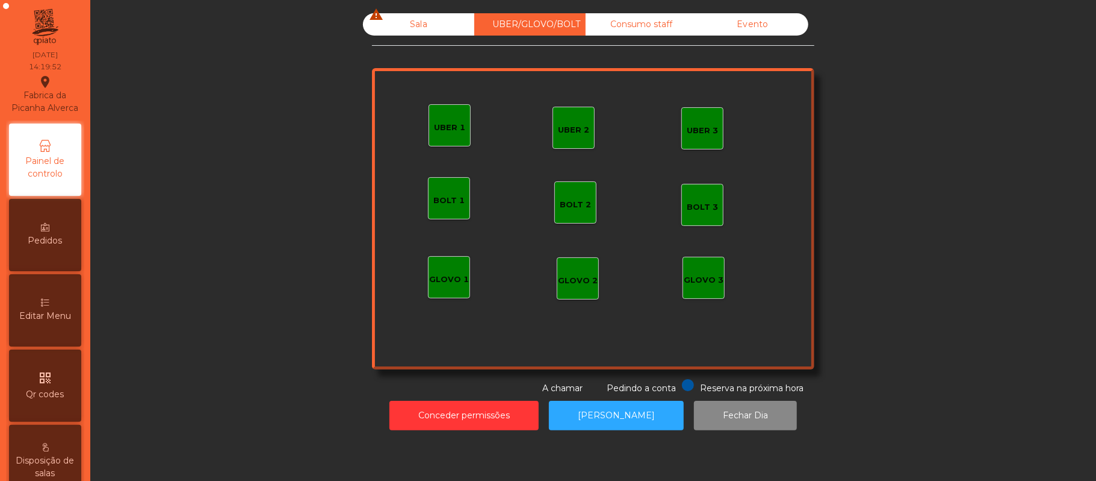
click at [428, 29] on div "Sala warning" at bounding box center [418, 24] width 111 height 22
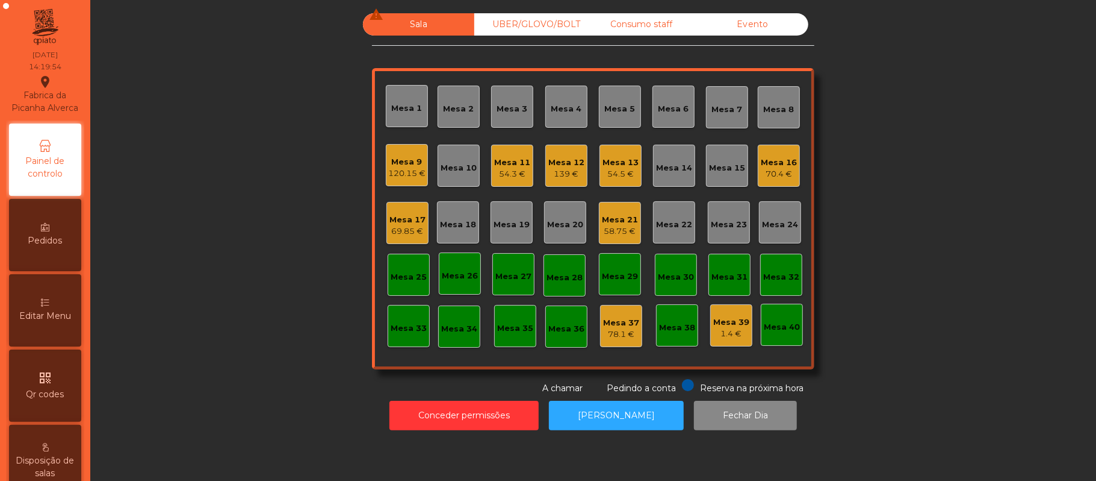
click at [393, 156] on div "Mesa 9" at bounding box center [406, 162] width 37 height 12
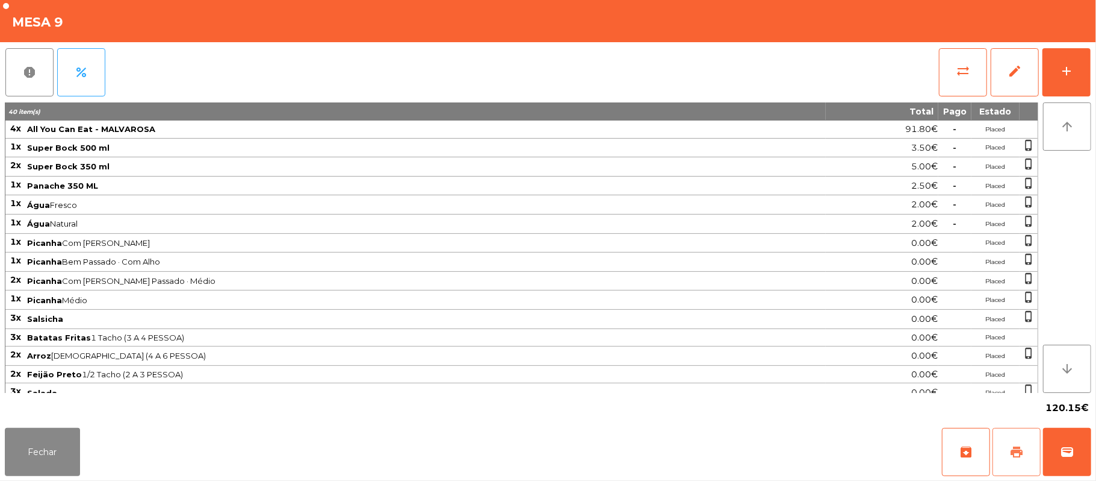
click at [1027, 450] on button "print" at bounding box center [1017, 452] width 48 height 48
click at [31, 448] on button "Fechar" at bounding box center [42, 452] width 75 height 48
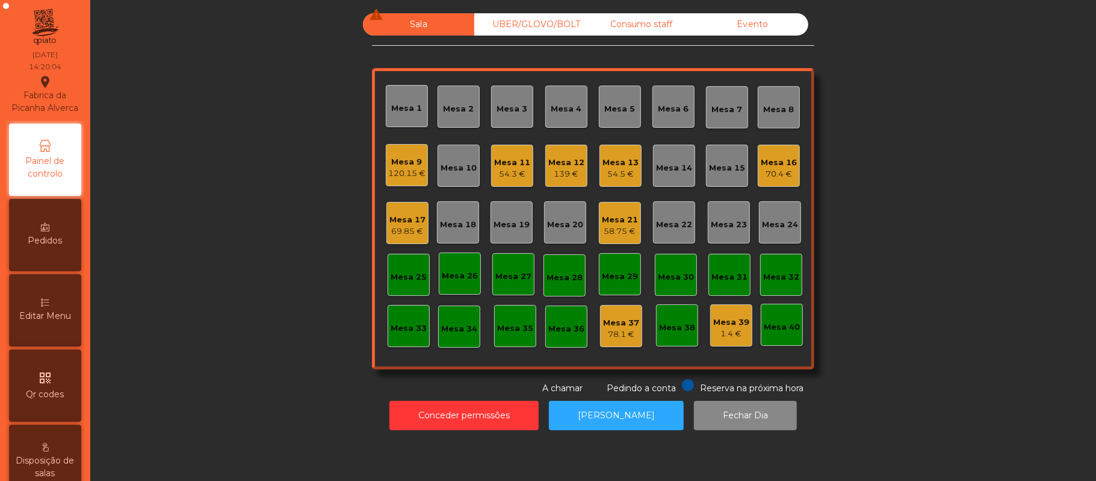
click at [417, 217] on div "Mesa 17" at bounding box center [408, 220] width 36 height 12
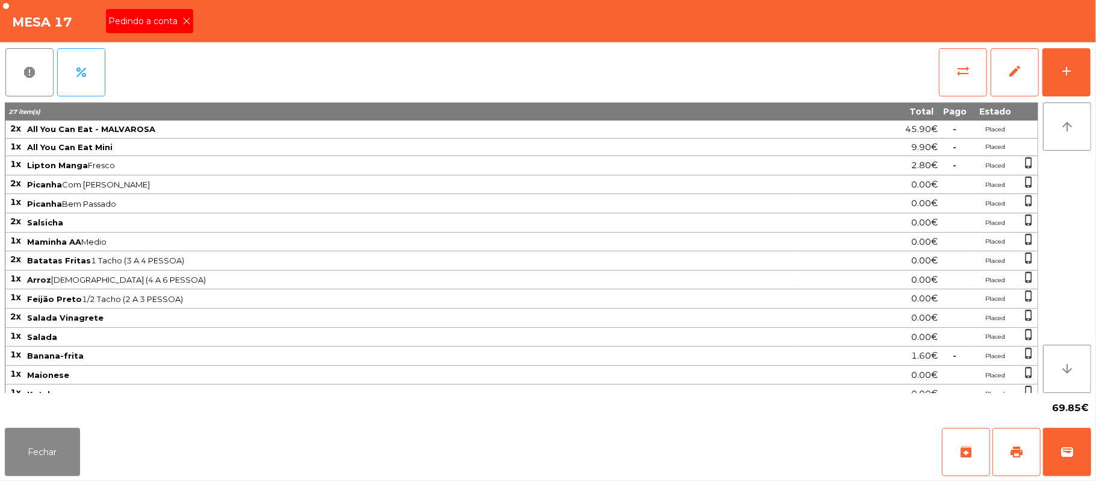
click at [185, 20] on icon at bounding box center [186, 21] width 8 height 8
click at [1027, 461] on button "print" at bounding box center [1017, 452] width 48 height 48
click at [32, 437] on button "Fechar" at bounding box center [42, 452] width 75 height 48
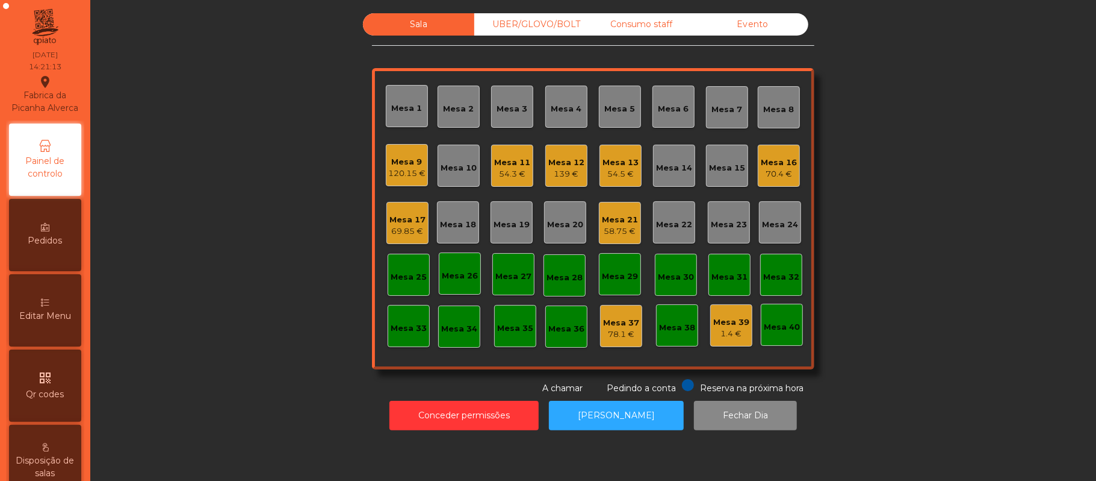
click at [393, 161] on div "Mesa 9" at bounding box center [406, 162] width 37 height 12
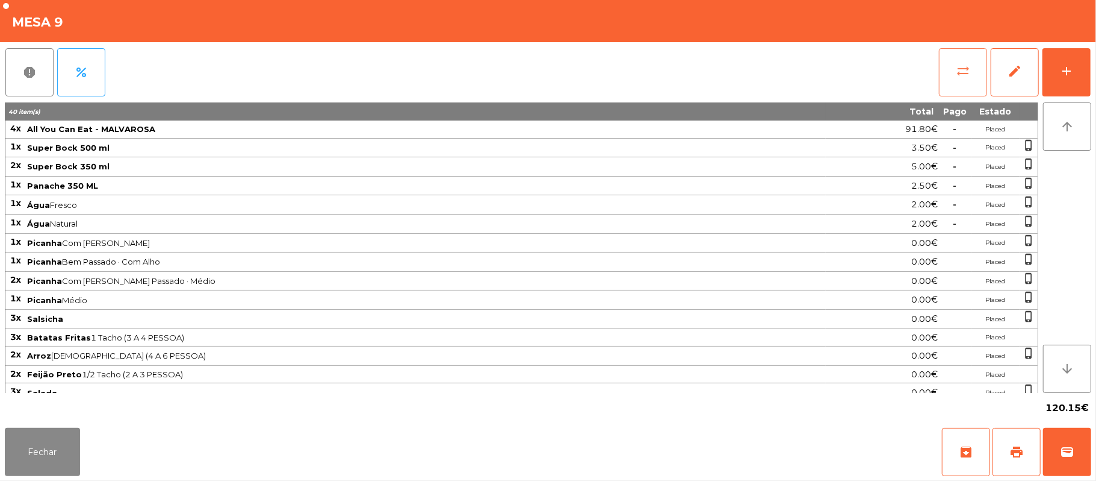
click at [963, 72] on span "sync_alt" at bounding box center [963, 71] width 14 height 14
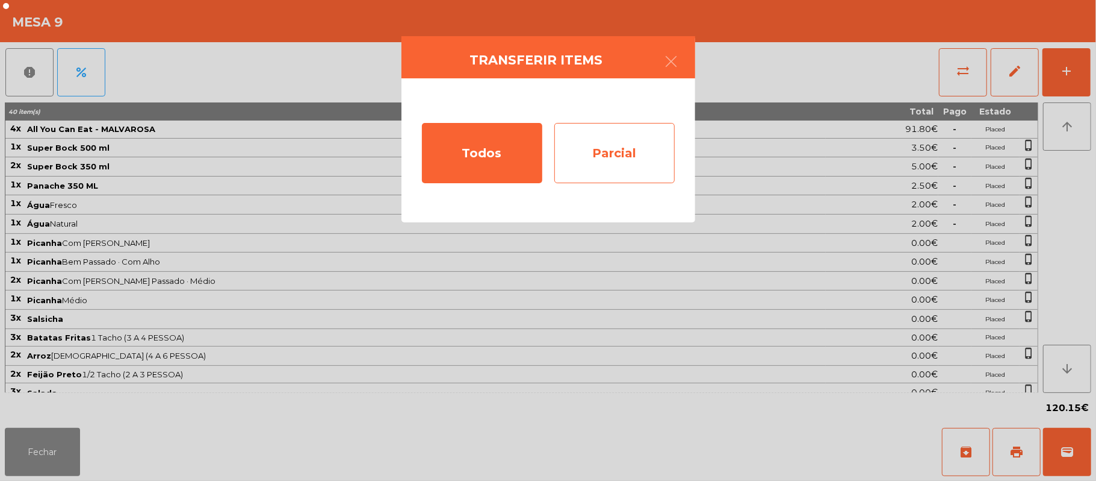
click at [585, 138] on div "Parcial" at bounding box center [615, 153] width 120 height 60
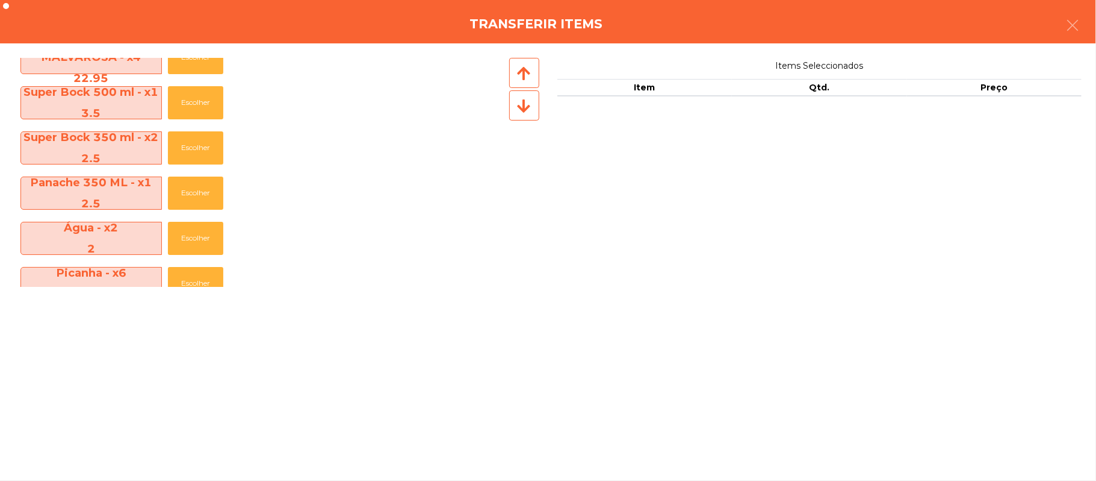
scroll to position [39, 0]
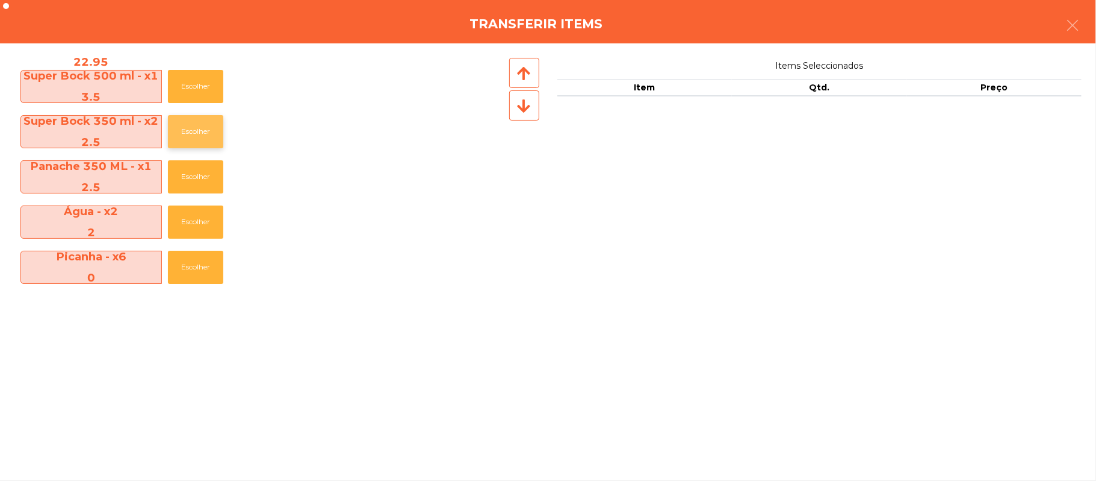
click at [174, 128] on button "Escolher" at bounding box center [195, 131] width 55 height 33
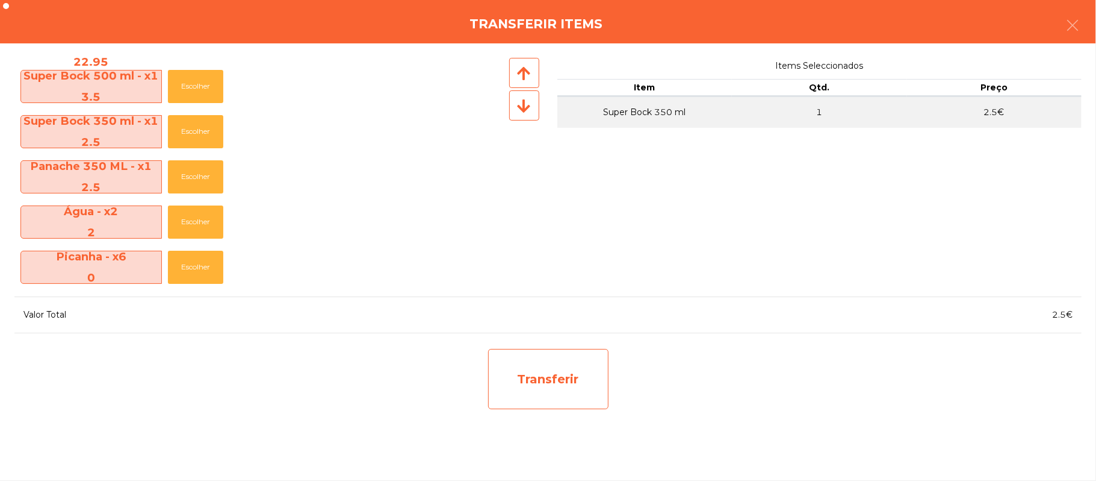
click at [525, 384] on div "Transferir" at bounding box center [548, 379] width 120 height 60
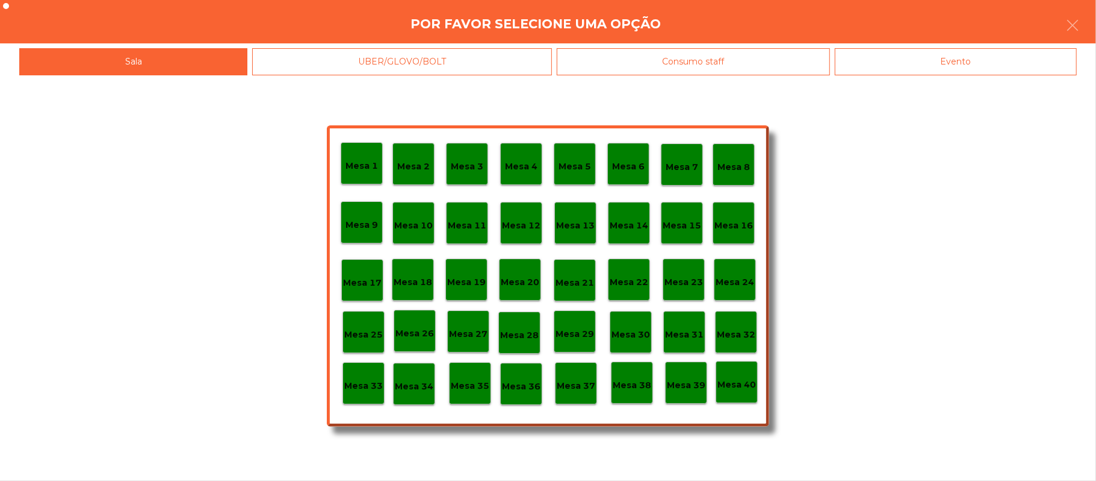
click at [583, 387] on p "Mesa 37" at bounding box center [576, 386] width 39 height 14
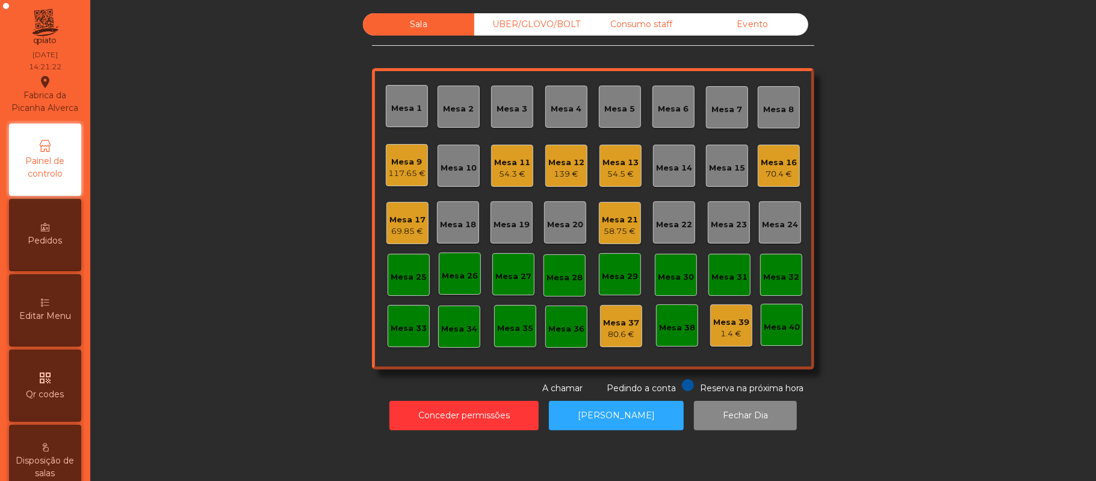
click at [413, 184] on div "Mesa 9 117.65 €" at bounding box center [407, 165] width 42 height 42
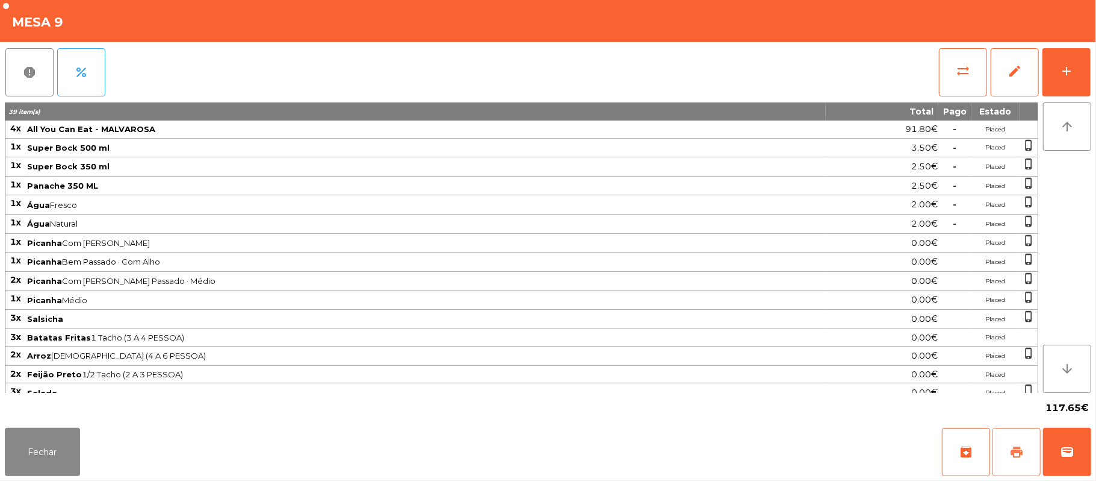
click at [1025, 454] on button "print" at bounding box center [1017, 452] width 48 height 48
click at [46, 465] on button "Fechar" at bounding box center [42, 452] width 75 height 48
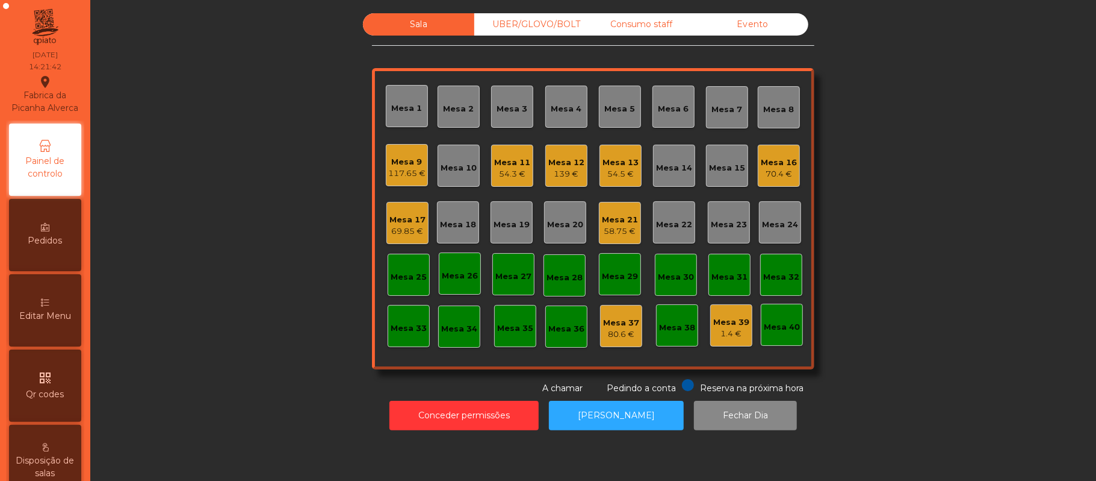
click at [406, 222] on div "Mesa 17" at bounding box center [408, 220] width 36 height 12
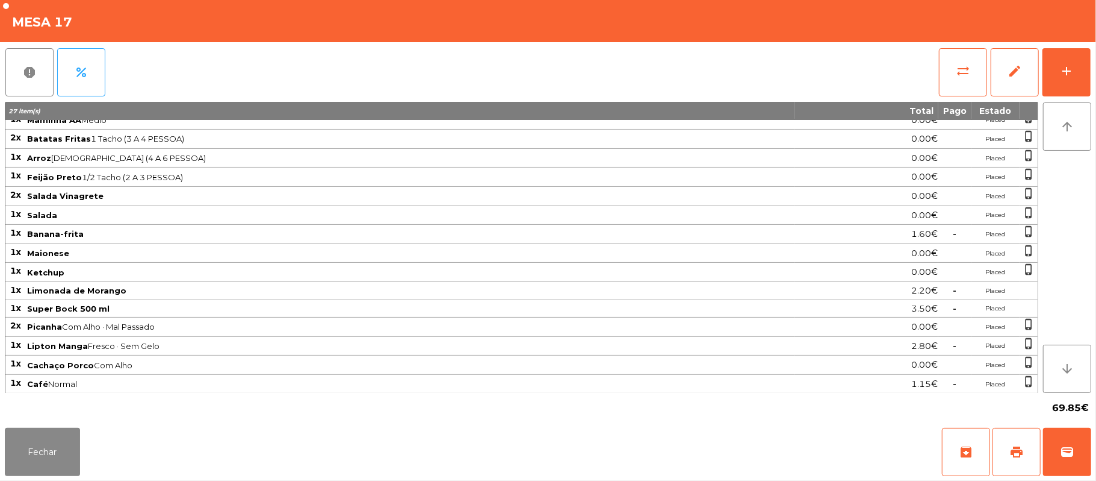
scroll to position [132, 0]
click at [41, 452] on button "Fechar" at bounding box center [42, 452] width 75 height 48
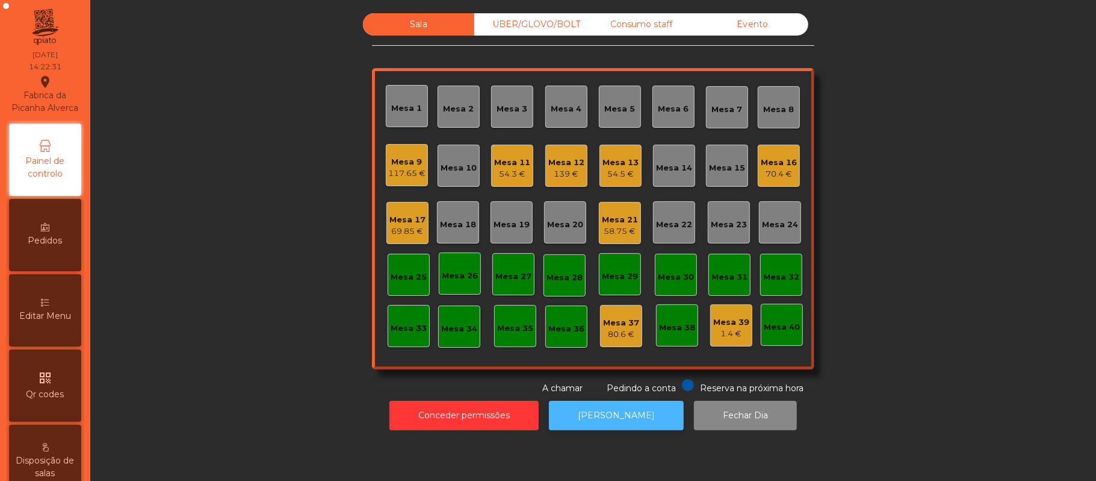
click at [621, 410] on button "[PERSON_NAME]" at bounding box center [616, 415] width 135 height 30
click at [414, 167] on div "117.65 €" at bounding box center [406, 173] width 37 height 12
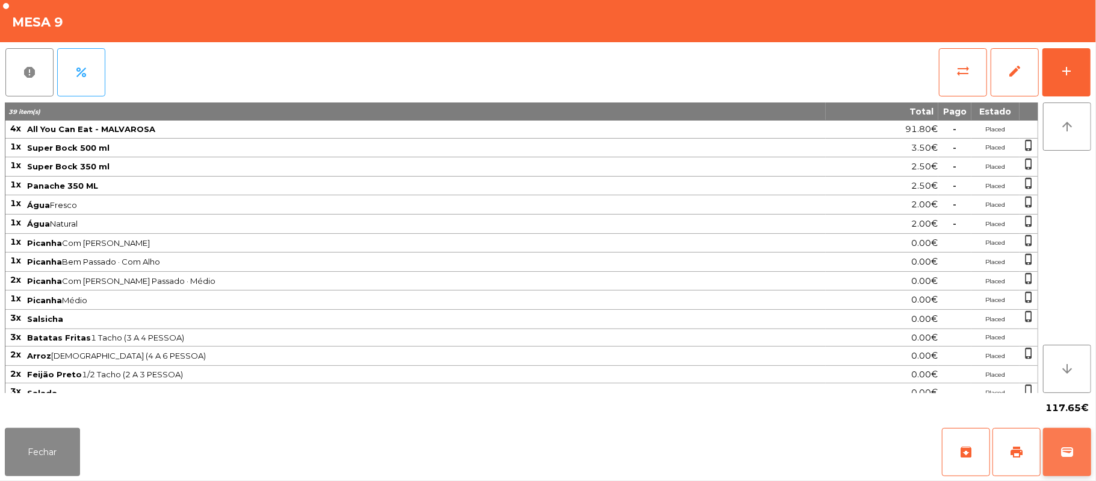
click at [1065, 437] on button "wallet" at bounding box center [1067, 452] width 48 height 48
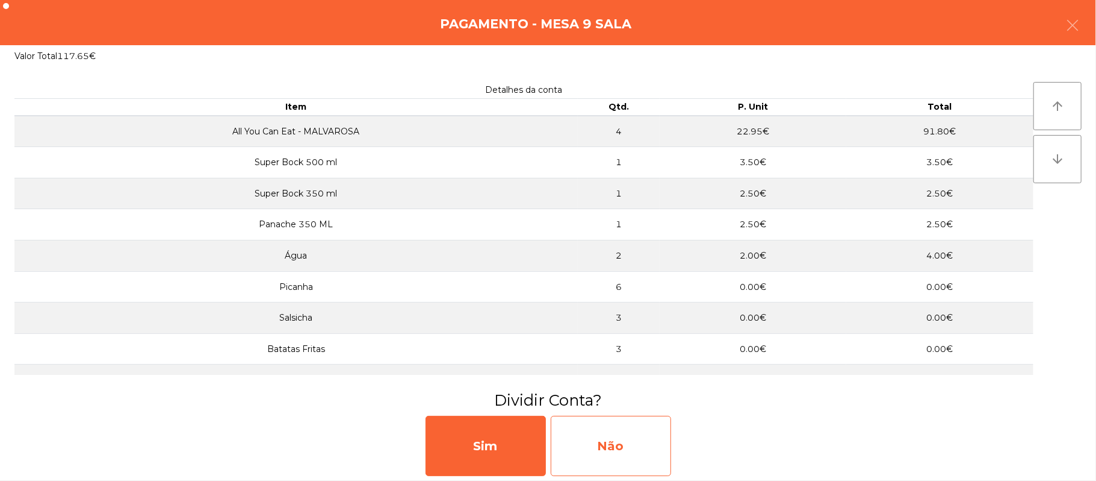
click at [578, 437] on div "Não" at bounding box center [611, 445] width 120 height 60
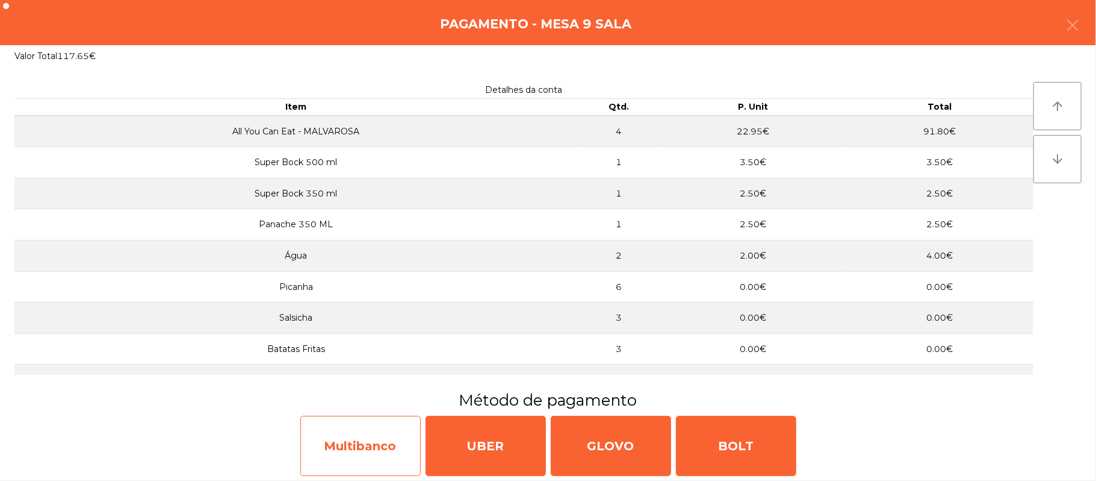
click at [365, 461] on div "Multibanco" at bounding box center [360, 445] width 120 height 60
select select "**"
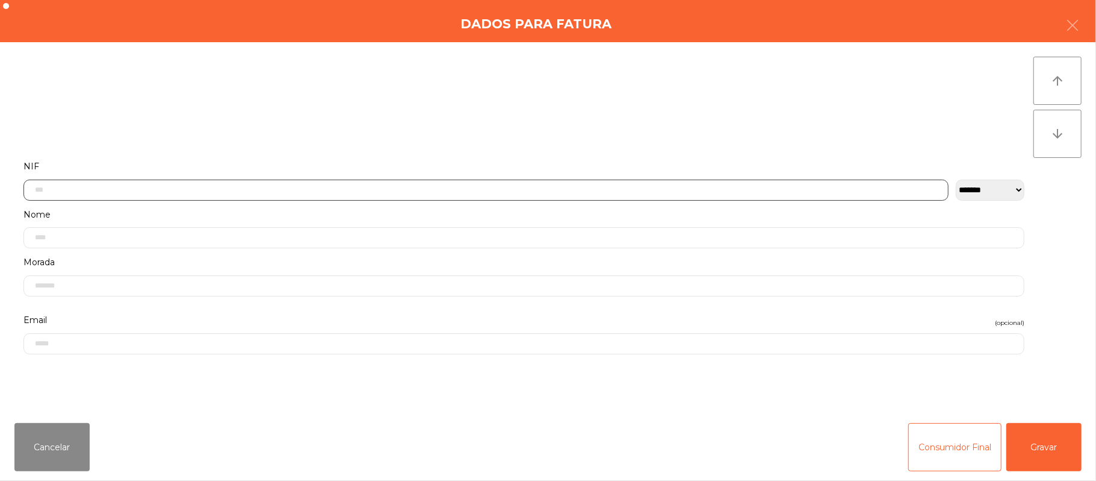
click at [513, 189] on input "text" at bounding box center [485, 189] width 925 height 21
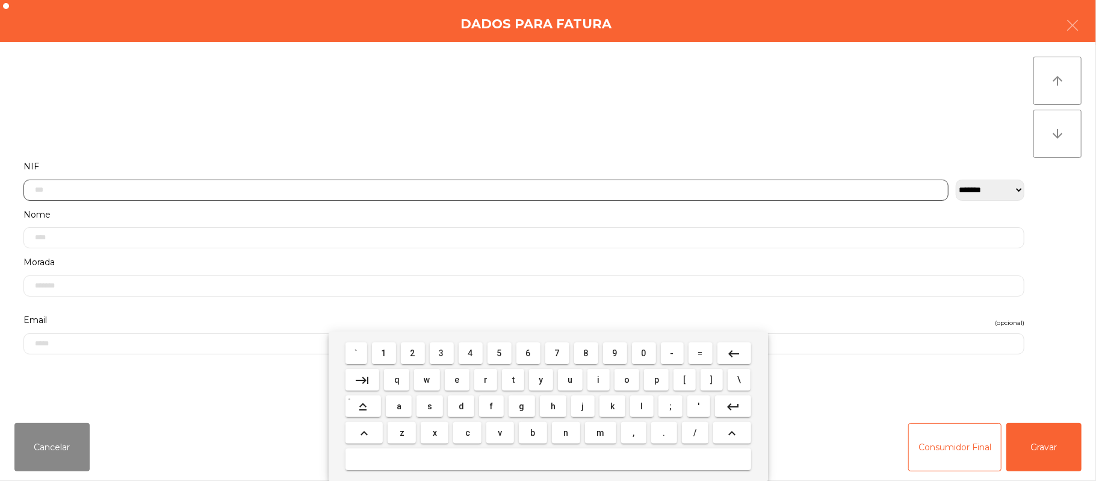
scroll to position [101, 0]
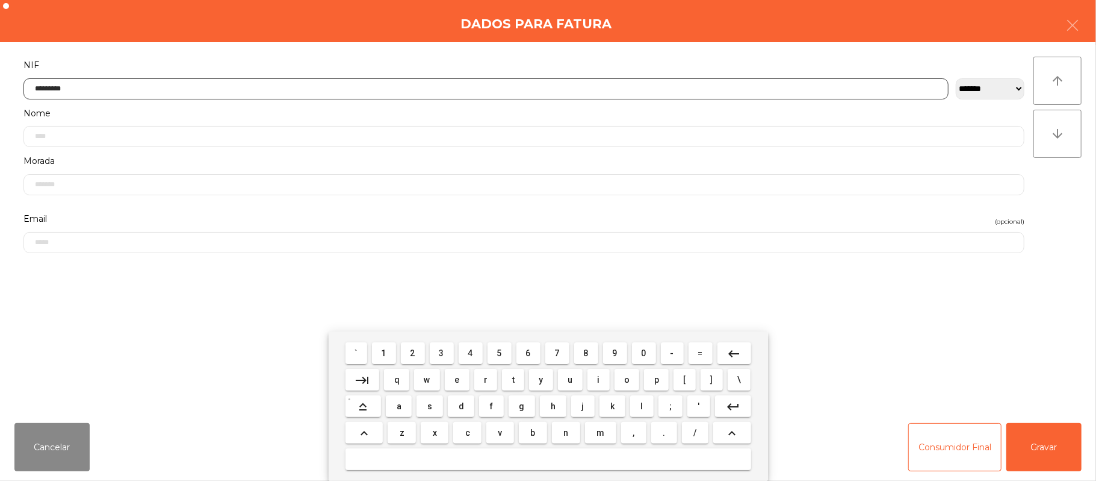
type input "*********"
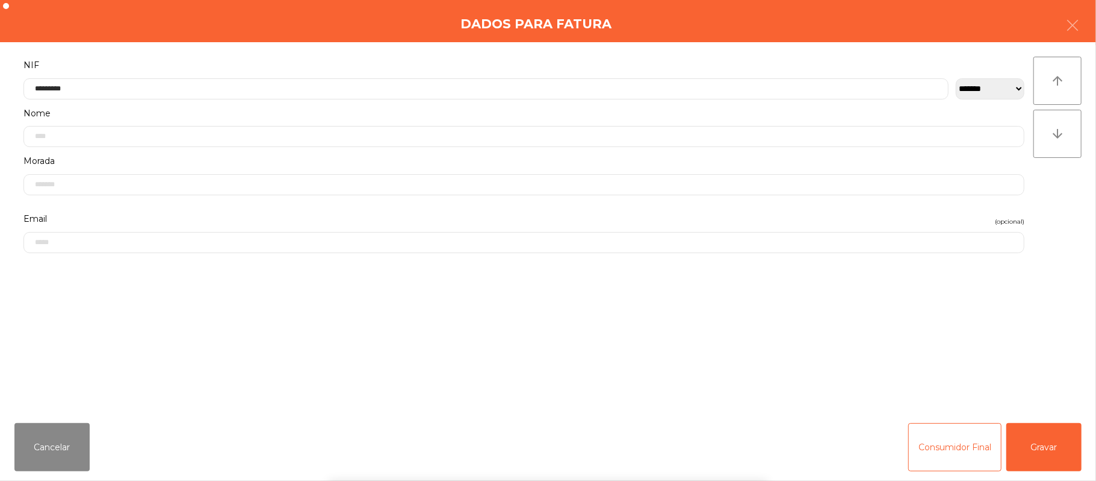
click at [1043, 424] on div "` 1 2 3 4 5 6 7 8 9 0 - = keyboard_backspace keyboard_tab q w e r t y u i o p […" at bounding box center [548, 405] width 1096 height 149
click at [1036, 455] on button "Gravar" at bounding box center [1044, 447] width 75 height 48
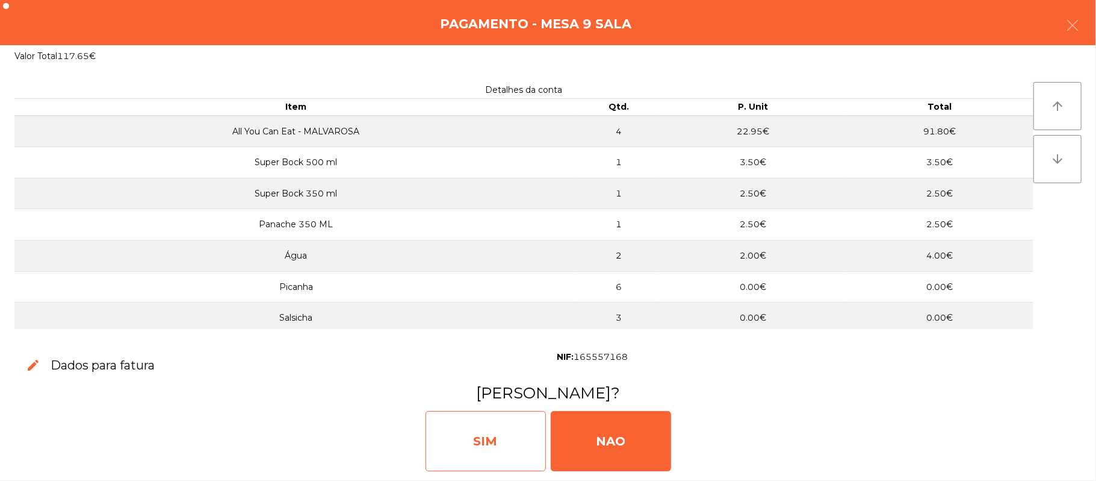
click at [499, 415] on div "SIM" at bounding box center [486, 441] width 120 height 60
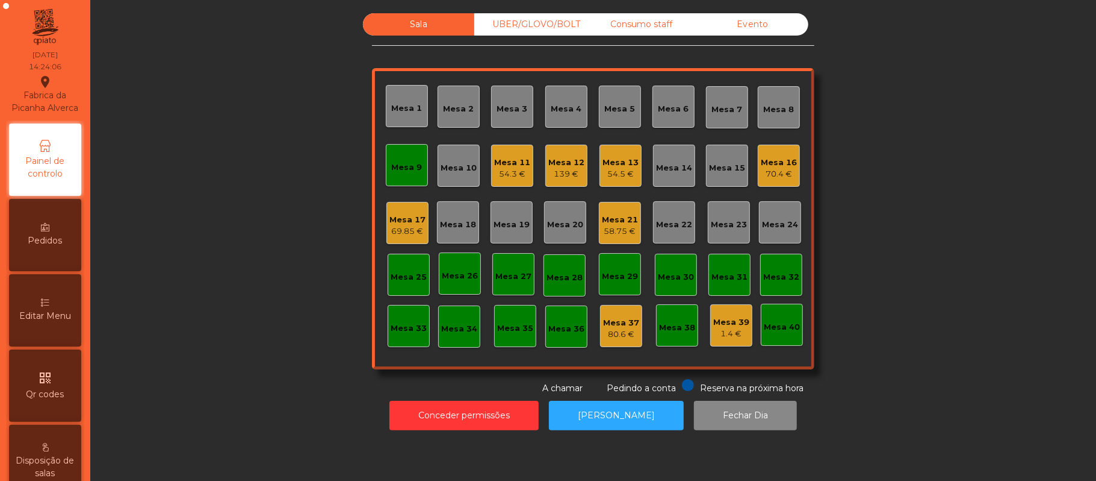
click at [395, 155] on div "Mesa 9" at bounding box center [407, 165] width 42 height 42
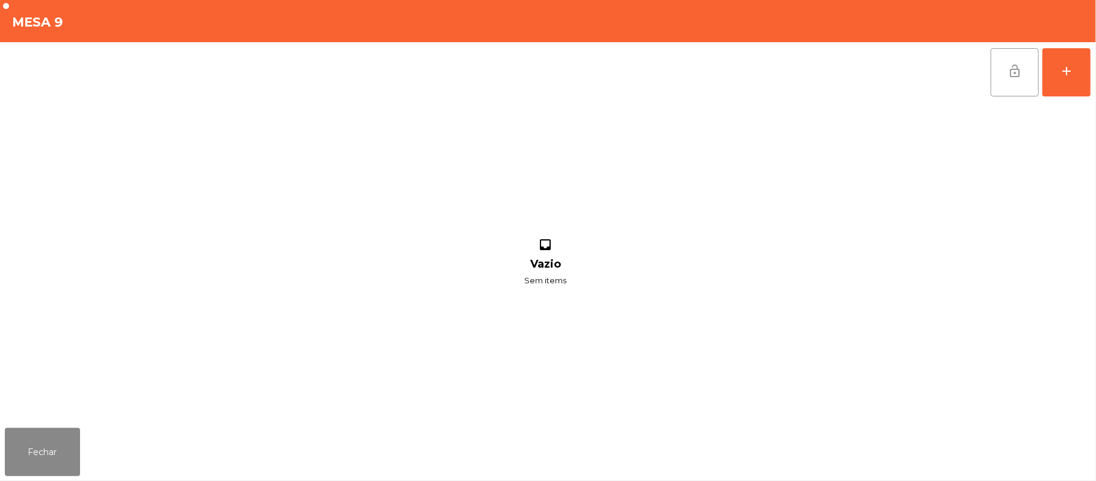
click at [1026, 75] on button "lock_open" at bounding box center [1015, 72] width 48 height 48
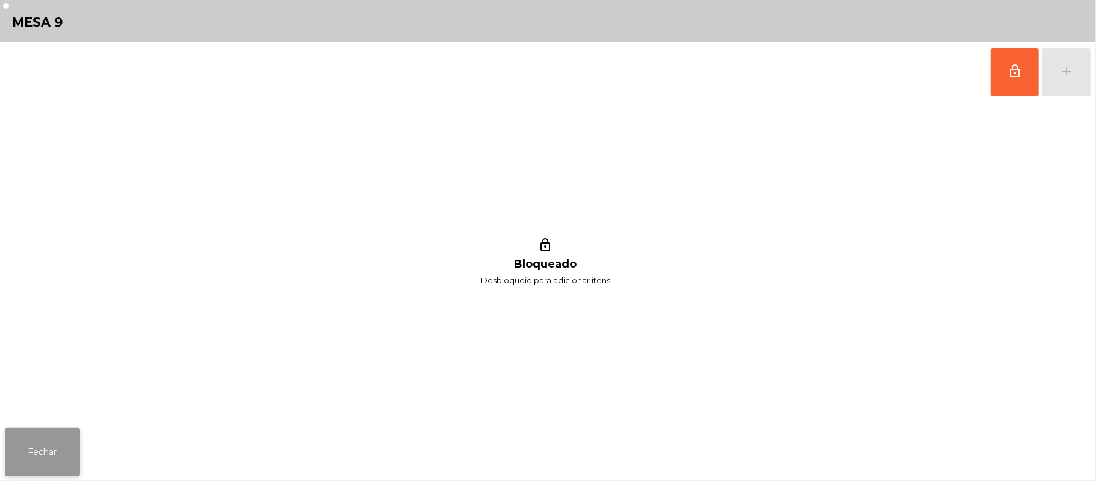
click at [43, 434] on button "Fechar" at bounding box center [42, 452] width 75 height 48
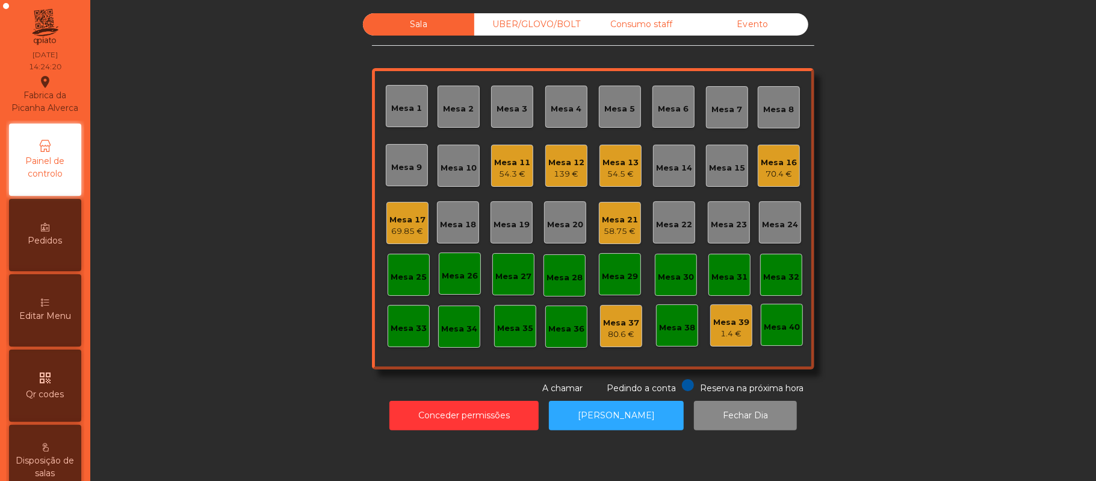
click at [391, 217] on div "Mesa 17" at bounding box center [408, 220] width 36 height 12
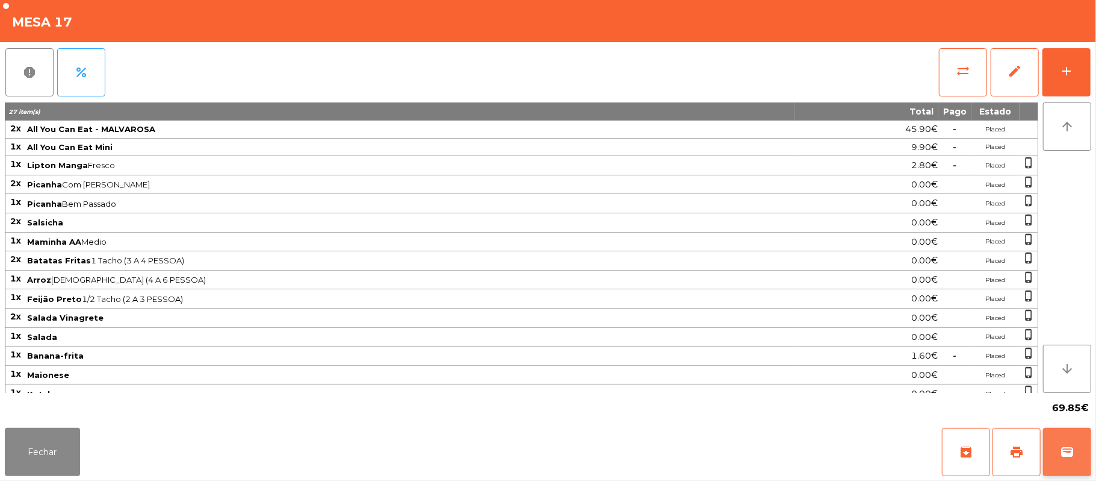
click at [1087, 461] on button "wallet" at bounding box center [1067, 452] width 48 height 48
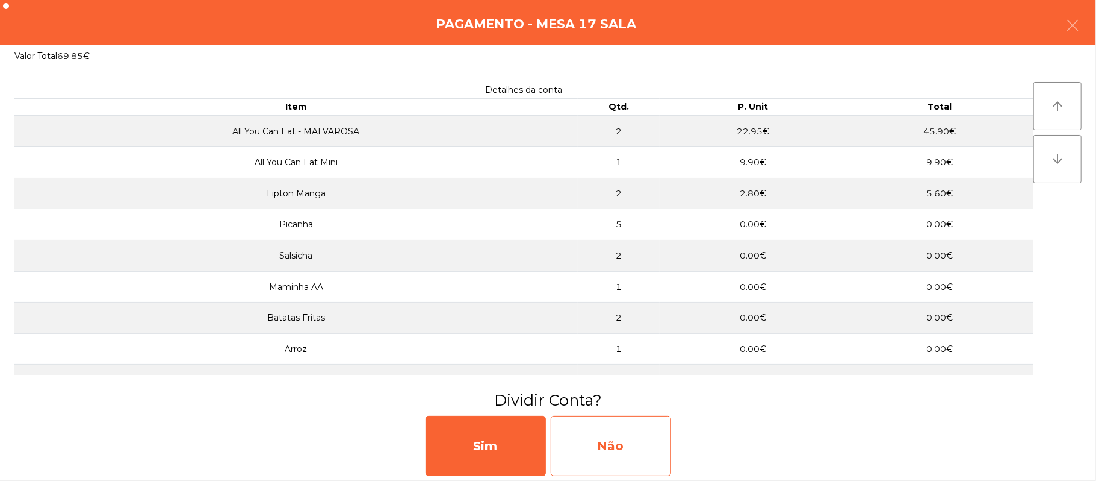
click at [629, 444] on div "Não" at bounding box center [611, 445] width 120 height 60
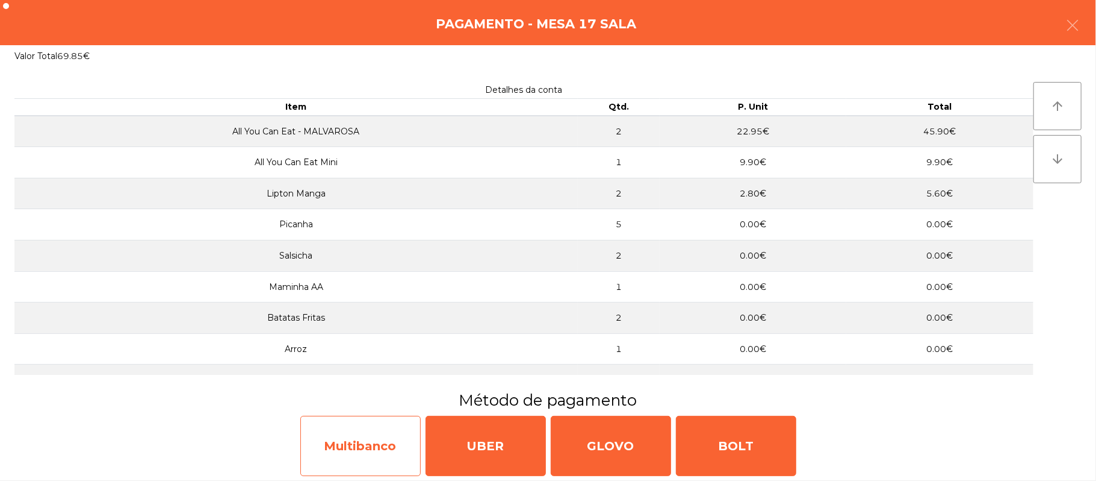
click at [376, 458] on div "Multibanco" at bounding box center [360, 445] width 120 height 60
select select "**"
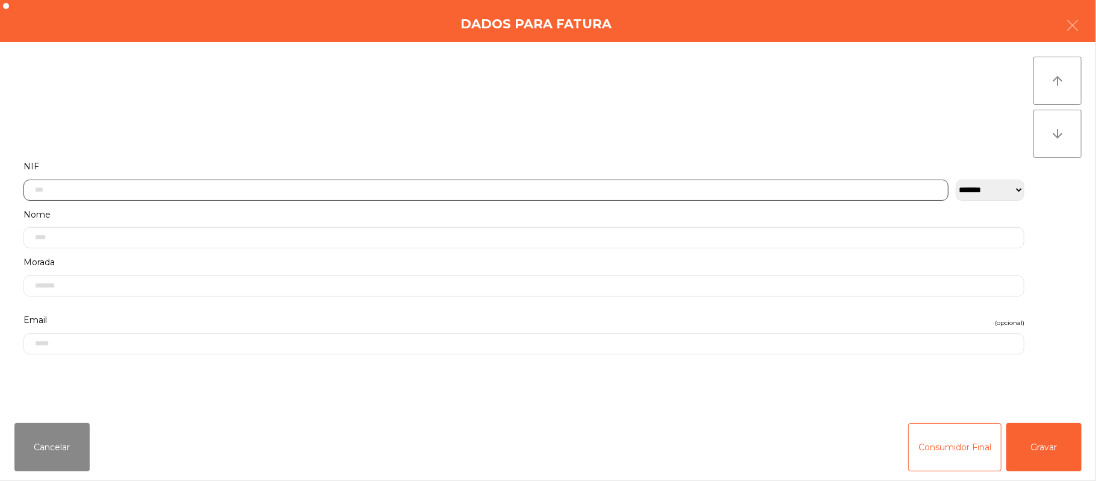
click at [468, 189] on input "text" at bounding box center [485, 189] width 925 height 21
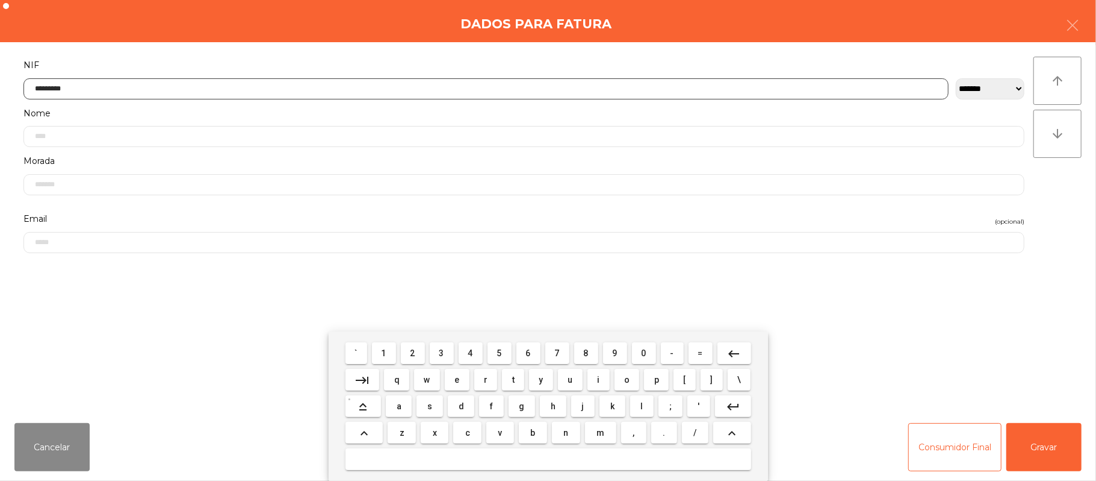
type input "*********"
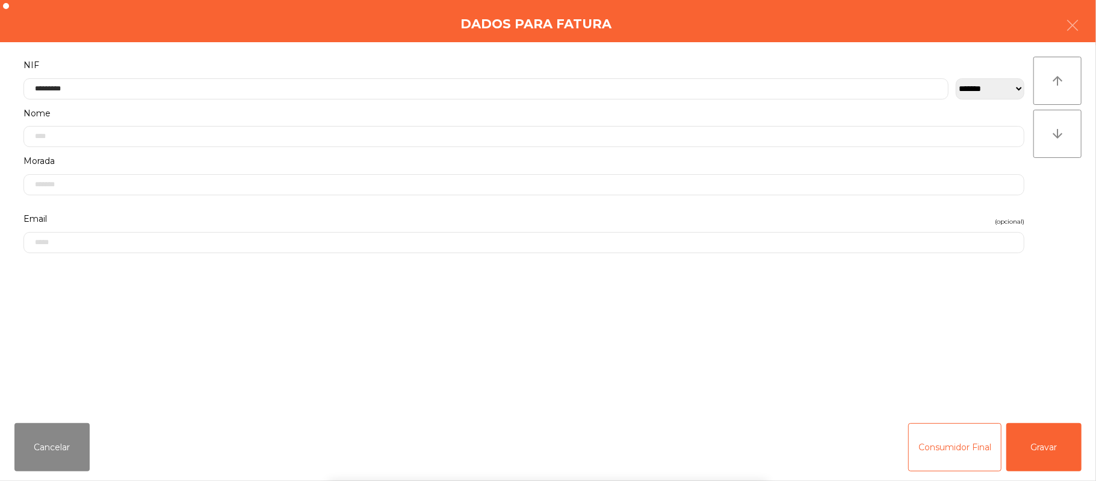
click at [1053, 454] on div "` 1 2 3 4 5 6 7 8 9 0 - = keyboard_backspace keyboard_tab q w e r t y u i o p […" at bounding box center [548, 405] width 1096 height 149
click at [1054, 449] on div "` 1 2 3 4 5 6 7 8 9 0 - = keyboard_backspace keyboard_tab q w e r t y u i o p […" at bounding box center [548, 405] width 1096 height 149
click at [1028, 449] on button "Gravar" at bounding box center [1044, 447] width 75 height 48
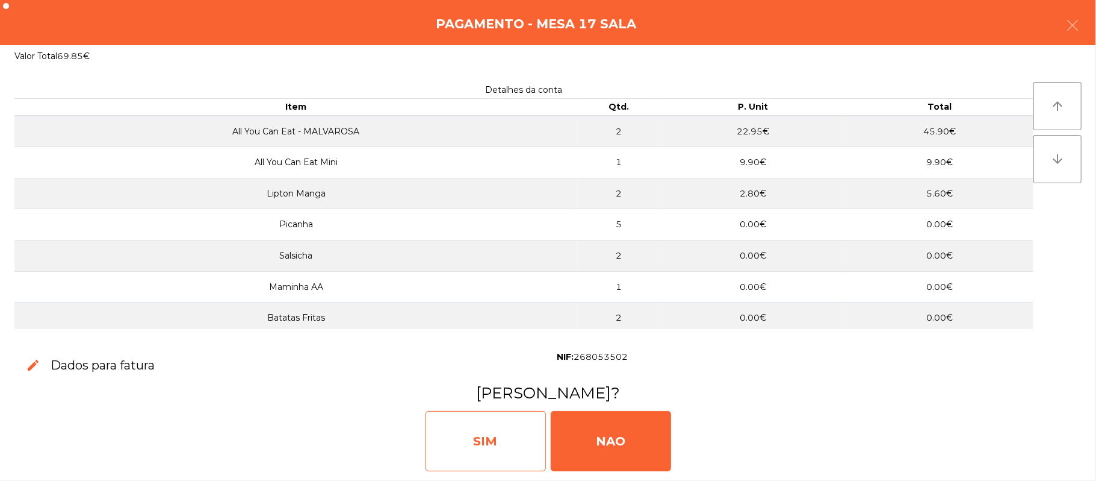
click at [475, 432] on div "SIM" at bounding box center [486, 441] width 120 height 60
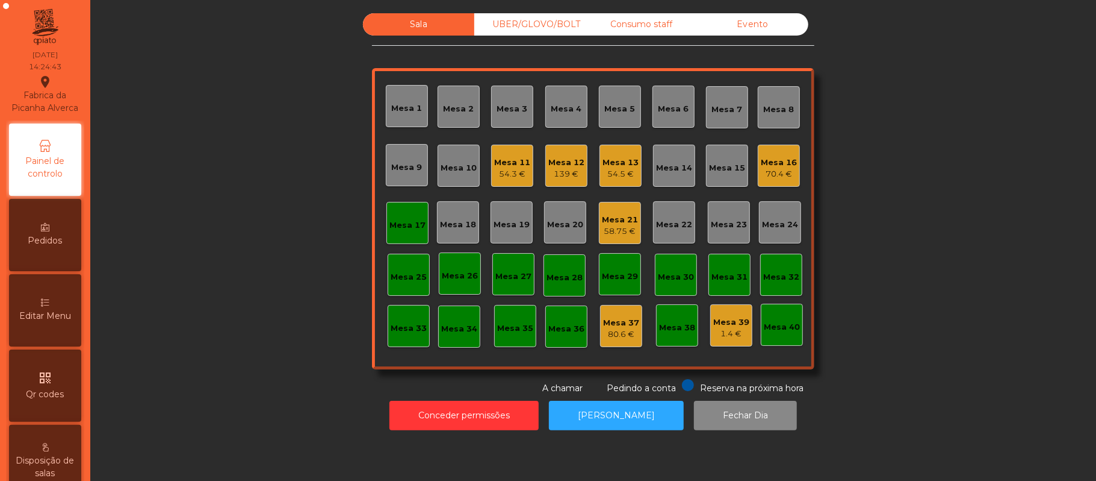
click at [400, 210] on div "Mesa 17" at bounding box center [408, 223] width 42 height 42
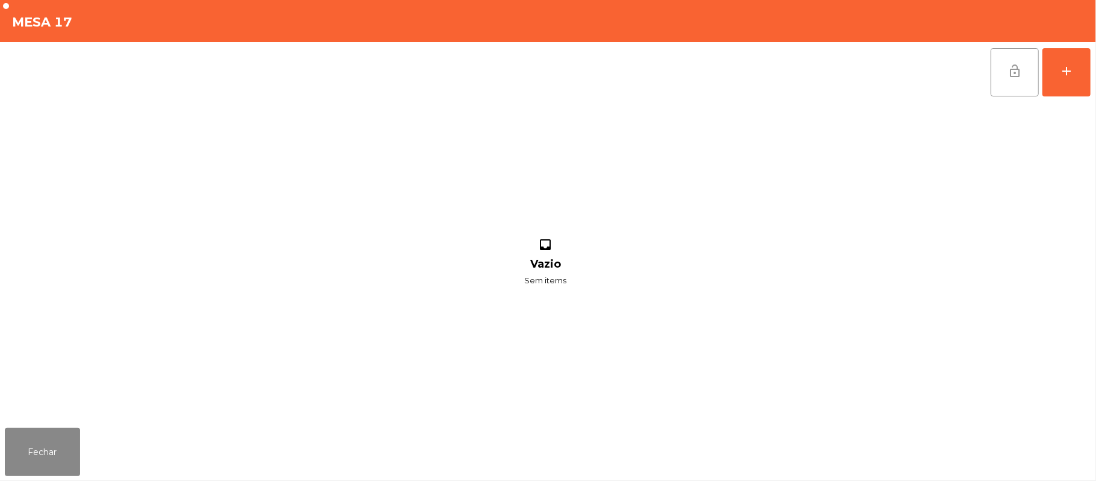
click at [1002, 82] on button "lock_open" at bounding box center [1015, 72] width 48 height 48
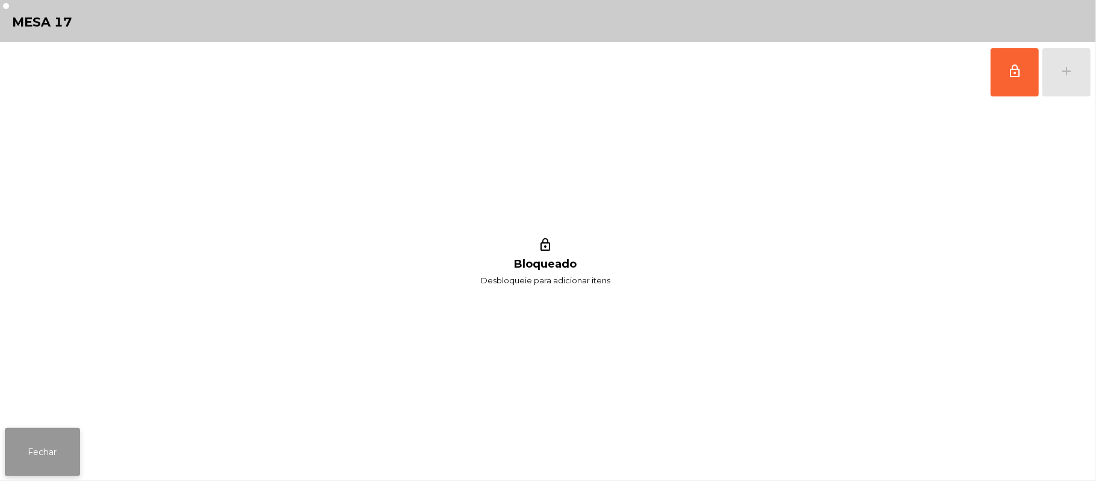
click at [34, 446] on button "Fechar" at bounding box center [42, 452] width 75 height 48
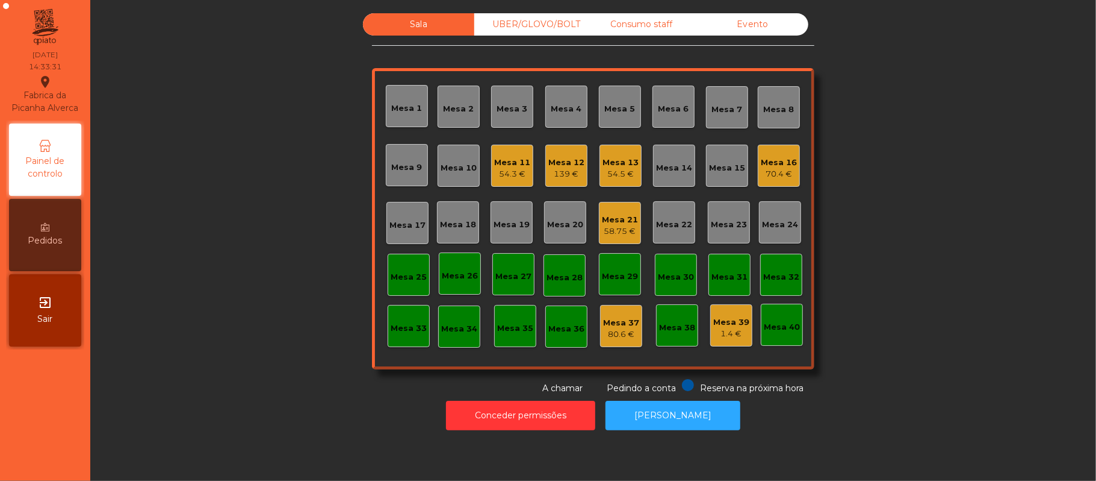
click at [516, 222] on div "Mesa 19" at bounding box center [512, 225] width 36 height 12
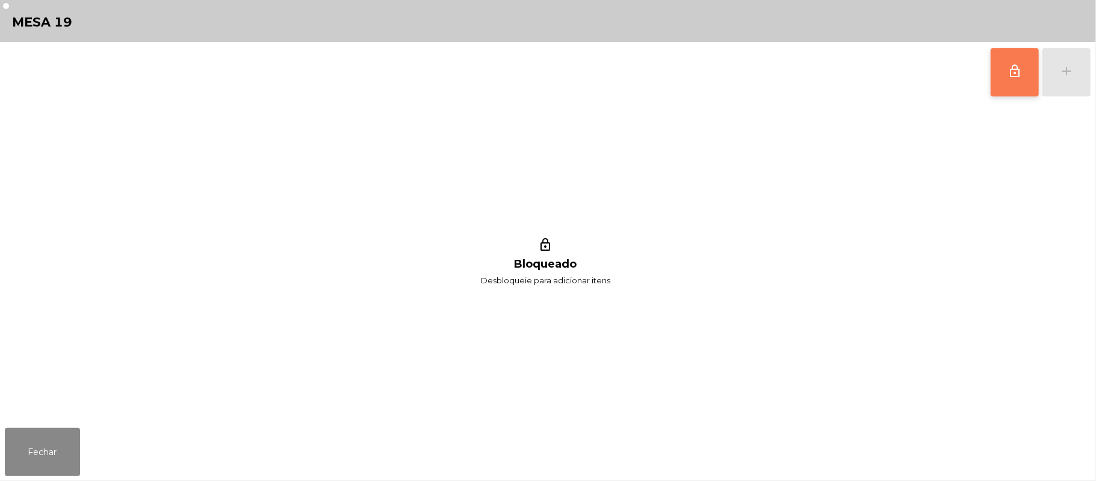
click at [1001, 66] on button "lock_outline" at bounding box center [1015, 72] width 48 height 48
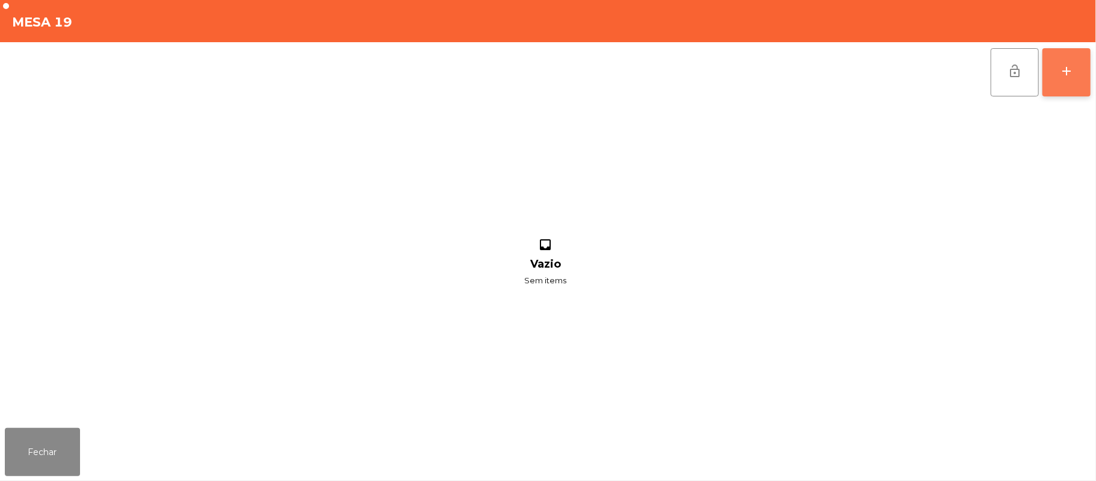
click at [1048, 69] on button "add" at bounding box center [1067, 72] width 48 height 48
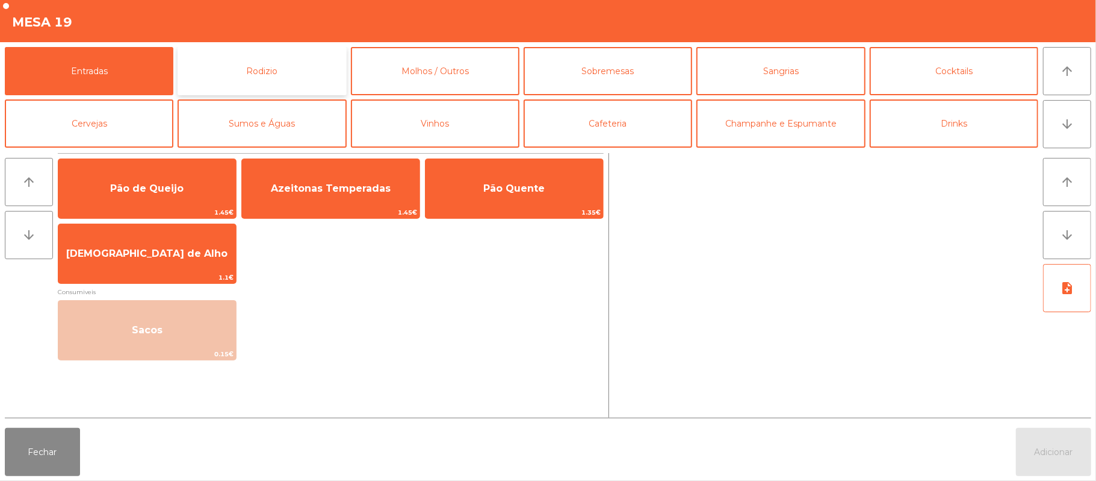
click at [285, 75] on button "Rodizio" at bounding box center [262, 71] width 169 height 48
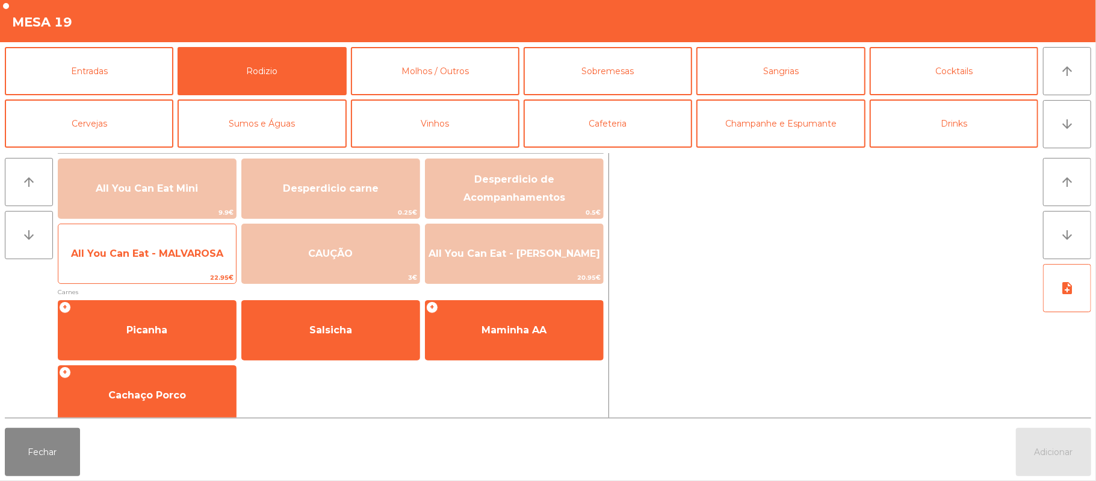
click at [169, 264] on span "All You Can Eat - MALVAROSA" at bounding box center [147, 253] width 178 height 33
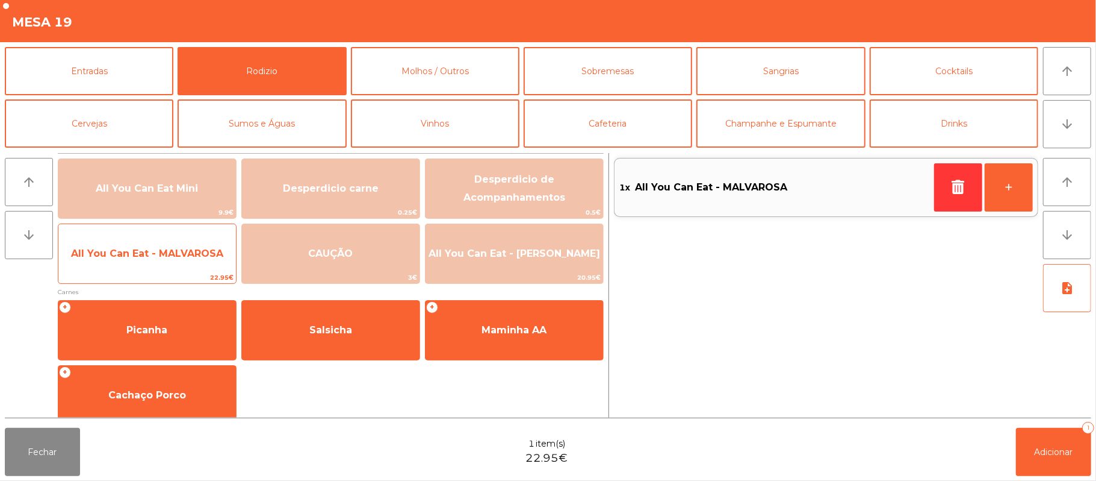
click at [157, 253] on span "All You Can Eat - MALVAROSA" at bounding box center [147, 252] width 152 height 11
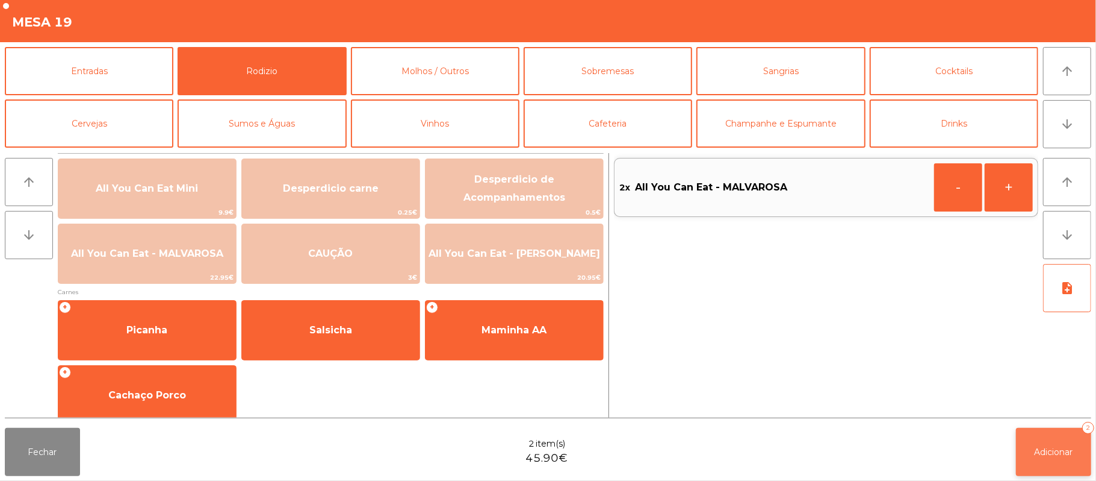
click at [1046, 452] on span "Adicionar" at bounding box center [1054, 451] width 39 height 11
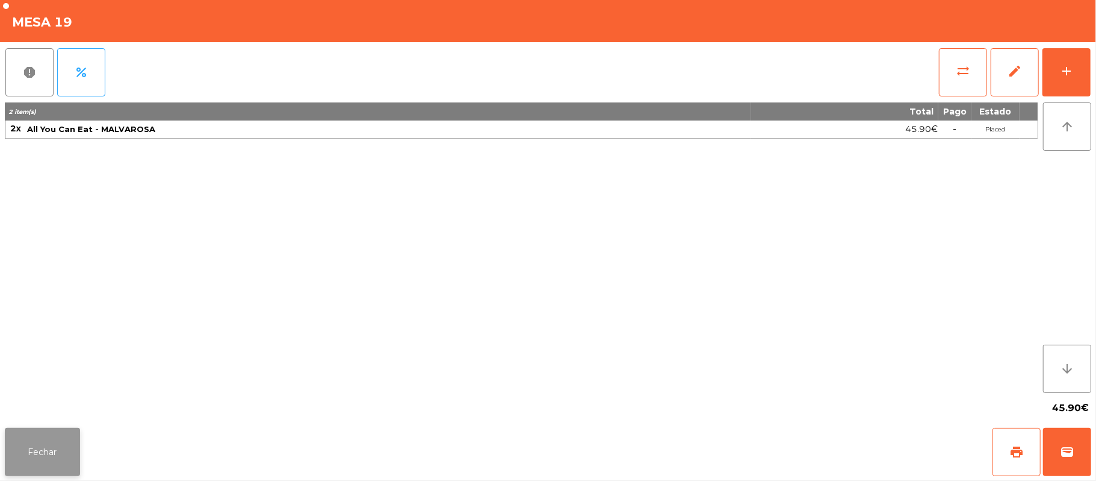
click at [64, 429] on button "Fechar" at bounding box center [42, 452] width 75 height 48
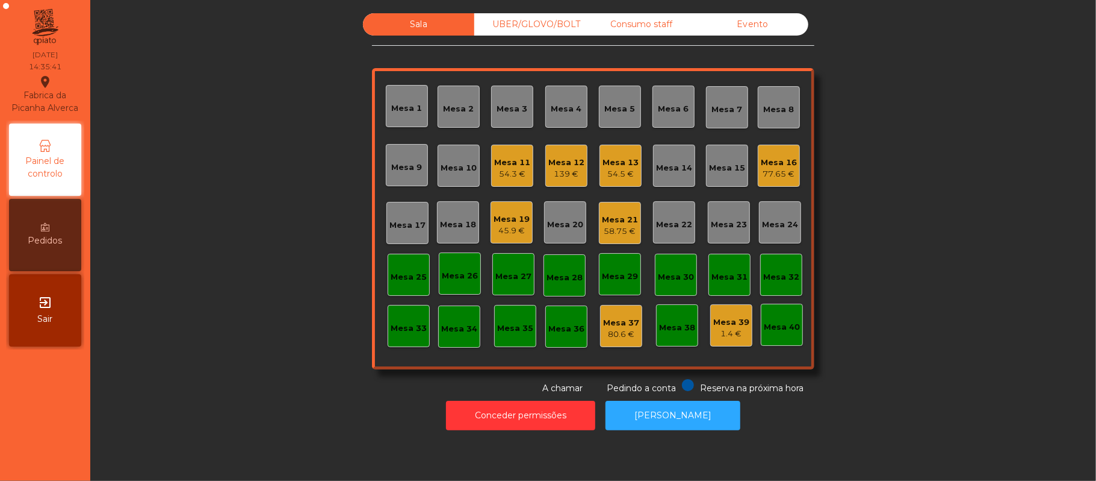
click at [786, 176] on div "77.65 €" at bounding box center [779, 174] width 36 height 12
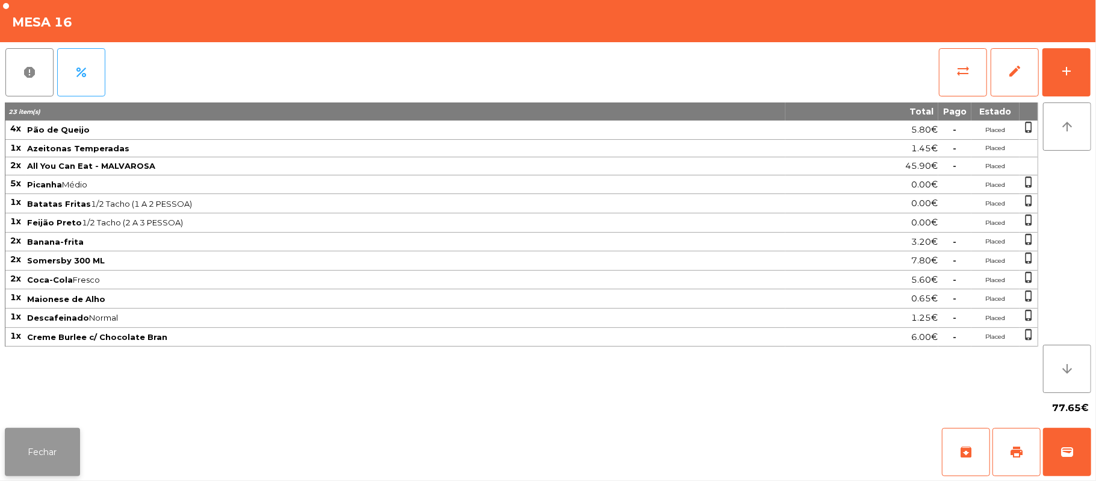
click at [36, 450] on button "Fechar" at bounding box center [42, 452] width 75 height 48
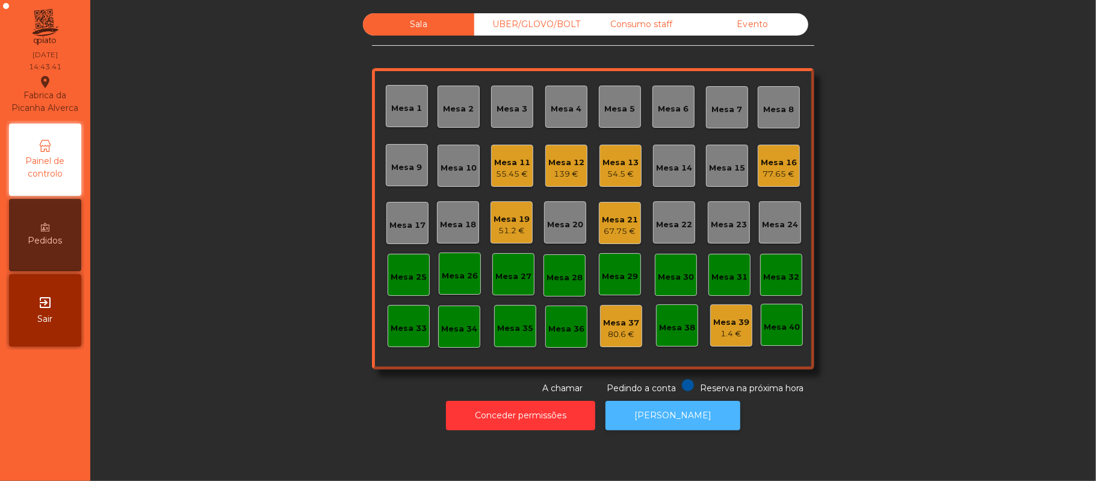
click at [688, 428] on button "[PERSON_NAME]" at bounding box center [673, 415] width 135 height 30
click at [764, 164] on div "Mesa 16" at bounding box center [779, 163] width 36 height 12
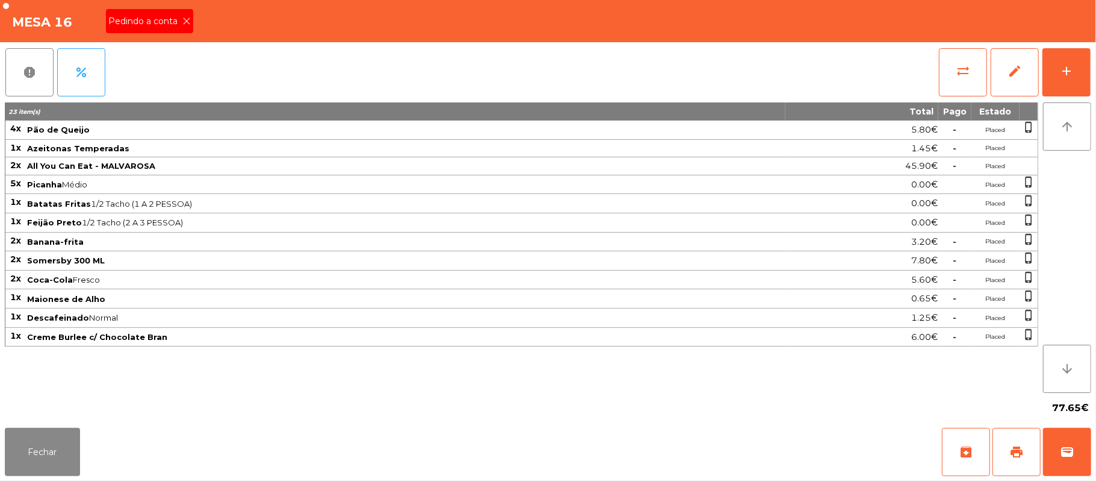
click at [157, 19] on span "Pedindo a conta" at bounding box center [145, 21] width 74 height 13
click at [1003, 454] on button "print" at bounding box center [1017, 452] width 48 height 48
click at [40, 449] on button "Fechar" at bounding box center [42, 452] width 75 height 48
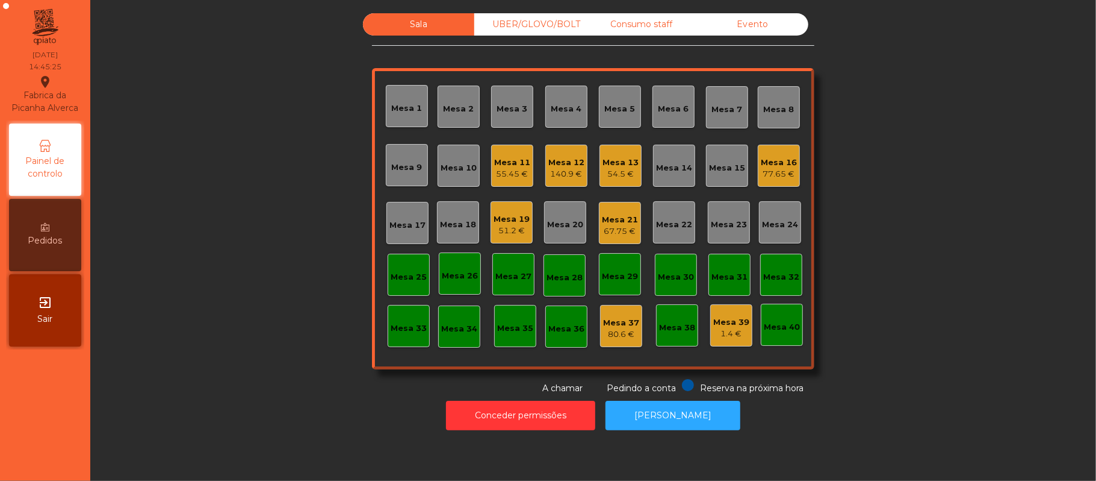
click at [491, 160] on div "Mesa 11 55.45 €" at bounding box center [512, 166] width 42 height 42
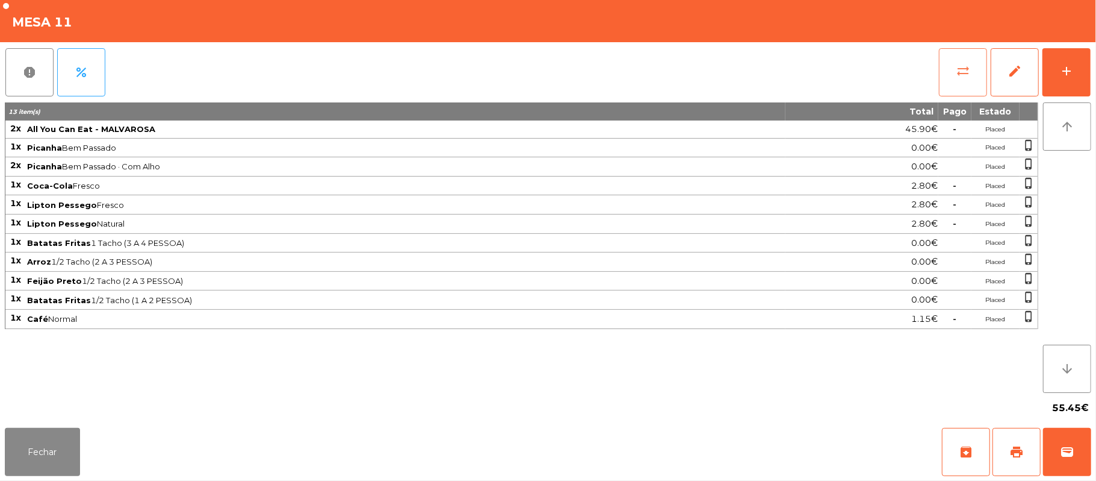
click at [954, 75] on button "sync_alt" at bounding box center [963, 72] width 48 height 48
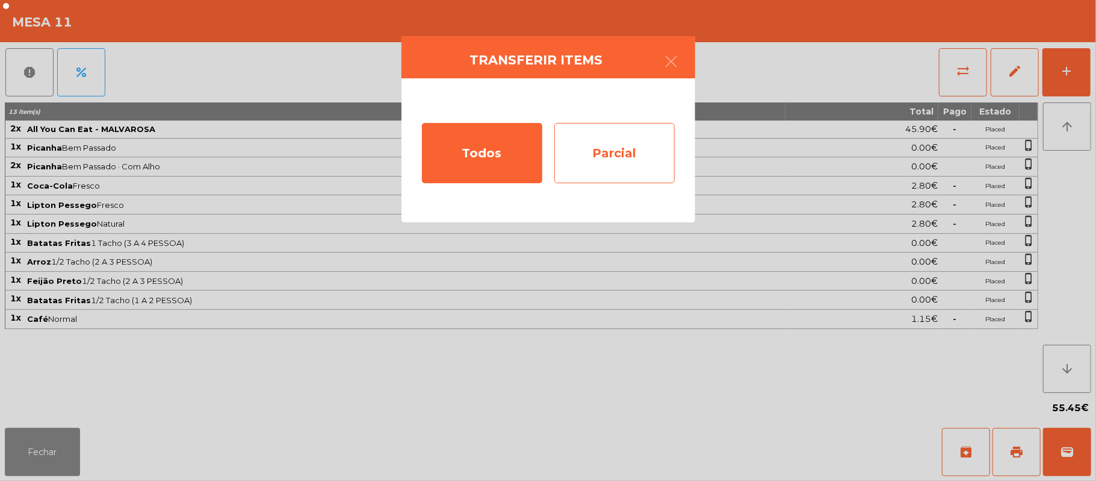
click at [626, 149] on div "Parcial" at bounding box center [615, 153] width 120 height 60
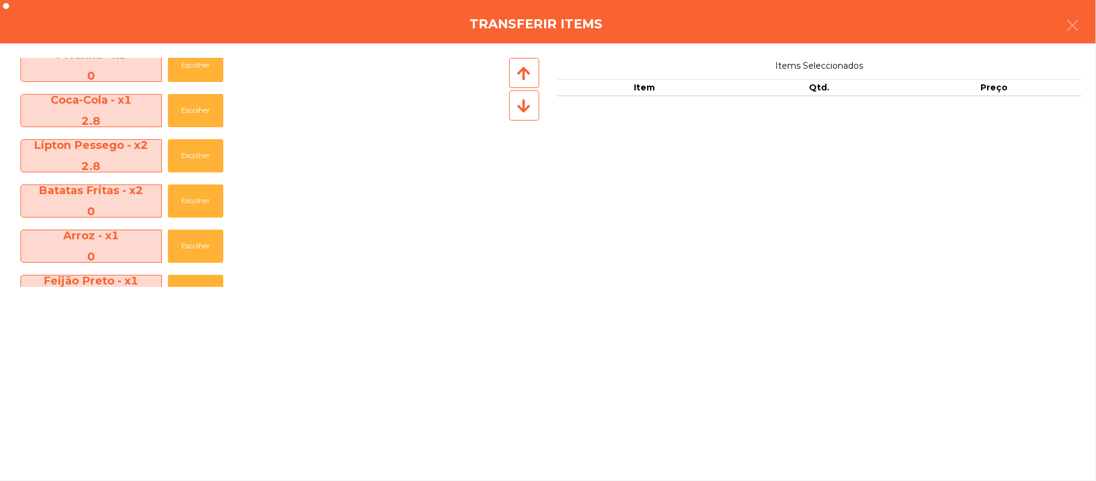
scroll to position [0, 0]
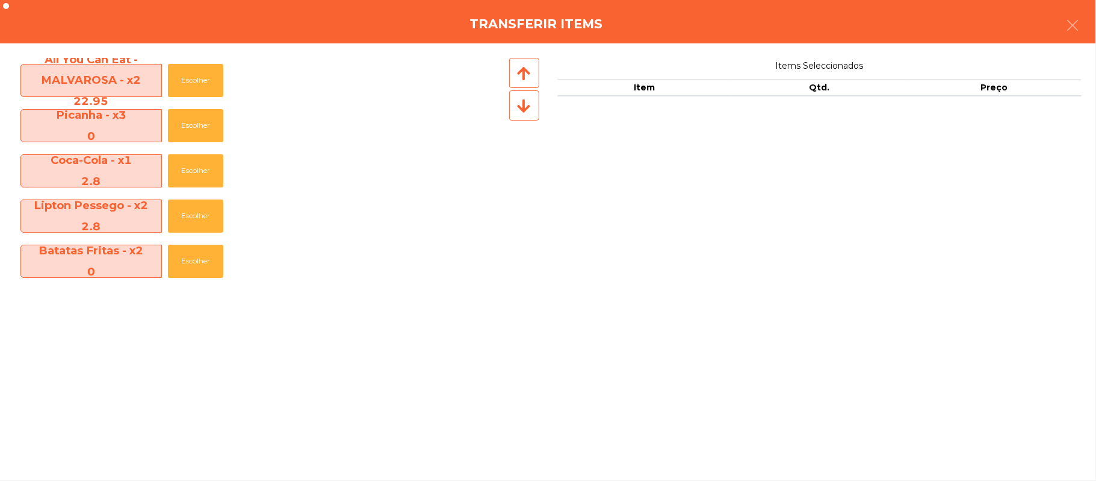
click at [1095, 22] on div "Transferir items" at bounding box center [548, 21] width 1096 height 43
click at [1068, 25] on icon "button" at bounding box center [1073, 25] width 14 height 14
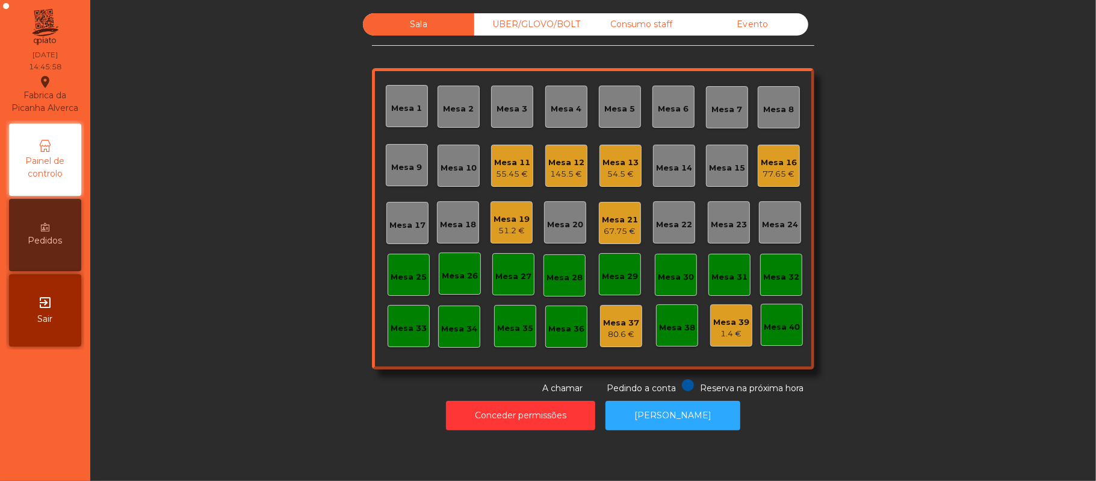
click at [764, 170] on div "77.65 €" at bounding box center [779, 174] width 36 height 12
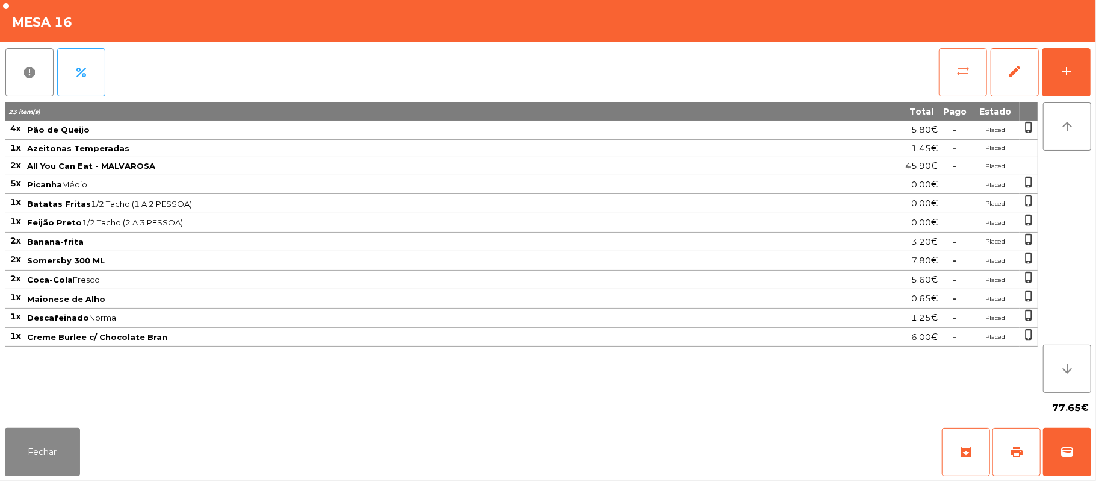
click at [950, 66] on button "sync_alt" at bounding box center [963, 72] width 48 height 48
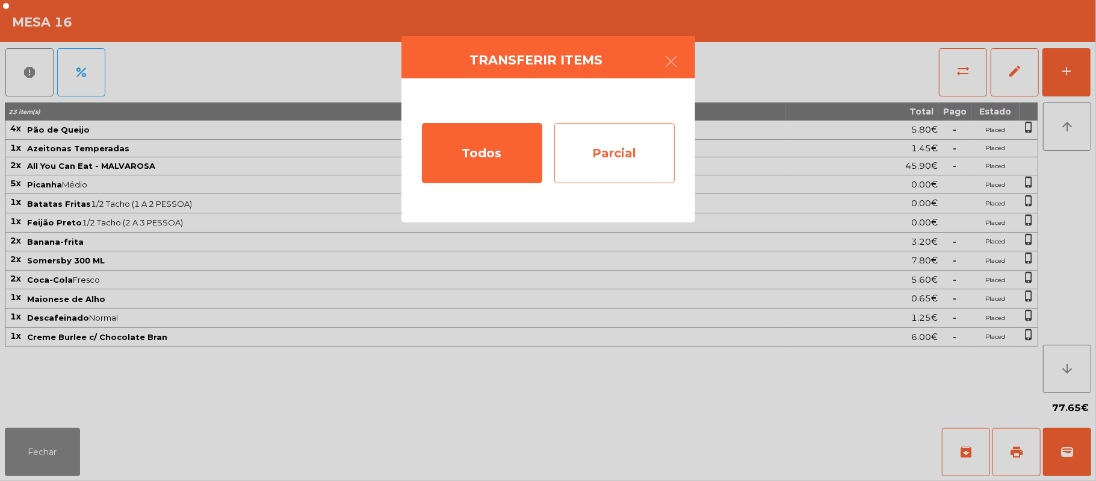
click at [632, 153] on div "Parcial" at bounding box center [615, 153] width 120 height 60
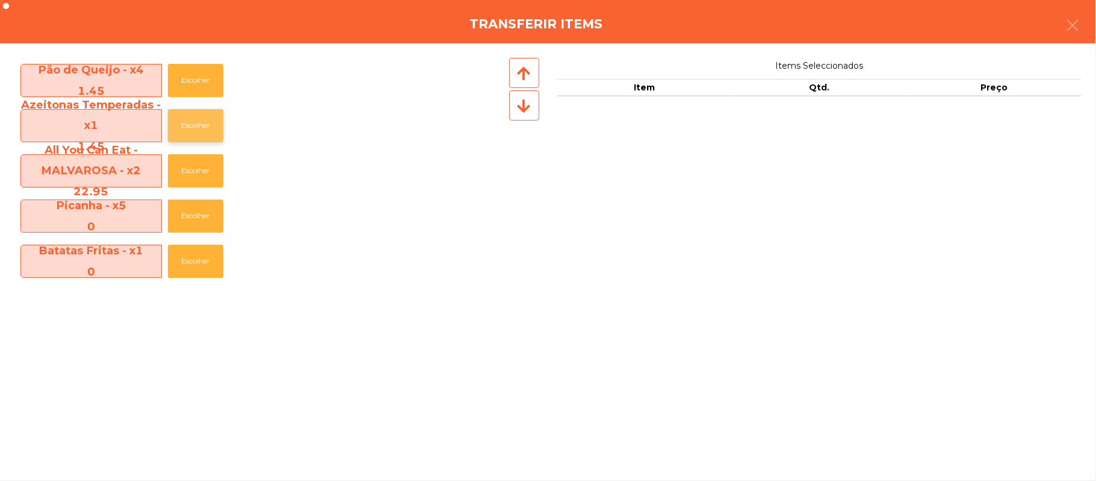
click at [201, 130] on button "Escolher" at bounding box center [195, 125] width 55 height 33
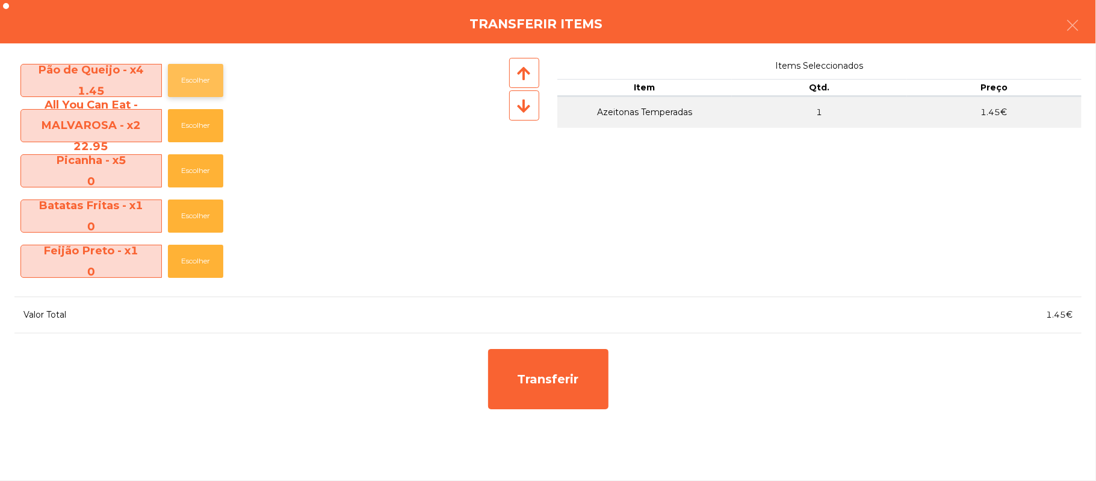
click at [202, 82] on button "Escolher" at bounding box center [195, 80] width 55 height 33
click at [203, 81] on button "Escolher" at bounding box center [195, 80] width 55 height 33
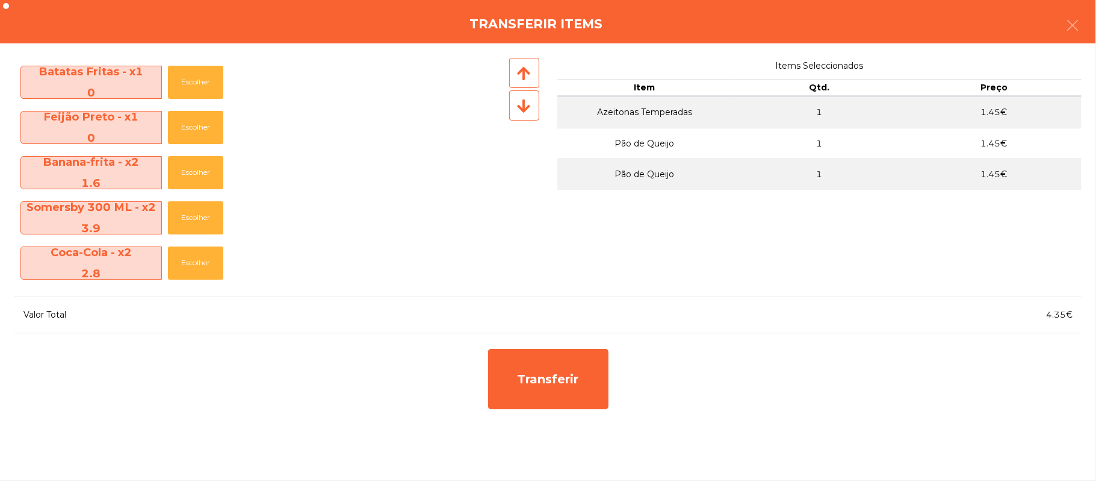
scroll to position [138, 0]
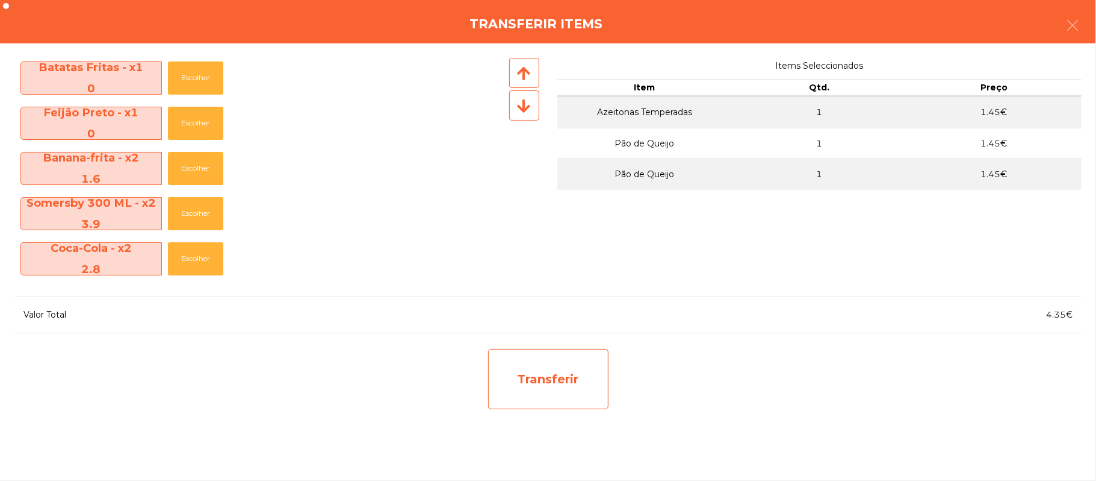
click at [567, 369] on div "Transferir" at bounding box center [548, 379] width 120 height 60
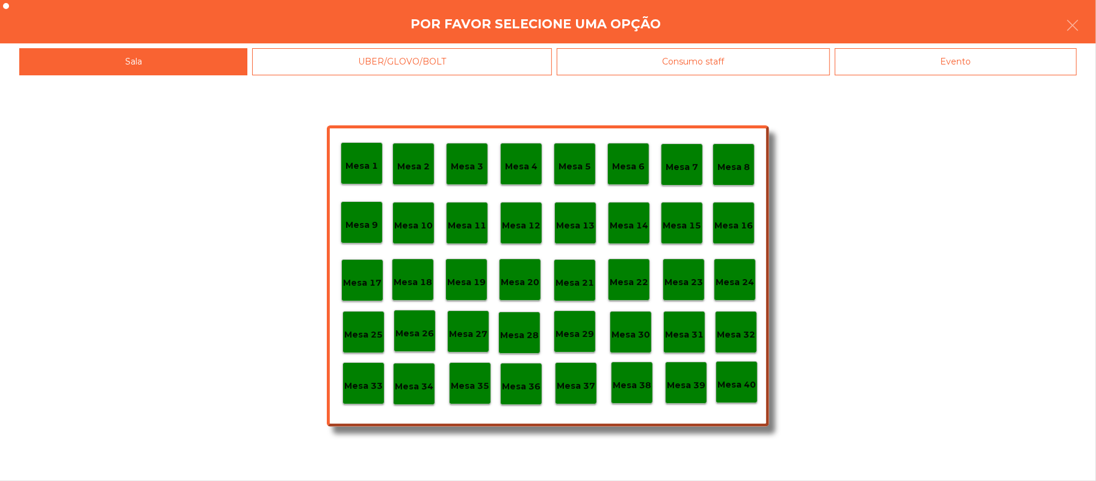
click at [582, 396] on div "Mesa 37" at bounding box center [576, 383] width 42 height 42
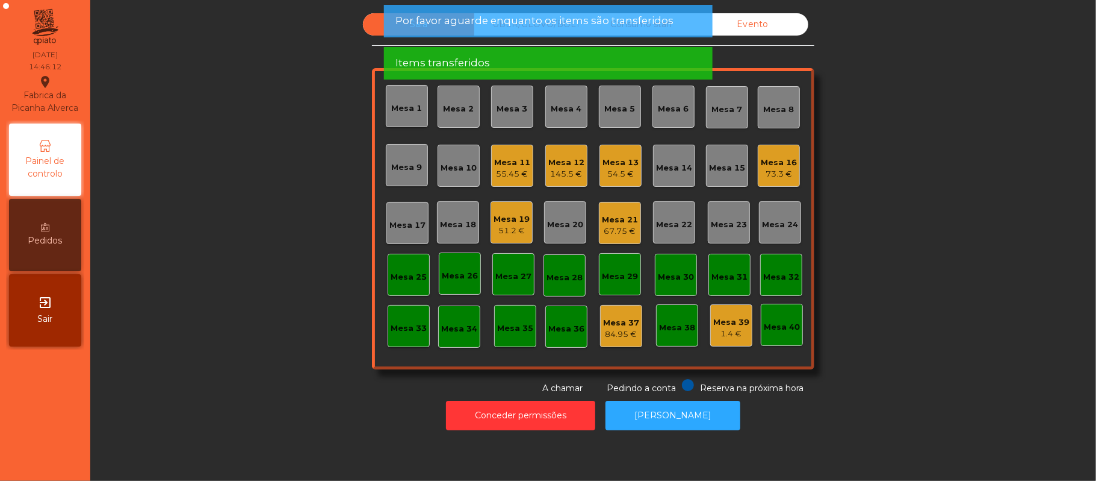
click at [774, 159] on div "Mesa 16" at bounding box center [779, 163] width 36 height 12
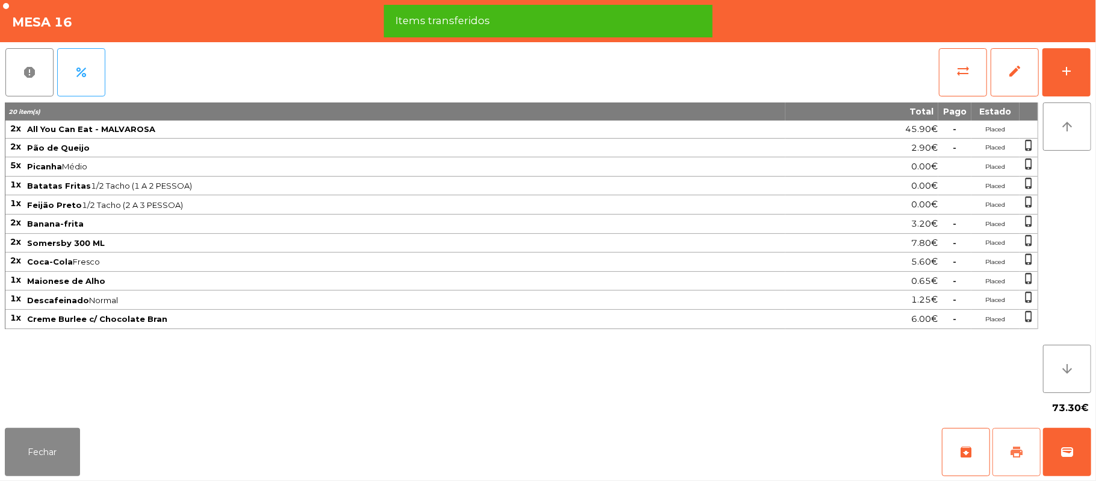
click at [1005, 453] on button "print" at bounding box center [1017, 452] width 48 height 48
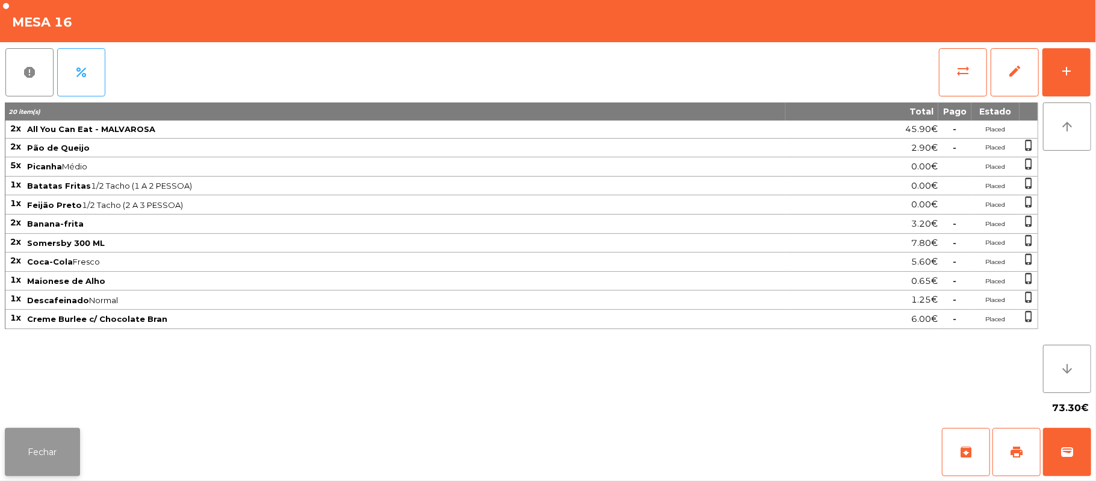
click at [64, 447] on button "Fechar" at bounding box center [42, 452] width 75 height 48
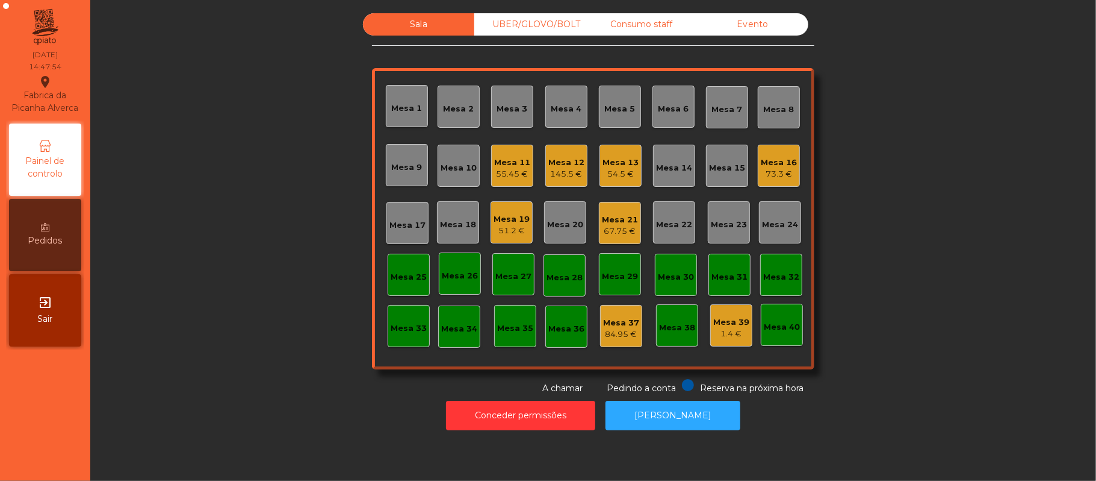
click at [778, 157] on div "Mesa 16" at bounding box center [779, 163] width 36 height 12
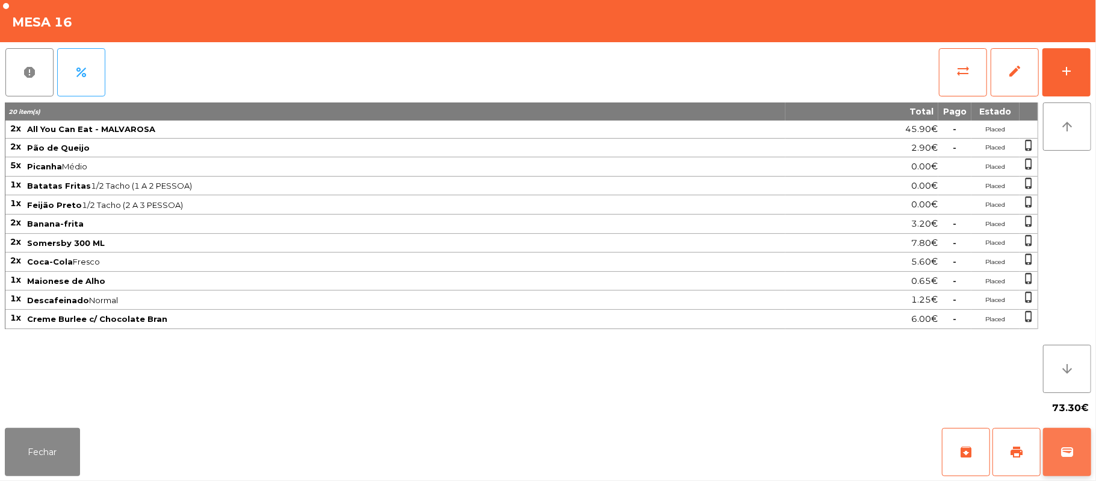
click at [1078, 448] on button "wallet" at bounding box center [1067, 452] width 48 height 48
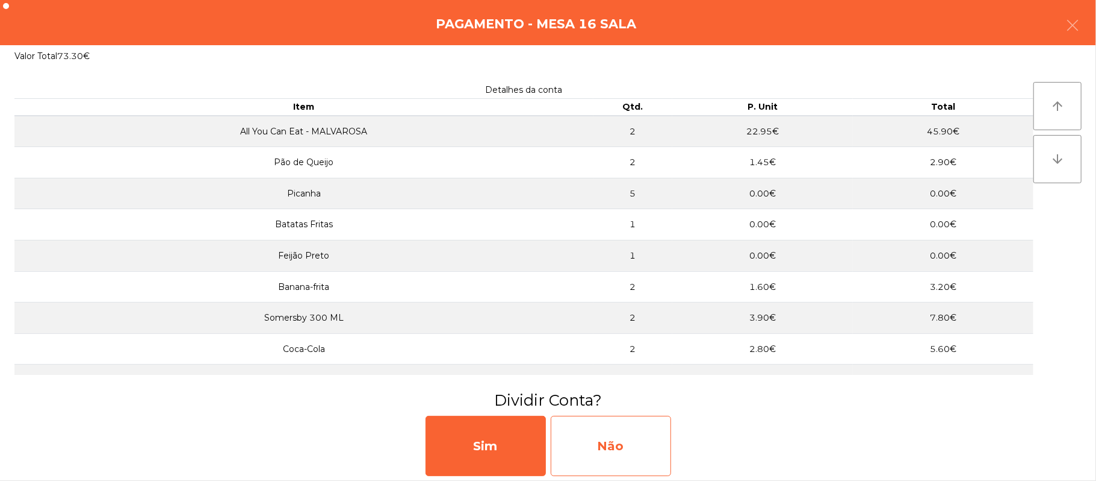
click at [653, 450] on div "Não" at bounding box center [611, 445] width 120 height 60
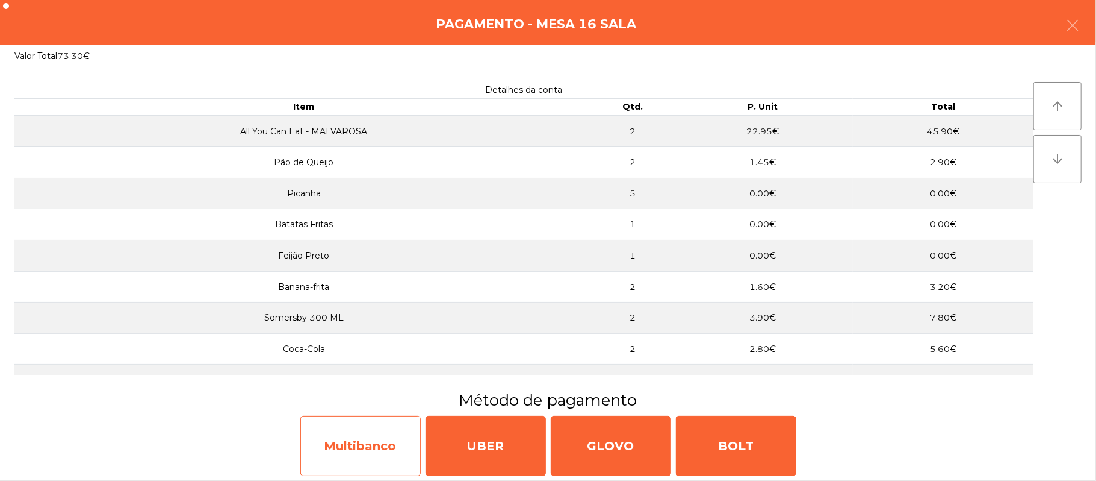
click at [366, 446] on div "Multibanco" at bounding box center [360, 445] width 120 height 60
select select "**"
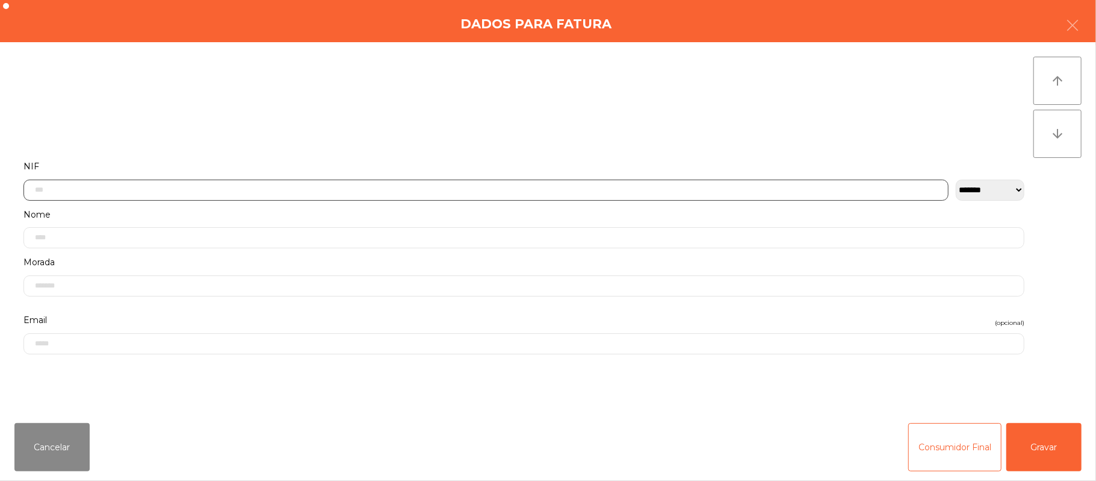
click at [414, 186] on input "text" at bounding box center [485, 189] width 925 height 21
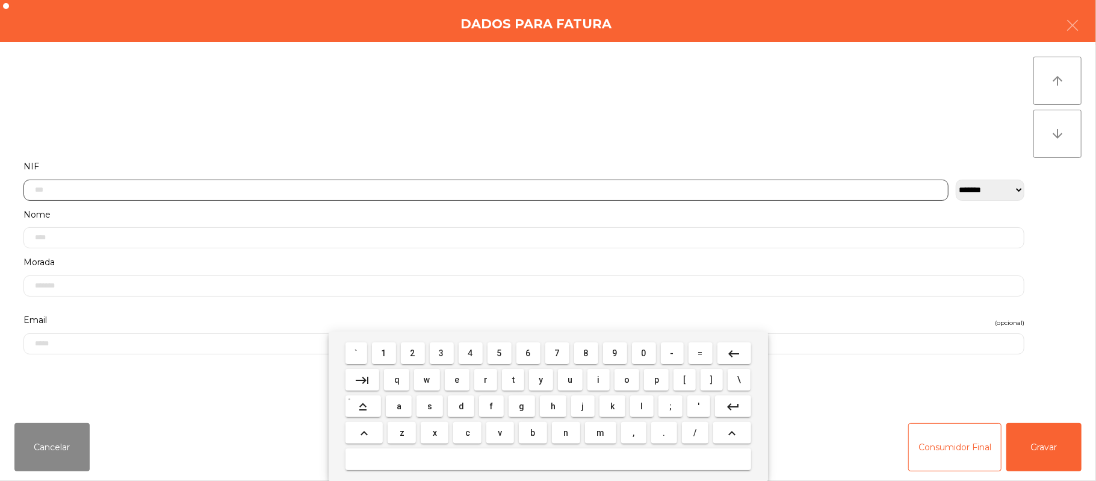
scroll to position [101, 0]
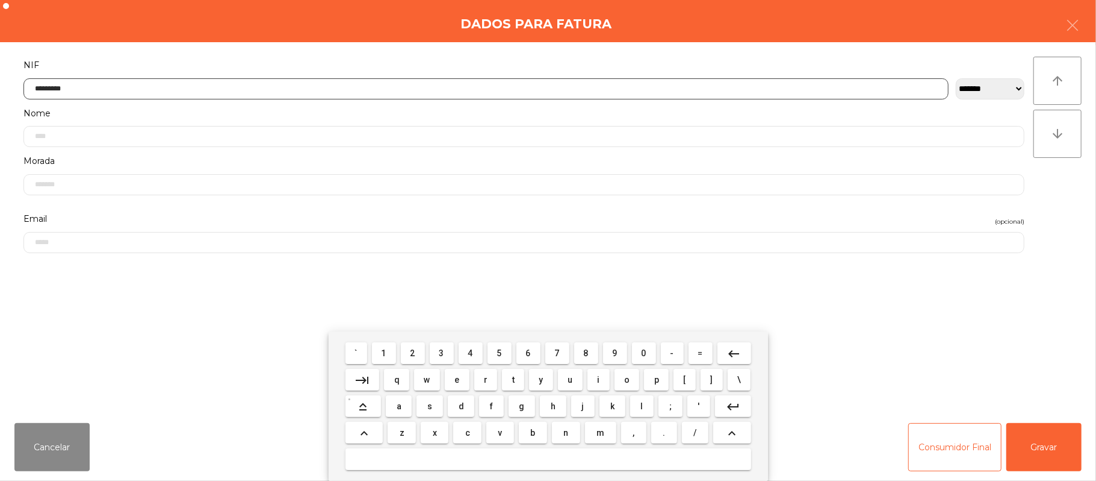
type input "*********"
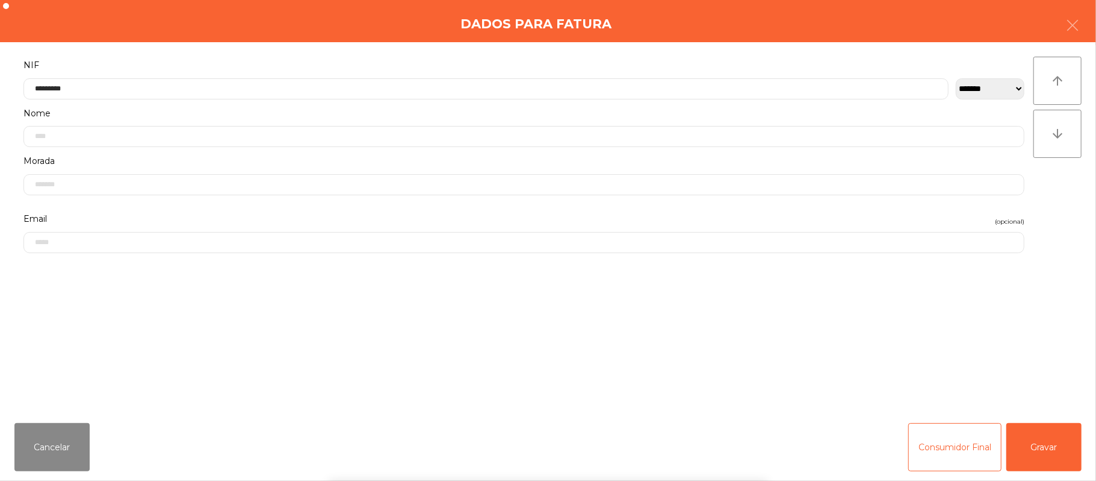
click at [1043, 439] on div "` 1 2 3 4 5 6 7 8 9 0 - = keyboard_backspace keyboard_tab q w e r t y u i o p […" at bounding box center [548, 405] width 1096 height 149
click at [1041, 442] on button "Gravar" at bounding box center [1044, 447] width 75 height 48
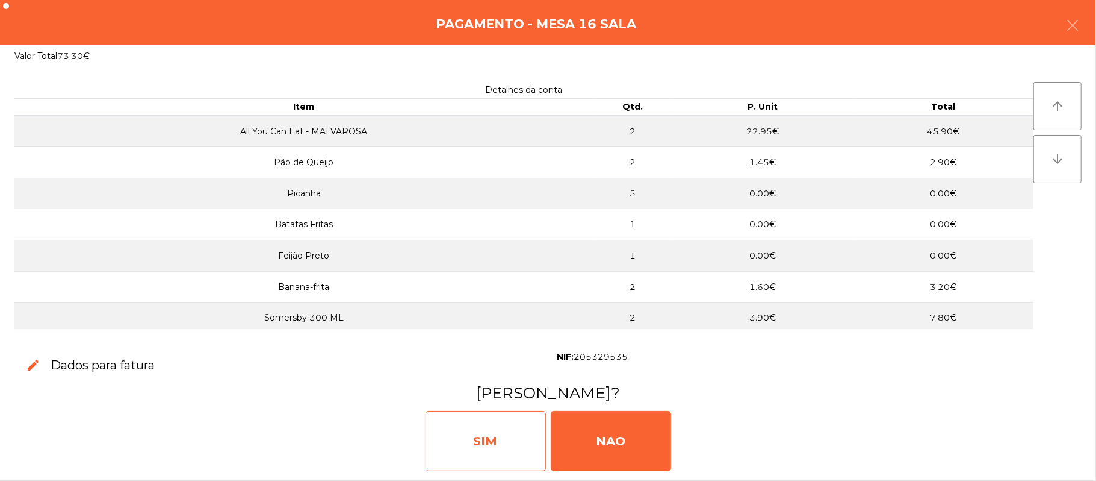
click at [494, 425] on div "SIM" at bounding box center [486, 441] width 120 height 60
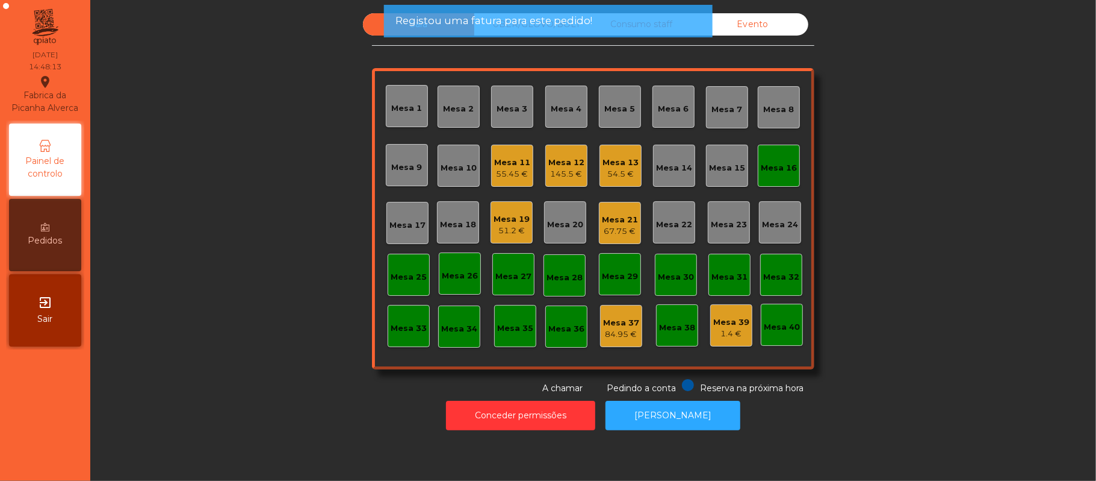
click at [771, 157] on div "Mesa 16" at bounding box center [779, 165] width 36 height 17
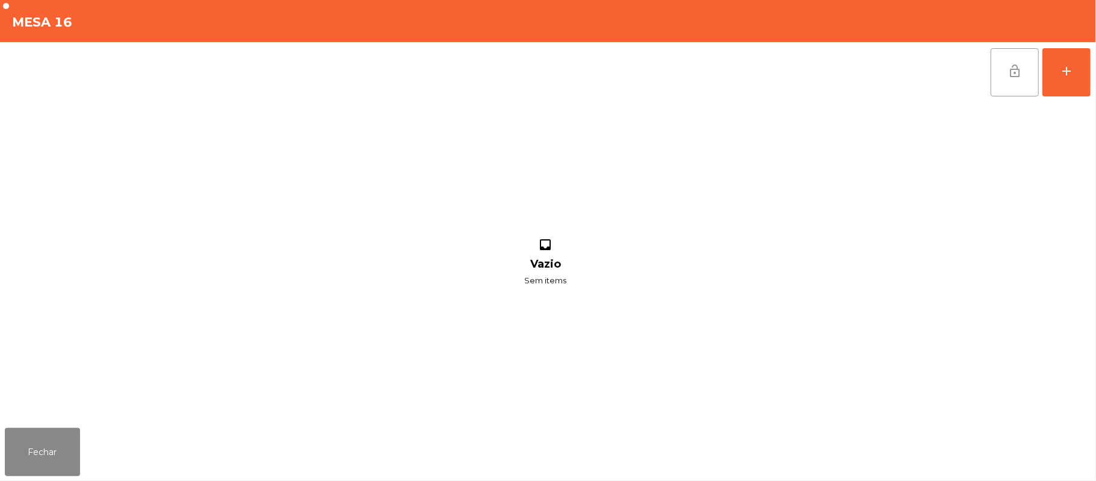
click at [1012, 89] on button "lock_open" at bounding box center [1015, 72] width 48 height 48
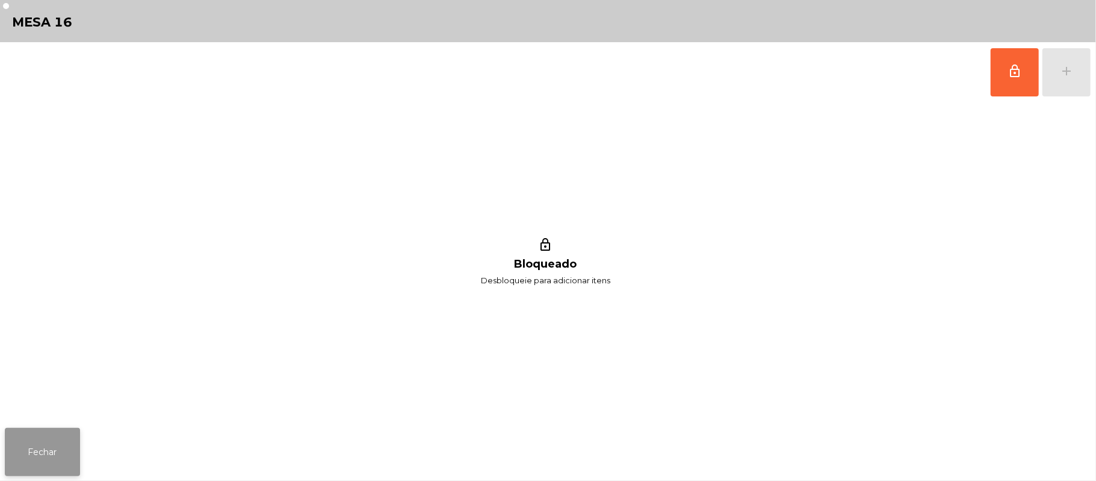
click at [48, 435] on button "Fechar" at bounding box center [42, 452] width 75 height 48
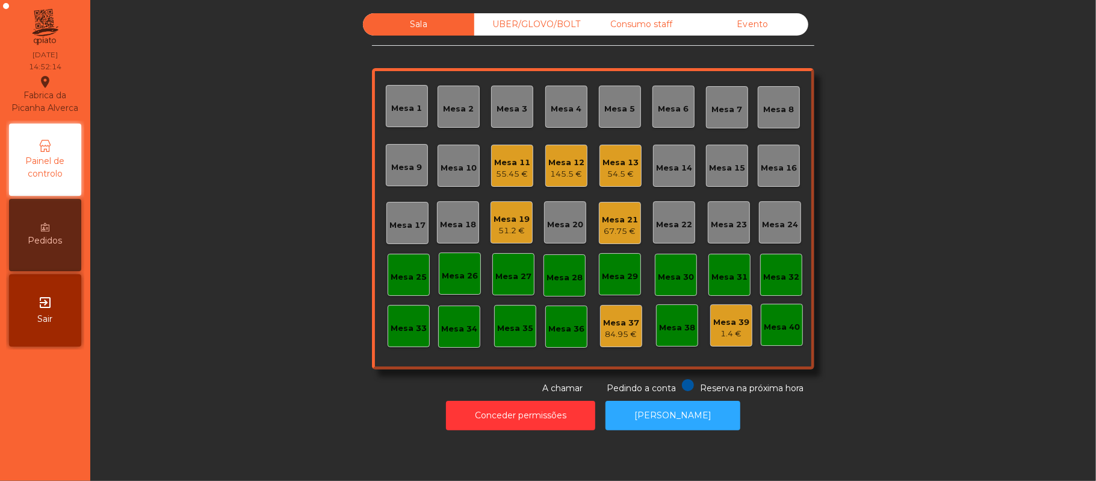
click at [501, 168] on div "55.45 €" at bounding box center [512, 174] width 36 height 12
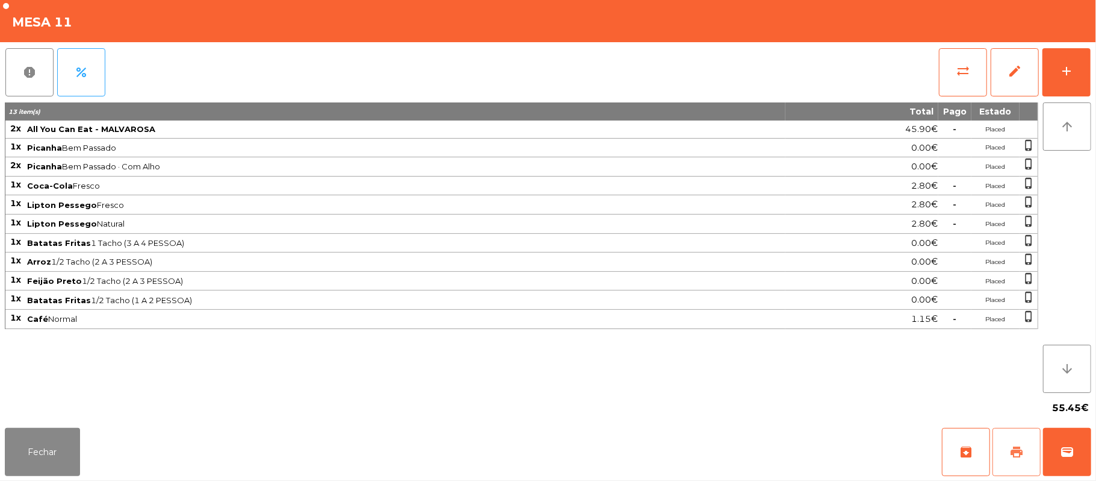
click at [1009, 453] on button "print" at bounding box center [1017, 452] width 48 height 48
click at [972, 79] on button "sync_alt" at bounding box center [963, 72] width 48 height 48
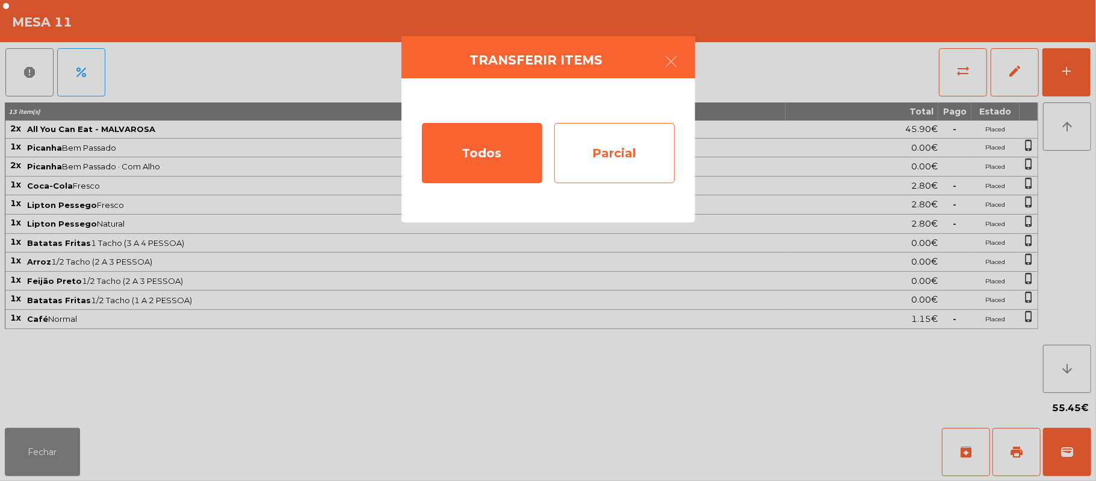
click at [619, 162] on div "Parcial" at bounding box center [615, 153] width 120 height 60
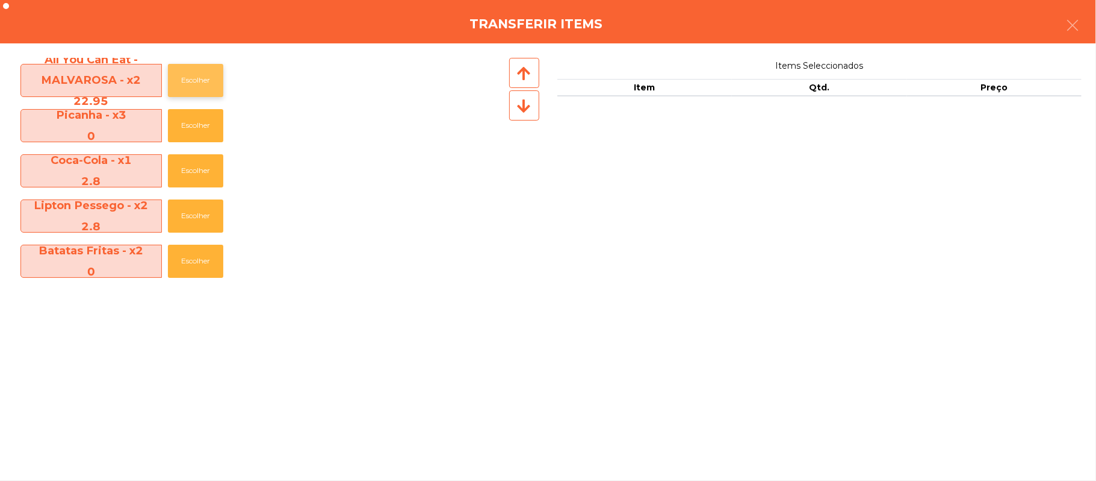
click at [205, 92] on button "Escolher" at bounding box center [195, 80] width 55 height 33
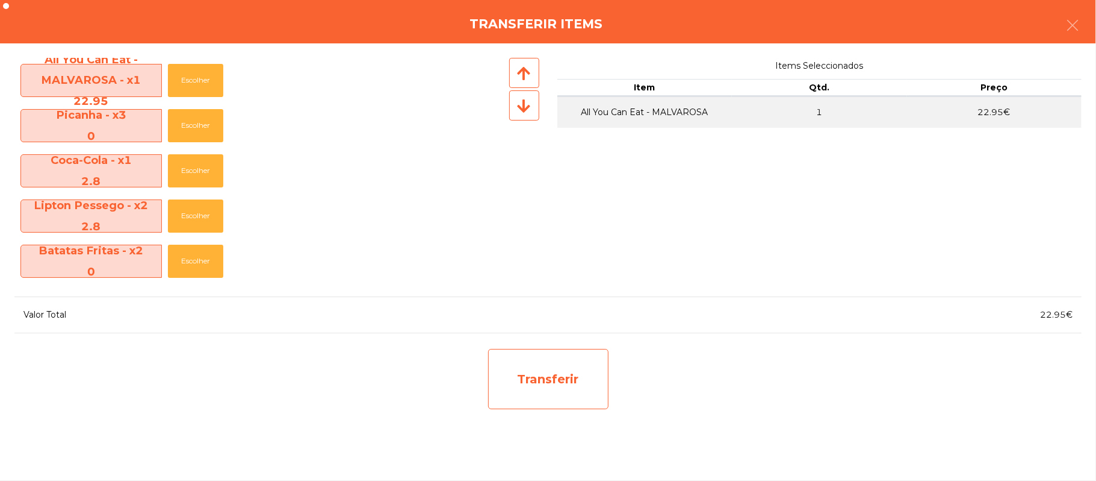
click at [577, 376] on div "Transferir" at bounding box center [548, 379] width 120 height 60
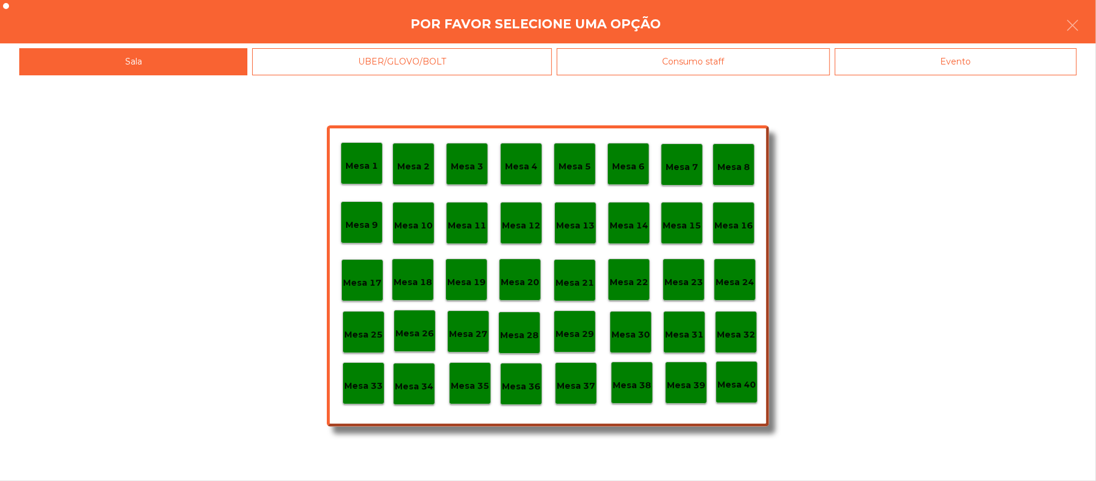
click at [574, 372] on div "Mesa 37" at bounding box center [576, 383] width 42 height 42
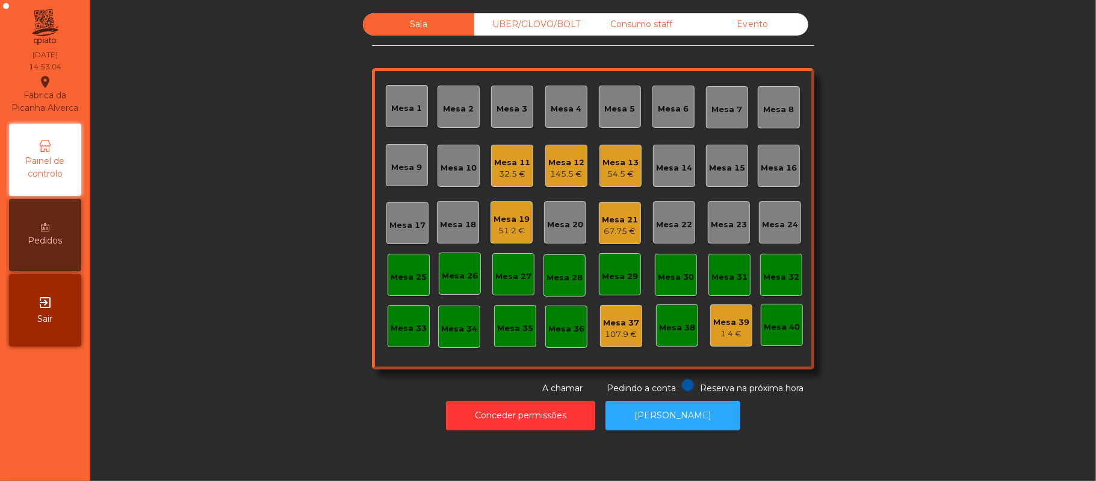
click at [497, 168] on div "32.5 €" at bounding box center [512, 174] width 36 height 12
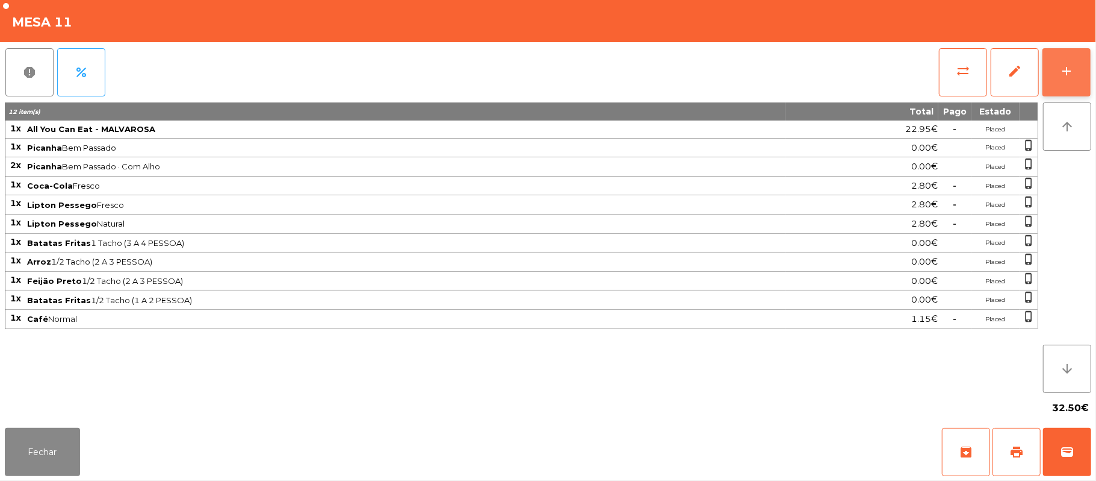
click at [1054, 71] on button "add" at bounding box center [1067, 72] width 48 height 48
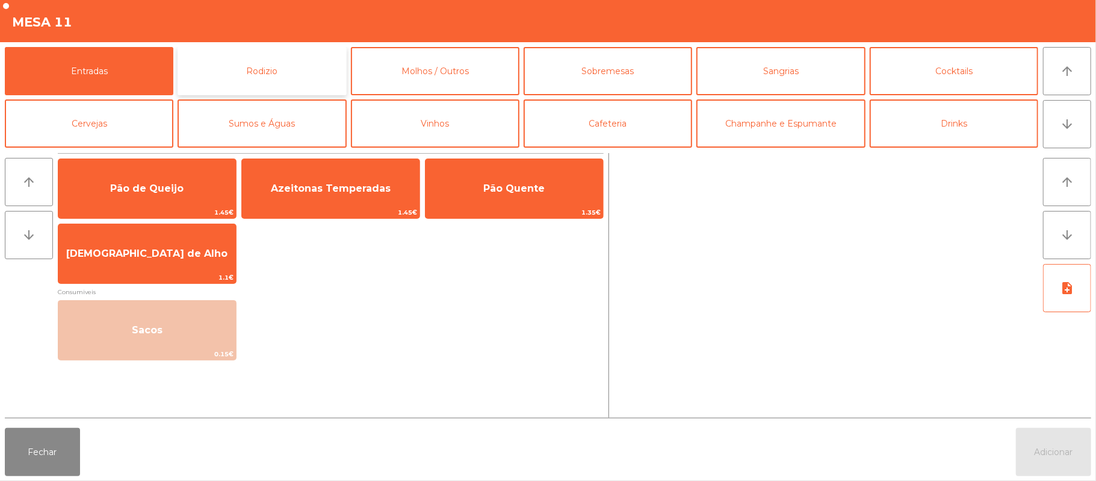
click at [280, 81] on button "Rodizio" at bounding box center [262, 71] width 169 height 48
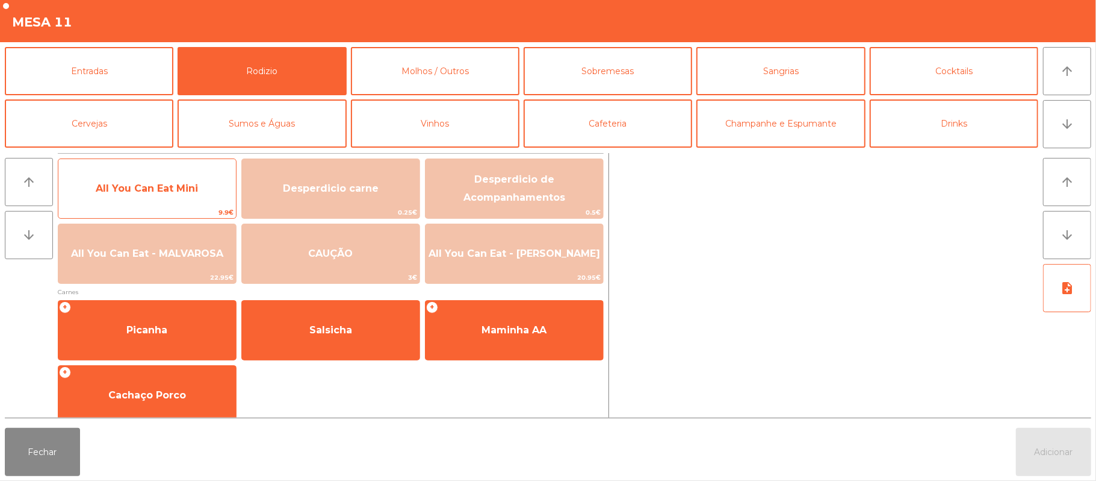
click at [196, 203] on span "All You Can Eat Mini" at bounding box center [147, 188] width 178 height 33
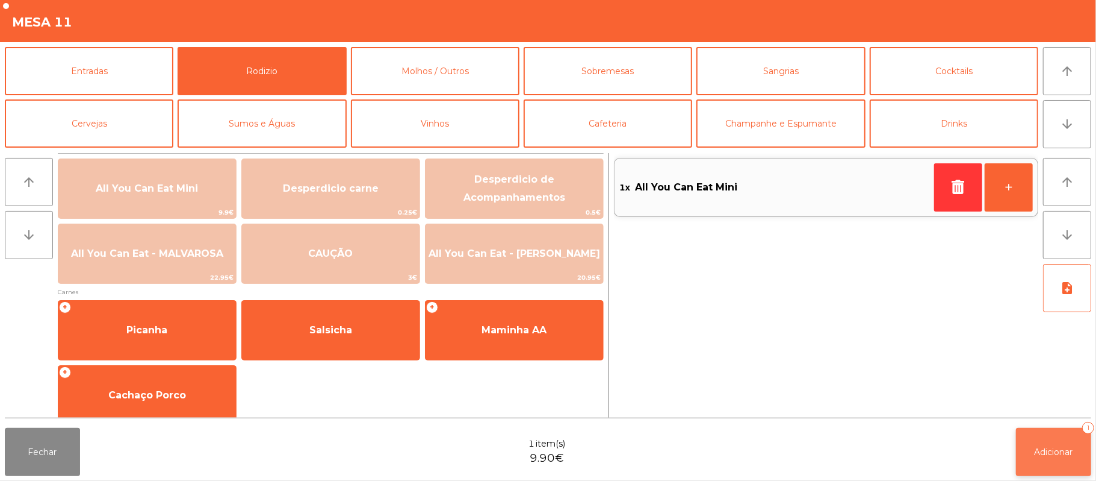
click at [1082, 439] on button "Adicionar 1" at bounding box center [1053, 452] width 75 height 48
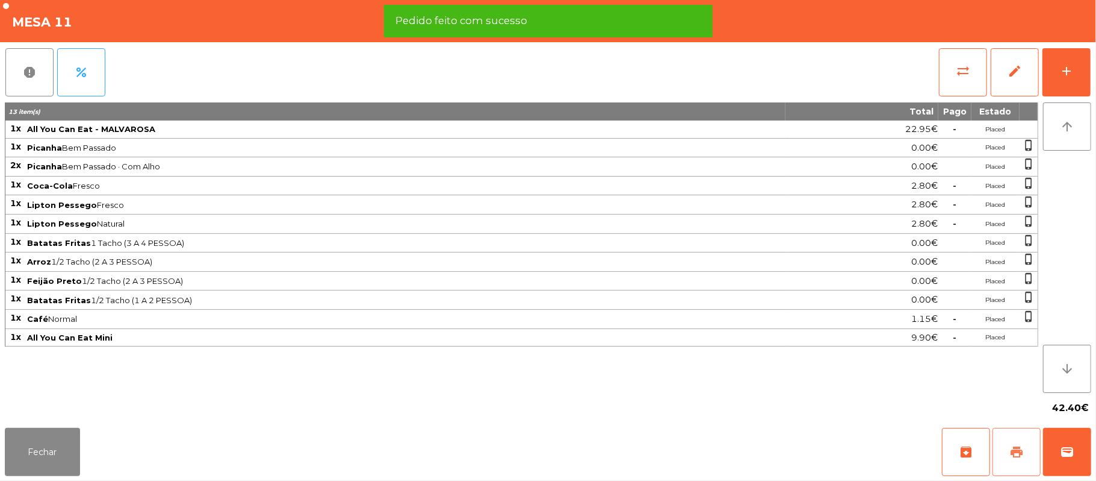
click at [1003, 451] on button "print" at bounding box center [1017, 452] width 48 height 48
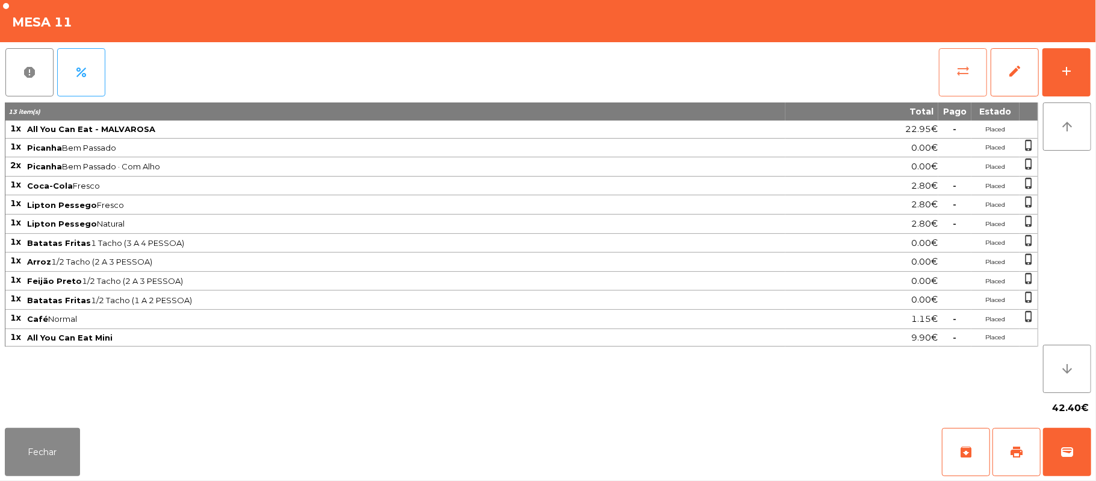
click at [971, 75] on button "sync_alt" at bounding box center [963, 72] width 48 height 48
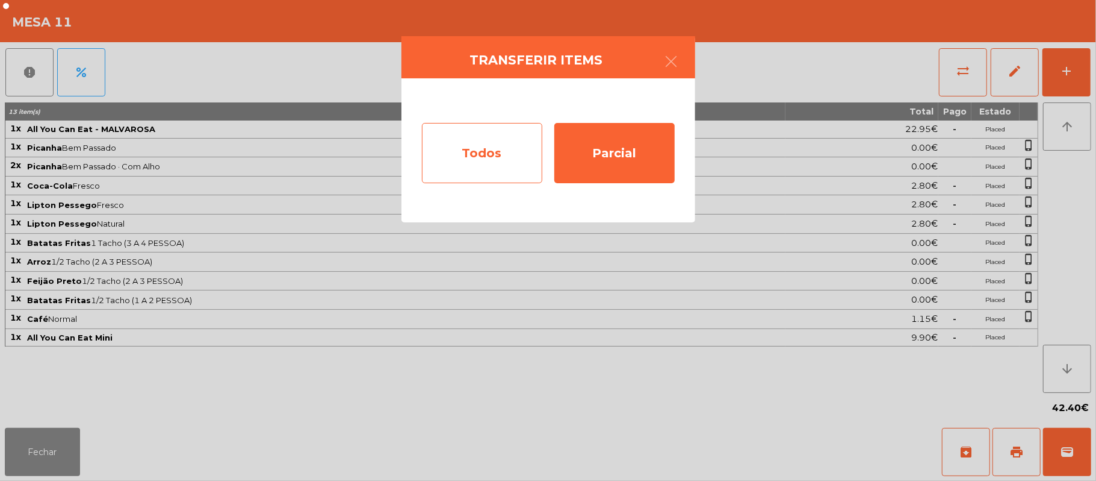
click at [504, 148] on div "Todos" at bounding box center [482, 153] width 120 height 60
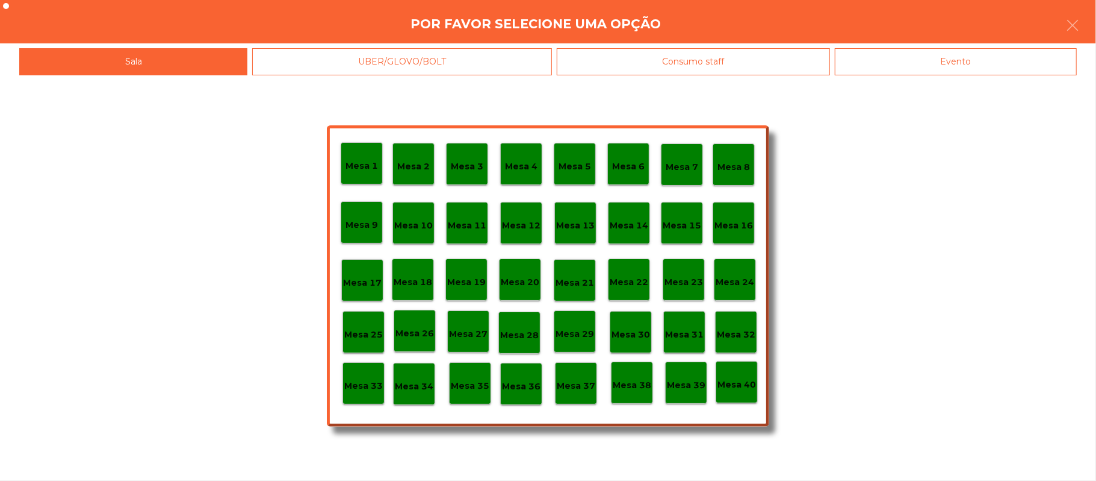
click at [995, 73] on div "Evento" at bounding box center [956, 61] width 242 height 27
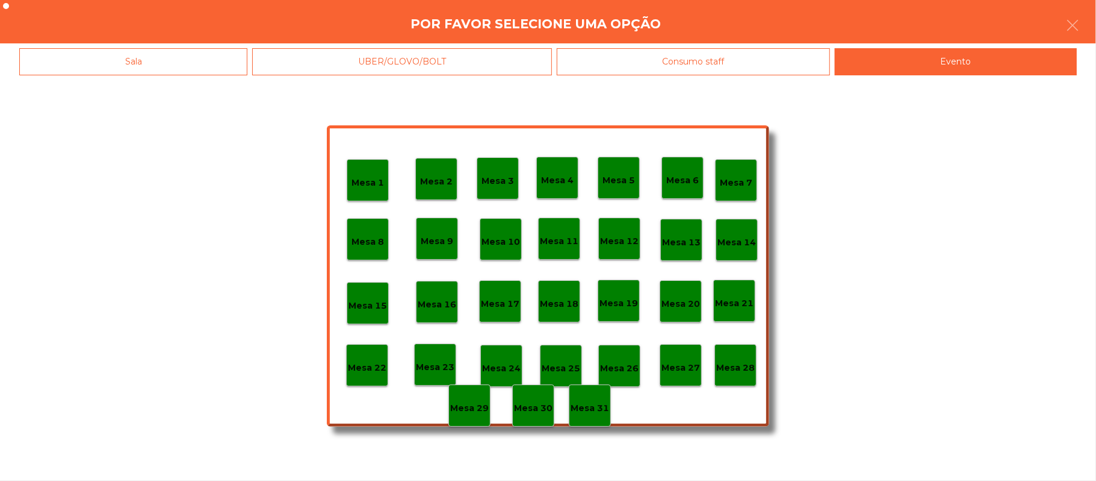
click at [736, 366] on p "Mesa 28" at bounding box center [736, 368] width 39 height 14
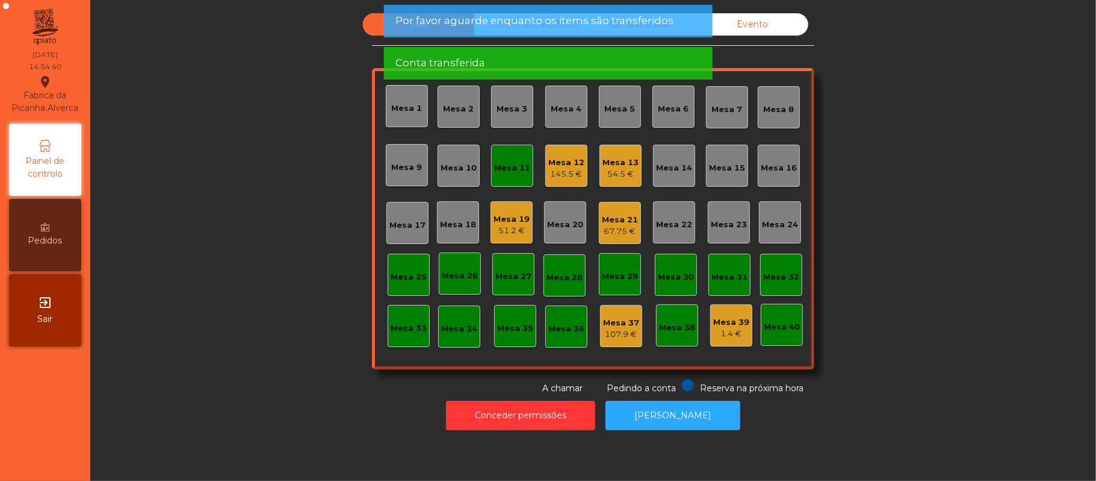
click at [506, 157] on div "Mesa 11" at bounding box center [512, 165] width 36 height 17
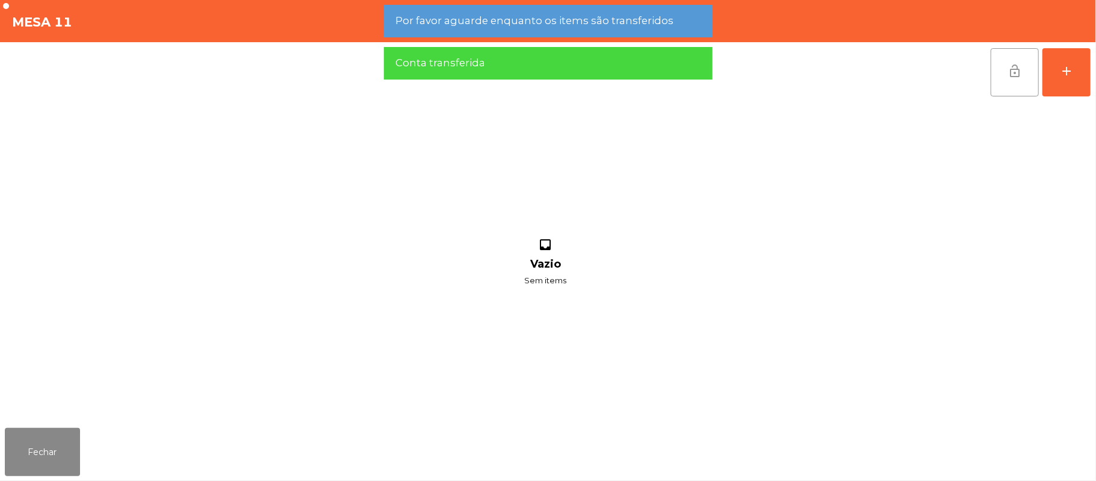
click at [1002, 69] on button "lock_open" at bounding box center [1015, 72] width 48 height 48
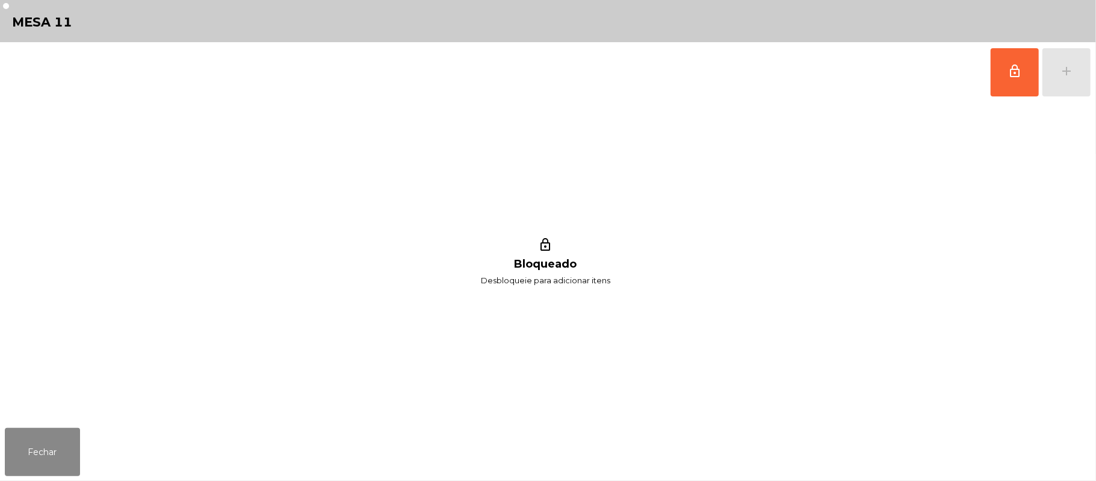
click at [47, 408] on div "lock_outline Bloqueado Desbloqueie para adicionar itens" at bounding box center [546, 262] width 1082 height 320
click at [51, 444] on button "Fechar" at bounding box center [42, 452] width 75 height 48
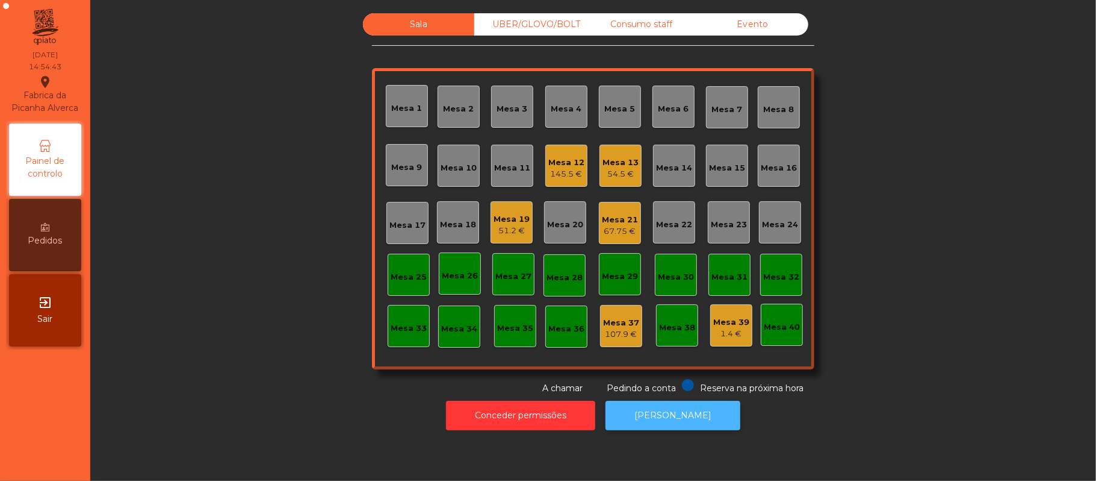
click at [675, 414] on button "[PERSON_NAME]" at bounding box center [673, 415] width 135 height 30
click at [573, 168] on div "145.5 €" at bounding box center [567, 174] width 36 height 12
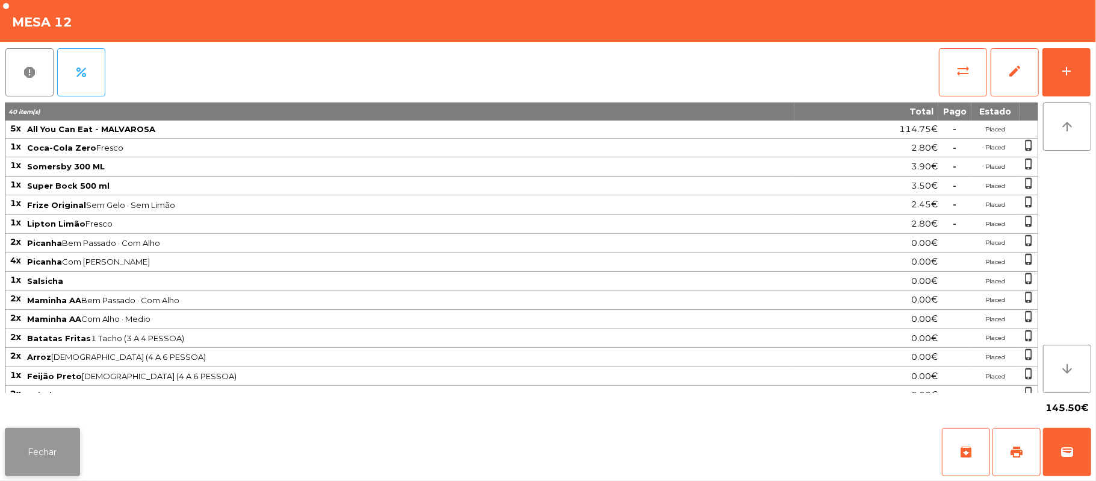
click at [30, 432] on button "Fechar" at bounding box center [42, 452] width 75 height 48
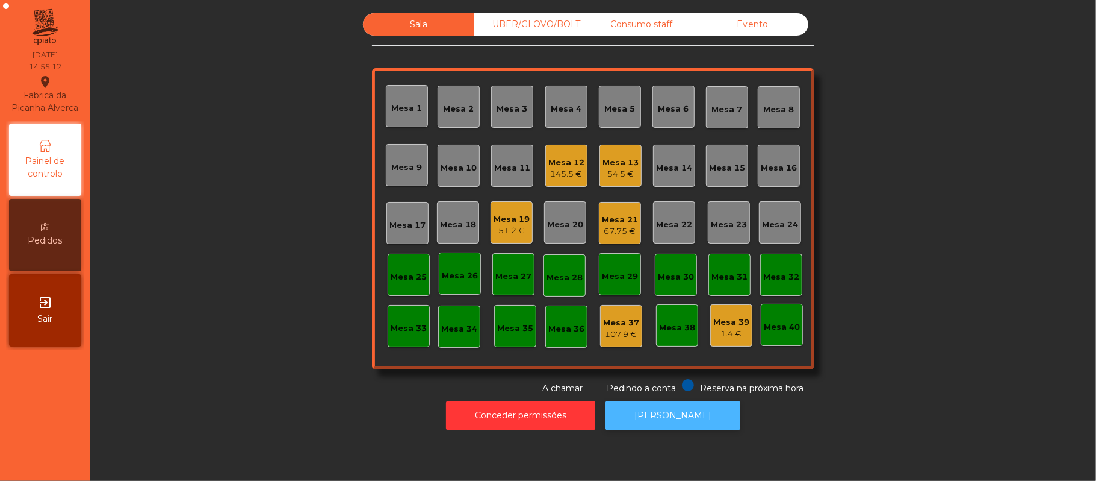
click at [690, 424] on button "[PERSON_NAME]" at bounding box center [673, 415] width 135 height 30
click at [555, 176] on div "145.5 €" at bounding box center [567, 174] width 36 height 12
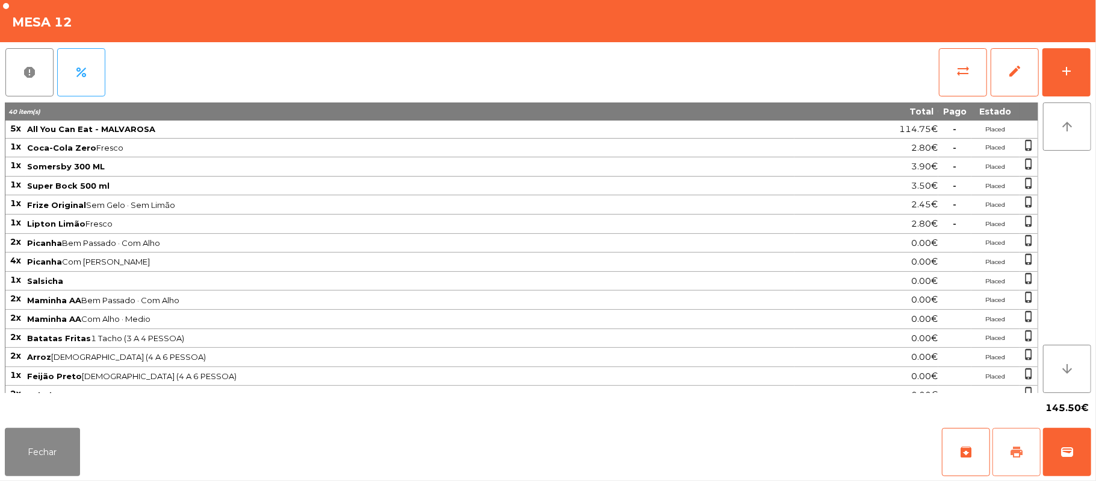
click at [1020, 455] on span "print" at bounding box center [1017, 451] width 14 height 14
click at [46, 470] on button "Fechar" at bounding box center [42, 452] width 75 height 48
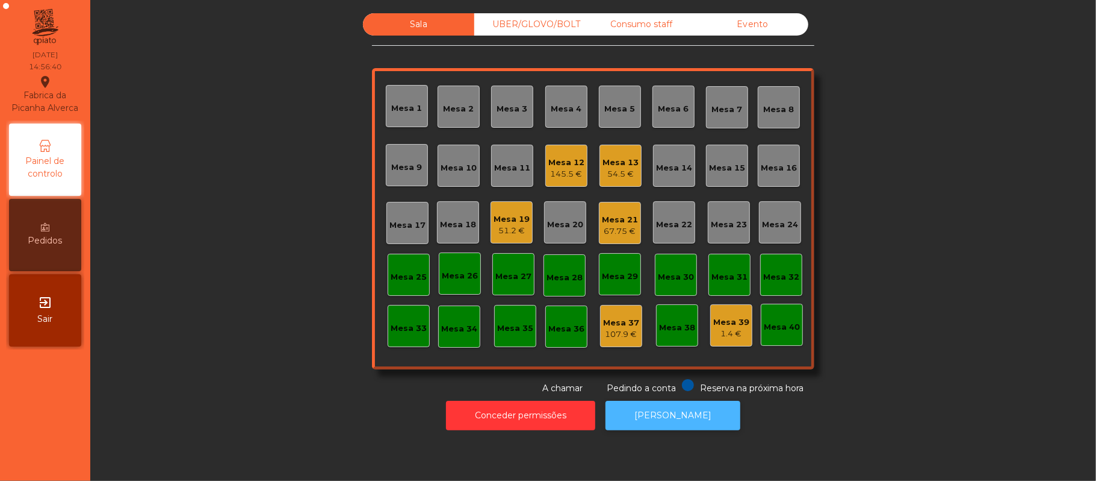
click at [685, 425] on button "[PERSON_NAME]" at bounding box center [673, 415] width 135 height 30
click at [559, 172] on div "145.5 €" at bounding box center [567, 174] width 36 height 12
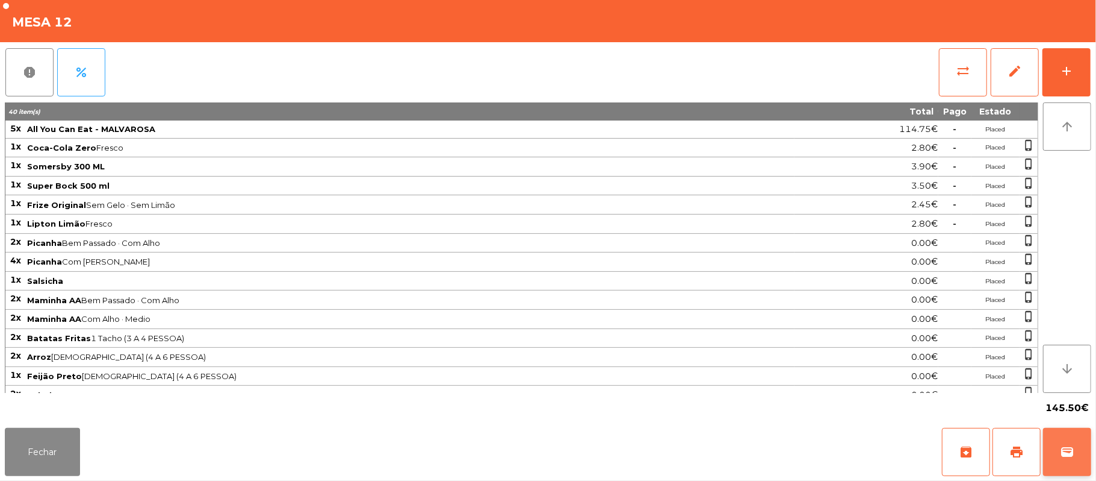
click at [1059, 455] on button "wallet" at bounding box center [1067, 452] width 48 height 48
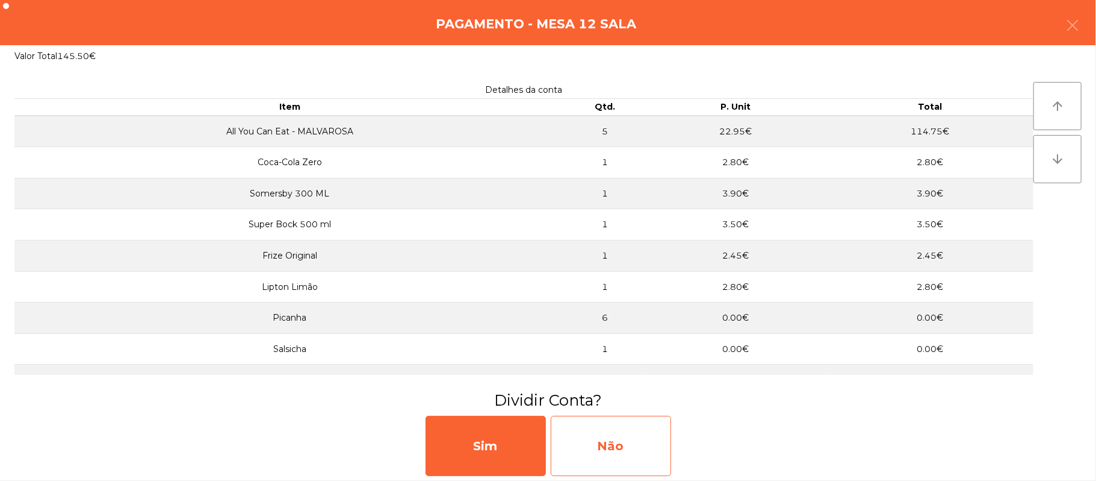
click at [623, 452] on div "Não" at bounding box center [611, 445] width 120 height 60
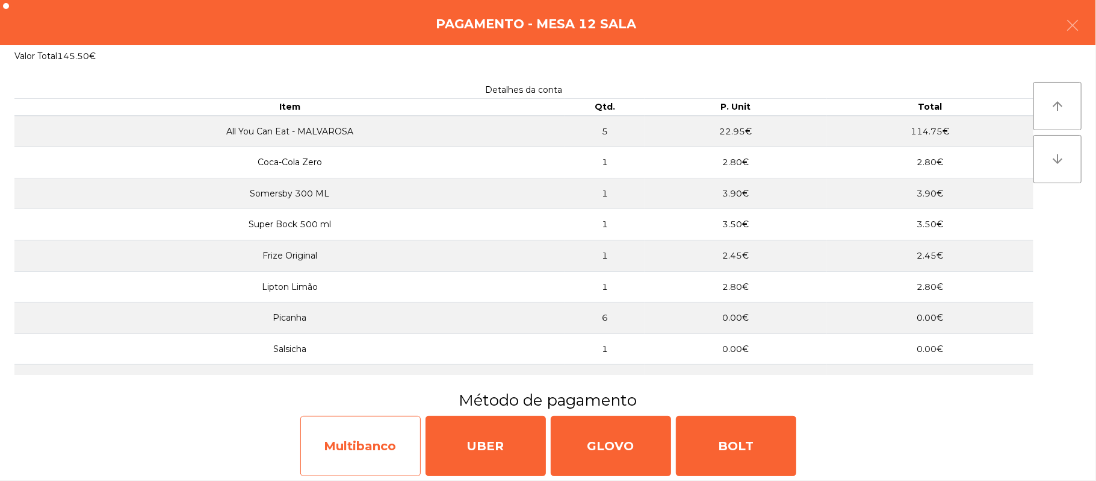
click at [379, 450] on div "Multibanco" at bounding box center [360, 445] width 120 height 60
select select "**"
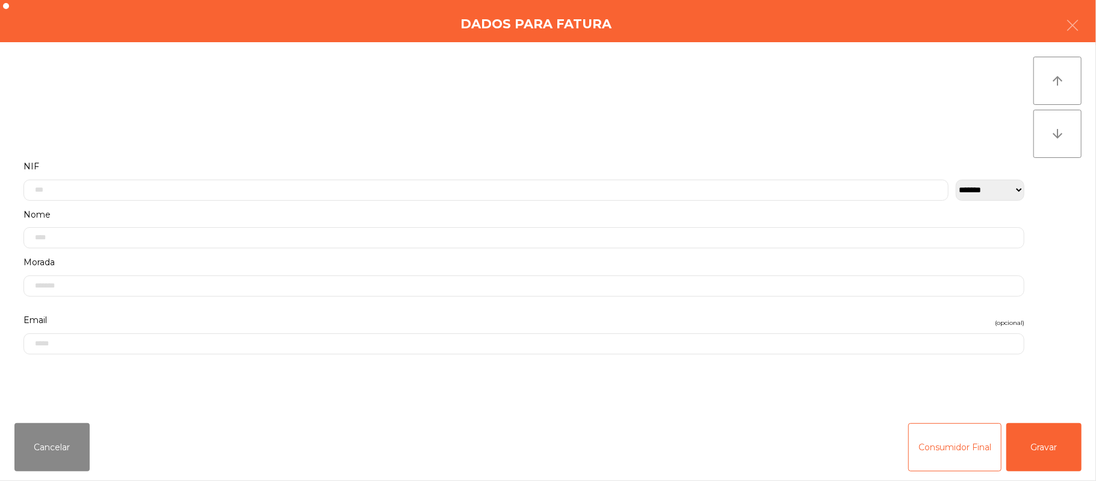
click at [465, 210] on label "Nome" at bounding box center [523, 215] width 1001 height 16
click at [622, 161] on input "text" at bounding box center [485, 158] width 925 height 21
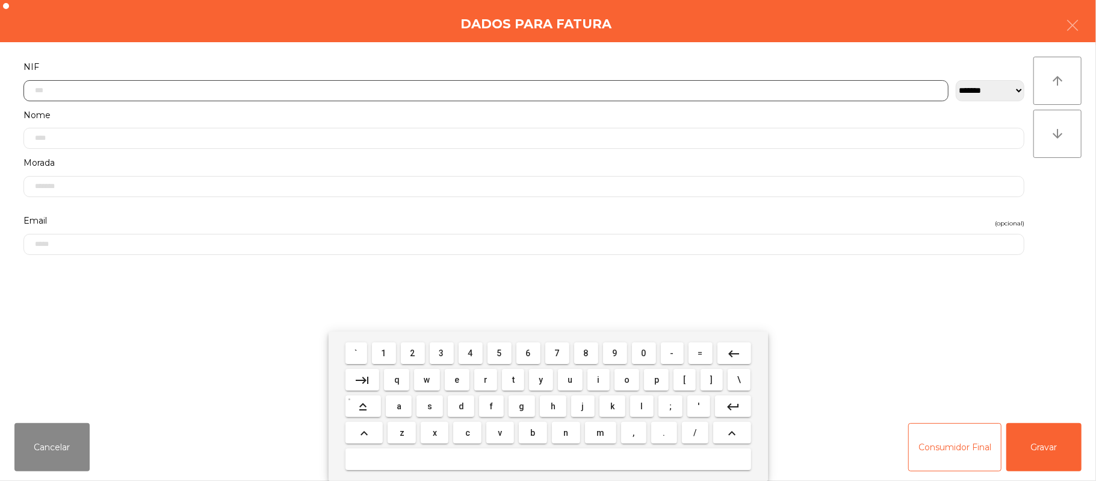
scroll to position [101, 0]
type input "*********"
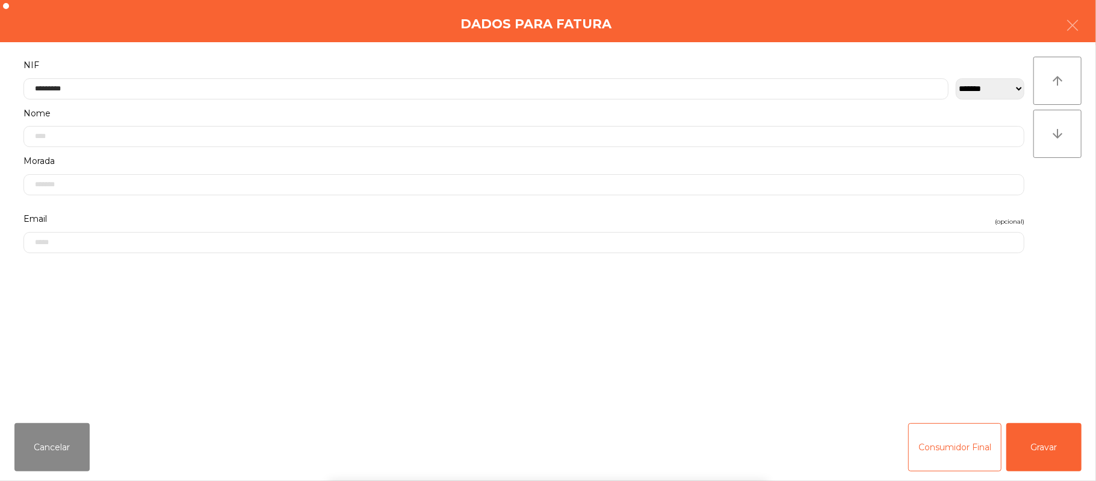
click at [1048, 432] on div "` 1 2 3 4 5 6 7 8 9 0 - = keyboard_backspace keyboard_tab q w e r t y u i o p […" at bounding box center [548, 405] width 1096 height 149
click at [1045, 446] on button "Gravar" at bounding box center [1044, 447] width 75 height 48
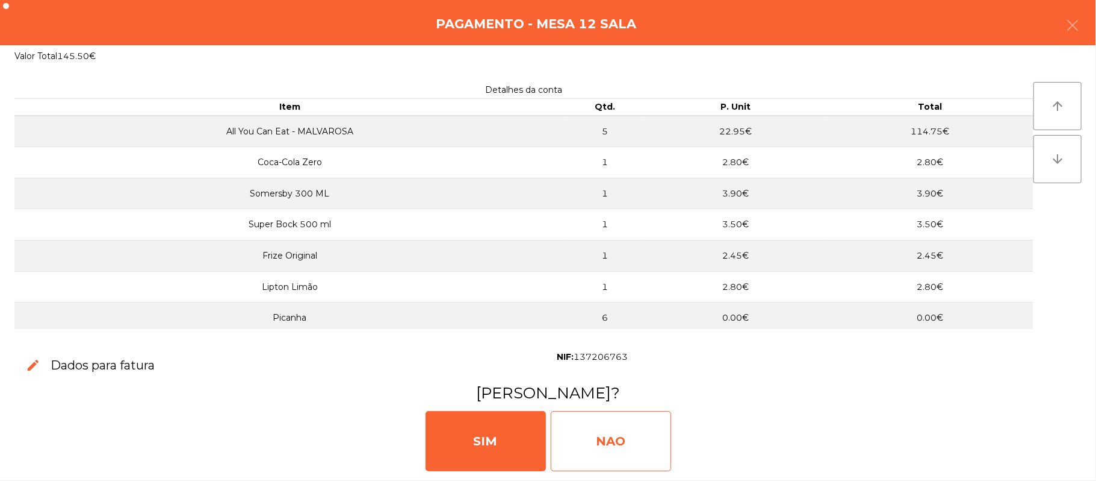
click at [624, 425] on div "NAO" at bounding box center [611, 441] width 120 height 60
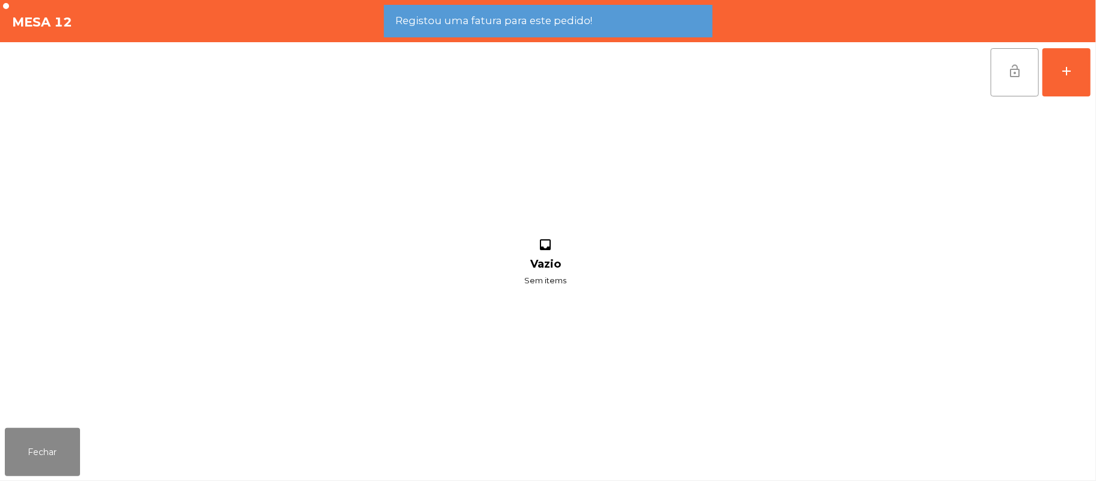
click at [998, 79] on button "lock_open" at bounding box center [1015, 72] width 48 height 48
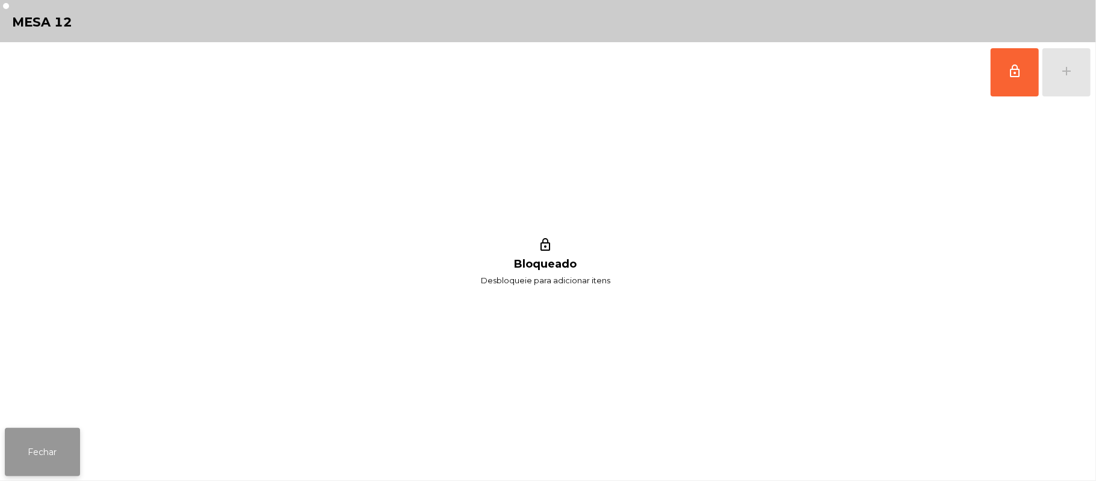
click at [30, 455] on button "Fechar" at bounding box center [42, 452] width 75 height 48
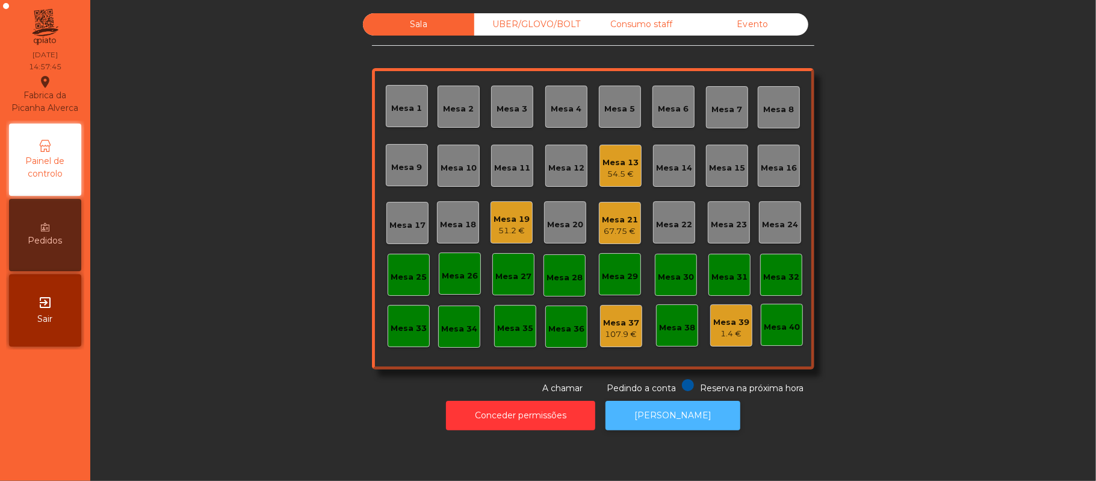
click at [658, 418] on button "[PERSON_NAME]" at bounding box center [673, 415] width 135 height 30
click at [668, 415] on button "[PERSON_NAME]" at bounding box center [673, 415] width 135 height 30
click at [602, 217] on div "Mesa 21" at bounding box center [620, 220] width 36 height 12
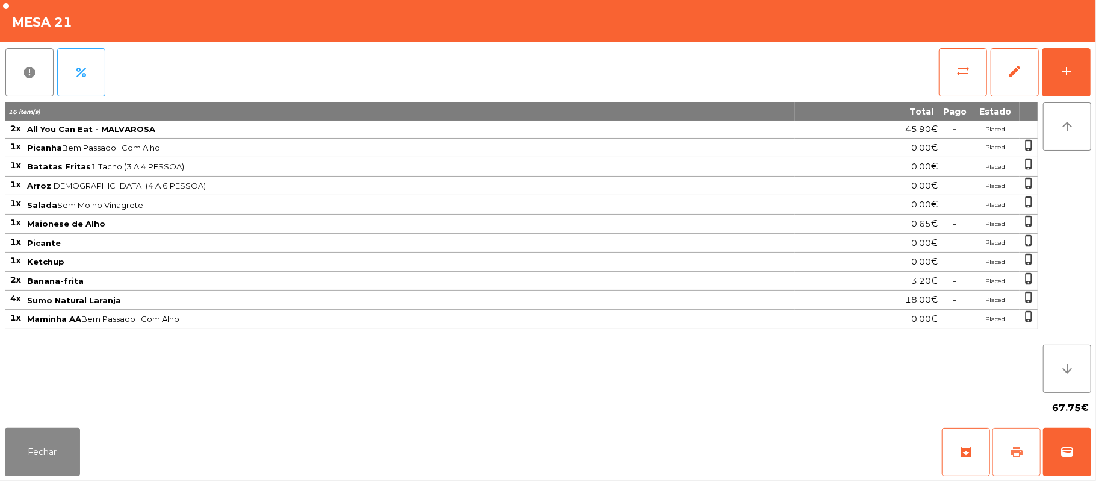
click at [1005, 461] on button "print" at bounding box center [1017, 452] width 48 height 48
click at [1057, 473] on button "wallet" at bounding box center [1067, 452] width 48 height 48
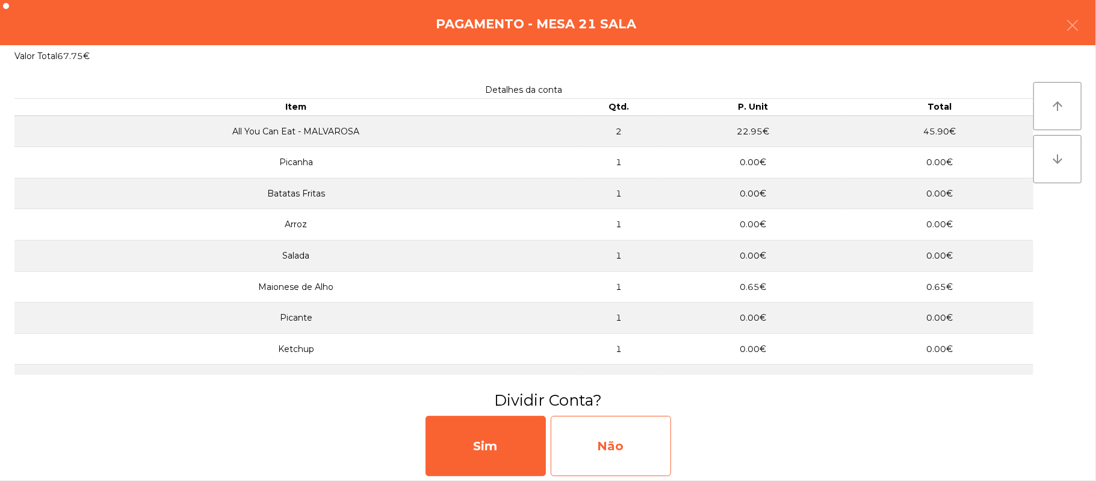
click at [620, 456] on div "Não" at bounding box center [611, 445] width 120 height 60
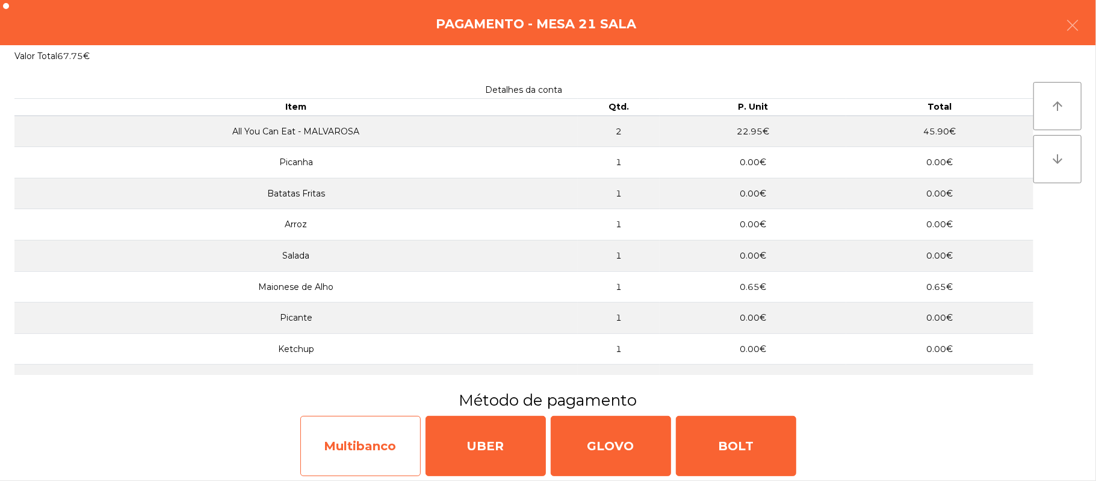
click at [355, 453] on div "Multibanco" at bounding box center [360, 445] width 120 height 60
select select "**"
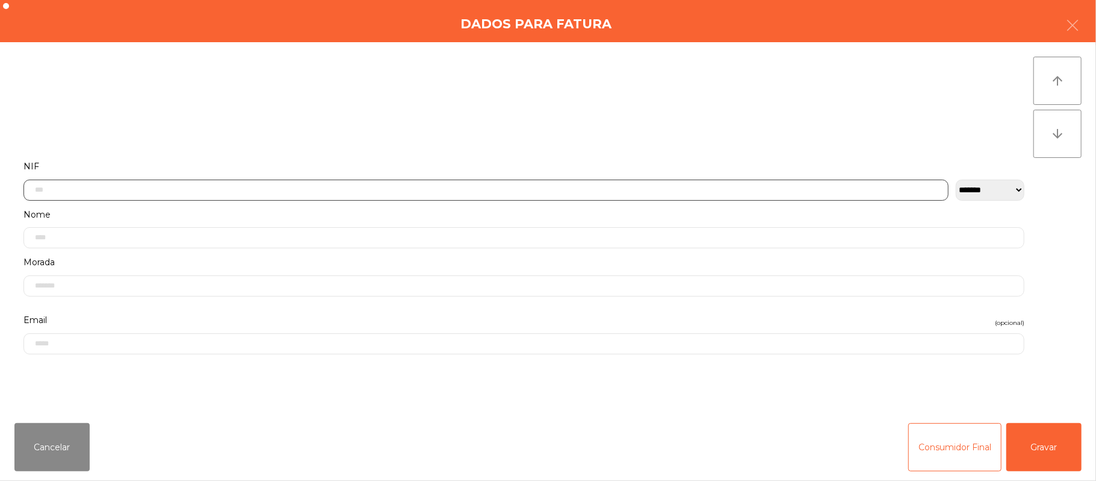
click at [578, 189] on input "text" at bounding box center [485, 189] width 925 height 21
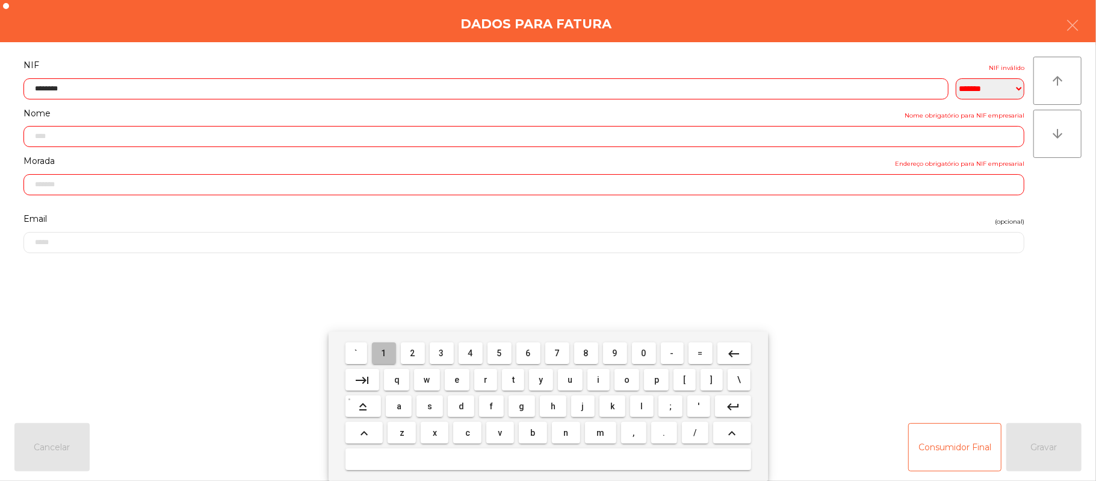
type input "*********"
type input "**********"
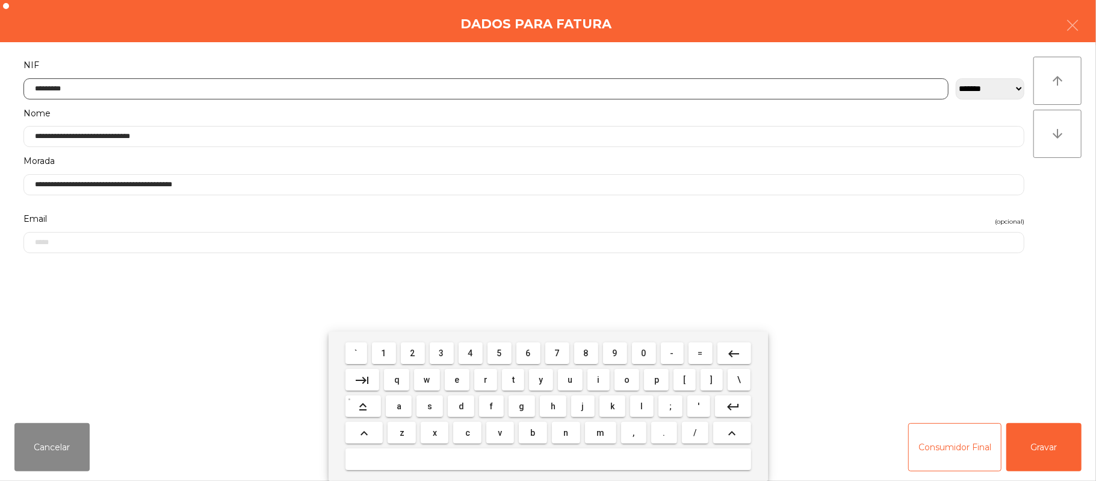
type input "*********"
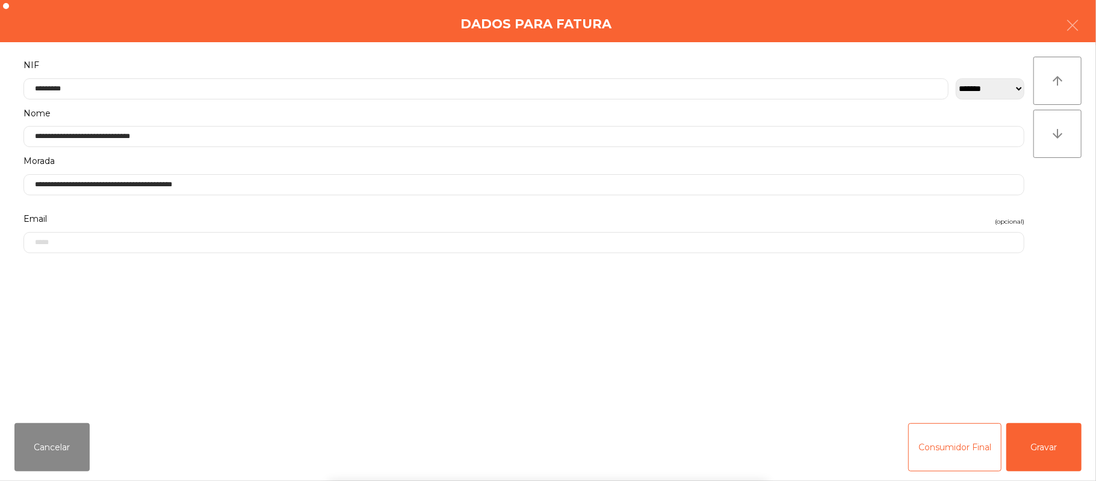
click at [1031, 436] on div "` 1 2 3 4 5 6 7 8 9 0 - = keyboard_backspace keyboard_tab q w e r t y u i o p […" at bounding box center [548, 405] width 1096 height 149
click at [1034, 442] on button "Gravar" at bounding box center [1044, 447] width 75 height 48
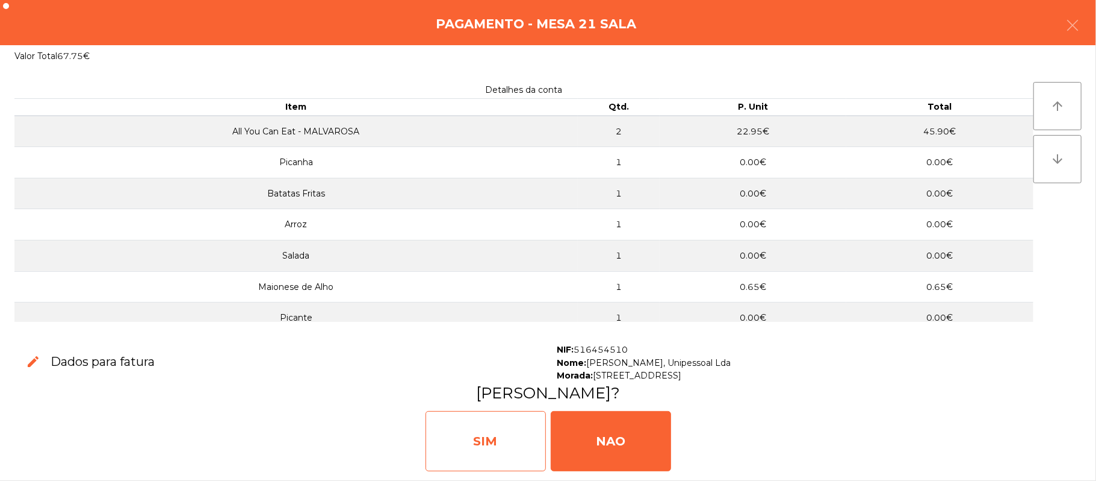
click at [502, 449] on div "SIM" at bounding box center [486, 441] width 120 height 60
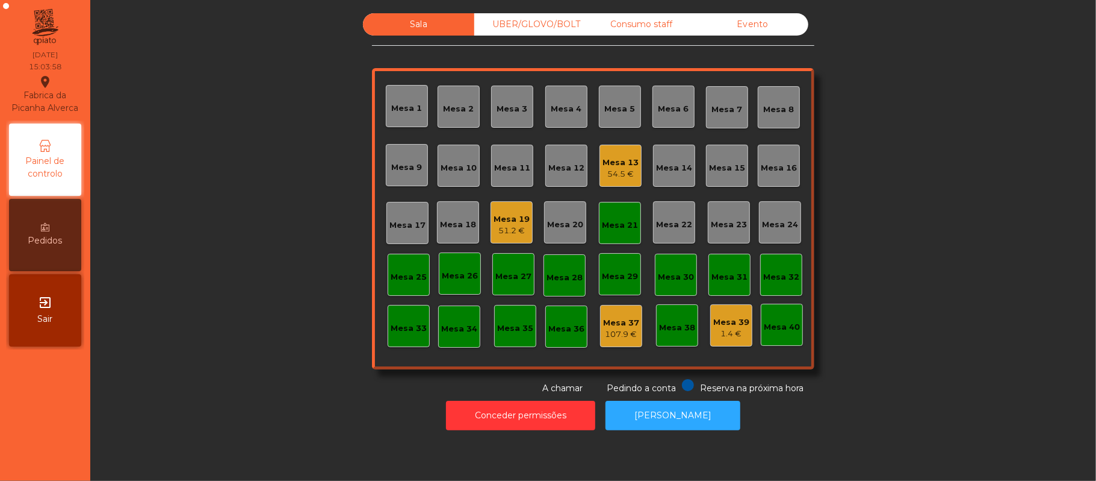
click at [612, 229] on div "Mesa 21" at bounding box center [620, 225] width 36 height 12
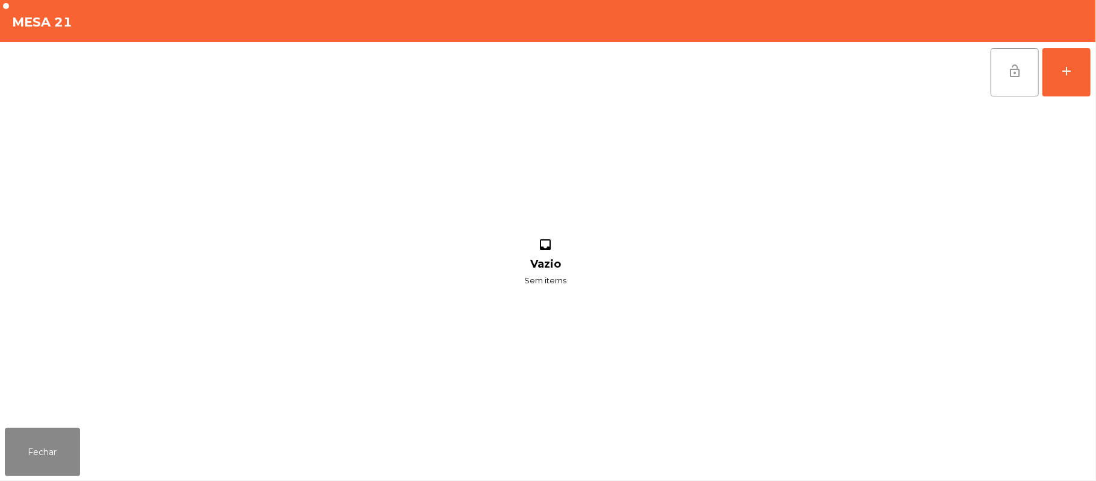
click at [1001, 75] on button "lock_open" at bounding box center [1015, 72] width 48 height 48
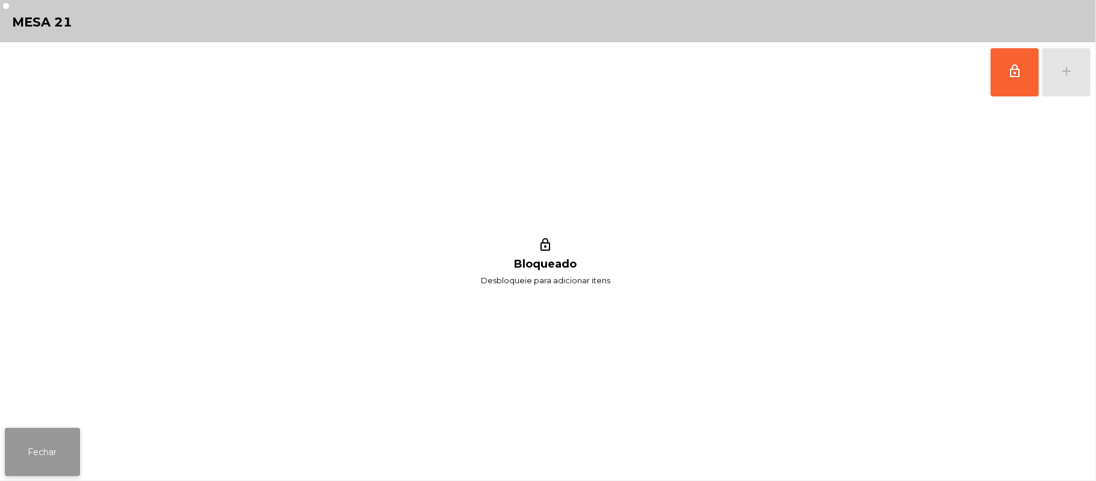
click at [42, 449] on button "Fechar" at bounding box center [42, 452] width 75 height 48
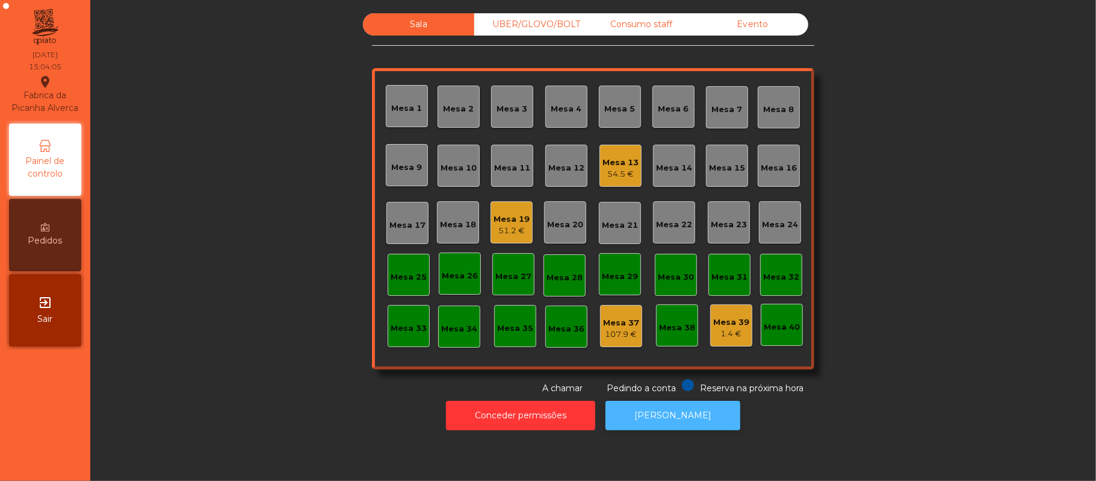
click at [680, 415] on button "[PERSON_NAME]" at bounding box center [673, 415] width 135 height 30
click at [523, 25] on div "UBER/GLOVO/BOLT" at bounding box center [529, 24] width 111 height 22
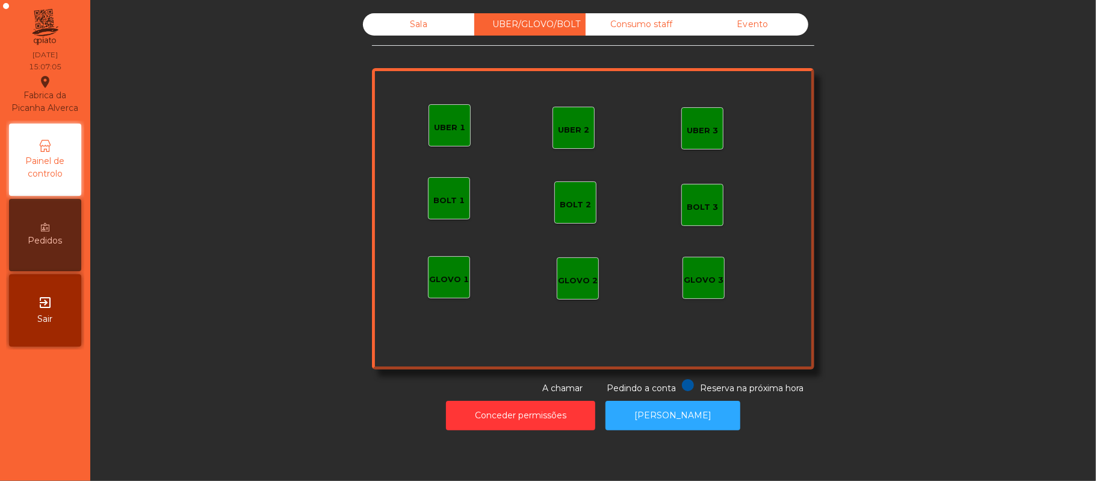
click at [624, 24] on div "Consumo staff" at bounding box center [641, 24] width 111 height 22
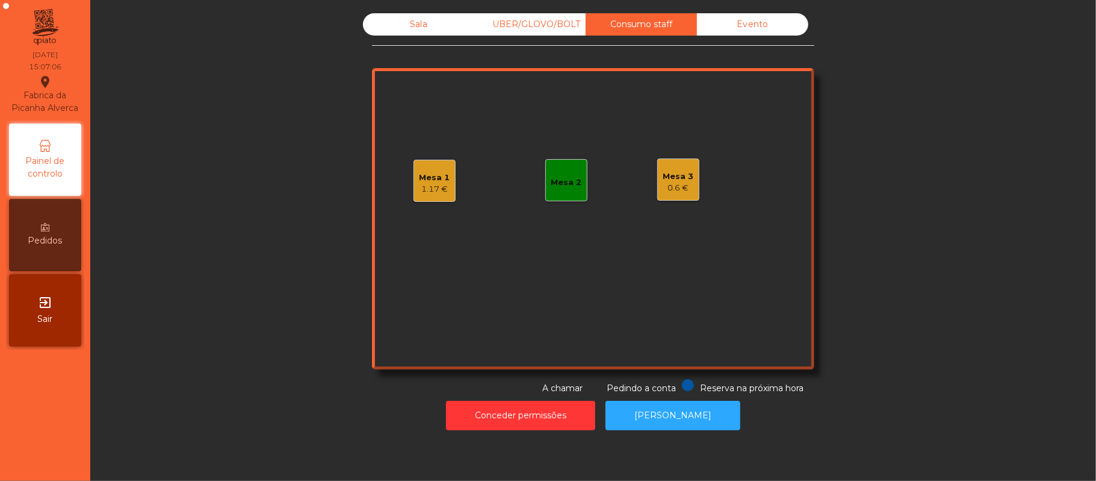
click at [562, 172] on div "Mesa 2" at bounding box center [567, 180] width 31 height 17
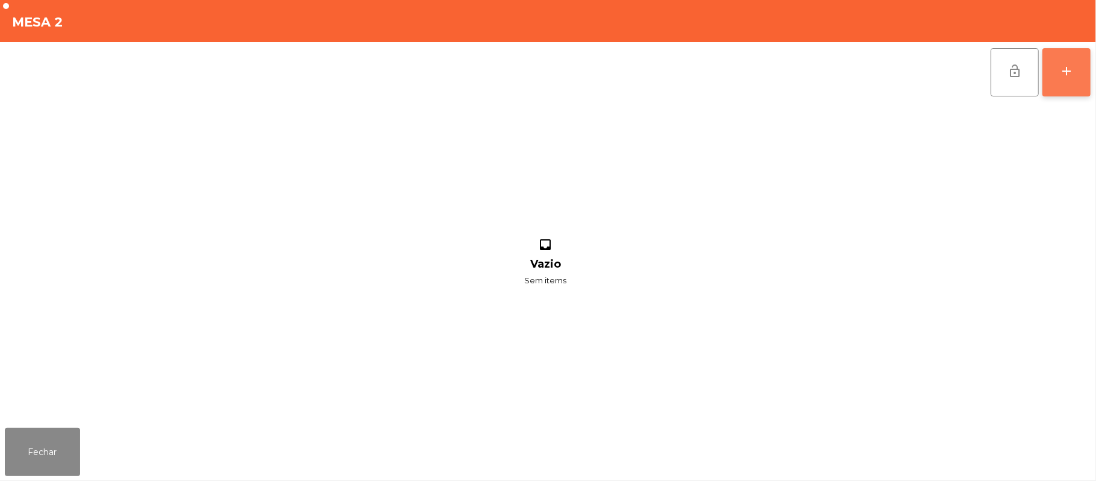
click at [1085, 73] on button "add" at bounding box center [1067, 72] width 48 height 48
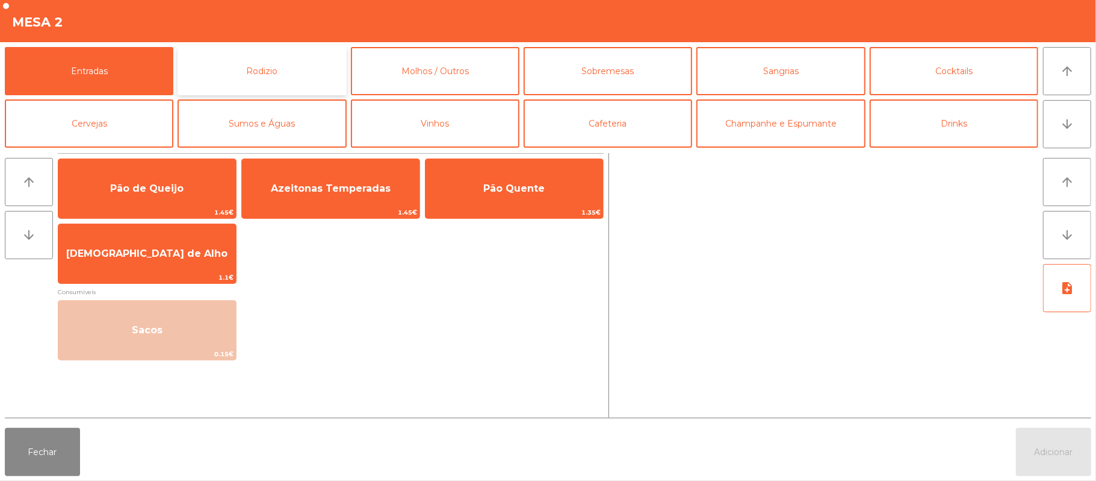
click at [247, 75] on button "Rodizio" at bounding box center [262, 71] width 169 height 48
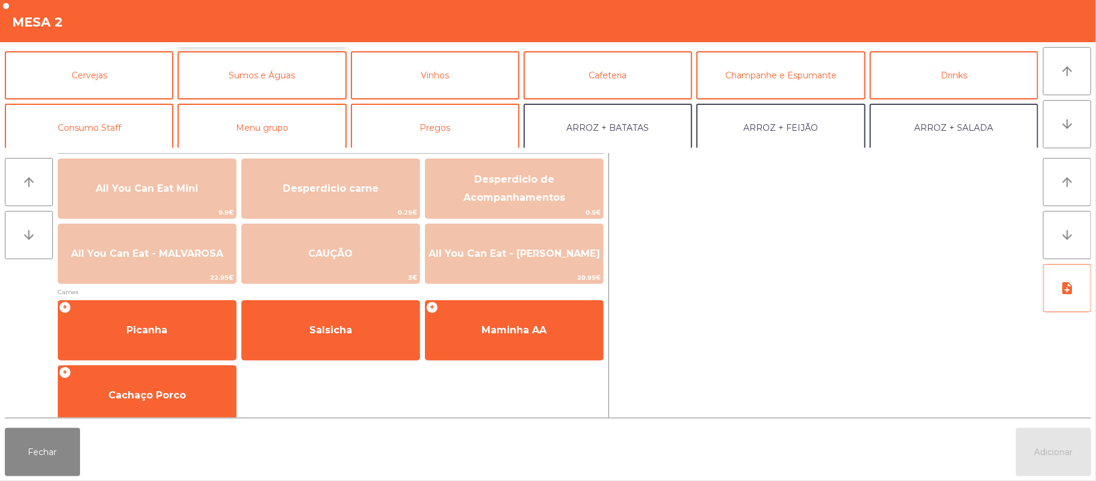
scroll to position [56, 0]
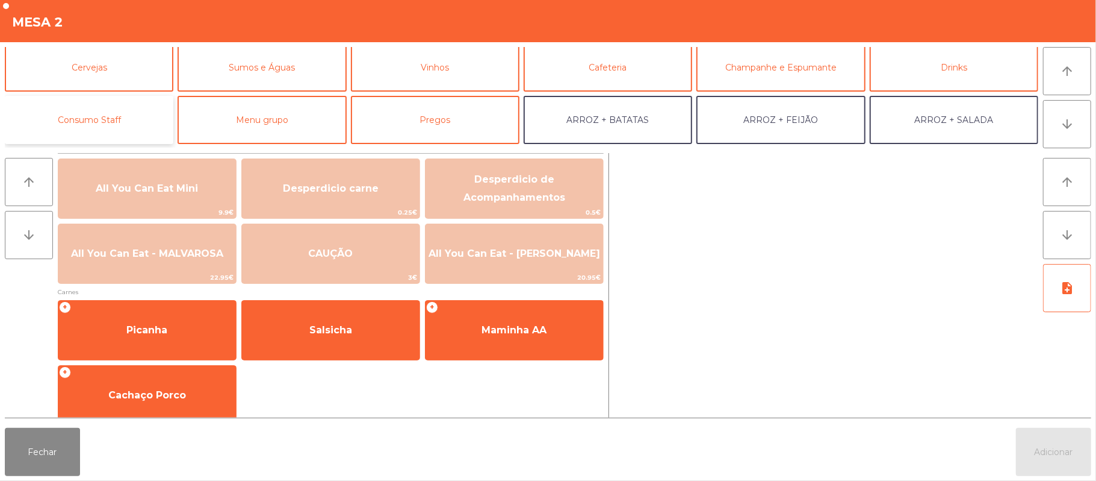
click at [88, 119] on button "Consumo Staff" at bounding box center [89, 120] width 169 height 48
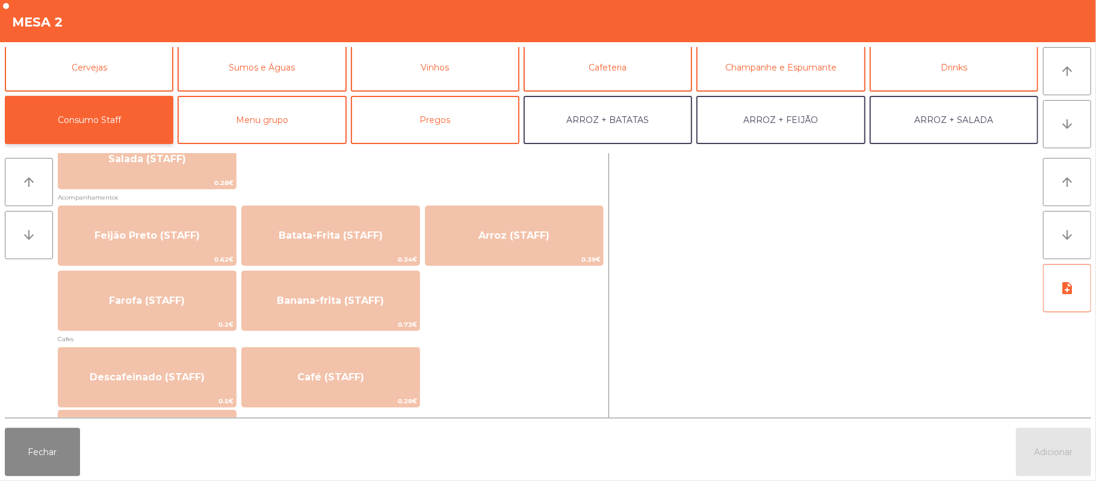
scroll to position [528, 0]
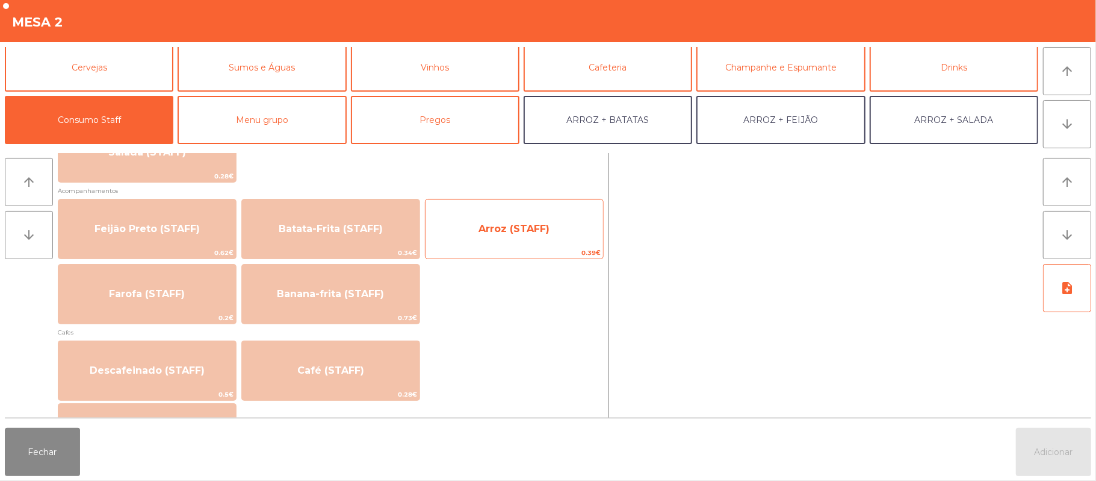
click at [509, 239] on span "Arroz (STAFF)" at bounding box center [515, 229] width 178 height 33
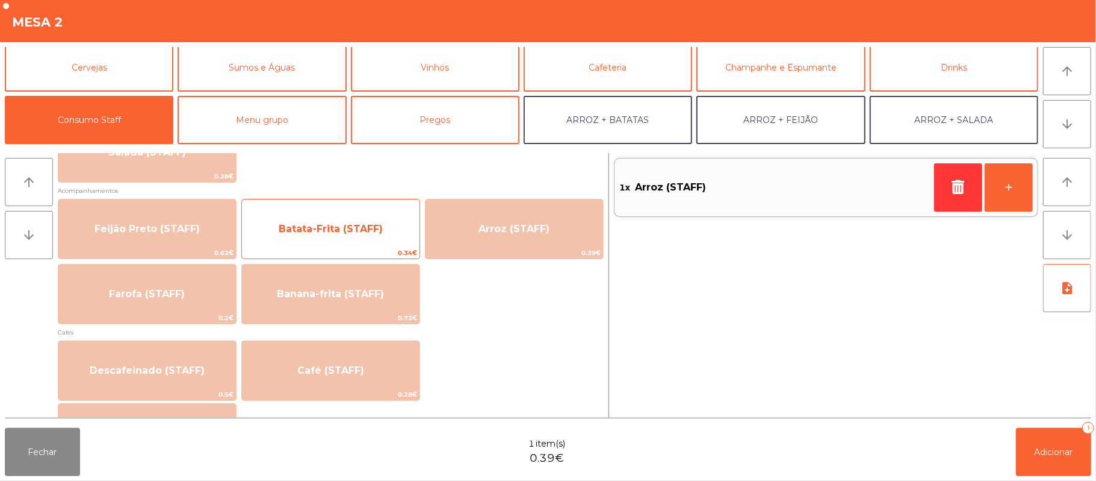
click at [394, 240] on span "Batata-Frita (STAFF)" at bounding box center [331, 229] width 178 height 33
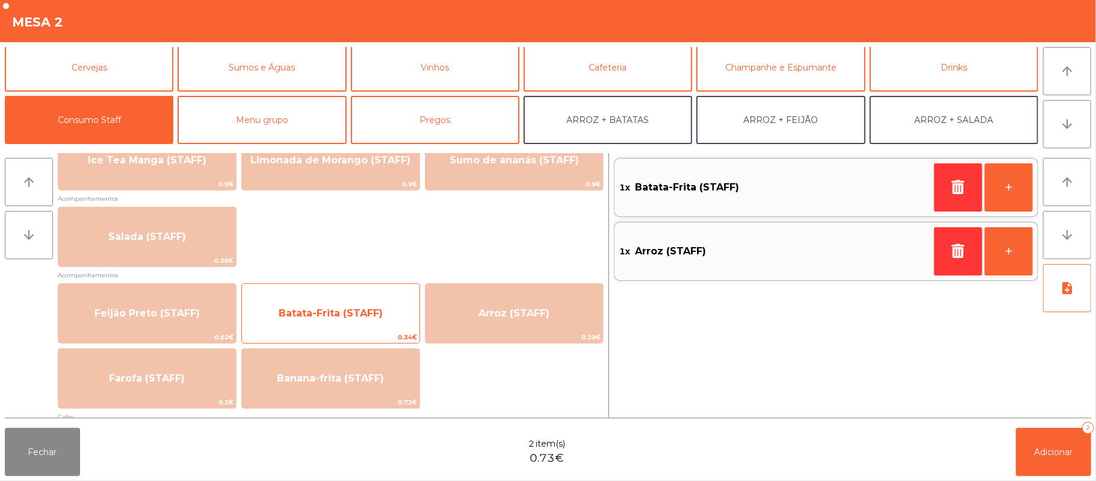
scroll to position [439, 0]
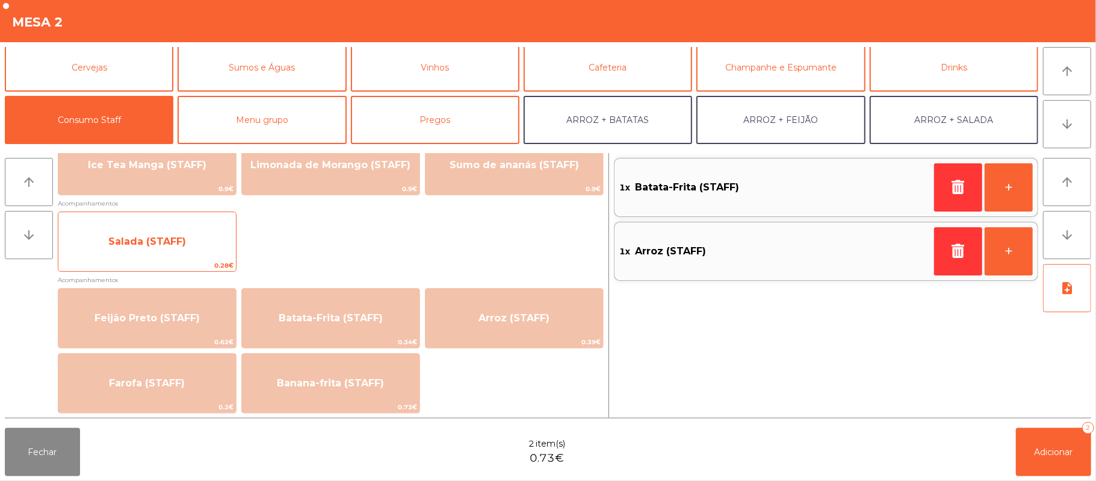
click at [167, 246] on span "Salada (STAFF)" at bounding box center [147, 240] width 78 height 11
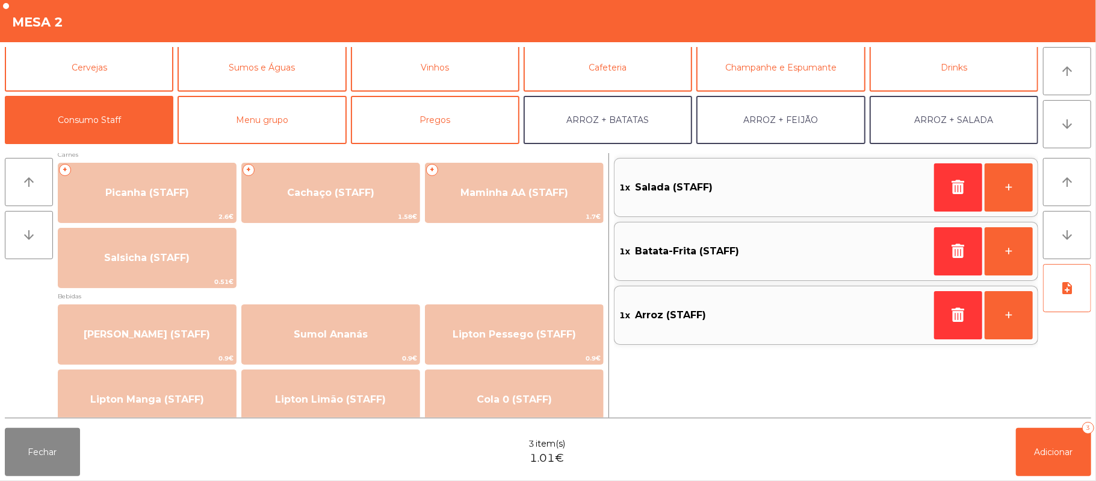
scroll to position [0, 0]
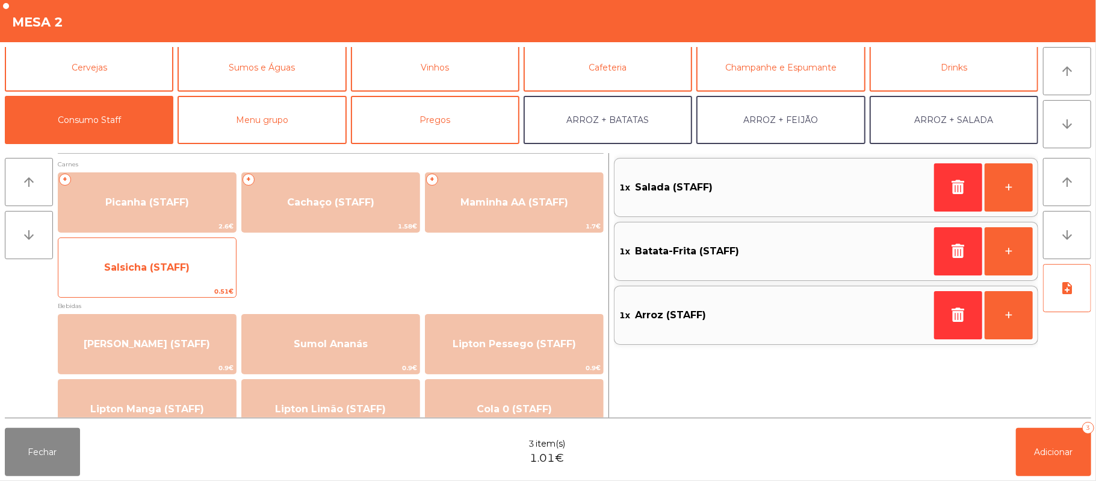
click at [150, 269] on span "Salsicha (STAFF)" at bounding box center [147, 266] width 86 height 11
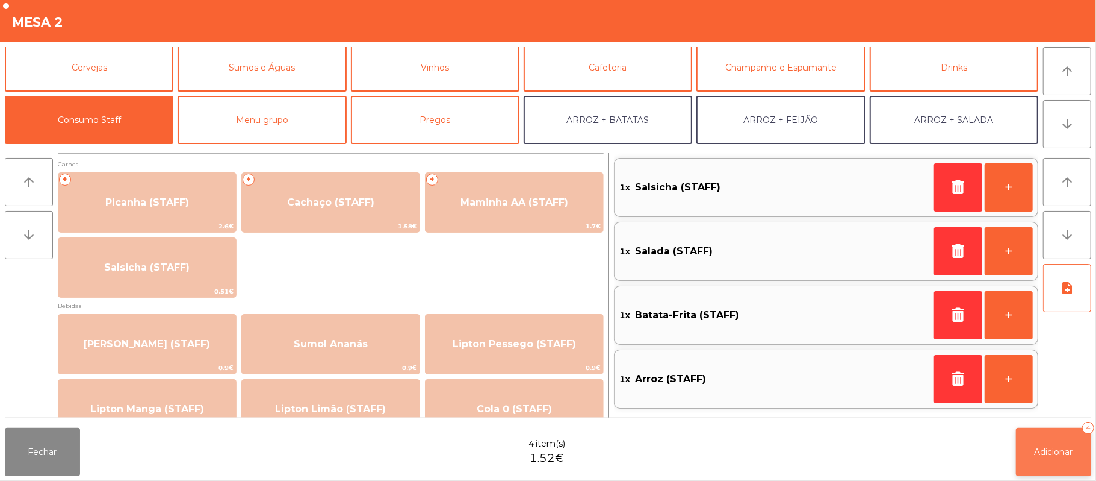
click at [1048, 449] on span "Adicionar" at bounding box center [1054, 451] width 39 height 11
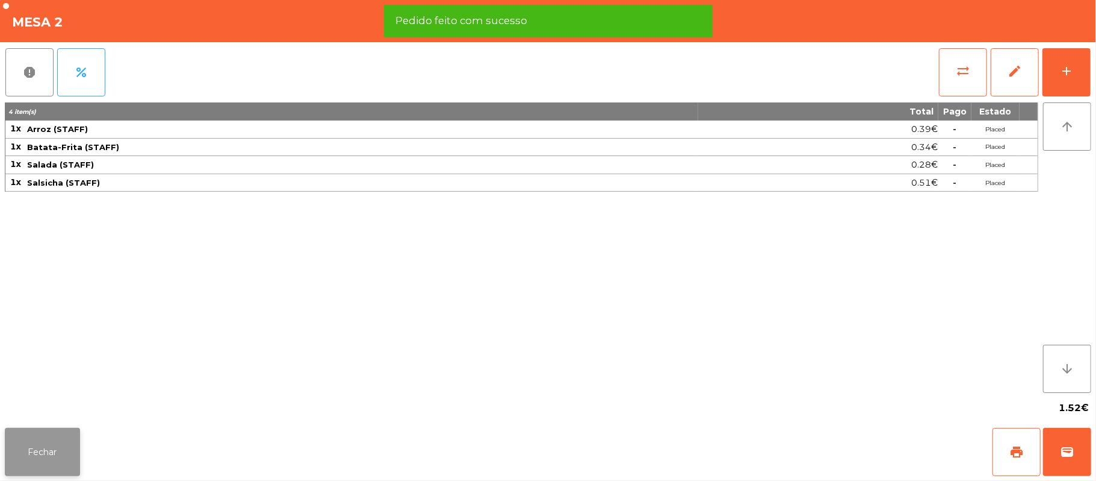
click at [64, 441] on button "Fechar" at bounding box center [42, 452] width 75 height 48
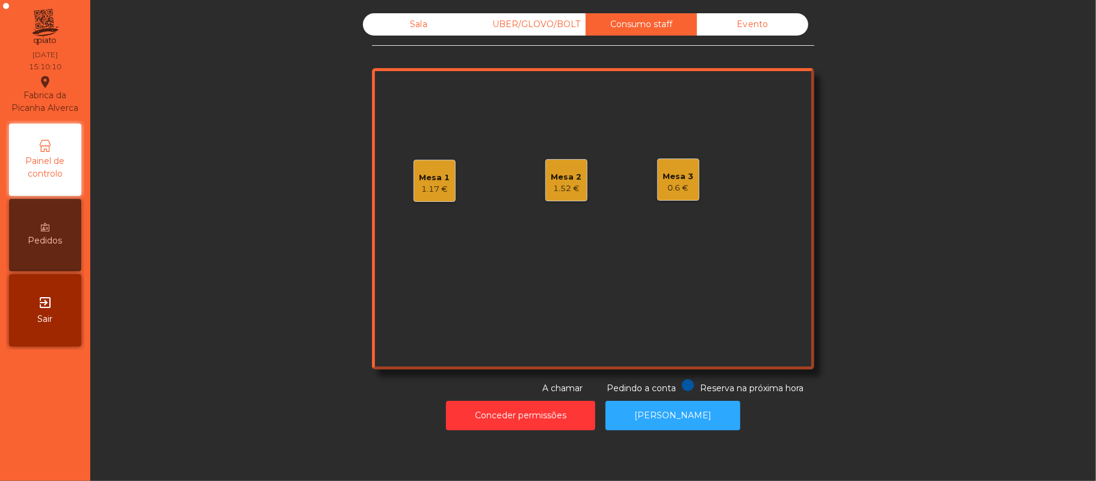
click at [683, 176] on div "Mesa 3" at bounding box center [679, 176] width 31 height 12
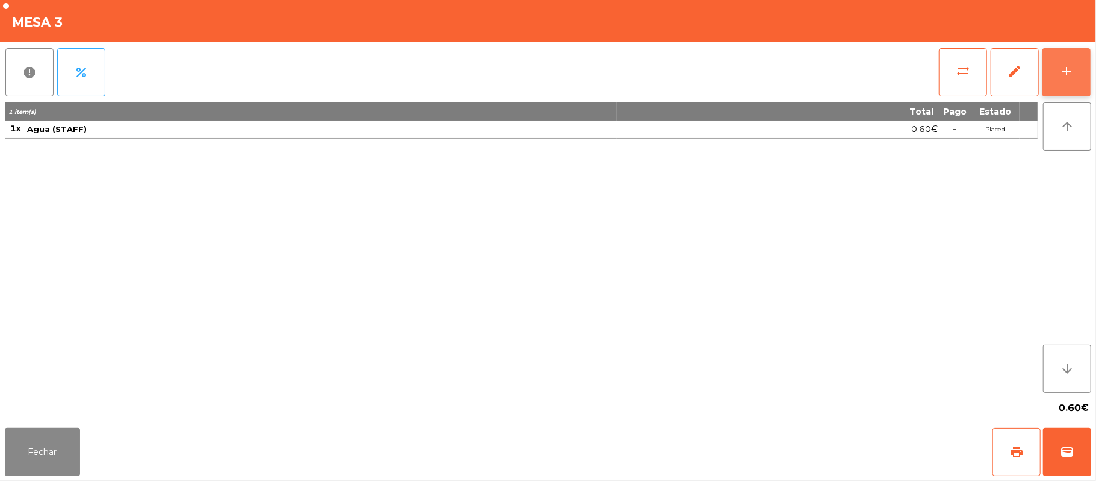
click at [1071, 68] on div "add" at bounding box center [1067, 71] width 14 height 14
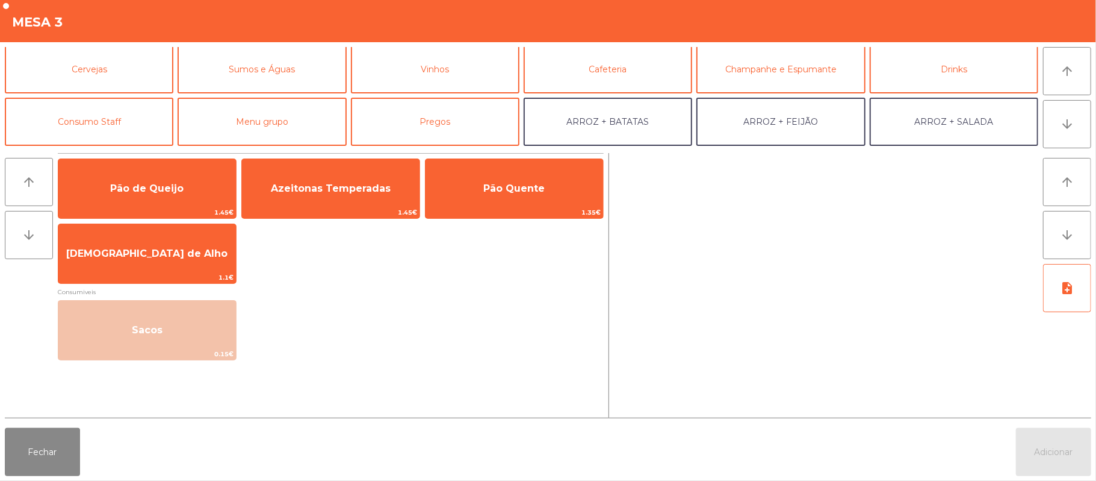
scroll to position [83, 0]
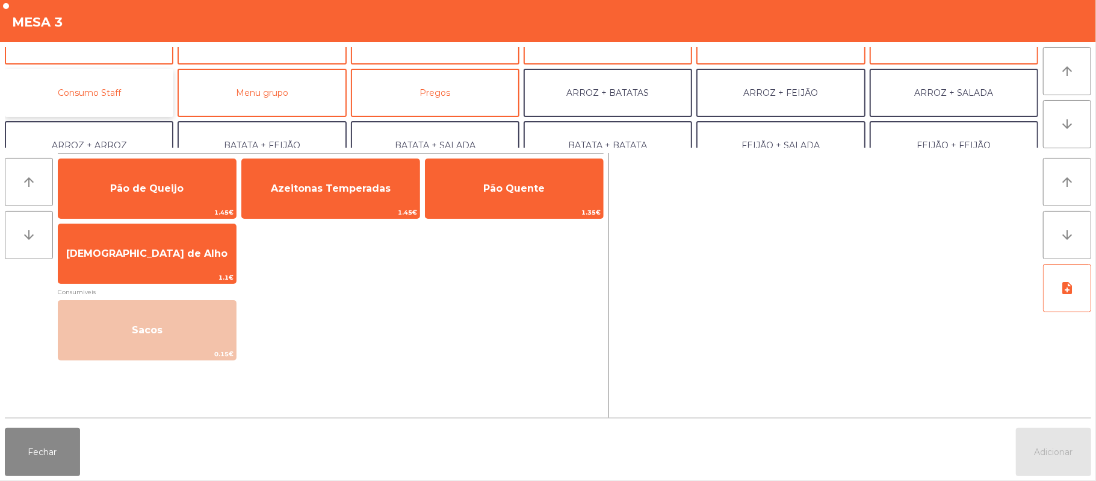
click at [124, 100] on button "Consumo Staff" at bounding box center [89, 93] width 169 height 48
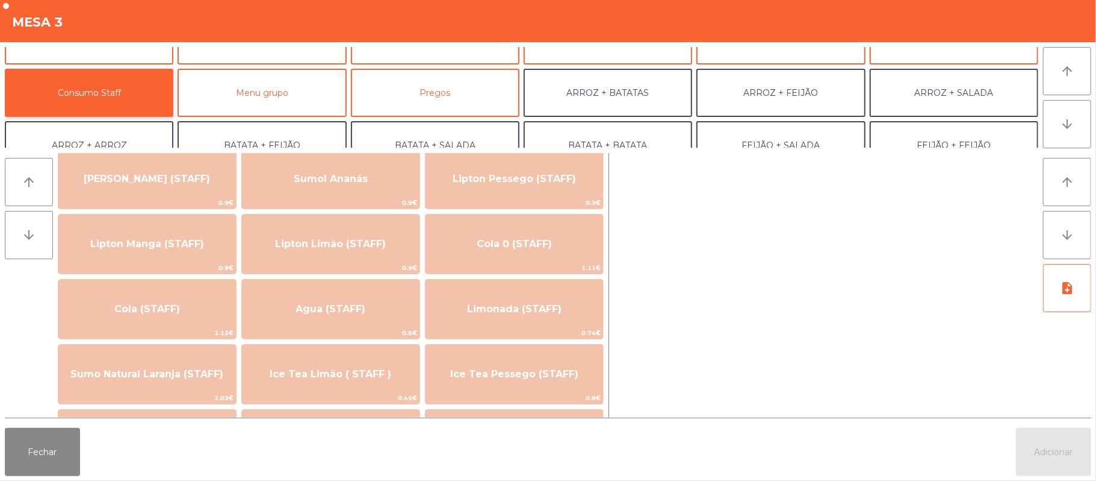
scroll to position [173, 0]
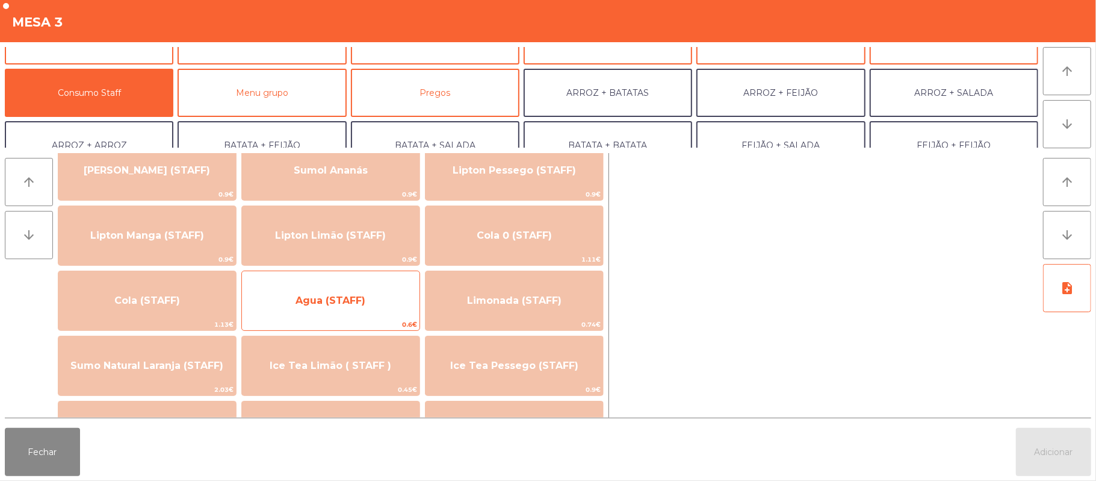
click at [364, 302] on span "Agua (STAFF)" at bounding box center [331, 299] width 70 height 11
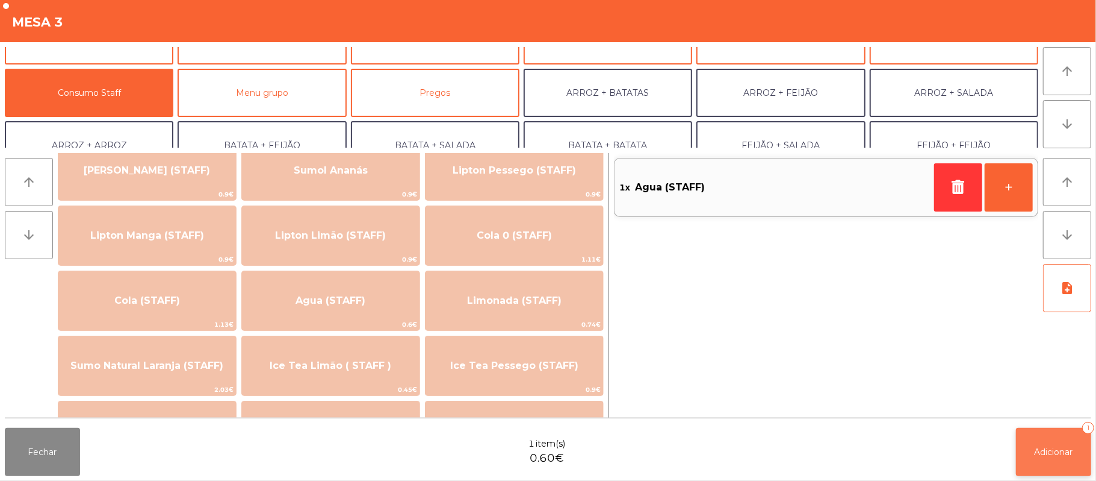
click at [1047, 449] on span "Adicionar" at bounding box center [1054, 451] width 39 height 11
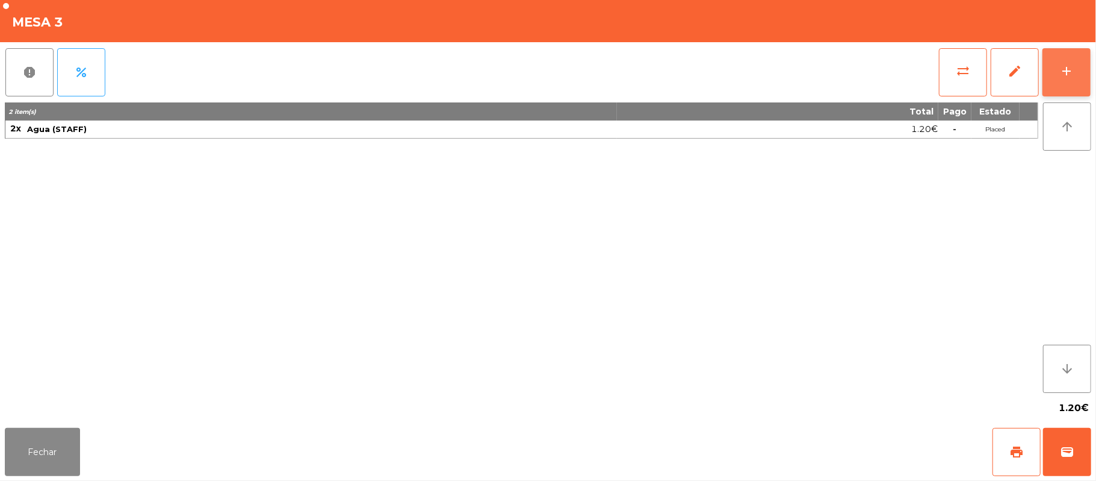
click at [1058, 72] on button "add" at bounding box center [1067, 72] width 48 height 48
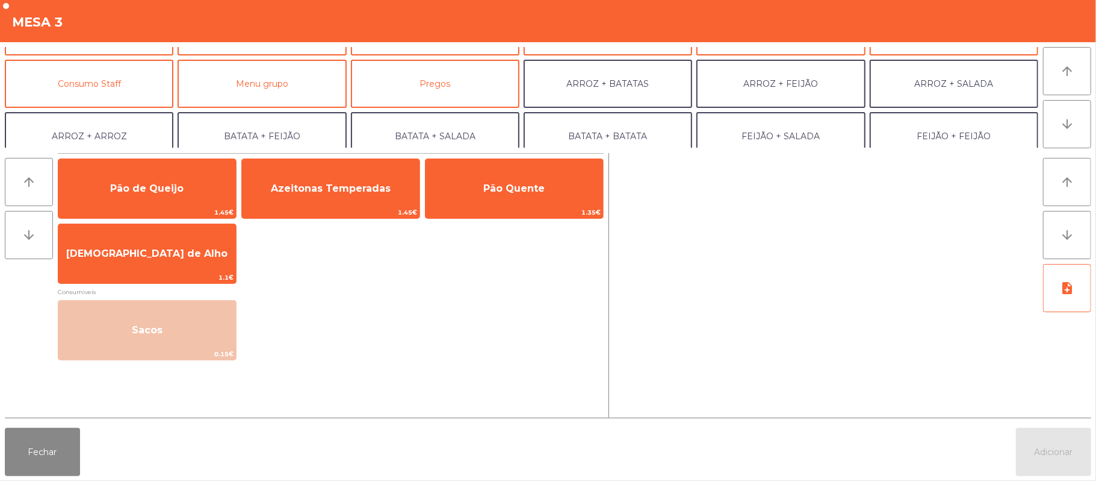
scroll to position [88, 0]
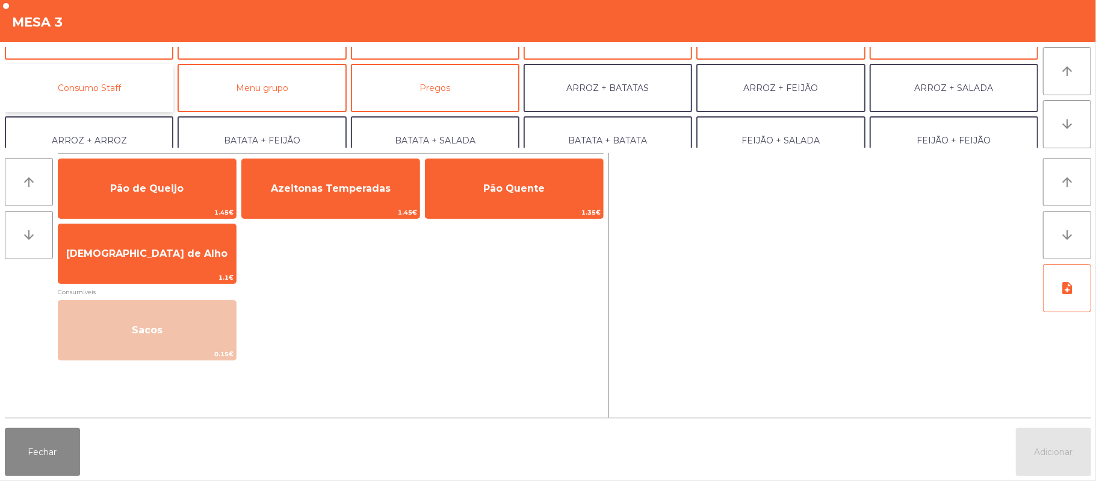
click at [122, 90] on button "Consumo Staff" at bounding box center [89, 88] width 169 height 48
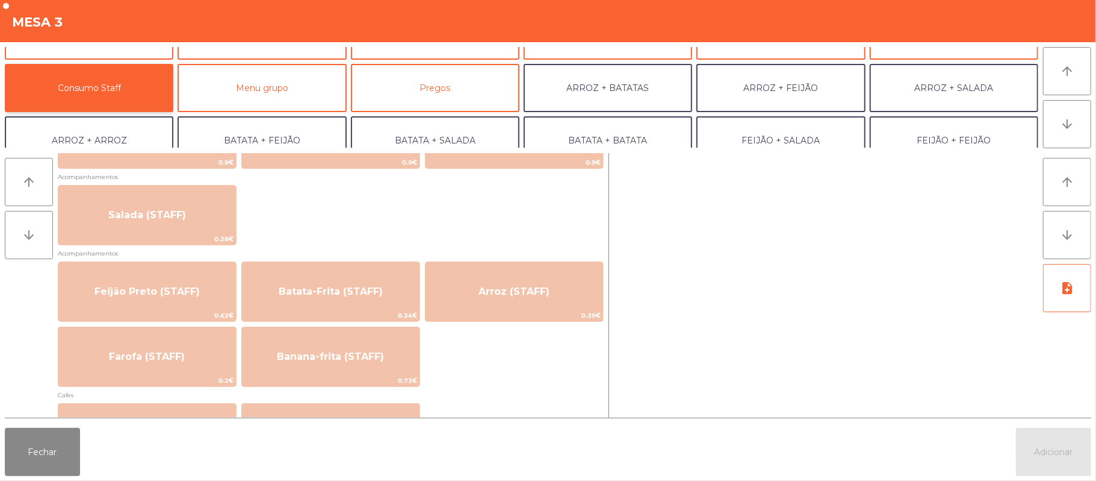
scroll to position [468, 0]
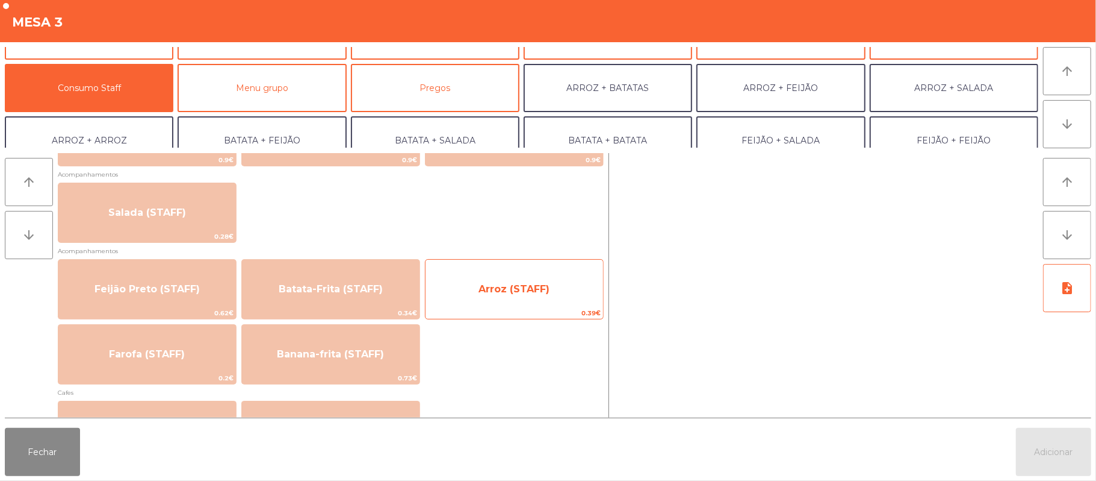
click at [518, 280] on span "Arroz (STAFF)" at bounding box center [515, 289] width 178 height 33
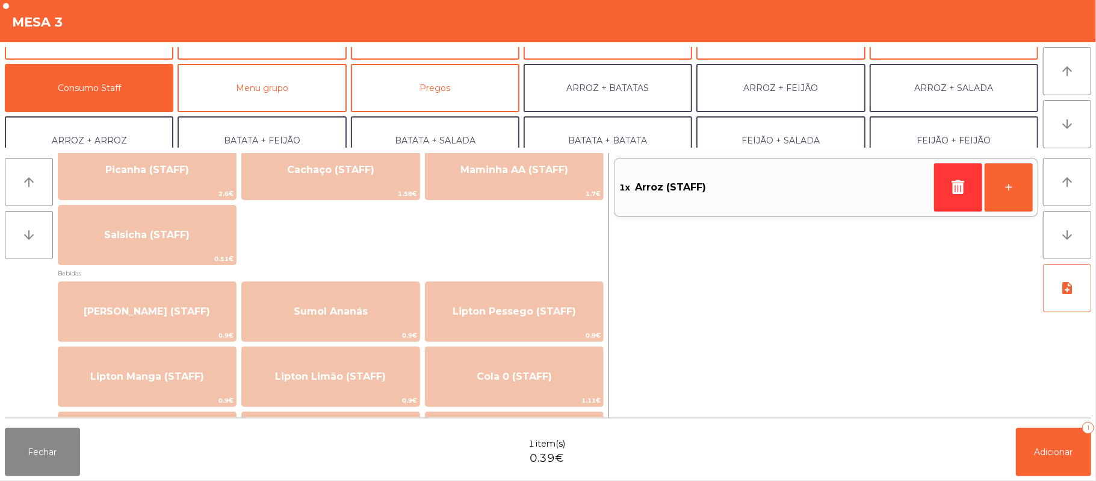
scroll to position [0, 0]
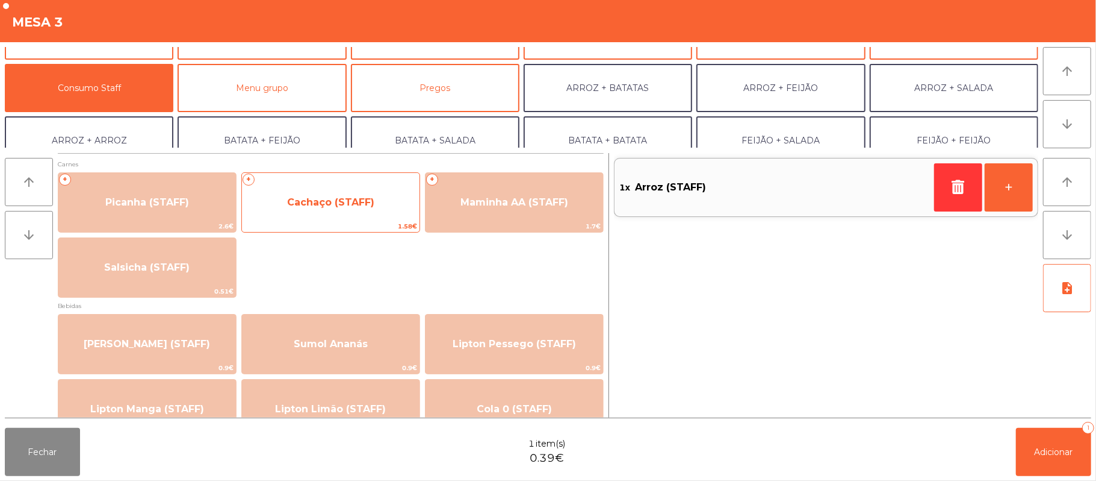
click at [358, 201] on span "Cachaço (STAFF)" at bounding box center [330, 201] width 87 height 11
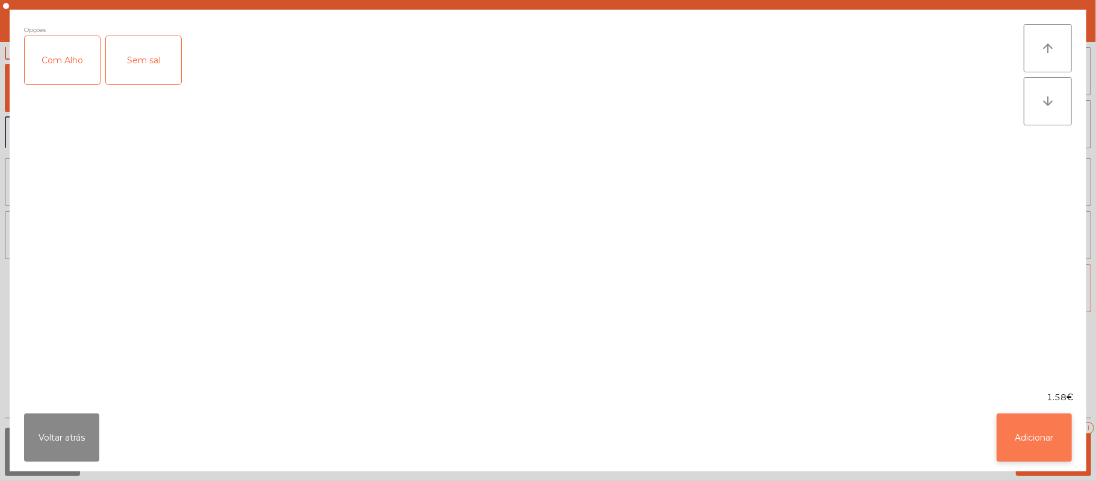
click at [1024, 441] on button "Adicionar" at bounding box center [1034, 437] width 75 height 48
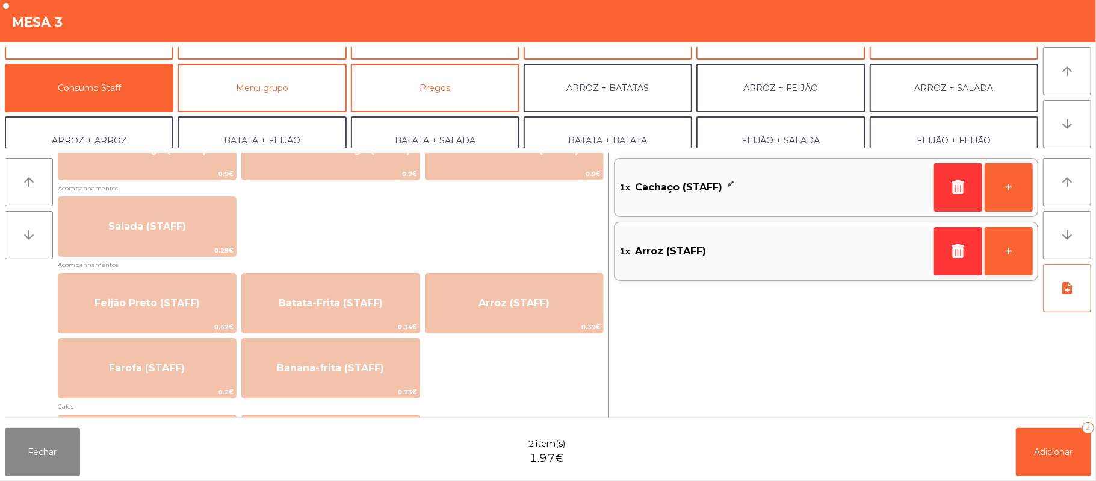
scroll to position [452, 0]
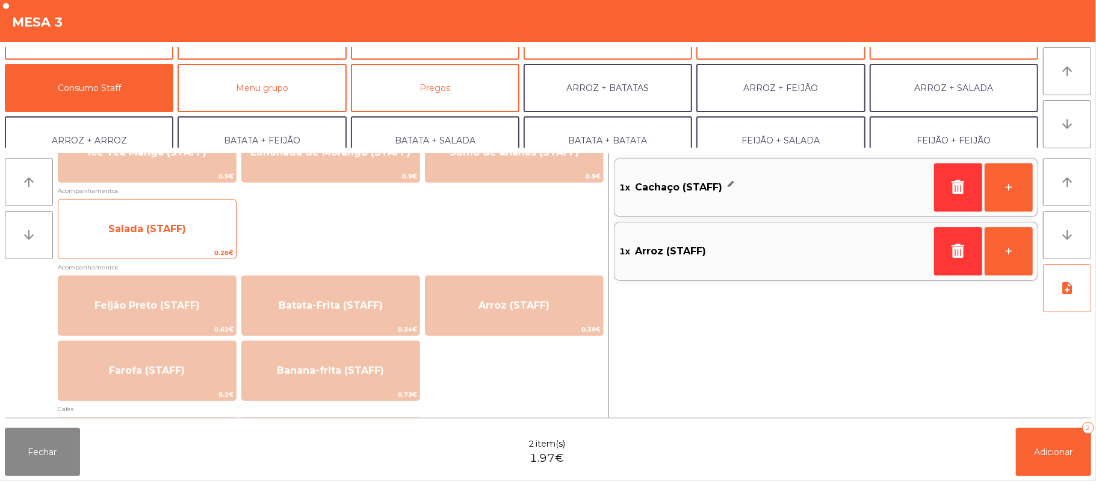
click at [189, 227] on span "Salada (STAFF)" at bounding box center [147, 229] width 178 height 33
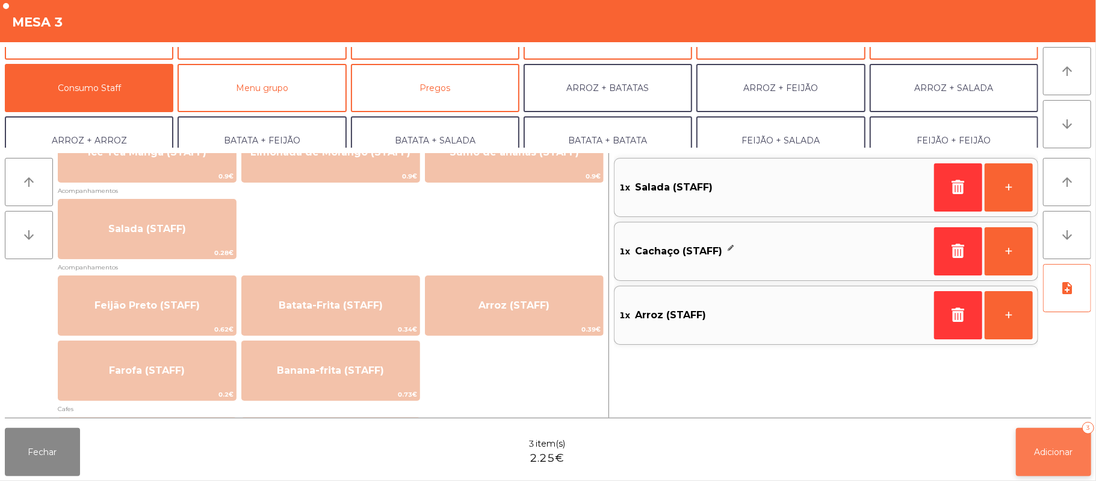
click at [1050, 451] on span "Adicionar" at bounding box center [1054, 451] width 39 height 11
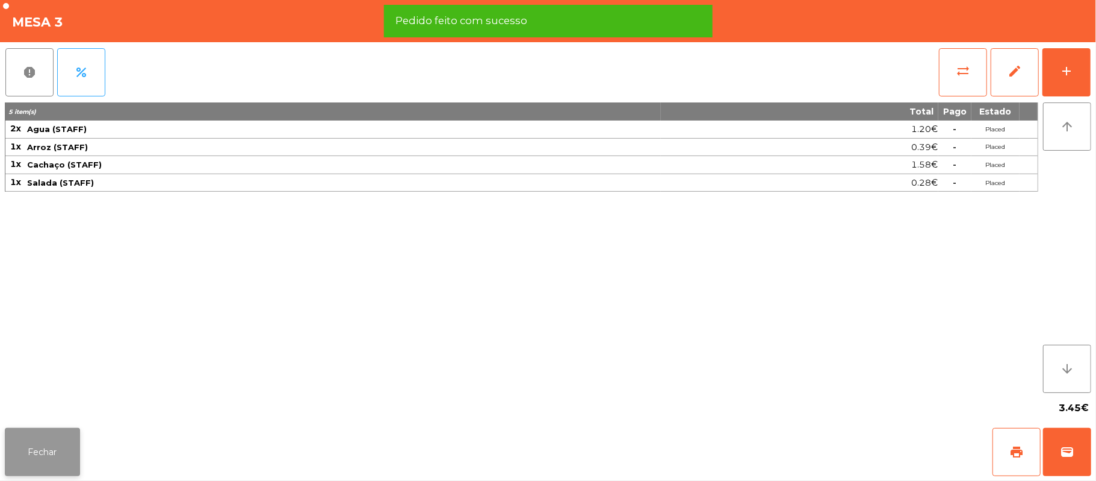
click at [39, 454] on button "Fechar" at bounding box center [42, 452] width 75 height 48
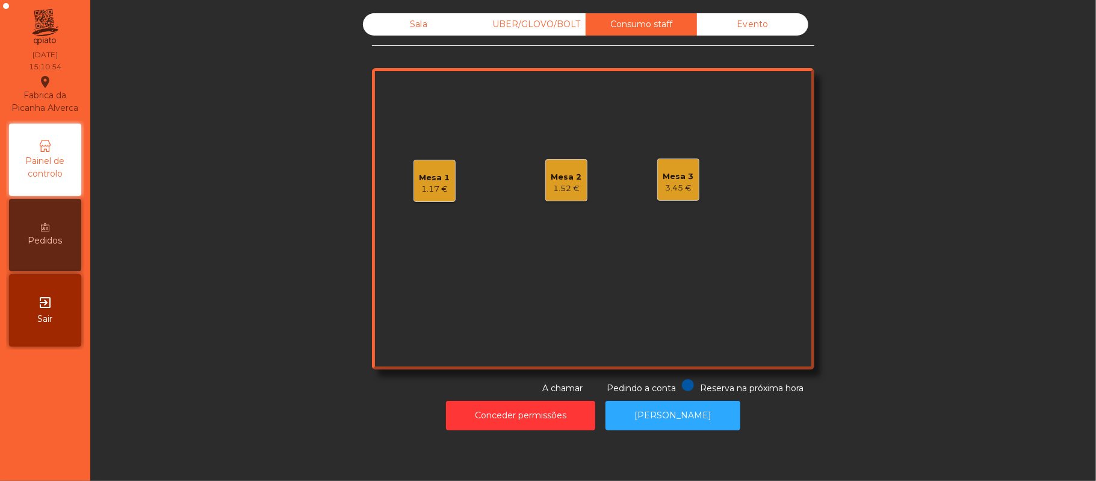
click at [400, 22] on div "Sala" at bounding box center [418, 24] width 111 height 22
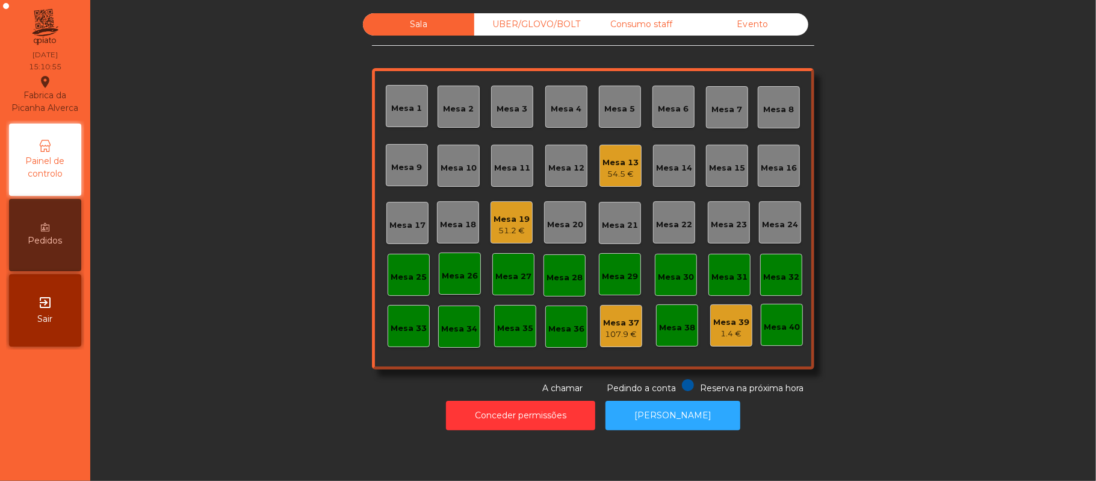
click at [609, 164] on div "Mesa 13" at bounding box center [621, 163] width 36 height 12
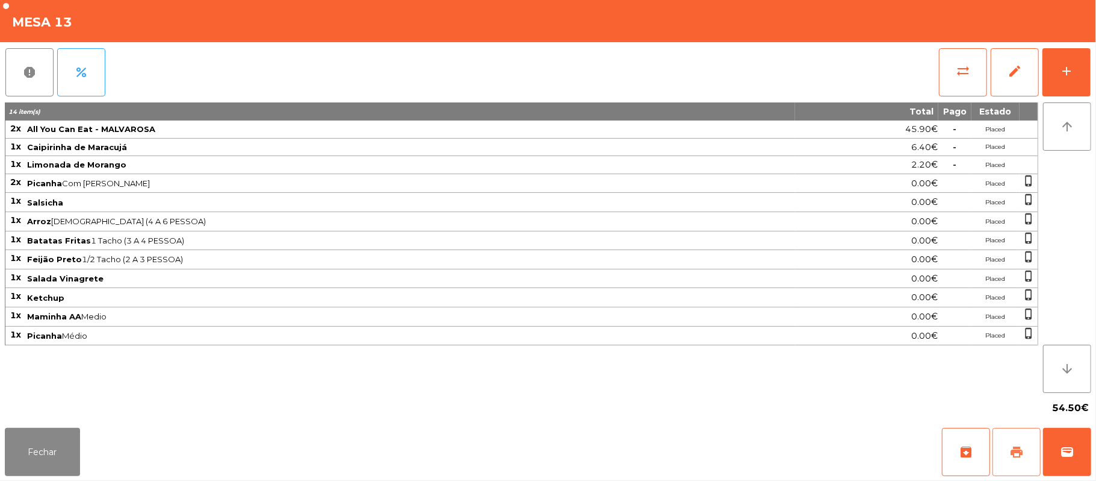
click at [1007, 454] on button "print" at bounding box center [1017, 452] width 48 height 48
click at [1063, 435] on button "wallet" at bounding box center [1067, 452] width 48 height 48
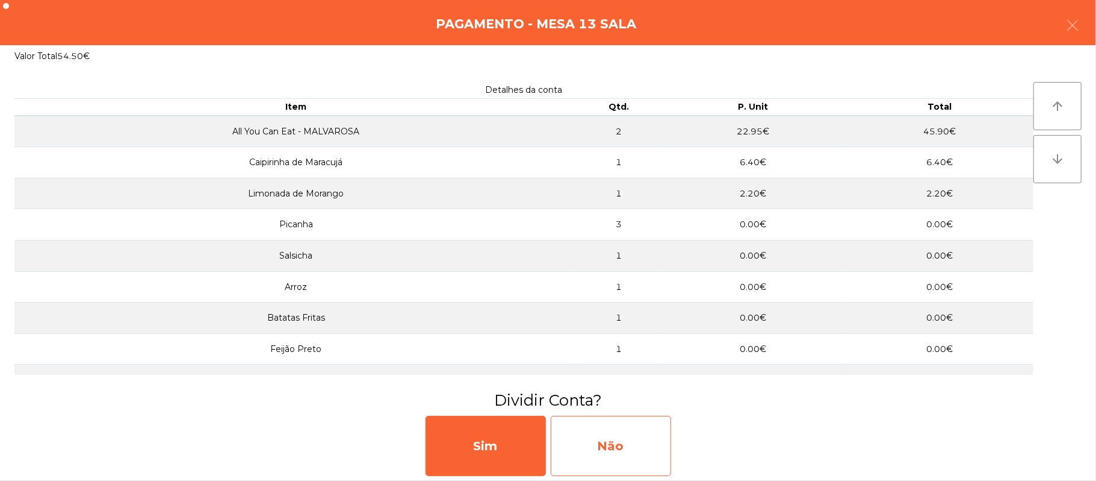
click at [656, 456] on div "Não" at bounding box center [611, 445] width 120 height 60
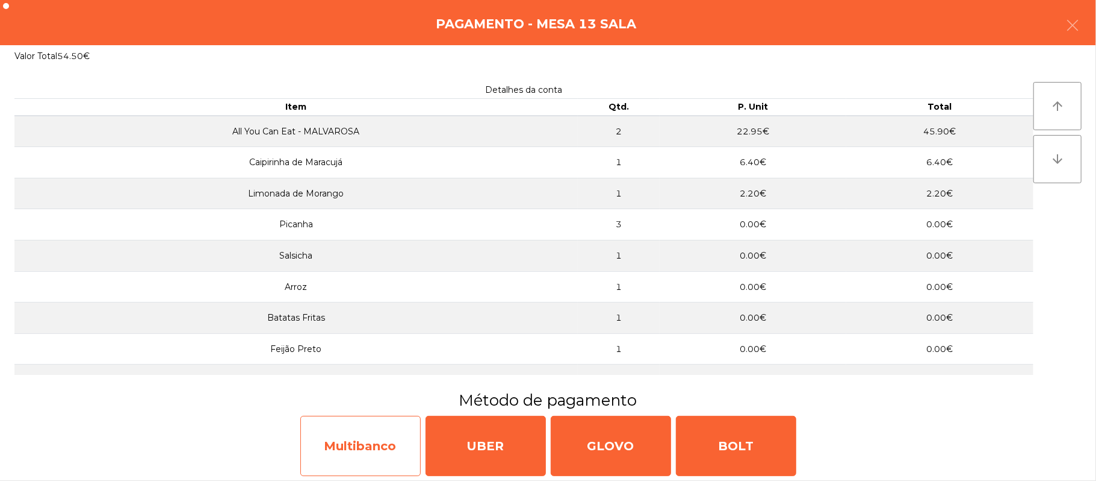
click at [346, 453] on div "Multibanco" at bounding box center [360, 445] width 120 height 60
select select "**"
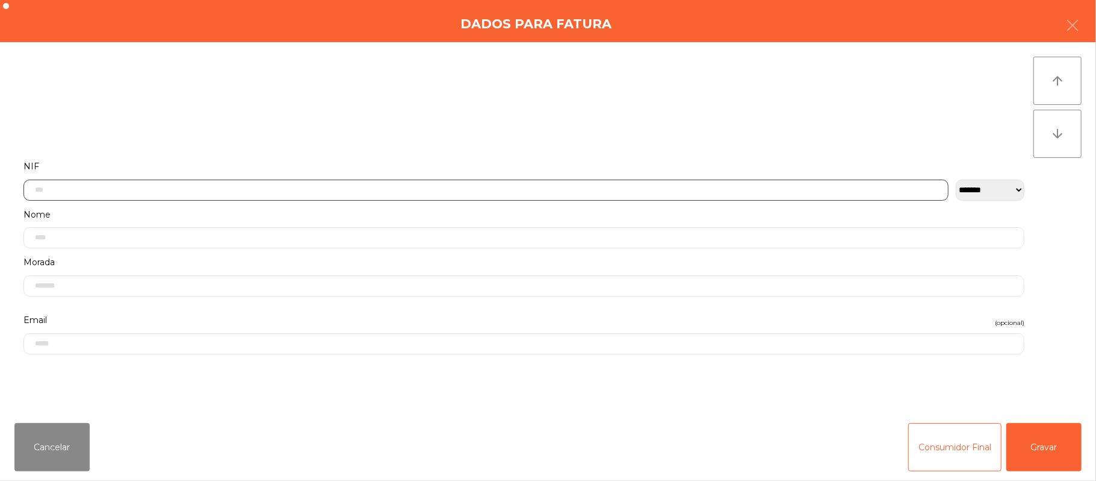
click at [449, 191] on input "text" at bounding box center [485, 189] width 925 height 21
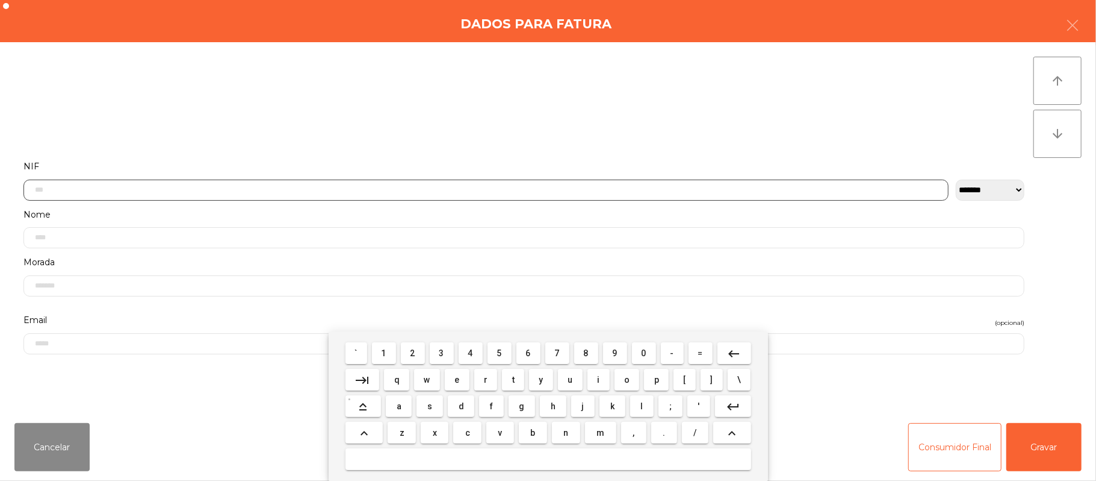
scroll to position [101, 0]
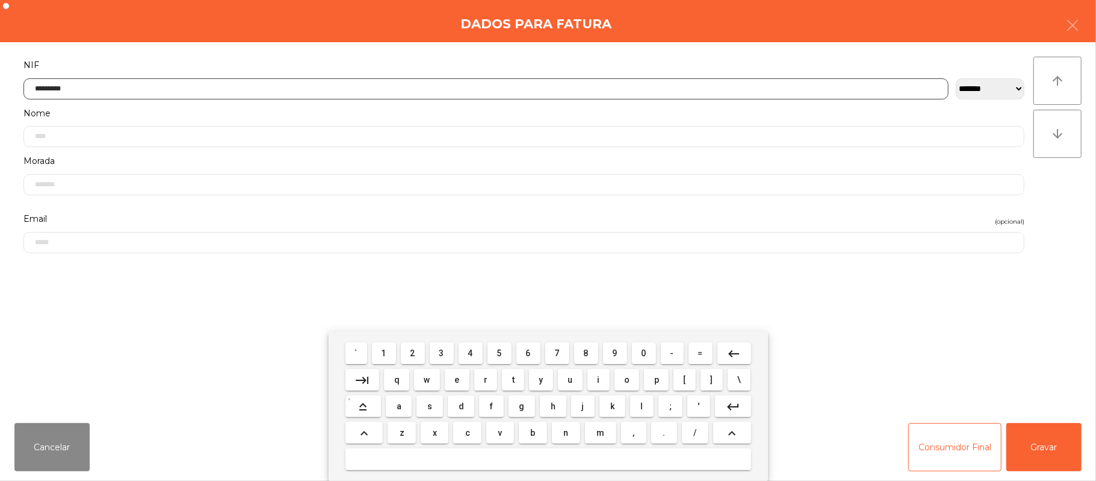
type input "*********"
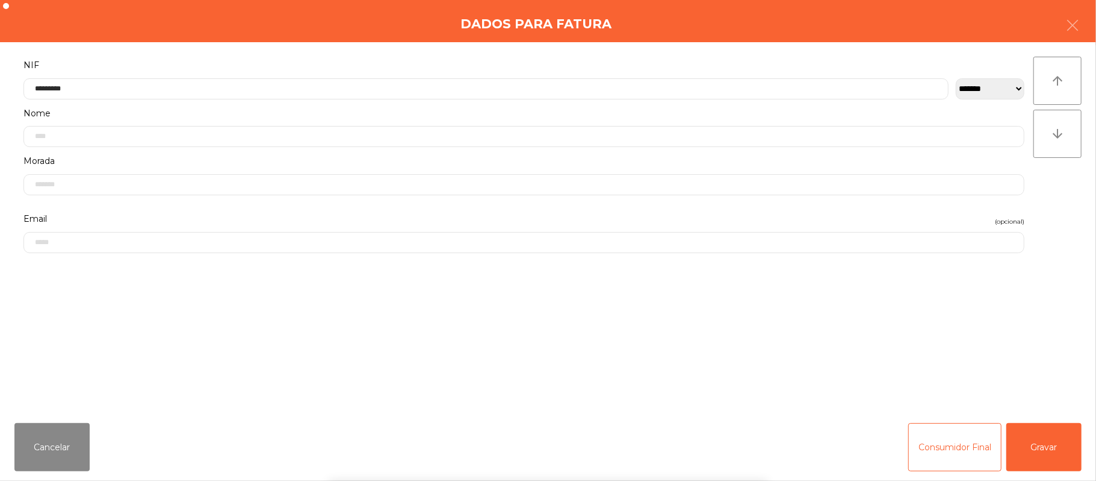
click at [1053, 446] on div "` 1 2 3 4 5 6 7 8 9 0 - = keyboard_backspace keyboard_tab q w e r t y u i o p […" at bounding box center [548, 405] width 1096 height 149
click at [1046, 448] on button "Gravar" at bounding box center [1044, 447] width 75 height 48
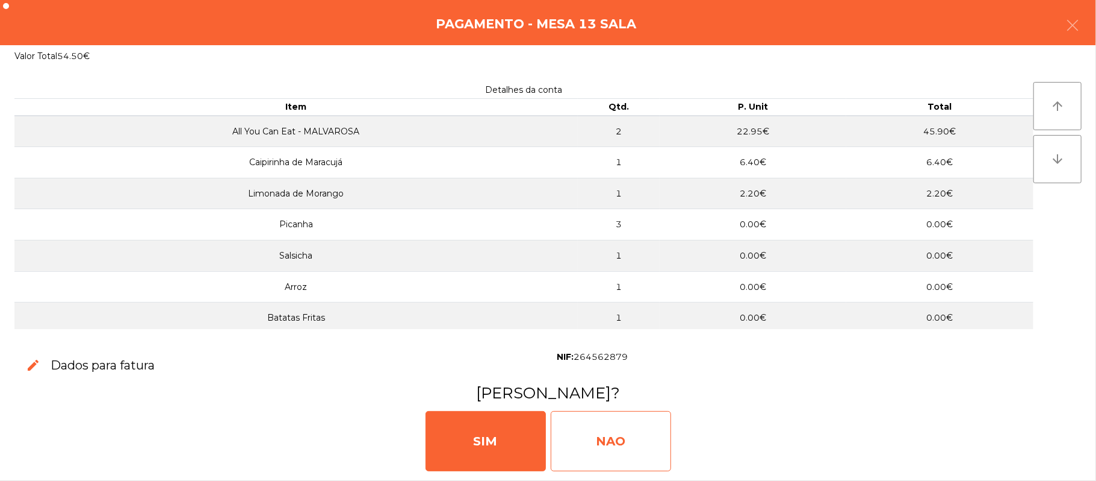
click at [620, 449] on div "NAO" at bounding box center [611, 441] width 120 height 60
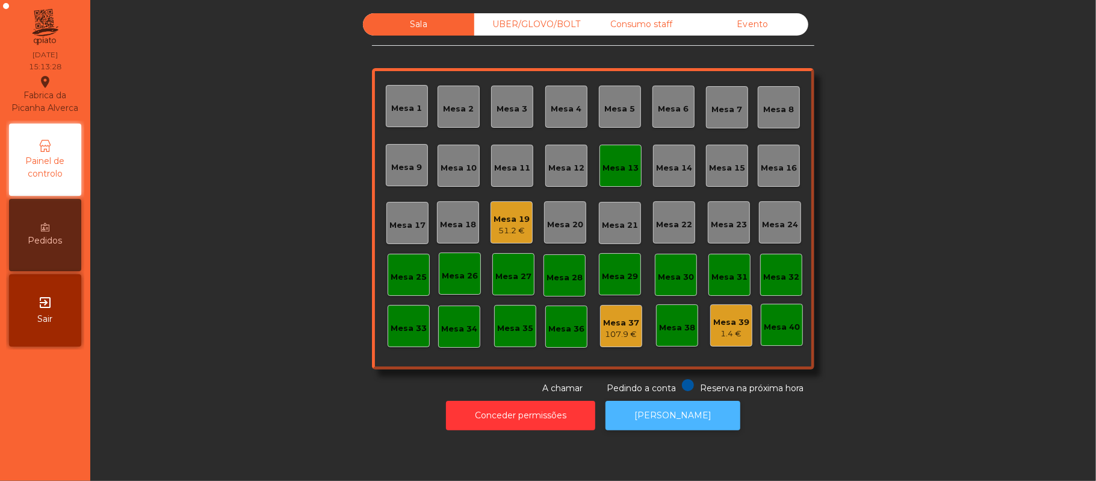
click at [655, 412] on button "[PERSON_NAME]" at bounding box center [673, 415] width 135 height 30
click at [629, 167] on div "Mesa 13" at bounding box center [621, 168] width 36 height 12
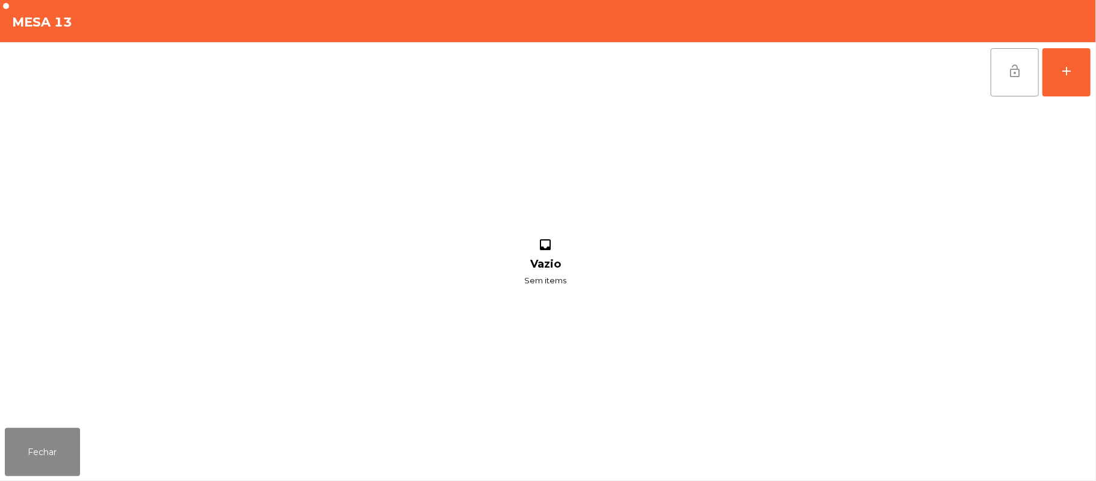
click at [1005, 80] on button "lock_open" at bounding box center [1015, 72] width 48 height 48
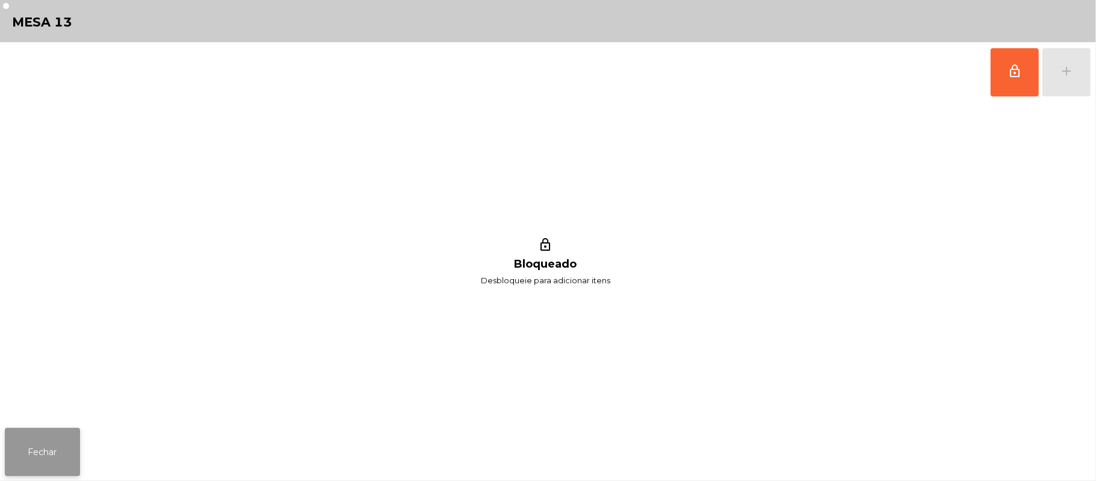
click at [36, 432] on button "Fechar" at bounding box center [42, 452] width 75 height 48
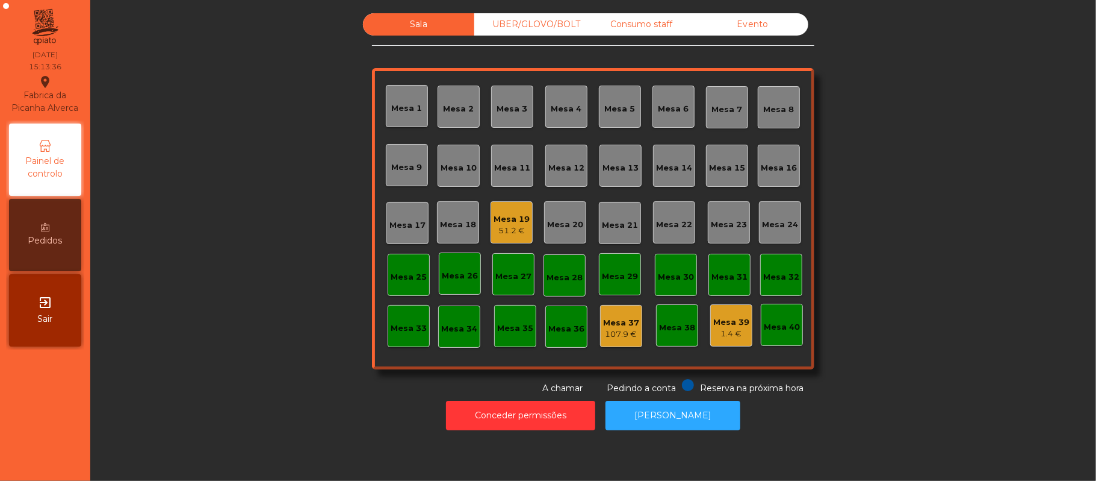
click at [529, 35] on div "UBER/GLOVO/BOLT" at bounding box center [529, 24] width 111 height 22
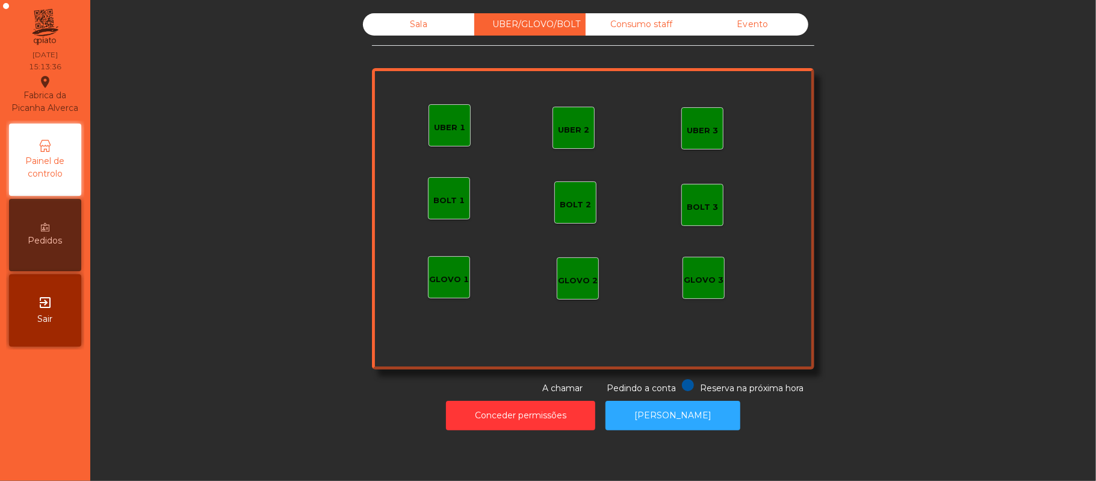
click at [453, 130] on div "UBER 1" at bounding box center [449, 128] width 31 height 12
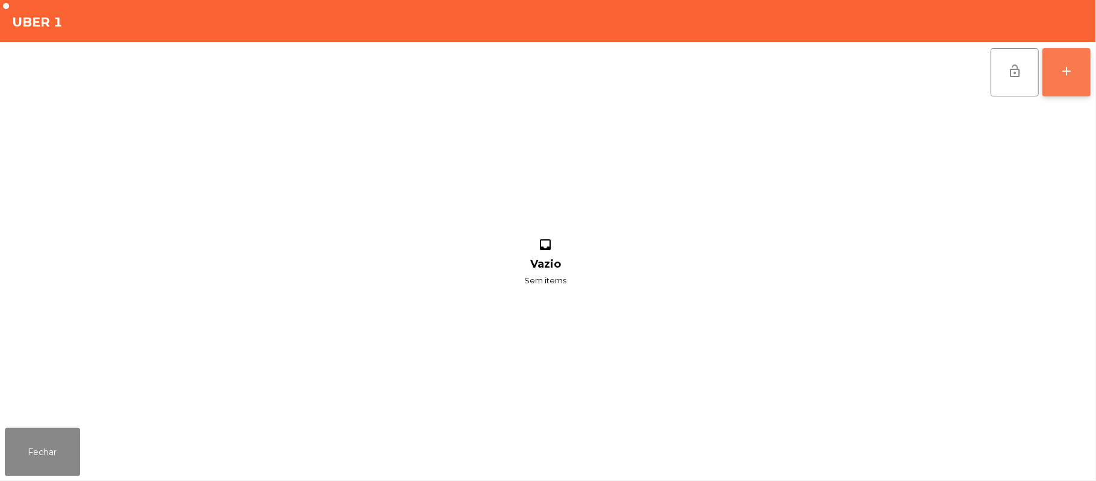
click at [1043, 70] on button "add" at bounding box center [1067, 72] width 48 height 48
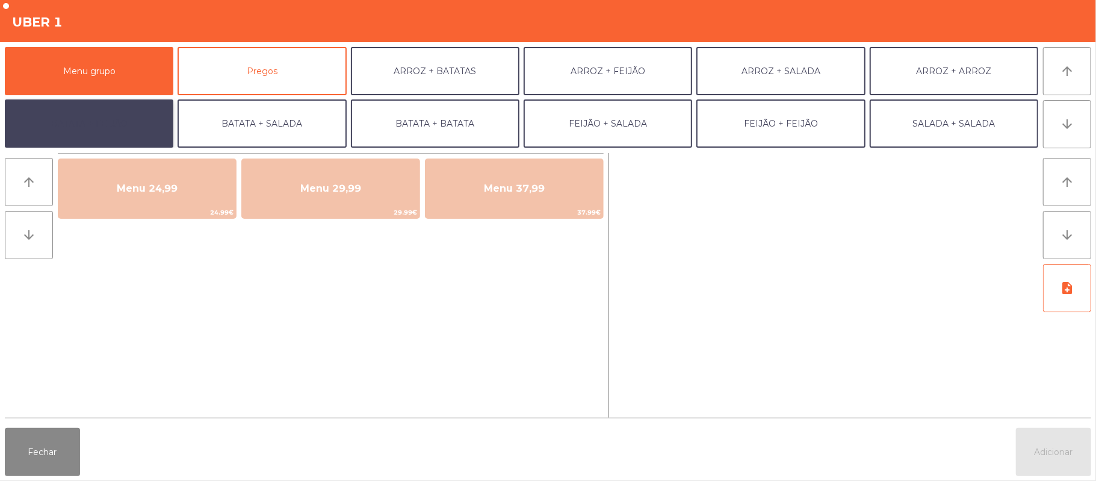
click at [111, 142] on button "BATATA + FEIJÃO" at bounding box center [89, 123] width 169 height 48
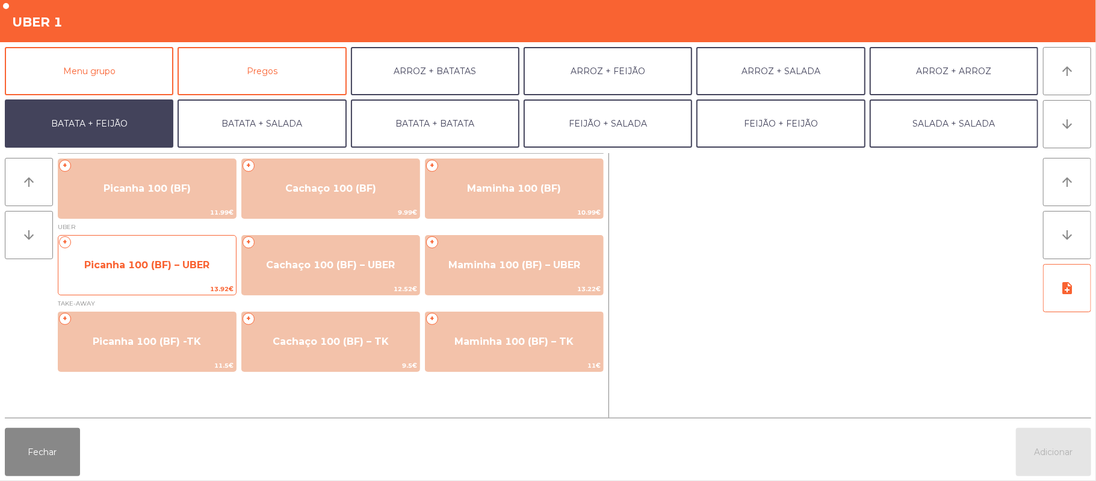
click at [167, 283] on span "13.92€" at bounding box center [147, 288] width 178 height 11
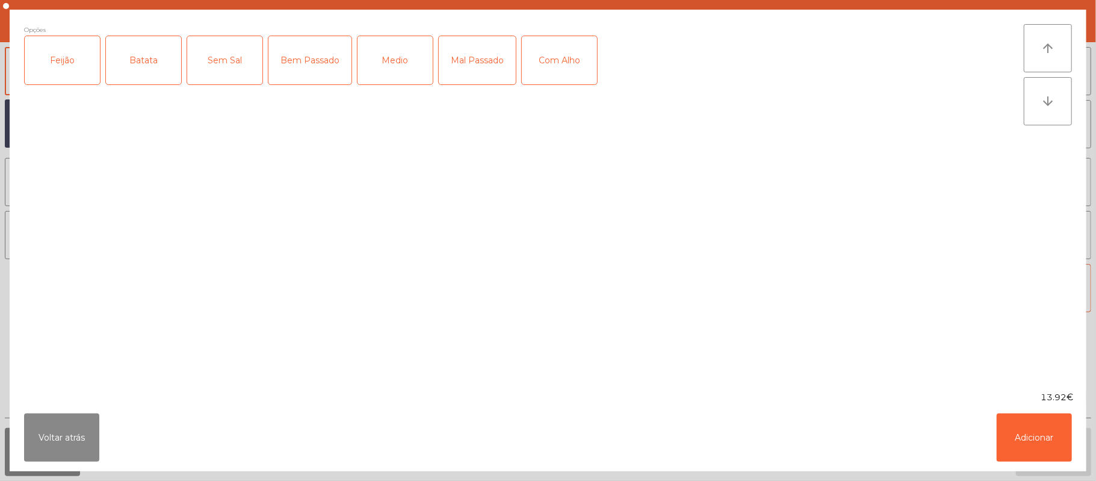
click at [72, 58] on div "Feijão" at bounding box center [62, 60] width 75 height 48
click at [147, 70] on div "Batata" at bounding box center [143, 60] width 75 height 48
click at [336, 66] on div "Bem Passado" at bounding box center [310, 60] width 83 height 48
click at [560, 59] on div "Com Alho" at bounding box center [559, 60] width 75 height 48
click at [1030, 431] on button "Adicionar" at bounding box center [1034, 437] width 75 height 48
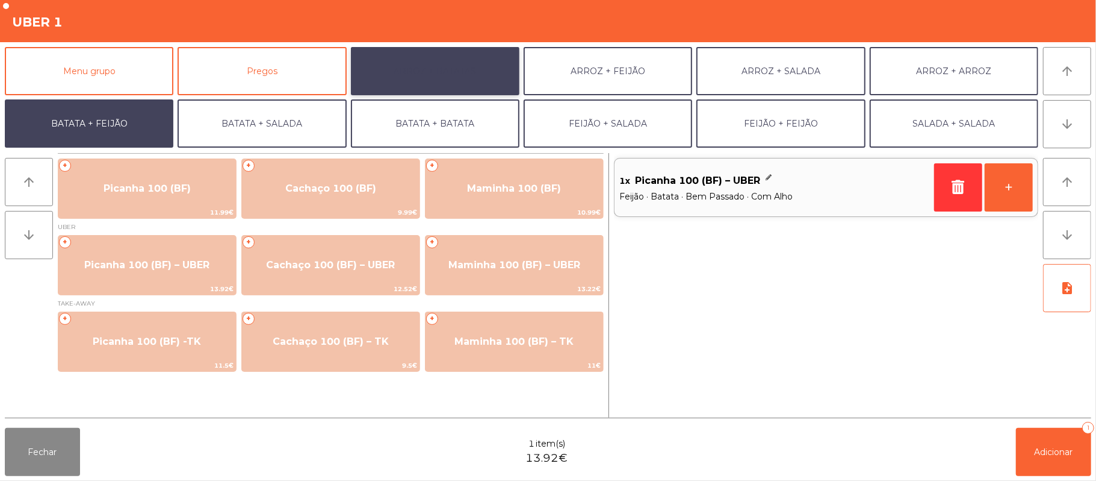
click at [449, 73] on button "ARROZ + BATATAS" at bounding box center [435, 71] width 169 height 48
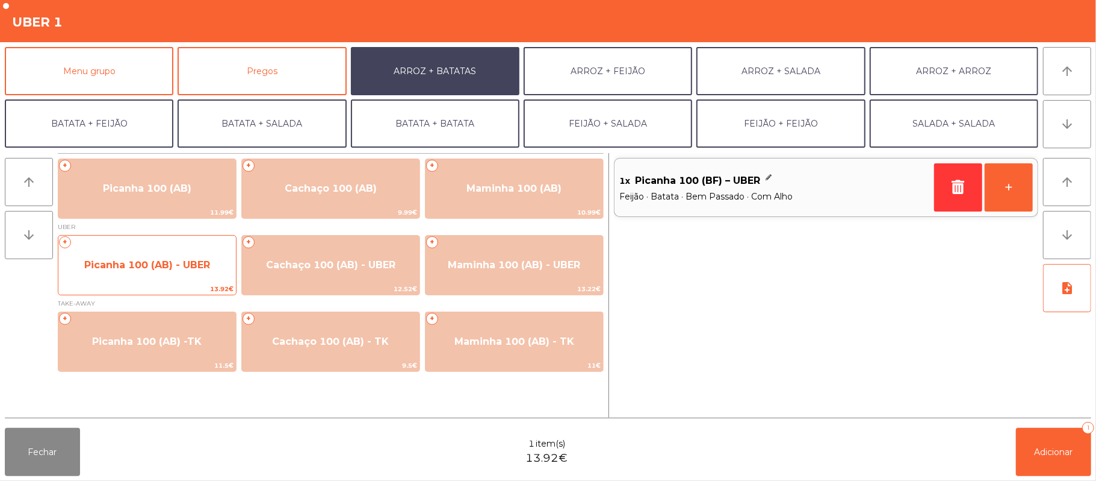
click at [136, 281] on span "Picanha 100 (AB) - UBER" at bounding box center [147, 265] width 178 height 33
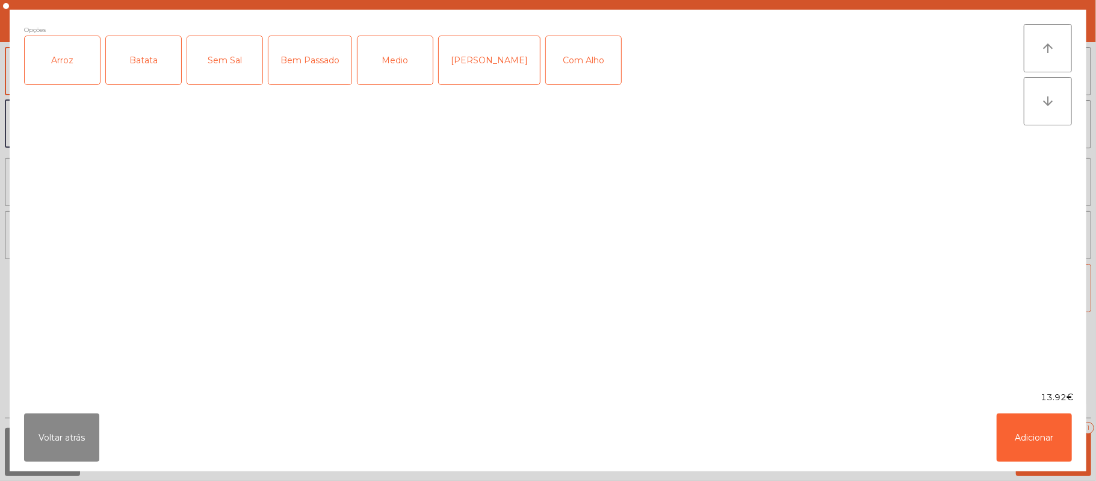
click at [66, 69] on div "Arroz" at bounding box center [62, 60] width 75 height 48
click at [125, 63] on div "Batata" at bounding box center [143, 60] width 75 height 48
click at [494, 67] on div "[PERSON_NAME]" at bounding box center [489, 60] width 101 height 48
click at [548, 69] on div "Com Alho" at bounding box center [583, 60] width 75 height 48
click at [1036, 435] on button "Adicionar" at bounding box center [1034, 437] width 75 height 48
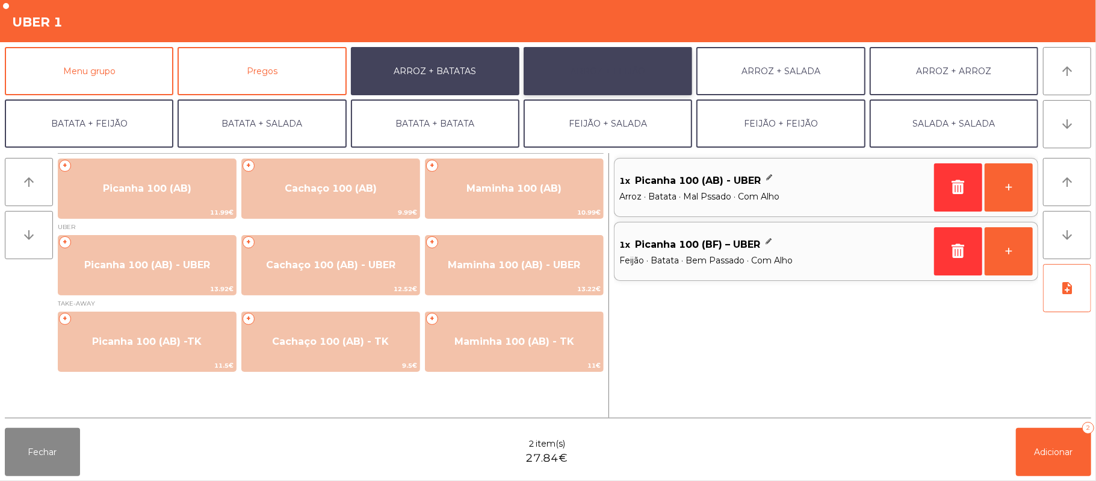
click at [646, 73] on button "ARROZ + FEIJÃO" at bounding box center [608, 71] width 169 height 48
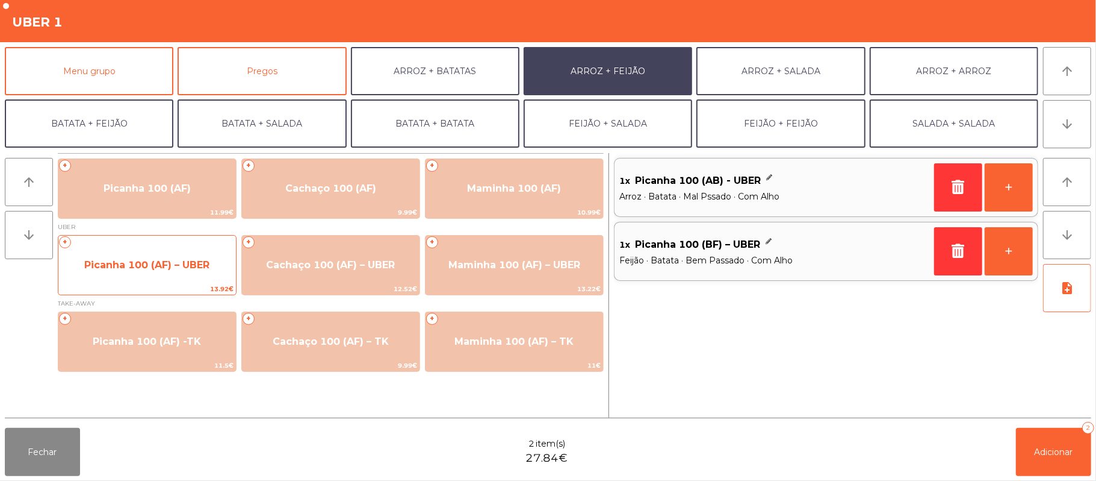
click at [145, 273] on span "Picanha 100 (AF) – UBER" at bounding box center [147, 265] width 178 height 33
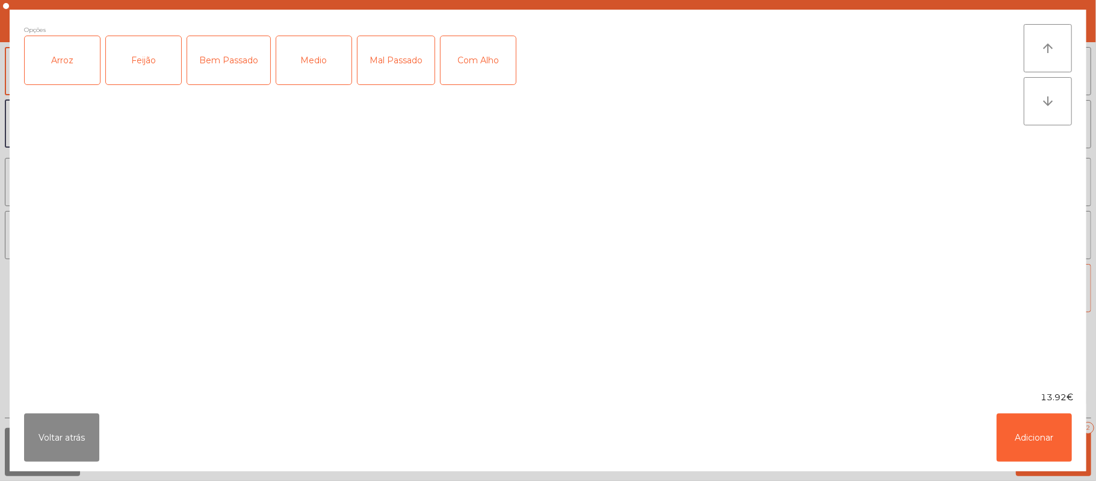
click at [70, 57] on div "Arroz" at bounding box center [62, 60] width 75 height 48
click at [150, 59] on div "Feijão" at bounding box center [143, 60] width 75 height 48
click at [309, 77] on div "Medio" at bounding box center [313, 60] width 75 height 48
click at [482, 66] on div "Com Alho" at bounding box center [478, 60] width 75 height 48
click at [1046, 444] on button "Adicionar" at bounding box center [1034, 437] width 75 height 48
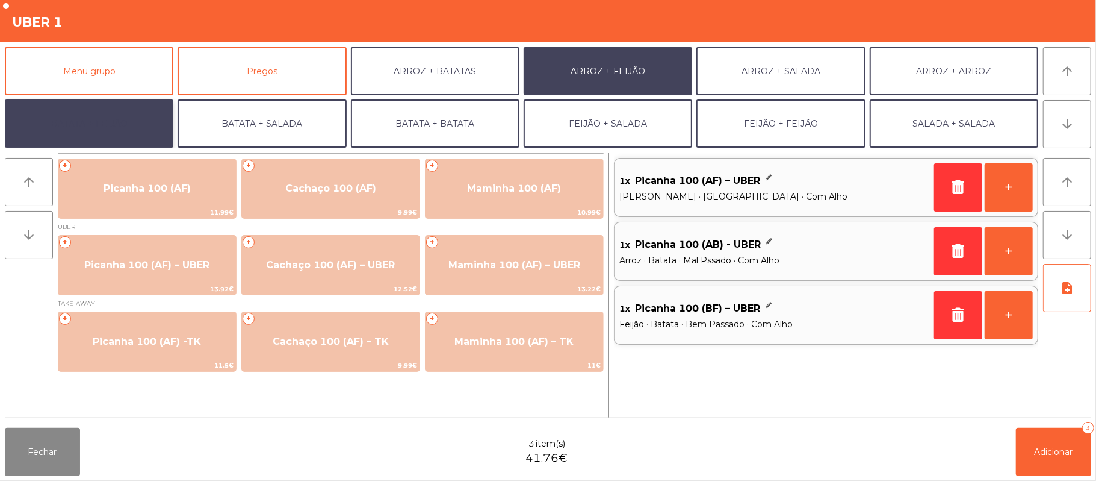
click at [131, 131] on button "BATATA + FEIJÃO" at bounding box center [89, 123] width 169 height 48
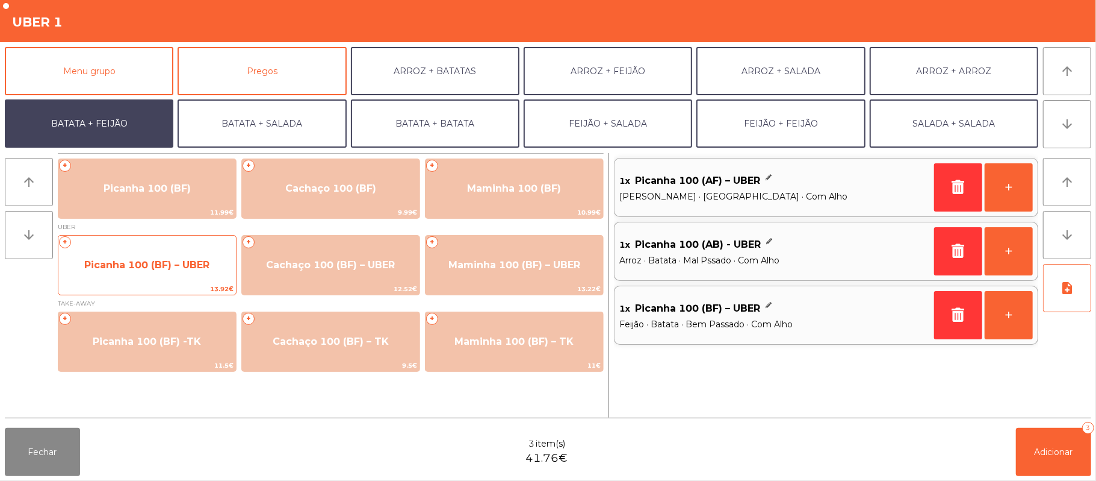
click at [172, 268] on span "Picanha 100 (BF) – UBER" at bounding box center [146, 264] width 125 height 11
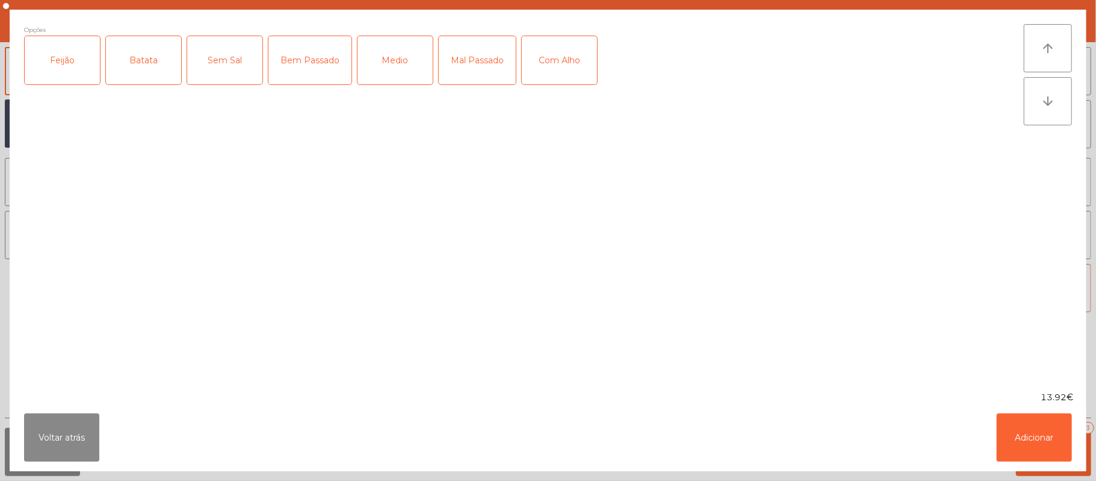
click at [69, 71] on div "Feijão" at bounding box center [62, 60] width 75 height 48
click at [131, 63] on div "Batata" at bounding box center [143, 60] width 75 height 48
click at [332, 63] on div "Bem Passado" at bounding box center [310, 60] width 83 height 48
click at [552, 71] on div "Com Alho" at bounding box center [559, 60] width 75 height 48
click at [1031, 452] on button "Adicionar" at bounding box center [1034, 437] width 75 height 48
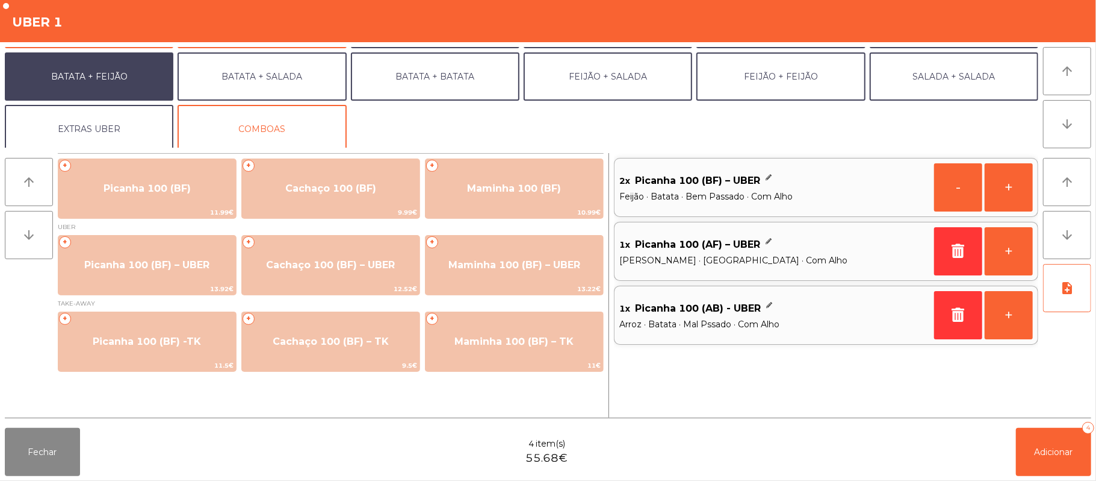
scroll to position [52, 0]
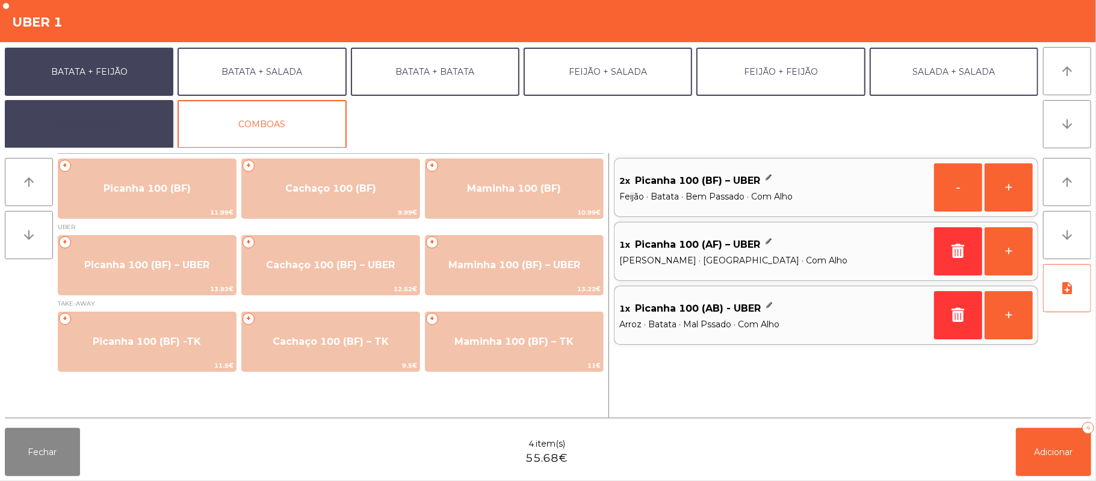
click at [117, 134] on button "EXTRAS UBER" at bounding box center [89, 124] width 169 height 48
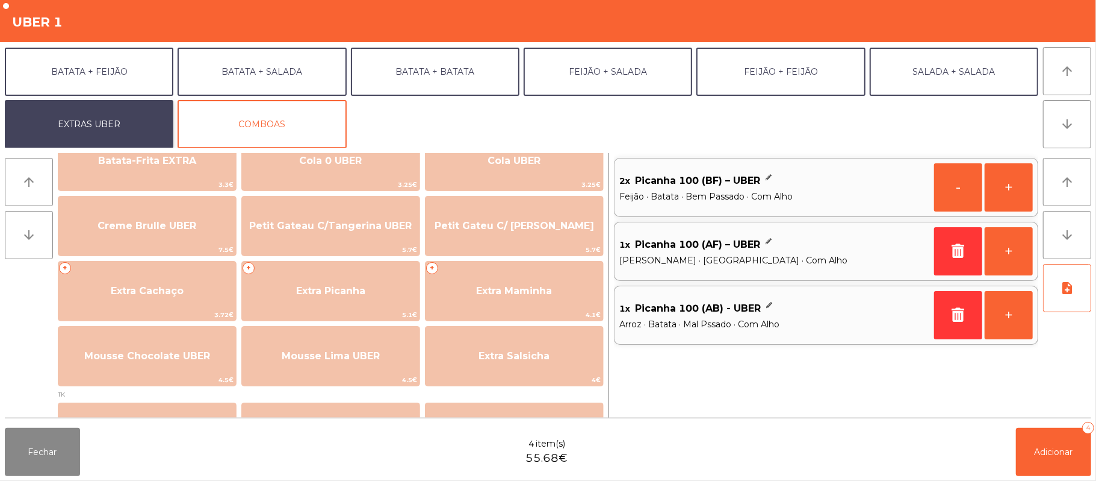
scroll to position [263, 0]
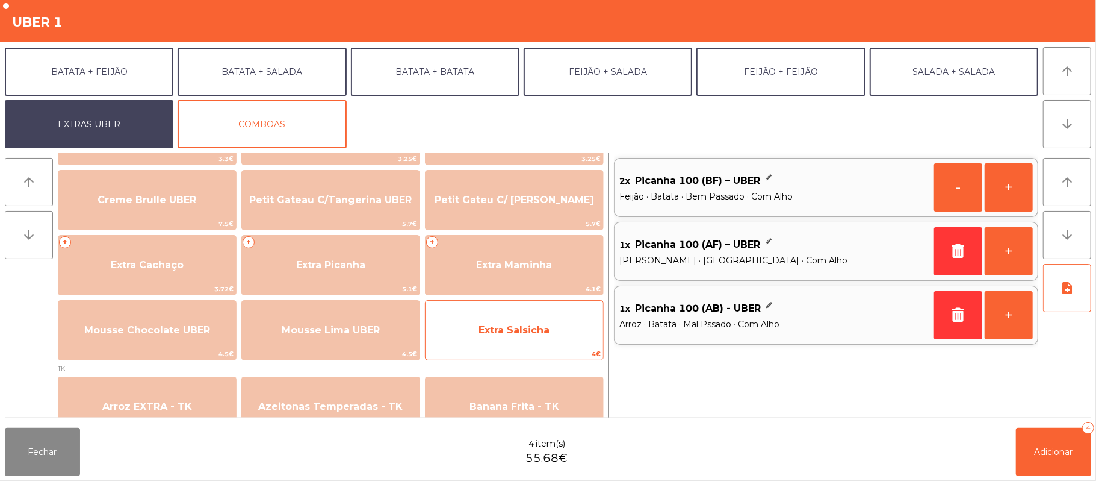
click at [555, 338] on span "Extra Salsicha" at bounding box center [515, 330] width 178 height 33
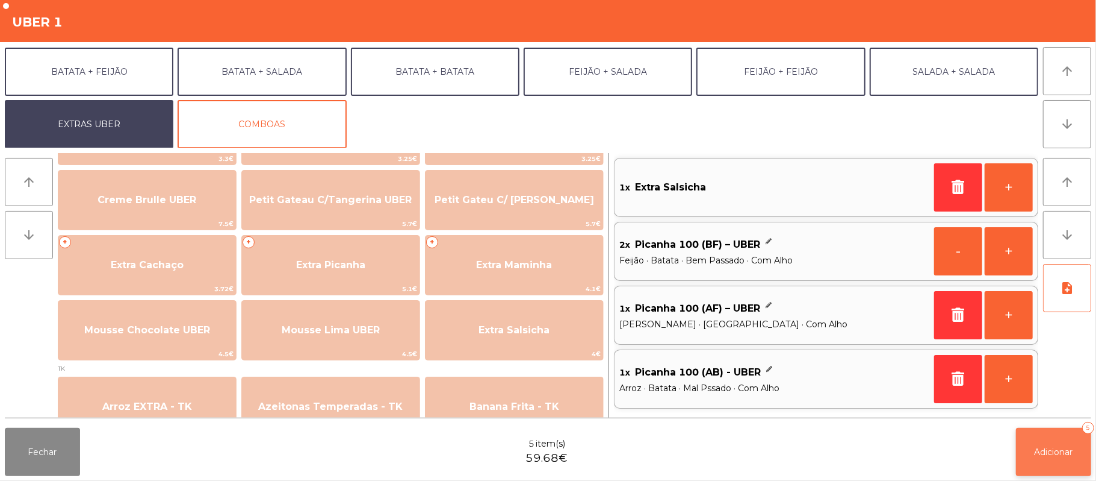
click at [1058, 452] on span "Adicionar" at bounding box center [1054, 451] width 39 height 11
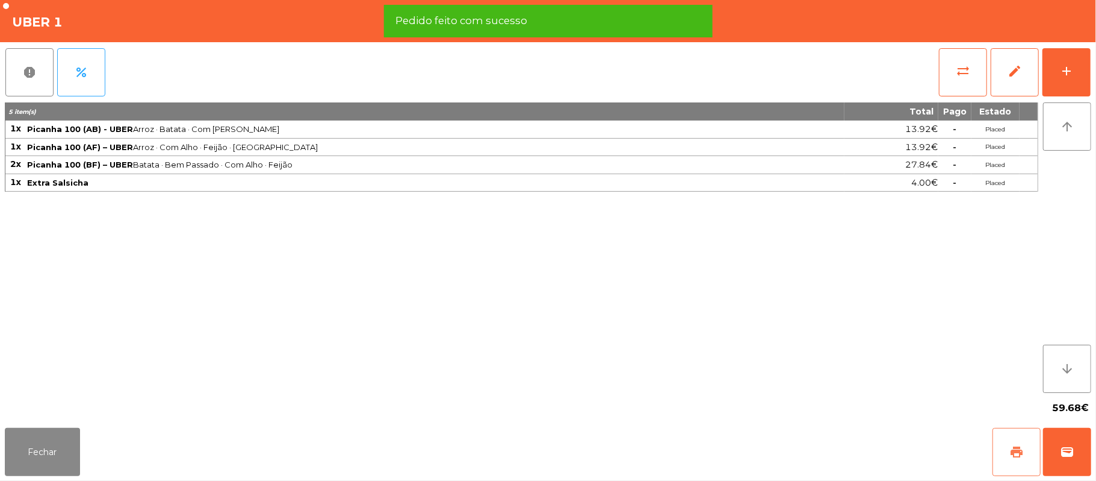
click at [1010, 456] on span "print" at bounding box center [1017, 451] width 14 height 14
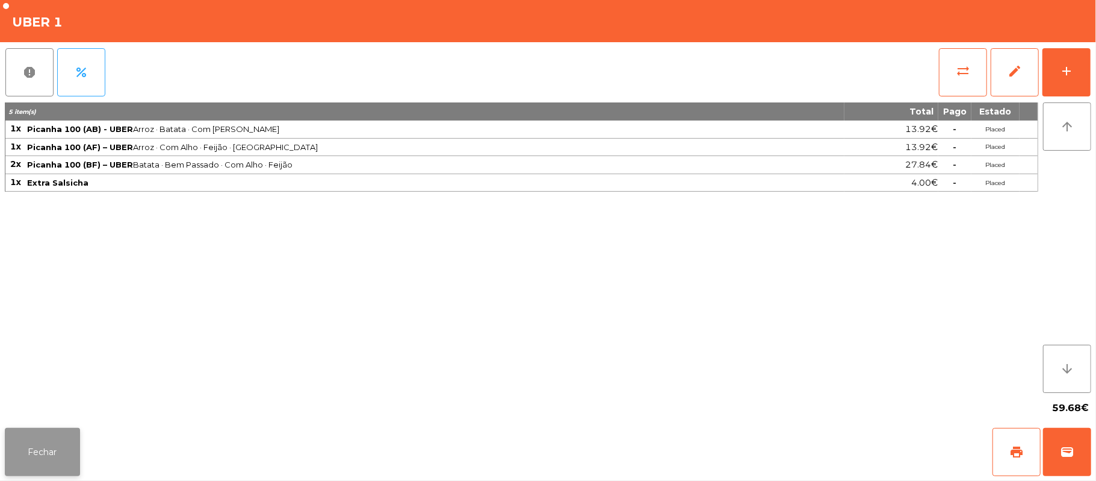
click at [8, 465] on button "Fechar" at bounding box center [42, 452] width 75 height 48
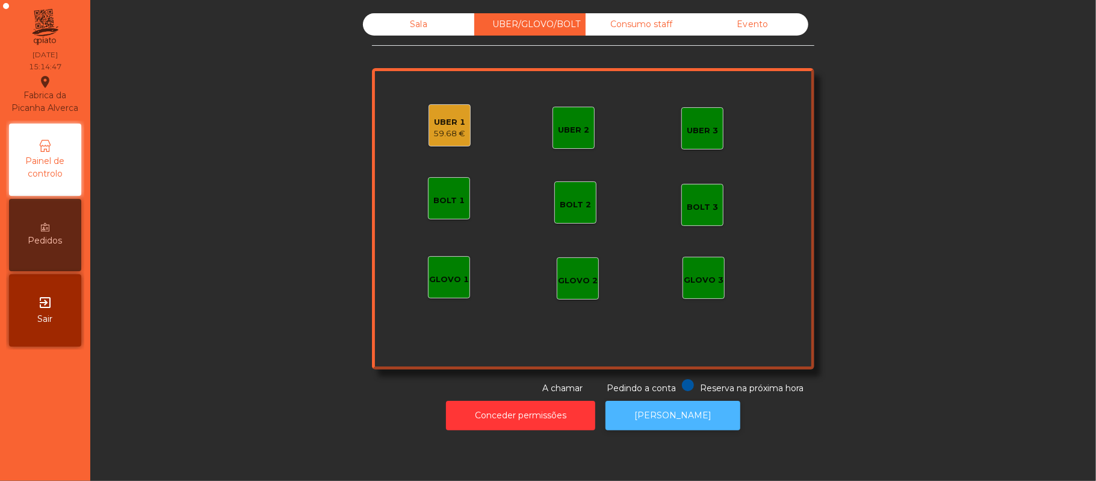
click at [661, 420] on button "[PERSON_NAME]" at bounding box center [673, 415] width 135 height 30
click at [439, 132] on div "59.68 €" at bounding box center [450, 134] width 32 height 12
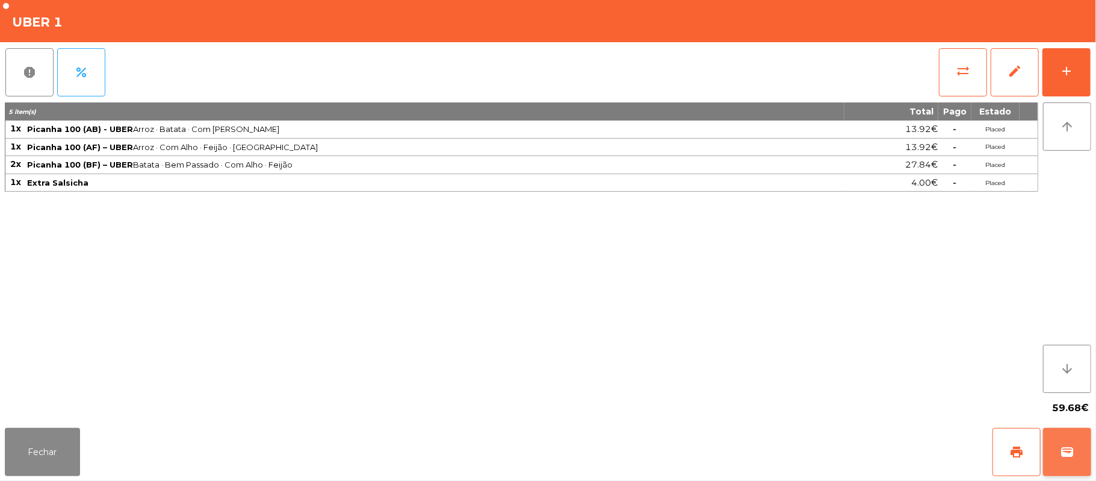
click at [1058, 453] on button "wallet" at bounding box center [1067, 452] width 48 height 48
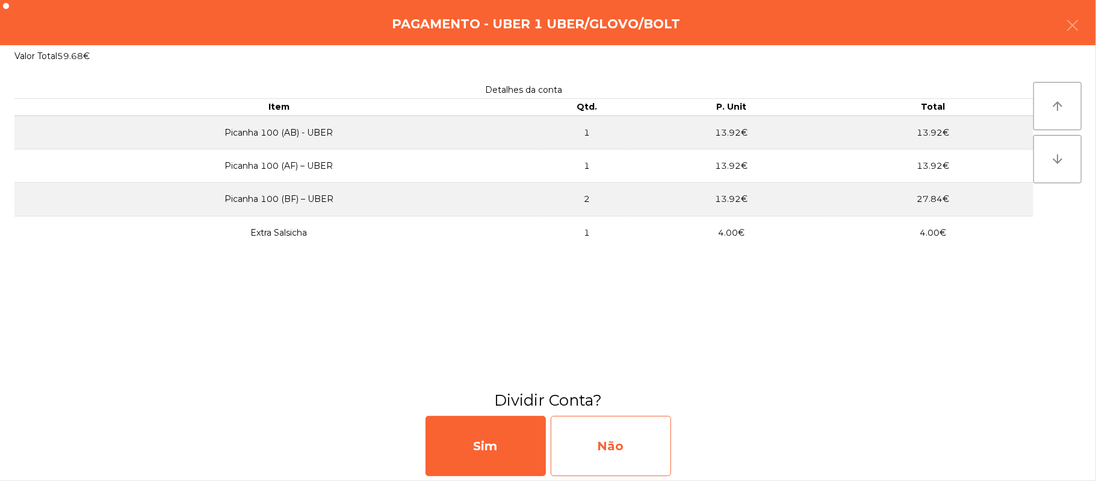
click at [603, 453] on div "Não" at bounding box center [611, 445] width 120 height 60
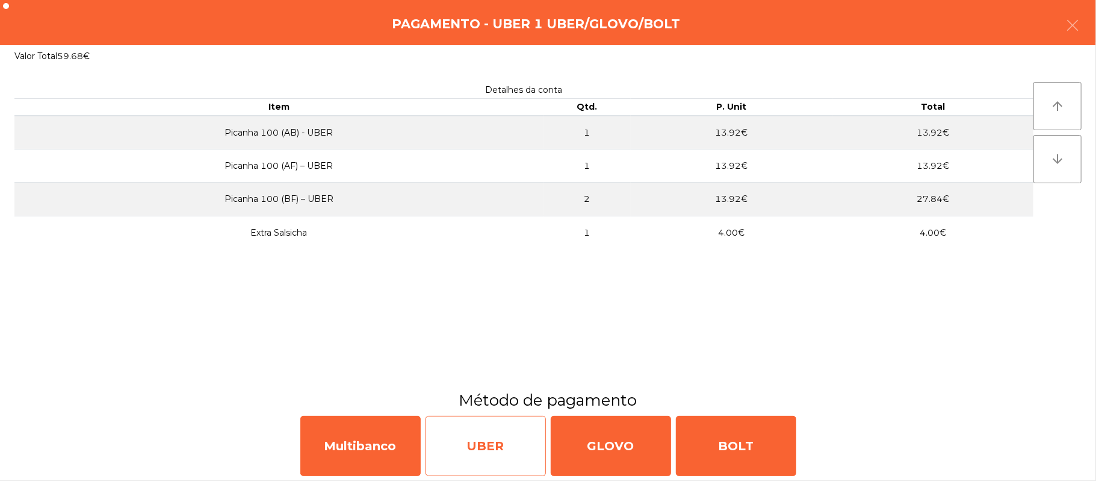
click at [446, 452] on div "UBER" at bounding box center [486, 445] width 120 height 60
select select "**"
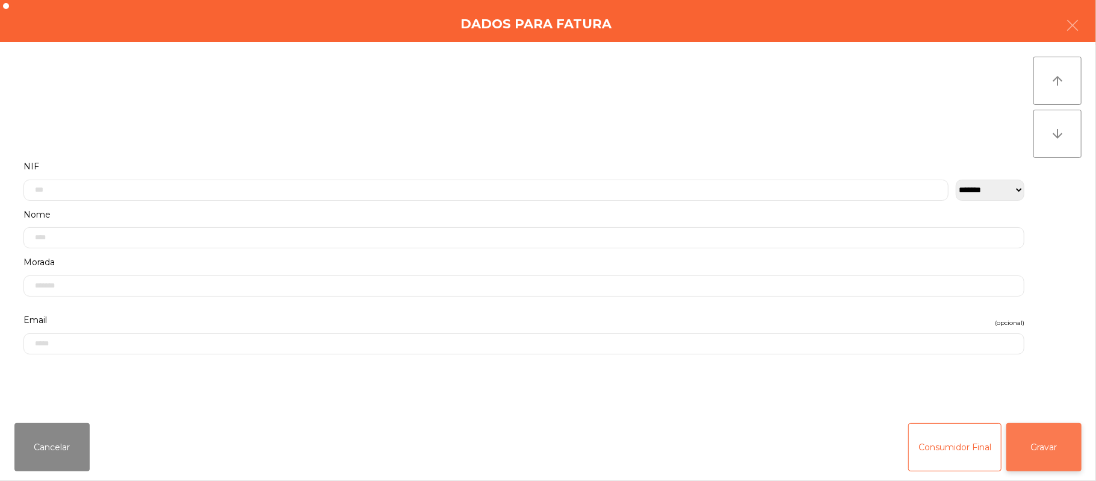
click at [1045, 455] on button "Gravar" at bounding box center [1044, 447] width 75 height 48
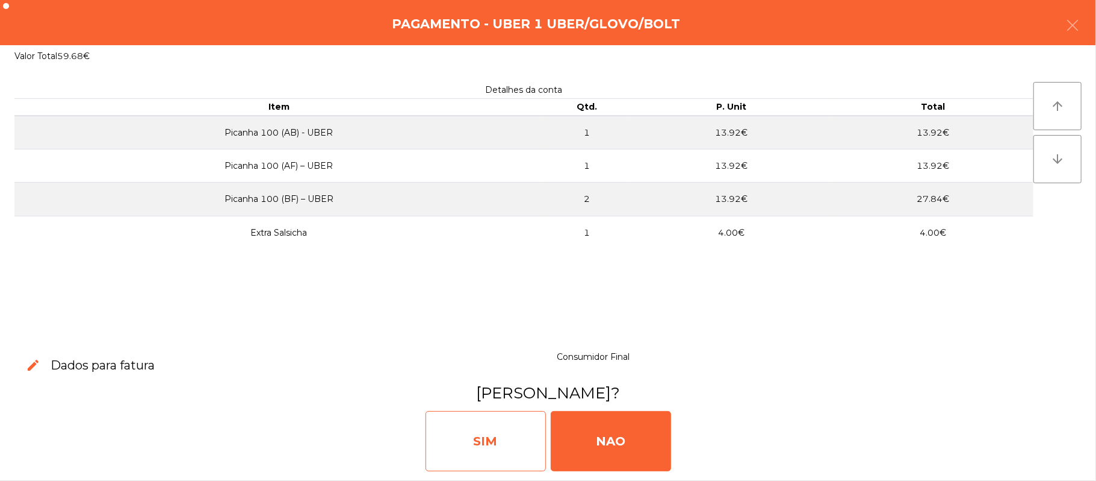
click at [477, 440] on div "SIM" at bounding box center [486, 441] width 120 height 60
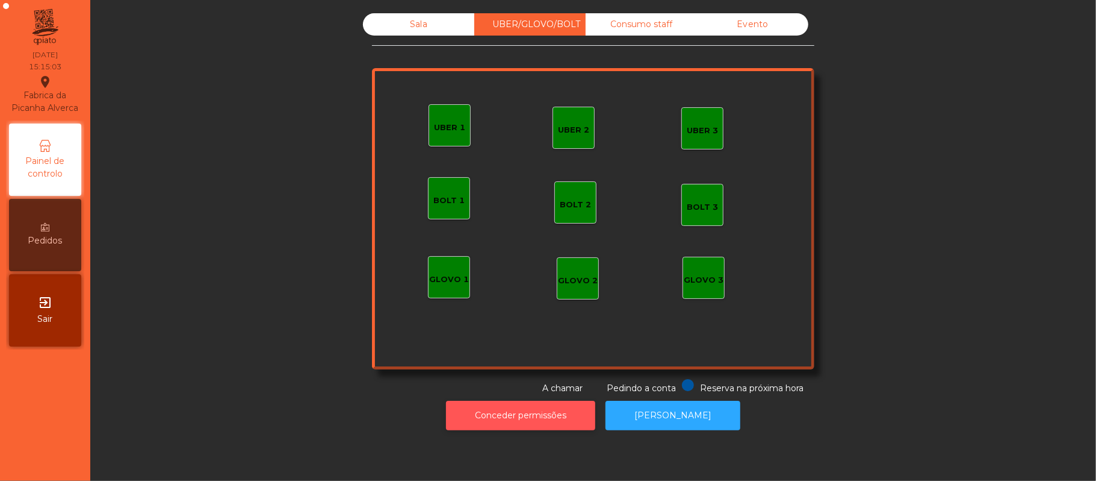
click at [502, 414] on button "Conceder permissões" at bounding box center [520, 415] width 149 height 30
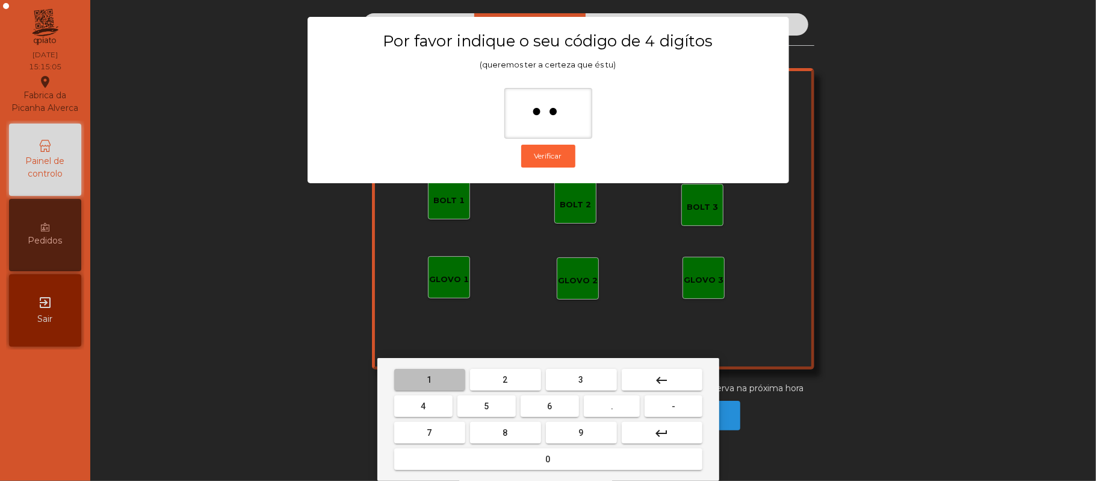
type input "***"
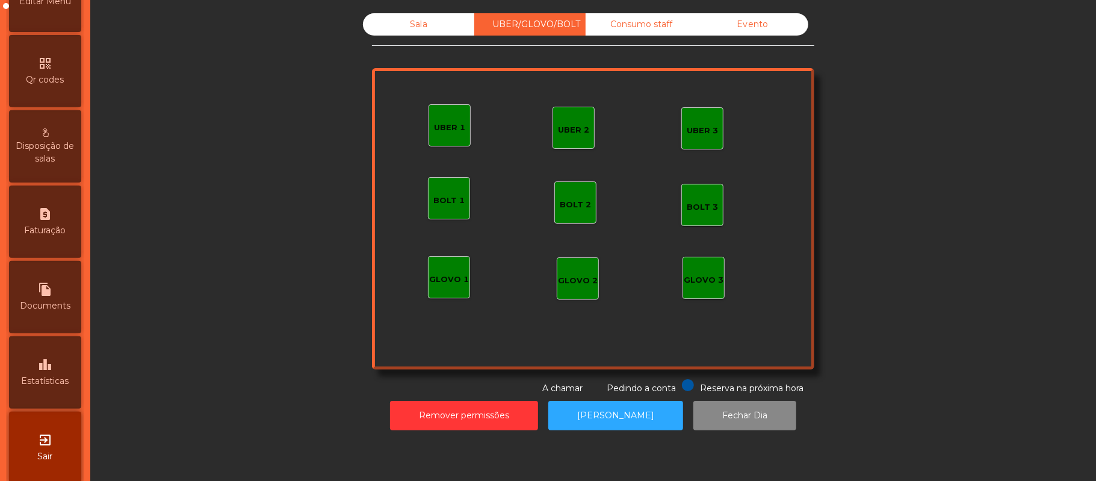
click at [59, 213] on div "request_page Faturação" at bounding box center [45, 221] width 72 height 72
select select "*"
select select "****"
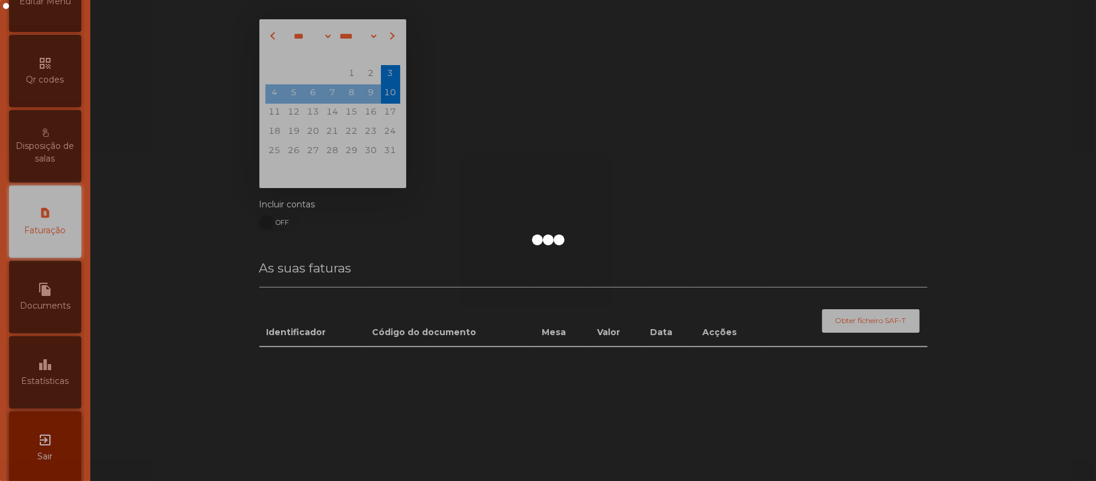
scroll to position [308, 0]
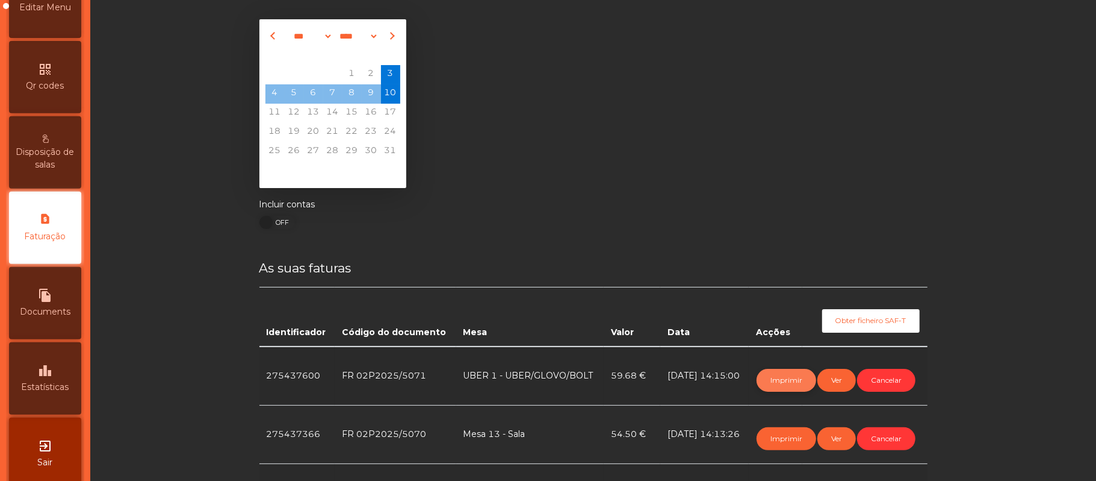
click at [786, 377] on button "Imprimir" at bounding box center [787, 380] width 60 height 23
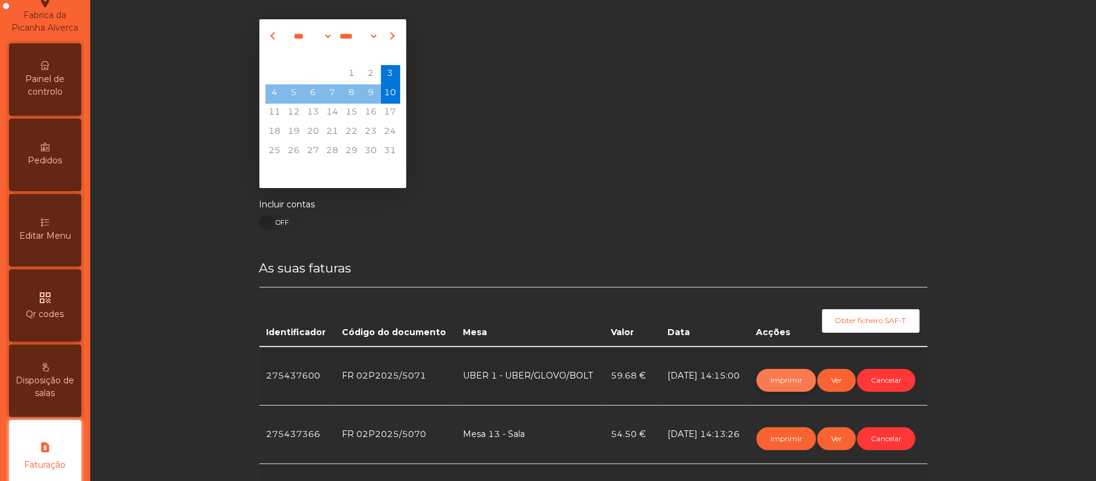
scroll to position [0, 0]
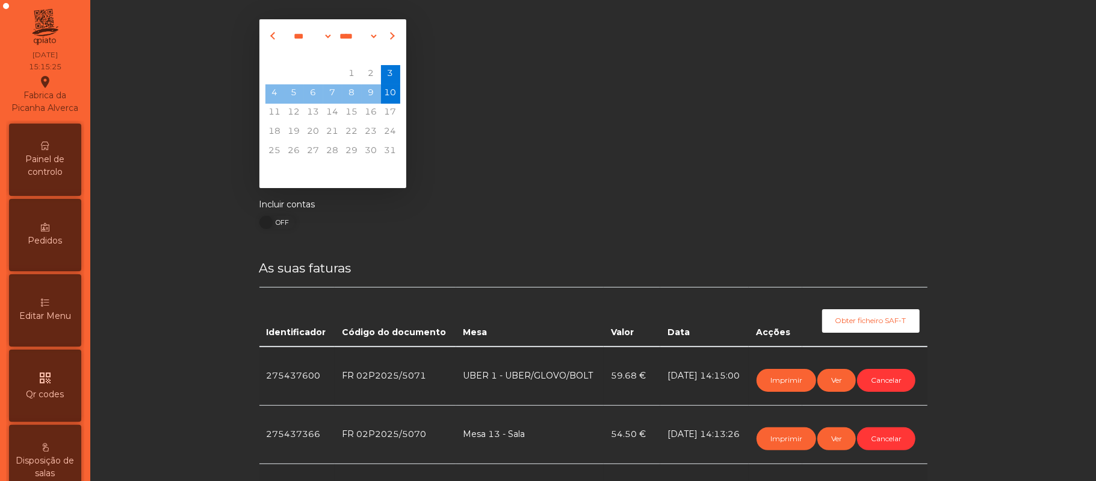
click at [41, 176] on span "Painel de controlo" at bounding box center [45, 165] width 66 height 25
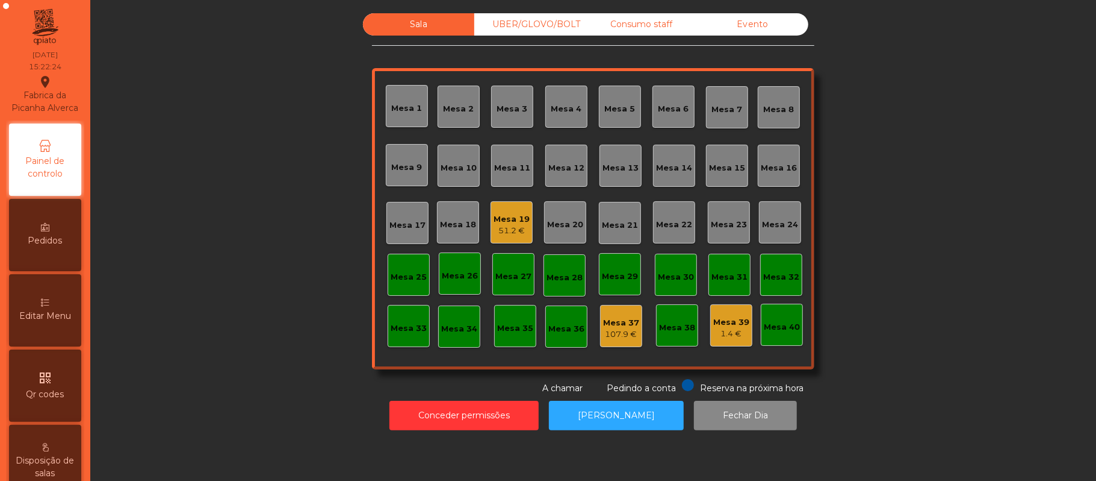
click at [494, 230] on div "51.2 €" at bounding box center [512, 231] width 36 height 12
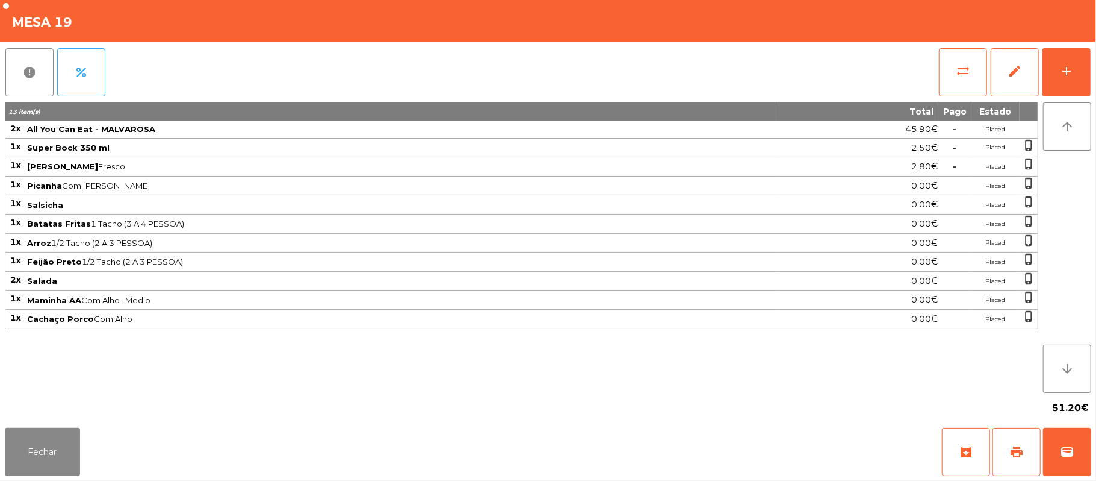
click at [1095, 60] on div "report percent sync_alt edit add 13 item(s) Total Pago Estado 2x All You Can Ea…" at bounding box center [548, 232] width 1096 height 381
click at [1066, 78] on button "add" at bounding box center [1067, 72] width 48 height 48
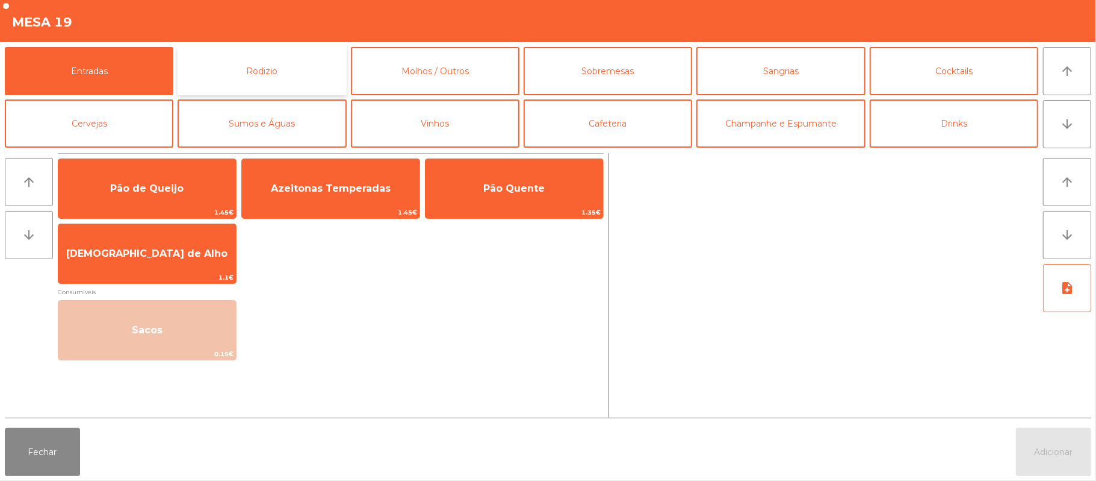
click at [236, 49] on button "Rodizio" at bounding box center [262, 71] width 169 height 48
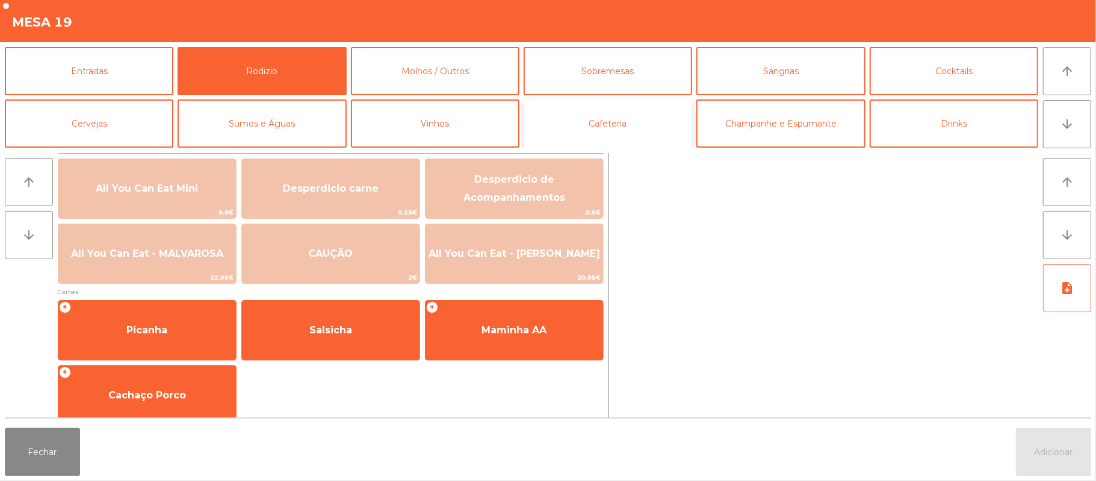
click at [610, 104] on button "Cafeteria" at bounding box center [608, 123] width 169 height 48
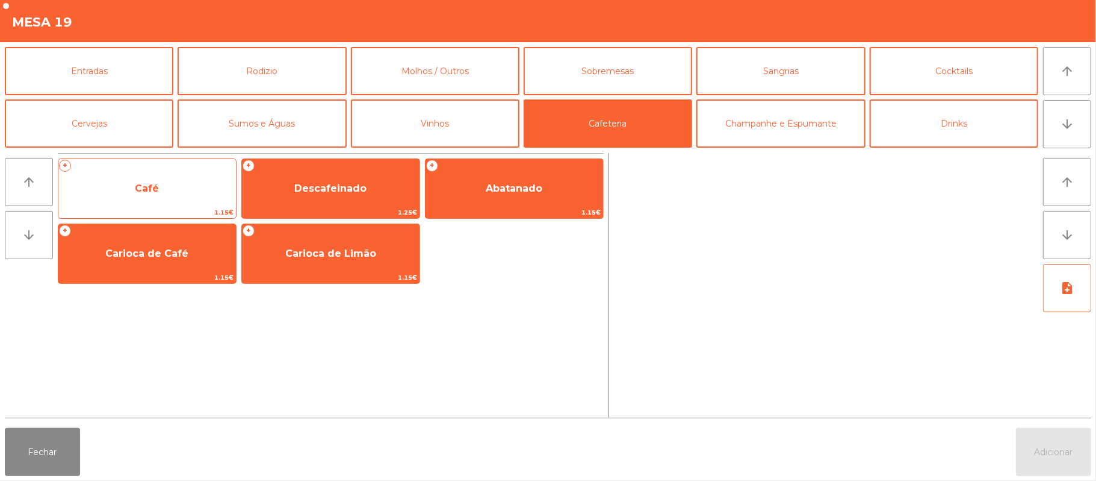
click at [146, 186] on span "Café" at bounding box center [147, 187] width 24 height 11
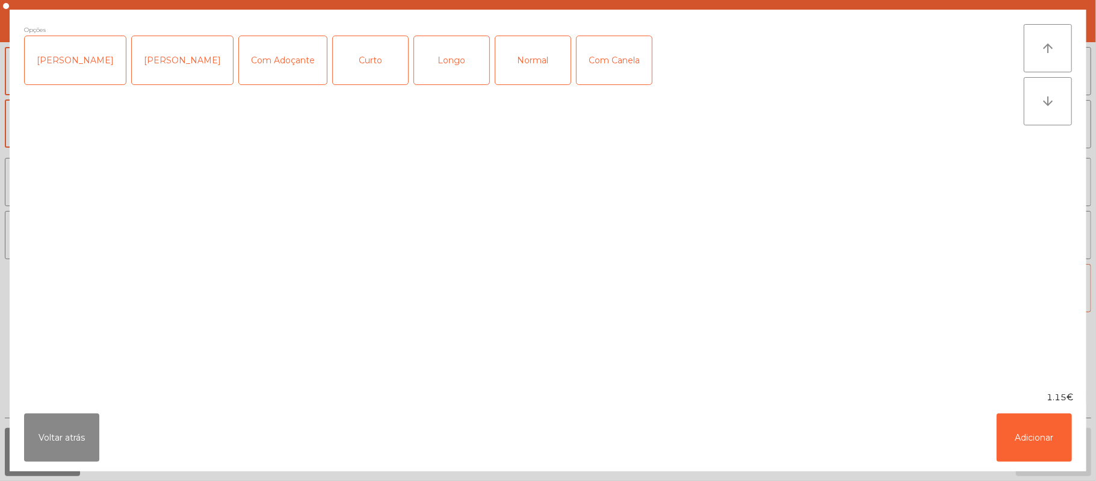
click at [540, 51] on div "Normal" at bounding box center [533, 60] width 75 height 48
click at [66, 53] on div "[PERSON_NAME]" at bounding box center [75, 60] width 101 height 48
click at [1031, 447] on button "Adicionar" at bounding box center [1034, 437] width 75 height 48
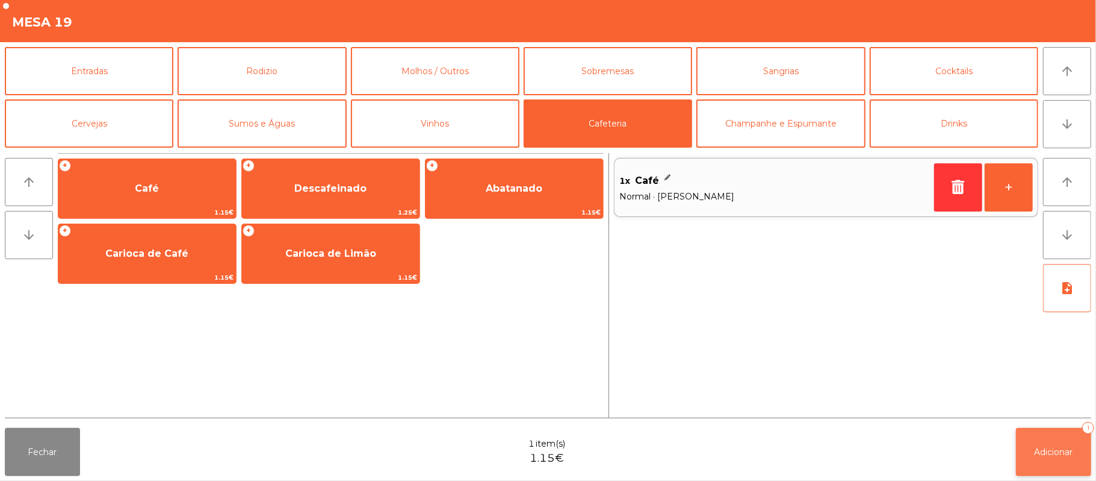
click at [1057, 458] on button "Adicionar 1" at bounding box center [1053, 452] width 75 height 48
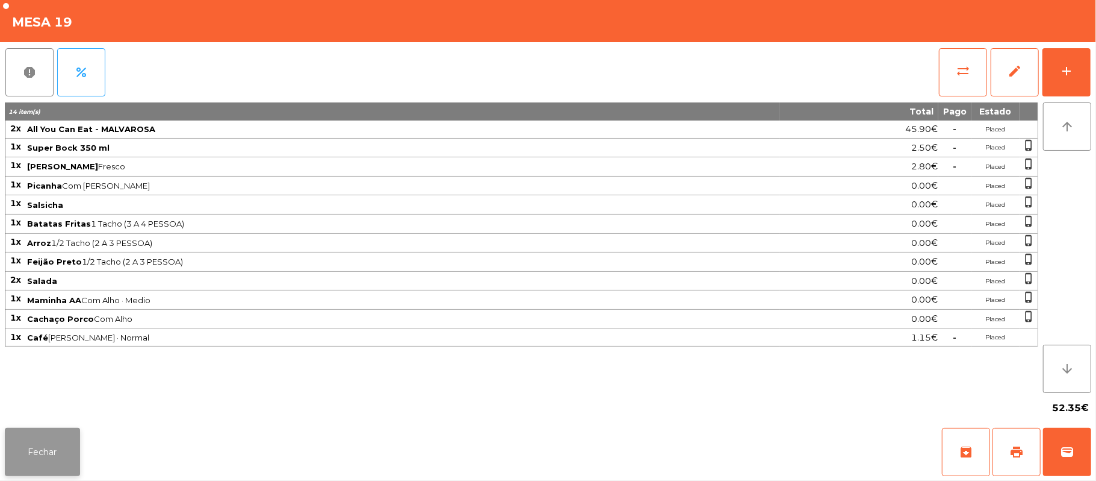
click at [46, 434] on button "Fechar" at bounding box center [42, 452] width 75 height 48
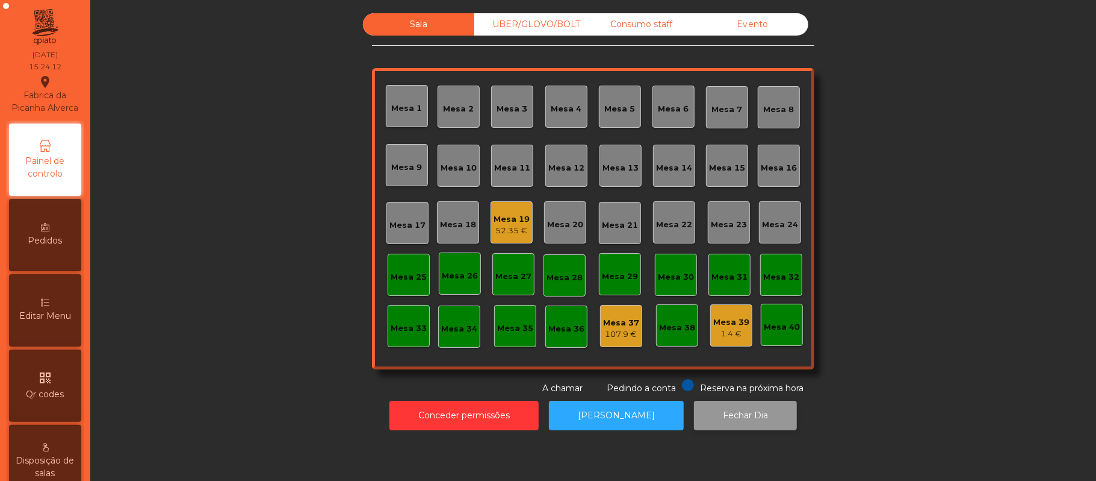
click at [742, 408] on button "Fechar Dia" at bounding box center [745, 415] width 103 height 30
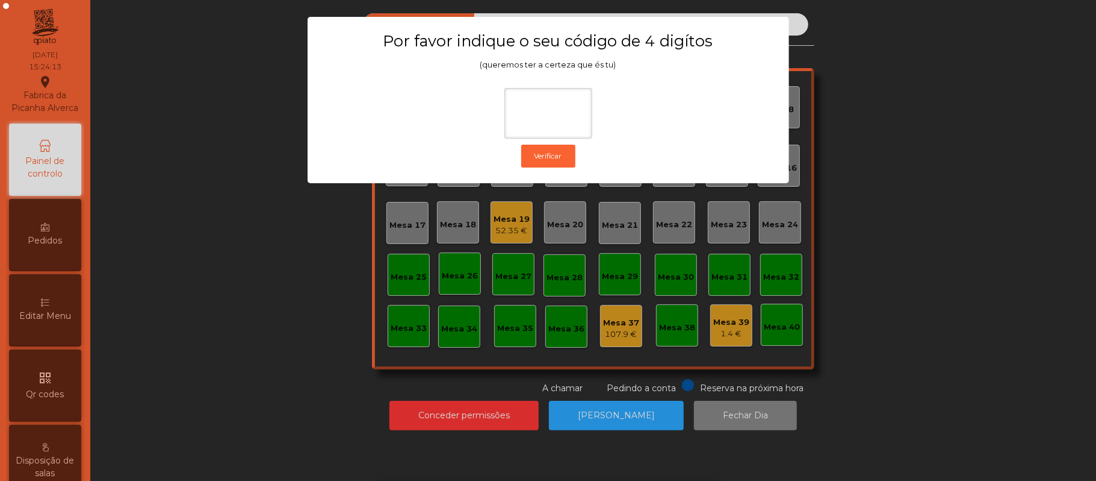
click at [260, 344] on ngb-modal-window "Por favor indique o seu código de 4 digítos (queremos ter a certeza que és tu) …" at bounding box center [549, 240] width 1042 height 481
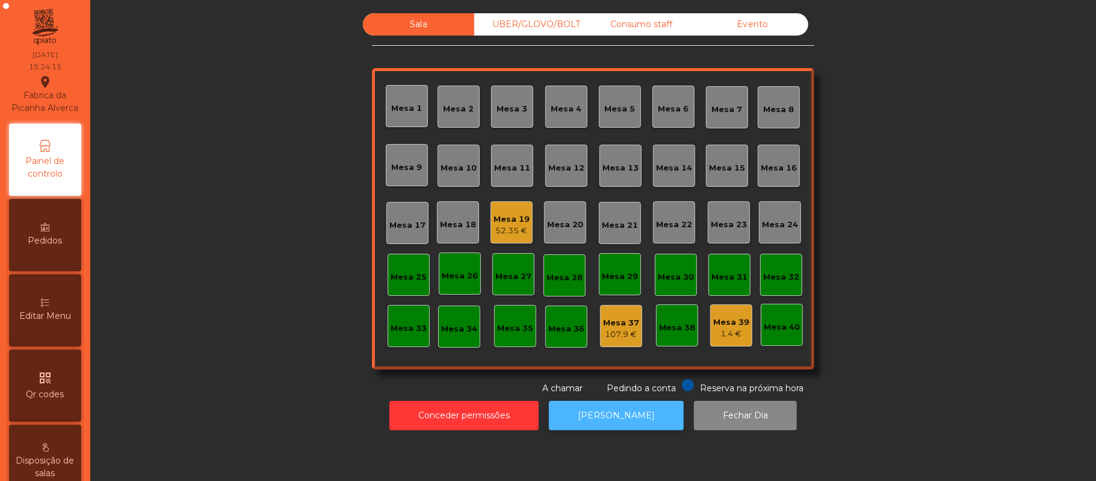
click at [615, 420] on button "[PERSON_NAME]" at bounding box center [616, 415] width 135 height 30
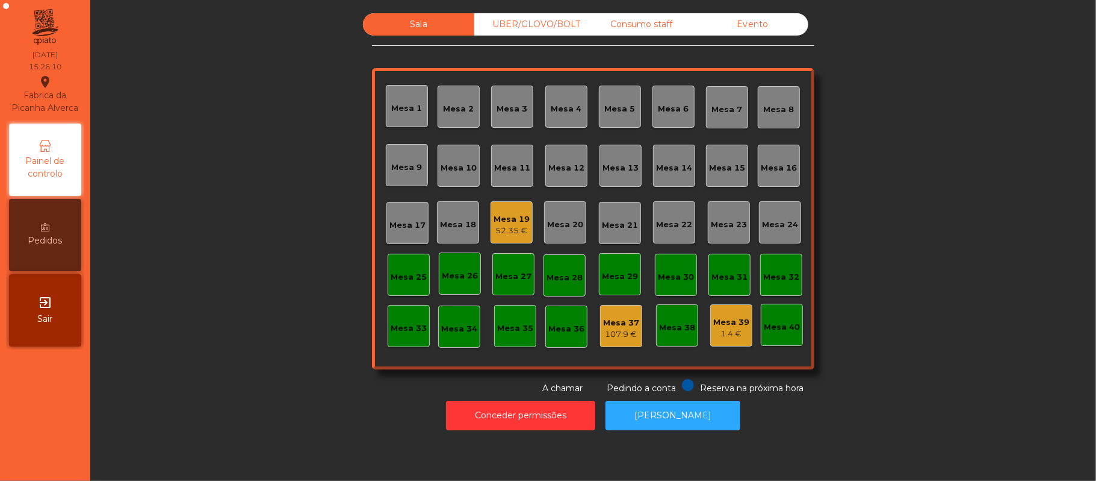
click at [520, 225] on div "52.35 €" at bounding box center [512, 231] width 36 height 12
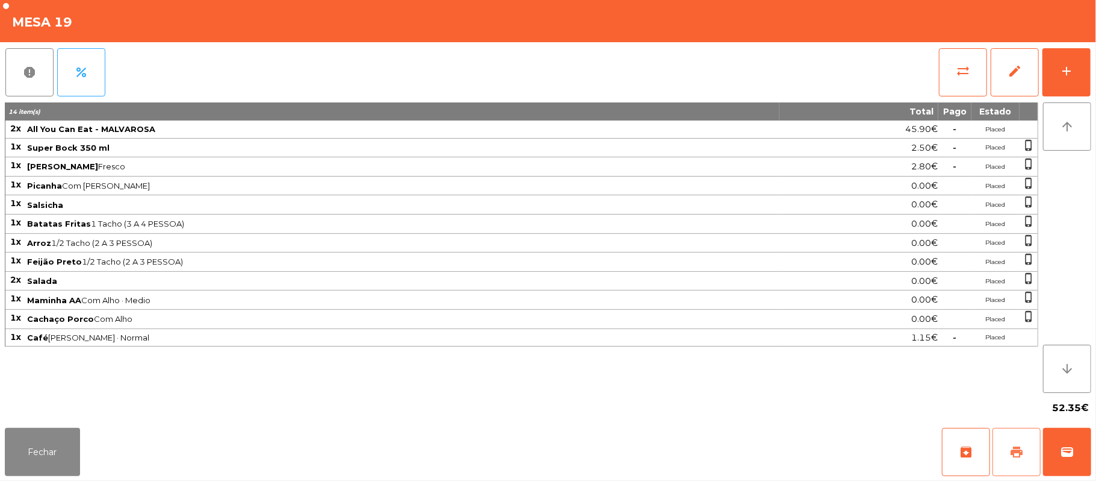
click at [1013, 449] on span "print" at bounding box center [1017, 451] width 14 height 14
click at [1086, 449] on button "wallet" at bounding box center [1067, 452] width 48 height 48
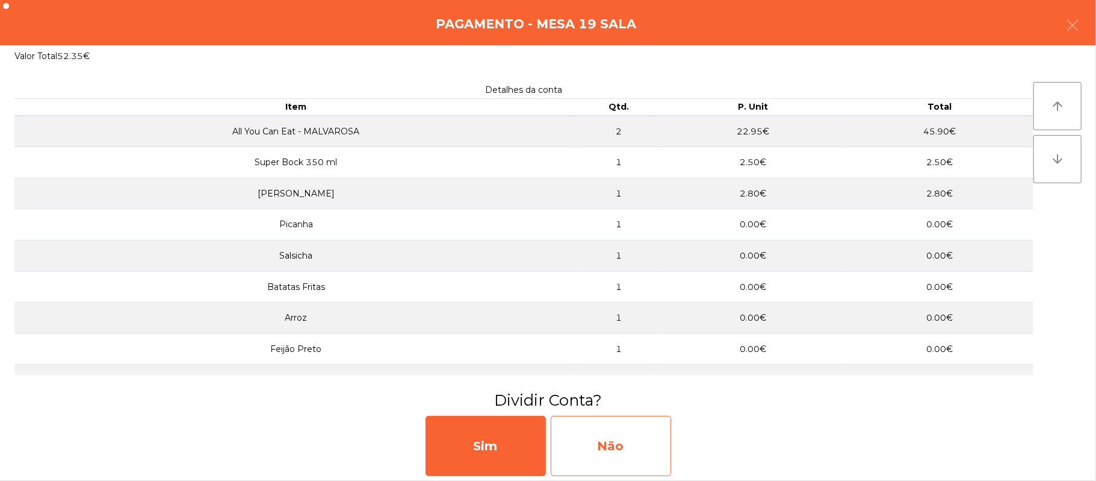
click at [600, 434] on div "Não" at bounding box center [611, 445] width 120 height 60
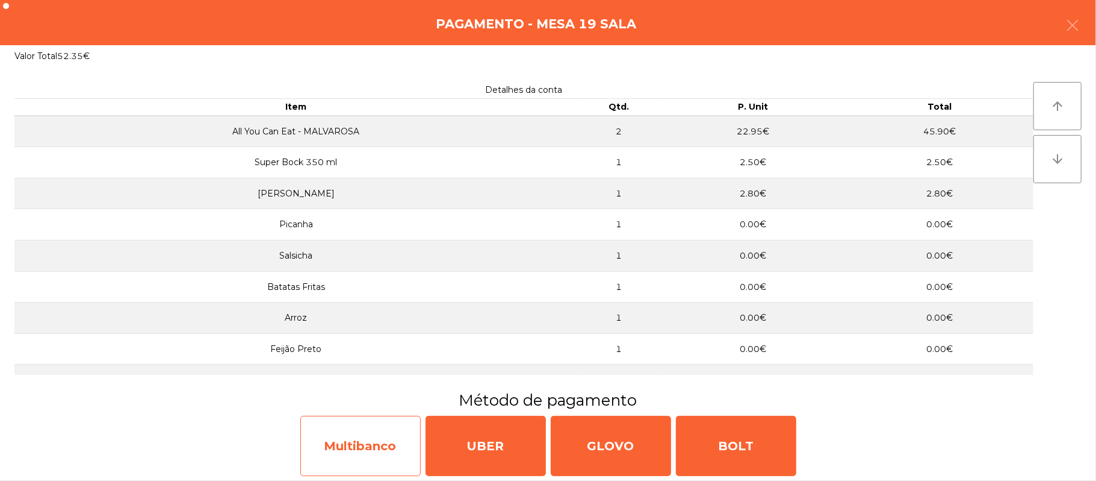
click at [362, 430] on div "Multibanco" at bounding box center [360, 445] width 120 height 60
select select "**"
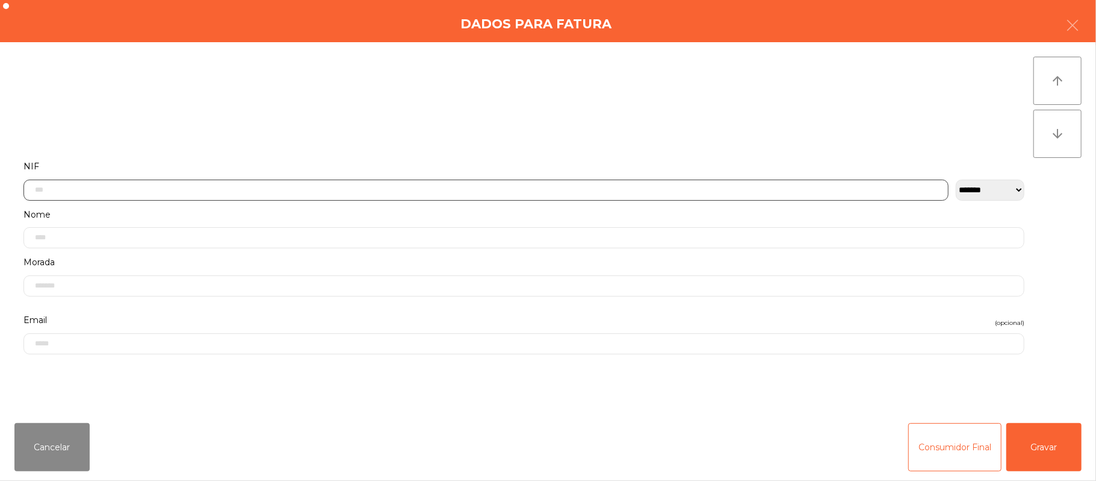
click at [352, 186] on input "text" at bounding box center [485, 189] width 925 height 21
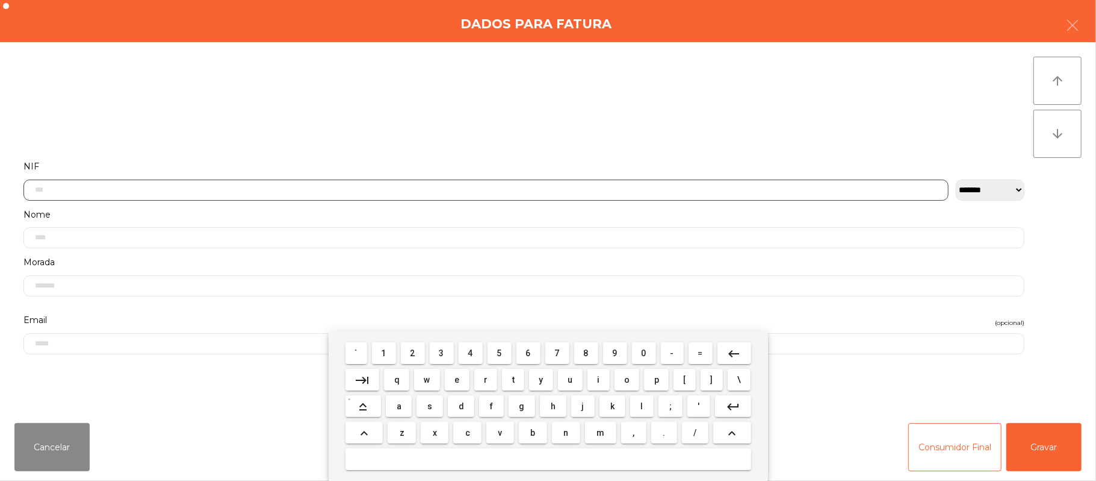
scroll to position [101, 0]
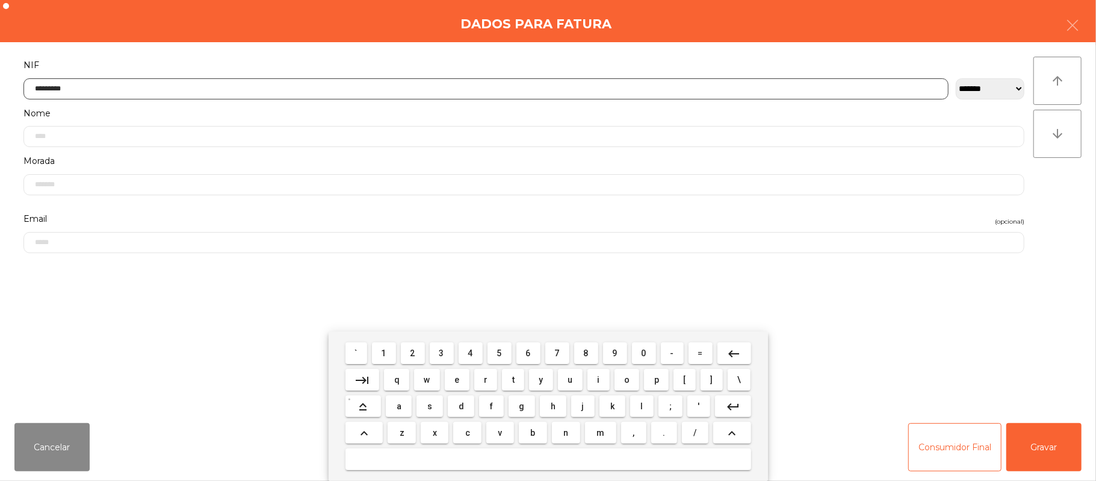
type input "*********"
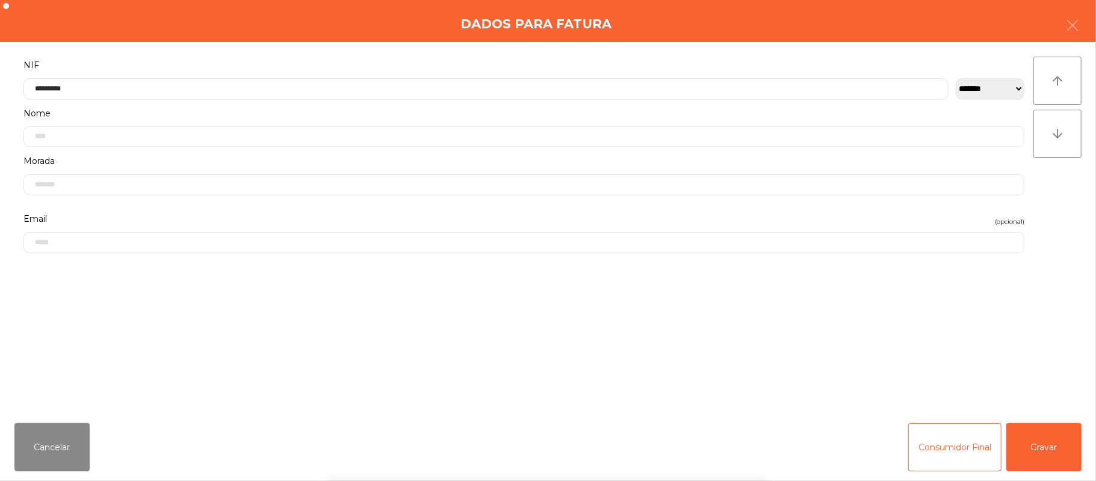
click at [1050, 450] on div "` 1 2 3 4 5 6 7 8 9 0 - = keyboard_backspace keyboard_tab q w e r t y u i o p […" at bounding box center [548, 405] width 1096 height 149
click at [1054, 448] on button "Gravar" at bounding box center [1044, 447] width 75 height 48
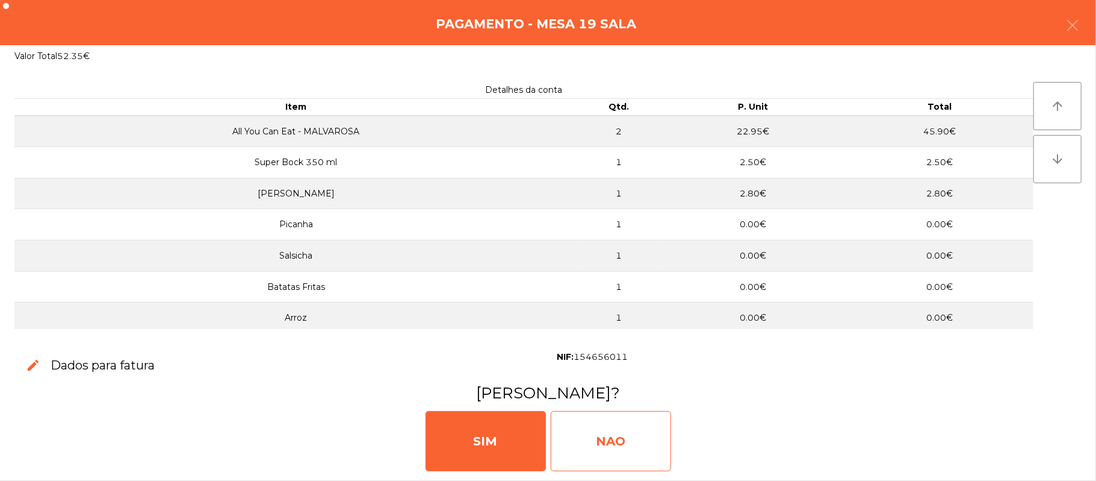
click at [629, 449] on div "NAO" at bounding box center [611, 441] width 120 height 60
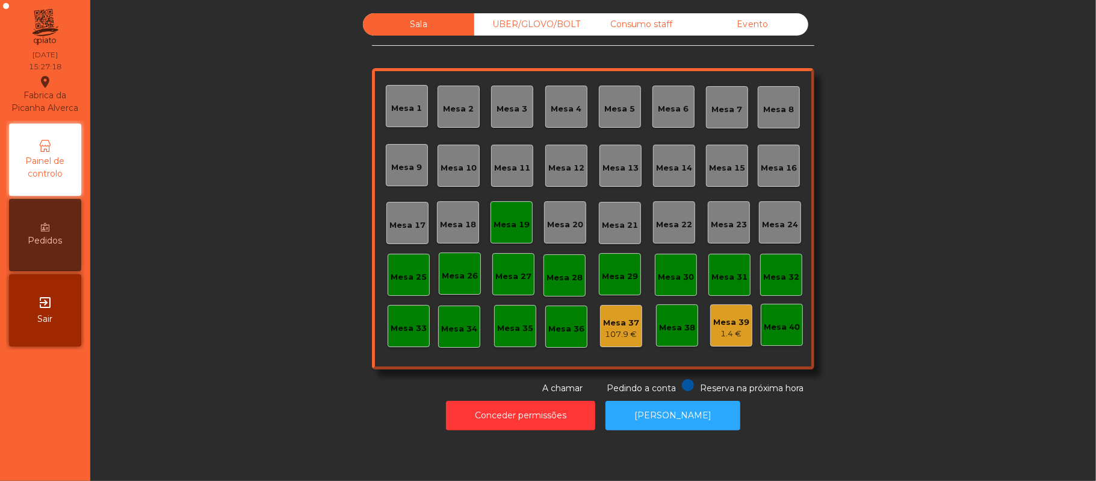
click at [509, 237] on div "Mesa 19" at bounding box center [512, 222] width 42 height 42
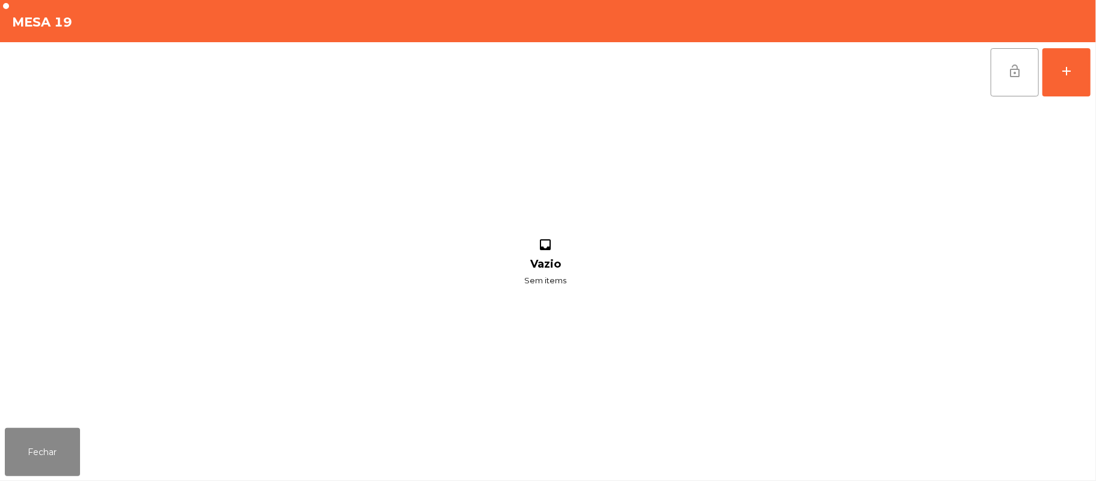
click at [991, 78] on button "lock_open" at bounding box center [1015, 72] width 48 height 48
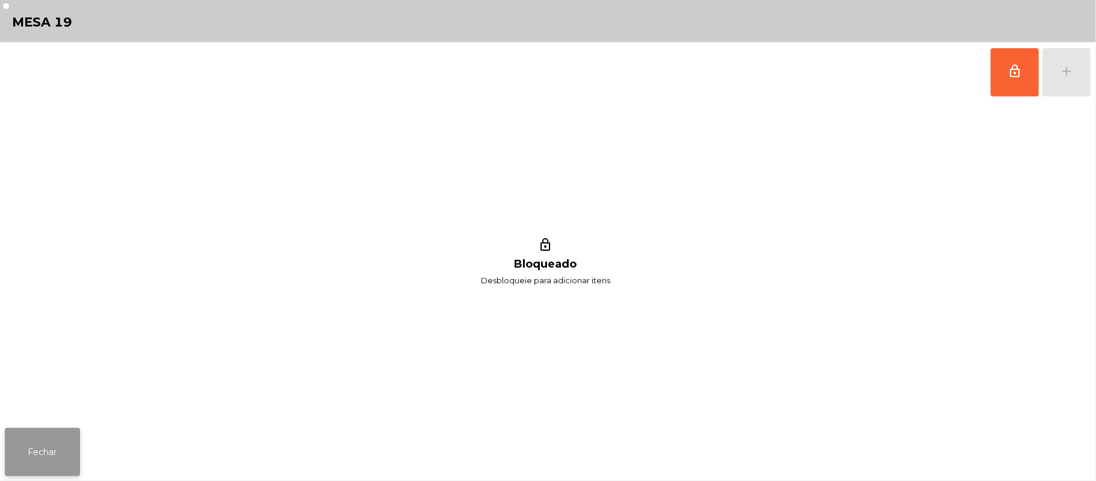
click at [27, 456] on button "Fechar" at bounding box center [42, 452] width 75 height 48
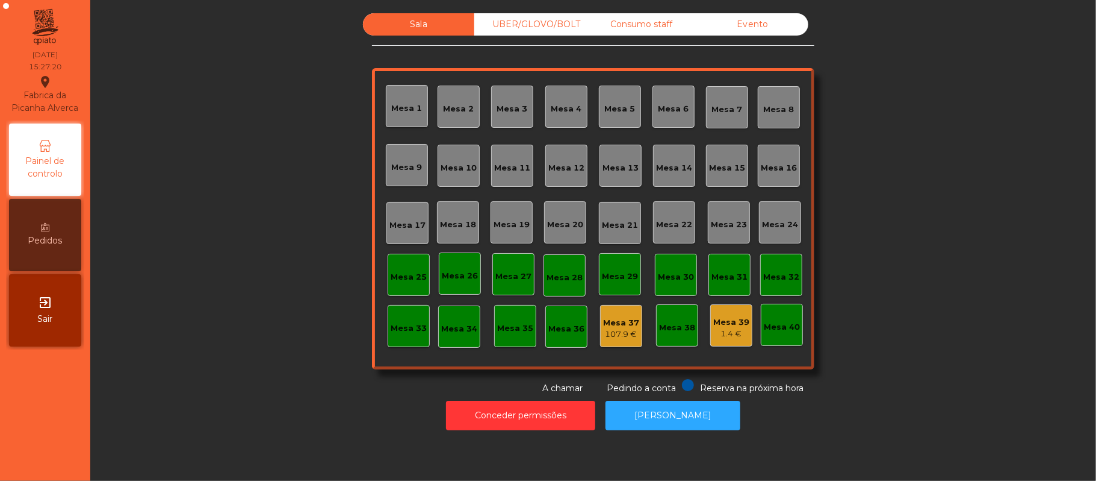
click at [737, 429] on div "Conceder permissões Abrir [PERSON_NAME]" at bounding box center [594, 415] width 974 height 42
click at [697, 411] on button "[PERSON_NAME]" at bounding box center [673, 415] width 135 height 30
click at [648, 22] on div "Consumo staff" at bounding box center [641, 24] width 111 height 22
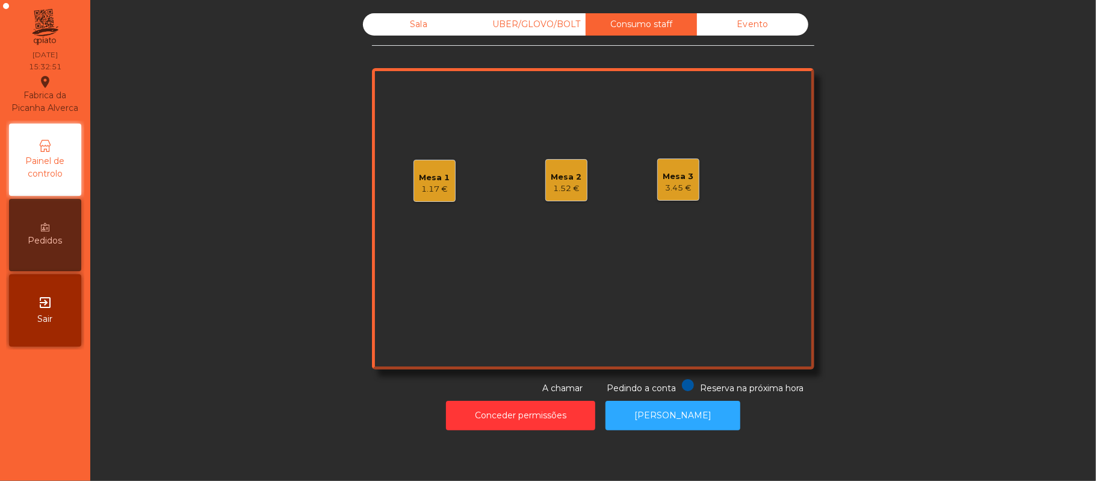
click at [573, 186] on div "1.52 €" at bounding box center [567, 188] width 31 height 12
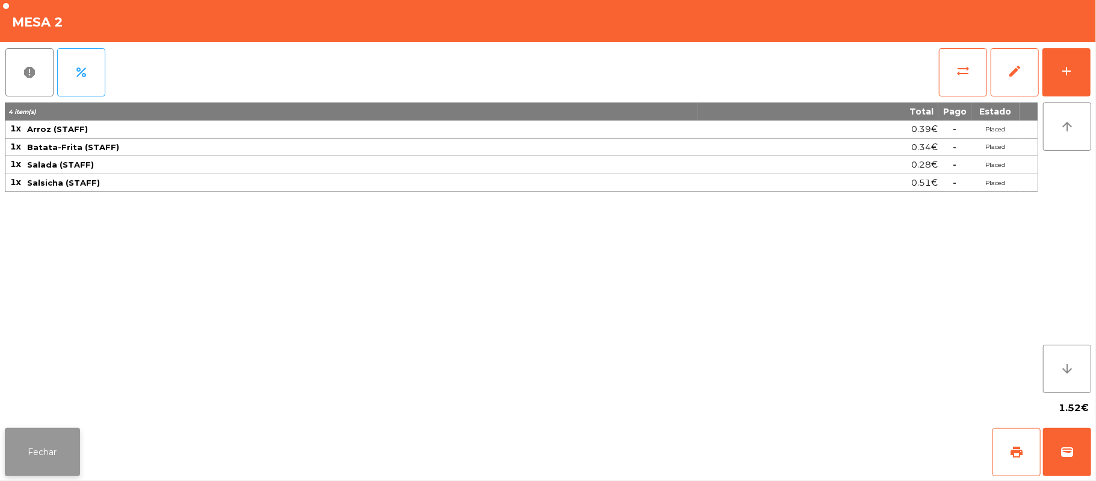
click at [66, 436] on button "Fechar" at bounding box center [42, 452] width 75 height 48
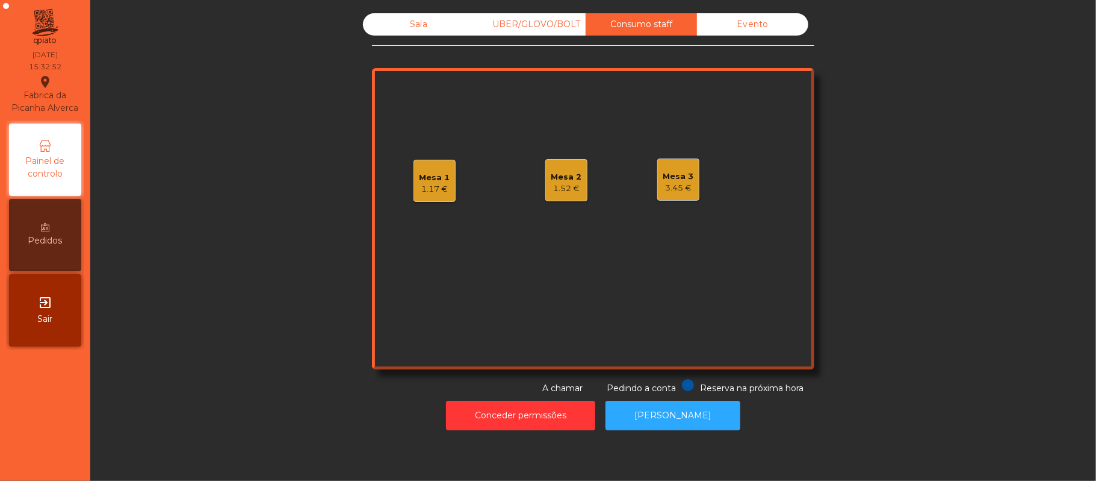
click at [414, 179] on div "Mesa 1 1.17 €" at bounding box center [435, 181] width 42 height 42
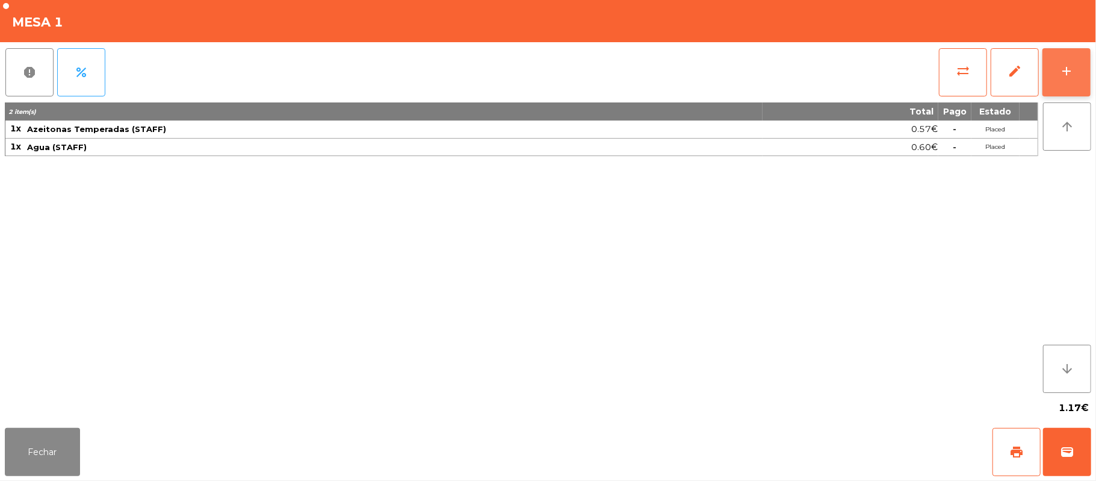
click at [1049, 73] on button "add" at bounding box center [1067, 72] width 48 height 48
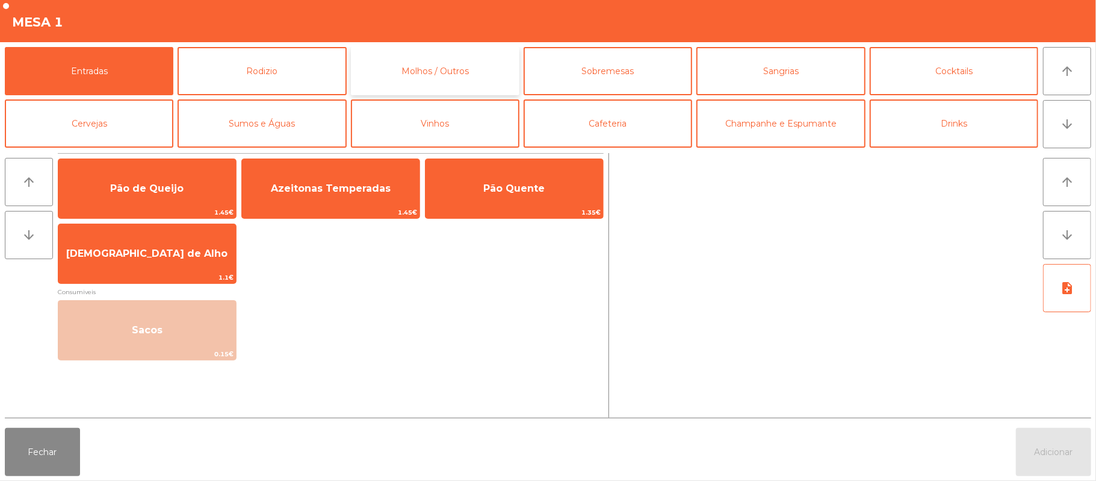
click at [443, 73] on button "Molhos / Outros" at bounding box center [435, 71] width 169 height 48
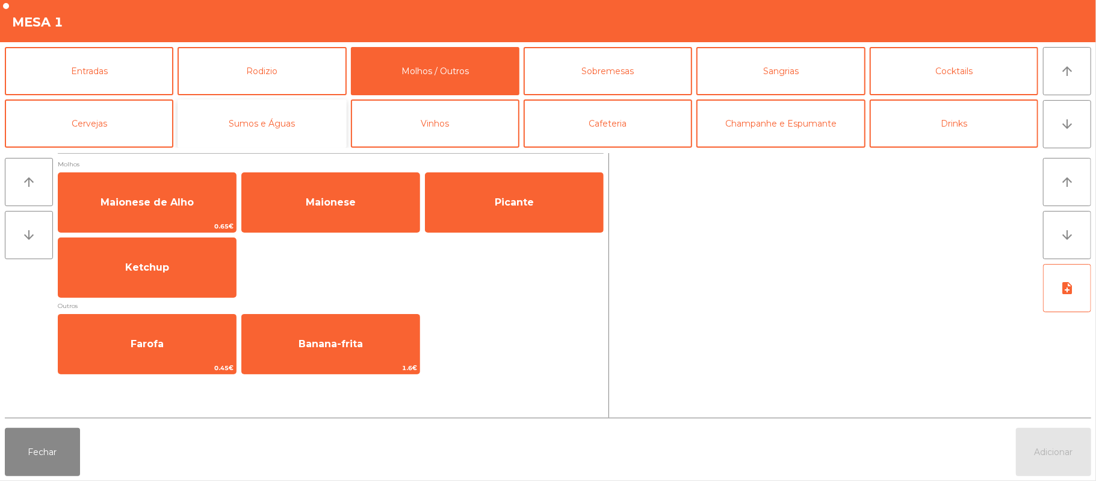
click at [278, 137] on button "Sumos e Águas" at bounding box center [262, 123] width 169 height 48
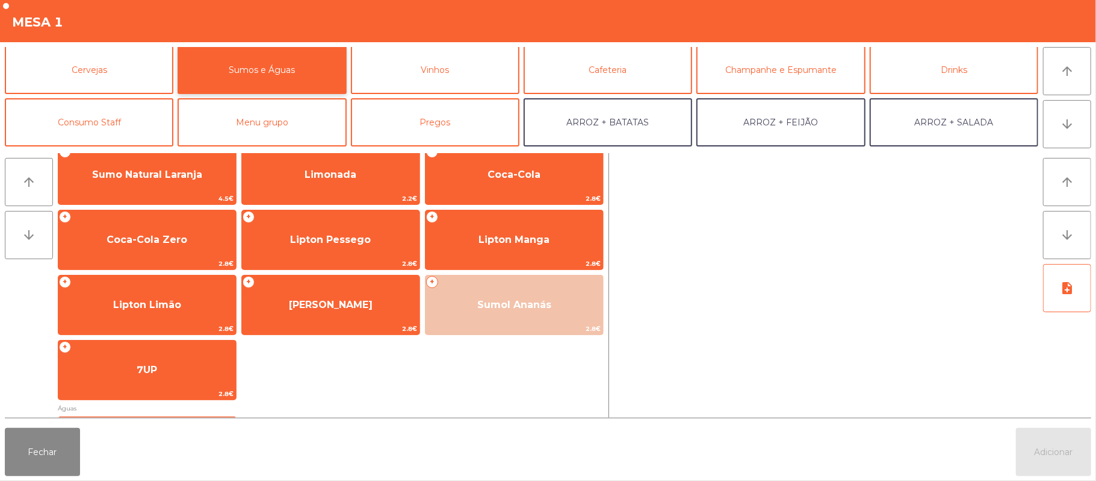
scroll to position [79, 0]
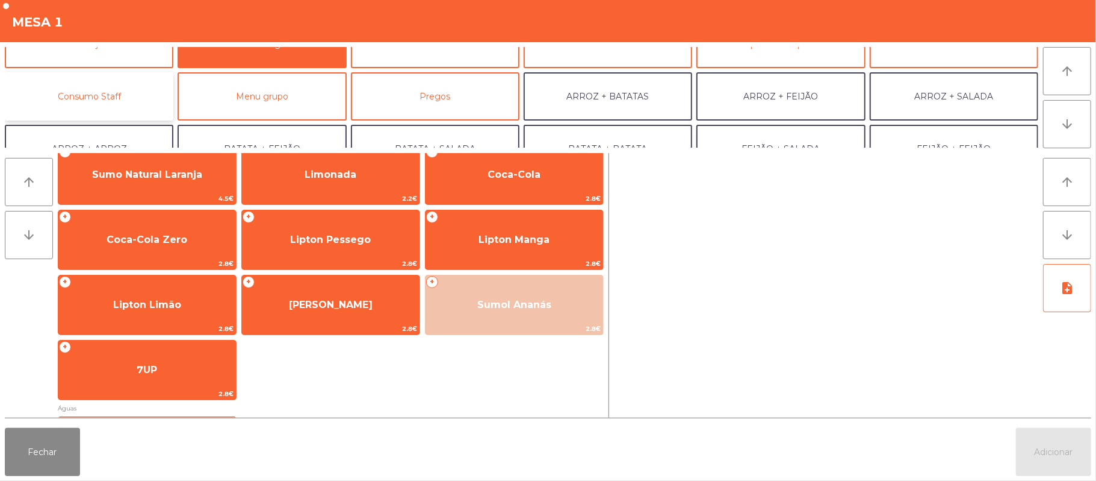
click at [123, 99] on button "Consumo Staff" at bounding box center [89, 96] width 169 height 48
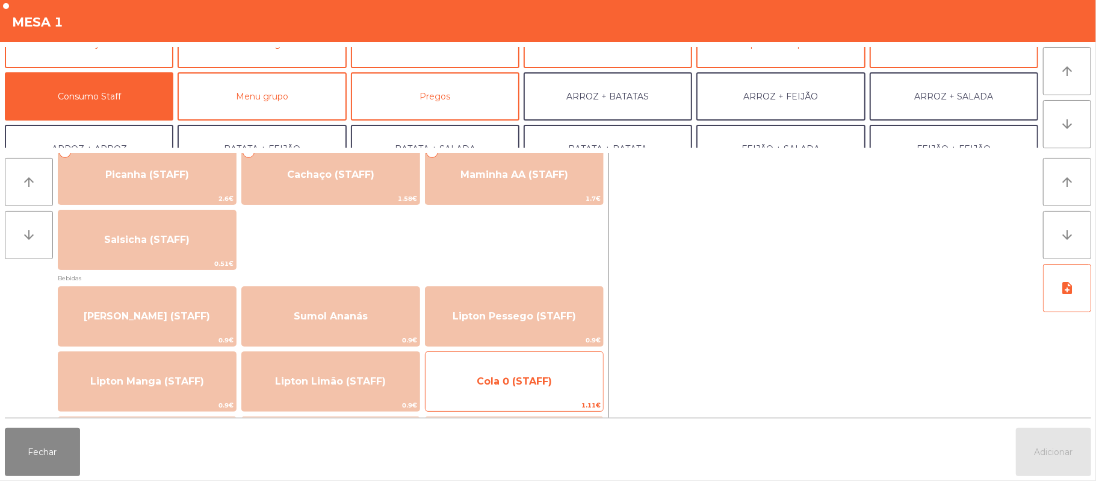
click at [461, 393] on span "Cola 0 (STAFF)" at bounding box center [515, 381] width 178 height 33
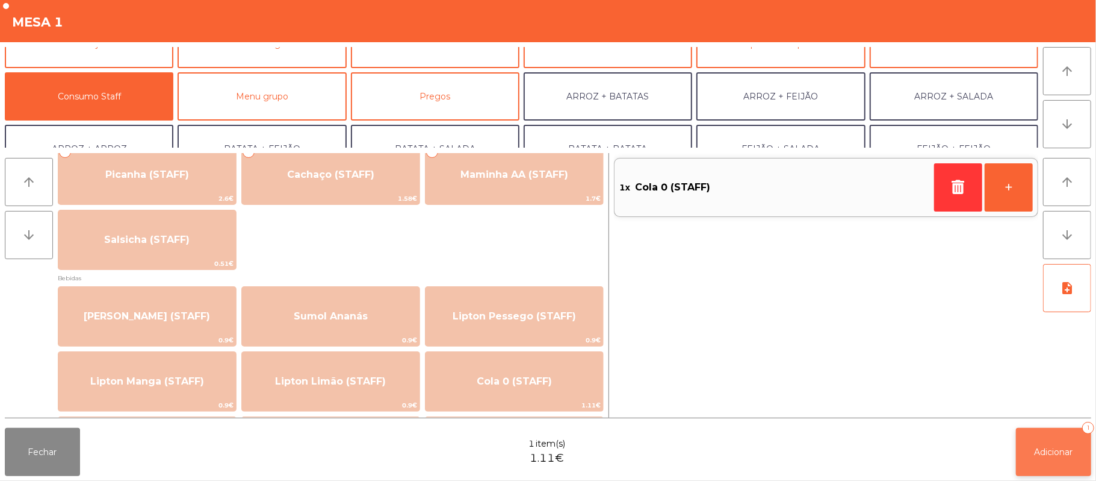
click at [1051, 450] on span "Adicionar" at bounding box center [1054, 451] width 39 height 11
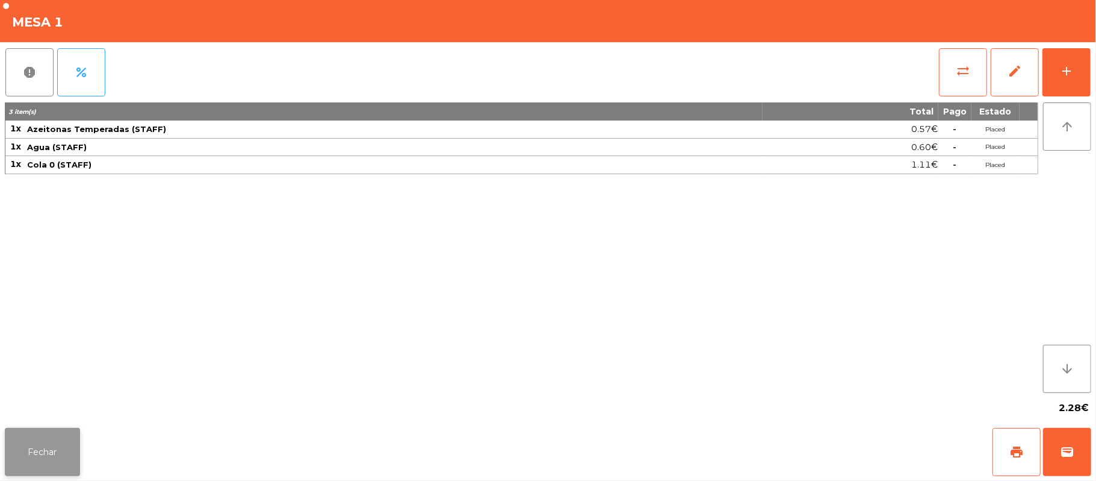
click at [44, 436] on button "Fechar" at bounding box center [42, 452] width 75 height 48
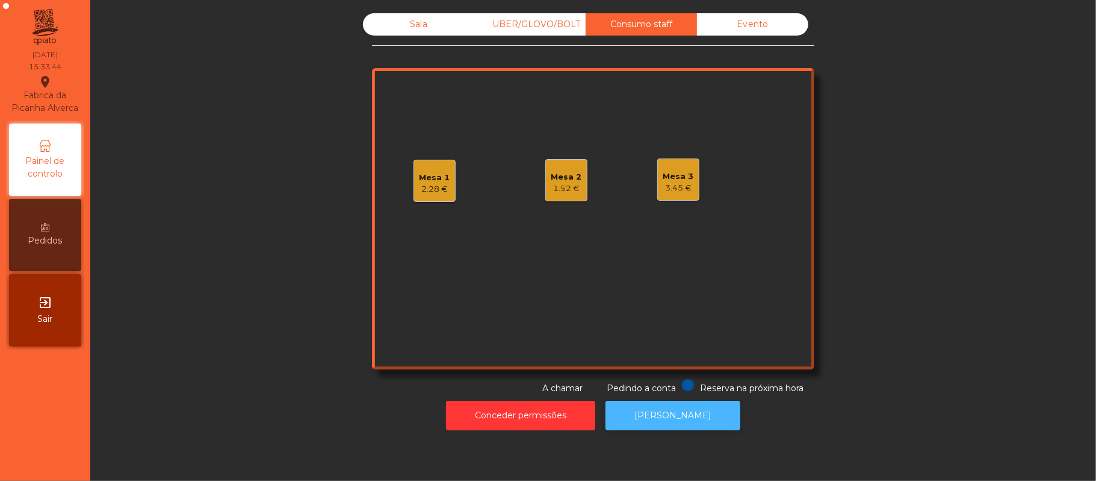
click at [682, 417] on button "[PERSON_NAME]" at bounding box center [673, 415] width 135 height 30
click at [552, 188] on div "1.52 €" at bounding box center [567, 188] width 31 height 12
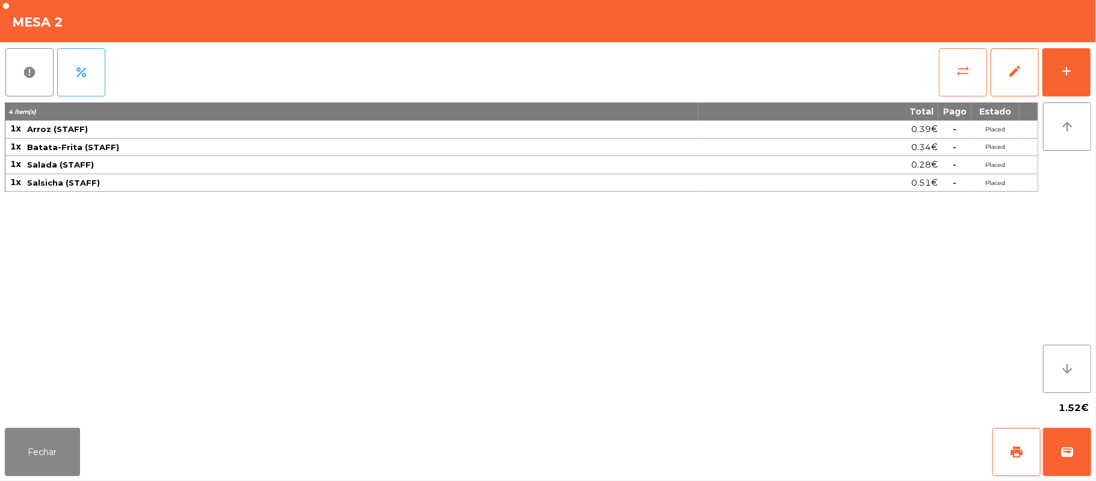
click at [971, 78] on button "sync_alt" at bounding box center [963, 72] width 48 height 48
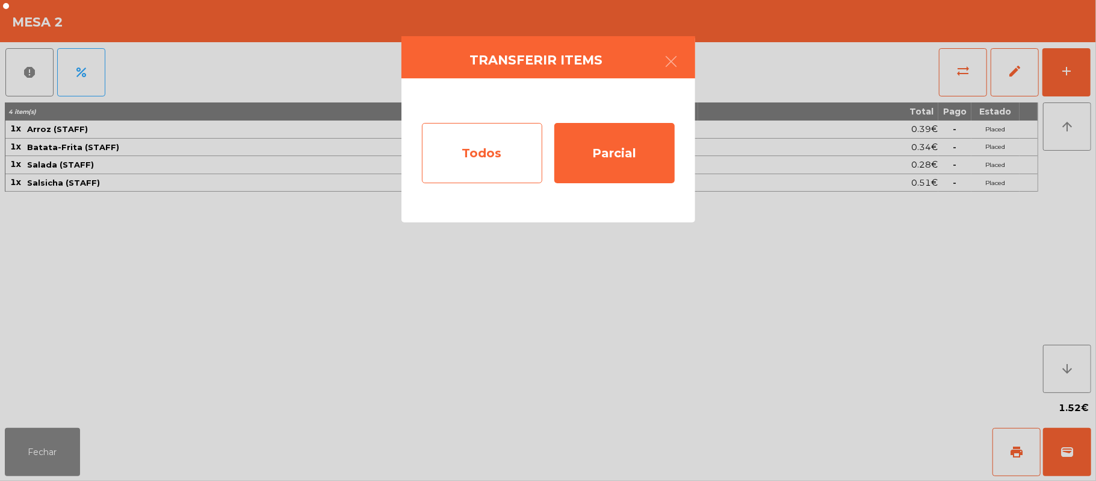
click at [470, 158] on div "Todos" at bounding box center [482, 153] width 120 height 60
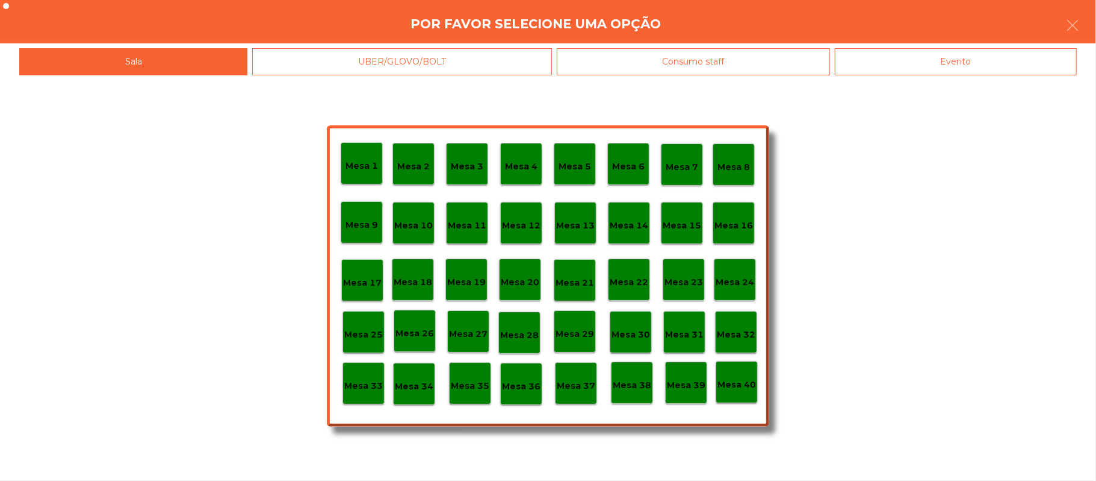
click at [920, 70] on div "Evento" at bounding box center [956, 61] width 242 height 27
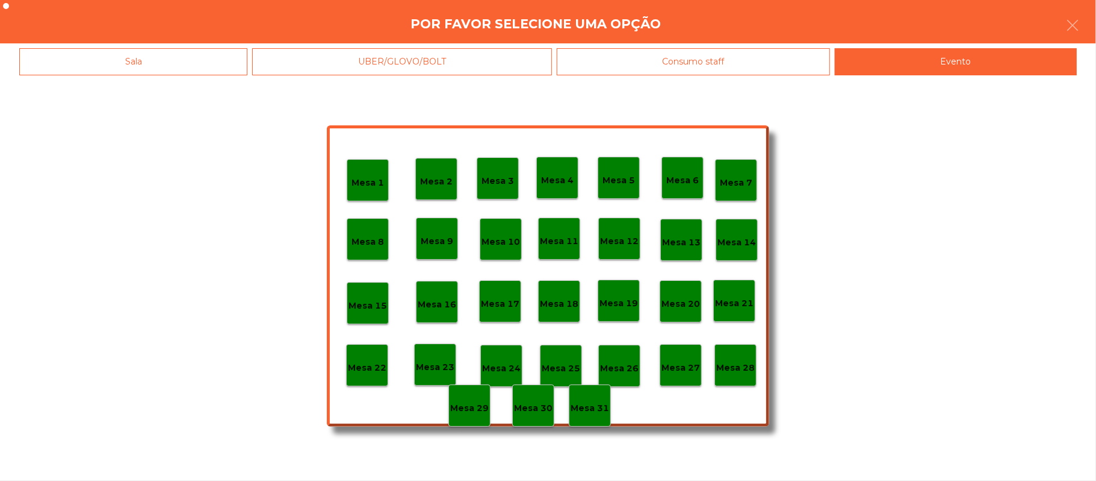
click at [715, 375] on div "Mesa 28" at bounding box center [736, 365] width 42 height 42
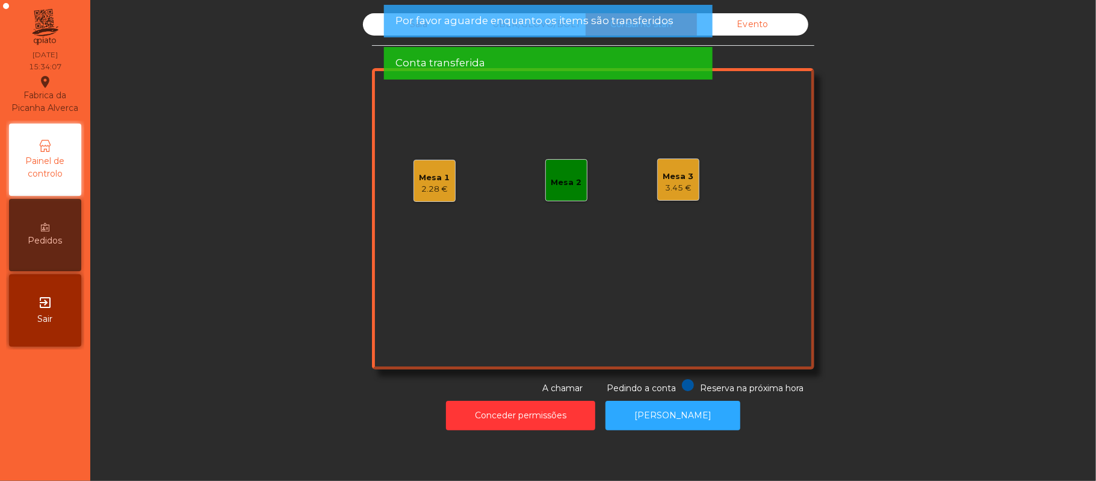
click at [552, 181] on div "Mesa 2" at bounding box center [567, 182] width 31 height 12
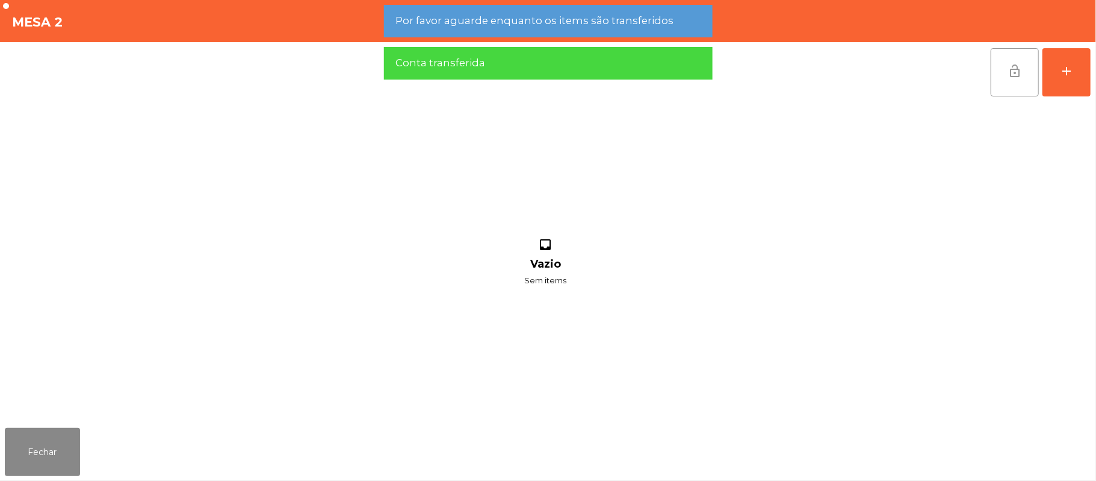
click at [1008, 84] on button "lock_open" at bounding box center [1015, 72] width 48 height 48
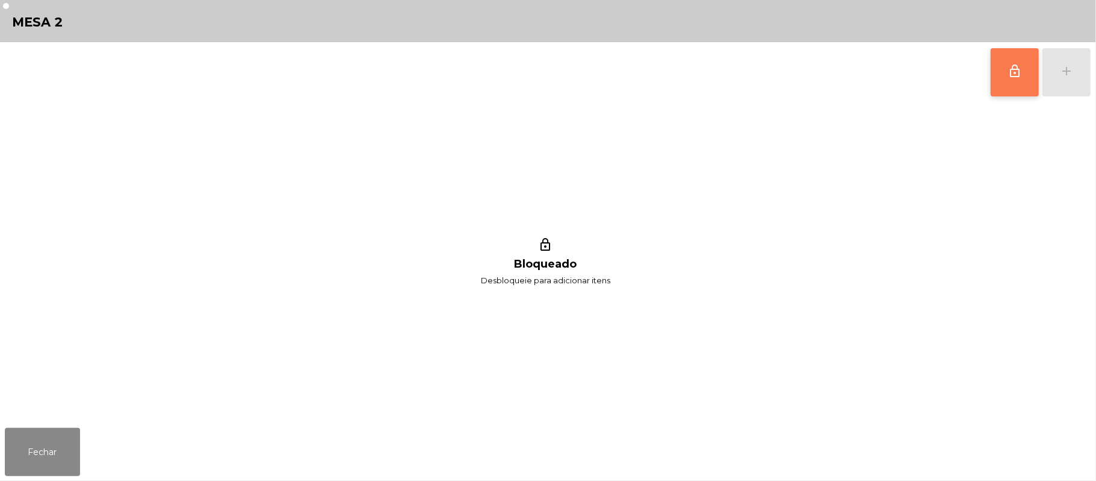
click at [1012, 75] on span "lock_outline" at bounding box center [1015, 71] width 14 height 14
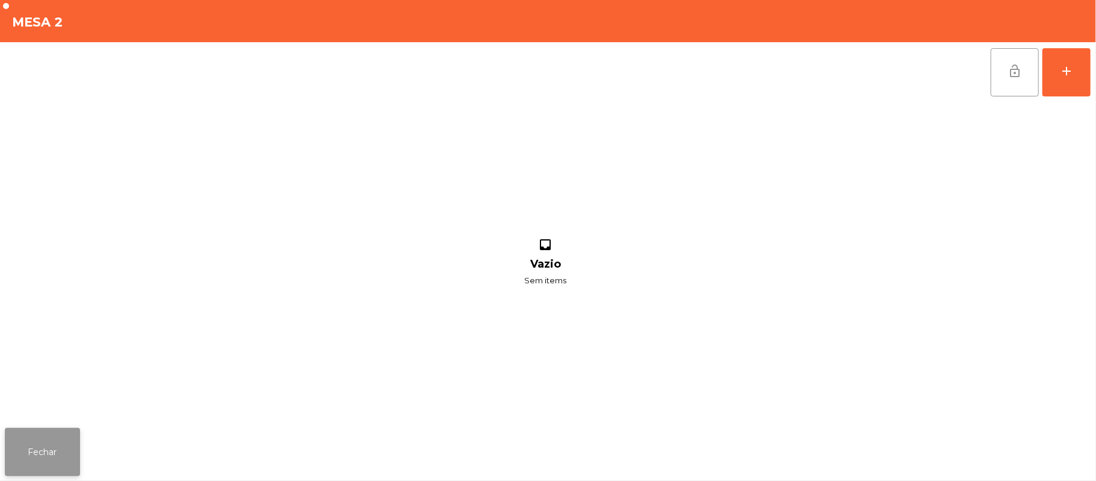
click at [42, 432] on button "Fechar" at bounding box center [42, 452] width 75 height 48
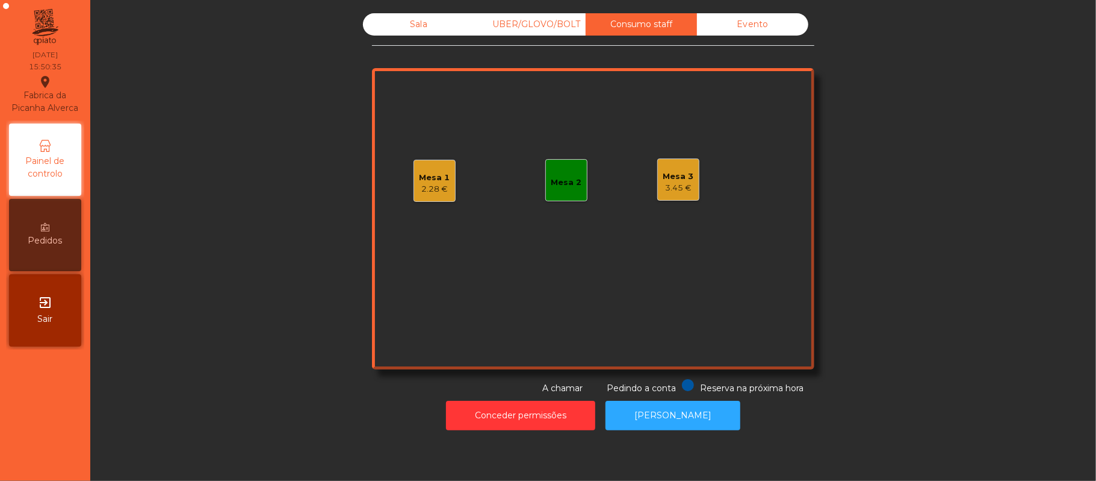
click at [420, 181] on div "Mesa 1" at bounding box center [435, 178] width 31 height 12
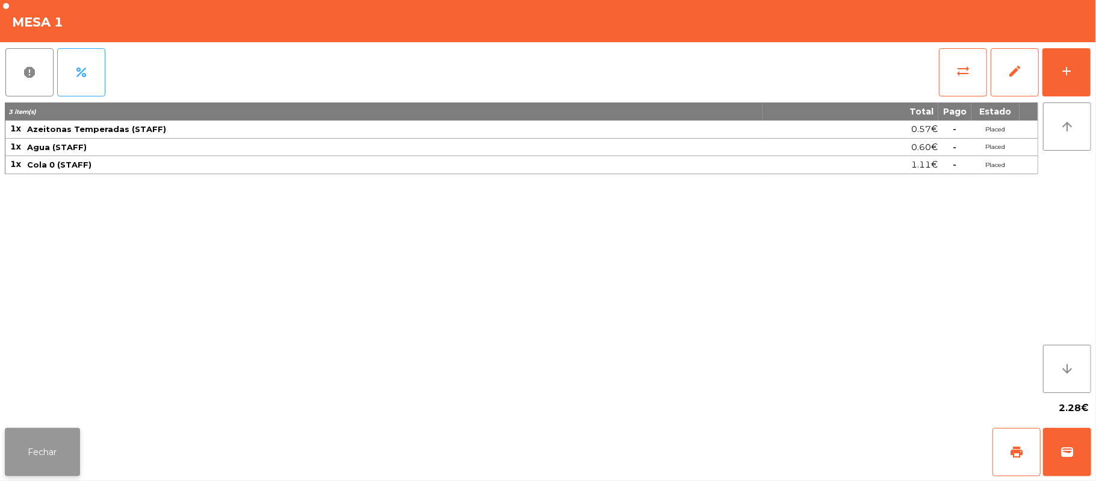
click at [45, 448] on button "Fechar" at bounding box center [42, 452] width 75 height 48
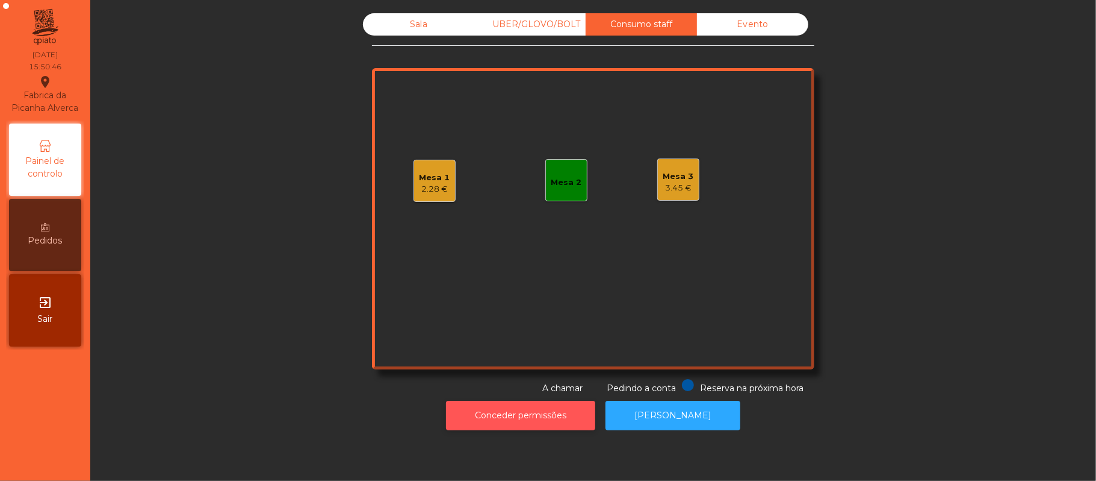
click at [553, 420] on button "Conceder permissões" at bounding box center [520, 415] width 149 height 30
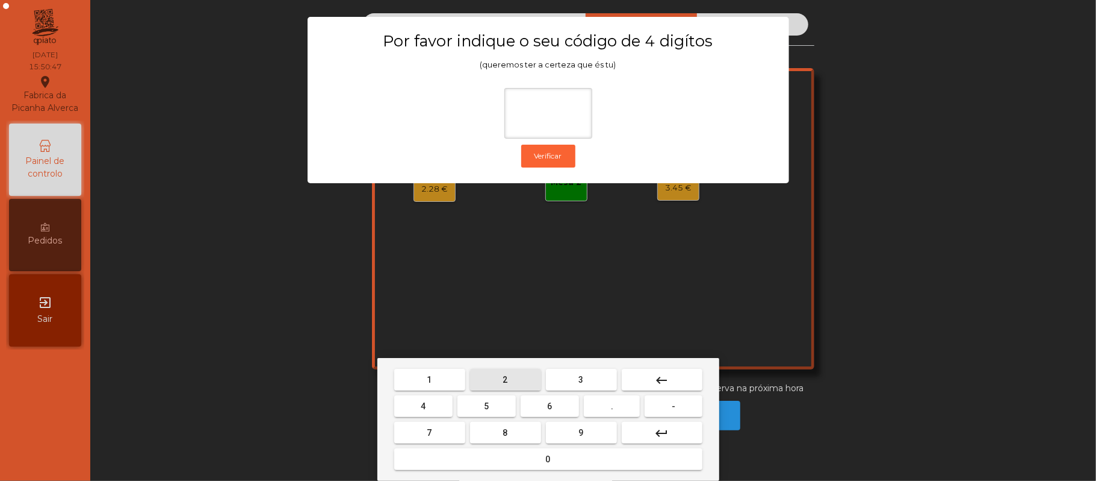
click at [505, 379] on span "2" at bounding box center [505, 380] width 5 height 10
click at [546, 412] on button "6" at bounding box center [550, 406] width 58 height 22
click at [441, 378] on button "1" at bounding box center [429, 380] width 71 height 22
click at [490, 427] on button "8" at bounding box center [505, 432] width 71 height 22
type input "****"
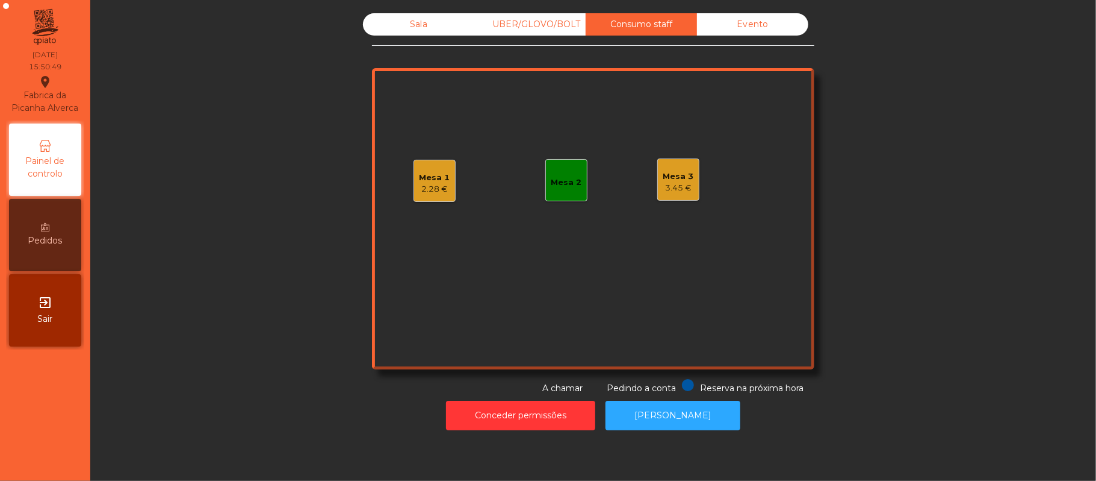
click at [774, 26] on div "Evento" at bounding box center [752, 24] width 111 height 22
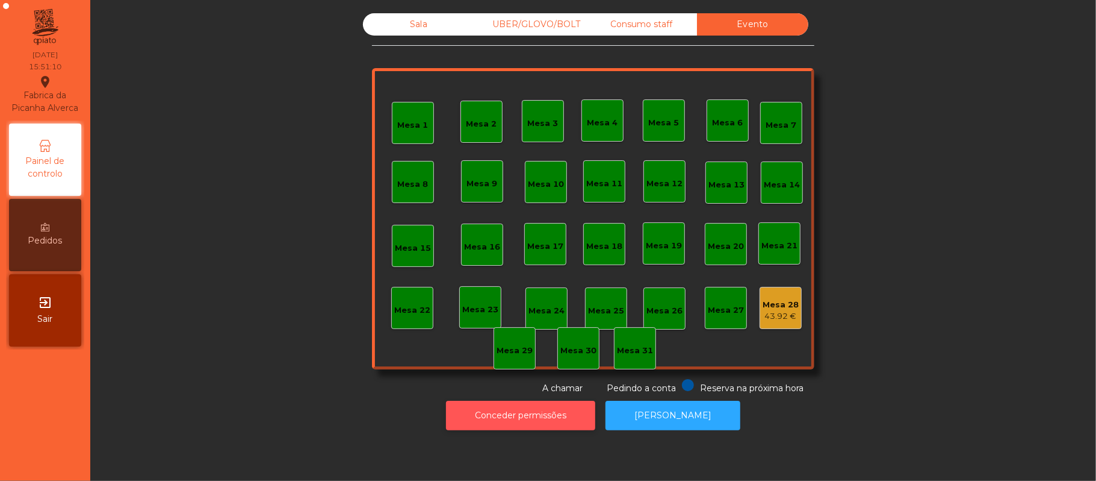
click at [550, 413] on button "Conceder permissões" at bounding box center [520, 415] width 149 height 30
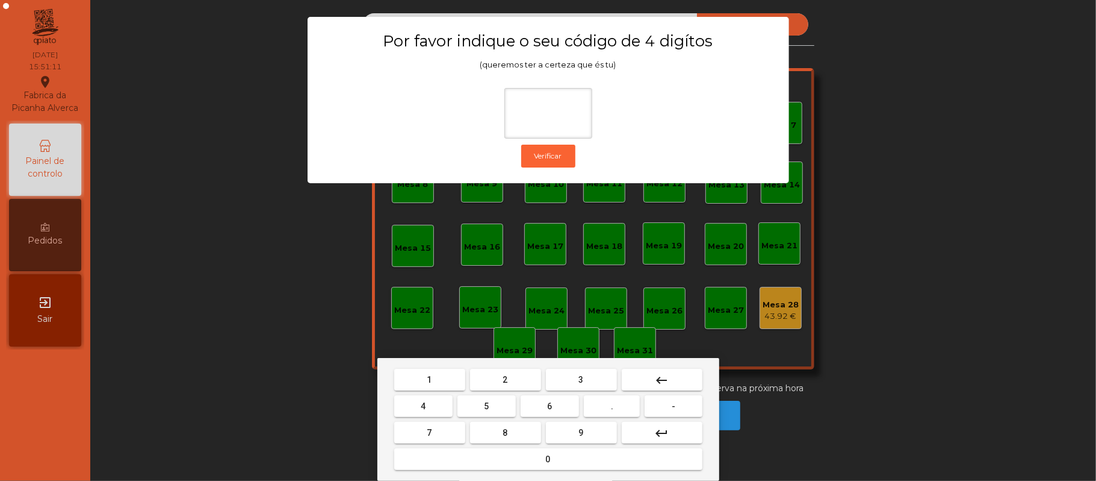
click at [505, 379] on span "2" at bounding box center [505, 380] width 5 height 10
click at [552, 402] on span "6" at bounding box center [550, 406] width 5 height 10
click at [444, 384] on button "1" at bounding box center [429, 380] width 71 height 22
click at [487, 407] on span "5" at bounding box center [486, 406] width 5 height 10
type input "****"
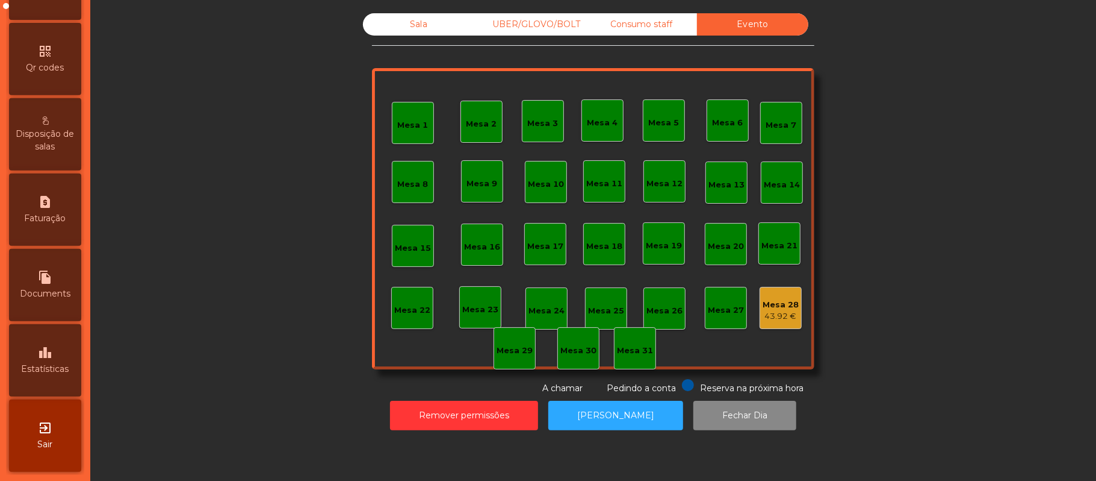
click at [43, 352] on icon "leaderboard" at bounding box center [45, 352] width 14 height 14
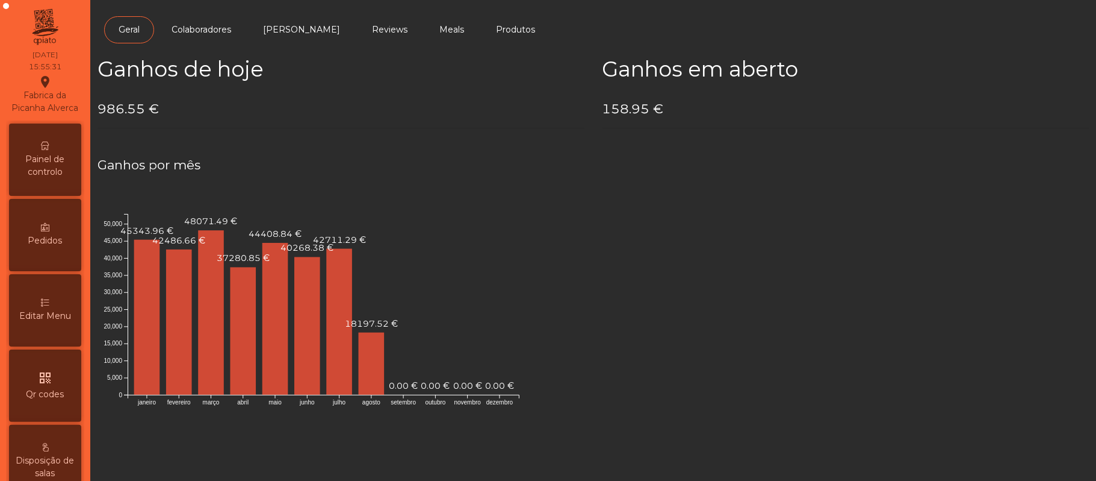
click at [66, 154] on div "Painel de controlo" at bounding box center [45, 159] width 72 height 72
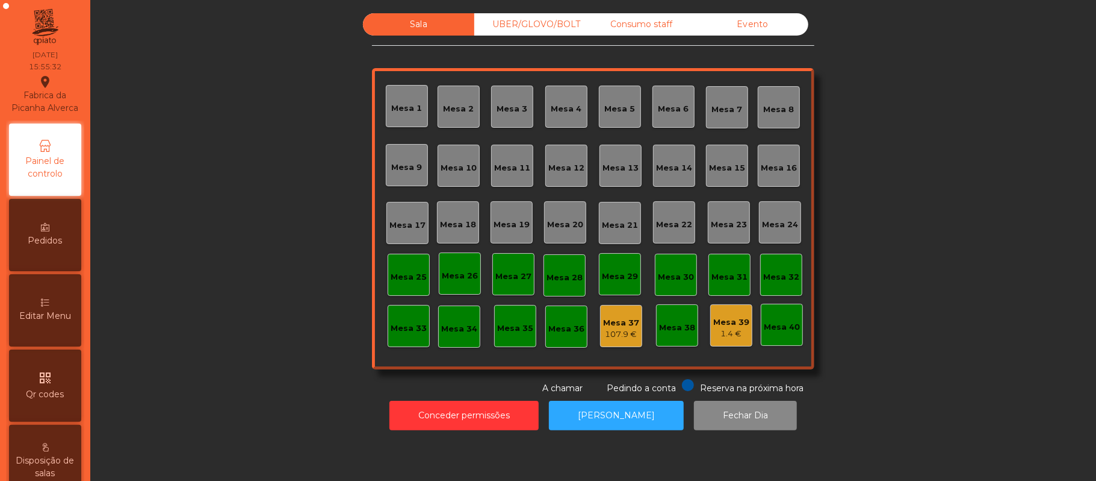
click at [768, 20] on div "Evento" at bounding box center [752, 24] width 111 height 22
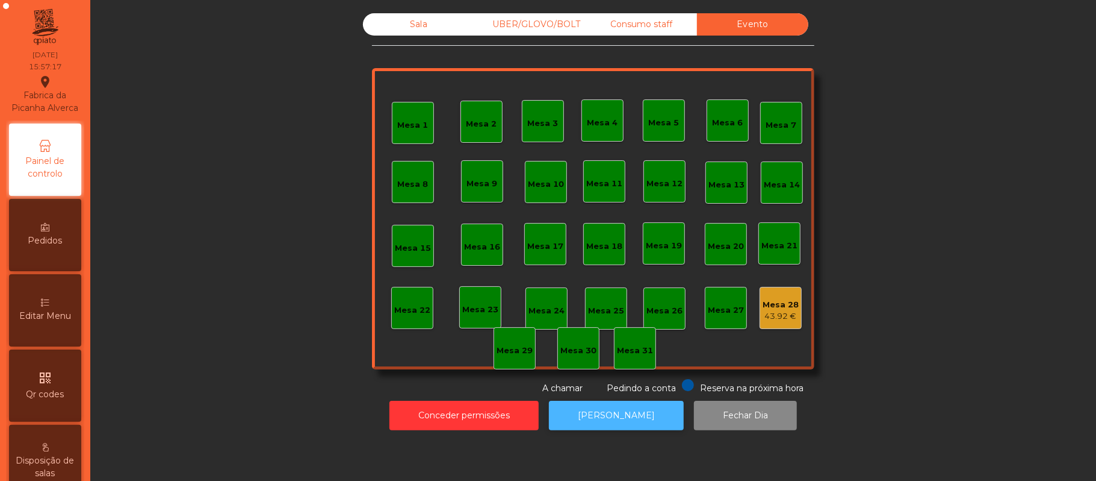
click at [613, 415] on button "[PERSON_NAME]" at bounding box center [616, 415] width 135 height 30
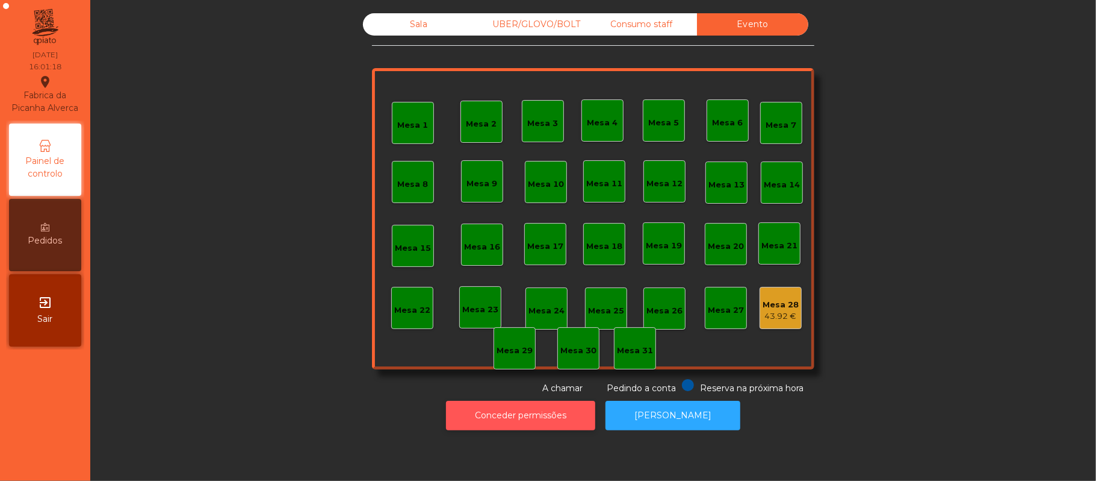
click at [545, 420] on button "Conceder permissões" at bounding box center [520, 415] width 149 height 30
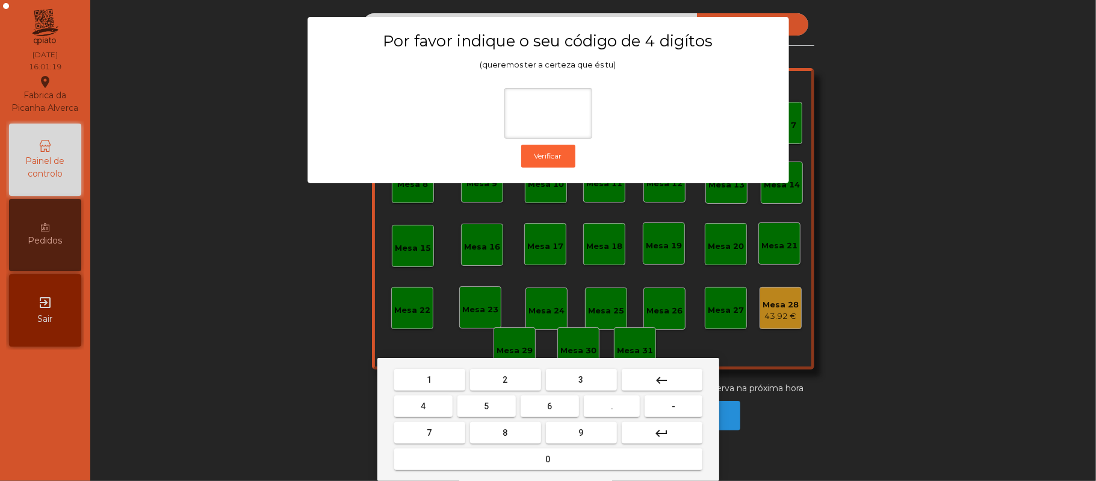
click at [503, 375] on span "2" at bounding box center [505, 380] width 5 height 10
click at [548, 402] on span "6" at bounding box center [550, 406] width 5 height 10
click at [438, 378] on button "1" at bounding box center [429, 380] width 71 height 22
click at [487, 406] on span "5" at bounding box center [486, 406] width 5 height 10
type input "****"
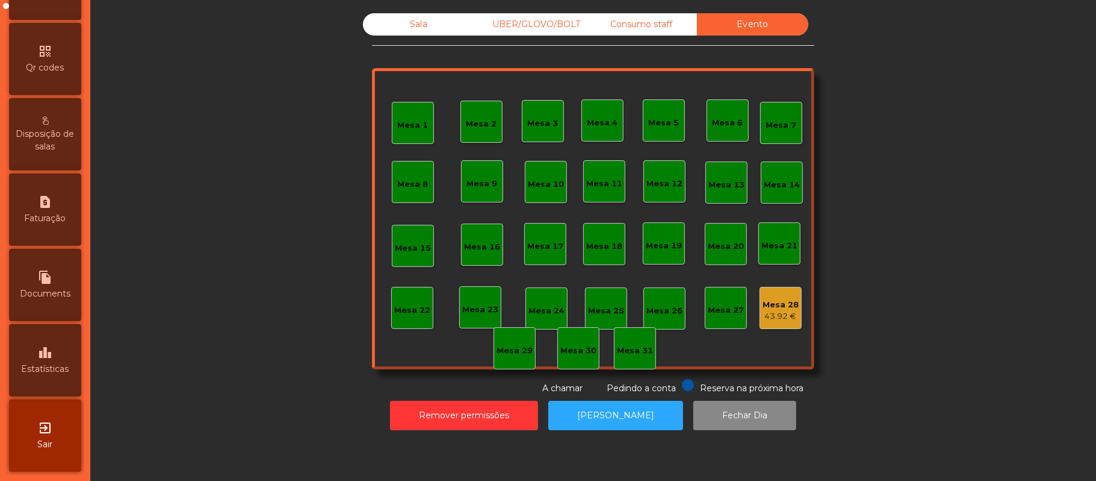
click at [52, 350] on icon "leaderboard" at bounding box center [45, 352] width 14 height 14
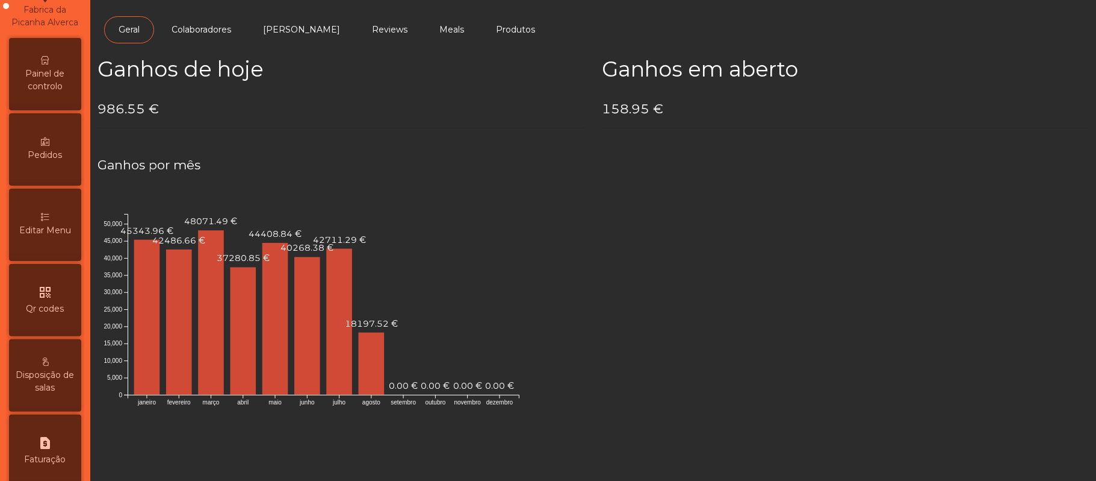
click at [61, 85] on span "Painel de controlo" at bounding box center [45, 79] width 66 height 25
